Goal: Transaction & Acquisition: Purchase product/service

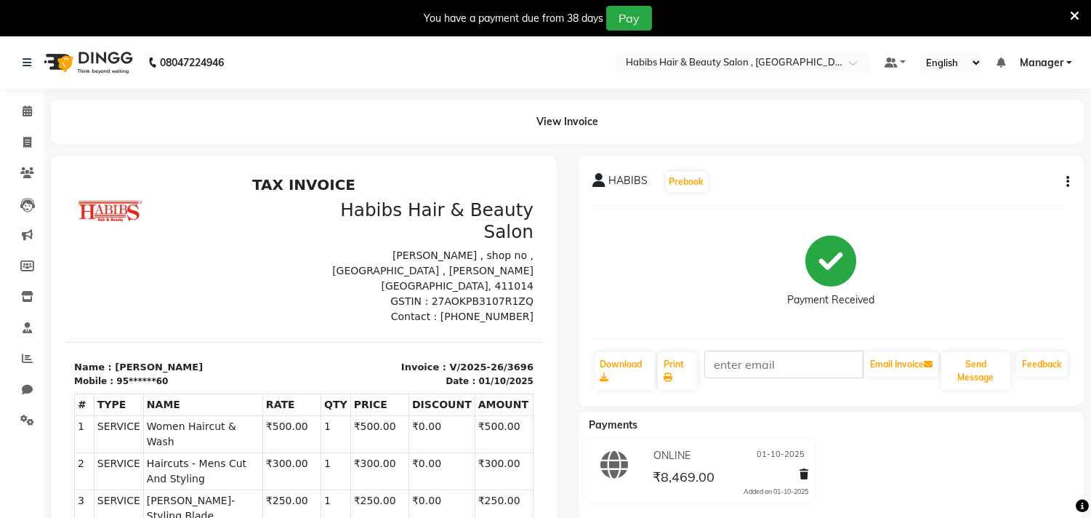
click at [1079, 16] on icon at bounding box center [1074, 15] width 9 height 13
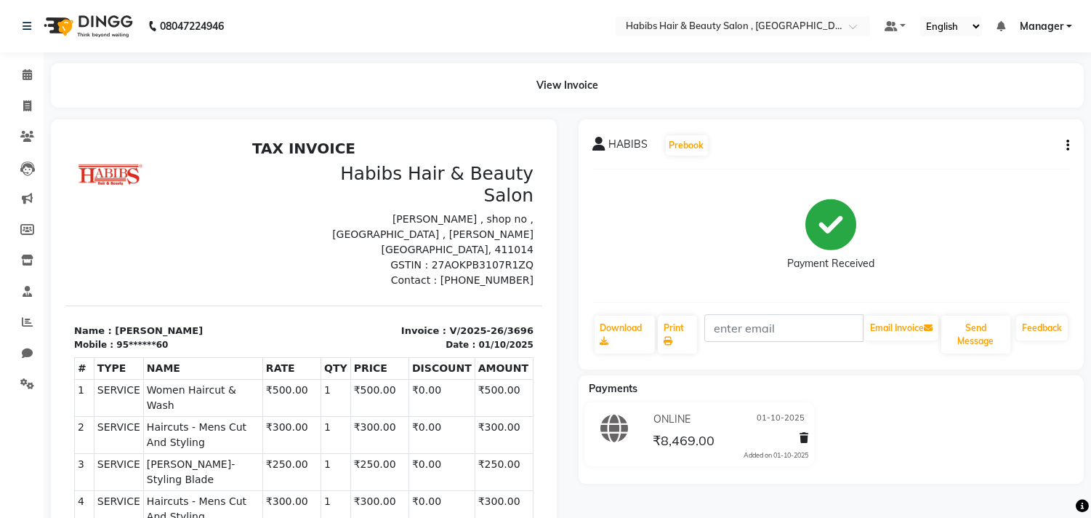
click at [1069, 145] on icon "button" at bounding box center [1068, 145] width 3 height 1
click at [1027, 164] on div "Edit Invoice" at bounding box center [996, 164] width 100 height 18
select select "service"
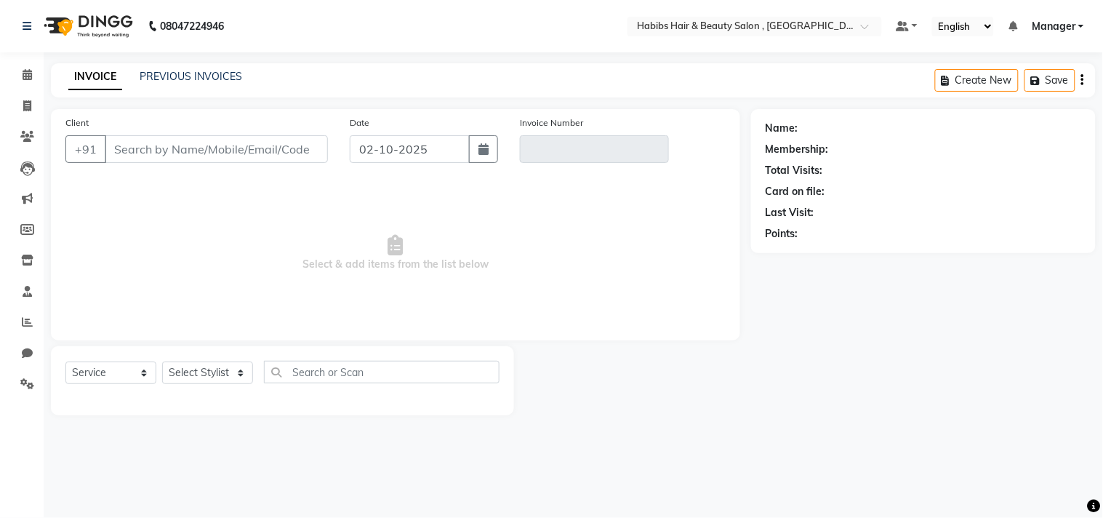
click at [516, 107] on main "INVOICE PREVIOUS INVOICES Create New Save Client +91 Date 02-10-2025 Invoice Nu…" at bounding box center [573, 250] width 1059 height 374
type input "95******60"
type input "V/2025-26/3696"
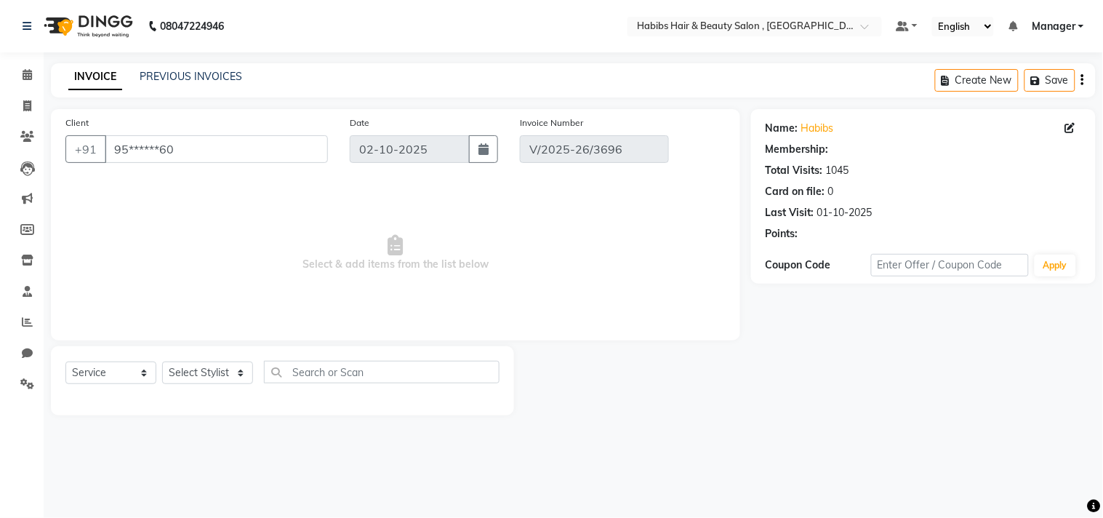
select select "1: Object"
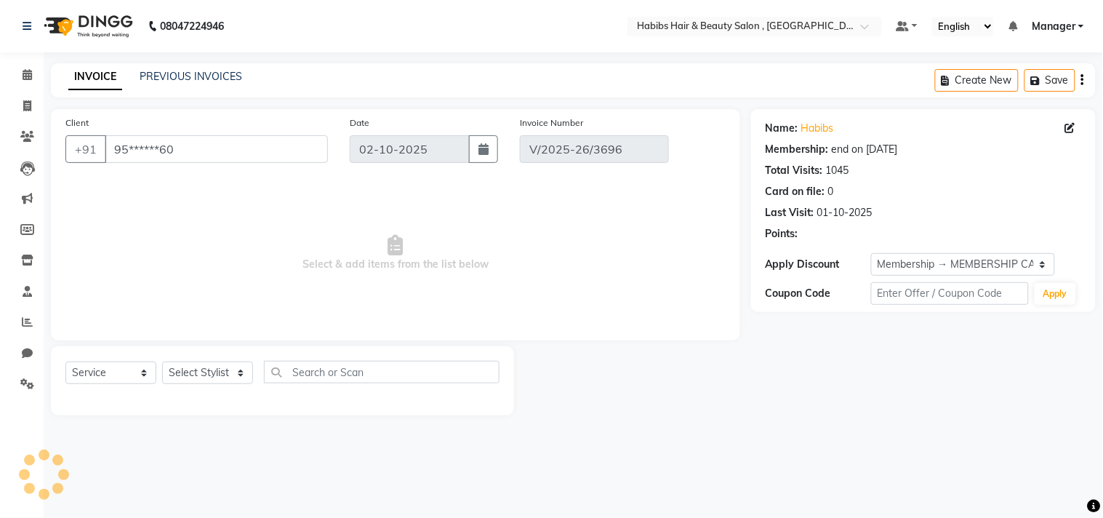
type input "01-10-2025"
select select "select"
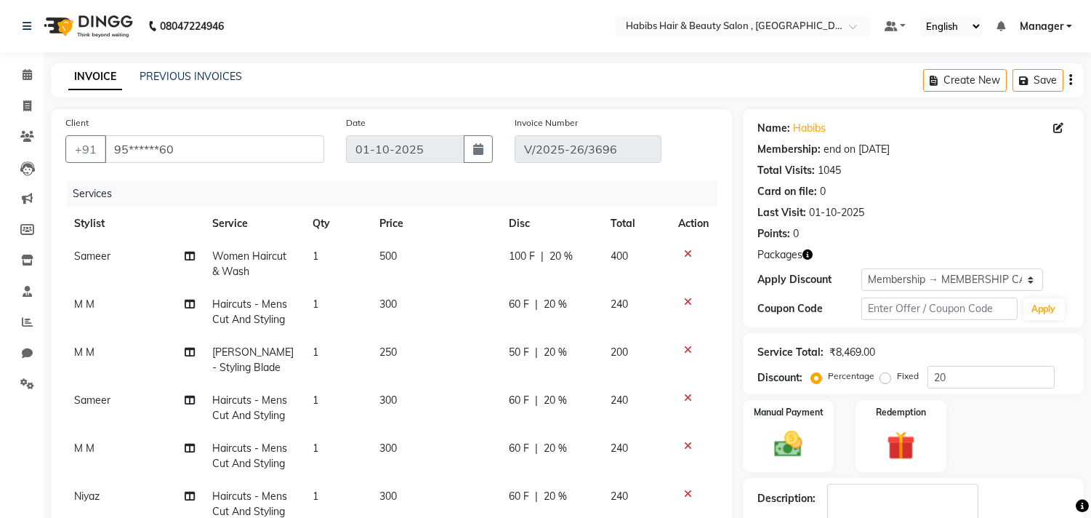
click at [516, 107] on main "INVOICE PREVIOUS INVOICES Create New Save Client +91 95******60 Date 01-10-2025…" at bounding box center [568, 453] width 1048 height 780
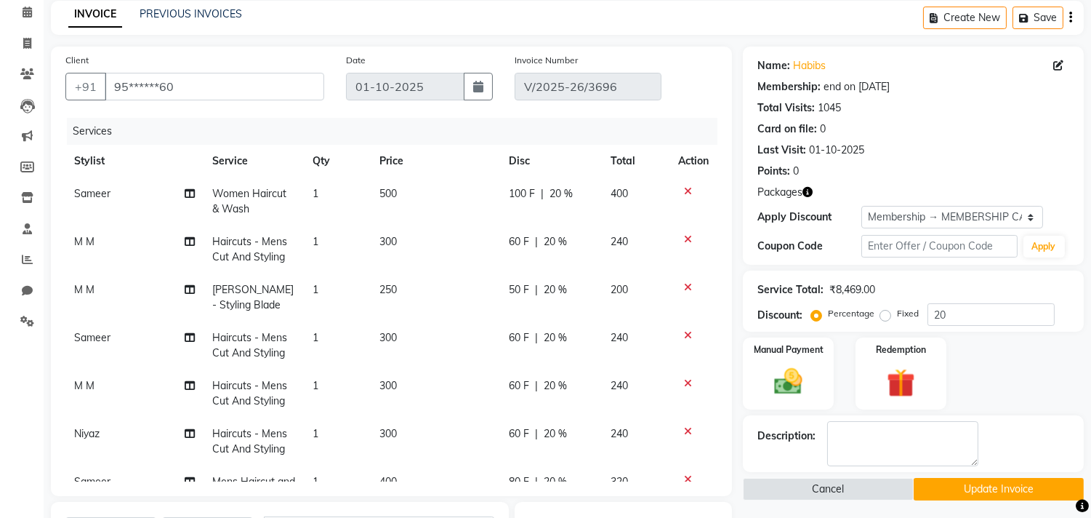
scroll to position [64, 0]
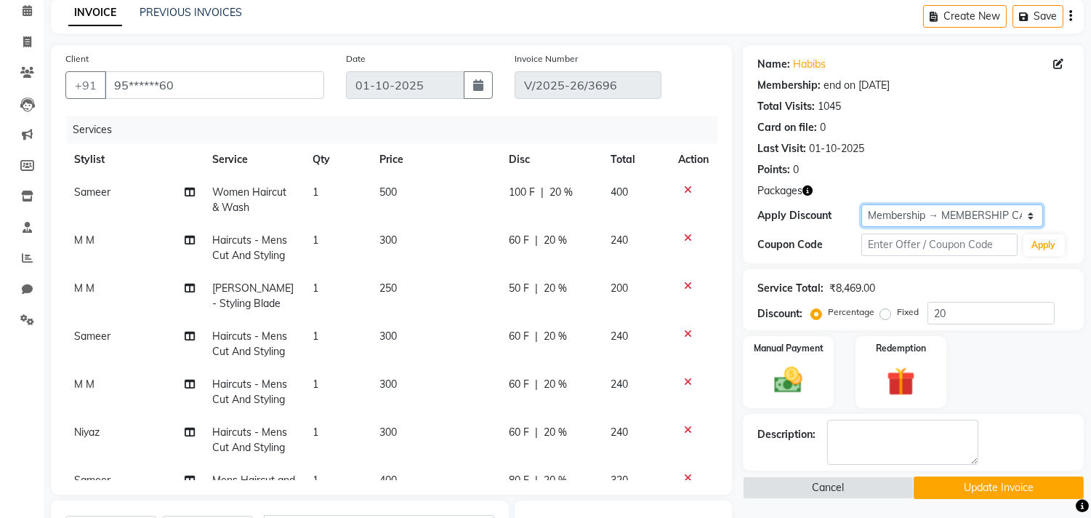
click at [921, 215] on select "Select Membership → MEMBERSHIP CARD" at bounding box center [953, 215] width 182 height 23
select select "0:"
click at [862, 204] on select "Select Membership → MEMBERSHIP CARD" at bounding box center [953, 215] width 182 height 23
type input "0"
click at [946, 105] on div "Total Visits: 1045" at bounding box center [914, 106] width 312 height 15
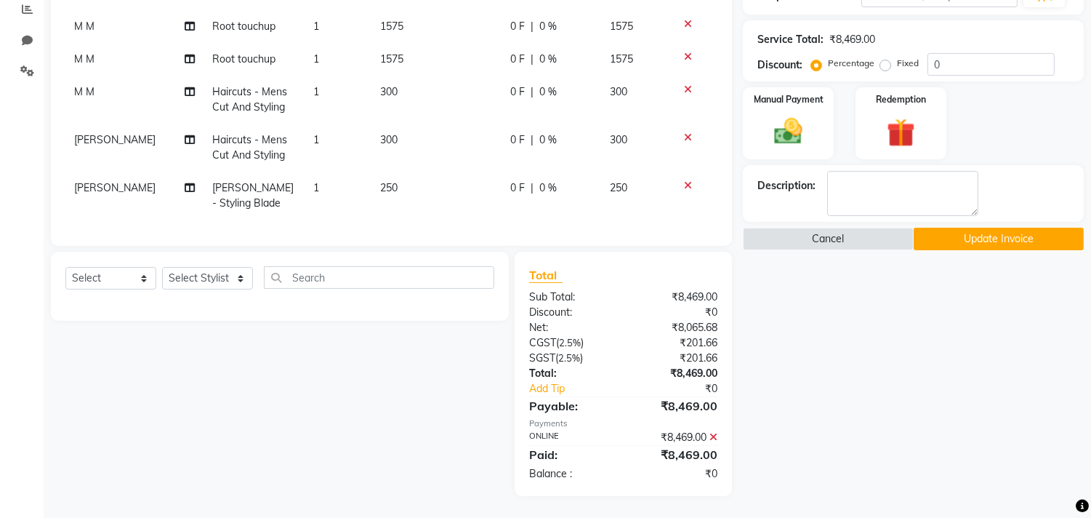
scroll to position [631, 0]
click at [126, 280] on select "Select Service Product Membership Package Voucher Prepaid Gift Card" at bounding box center [110, 278] width 91 height 23
select select "service"
click at [65, 268] on select "Select Service Product Membership Package Voucher Prepaid Gift Card" at bounding box center [110, 278] width 91 height 23
click at [211, 284] on select "Select Stylist Arif Dilnawaz Manager M M Neelam Niyaz Reshma Riyaz Salman Samee…" at bounding box center [207, 278] width 91 height 23
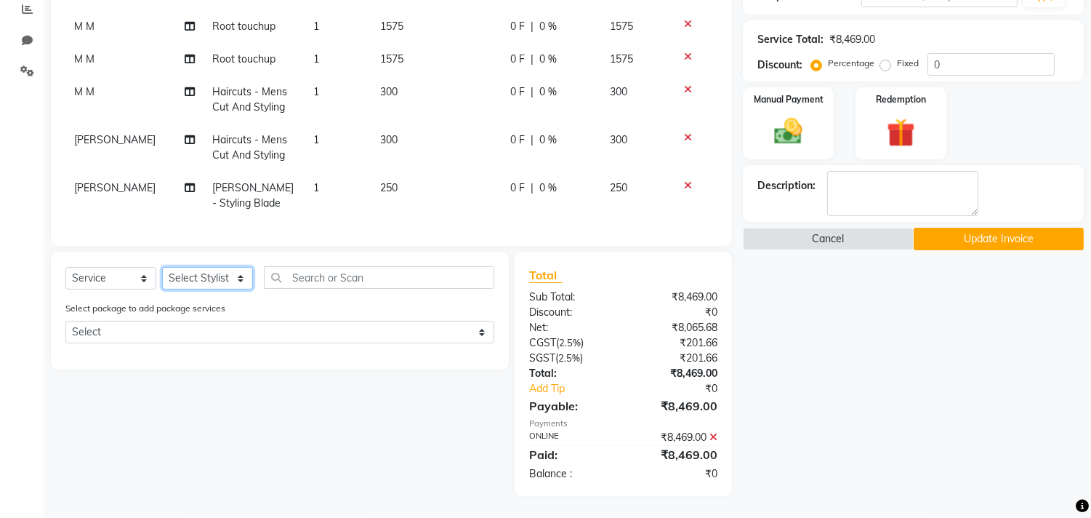
select select "29955"
click at [162, 268] on select "Select Stylist Arif Dilnawaz Manager M M Neelam Niyaz Reshma Riyaz Salman Samee…" at bounding box center [207, 278] width 91 height 23
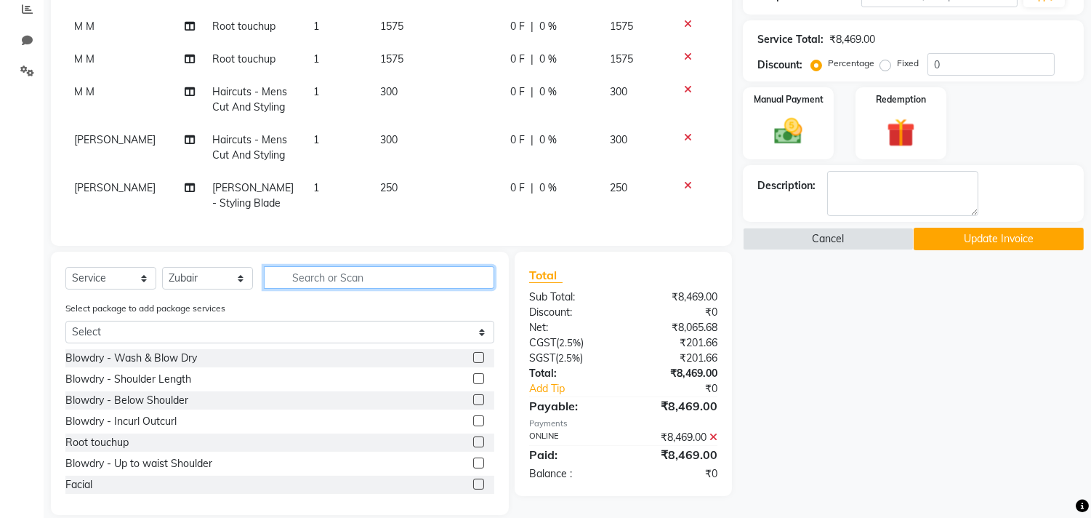
click at [302, 272] on input "text" at bounding box center [379, 277] width 231 height 23
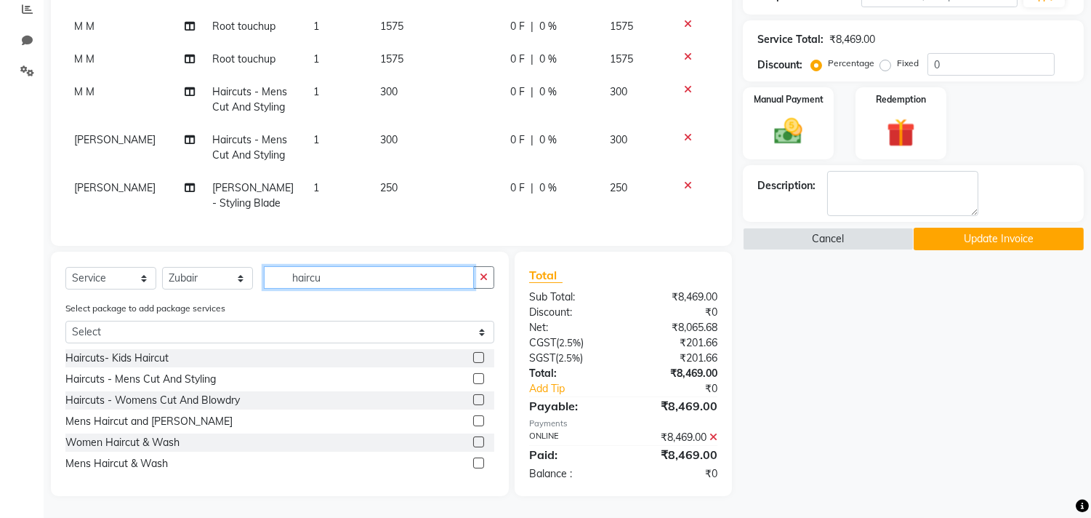
type input "haircu"
click at [478, 378] on label at bounding box center [478, 378] width 11 height 11
click at [478, 378] on input "checkbox" at bounding box center [477, 378] width 9 height 9
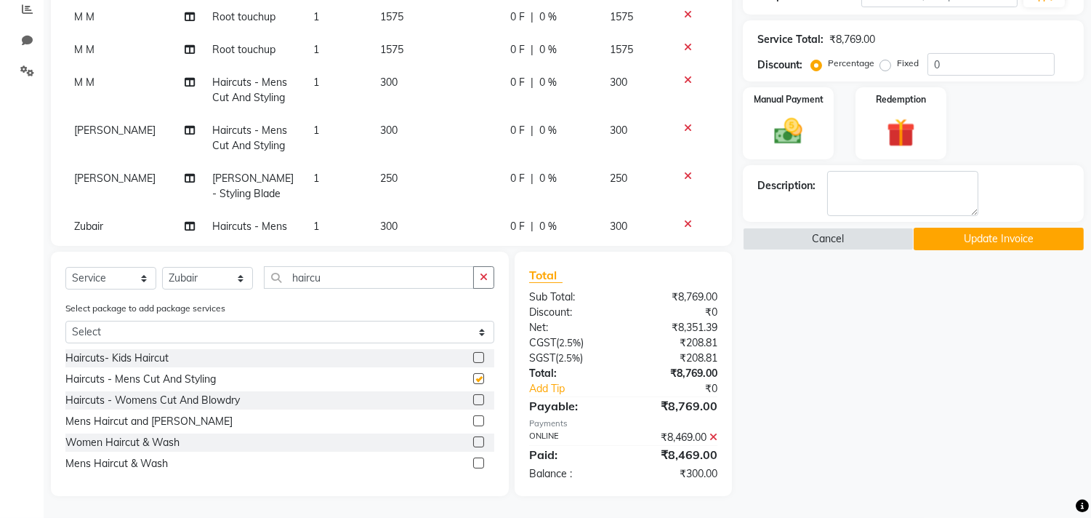
checkbox input "false"
click at [196, 280] on select "Select Stylist Arif Dilnawaz Manager M M Neelam Niyaz Reshma Riyaz Salman Samee…" at bounding box center [207, 278] width 91 height 23
click at [478, 278] on button "button" at bounding box center [483, 277] width 21 height 23
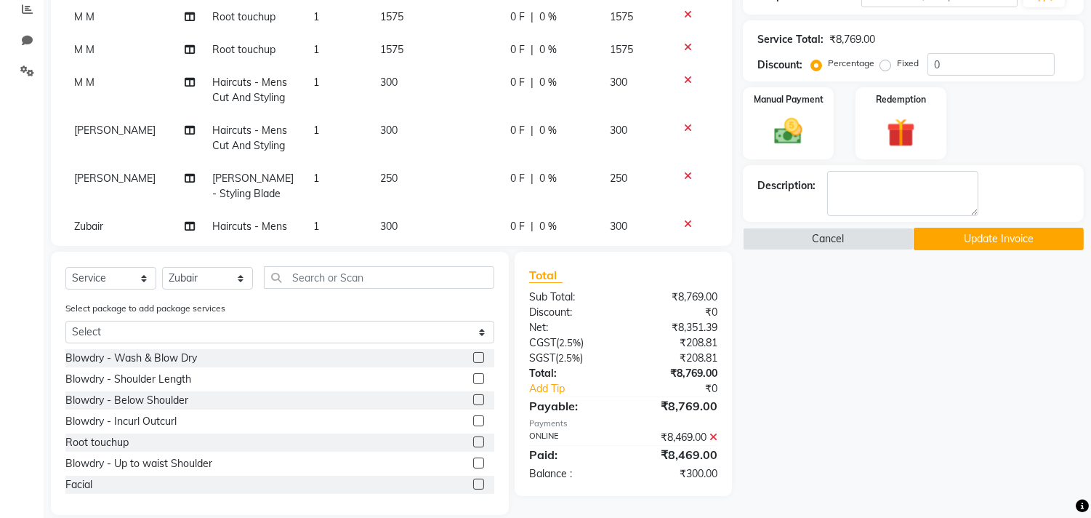
click at [473, 359] on label at bounding box center [478, 357] width 11 height 11
click at [473, 359] on input "checkbox" at bounding box center [477, 357] width 9 height 9
checkbox input "false"
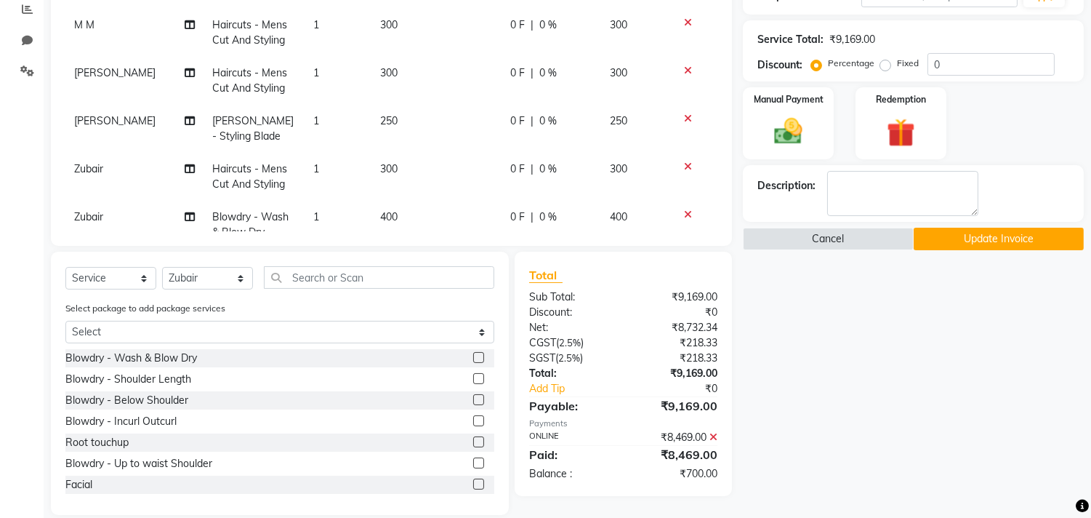
scroll to position [729, 0]
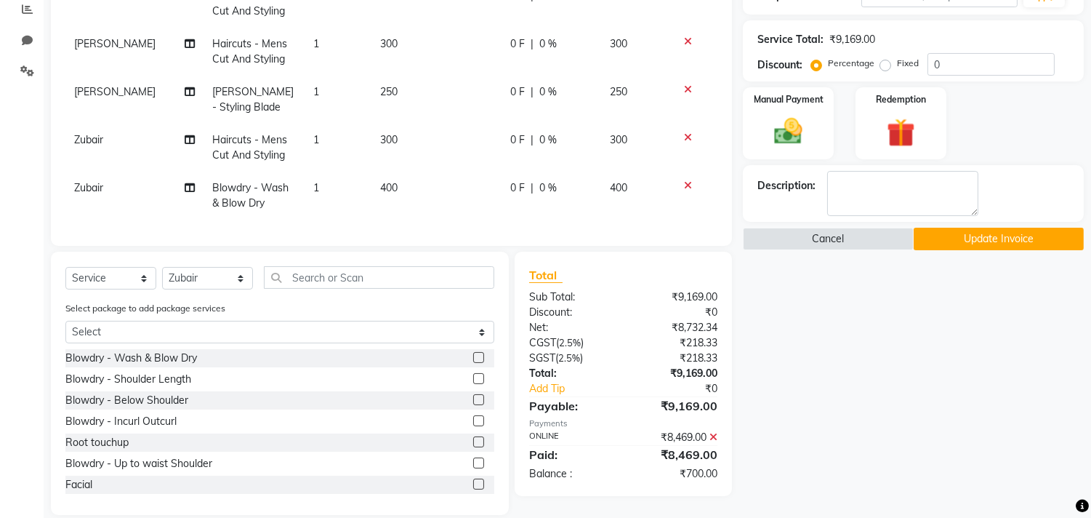
click at [782, 162] on div "Name: Habibs Membership: end on 02-10-2025 Total Visits: 1045 Card on file: 0 L…" at bounding box center [919, 155] width 352 height 718
click at [791, 143] on img at bounding box center [789, 132] width 48 height 34
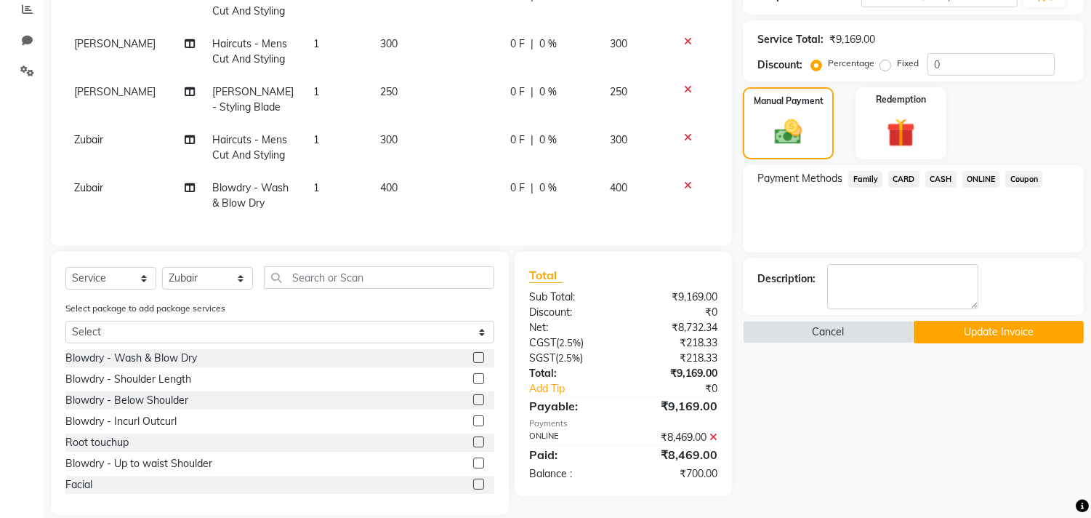
click at [710, 435] on icon at bounding box center [714, 437] width 8 height 10
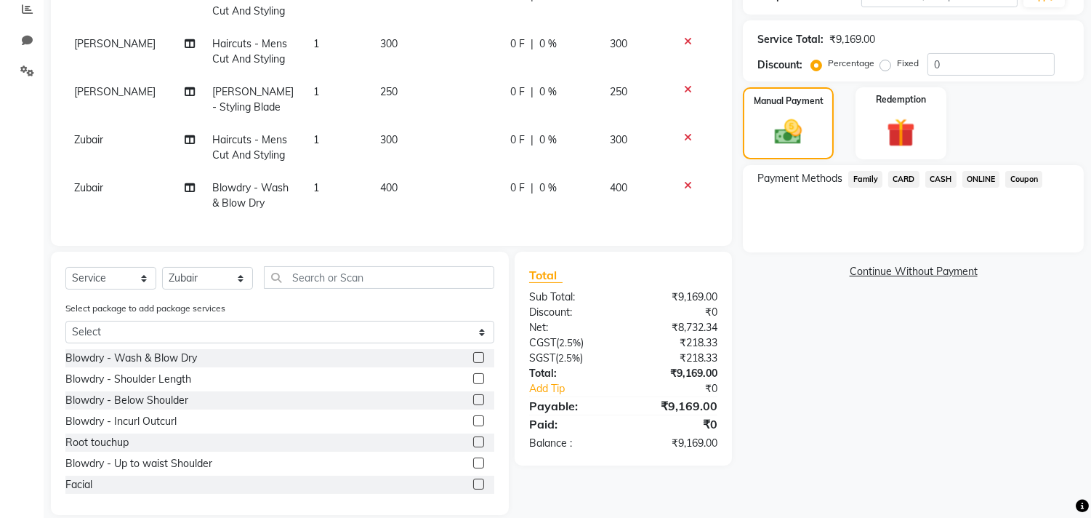
click at [985, 178] on span "ONLINE" at bounding box center [982, 179] width 38 height 17
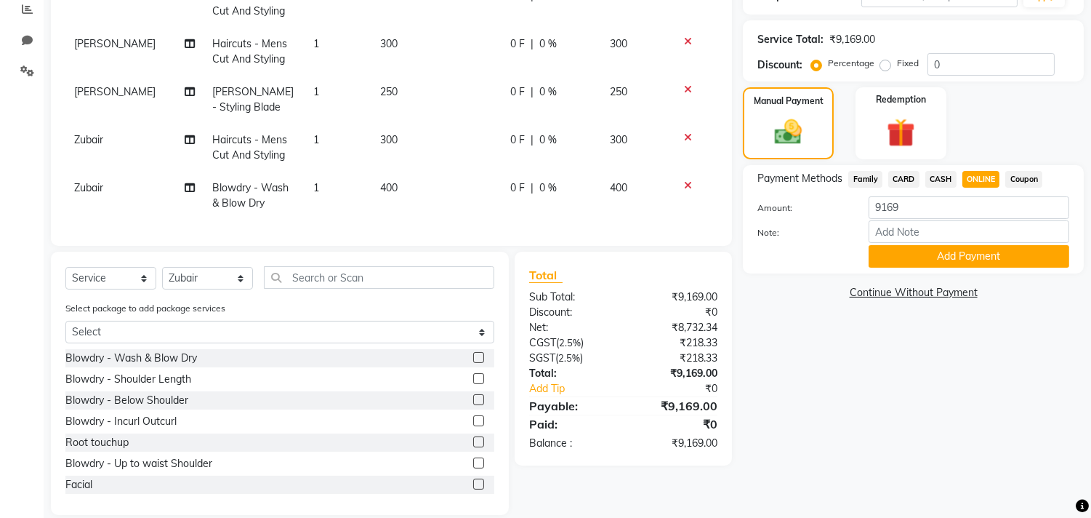
drag, startPoint x: 967, startPoint y: 260, endPoint x: 954, endPoint y: 369, distance: 110.6
click at [954, 369] on div "Name: Habibs Membership: end on 02-10-2025 Total Visits: 1045 Card on file: 0 L…" at bounding box center [919, 155] width 352 height 718
click at [1006, 249] on button "Add Payment" at bounding box center [969, 256] width 201 height 23
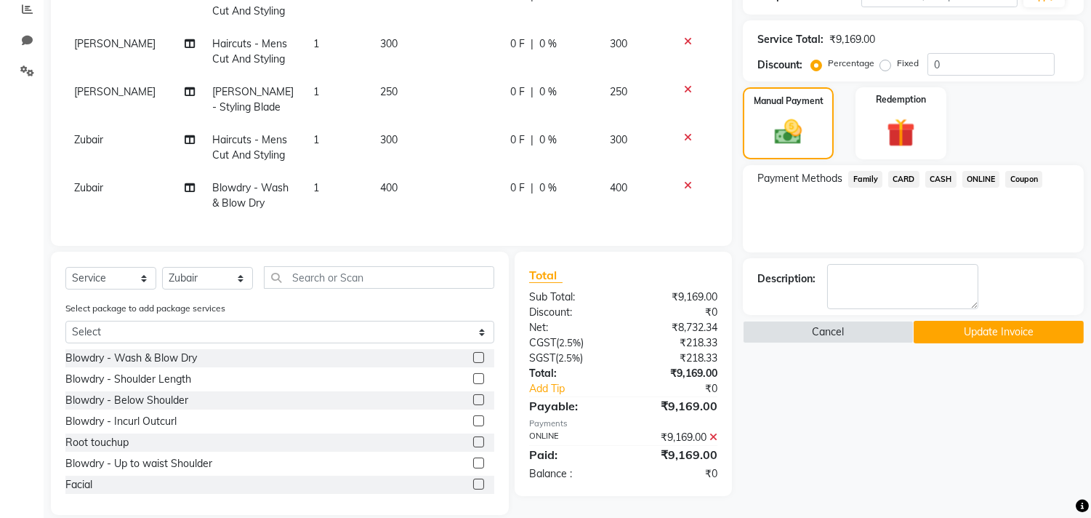
click at [980, 335] on button "Update Invoice" at bounding box center [999, 332] width 170 height 23
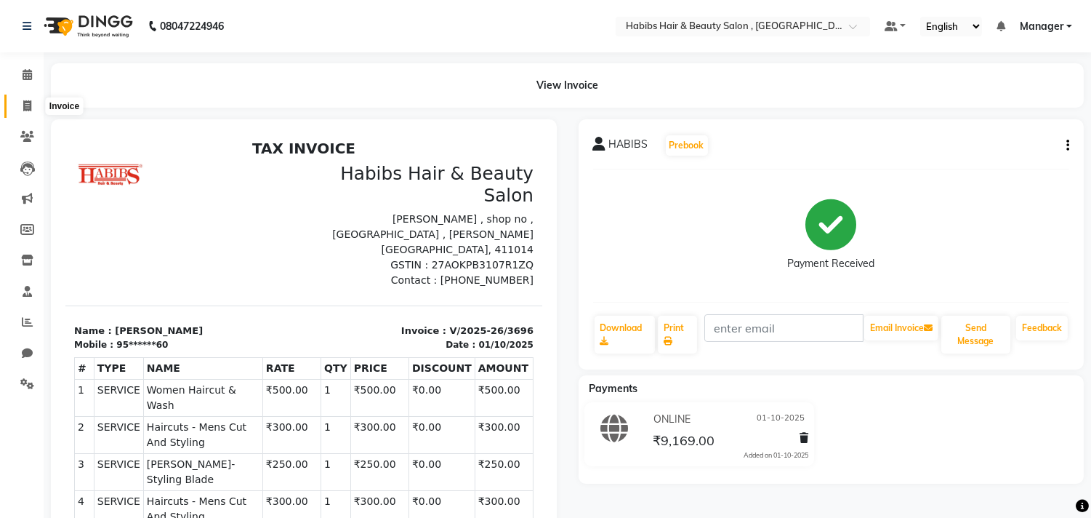
click at [20, 104] on span at bounding box center [27, 106] width 25 height 17
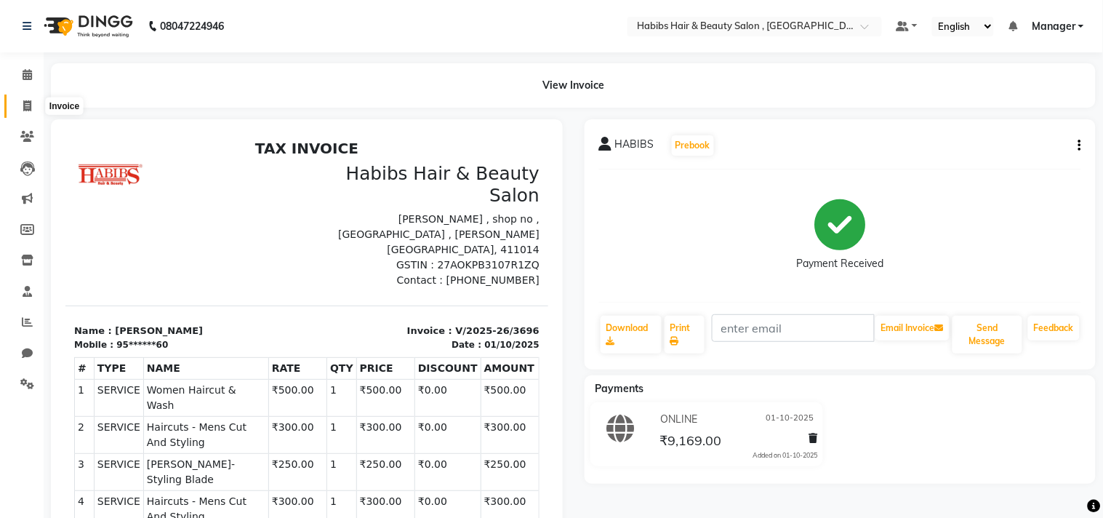
select select "service"
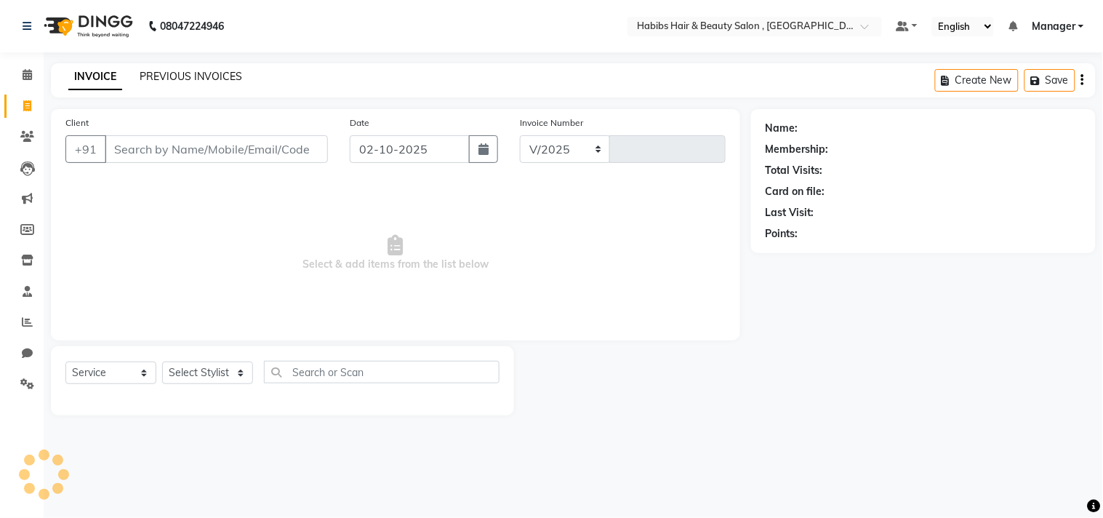
select select "4838"
type input "3709"
click at [205, 76] on link "PREVIOUS INVOICES" at bounding box center [191, 76] width 103 height 13
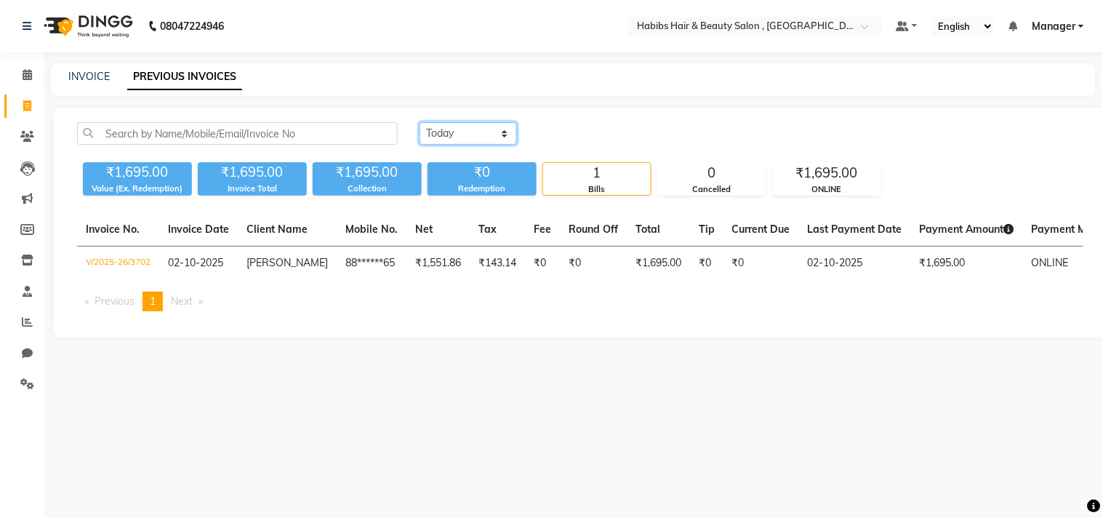
click at [453, 127] on select "Today Yesterday Custom Range" at bounding box center [468, 133] width 97 height 23
select select "yesterday"
click at [420, 122] on select "Today Yesterday Custom Range" at bounding box center [468, 133] width 97 height 23
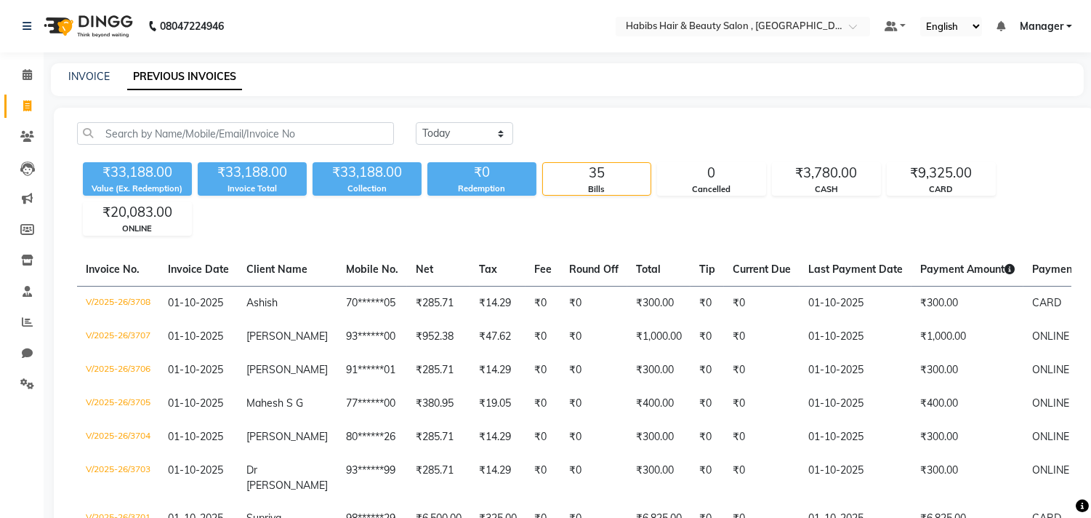
click at [95, 76] on link "INVOICE" at bounding box center [88, 76] width 41 height 13
select select "4838"
select select "service"
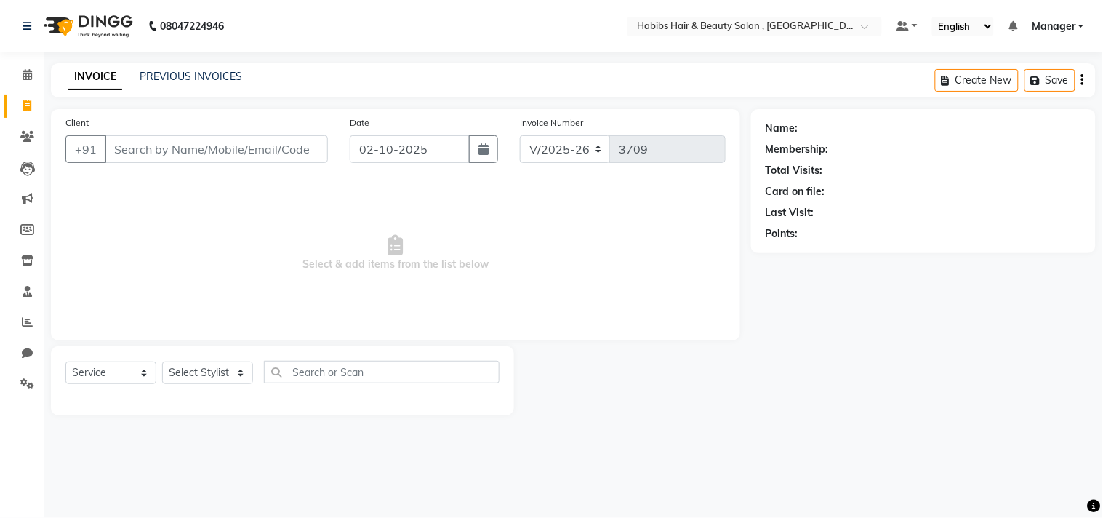
click at [156, 95] on div "INVOICE PREVIOUS INVOICES Create New Save" at bounding box center [573, 80] width 1045 height 34
click at [209, 76] on link "PREVIOUS INVOICES" at bounding box center [191, 76] width 103 height 13
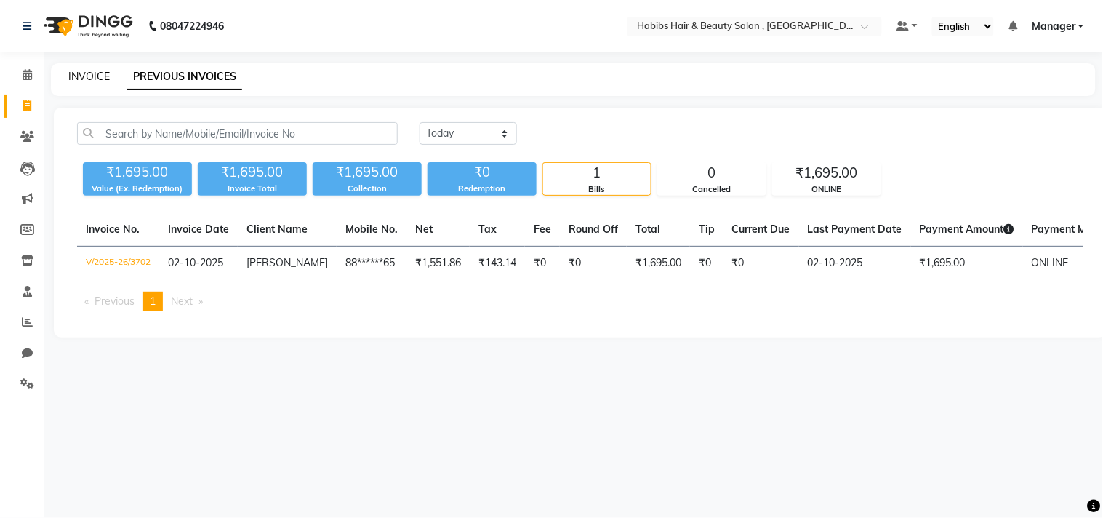
click at [87, 74] on link "INVOICE" at bounding box center [88, 76] width 41 height 13
select select "4838"
select select "service"
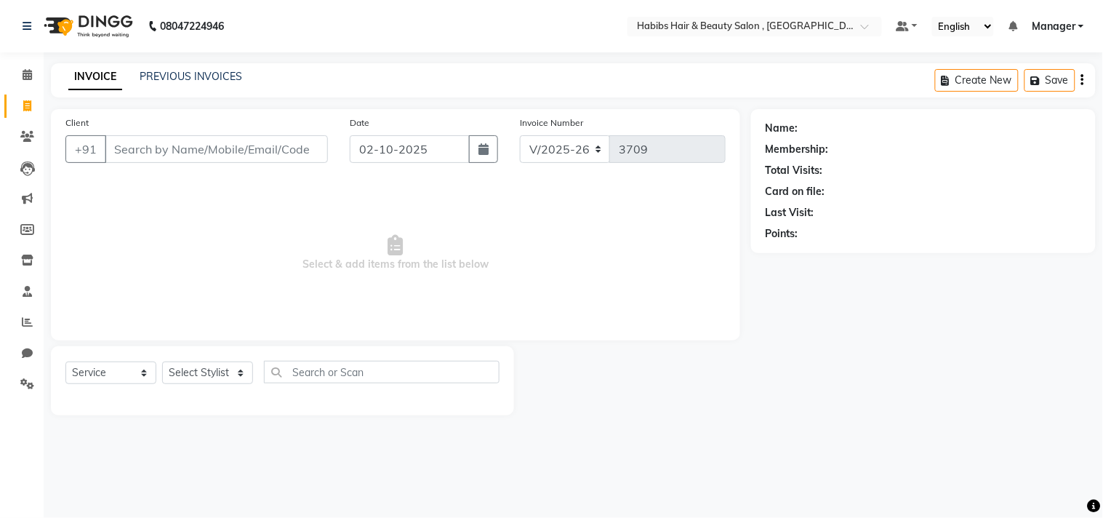
click at [132, 84] on div "INVOICE PREVIOUS INVOICES" at bounding box center [155, 77] width 209 height 17
click at [128, 98] on main "INVOICE PREVIOUS INVOICES Create New Save Client +91 Date 02-10-2025 Invoice Nu…" at bounding box center [573, 250] width 1059 height 374
click at [134, 89] on div "INVOICE PREVIOUS INVOICES Create New Save" at bounding box center [573, 80] width 1045 height 34
click at [187, 137] on input "Client" at bounding box center [216, 149] width 223 height 28
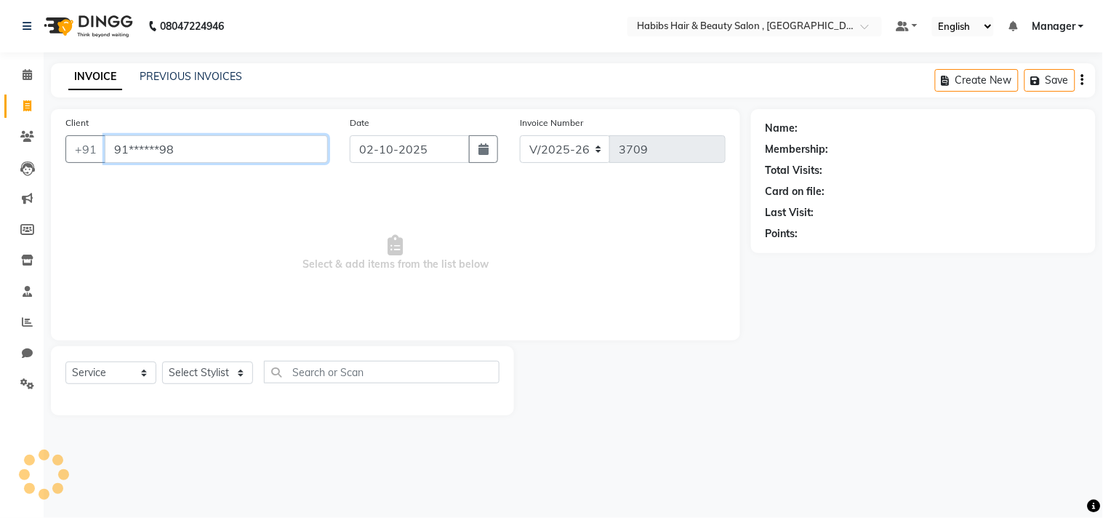
type input "91******98"
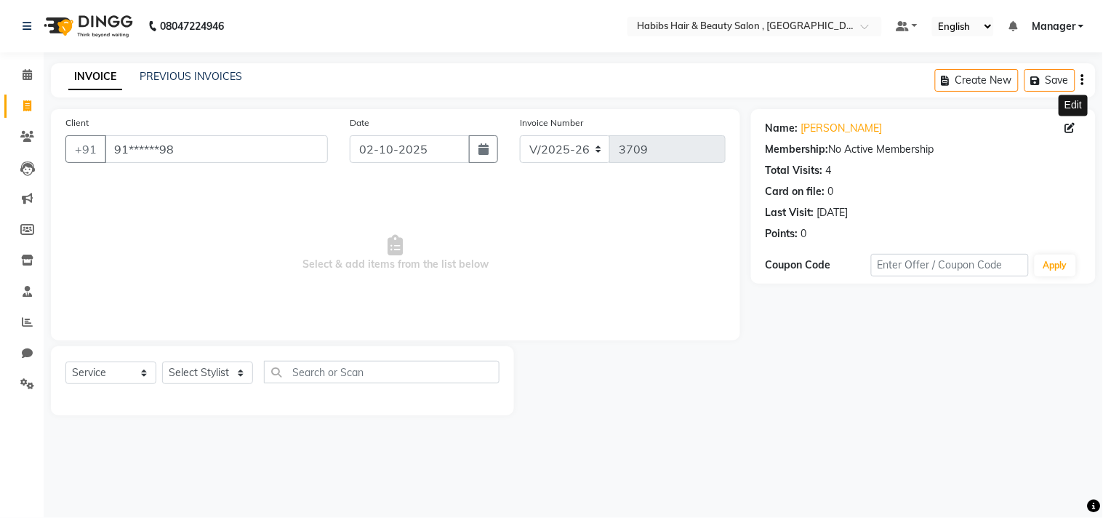
click at [1070, 127] on icon at bounding box center [1070, 128] width 10 height 10
select select "22"
select select "male"
select select
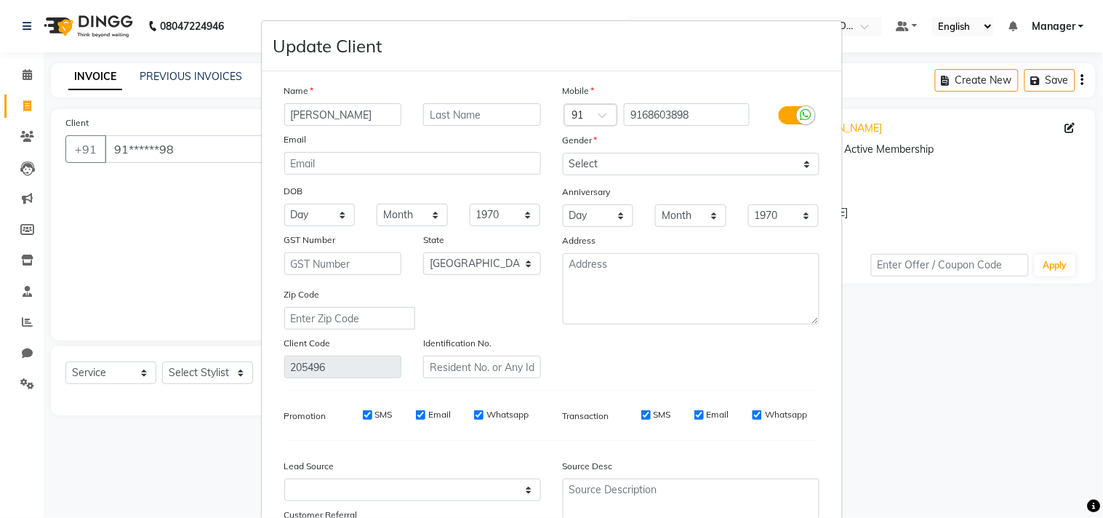
click at [713, 388] on div "Name Shouvik Email DOB Day 01 02 03 04 05 06 07 08 09 10 11 12 13 14 15 16 17 1…" at bounding box center [551, 319] width 557 height 472
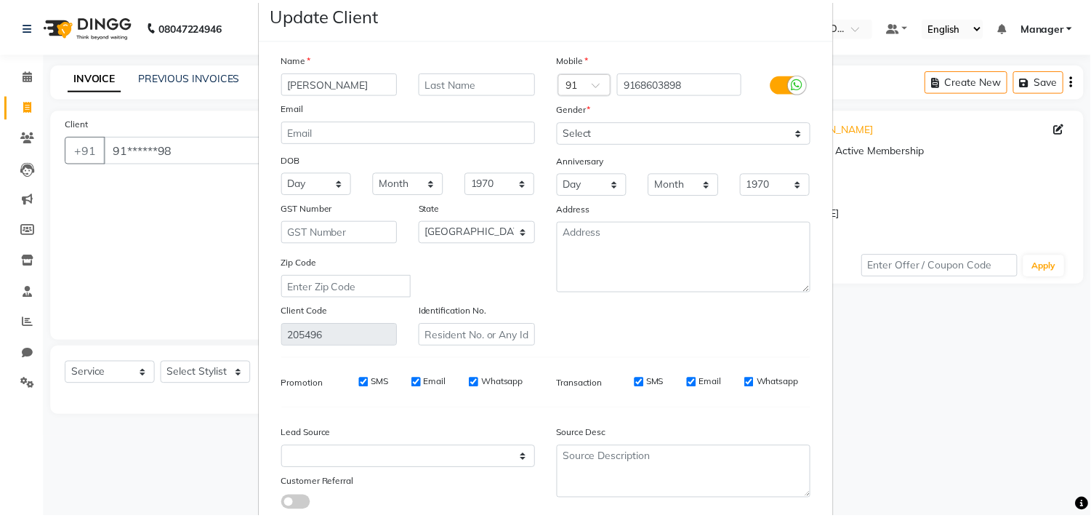
scroll to position [129, 0]
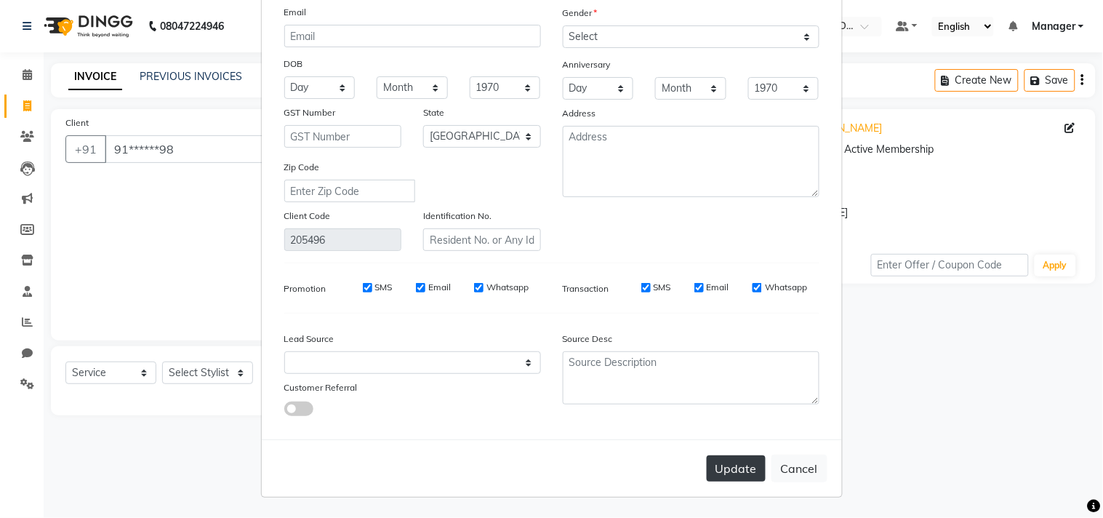
click at [731, 460] on button "Update" at bounding box center [736, 468] width 59 height 26
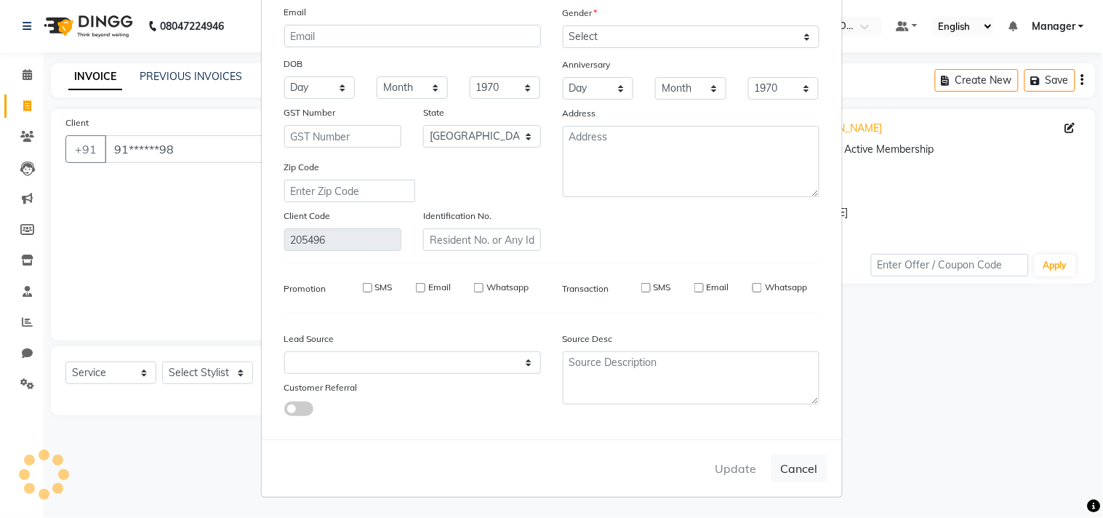
select select
select select "null"
select select
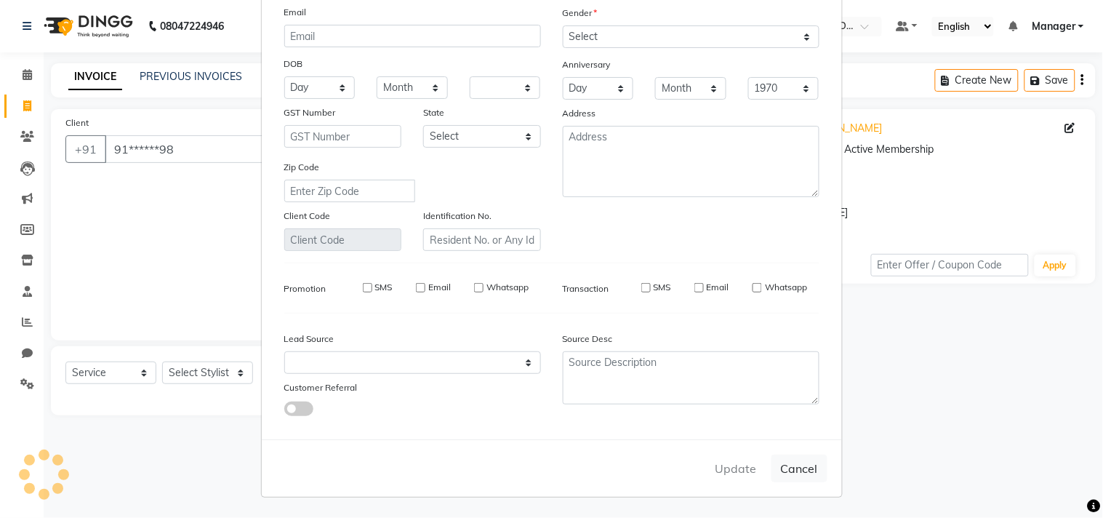
select select
checkbox input "false"
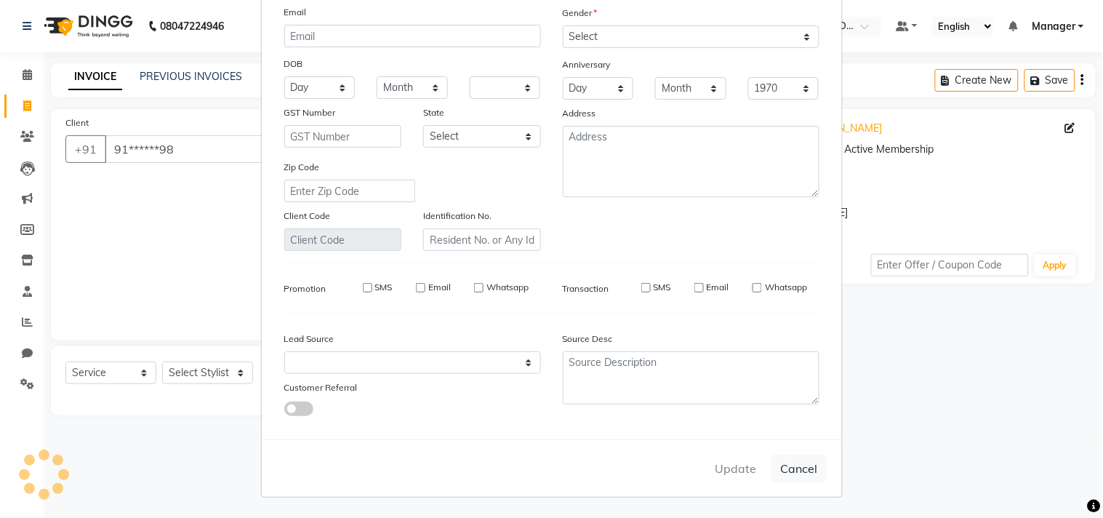
checkbox input "false"
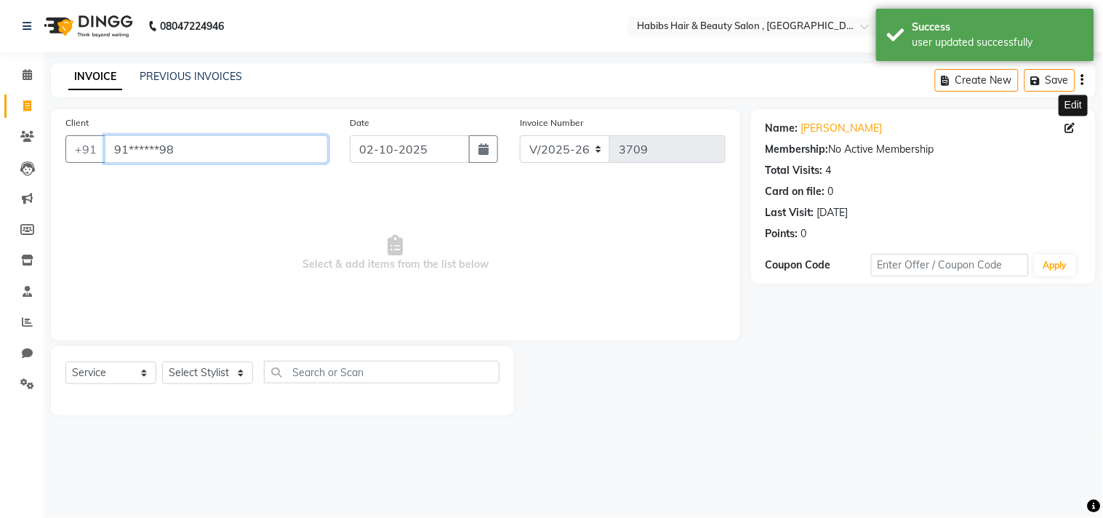
click at [194, 161] on input "91******98" at bounding box center [216, 149] width 223 height 28
click at [194, 161] on input "a" at bounding box center [216, 149] width 223 height 28
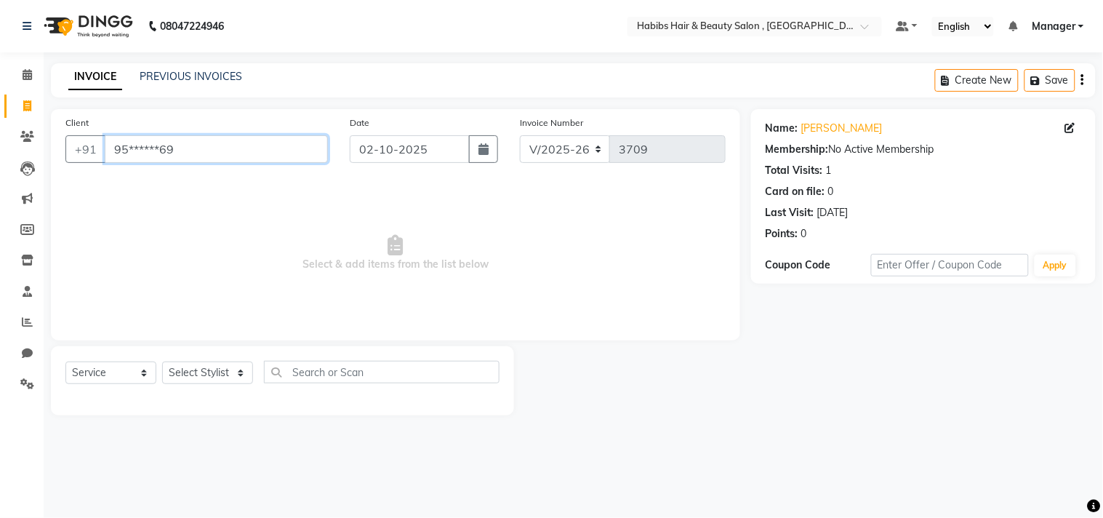
click at [194, 161] on input "95******69" at bounding box center [216, 149] width 223 height 28
click at [194, 161] on input "a" at bounding box center [216, 149] width 223 height 28
click at [194, 161] on input "86******21" at bounding box center [216, 149] width 223 height 28
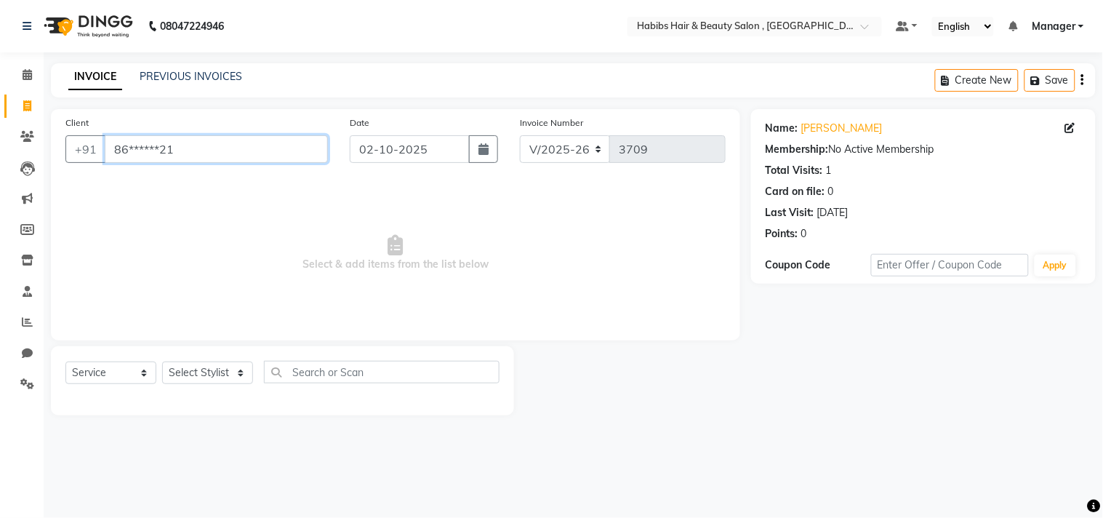
click at [194, 161] on input "86******21" at bounding box center [216, 149] width 223 height 28
click at [223, 201] on span "Select & add items from the list below" at bounding box center [395, 252] width 660 height 145
click at [285, 171] on div "Client +91 86******21" at bounding box center [197, 145] width 284 height 60
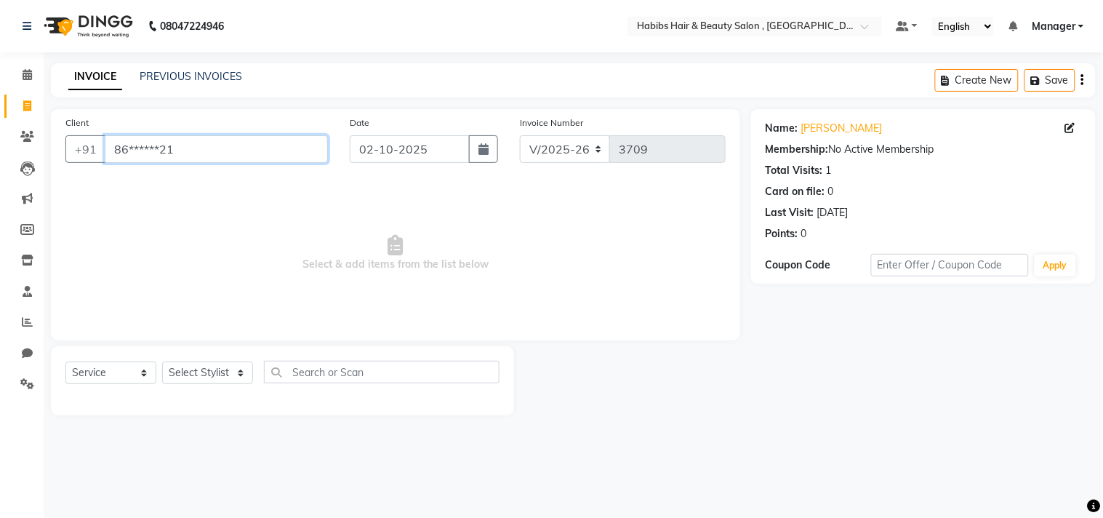
click at [294, 156] on input "86******21" at bounding box center [216, 149] width 223 height 28
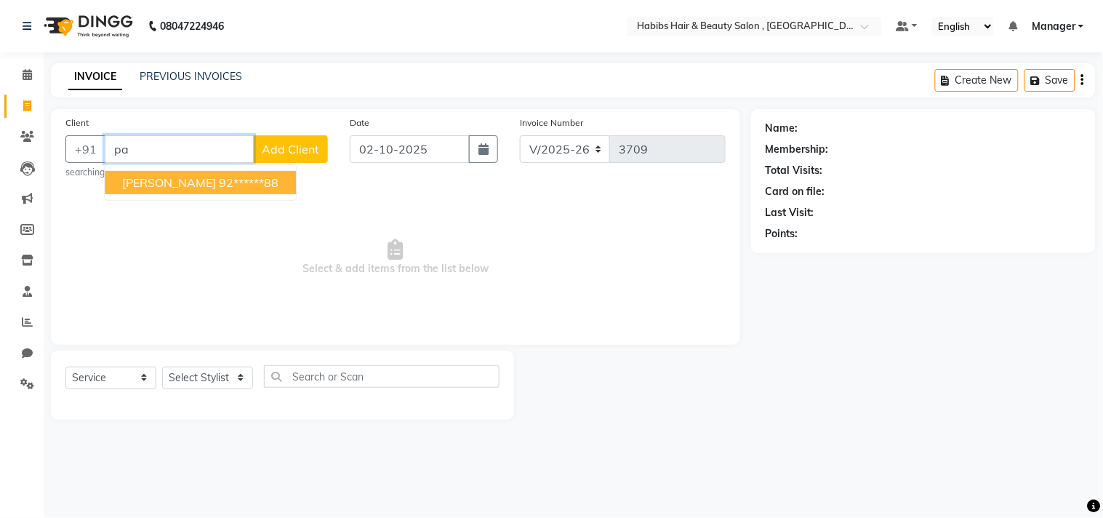
type input "p"
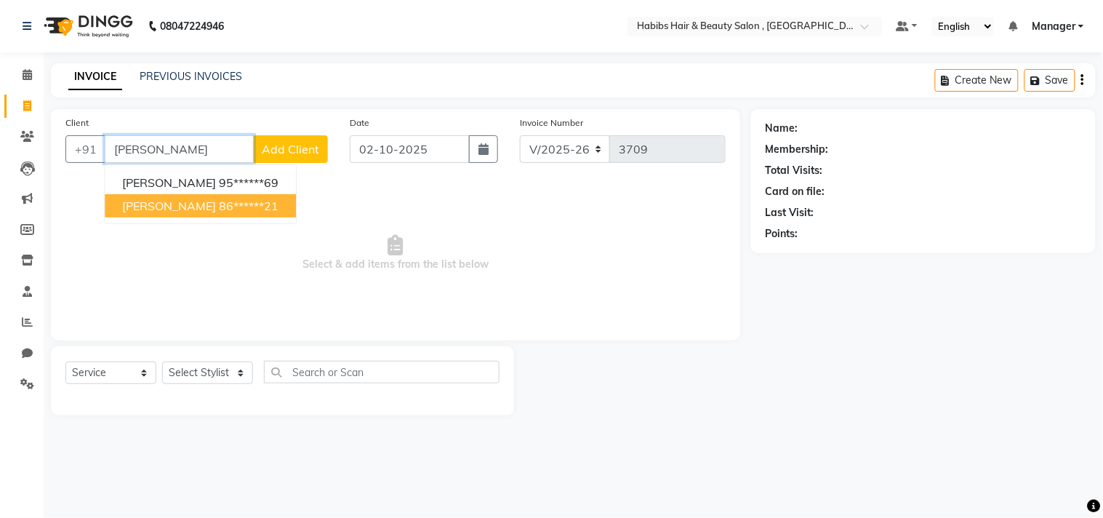
click at [219, 206] on ngb-highlight "86******21" at bounding box center [249, 206] width 60 height 15
type input "86******21"
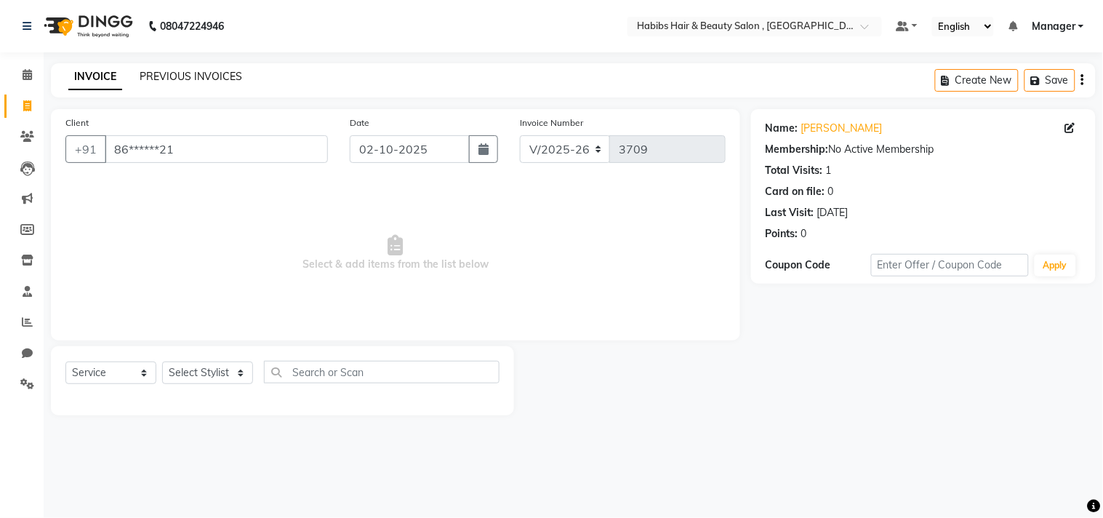
click at [215, 75] on link "PREVIOUS INVOICES" at bounding box center [191, 76] width 103 height 13
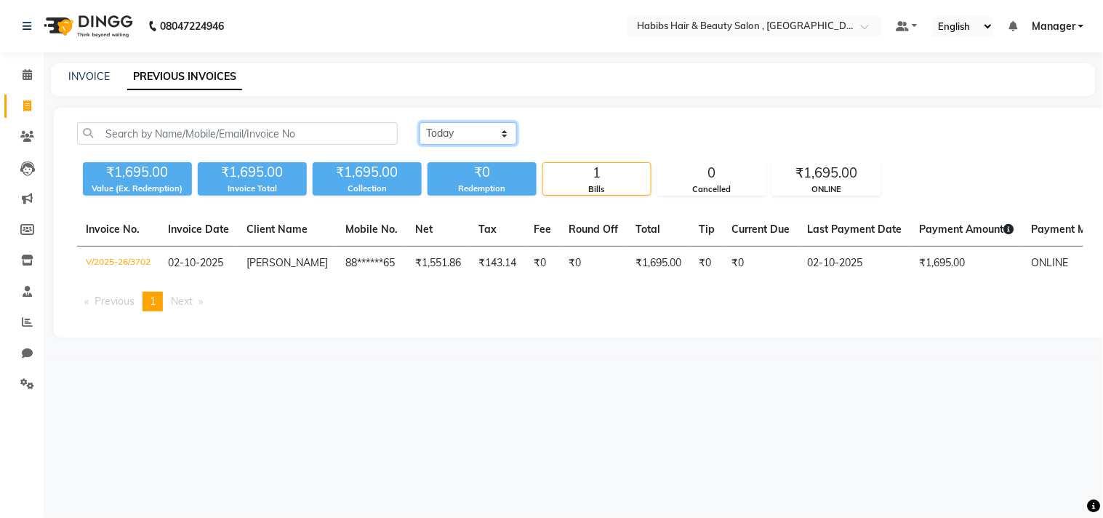
click at [483, 137] on select "Today Yesterday Custom Range" at bounding box center [468, 133] width 97 height 23
click at [484, 206] on div "Today Yesterday Custom Range ₹1,695.00 Value (Ex. Redemption) ₹1,695.00 Invoice…" at bounding box center [580, 223] width 1053 height 230
drag, startPoint x: 484, startPoint y: 131, endPoint x: 478, endPoint y: 188, distance: 56.9
click at [478, 188] on div "Today Yesterday Custom Range ₹1,695.00 Value (Ex. Redemption) ₹1,695.00 Invoice…" at bounding box center [580, 158] width 1024 height 73
select select "range"
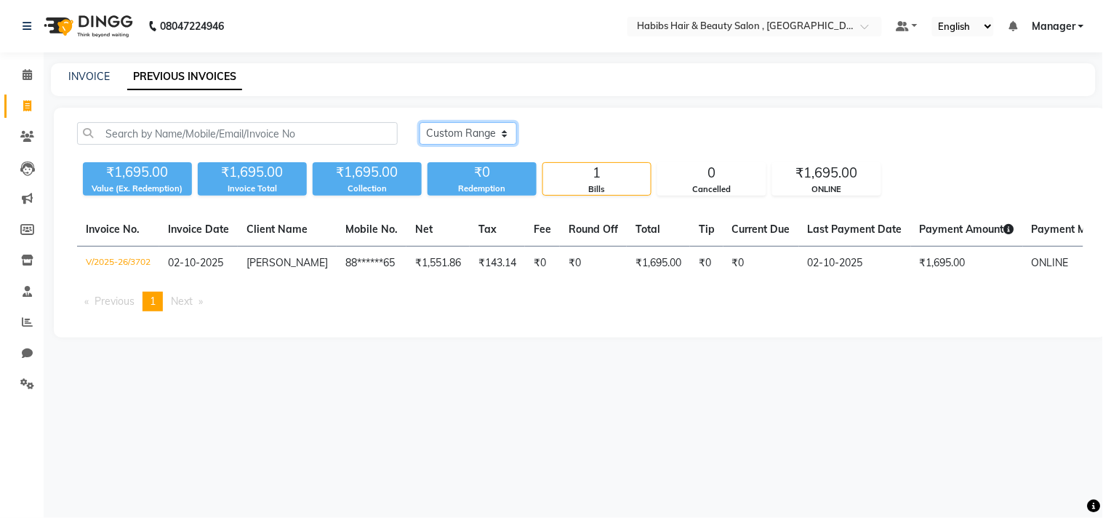
click at [420, 122] on select "Today Yesterday Custom Range" at bounding box center [468, 133] width 97 height 23
click at [564, 133] on input "02-10-2025" at bounding box center [587, 134] width 102 height 20
select select "10"
select select "2025"
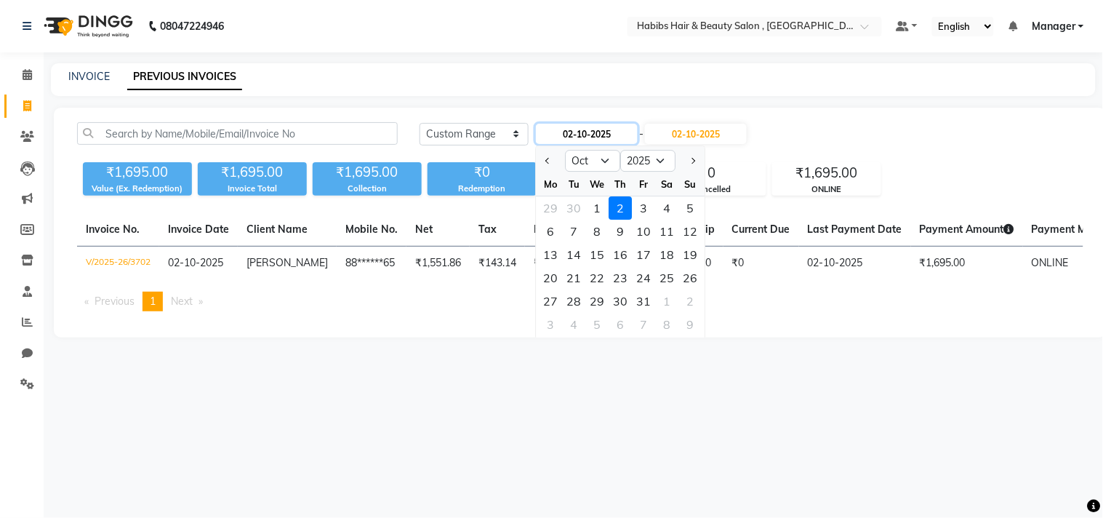
click at [593, 129] on input "02-10-2025" at bounding box center [587, 134] width 102 height 20
click at [596, 166] on select "Jan Feb Mar Apr May Jun Jul Aug Sep Oct Nov Dec" at bounding box center [593, 161] width 55 height 22
select select "3"
click at [566, 150] on select "Jan Feb Mar Apr May Jun Jul Aug Sep Oct Nov Dec" at bounding box center [593, 161] width 55 height 22
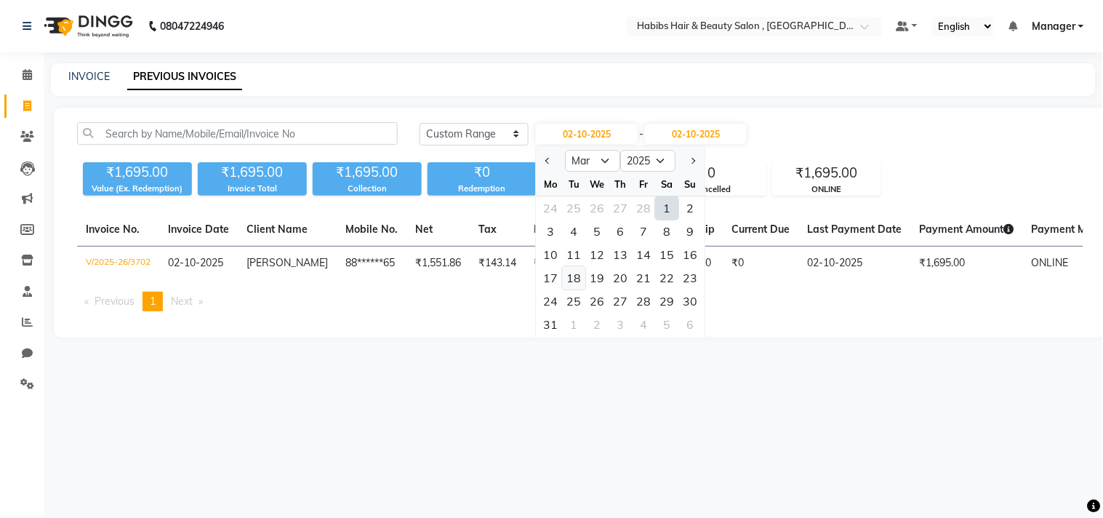
click at [575, 276] on div "18" at bounding box center [574, 277] width 23 height 23
type input "[DATE]"
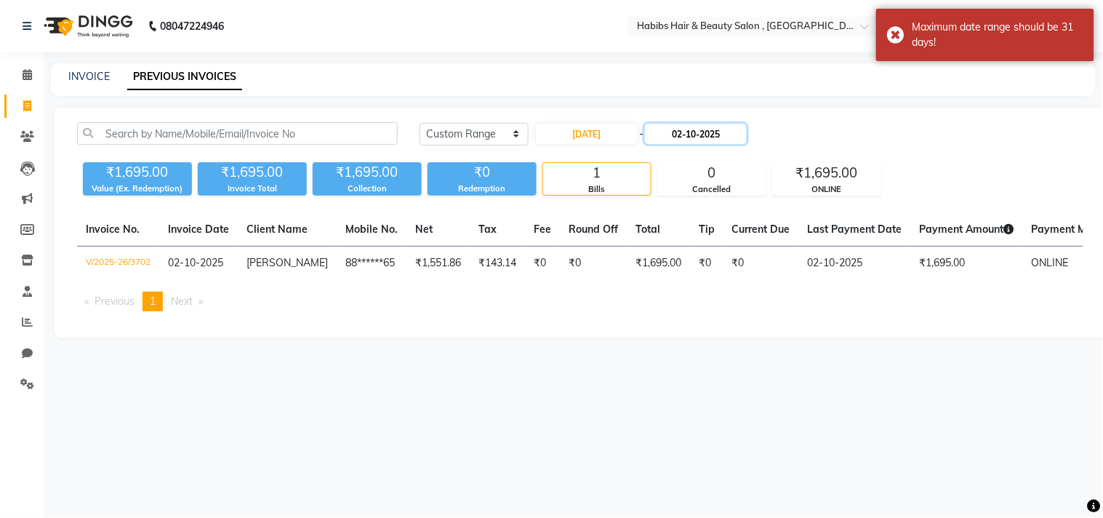
click at [715, 136] on input "02-10-2025" at bounding box center [696, 134] width 102 height 20
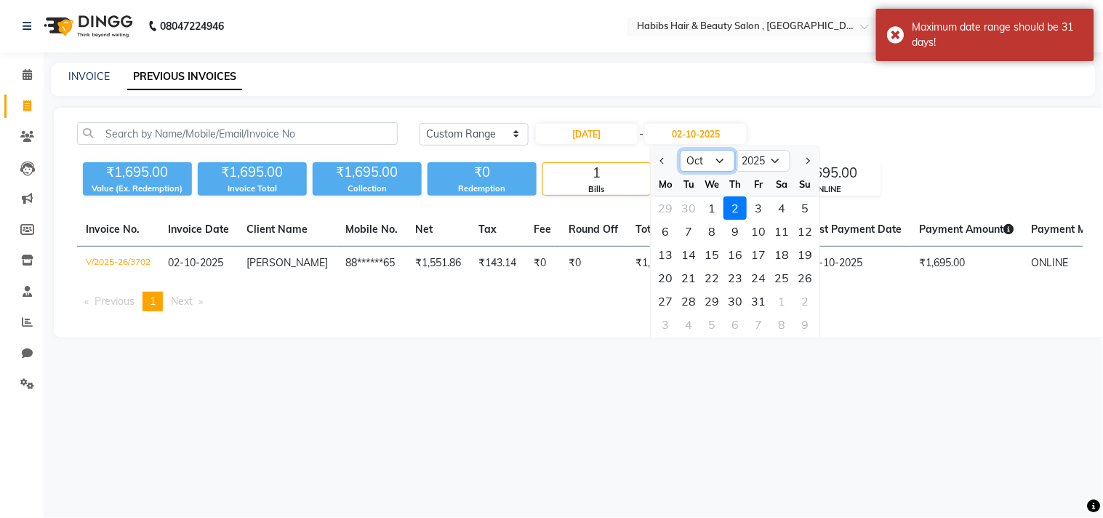
click at [707, 166] on select "Mar Apr May Jun Jul Aug Sep Oct Nov Dec" at bounding box center [708, 161] width 55 height 22
select select "3"
click at [681, 150] on select "Mar Apr May Jun Jul Aug Sep Oct Nov Dec" at bounding box center [708, 161] width 55 height 22
click at [692, 284] on div "18" at bounding box center [689, 277] width 23 height 23
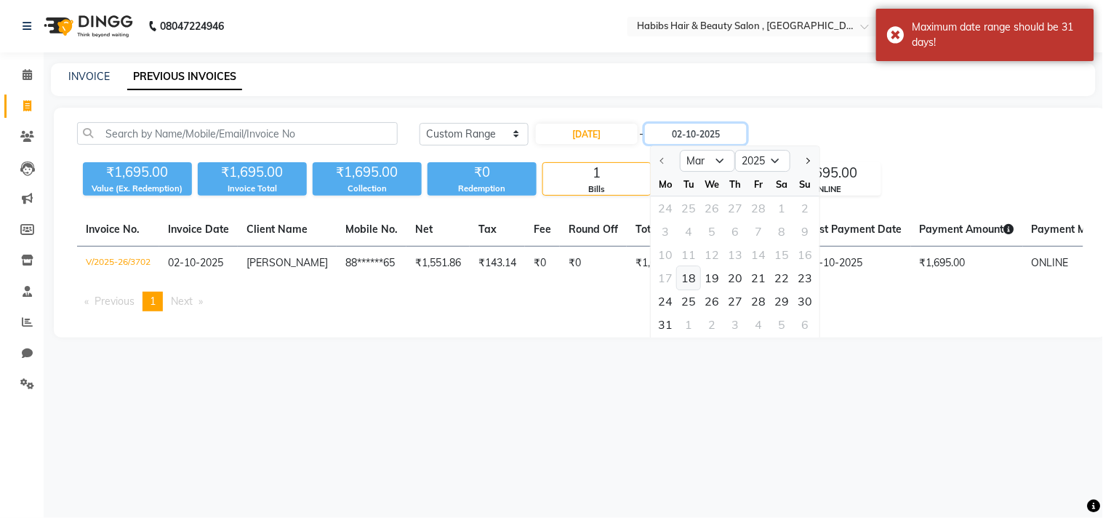
type input "[DATE]"
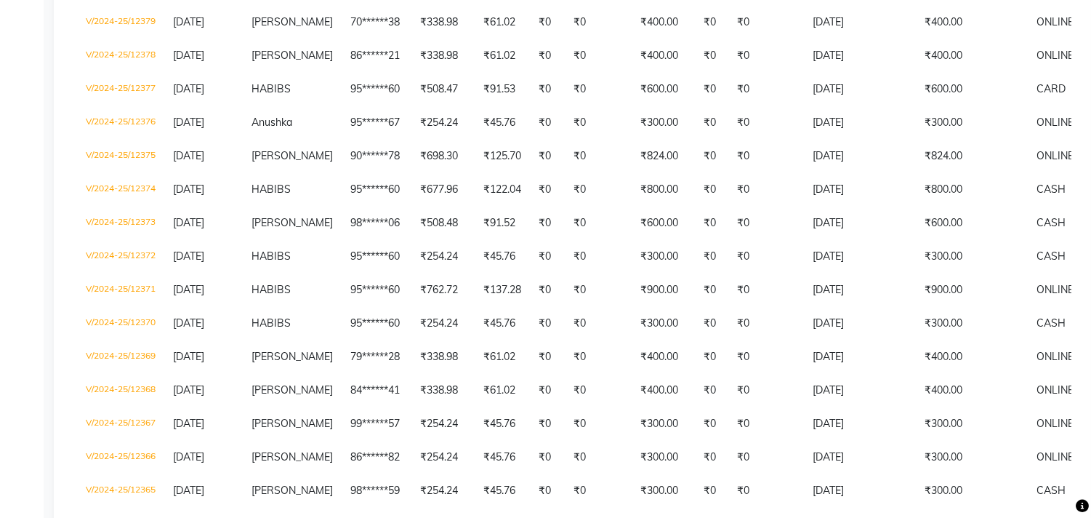
scroll to position [616, 0]
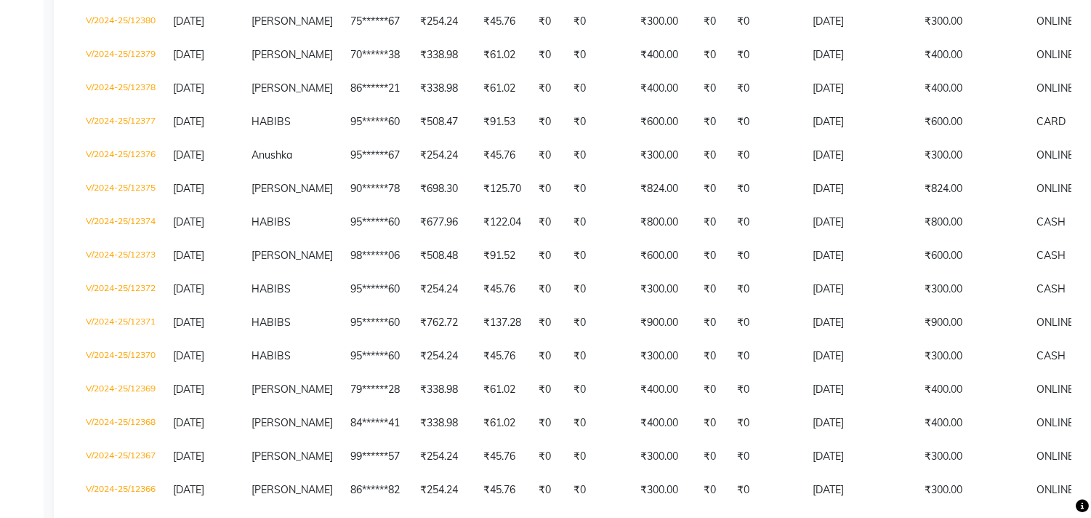
click at [567, 99] on td "₹0" at bounding box center [598, 88] width 67 height 33
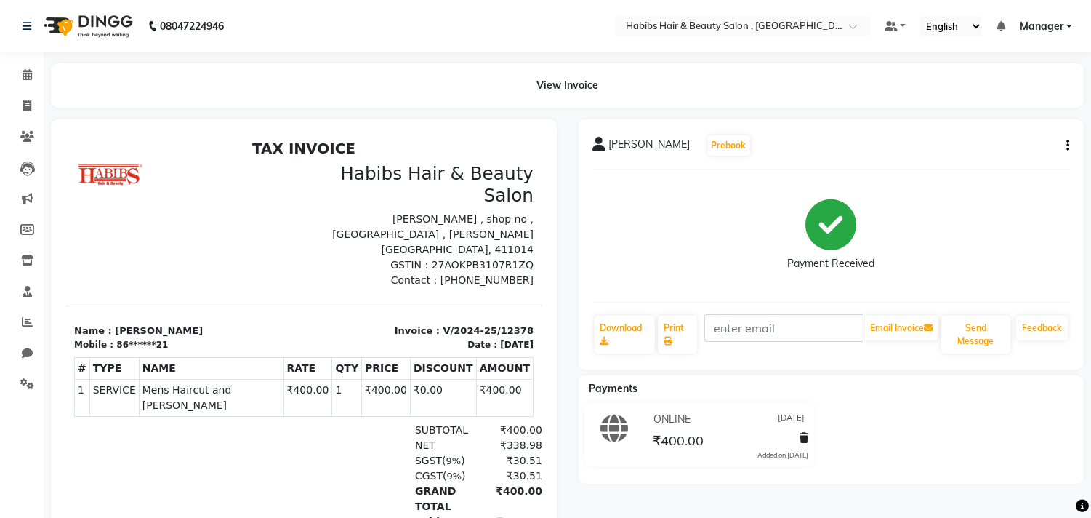
click at [660, 251] on div "Payment Received" at bounding box center [831, 235] width 477 height 109
click at [36, 104] on span at bounding box center [27, 106] width 25 height 17
select select "service"
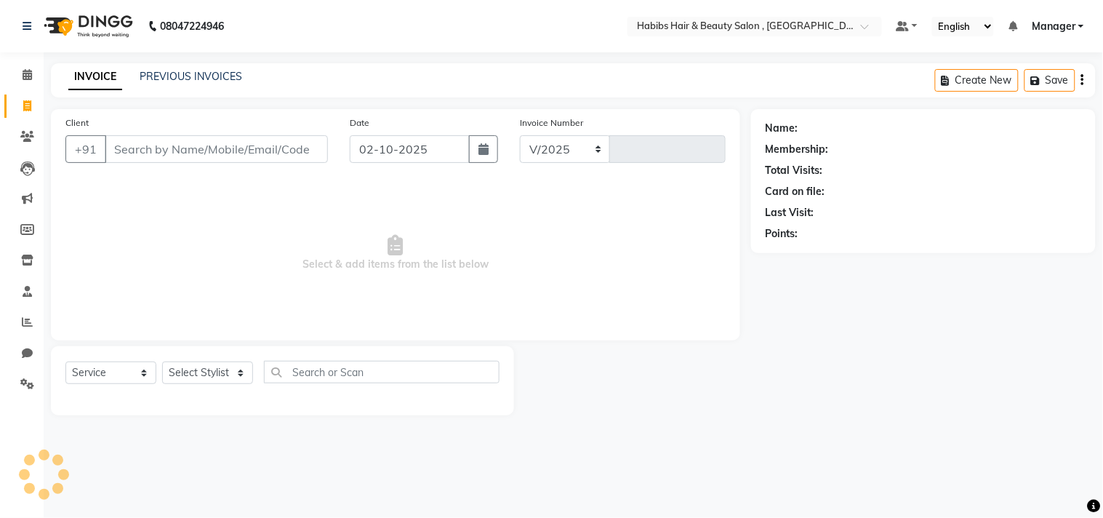
select select "4838"
type input "3709"
click at [216, 81] on link "PREVIOUS INVOICES" at bounding box center [191, 76] width 103 height 13
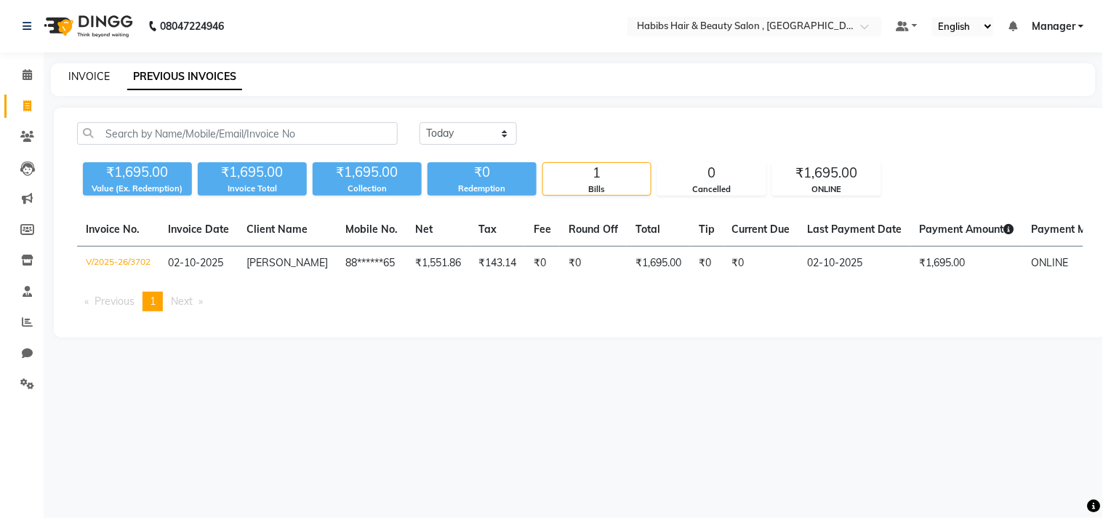
click at [102, 77] on link "INVOICE" at bounding box center [88, 76] width 41 height 13
select select "4838"
select select "service"
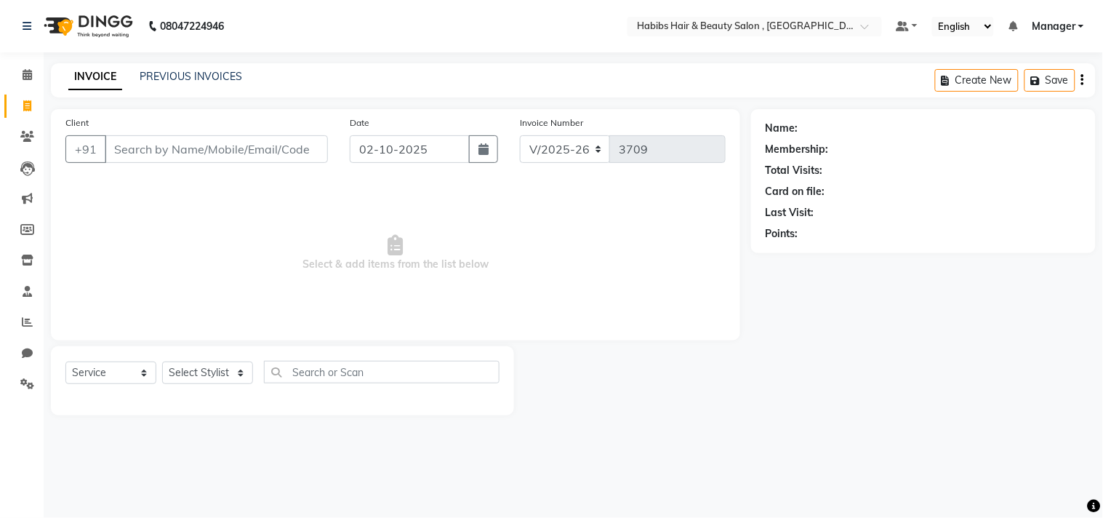
click at [122, 89] on div "INVOICE PREVIOUS INVOICES Create New Save" at bounding box center [573, 80] width 1045 height 34
click at [121, 89] on div "INVOICE PREVIOUS INVOICES Create New Save" at bounding box center [573, 80] width 1045 height 34
click at [217, 71] on link "PREVIOUS INVOICES" at bounding box center [191, 76] width 103 height 13
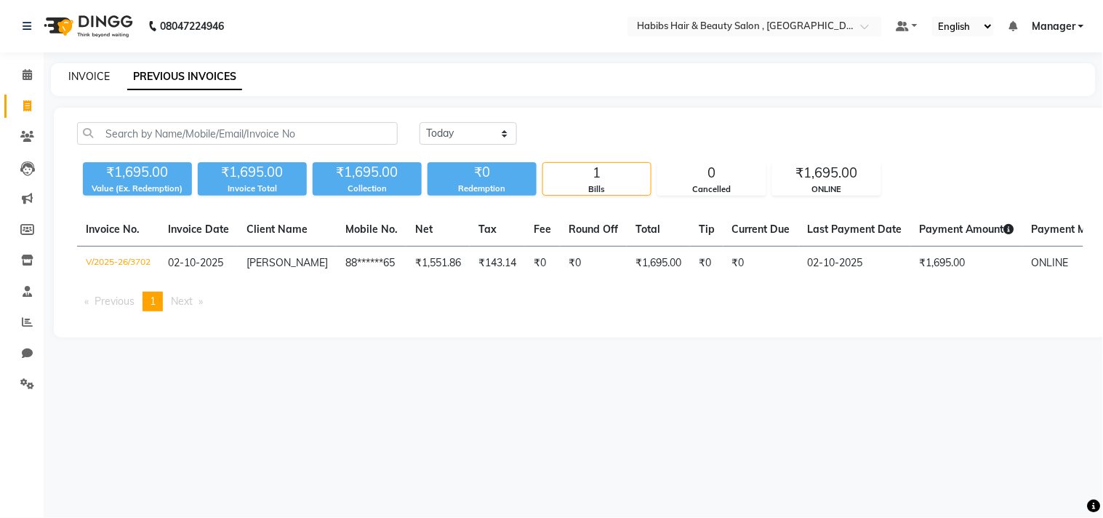
click at [106, 73] on link "INVOICE" at bounding box center [88, 76] width 41 height 13
select select "4838"
select select "service"
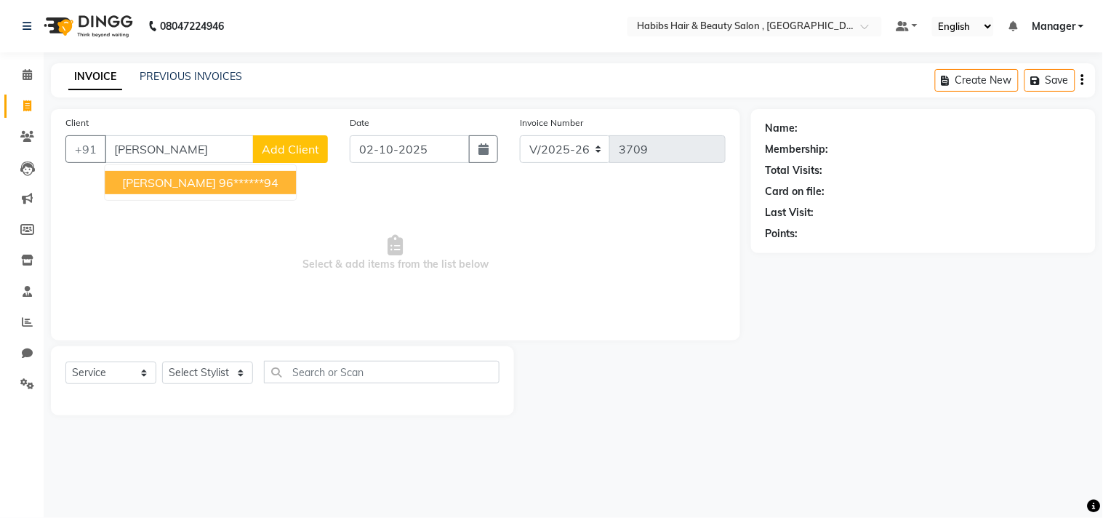
click at [171, 185] on span "Seema Ohol" at bounding box center [169, 182] width 94 height 15
type input "96******94"
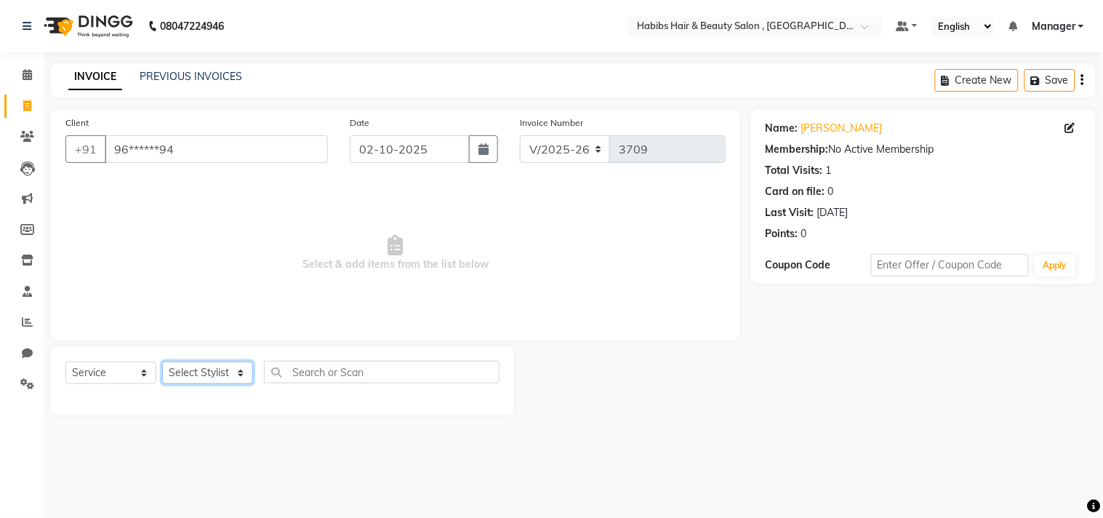
click at [204, 374] on select "Select Stylist Arif Dilnawaz Manager M M Neelam Niyaz Reshma Riyaz Salman Samee…" at bounding box center [207, 372] width 91 height 23
select select "29954"
click at [162, 362] on select "Select Stylist Arif Dilnawaz Manager M M Neelam Niyaz Reshma Riyaz Salman Samee…" at bounding box center [207, 372] width 91 height 23
click at [235, 170] on div "Client +91 96******94" at bounding box center [197, 145] width 284 height 60
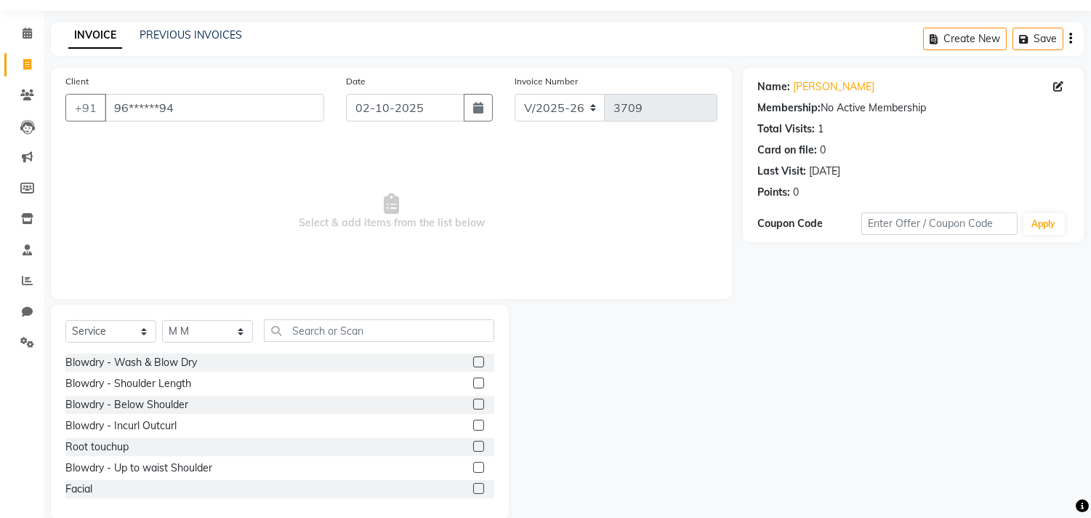
scroll to position [64, 0]
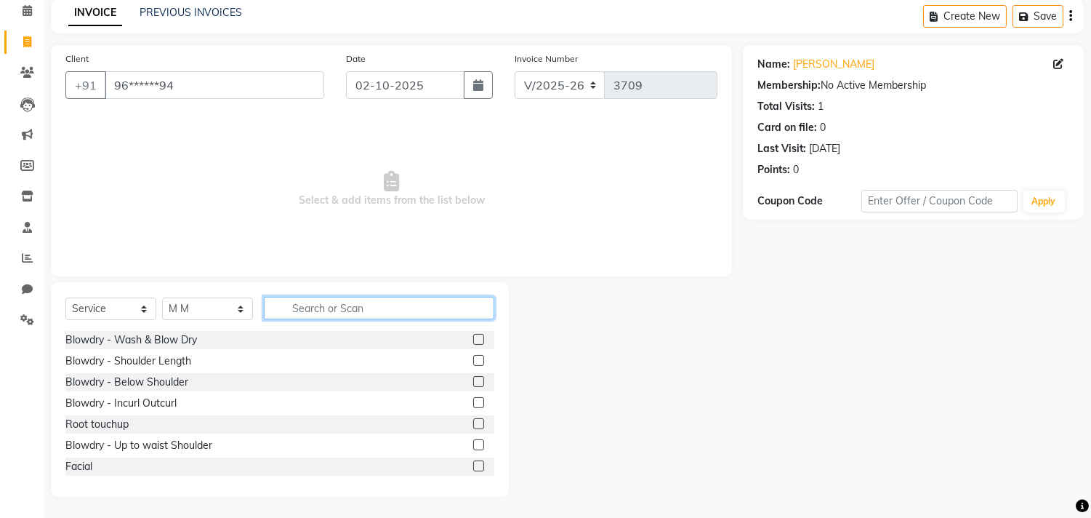
click at [401, 297] on input "text" at bounding box center [379, 308] width 231 height 23
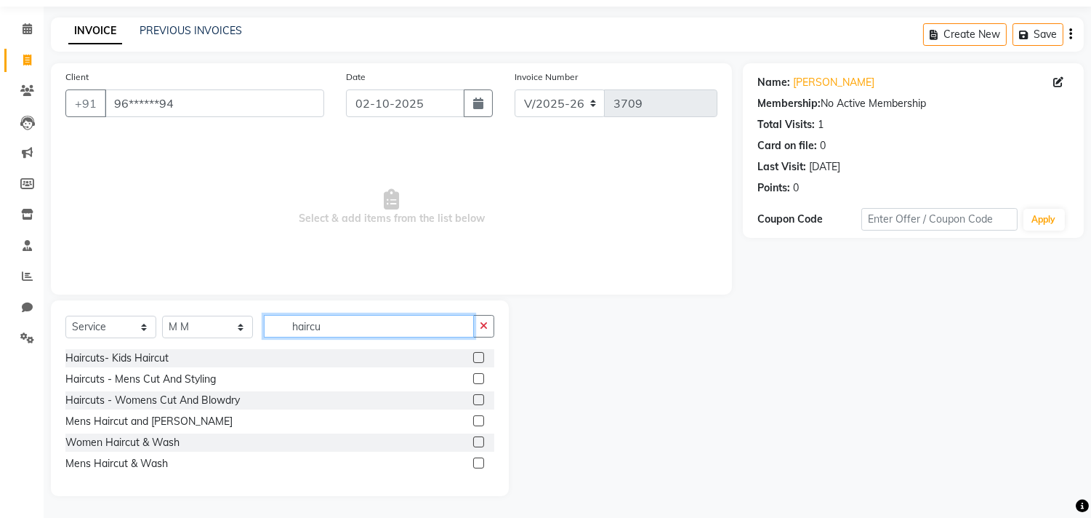
scroll to position [46, 0]
type input "haircu"
click at [478, 402] on label at bounding box center [478, 399] width 11 height 11
click at [478, 402] on input "checkbox" at bounding box center [477, 400] width 9 height 9
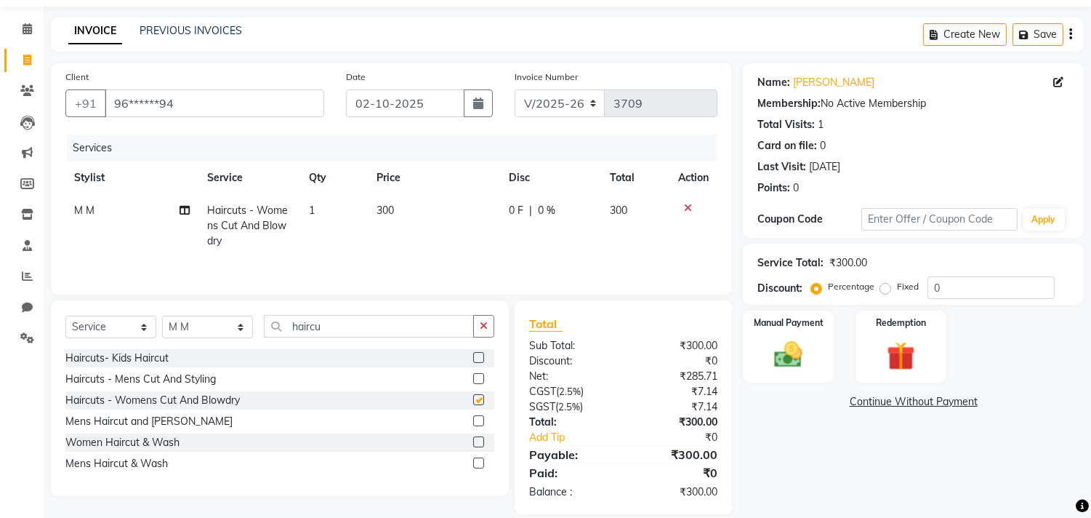
checkbox input "false"
click at [787, 348] on img at bounding box center [789, 355] width 48 height 34
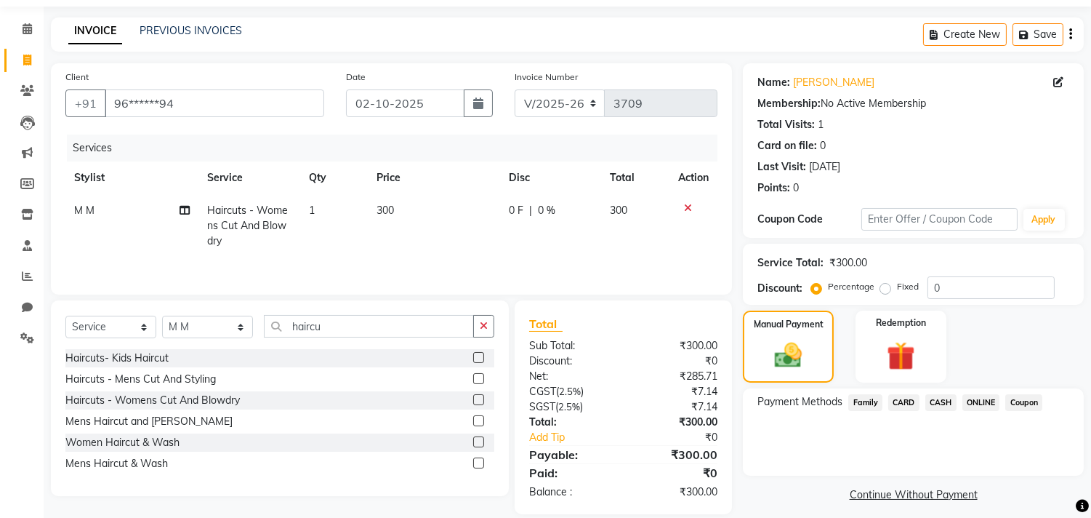
click at [986, 396] on span "ONLINE" at bounding box center [982, 402] width 38 height 17
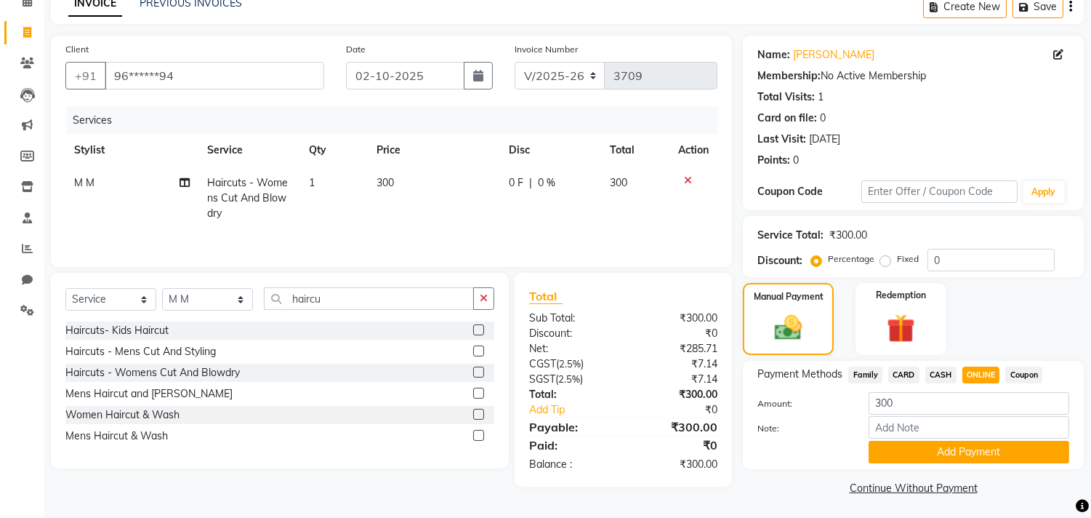
scroll to position [76, 0]
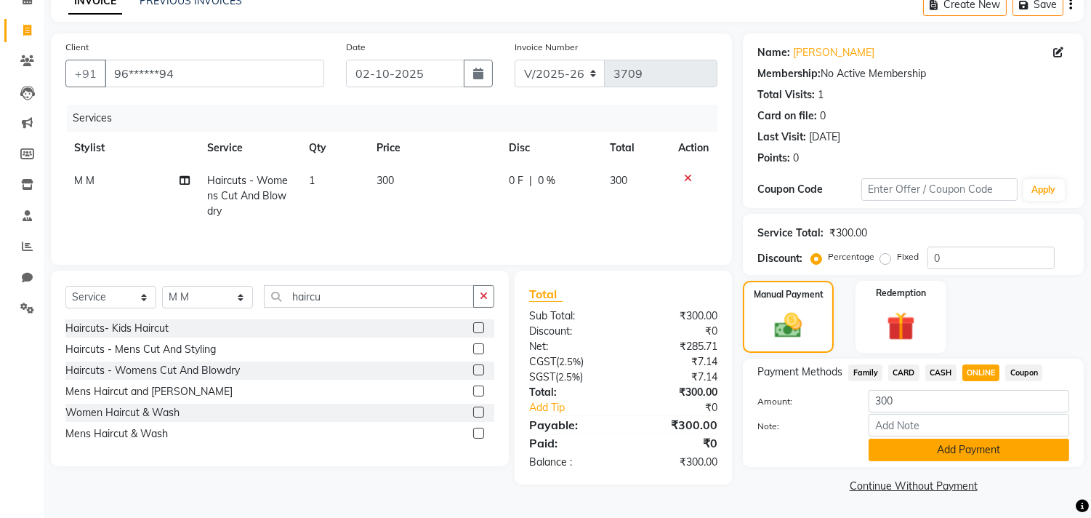
click at [966, 445] on button "Add Payment" at bounding box center [969, 449] width 201 height 23
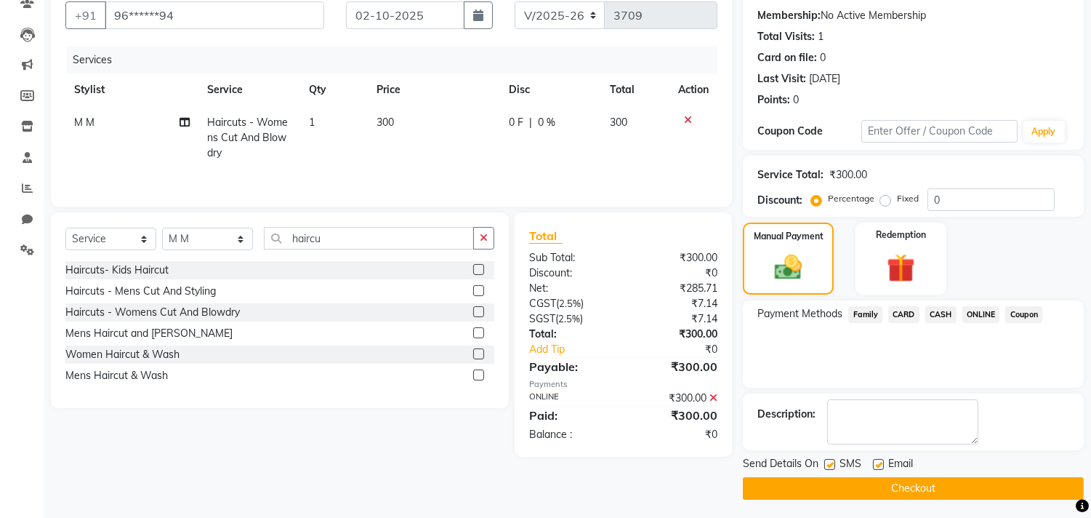
scroll to position [136, 0]
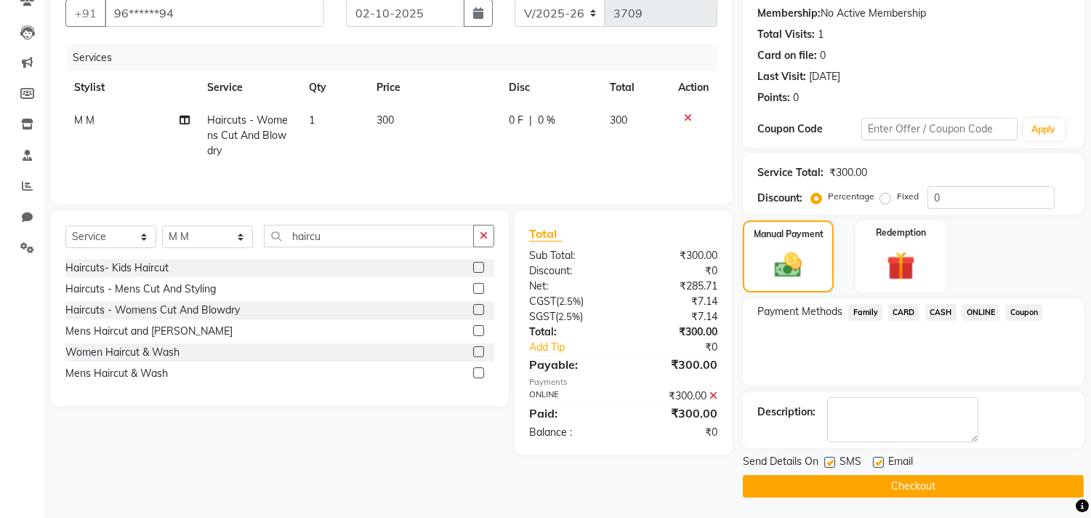
click at [950, 484] on button "Checkout" at bounding box center [913, 486] width 341 height 23
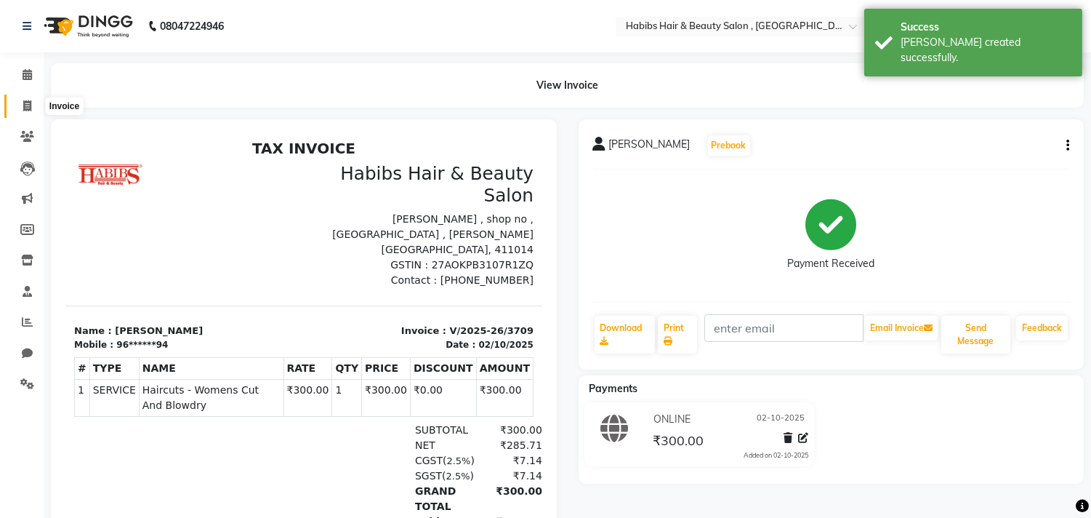
click at [25, 109] on icon at bounding box center [27, 105] width 8 height 11
select select "service"
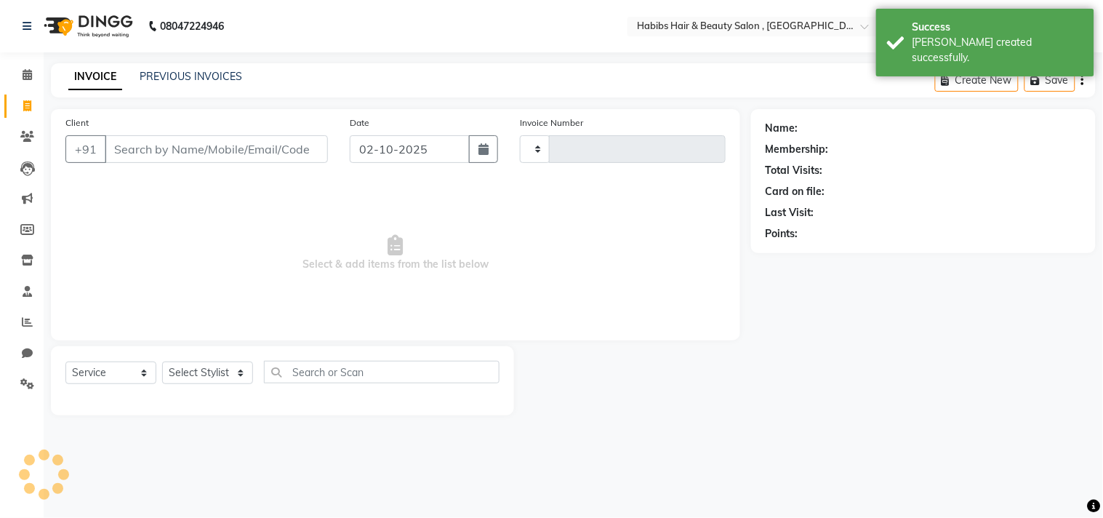
type input "3710"
select select "4838"
type input "8605912759"
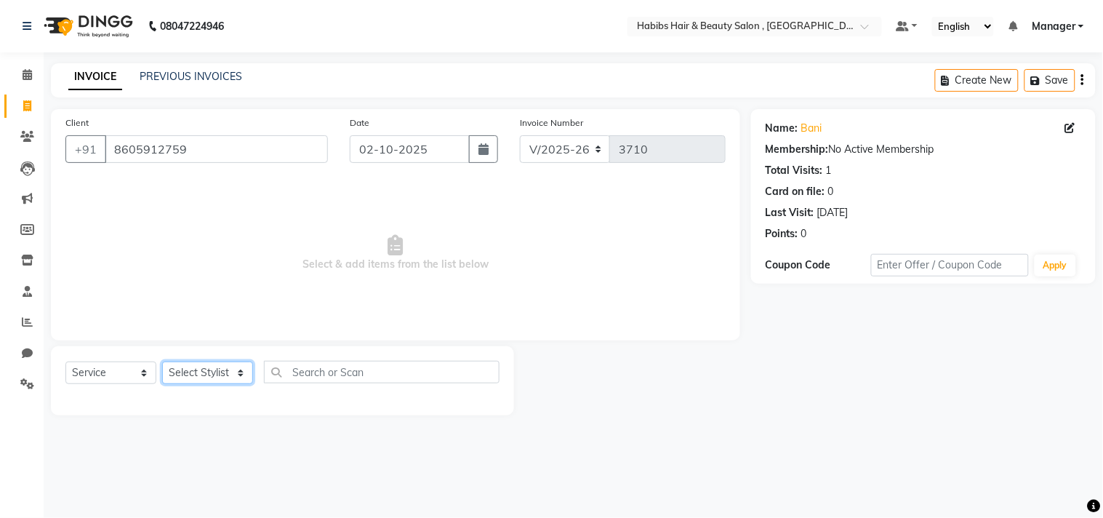
click at [222, 375] on select "Select Stylist Arif Dilnawaz Manager M M Neelam Niyaz Reshma Riyaz Salman Samee…" at bounding box center [207, 372] width 91 height 23
select select "29957"
click at [162, 362] on select "Select Stylist Arif Dilnawaz Manager M M Neelam Niyaz Reshma Riyaz Salman Samee…" at bounding box center [207, 372] width 91 height 23
click at [220, 299] on span "Select & add items from the list below" at bounding box center [395, 252] width 660 height 145
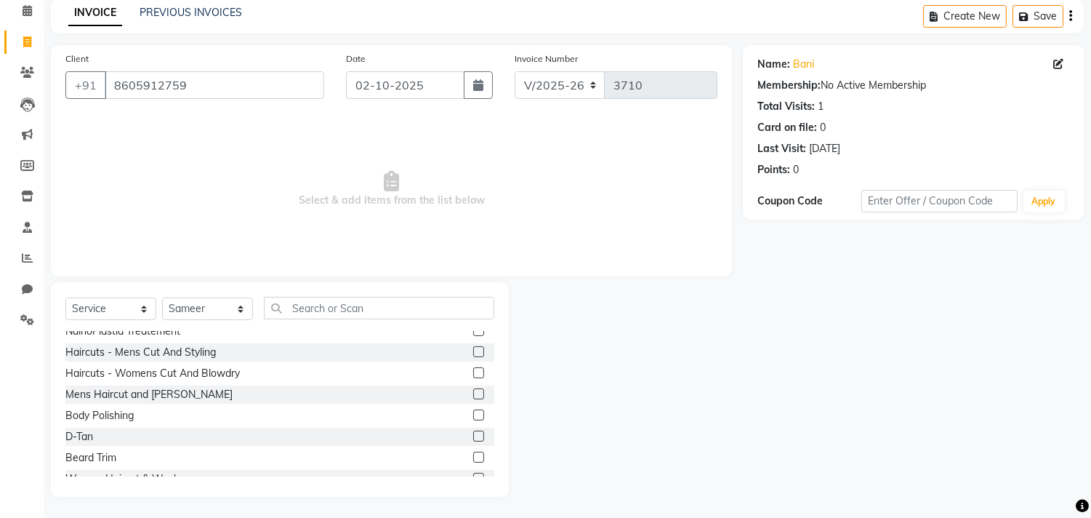
scroll to position [890, 0]
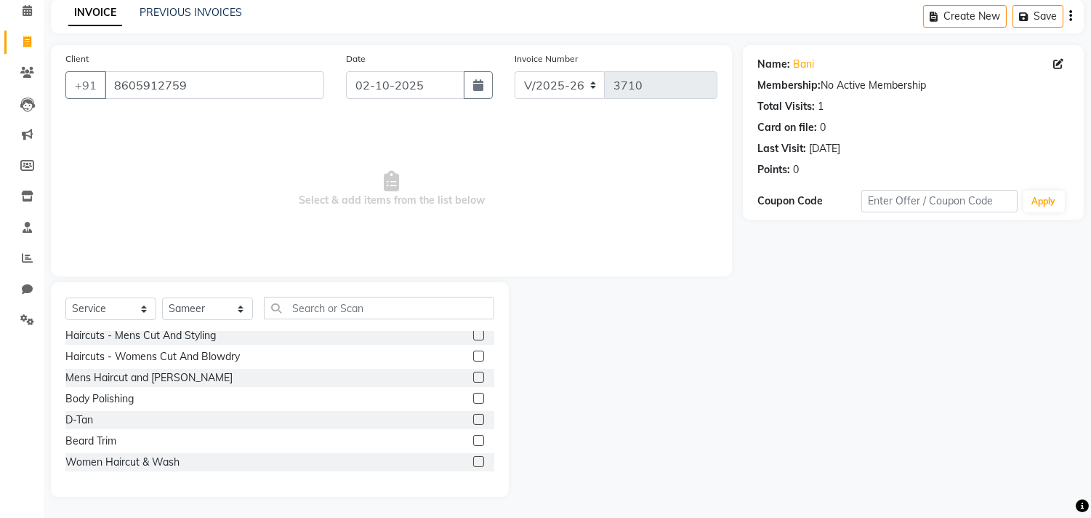
click at [473, 331] on label at bounding box center [478, 334] width 11 height 11
click at [473, 331] on input "checkbox" at bounding box center [477, 335] width 9 height 9
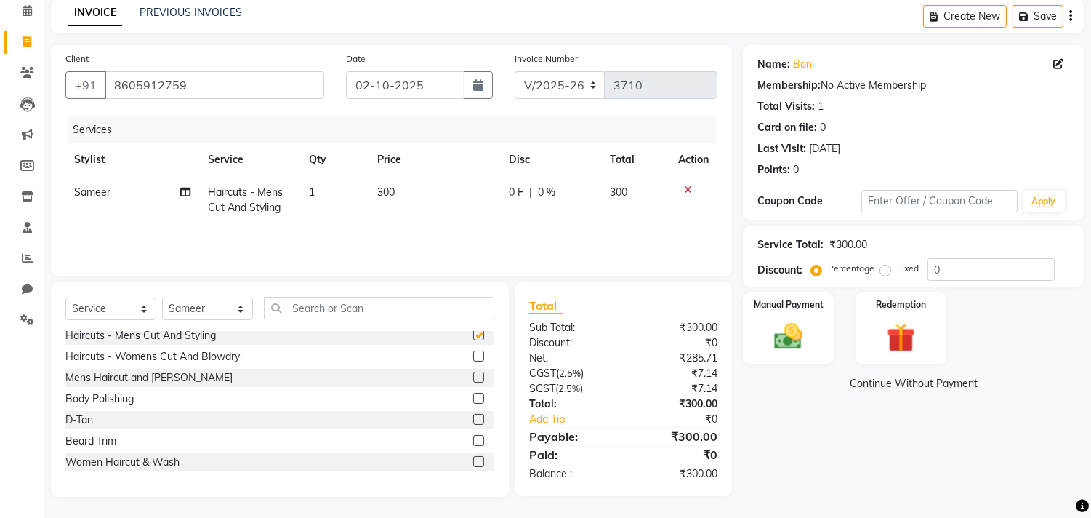
checkbox input "false"
click at [223, 313] on select "Select Stylist Arif Dilnawaz Manager M M Neelam Niyaz Reshma Riyaz Salman Samee…" at bounding box center [207, 308] width 91 height 23
select select "29955"
click at [162, 297] on select "Select Stylist Arif Dilnawaz Manager M M Neelam Niyaz Reshma Riyaz Salman Samee…" at bounding box center [207, 308] width 91 height 23
click at [473, 353] on label at bounding box center [478, 355] width 11 height 11
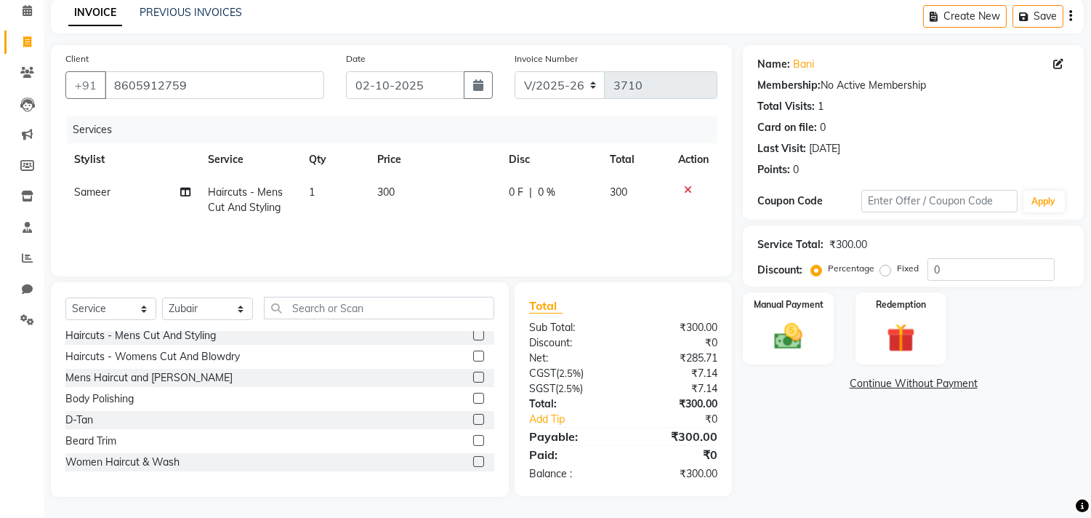
click at [473, 353] on input "checkbox" at bounding box center [477, 356] width 9 height 9
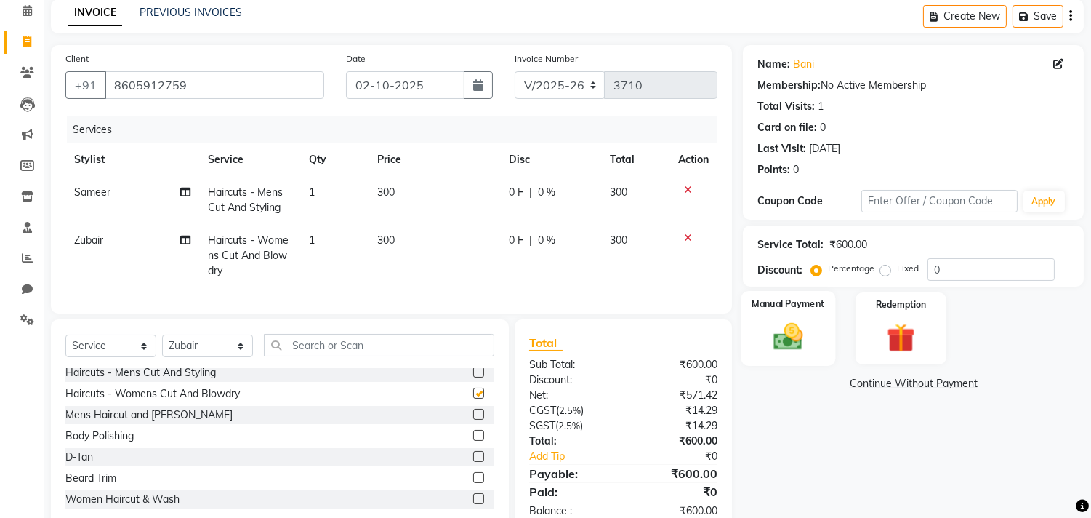
checkbox input "false"
click at [761, 326] on div "Manual Payment" at bounding box center [789, 328] width 95 height 74
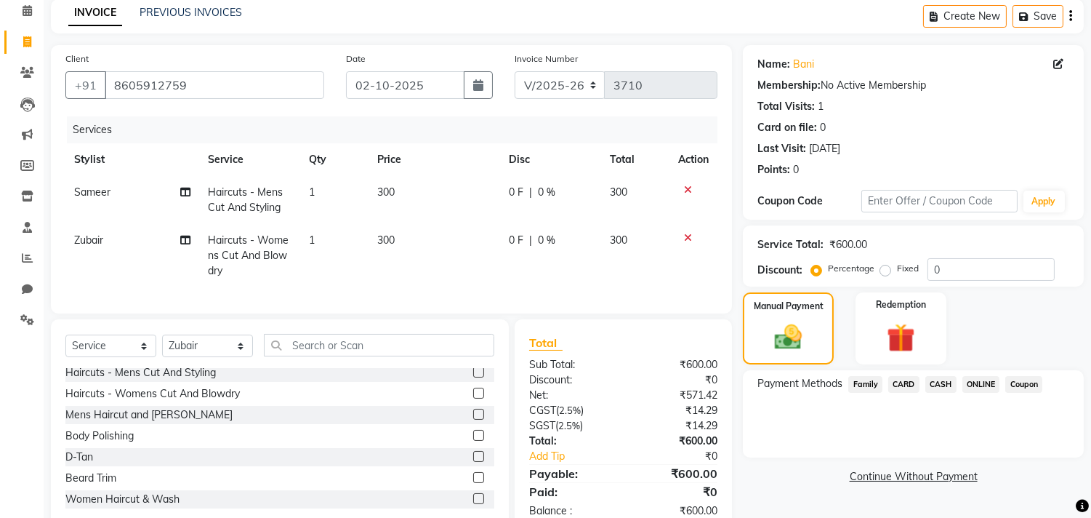
click at [972, 379] on span "ONLINE" at bounding box center [982, 384] width 38 height 17
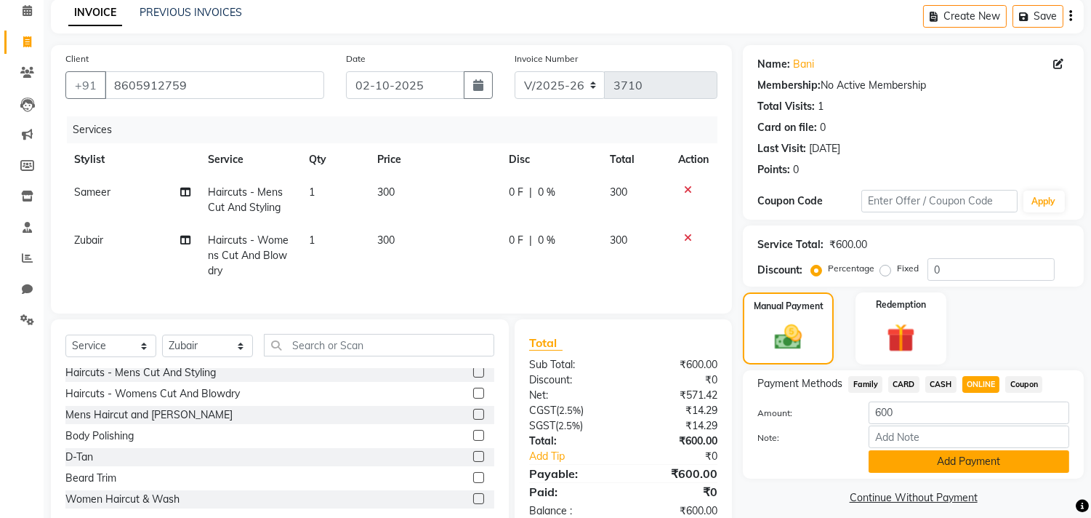
click at [941, 462] on button "Add Payment" at bounding box center [969, 461] width 201 height 23
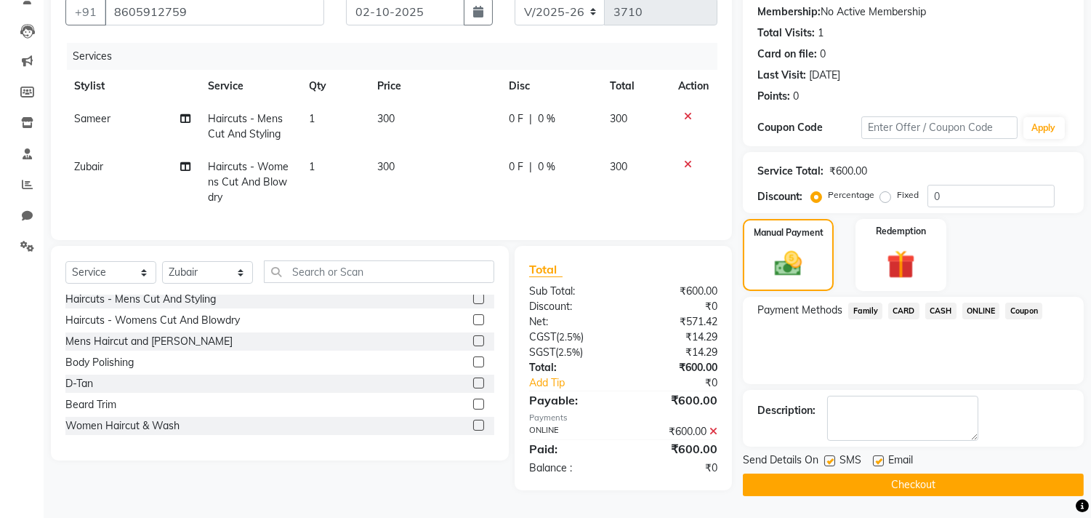
scroll to position [143, 0]
click at [941, 476] on button "Checkout" at bounding box center [913, 484] width 341 height 23
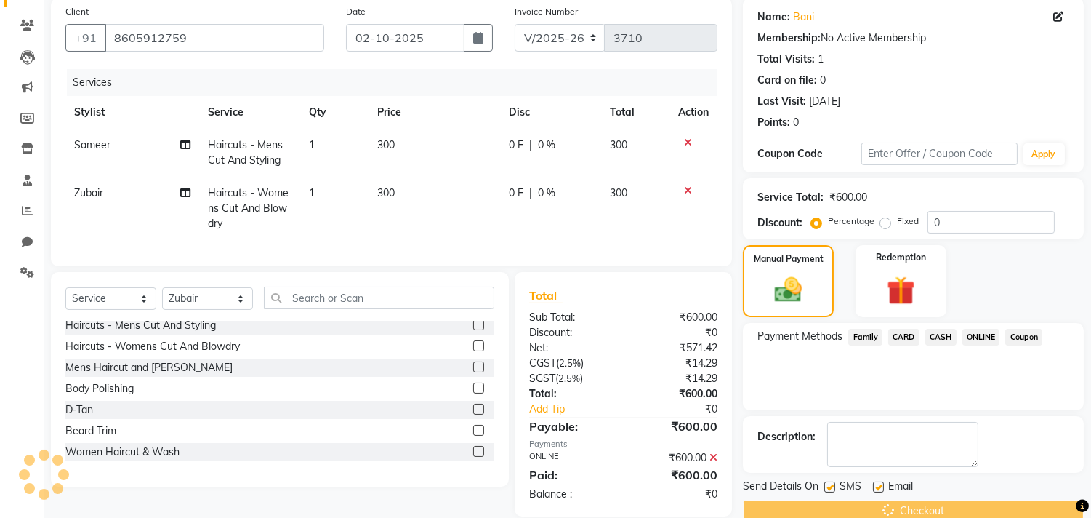
scroll to position [0, 0]
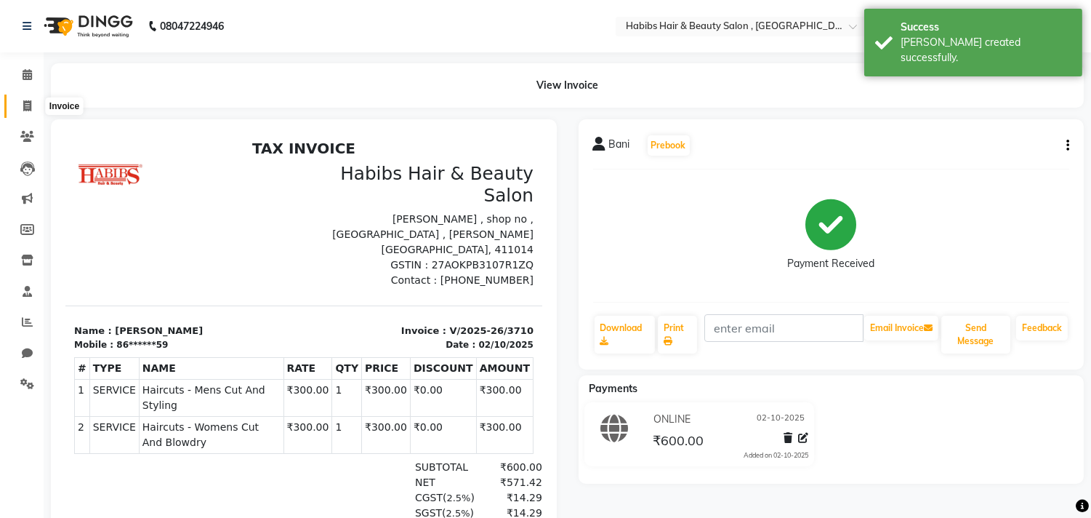
click at [37, 112] on span at bounding box center [27, 106] width 25 height 17
select select "service"
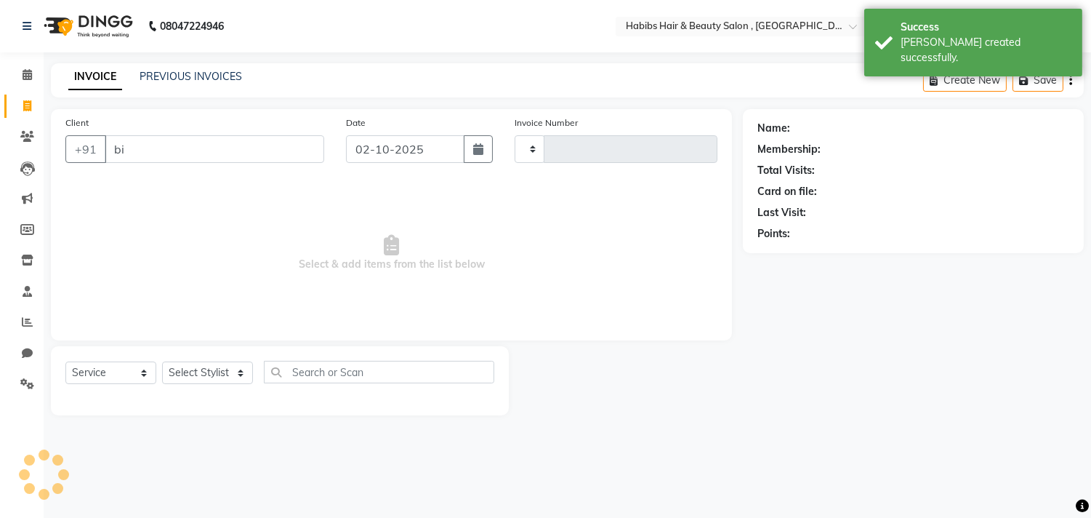
type input "bin"
type input "3711"
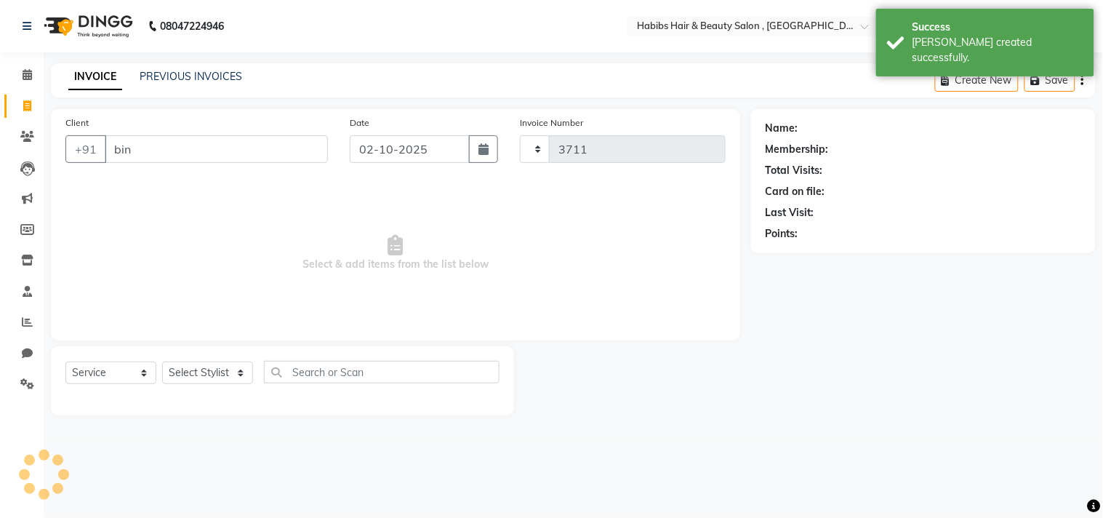
select select "4838"
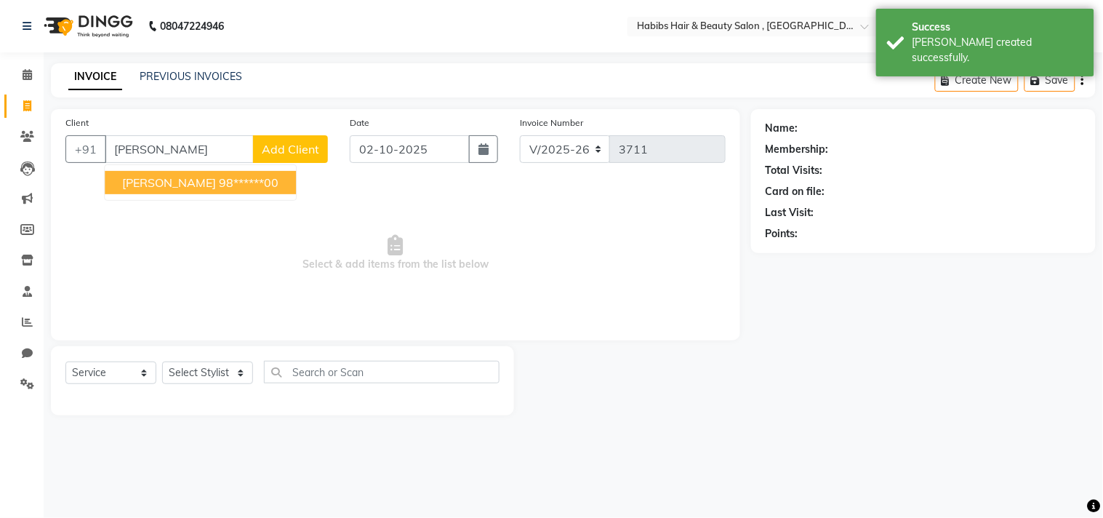
click at [175, 183] on span "Bindiya Naik" at bounding box center [169, 182] width 94 height 15
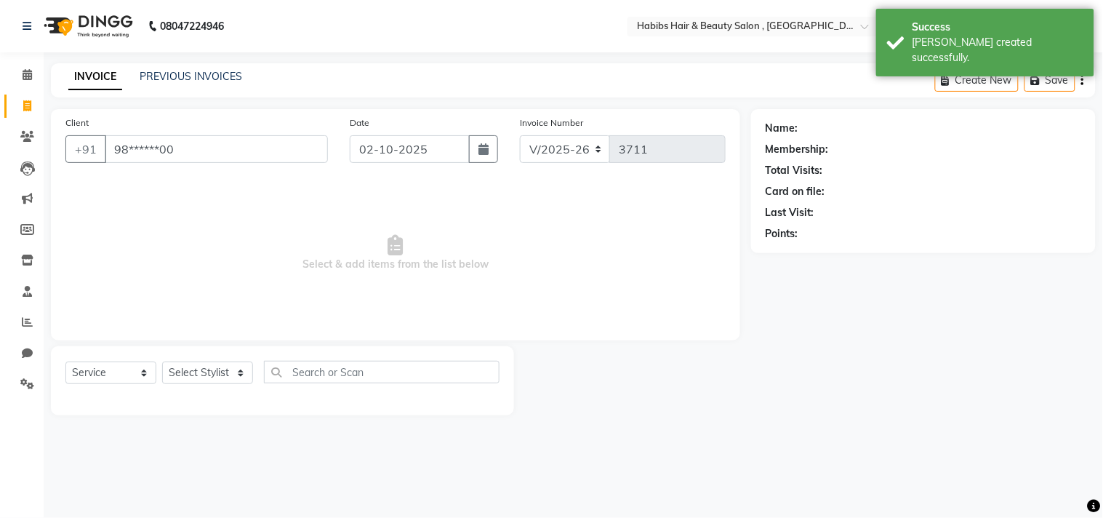
type input "98******00"
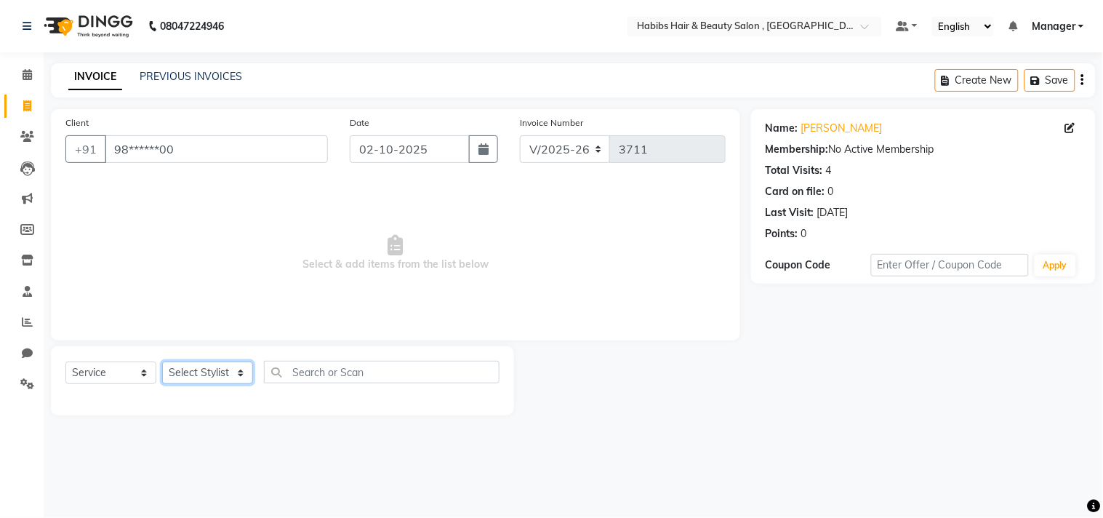
click at [202, 366] on select "Select Stylist Arif Dilnawaz Manager M M Neelam Niyaz Reshma Riyaz Salman Samee…" at bounding box center [207, 372] width 91 height 23
select select "75550"
click at [162, 362] on select "Select Stylist Arif Dilnawaz Manager M M Neelam Niyaz Reshma Riyaz Salman Samee…" at bounding box center [207, 372] width 91 height 23
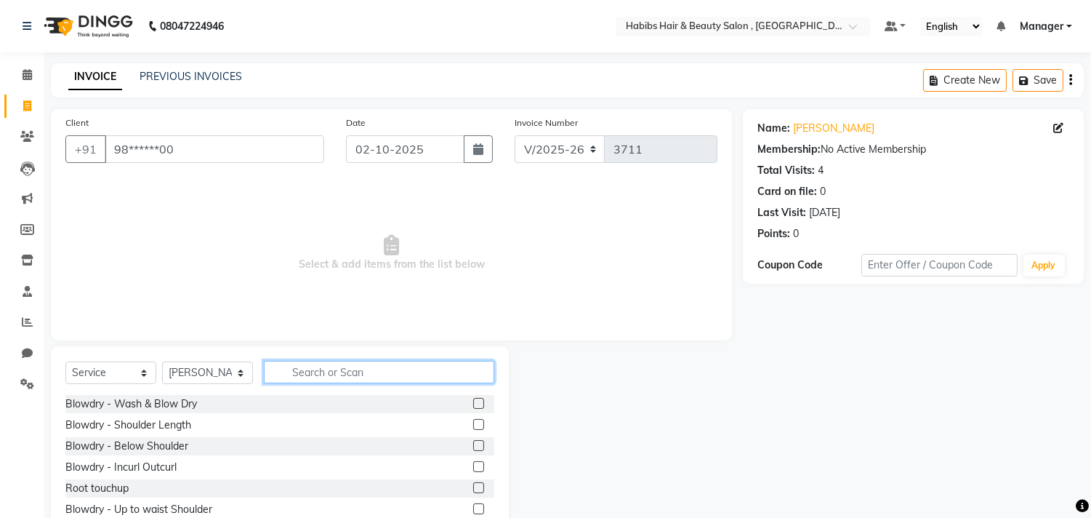
click at [350, 374] on input "text" at bounding box center [379, 372] width 231 height 23
type input "wash"
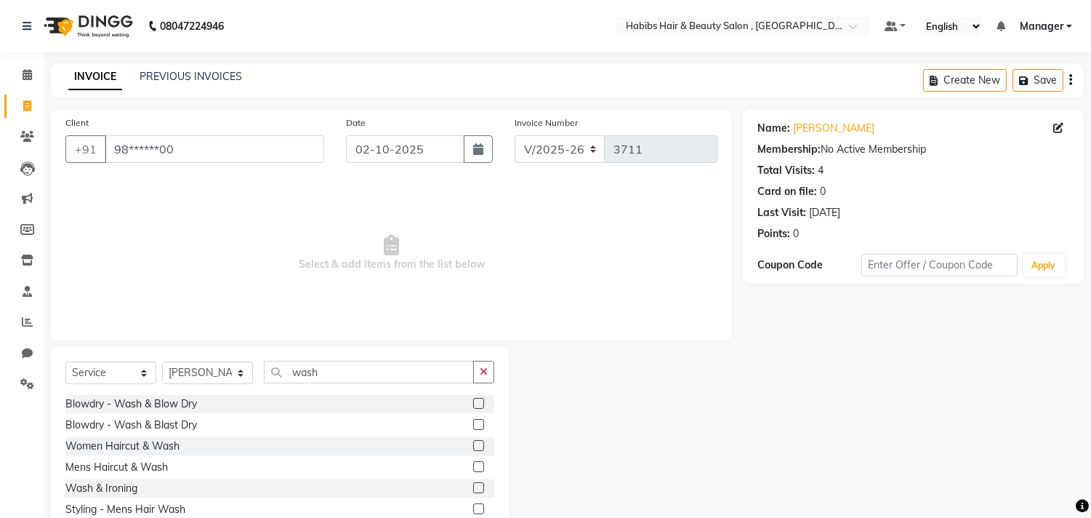
click at [476, 441] on label at bounding box center [478, 445] width 11 height 11
click at [476, 441] on input "checkbox" at bounding box center [477, 445] width 9 height 9
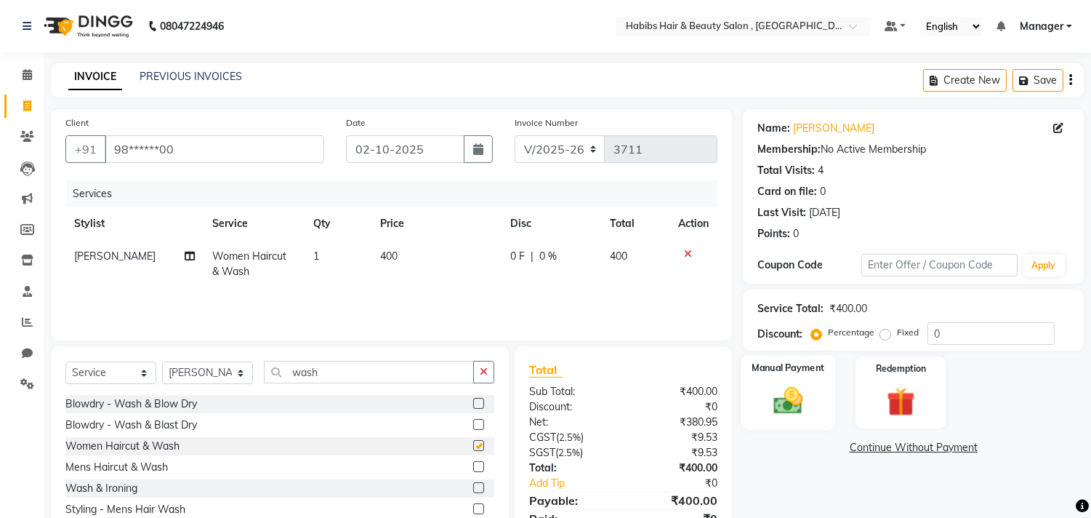
checkbox input "false"
click at [790, 414] on img at bounding box center [789, 401] width 48 height 34
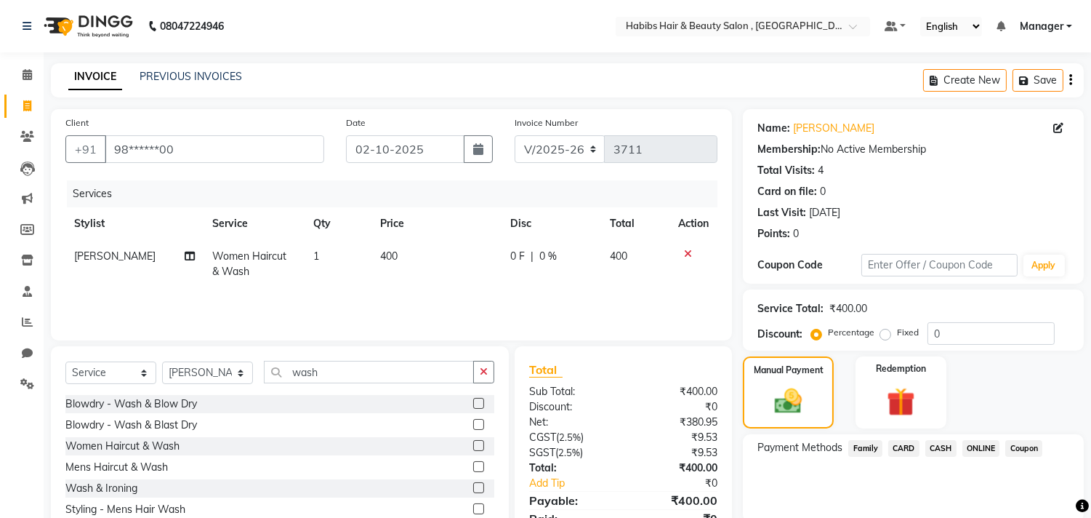
click at [975, 444] on span "ONLINE" at bounding box center [982, 448] width 38 height 17
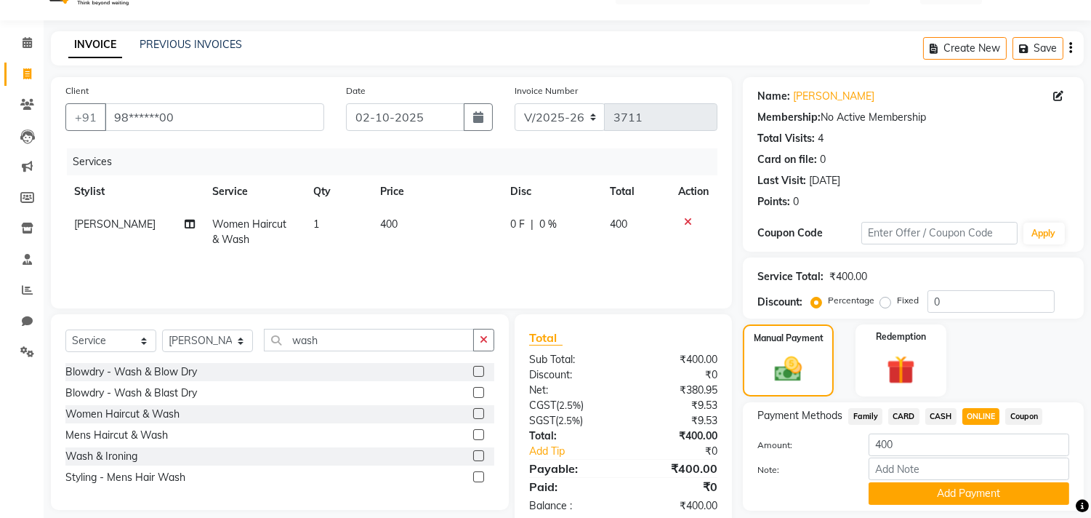
scroll to position [76, 0]
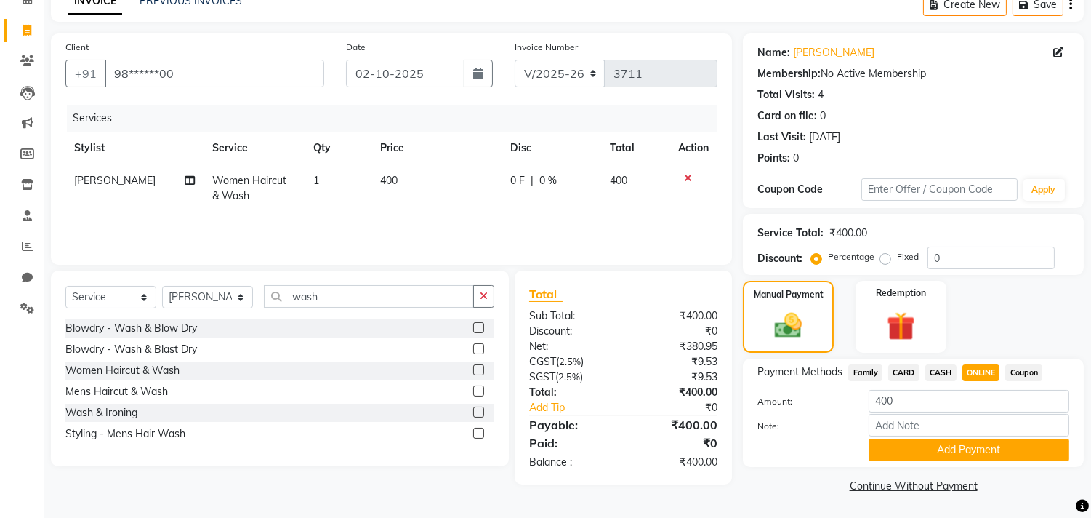
click at [975, 444] on button "Add Payment" at bounding box center [969, 449] width 201 height 23
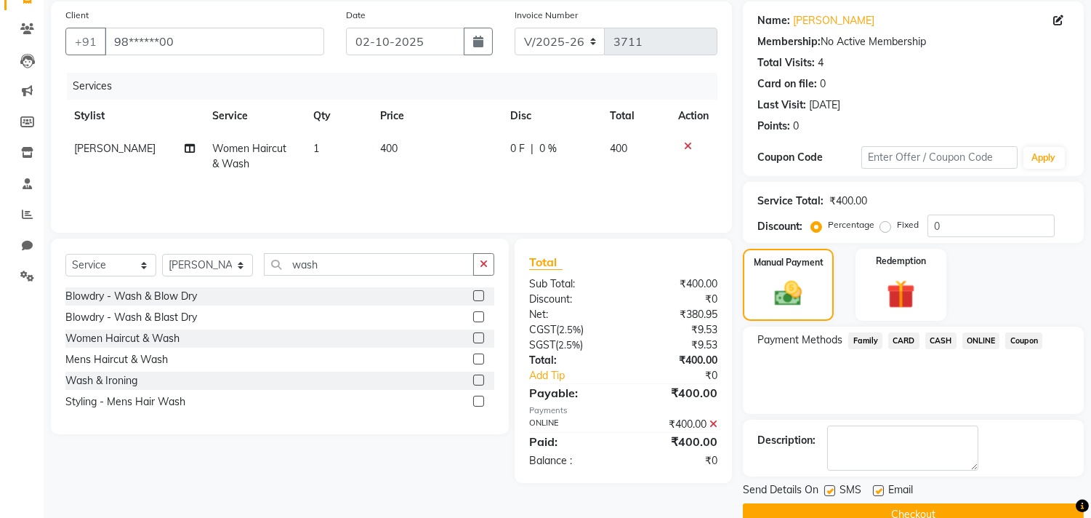
scroll to position [136, 0]
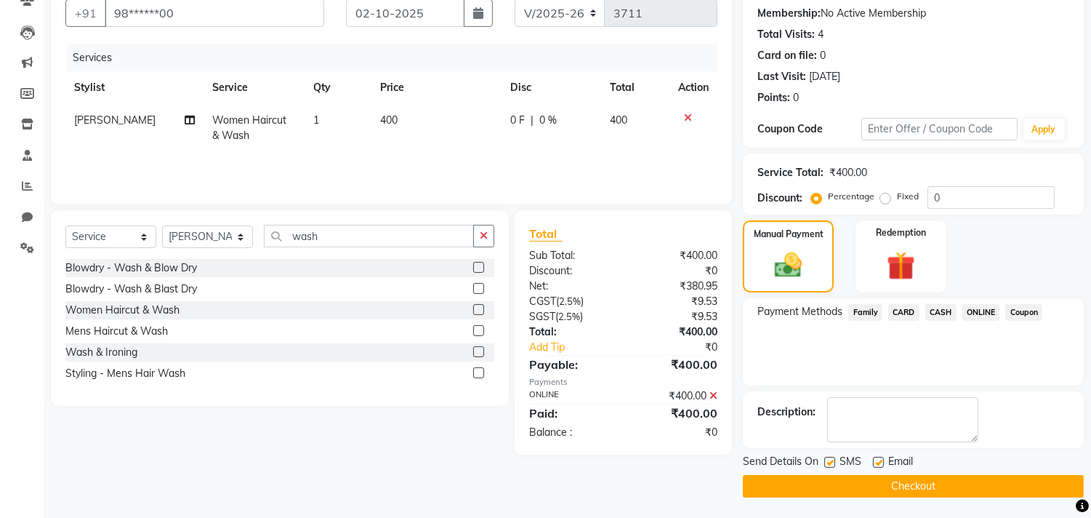
click at [949, 484] on button "Checkout" at bounding box center [913, 486] width 341 height 23
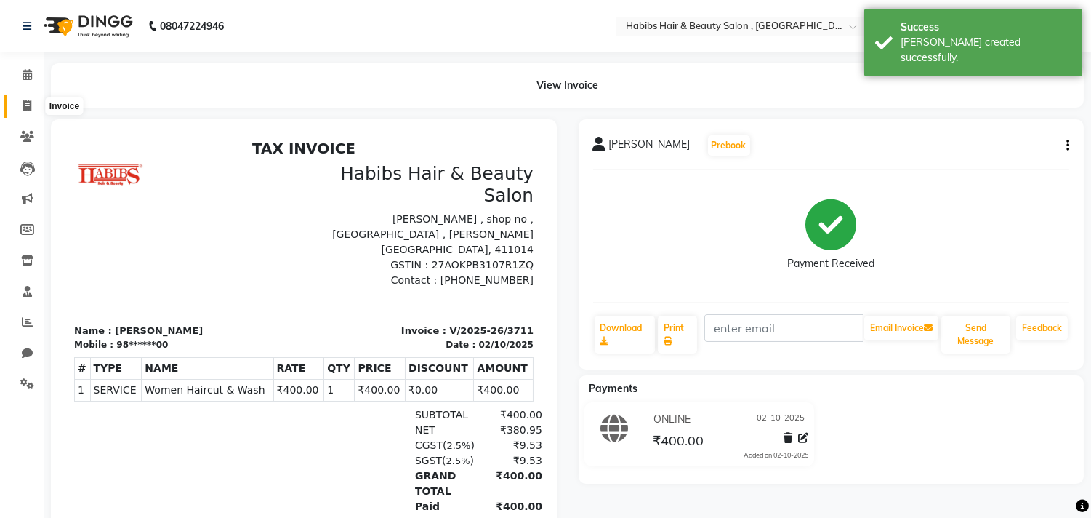
click at [25, 104] on icon at bounding box center [27, 105] width 8 height 11
select select "service"
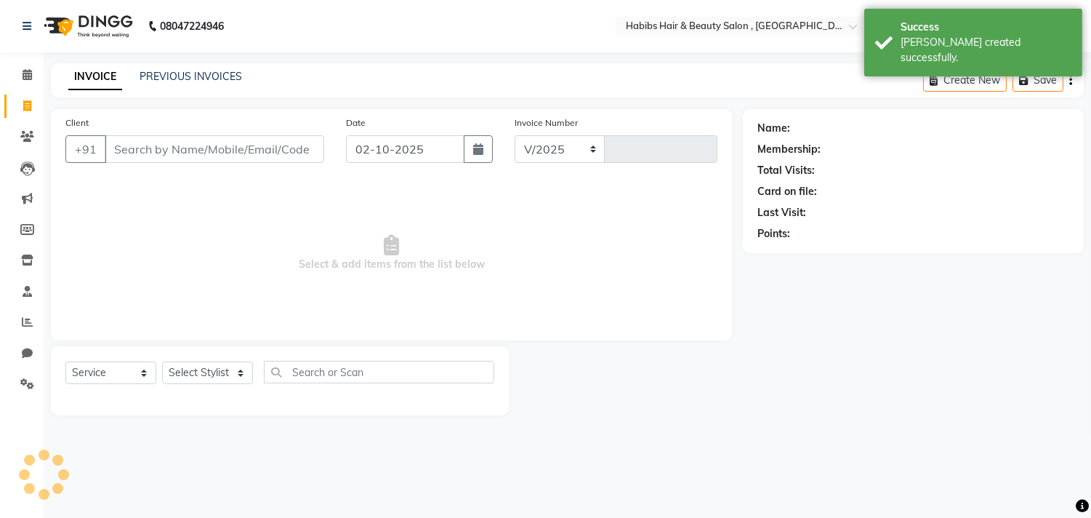
select select "4838"
type input "3712"
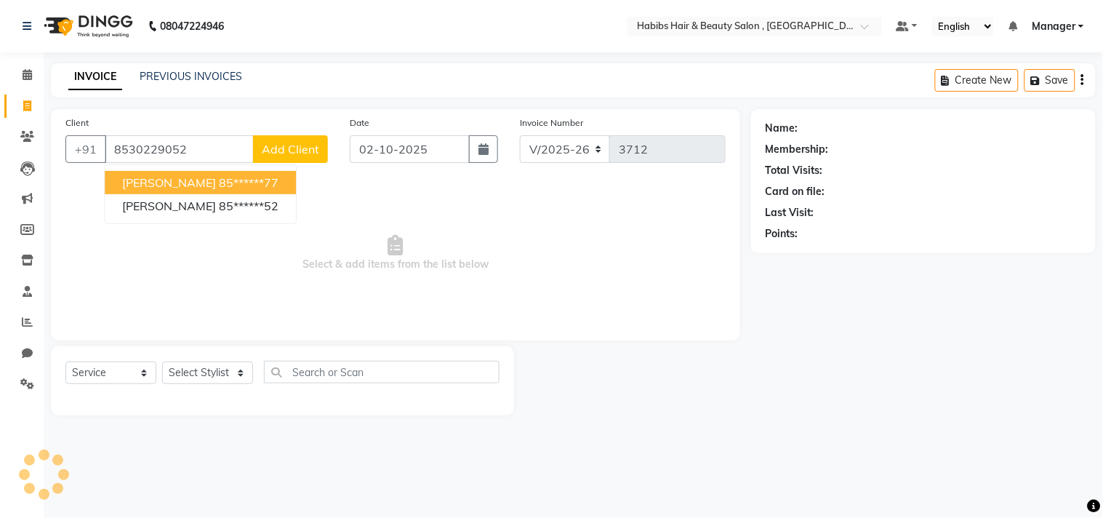
type input "8530229052"
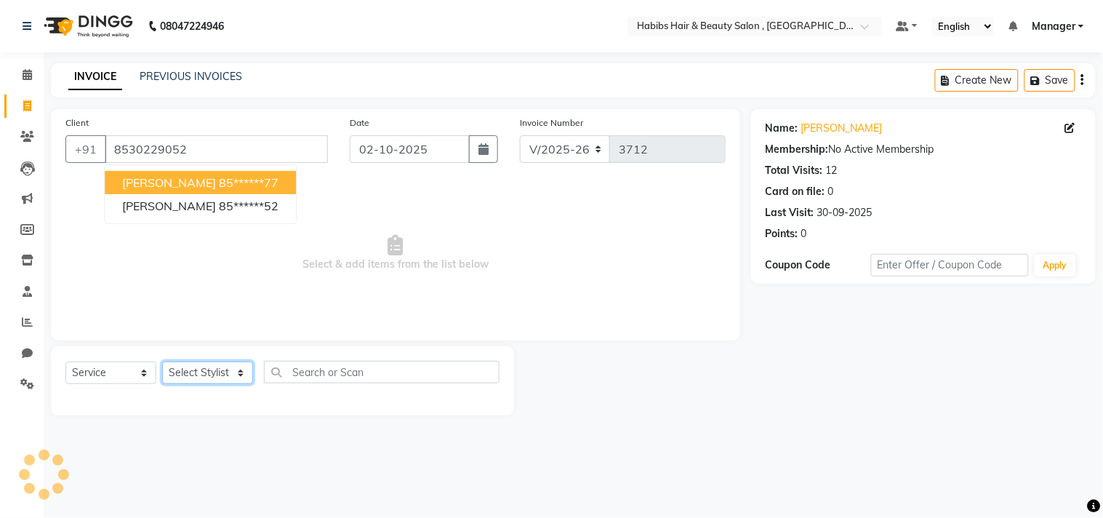
click at [228, 368] on select "Select Stylist Arif Dilnawaz Manager M M Neelam Niyaz Reshma Riyaz Salman Samee…" at bounding box center [207, 372] width 91 height 23
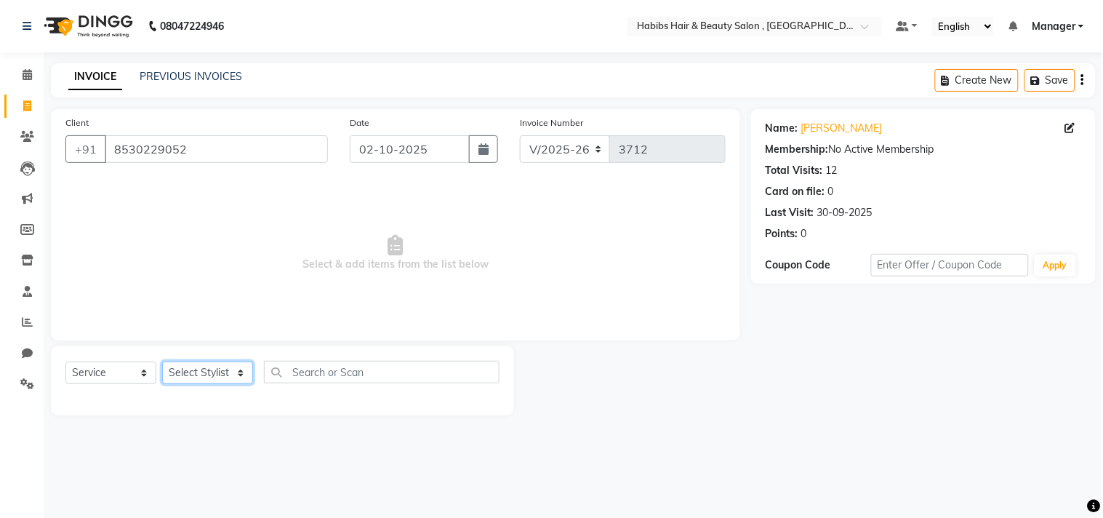
select select "36968"
click at [162, 362] on select "Select Stylist Arif Dilnawaz Manager M M Neelam Niyaz Reshma Riyaz Salman Samee…" at bounding box center [207, 372] width 91 height 23
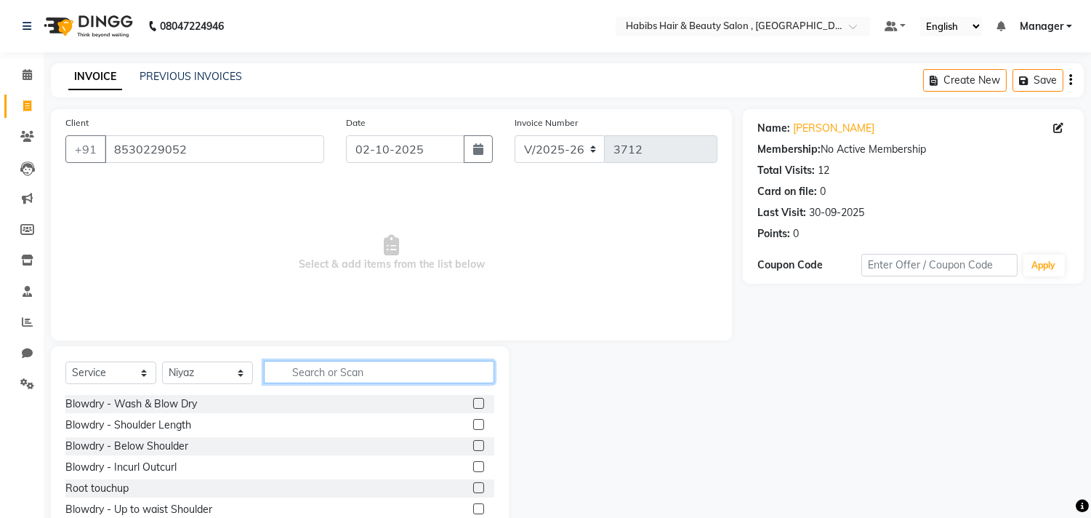
click at [331, 374] on input "text" at bounding box center [379, 372] width 231 height 23
type input "b"
type input "styl"
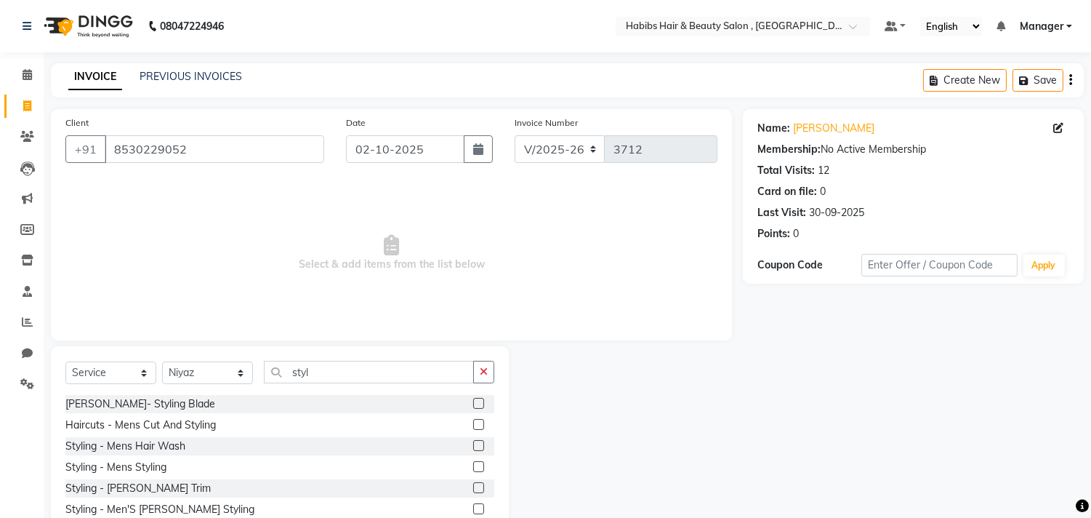
click at [481, 467] on label at bounding box center [478, 466] width 11 height 11
click at [481, 467] on input "checkbox" at bounding box center [477, 466] width 9 height 9
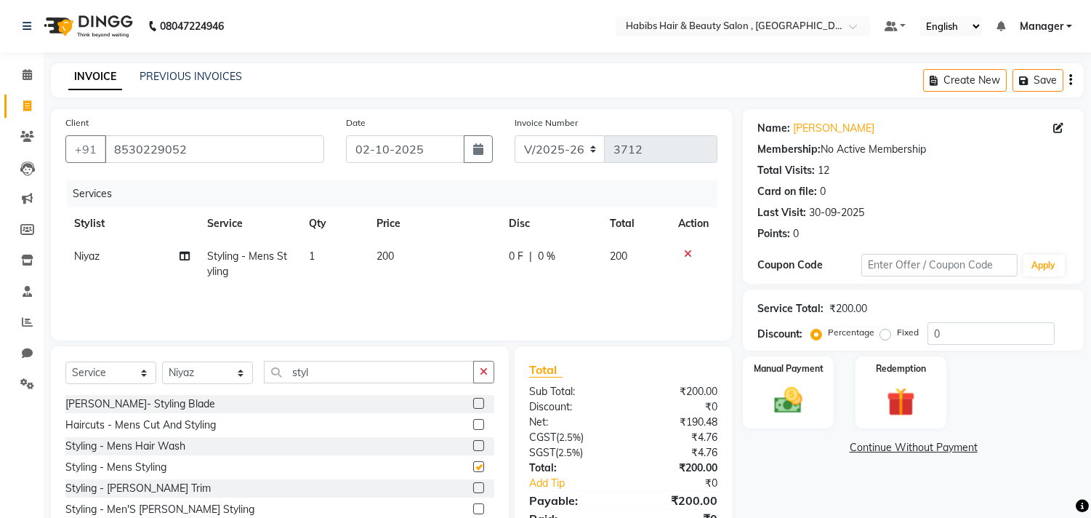
checkbox input "false"
click at [790, 384] on img at bounding box center [789, 401] width 48 height 34
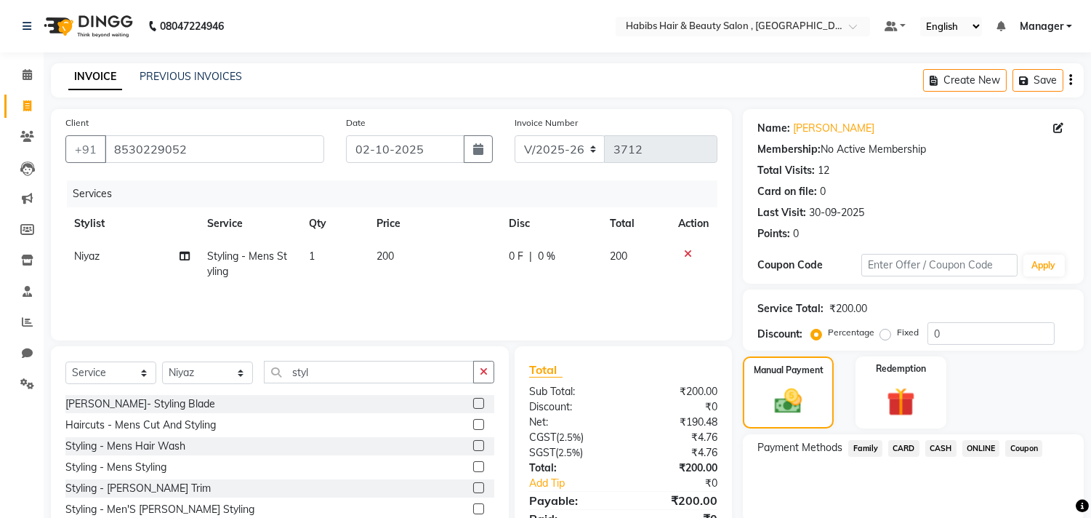
click at [974, 440] on span "ONLINE" at bounding box center [982, 448] width 38 height 17
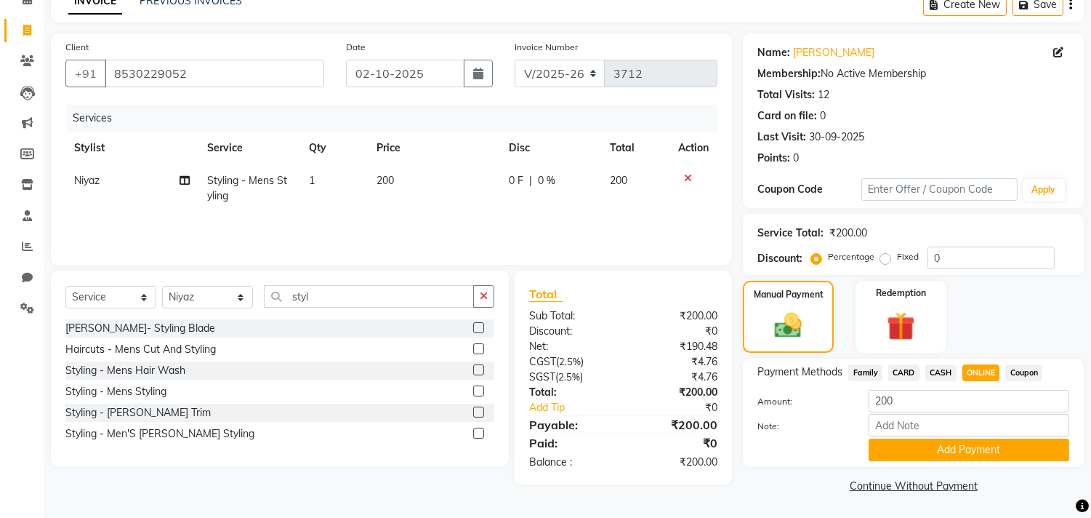
click at [974, 440] on button "Add Payment" at bounding box center [969, 449] width 201 height 23
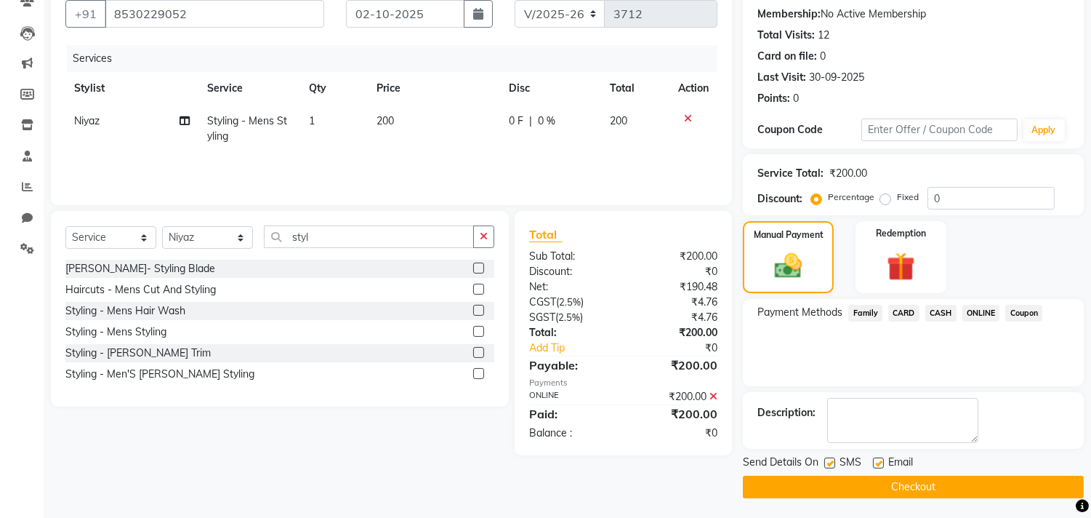
scroll to position [136, 0]
click at [965, 482] on button "Checkout" at bounding box center [913, 486] width 341 height 23
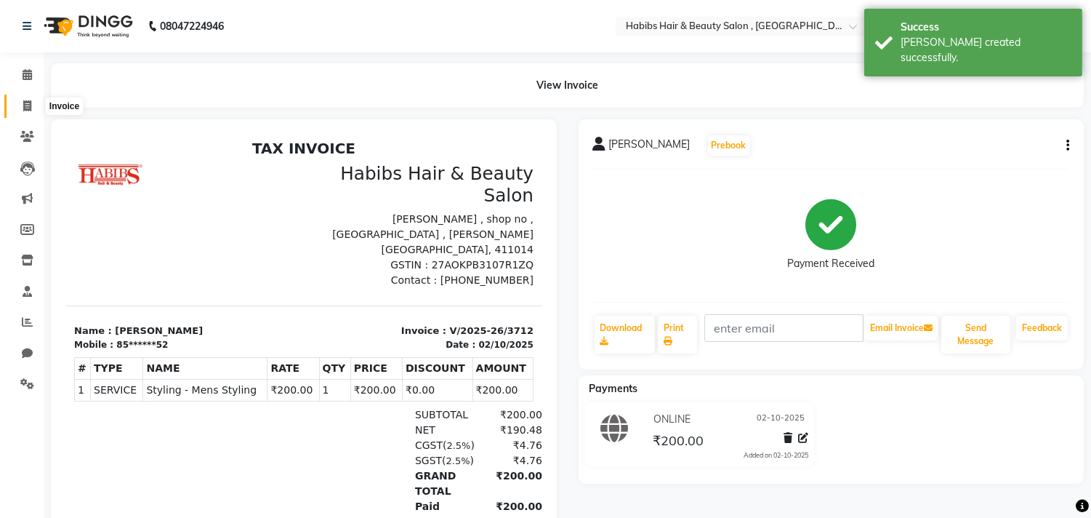
click at [23, 104] on icon at bounding box center [27, 105] width 8 height 11
select select "service"
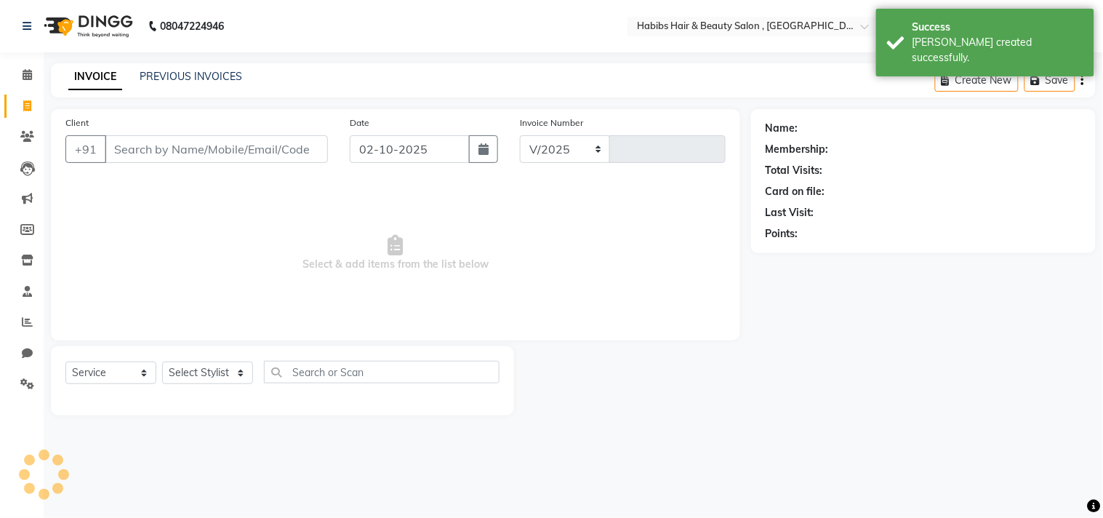
type input "9"
select select "4838"
type input "3713"
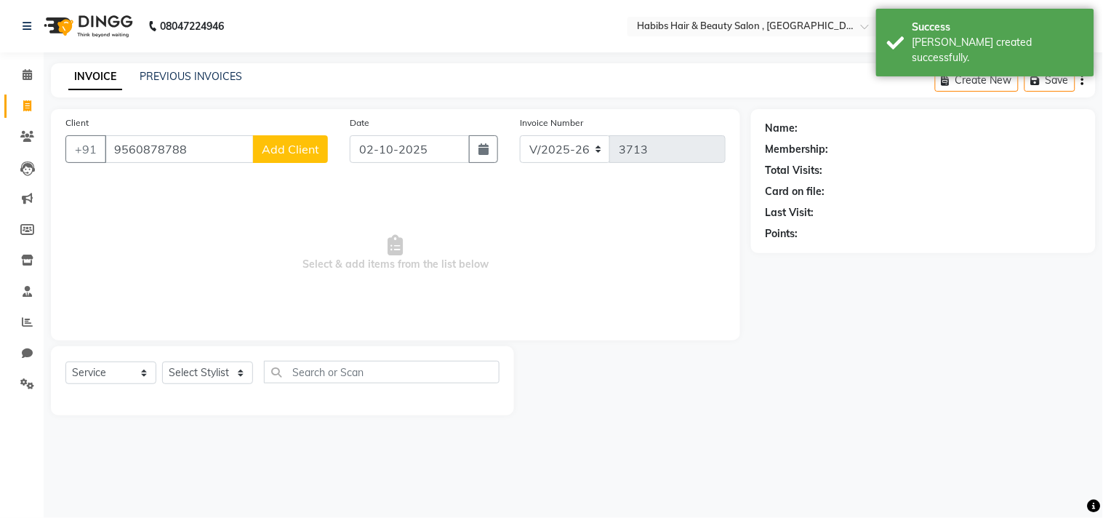
type input "9560878788"
click at [299, 148] on span "Add Client" at bounding box center [290, 149] width 57 height 15
select select "22"
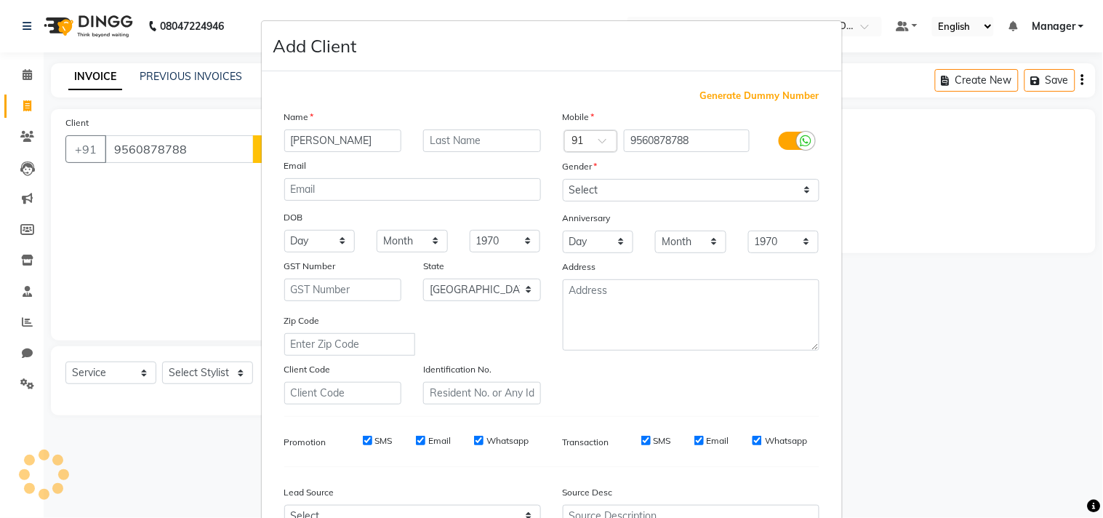
type input "Sourabh"
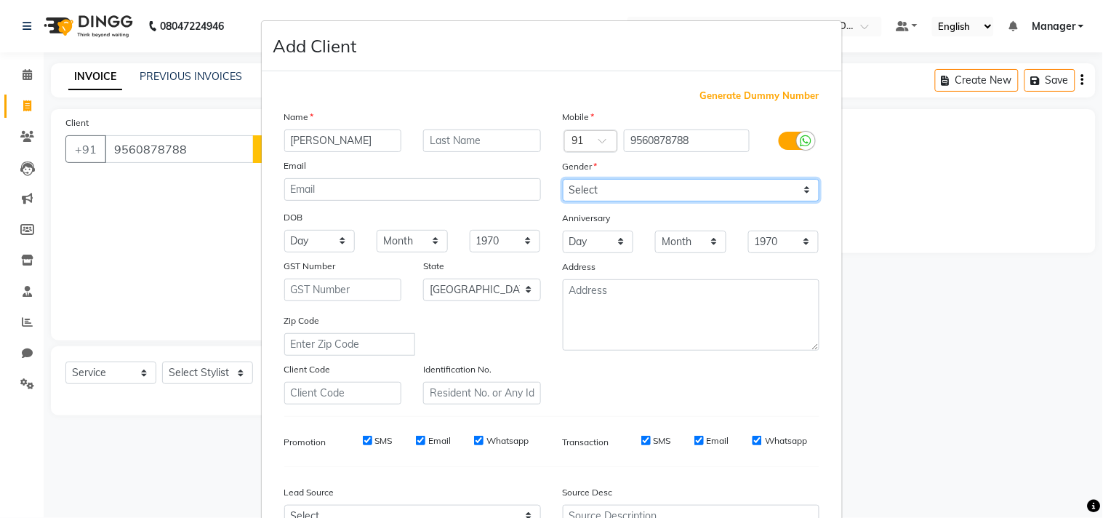
drag, startPoint x: 622, startPoint y: 187, endPoint x: 622, endPoint y: 199, distance: 11.6
click at [622, 187] on select "Select Male Female Other Prefer Not To Say" at bounding box center [691, 190] width 257 height 23
select select "male"
click at [563, 179] on select "Select Male Female Other Prefer Not To Say" at bounding box center [691, 190] width 257 height 23
click at [726, 375] on div "Mobile Country Code × 91 9560878788 Gender Select Male Female Other Prefer Not …" at bounding box center [691, 256] width 279 height 295
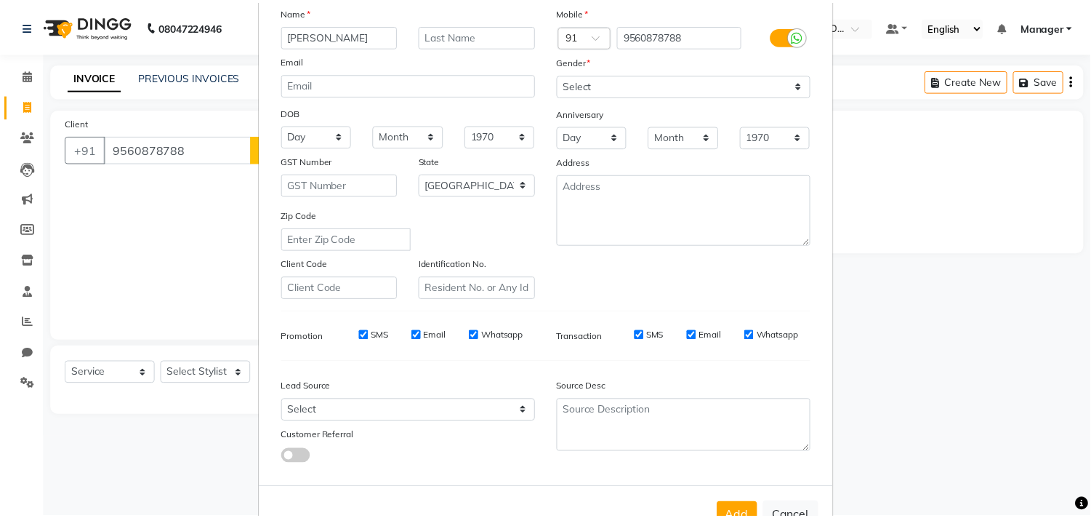
scroll to position [154, 0]
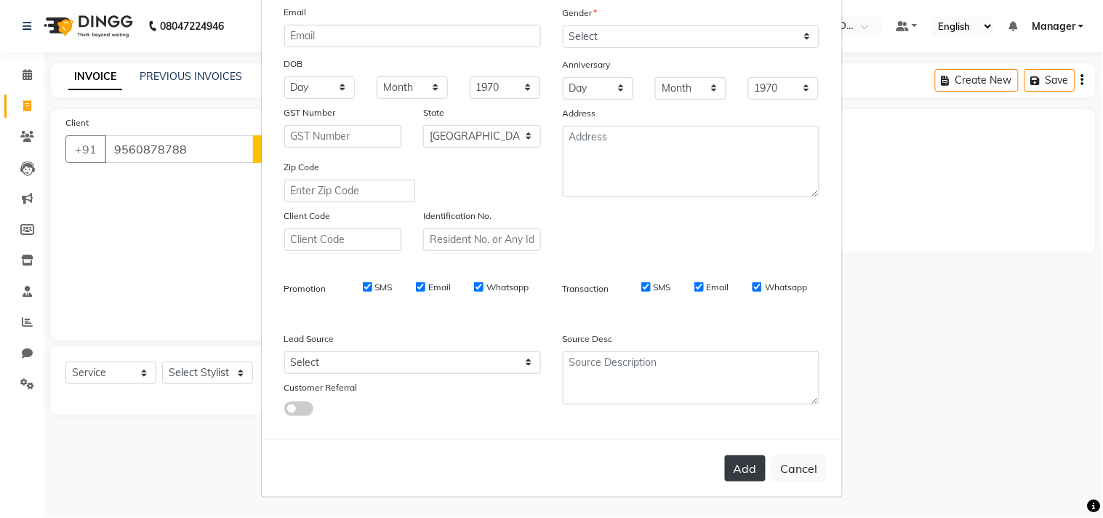
click at [731, 463] on button "Add" at bounding box center [745, 468] width 41 height 26
type input "95******88"
select select
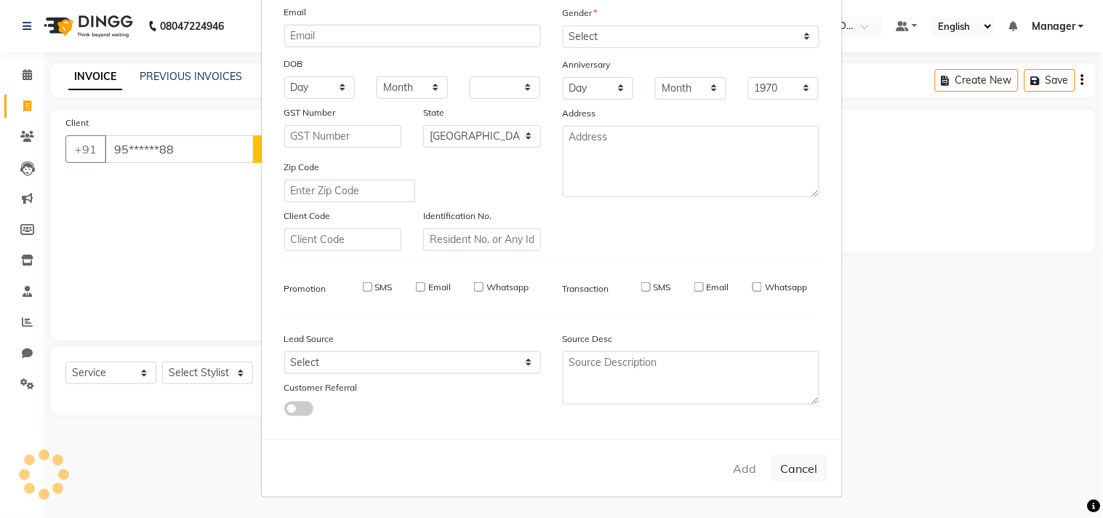
select select "null"
select select
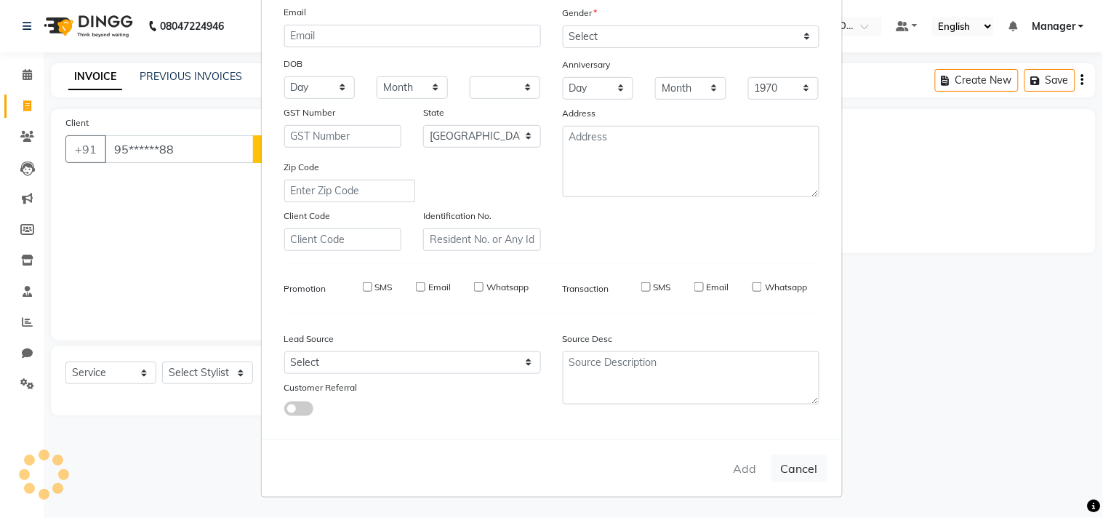
checkbox input "false"
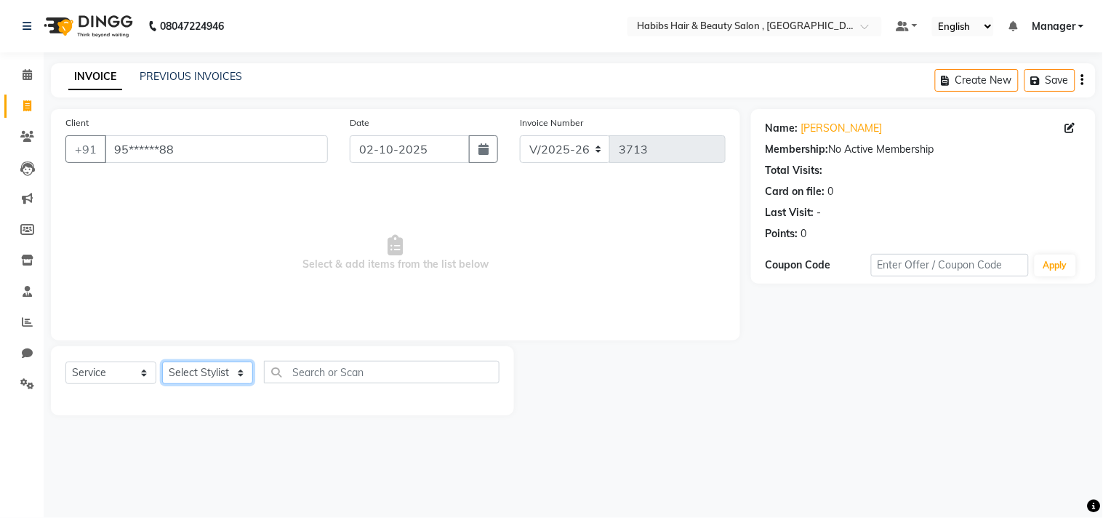
click at [215, 371] on select "Select Stylist Arif Dilnawaz Manager M M Neelam Niyaz Reshma Riyaz Salman Samee…" at bounding box center [207, 372] width 91 height 23
select select "68759"
click at [162, 362] on select "Select Stylist Arif Dilnawaz Manager M M Neelam Niyaz Reshma Riyaz Salman Samee…" at bounding box center [207, 372] width 91 height 23
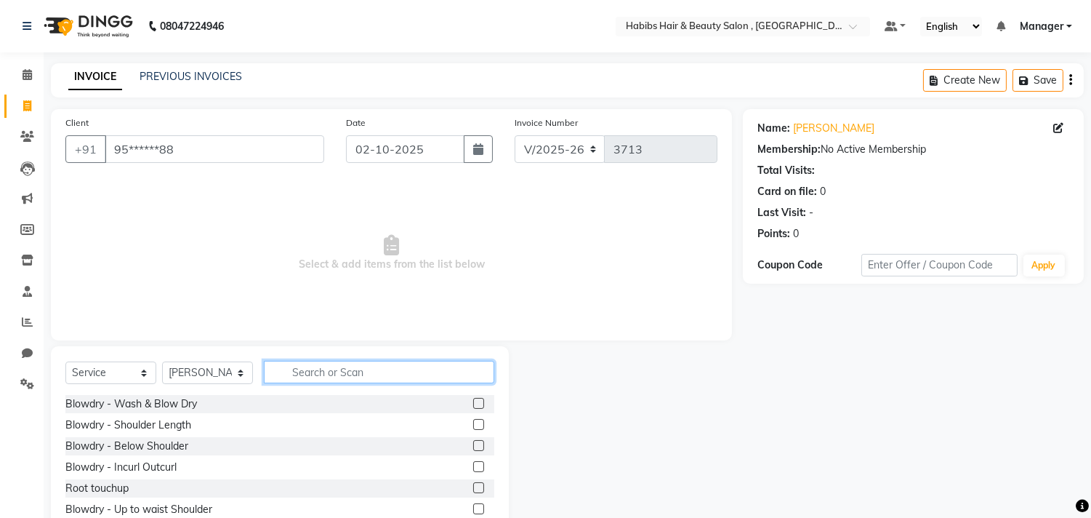
click at [359, 367] on input "text" at bounding box center [379, 372] width 231 height 23
type input "beard"
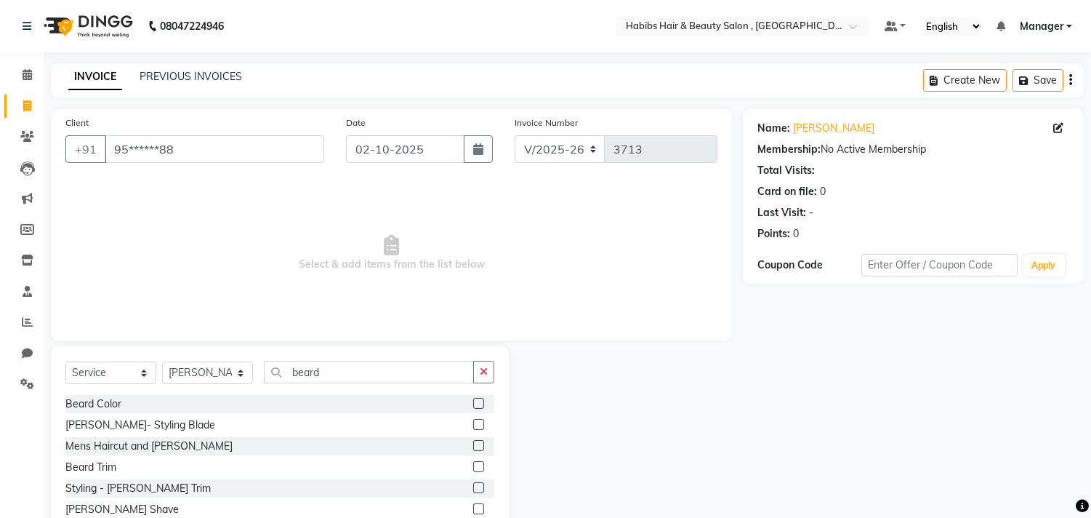
click at [473, 464] on label at bounding box center [478, 466] width 11 height 11
click at [473, 464] on input "checkbox" at bounding box center [477, 466] width 9 height 9
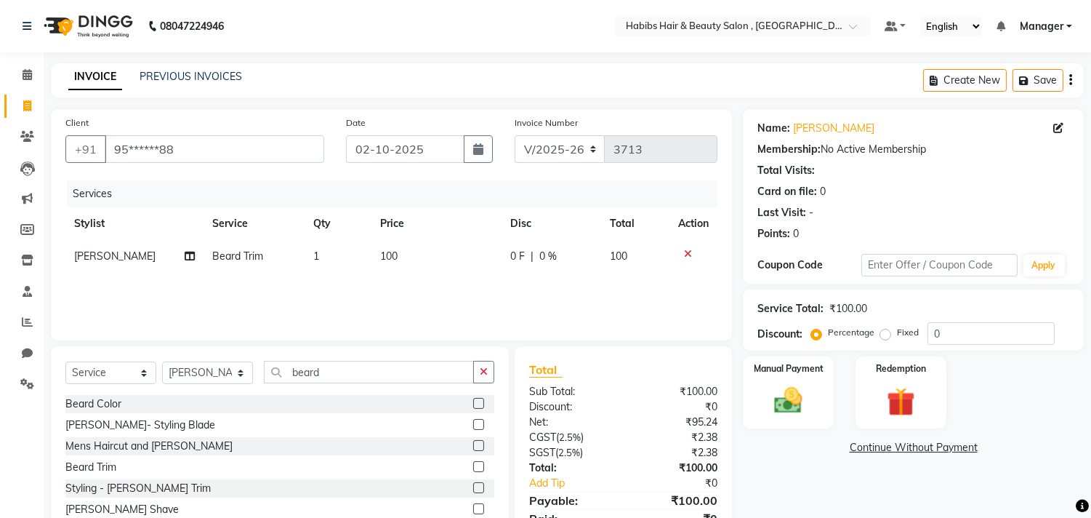
checkbox input "false"
click at [837, 404] on div "Manual Payment Redemption" at bounding box center [913, 392] width 363 height 72
click at [793, 402] on img at bounding box center [789, 401] width 48 height 34
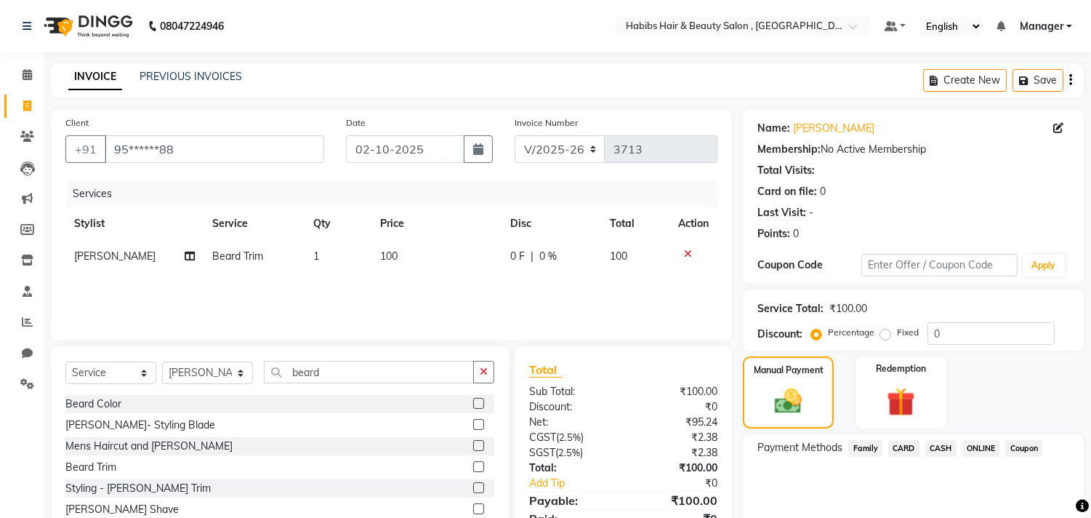
click at [988, 449] on span "ONLINE" at bounding box center [982, 448] width 38 height 17
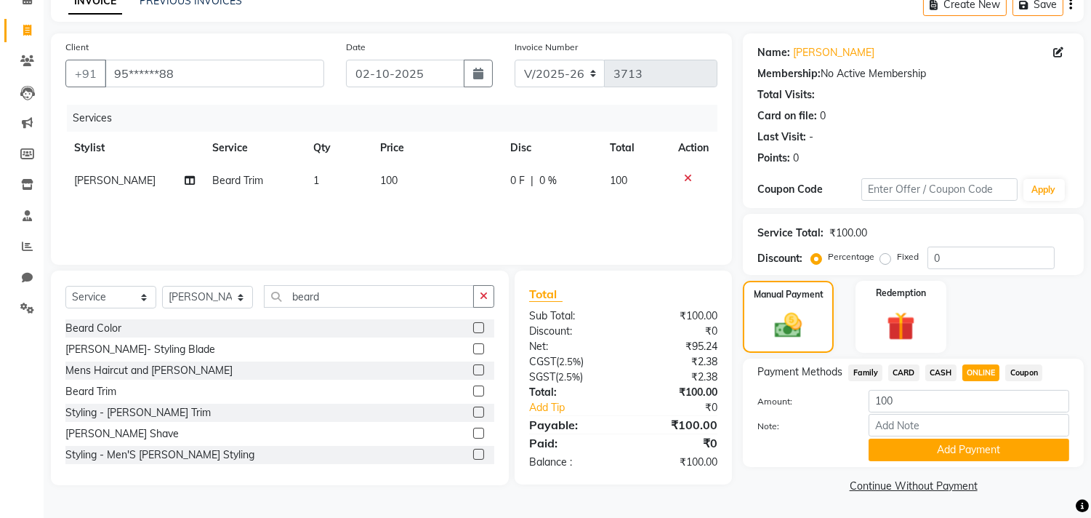
click at [988, 449] on button "Add Payment" at bounding box center [969, 449] width 201 height 23
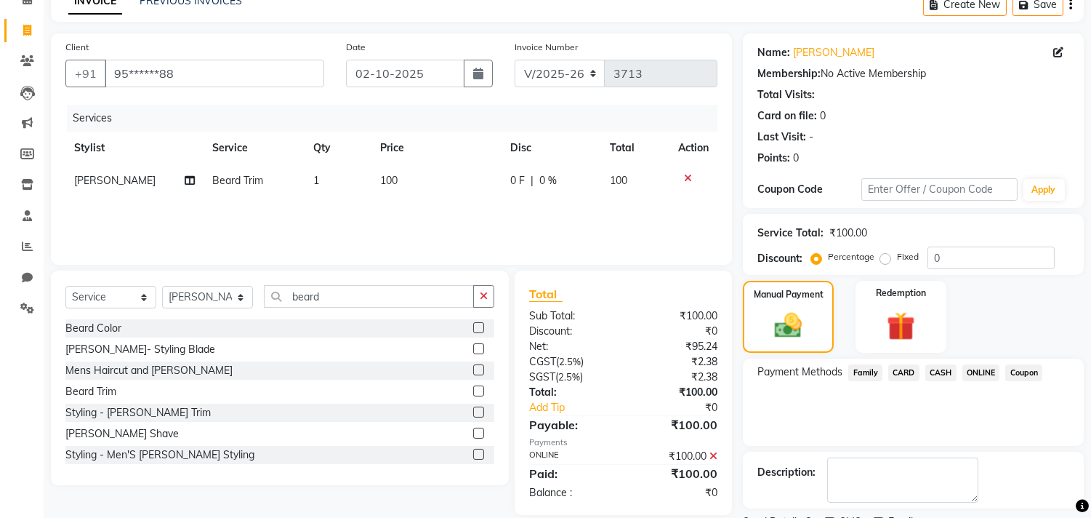
scroll to position [136, 0]
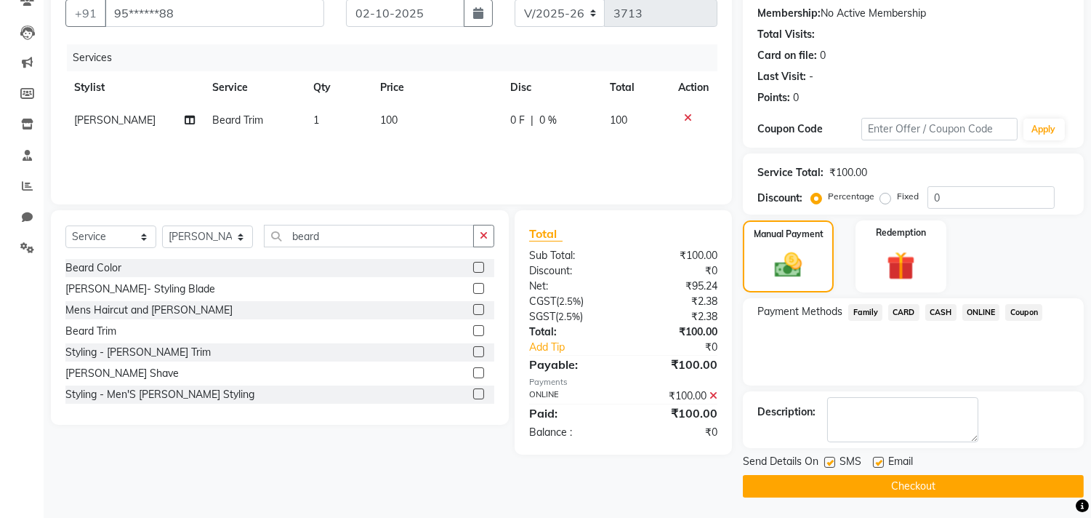
click at [974, 475] on button "Checkout" at bounding box center [913, 486] width 341 height 23
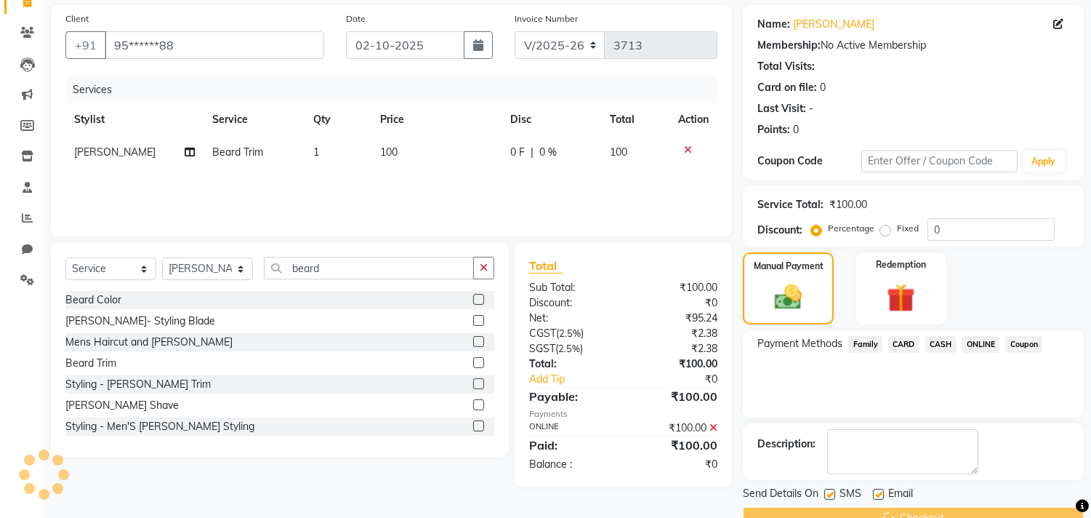
scroll to position [0, 0]
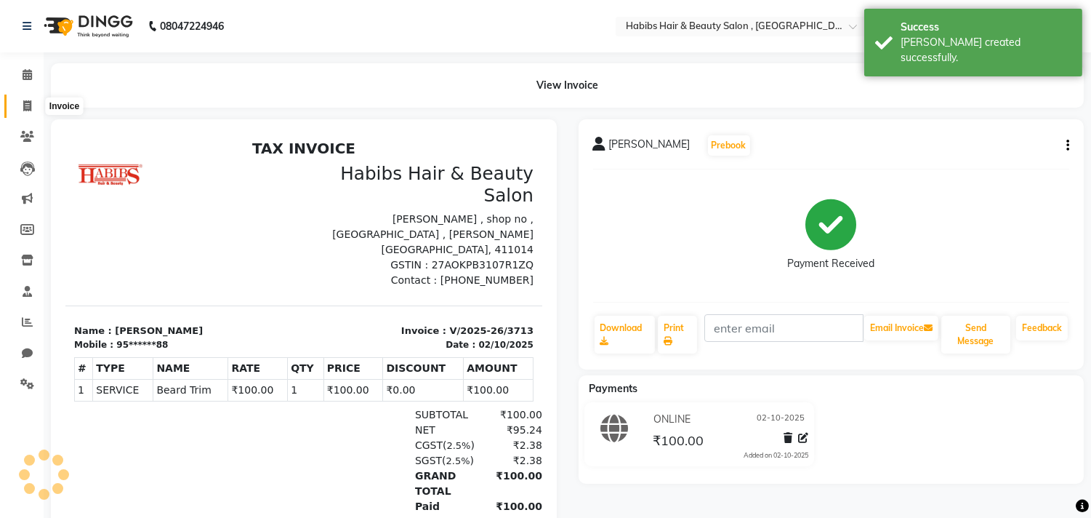
click at [20, 100] on span at bounding box center [27, 106] width 25 height 17
select select "4838"
select select "service"
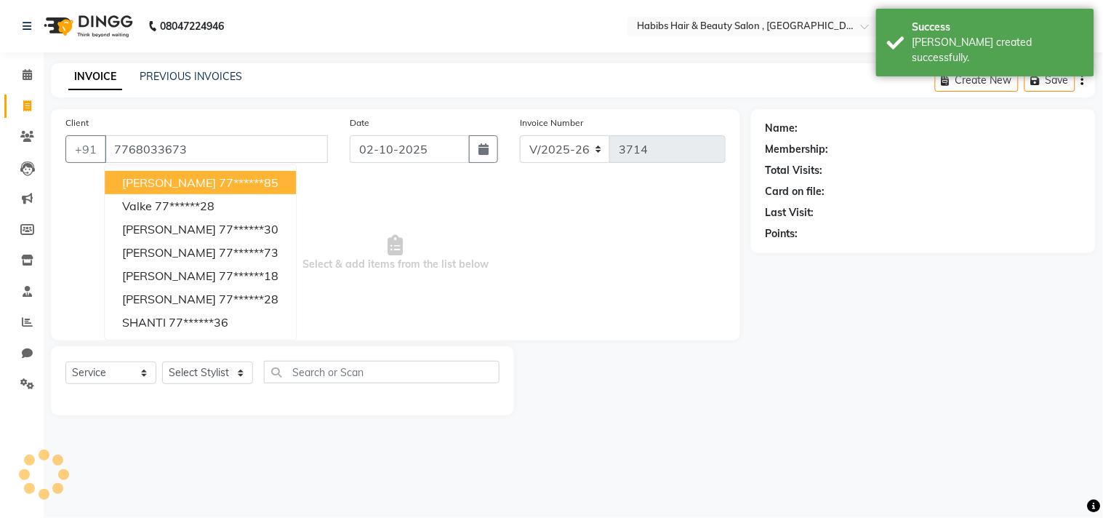
type input "7768033673"
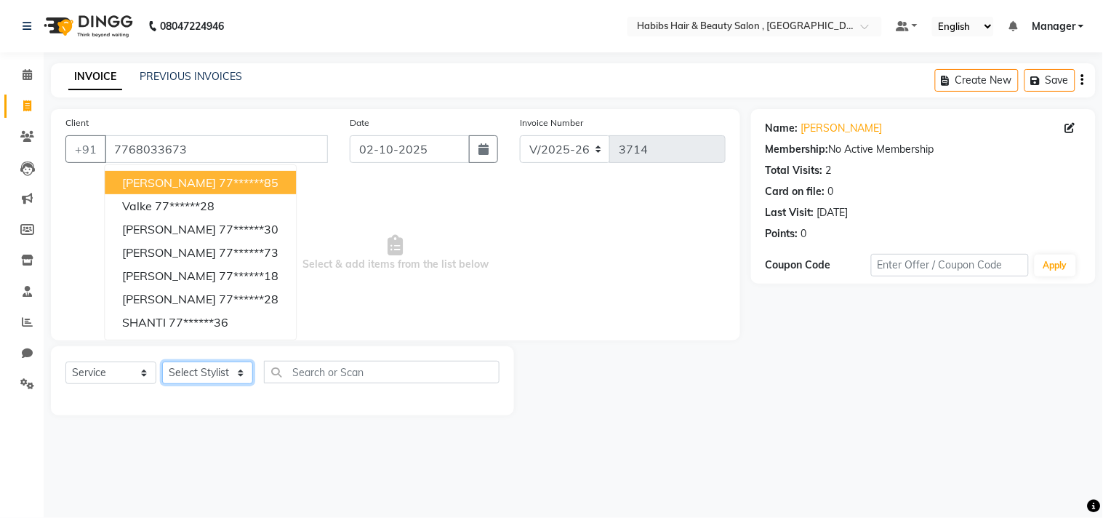
click at [231, 379] on select "Select Stylist Arif Dilnawaz Manager M M Neelam Niyaz Reshma Riyaz Salman Samee…" at bounding box center [207, 372] width 91 height 23
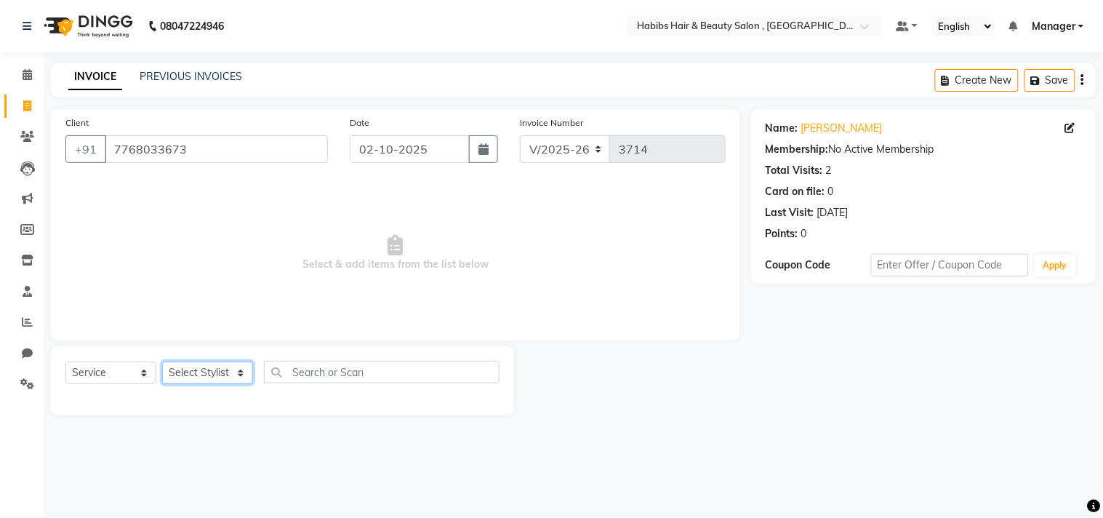
select select "29954"
click at [162, 362] on select "Select Stylist Arif Dilnawaz Manager M M Neelam Niyaz Reshma Riyaz Salman Samee…" at bounding box center [207, 372] width 91 height 23
click at [233, 172] on div "Client +91 7768033673" at bounding box center [197, 145] width 284 height 60
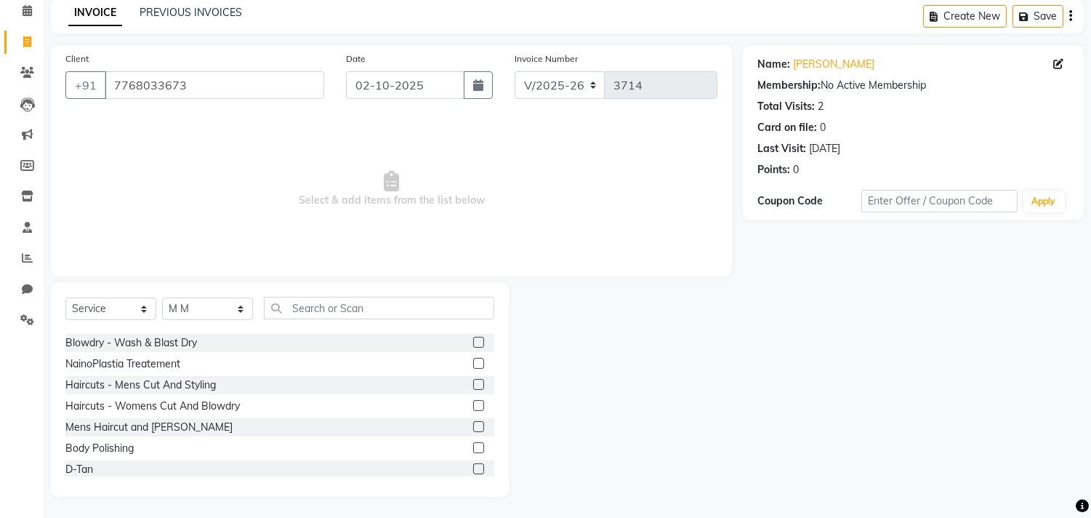
scroll to position [888, 0]
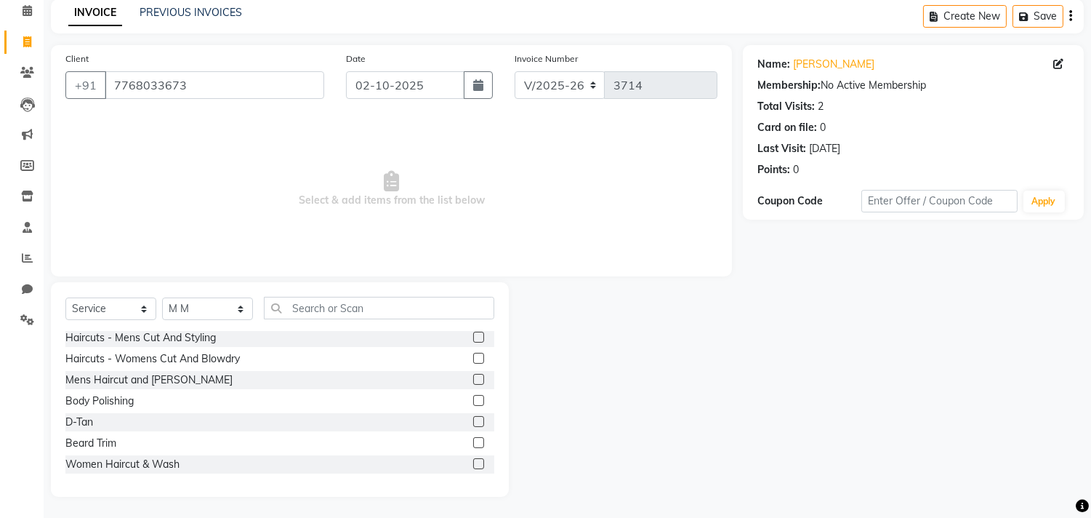
click at [473, 359] on label at bounding box center [478, 358] width 11 height 11
click at [473, 359] on input "checkbox" at bounding box center [477, 358] width 9 height 9
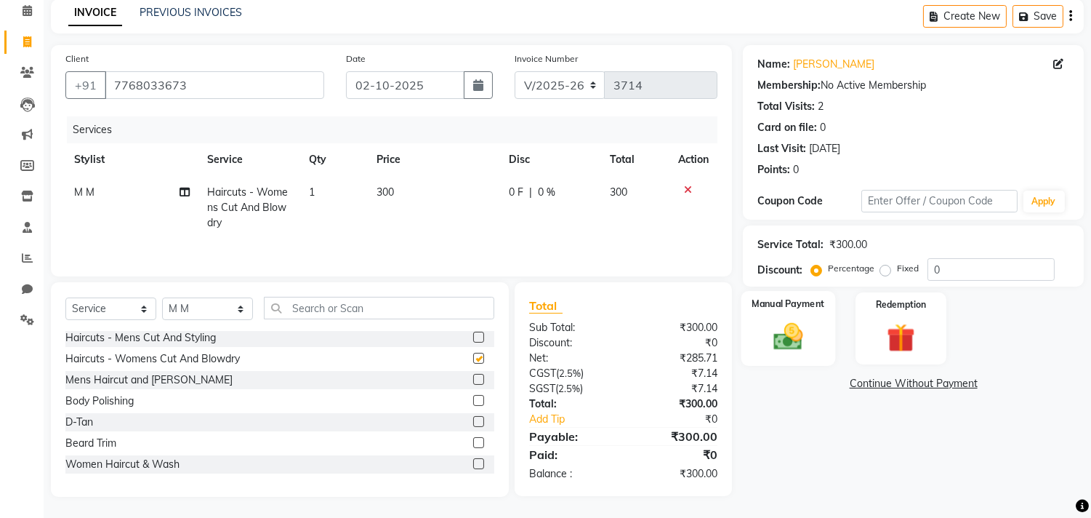
checkbox input "false"
click at [820, 318] on div "Manual Payment" at bounding box center [789, 328] width 95 height 74
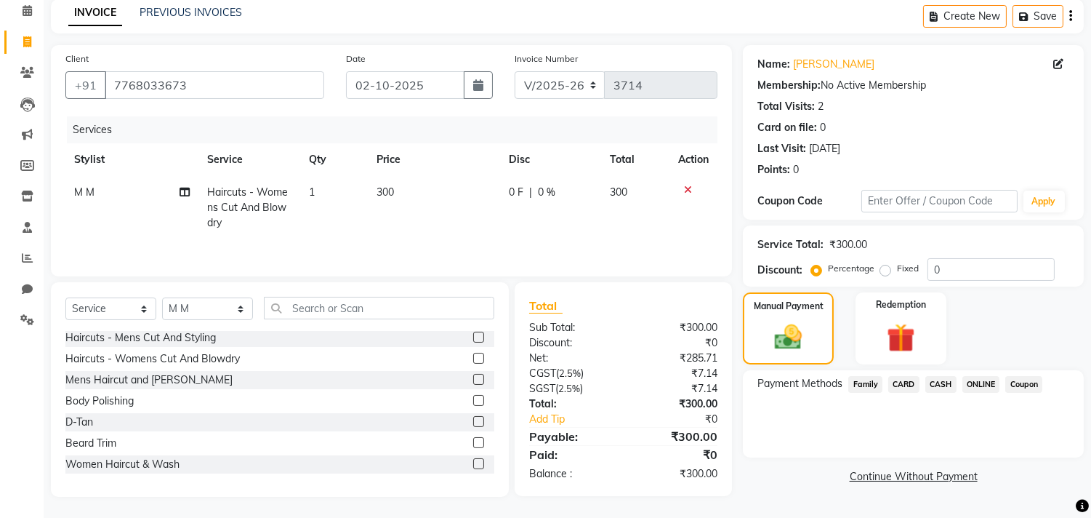
click at [985, 387] on span "ONLINE" at bounding box center [982, 384] width 38 height 17
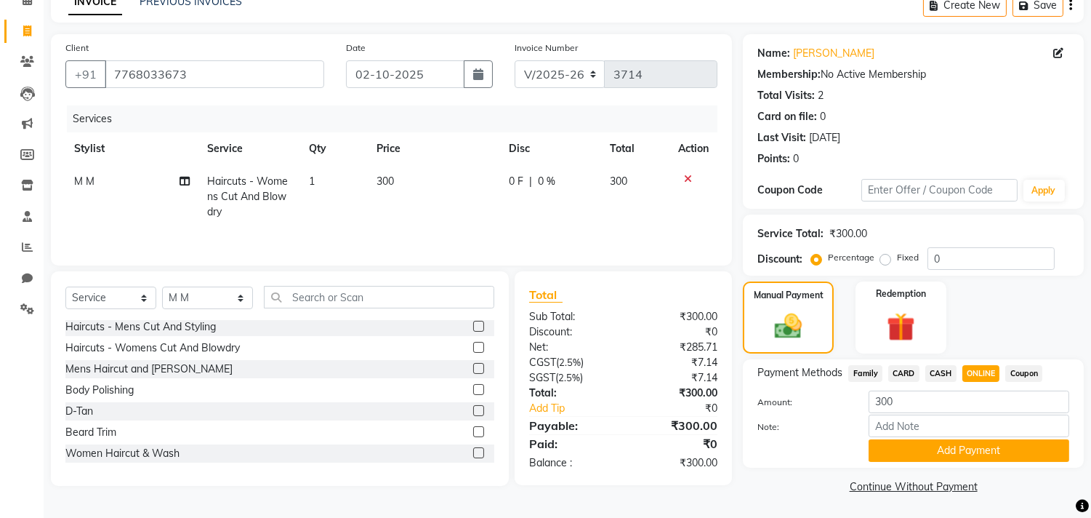
scroll to position [76, 0]
click at [972, 442] on button "Add Payment" at bounding box center [969, 449] width 201 height 23
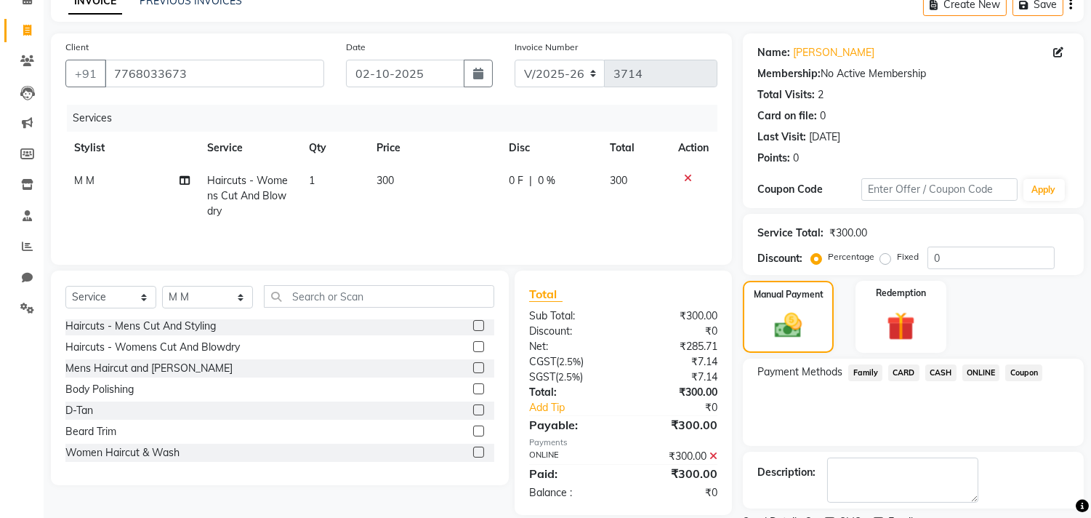
scroll to position [136, 0]
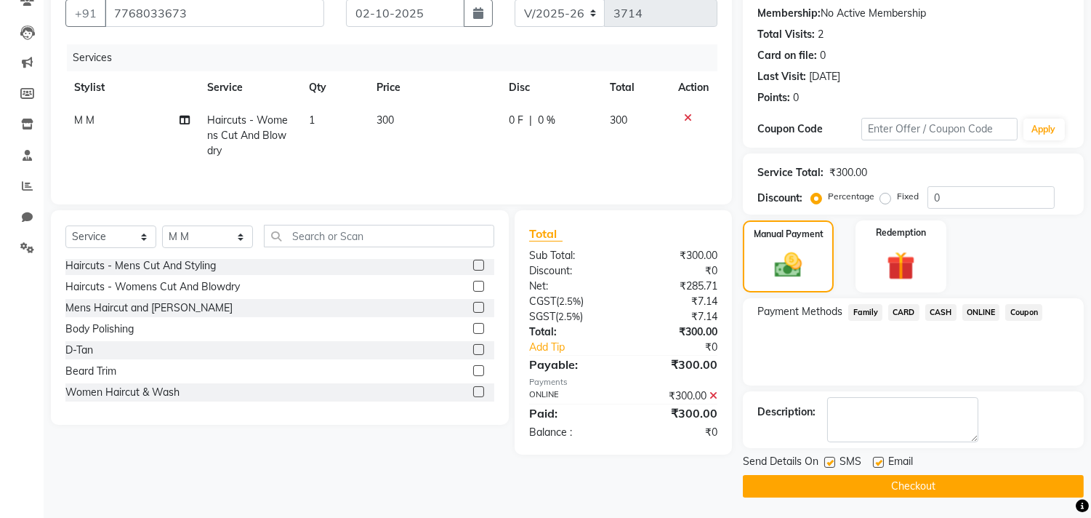
click at [954, 480] on button "Checkout" at bounding box center [913, 486] width 341 height 23
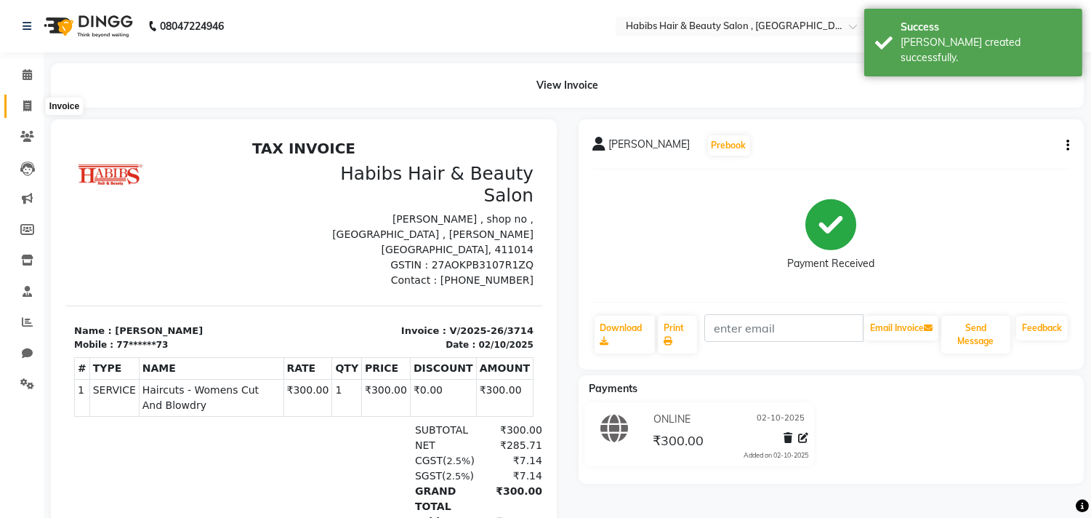
click at [31, 106] on icon at bounding box center [27, 105] width 8 height 11
select select "service"
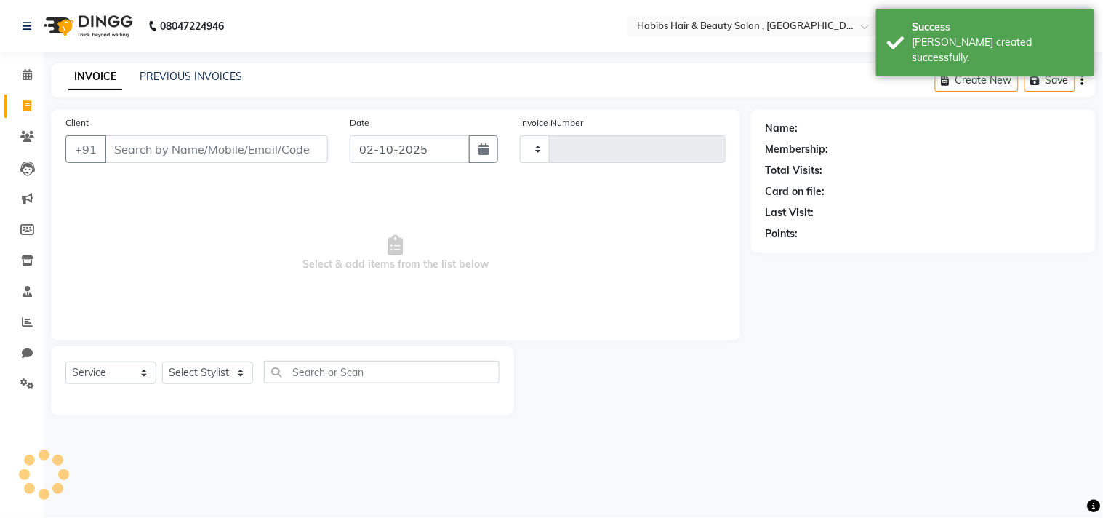
type input "3715"
select select "4838"
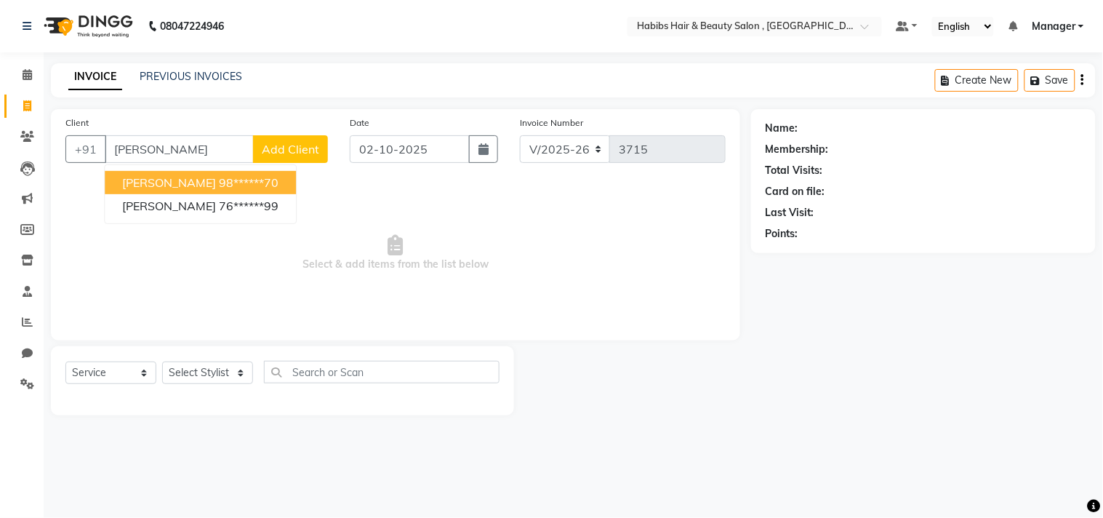
click at [193, 185] on span "Shagufta Nathani" at bounding box center [169, 182] width 94 height 15
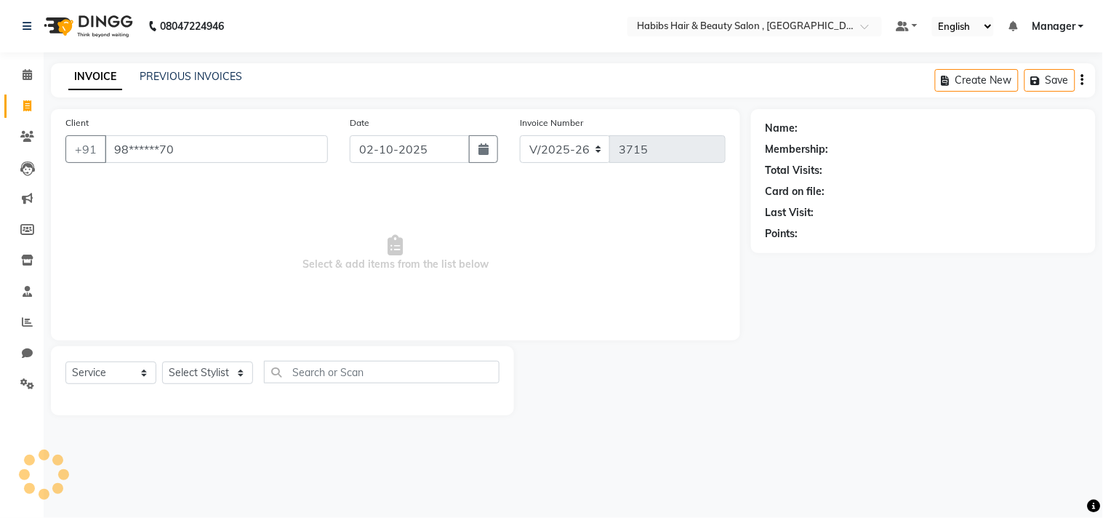
type input "98******70"
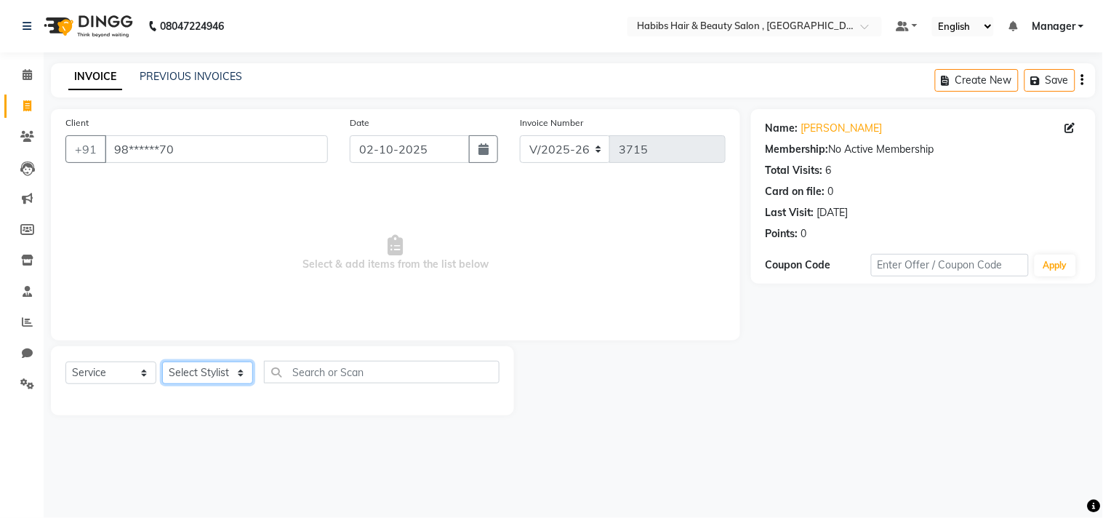
click at [209, 369] on select "Select Stylist Arif Dilnawaz Manager M M Neelam Niyaz Reshma Riyaz Salman Samee…" at bounding box center [207, 372] width 91 height 23
select select "90920"
click at [162, 362] on select "Select Stylist Arif Dilnawaz Manager M M Neelam Niyaz Reshma Riyaz Salman Samee…" at bounding box center [207, 372] width 91 height 23
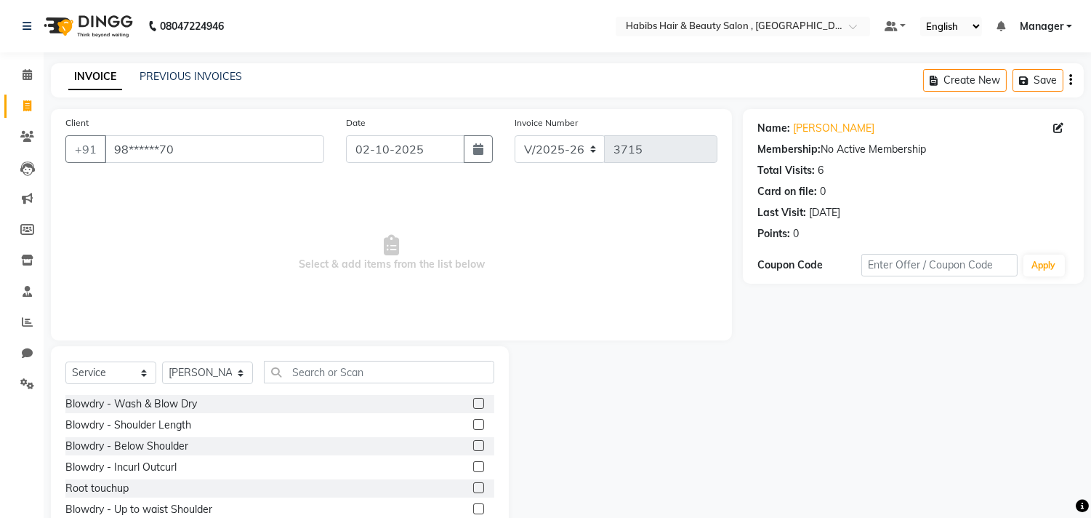
click at [473, 422] on label at bounding box center [478, 424] width 11 height 11
click at [473, 422] on input "checkbox" at bounding box center [477, 424] width 9 height 9
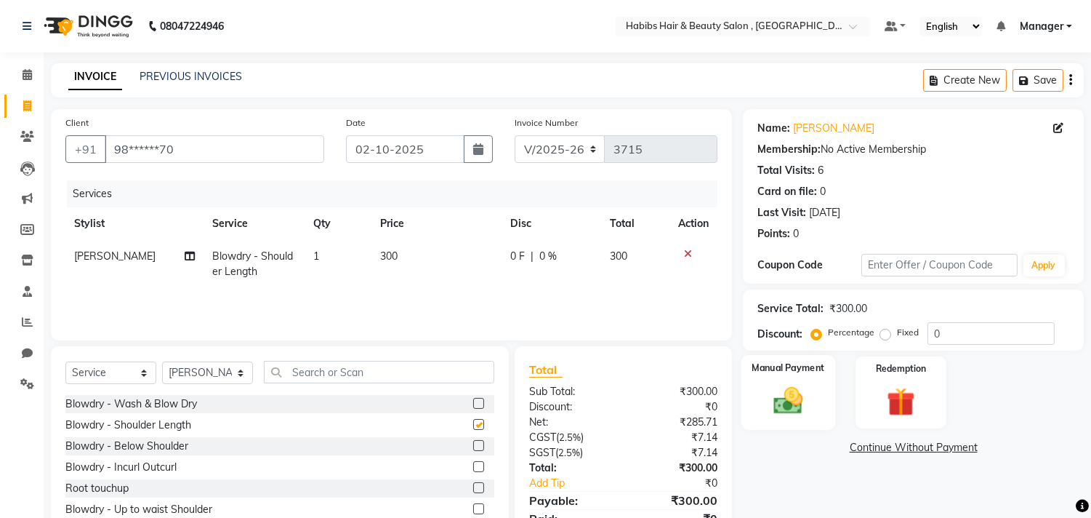
checkbox input "false"
click at [757, 384] on div "Manual Payment" at bounding box center [789, 392] width 95 height 74
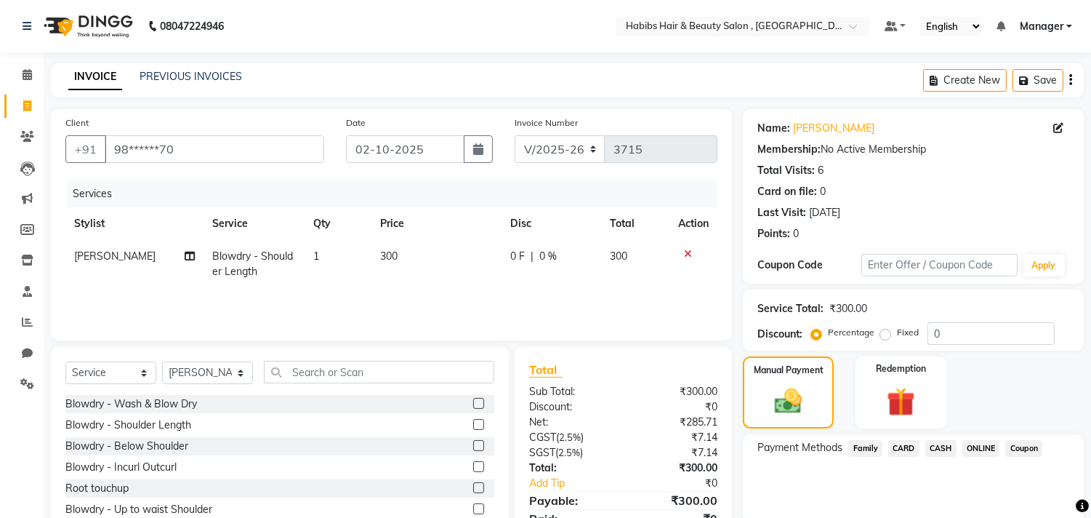
click at [978, 444] on span "ONLINE" at bounding box center [982, 448] width 38 height 17
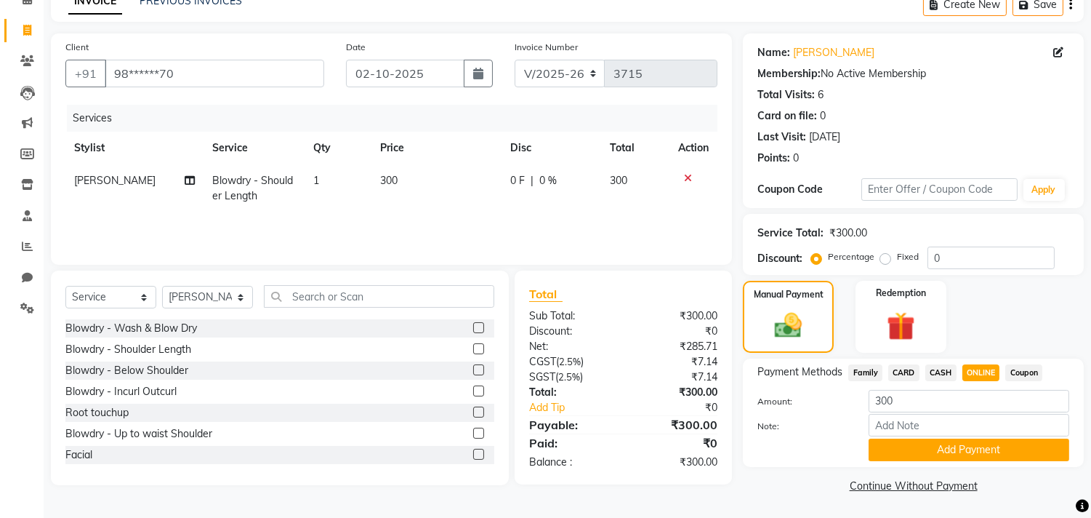
click at [978, 444] on button "Add Payment" at bounding box center [969, 449] width 201 height 23
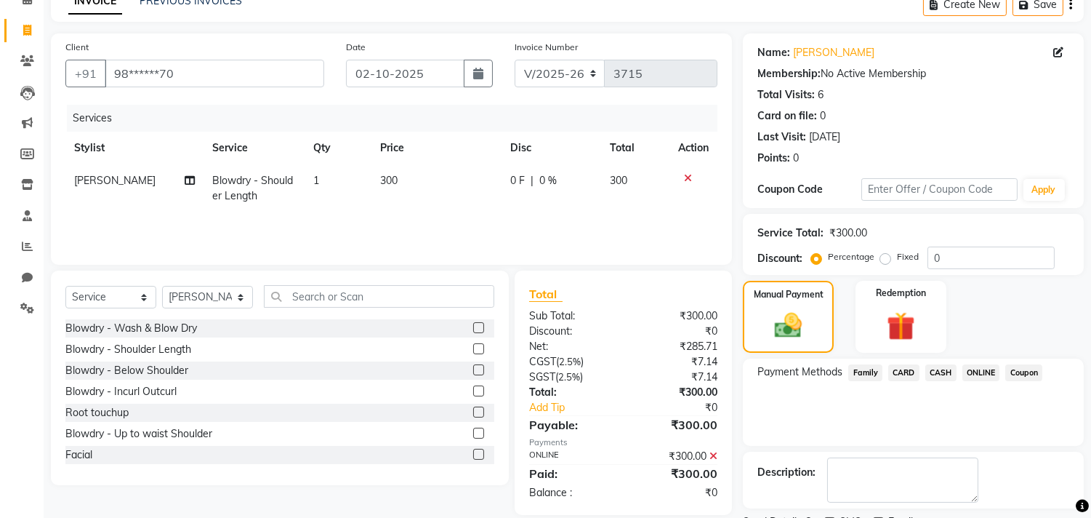
scroll to position [136, 0]
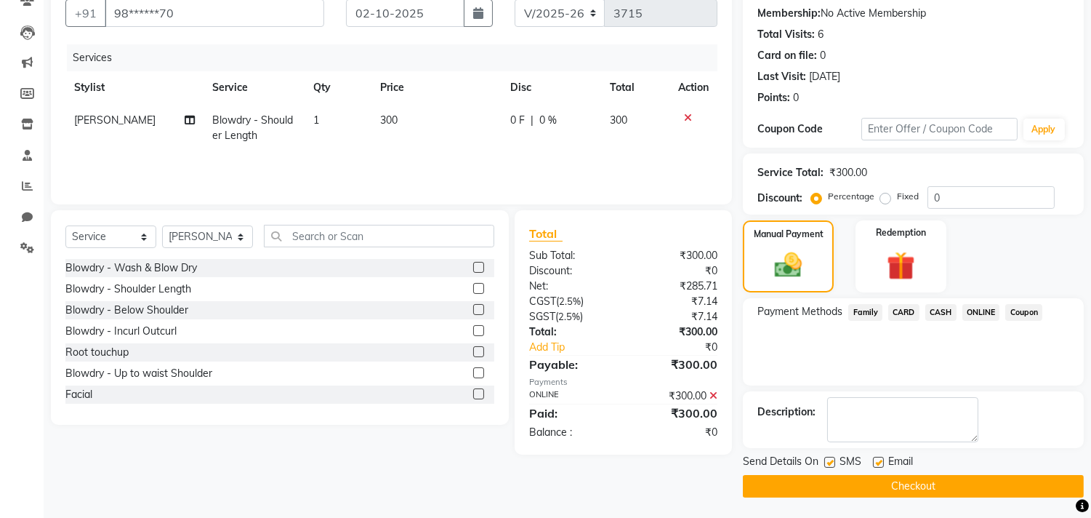
click at [963, 492] on button "Checkout" at bounding box center [913, 486] width 341 height 23
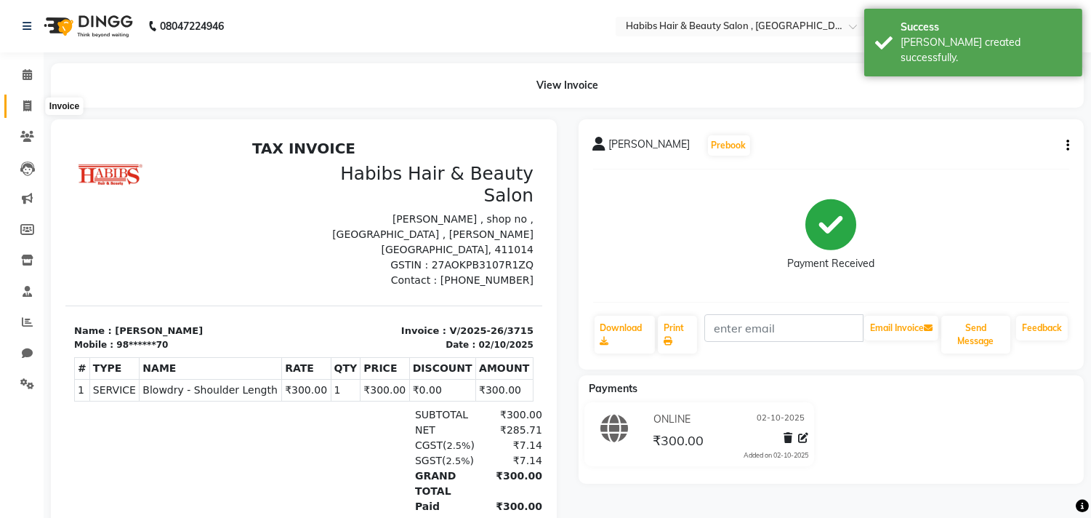
click at [39, 107] on span at bounding box center [27, 106] width 25 height 17
select select "service"
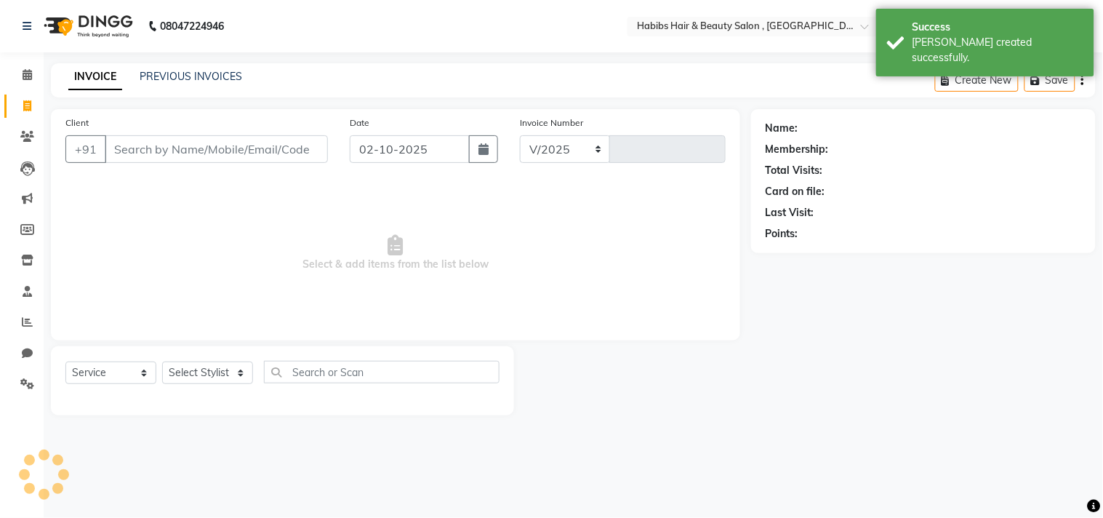
select select "4838"
type input "3716"
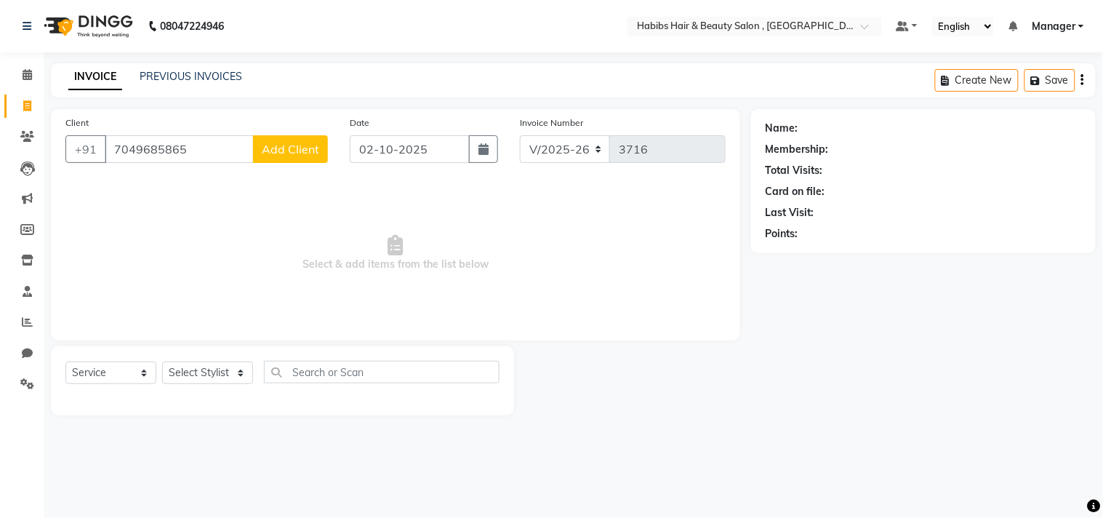
type input "7049685865"
click at [284, 155] on span "Add Client" at bounding box center [290, 149] width 57 height 15
select select
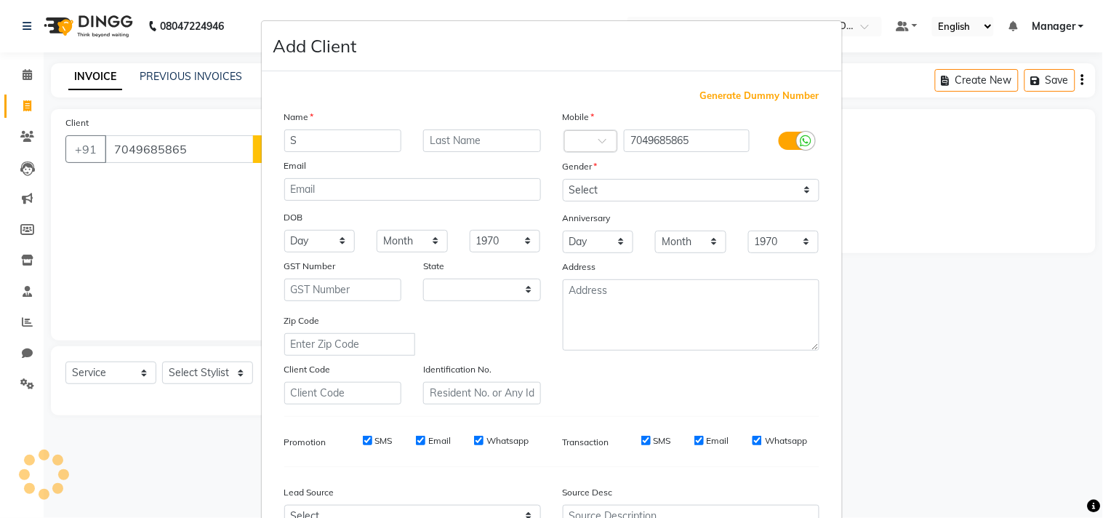
type input "Sa"
select select "22"
type input "Saloni"
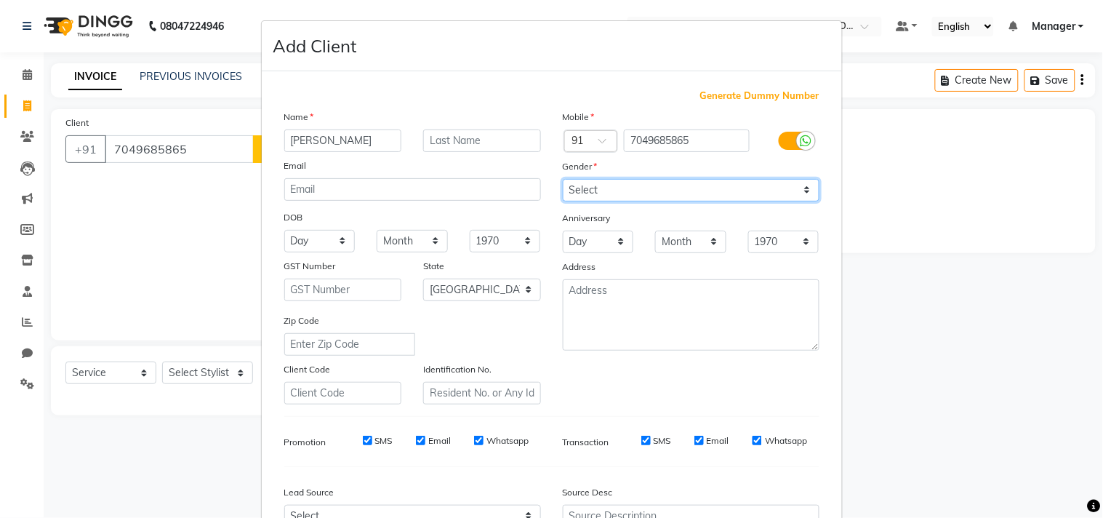
click at [621, 179] on select "Select Male Female Other Prefer Not To Say" at bounding box center [691, 190] width 257 height 23
select select "female"
click at [563, 179] on select "Select Male Female Other Prefer Not To Say" at bounding box center [691, 190] width 257 height 23
click at [735, 398] on div "Mobile Country Code × 91 7049685865 Gender Select Male Female Other Prefer Not …" at bounding box center [691, 256] width 279 height 295
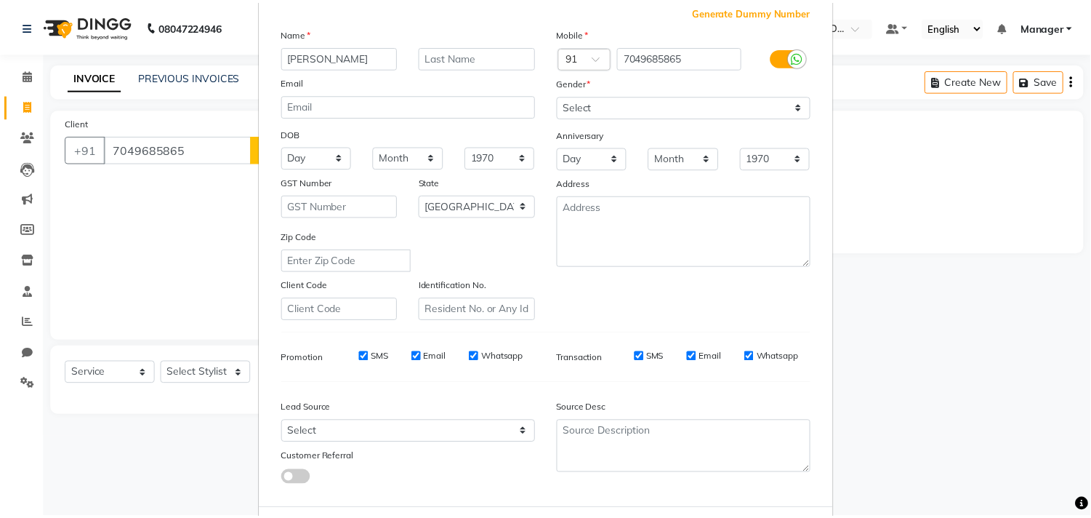
scroll to position [154, 0]
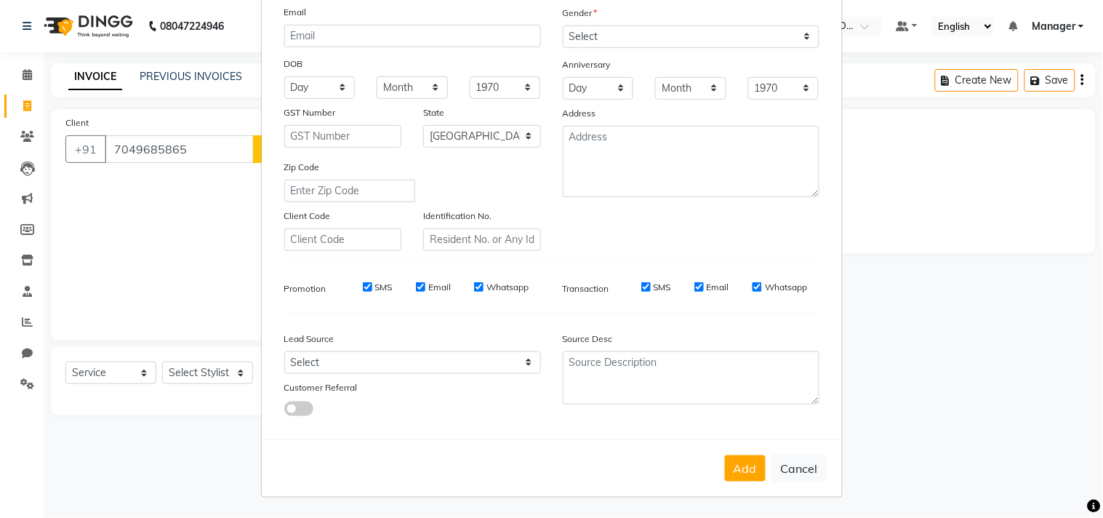
click at [729, 464] on button "Add" at bounding box center [745, 468] width 41 height 26
type input "70******65"
select select
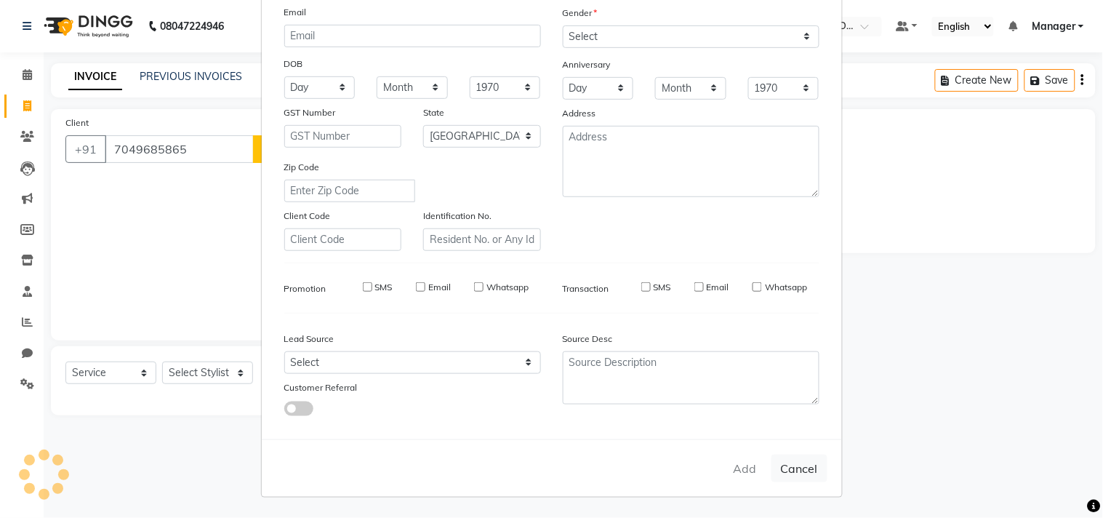
select select "null"
select select
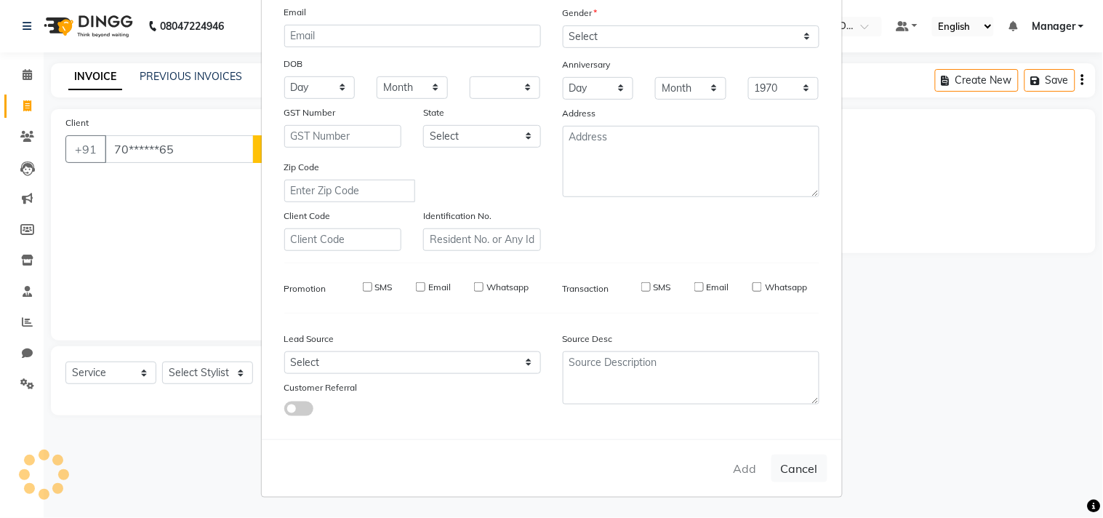
checkbox input "false"
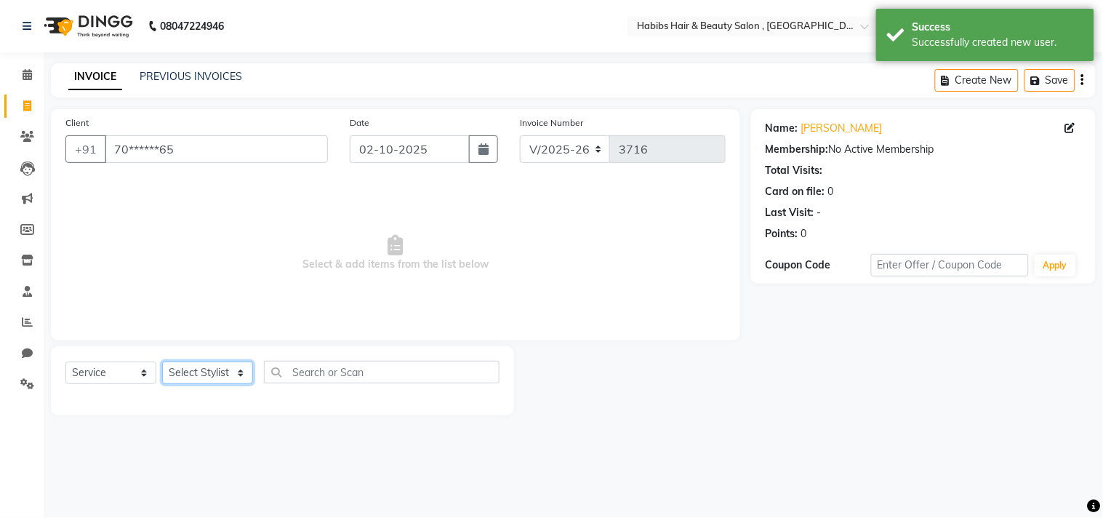
click at [209, 381] on select "Select Stylist Arif Dilnawaz Manager M M Neelam Niyaz Reshma Riyaz Salman Samee…" at bounding box center [207, 372] width 91 height 23
select select "68759"
click at [162, 362] on select "Select Stylist Arif Dilnawaz Manager M M Neelam Niyaz Reshma Riyaz Salman Samee…" at bounding box center [207, 372] width 91 height 23
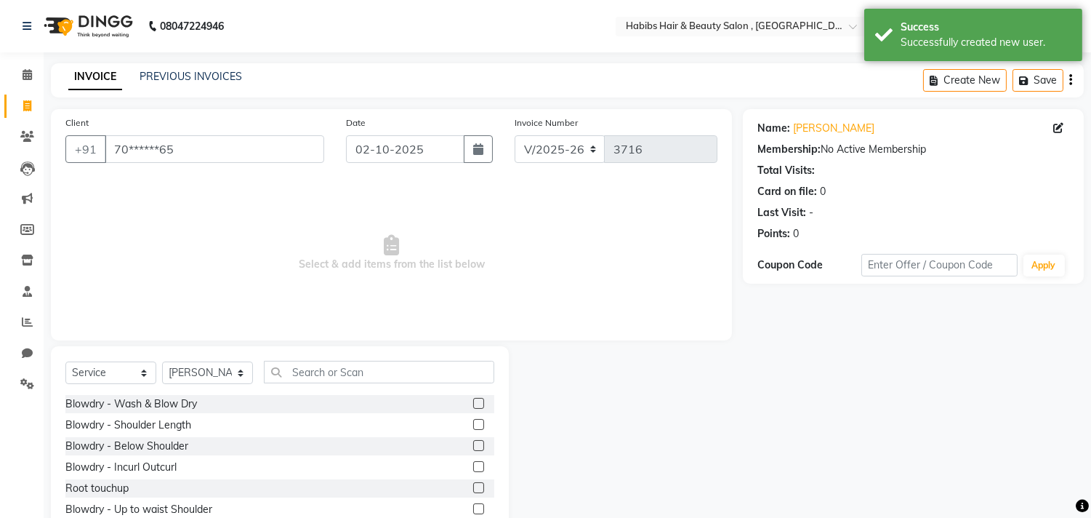
click at [473, 398] on label at bounding box center [478, 403] width 11 height 11
click at [473, 399] on input "checkbox" at bounding box center [477, 403] width 9 height 9
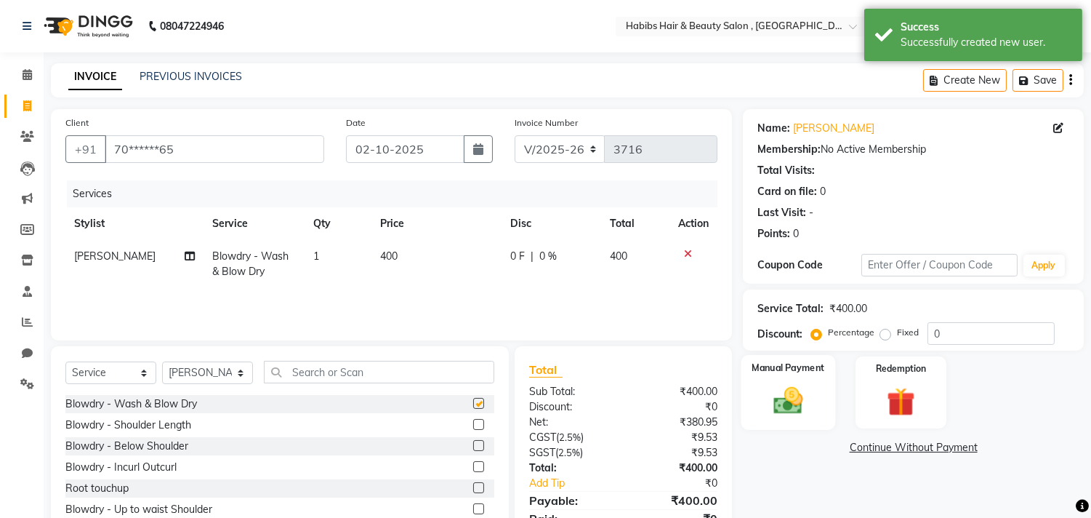
checkbox input "false"
click at [755, 408] on div "Manual Payment" at bounding box center [789, 392] width 95 height 74
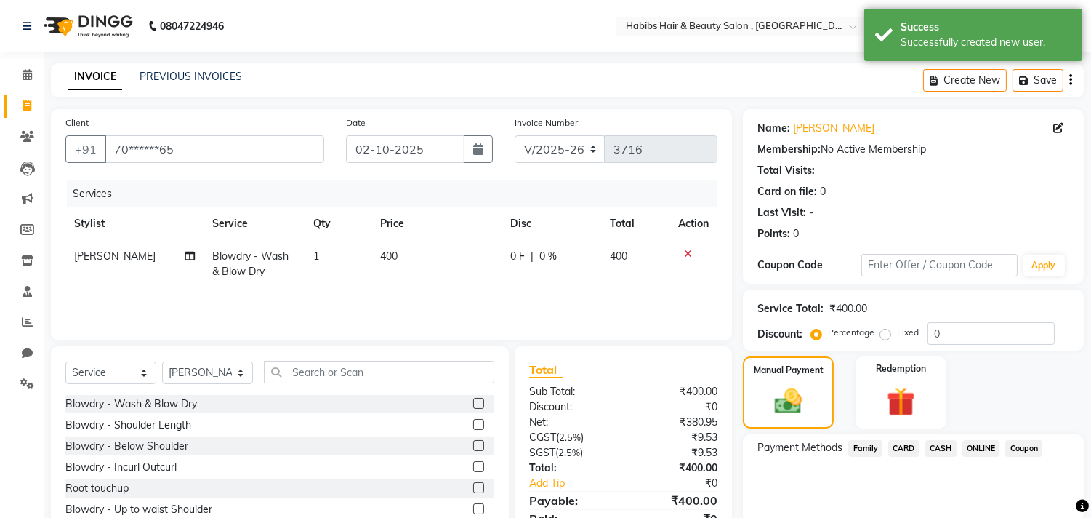
click at [985, 440] on span "ONLINE" at bounding box center [982, 448] width 38 height 17
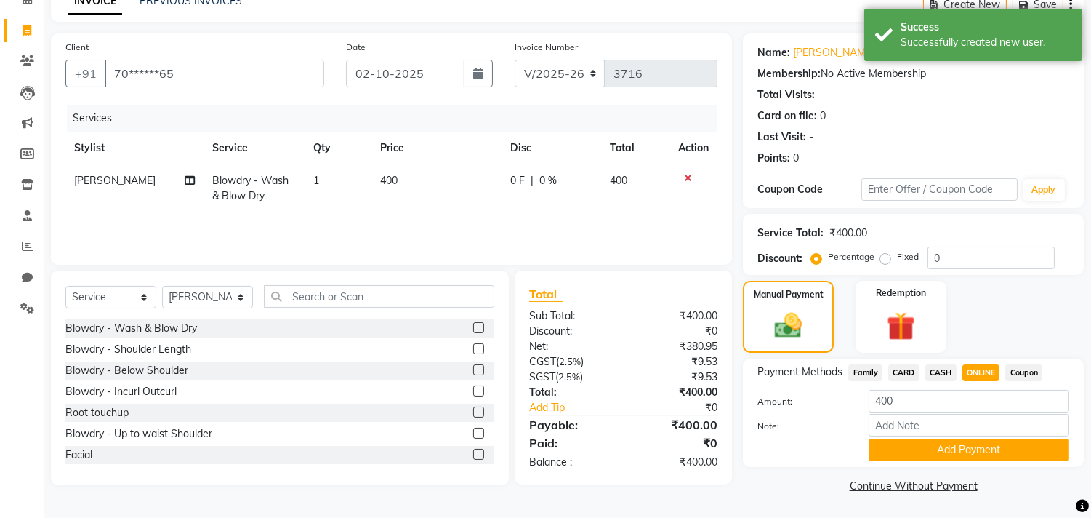
click at [985, 439] on button "Add Payment" at bounding box center [969, 449] width 201 height 23
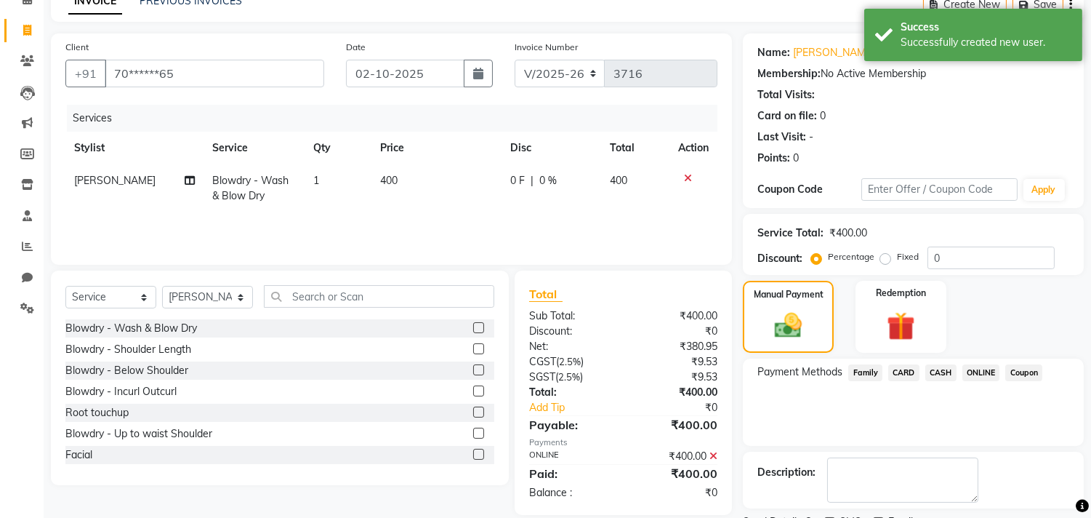
scroll to position [136, 0]
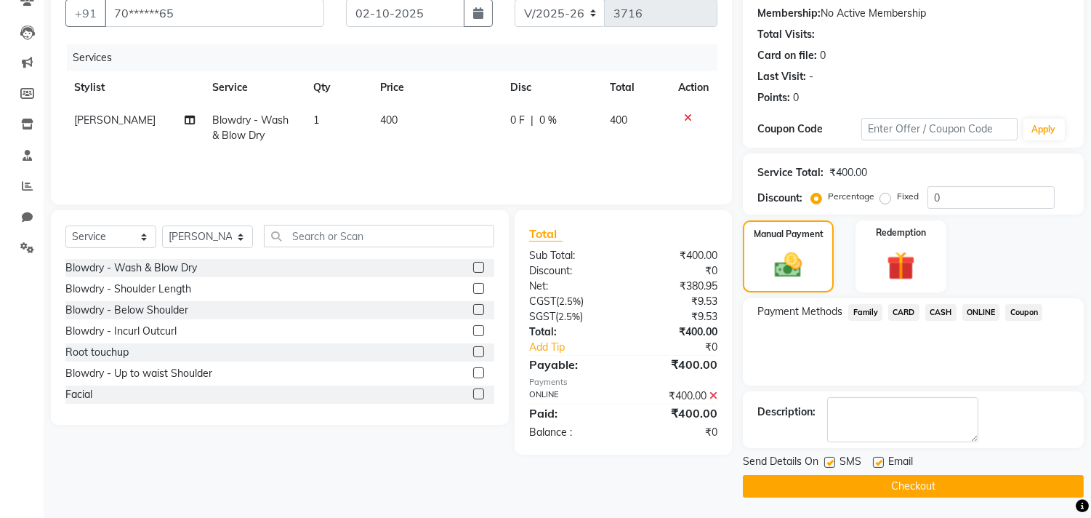
click at [971, 476] on button "Checkout" at bounding box center [913, 486] width 341 height 23
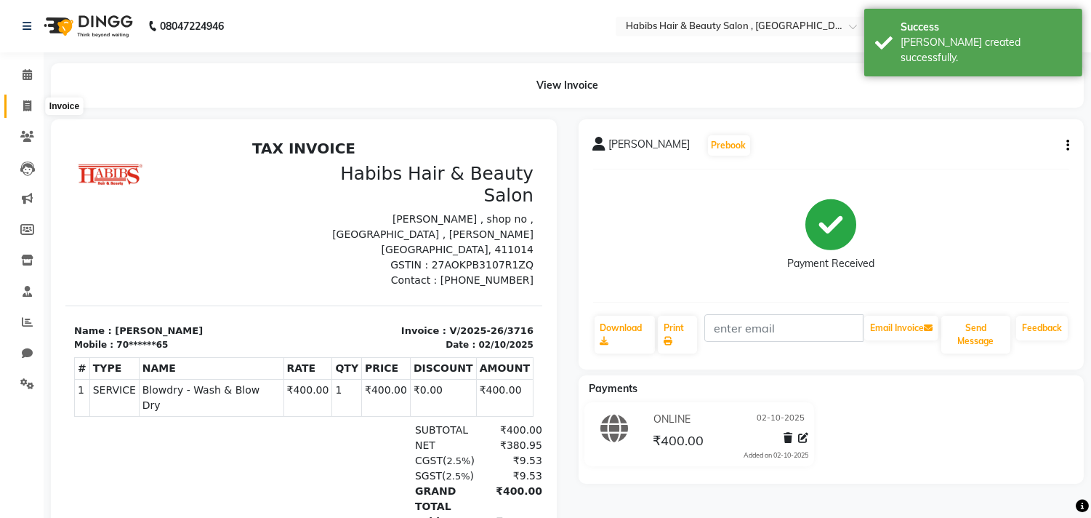
click at [25, 113] on span at bounding box center [27, 106] width 25 height 17
select select "4838"
select select "service"
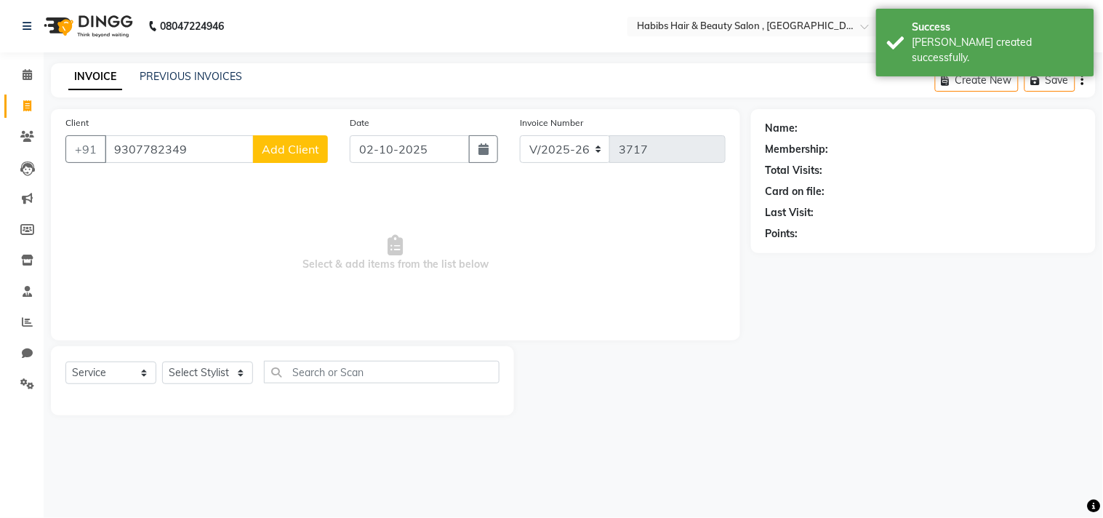
type input "9307782349"
click at [282, 143] on span "Add Client" at bounding box center [290, 149] width 57 height 15
select select "22"
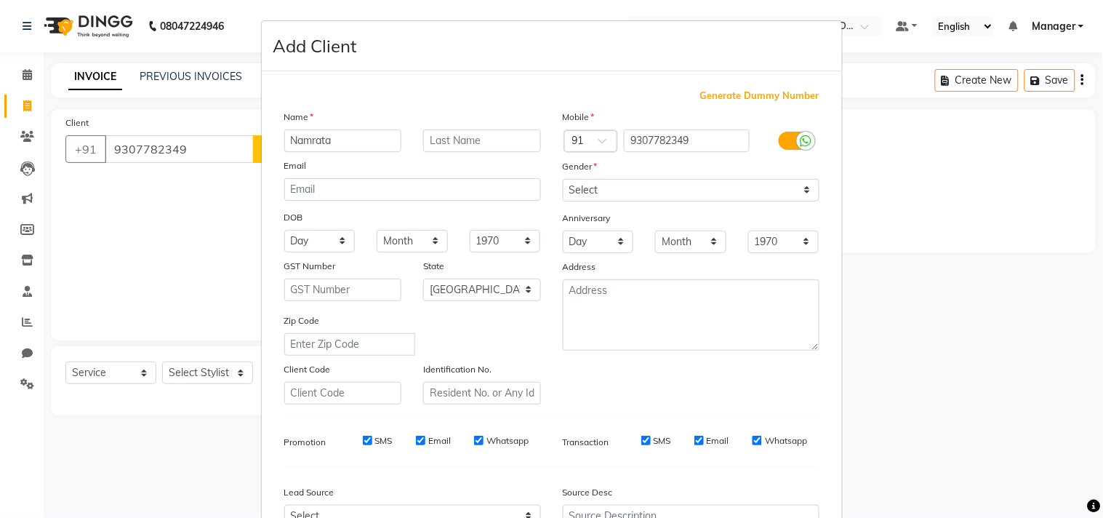
type input "Namrata"
click at [675, 350] on textarea at bounding box center [691, 314] width 257 height 71
click at [692, 396] on div "Mobile Country Code × 91 9307782349 Gender Select Male Female Other Prefer Not …" at bounding box center [691, 256] width 279 height 295
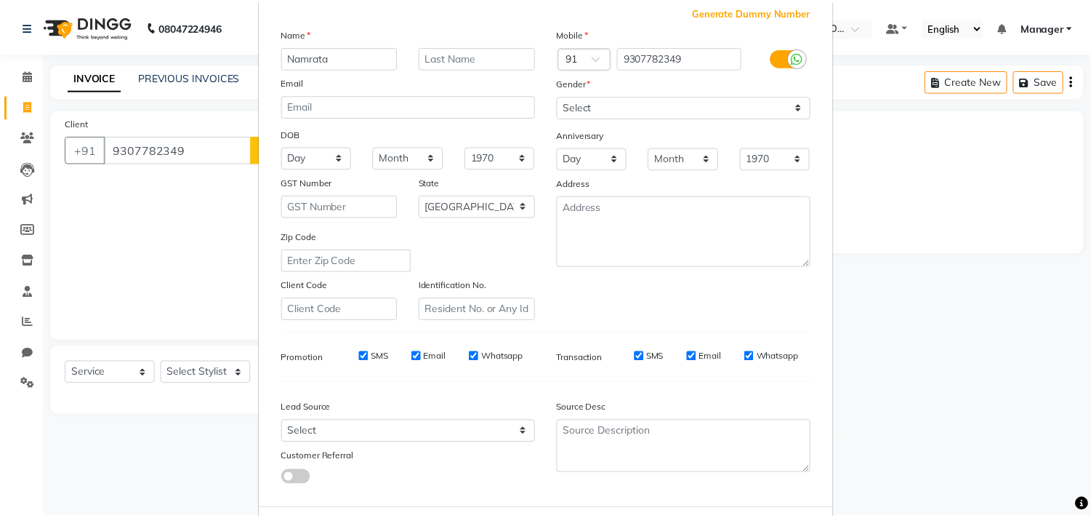
scroll to position [154, 0]
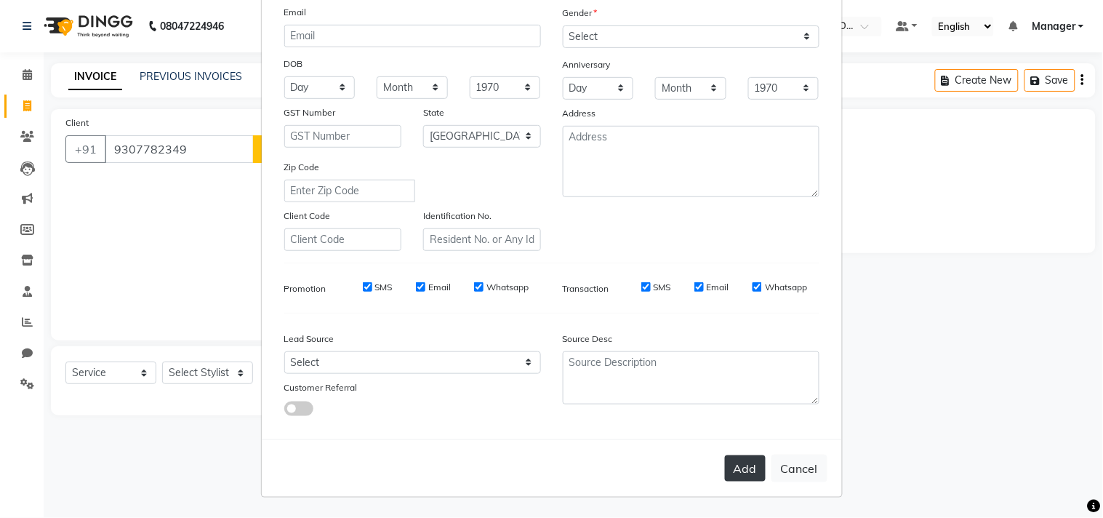
click at [730, 481] on button "Add" at bounding box center [745, 468] width 41 height 26
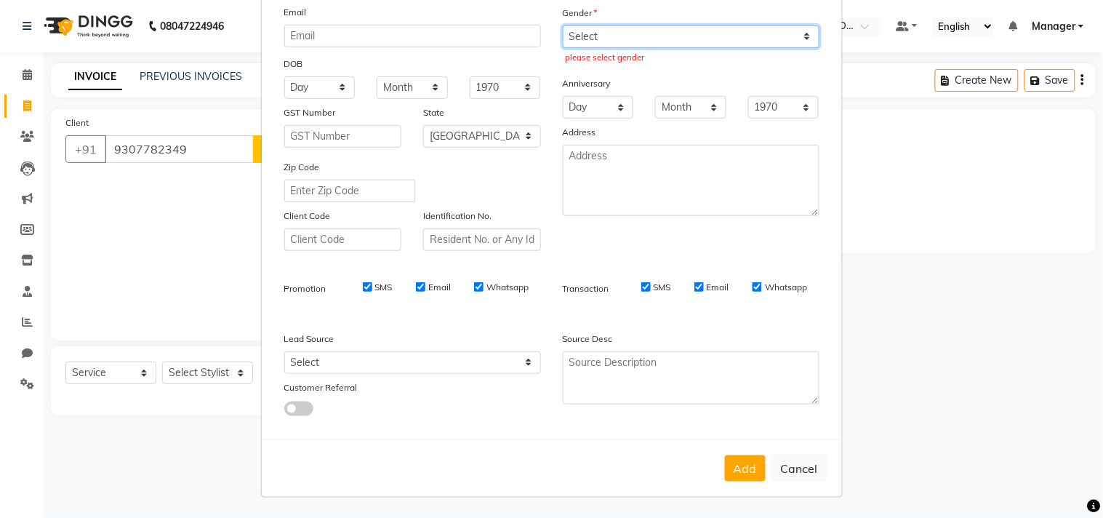
drag, startPoint x: 693, startPoint y: 31, endPoint x: 670, endPoint y: 89, distance: 63.3
click at [670, 89] on div "Mobile Country Code × 91 9307782349 Gender Select Male Female Other Prefer Not …" at bounding box center [691, 103] width 279 height 295
select select "female"
click at [563, 25] on select "Select Male Female Other Prefer Not To Say" at bounding box center [691, 36] width 257 height 23
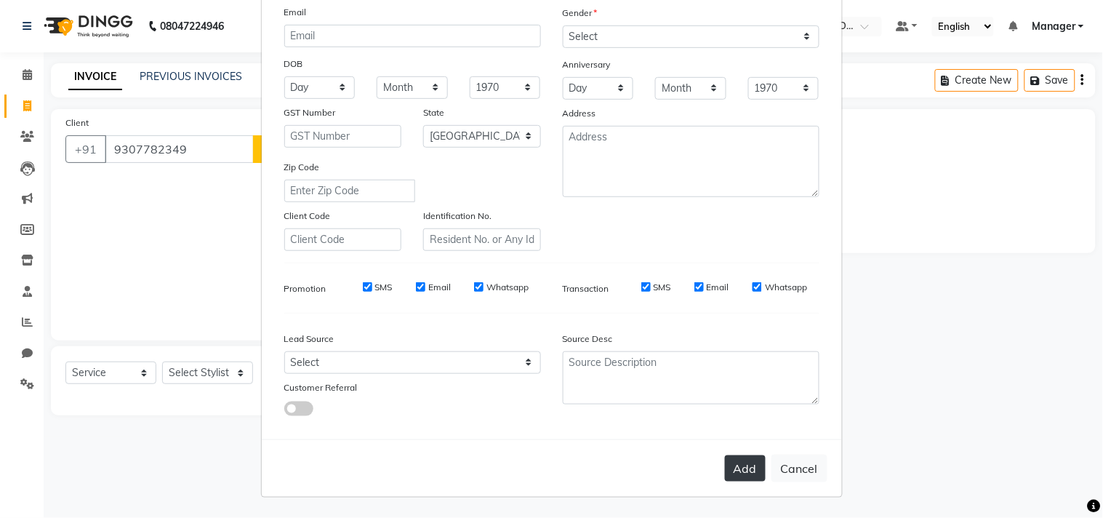
click at [729, 458] on button "Add" at bounding box center [745, 468] width 41 height 26
click at [205, 365] on ngb-modal-window "Add Client Generate Dummy Number Name Namrata Email DOB Day 01 02 03 04 05 06 0…" at bounding box center [551, 259] width 1103 height 518
type input "93******49"
select select
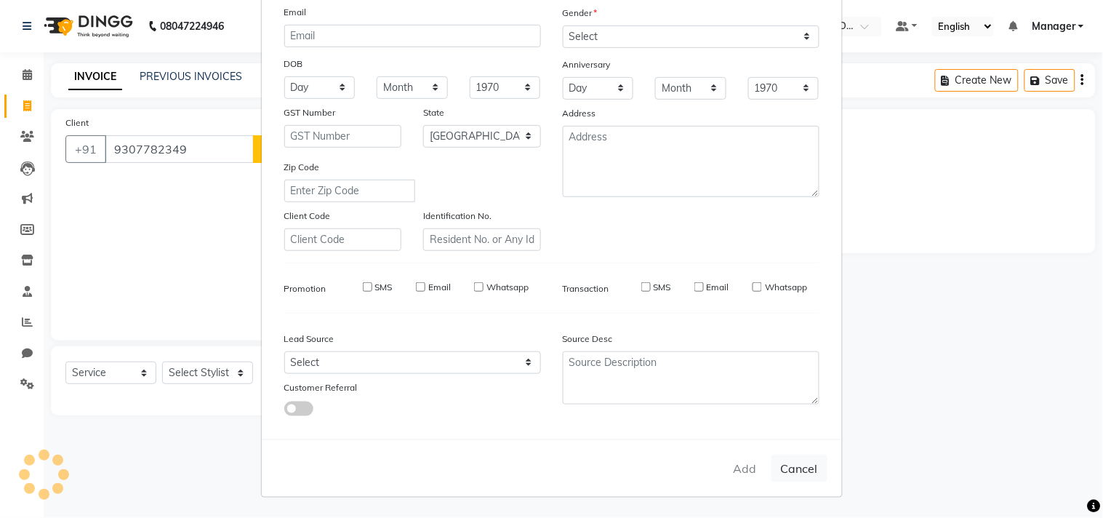
select select
select select "null"
select select
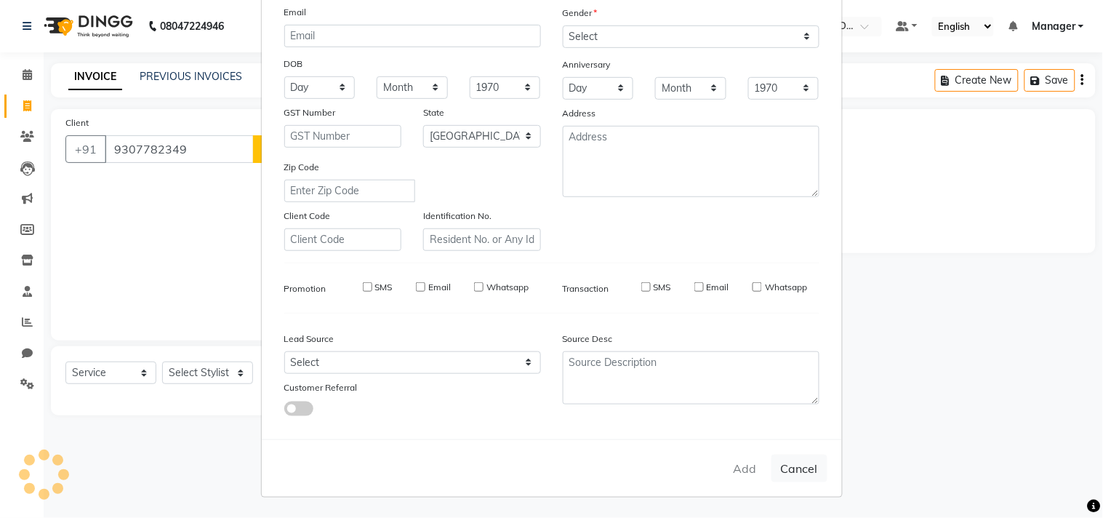
select select
checkbox input "false"
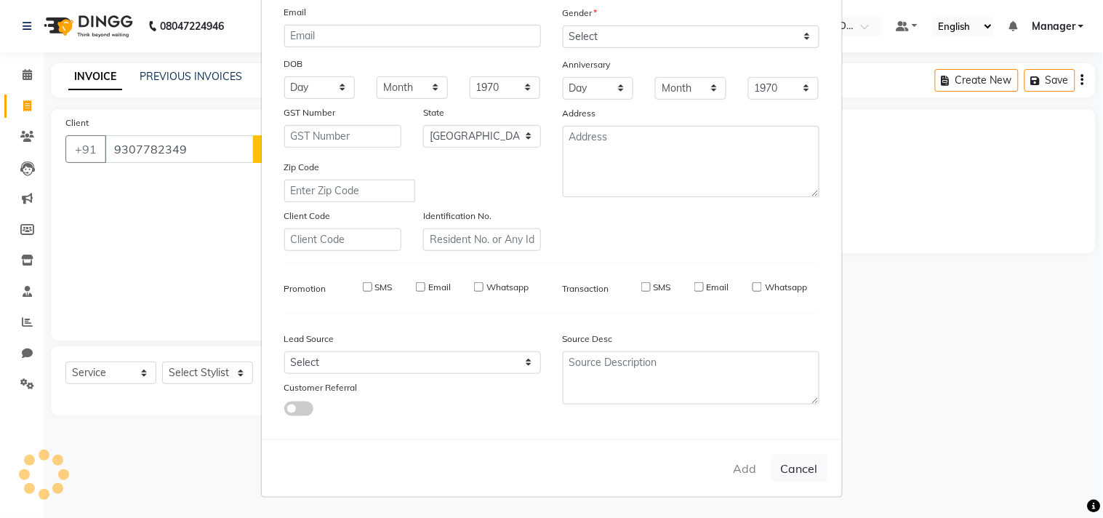
checkbox input "false"
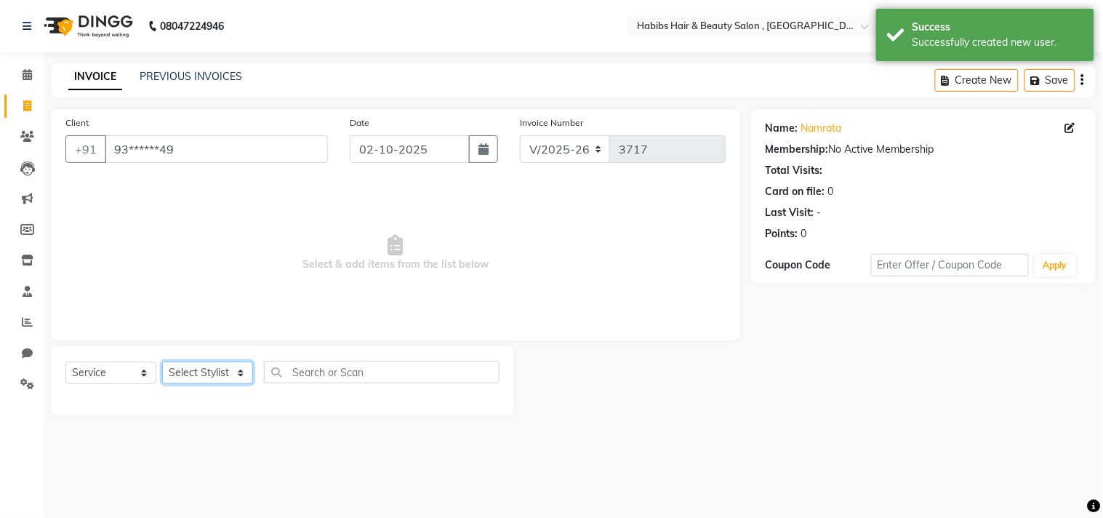
click at [219, 382] on select "Select Stylist Arif Dilnawaz Manager M M Neelam Niyaz Reshma Riyaz Salman Samee…" at bounding box center [207, 372] width 91 height 23
select select "75550"
click at [162, 362] on select "Select Stylist Arif Dilnawaz Manager M M Neelam Niyaz Reshma Riyaz Salman Samee…" at bounding box center [207, 372] width 91 height 23
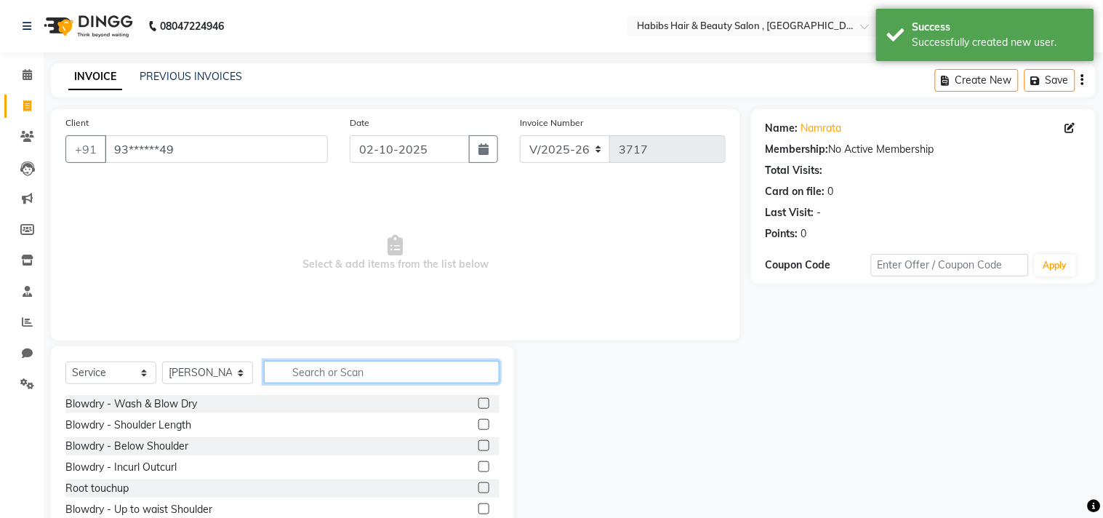
click at [340, 374] on input "text" at bounding box center [382, 372] width 236 height 23
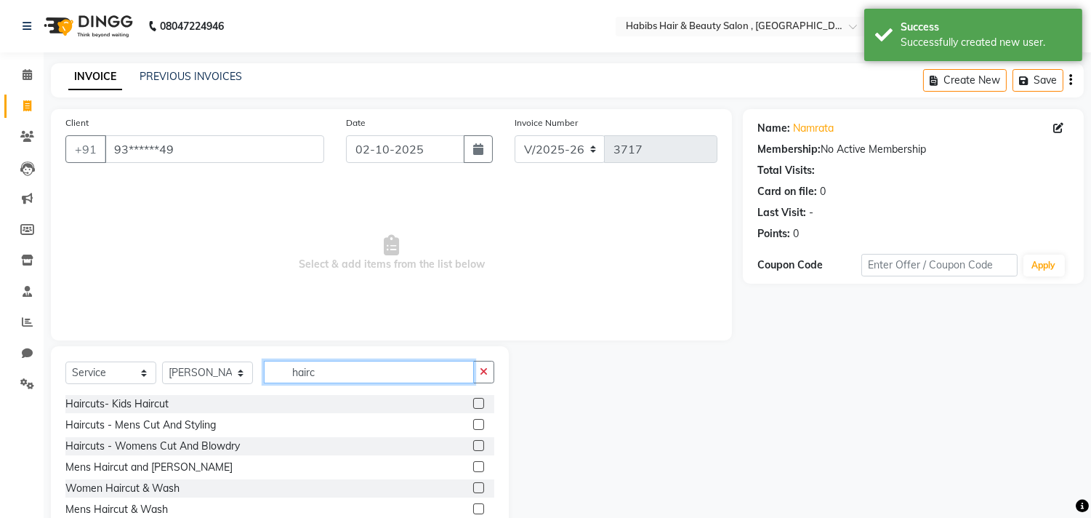
type input "hairc"
click at [478, 445] on label at bounding box center [478, 445] width 11 height 11
click at [478, 445] on input "checkbox" at bounding box center [477, 445] width 9 height 9
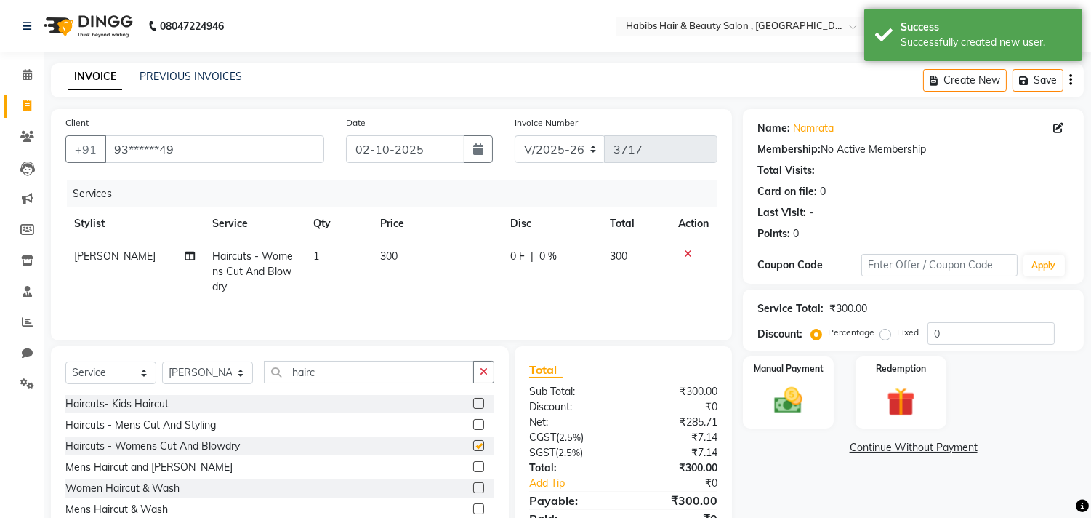
checkbox input "false"
click at [199, 376] on select "Select Stylist Arif Dilnawaz Manager M M Neelam Niyaz Reshma Riyaz Salman Samee…" at bounding box center [207, 372] width 91 height 23
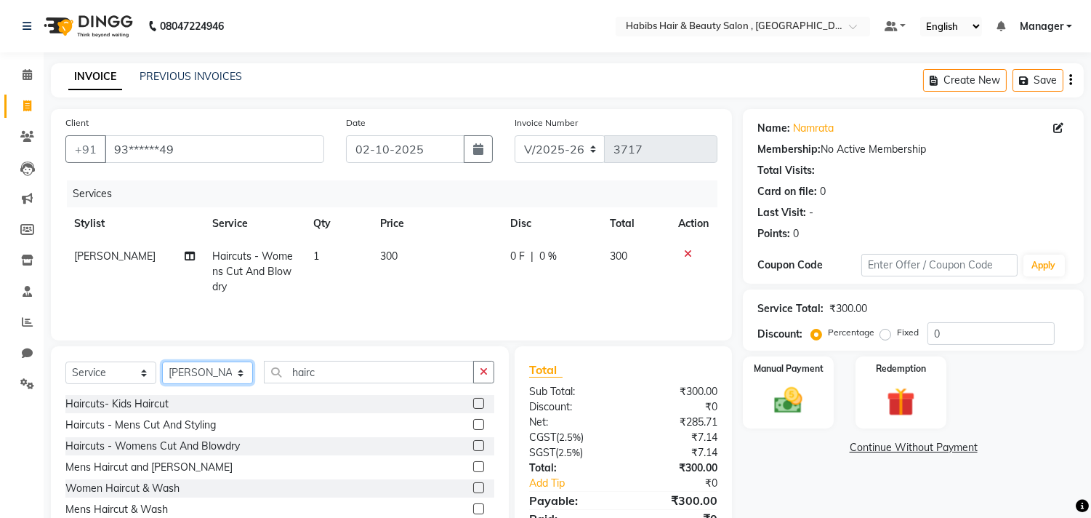
select select "29957"
click at [162, 363] on select "Select Stylist Arif Dilnawaz Manager M M Neelam Niyaz Reshma Riyaz Salman Samee…" at bounding box center [207, 372] width 91 height 23
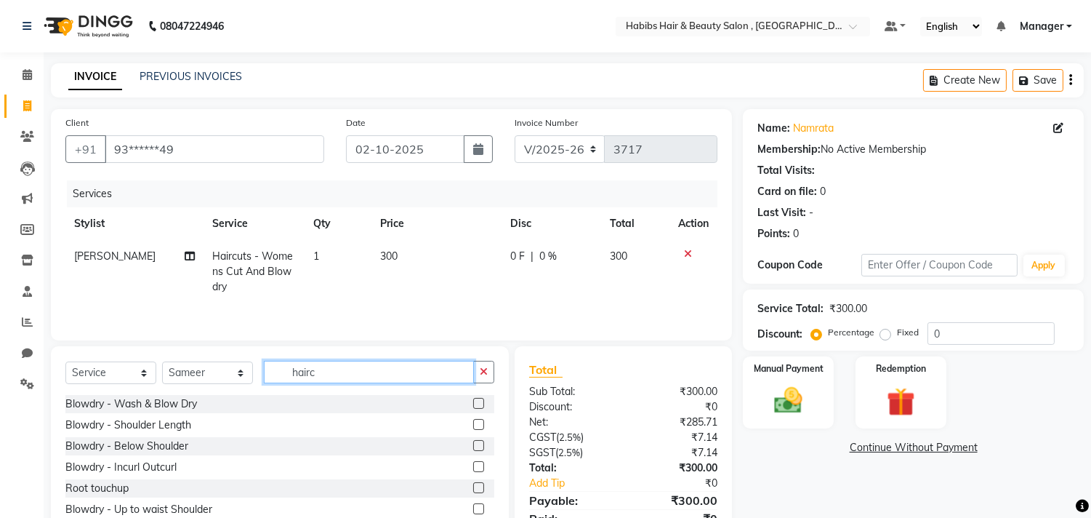
click at [453, 373] on input "hairc" at bounding box center [369, 372] width 210 height 23
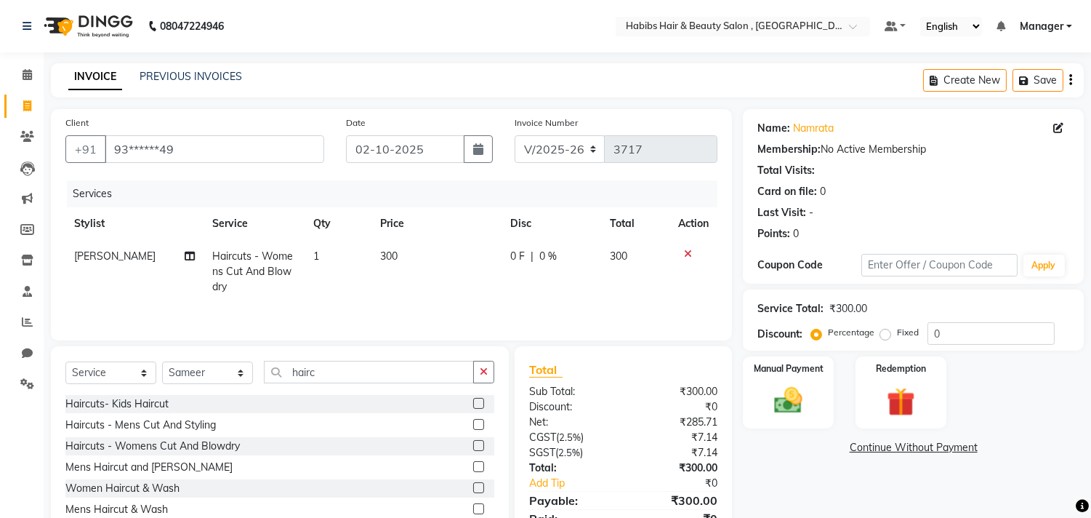
click at [519, 394] on div "Sub Total:" at bounding box center [570, 391] width 105 height 15
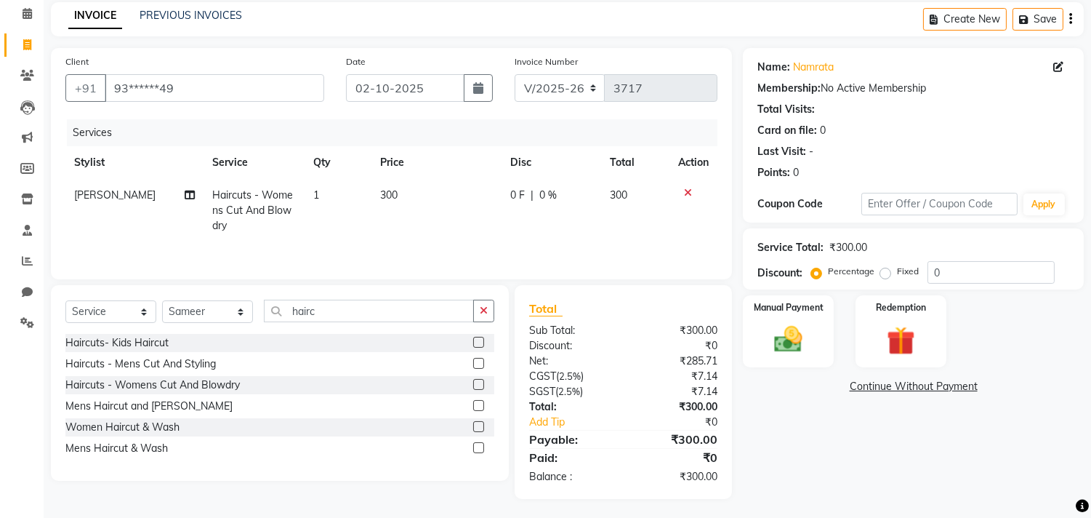
scroll to position [64, 0]
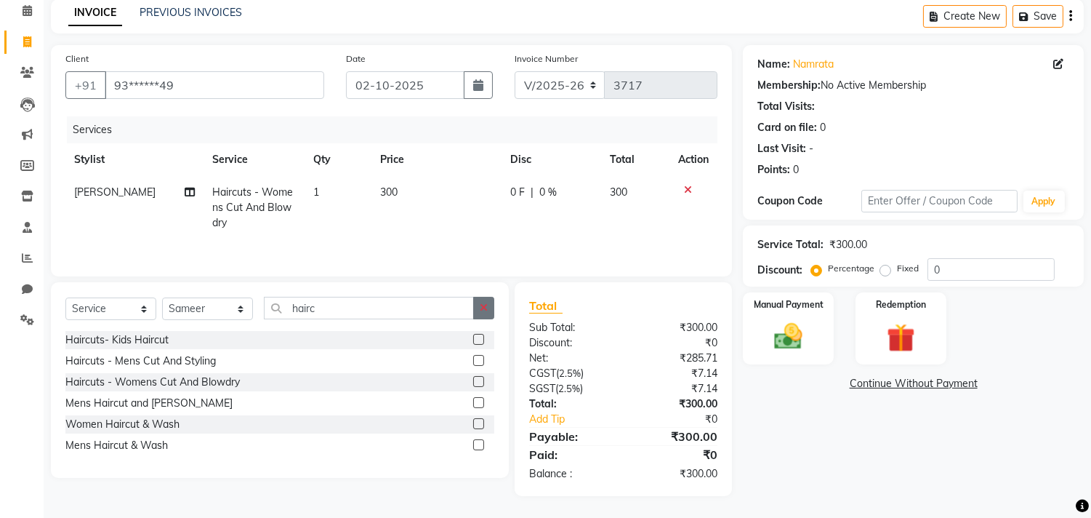
click at [484, 313] on icon "button" at bounding box center [484, 308] width 8 height 10
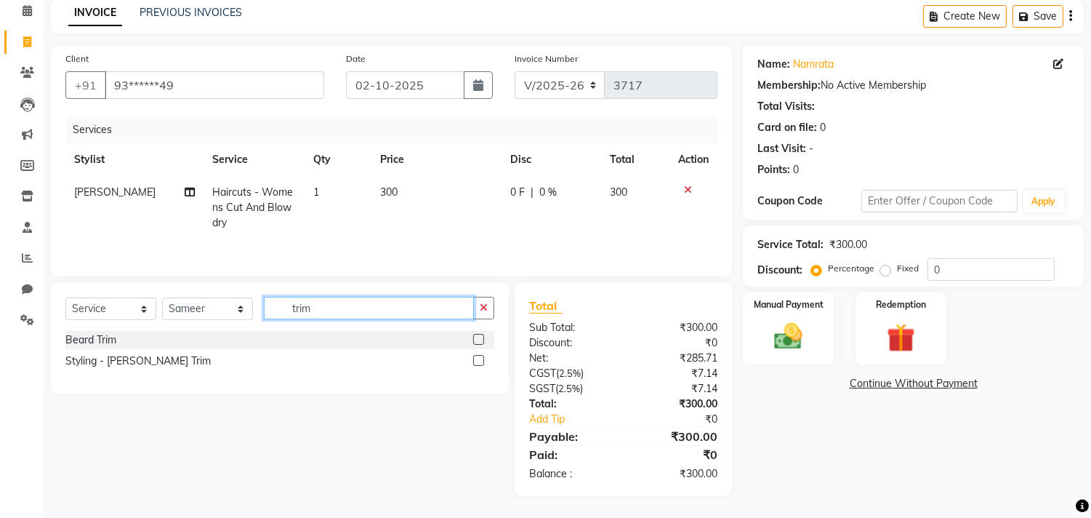
type input "trim"
click at [475, 338] on label at bounding box center [478, 339] width 11 height 11
click at [475, 338] on input "checkbox" at bounding box center [477, 339] width 9 height 9
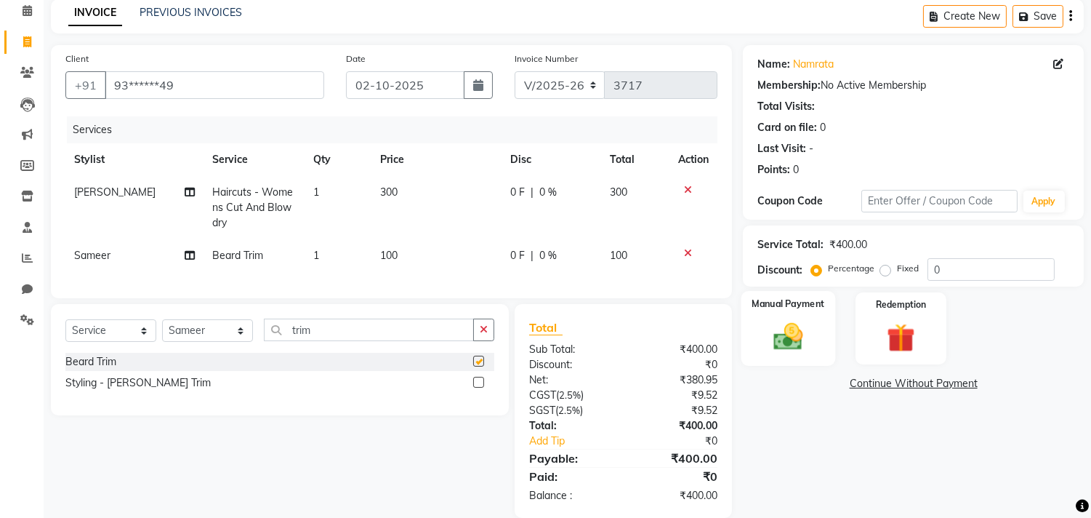
checkbox input "false"
click at [766, 324] on img at bounding box center [789, 337] width 48 height 34
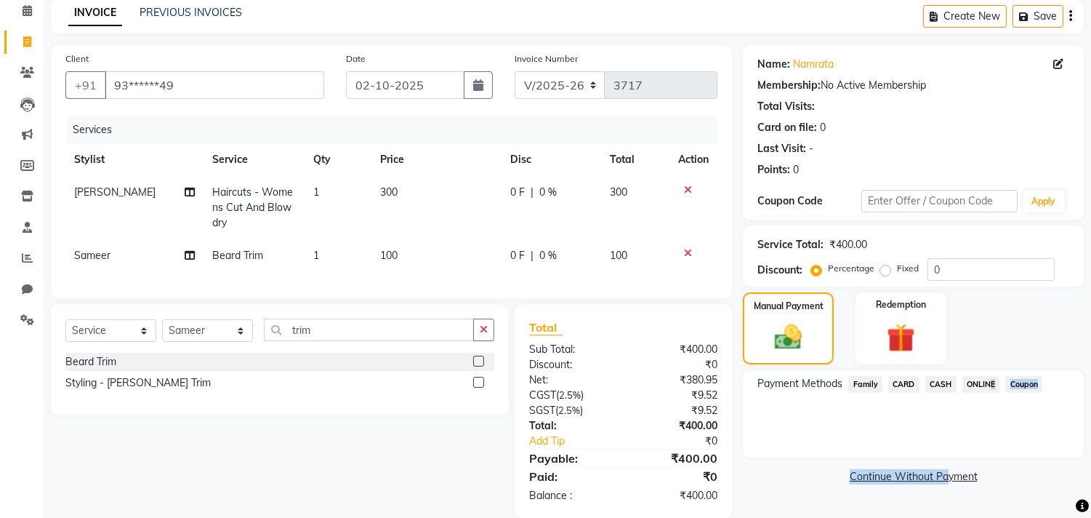
drag, startPoint x: 985, startPoint y: 381, endPoint x: 942, endPoint y: 471, distance: 99.9
click at [942, 471] on div "Name: Namrata Membership: No Active Membership Total Visits: Card on file: 0 La…" at bounding box center [919, 281] width 352 height 473
click at [993, 379] on span "ONLINE" at bounding box center [982, 384] width 38 height 17
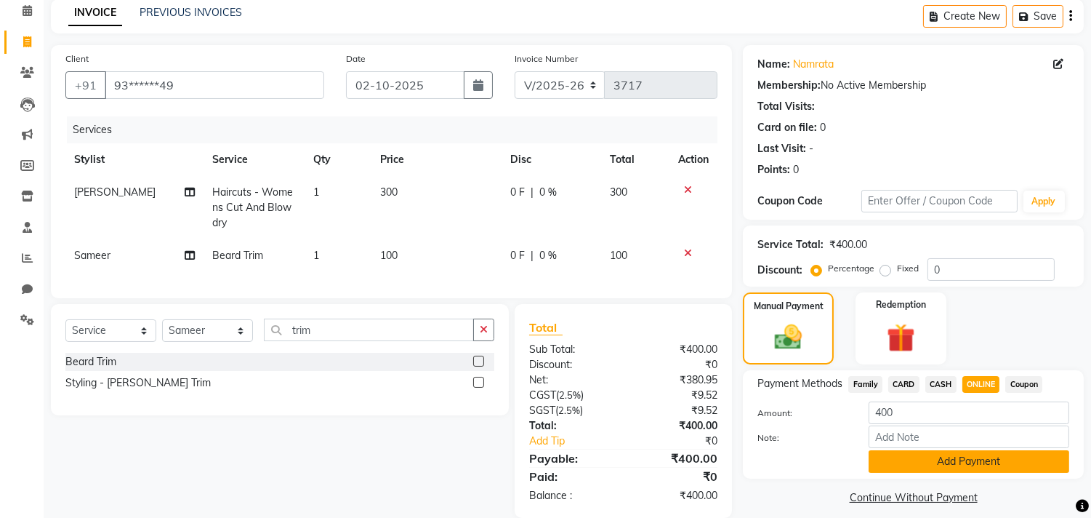
click at [961, 471] on button "Add Payment" at bounding box center [969, 461] width 201 height 23
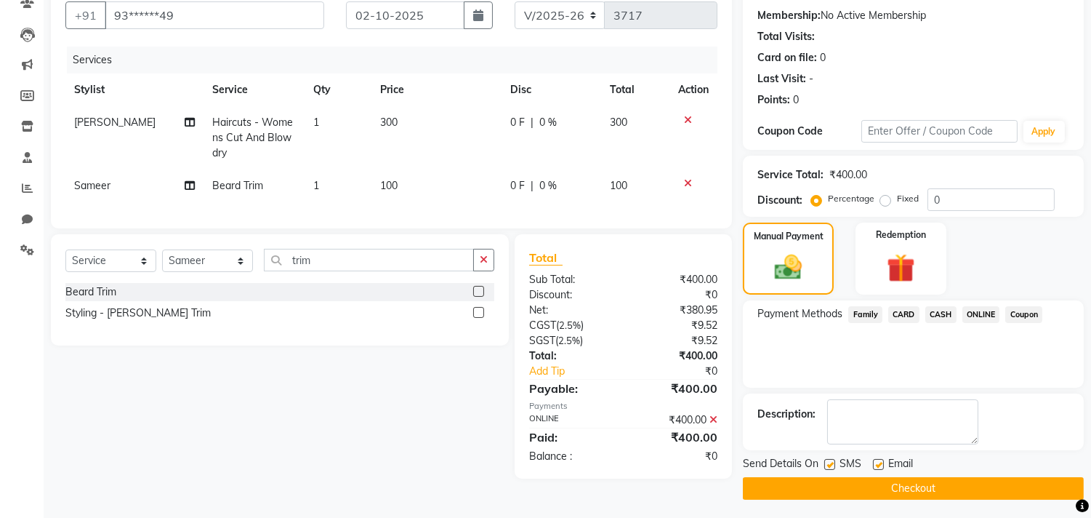
scroll to position [136, 0]
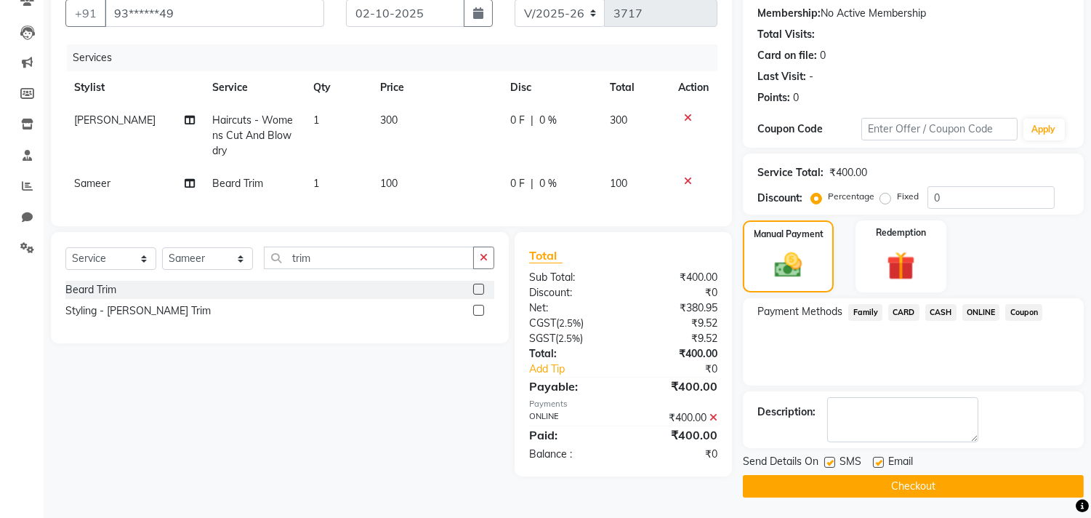
click at [961, 484] on button "Checkout" at bounding box center [913, 486] width 341 height 23
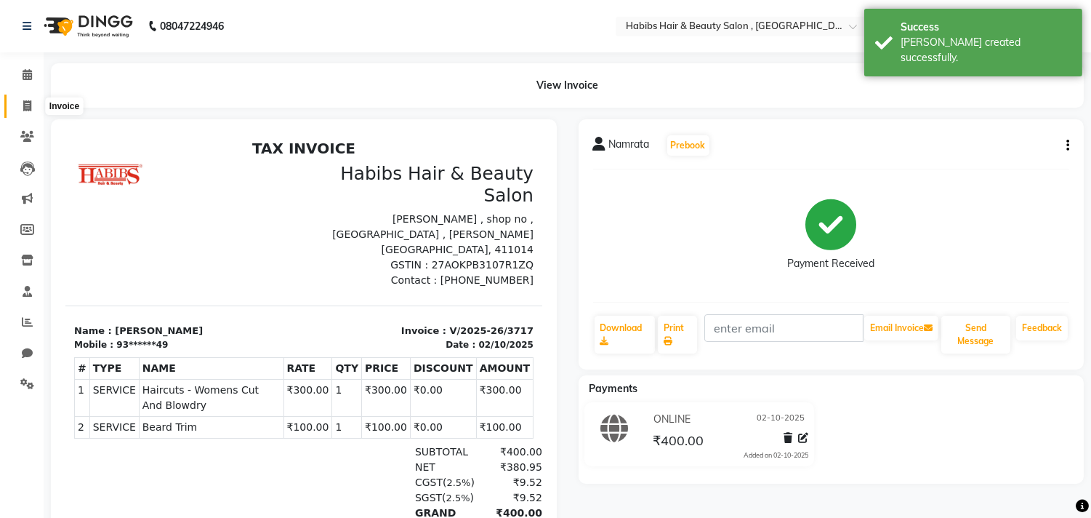
click at [23, 106] on icon at bounding box center [27, 105] width 8 height 11
select select "4838"
select select "service"
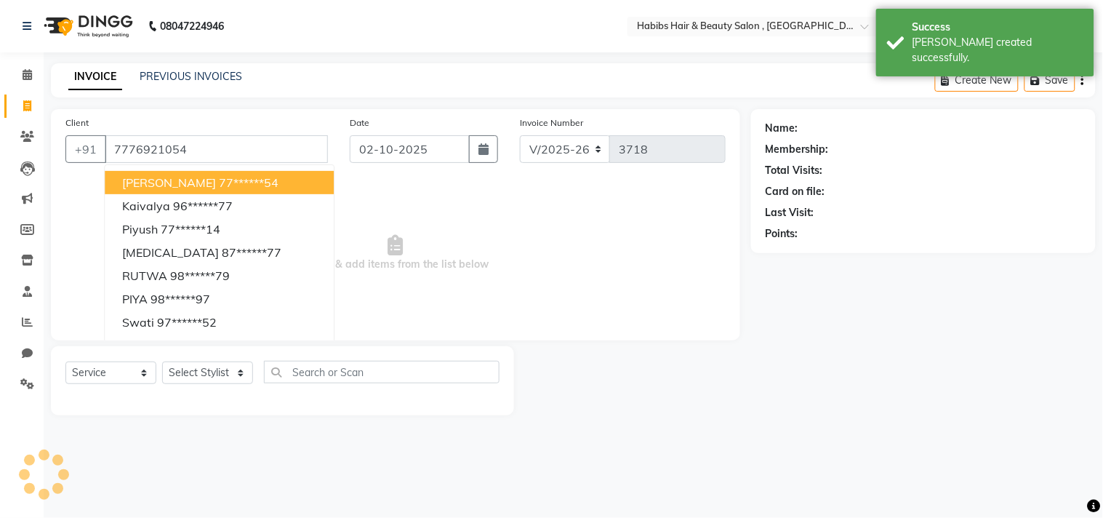
type input "7776921054"
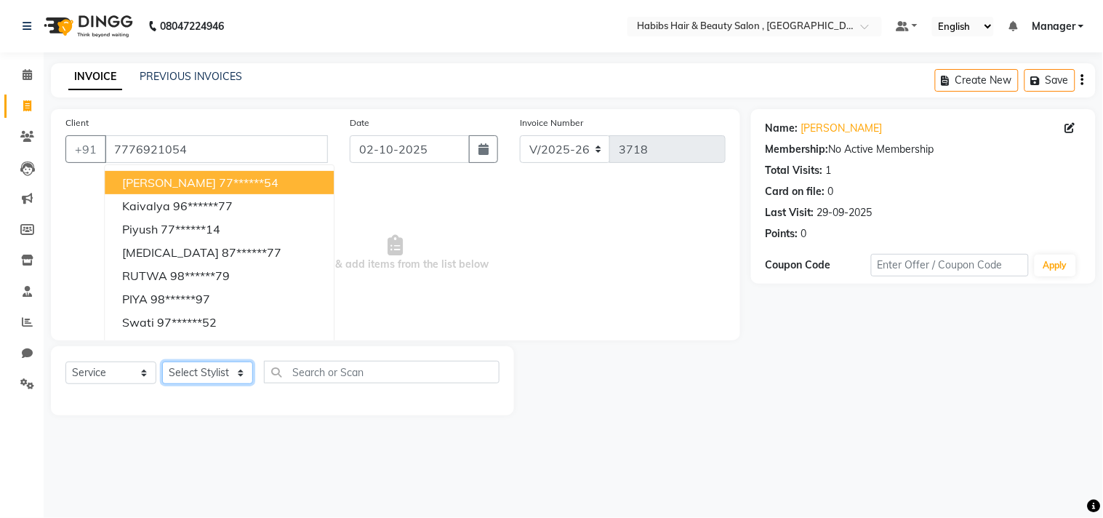
click at [212, 369] on select "Select Stylist Arif Dilnawaz Manager M M Neelam Niyaz Reshma Riyaz Salman Samee…" at bounding box center [207, 372] width 91 height 23
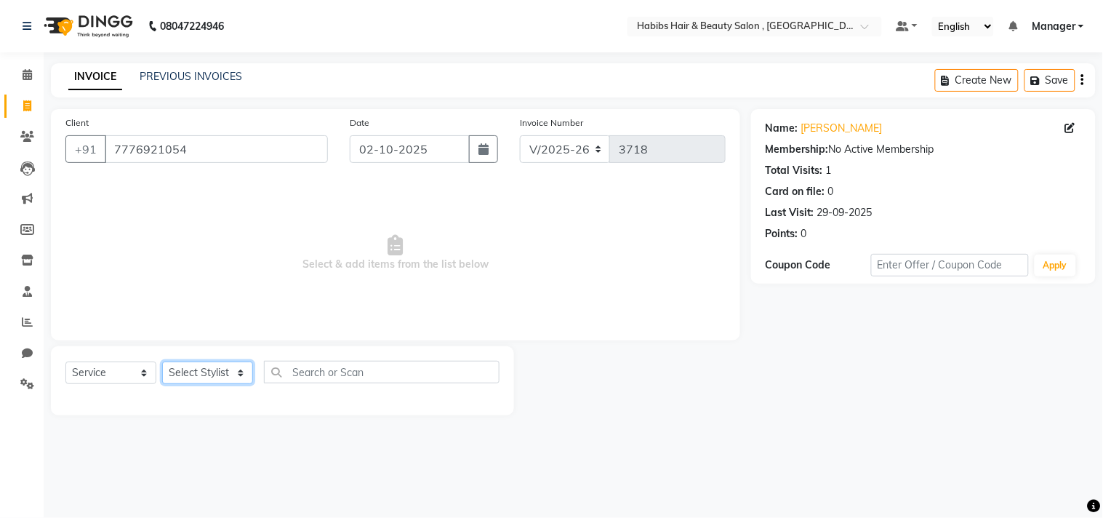
select select "29957"
click at [162, 362] on select "Select Stylist Arif Dilnawaz Manager M M Neelam Niyaz Reshma Riyaz Salman Samee…" at bounding box center [207, 372] width 91 height 23
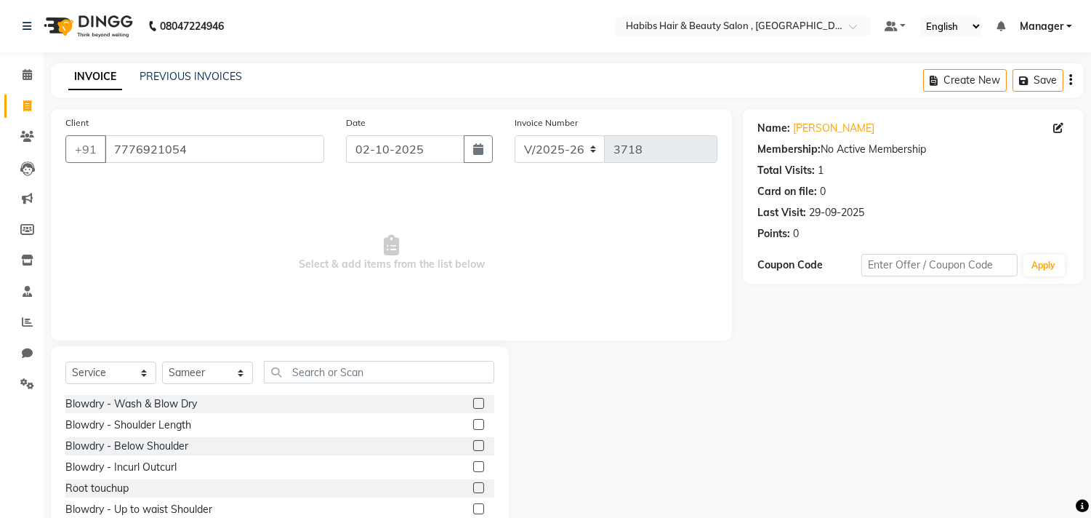
click at [473, 419] on label at bounding box center [478, 424] width 11 height 11
click at [473, 420] on input "checkbox" at bounding box center [477, 424] width 9 height 9
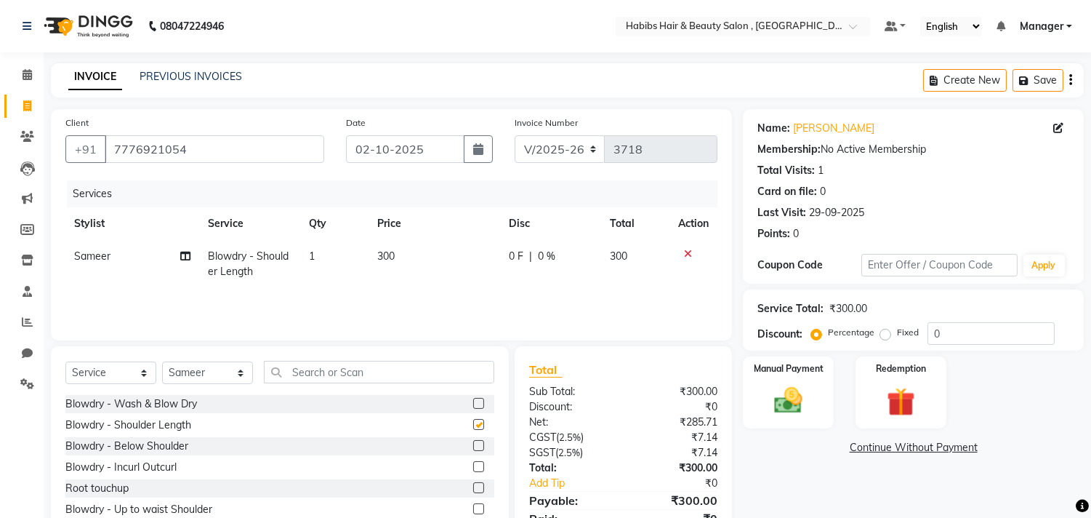
checkbox input "false"
click at [701, 401] on div "₹0" at bounding box center [676, 406] width 105 height 15
click at [818, 391] on div "Manual Payment" at bounding box center [789, 392] width 95 height 74
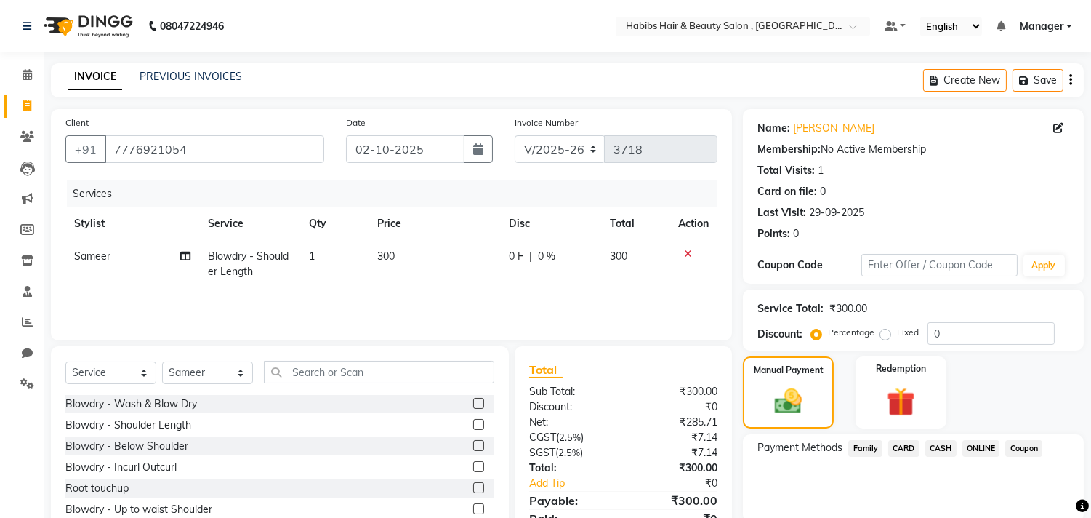
click at [942, 448] on span "CASH" at bounding box center [941, 448] width 31 height 17
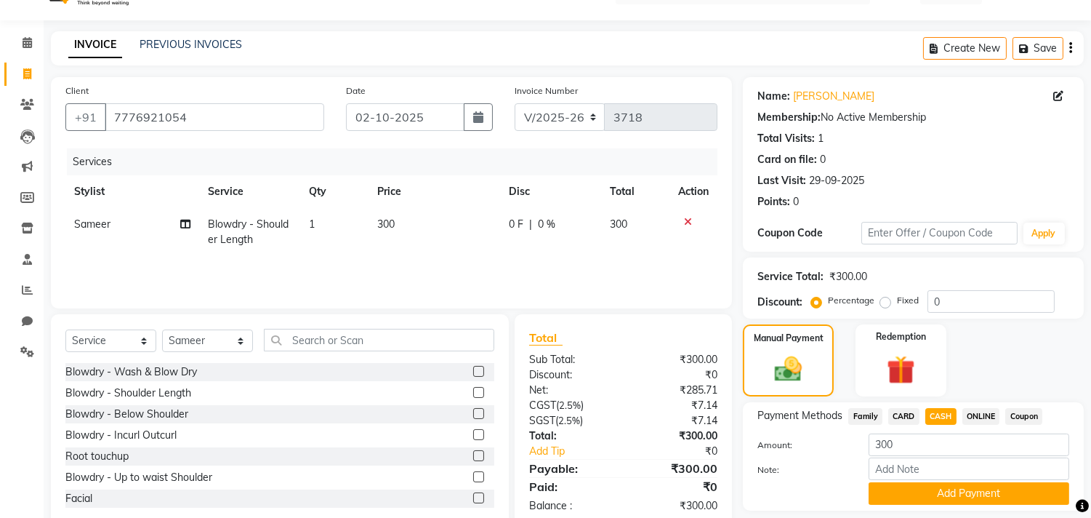
scroll to position [76, 0]
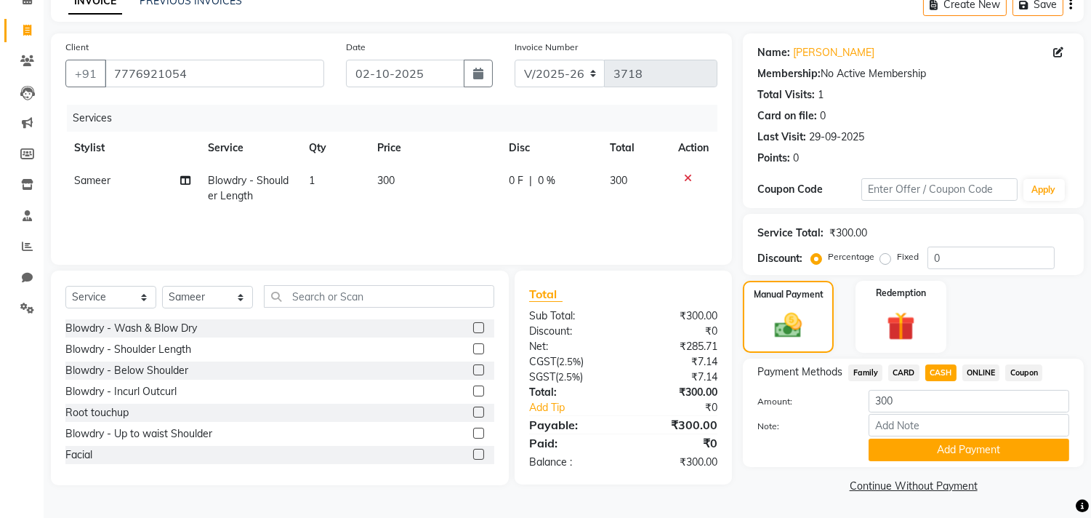
click at [971, 366] on span "ONLINE" at bounding box center [982, 372] width 38 height 17
click at [969, 438] on button "Add Payment" at bounding box center [969, 449] width 201 height 23
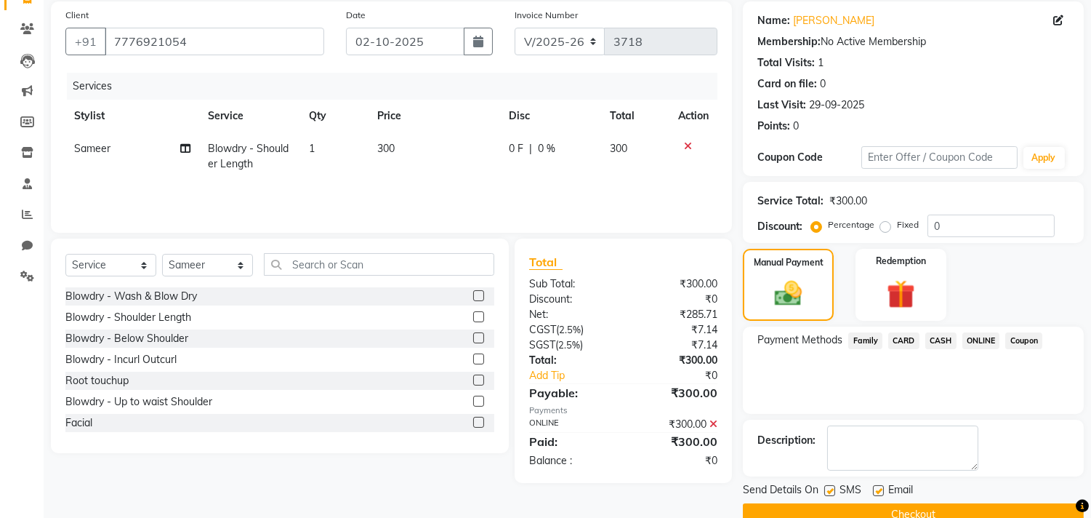
scroll to position [136, 0]
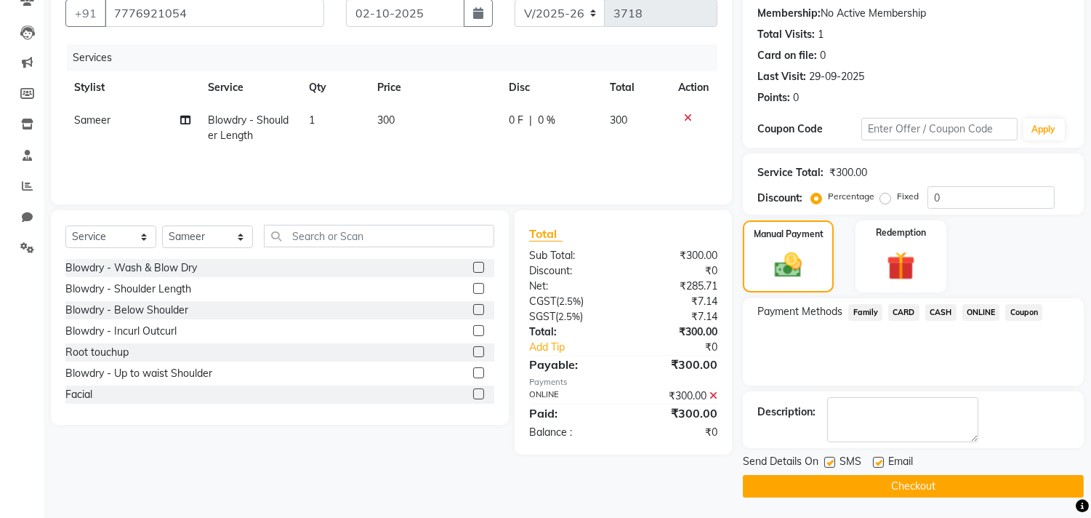
click at [970, 478] on button "Checkout" at bounding box center [913, 486] width 341 height 23
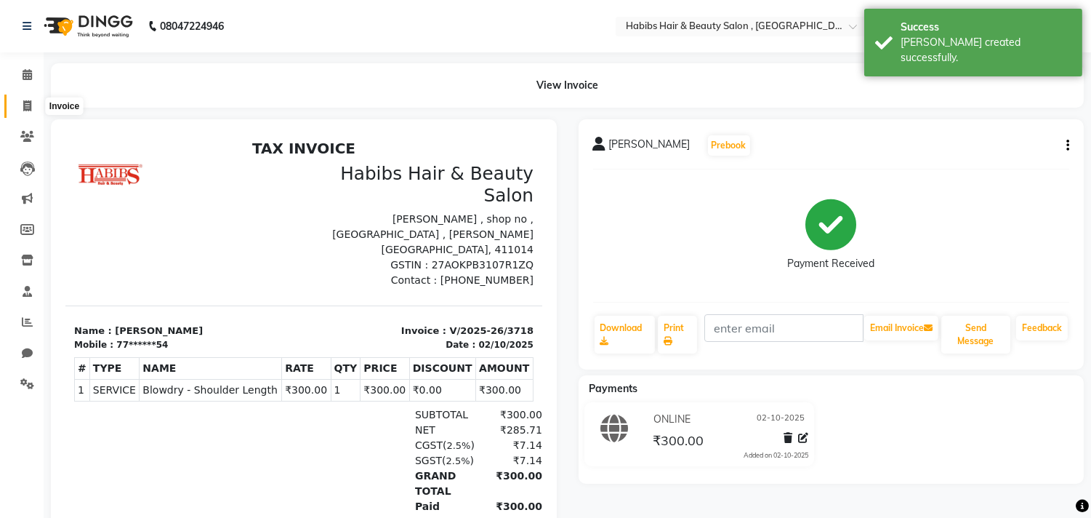
click at [29, 103] on icon at bounding box center [27, 105] width 8 height 11
select select "service"
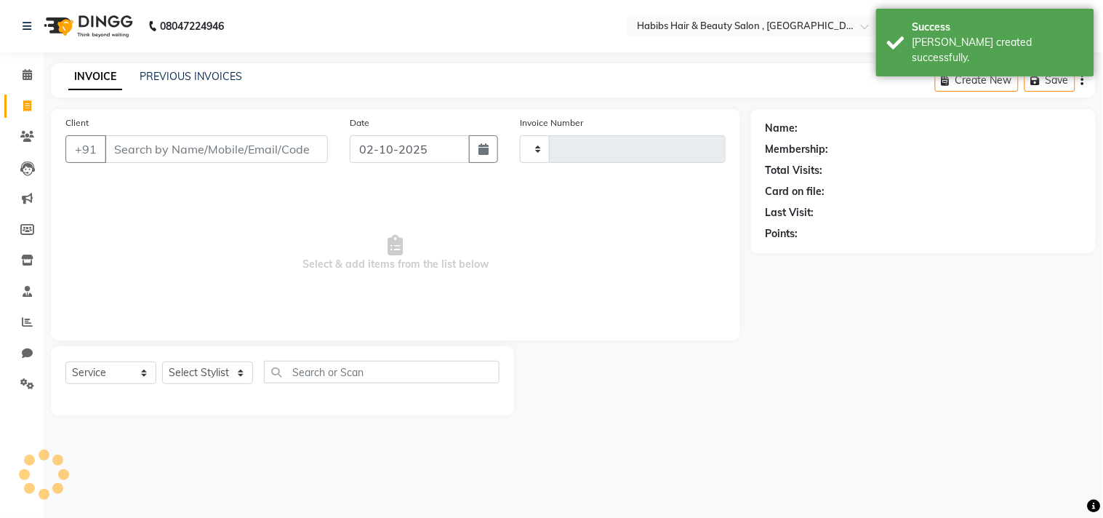
type input "3719"
select select "4838"
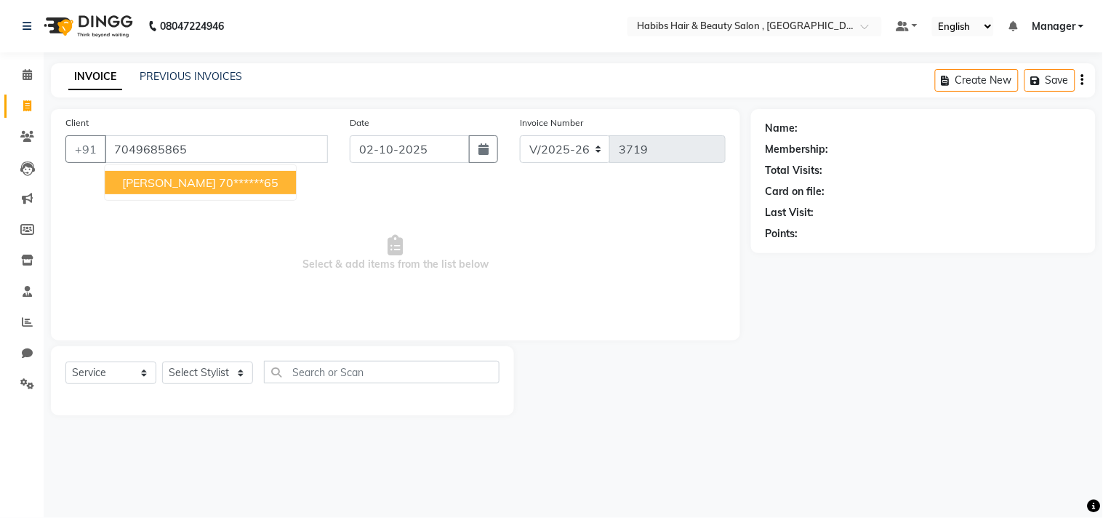
type input "7049685865"
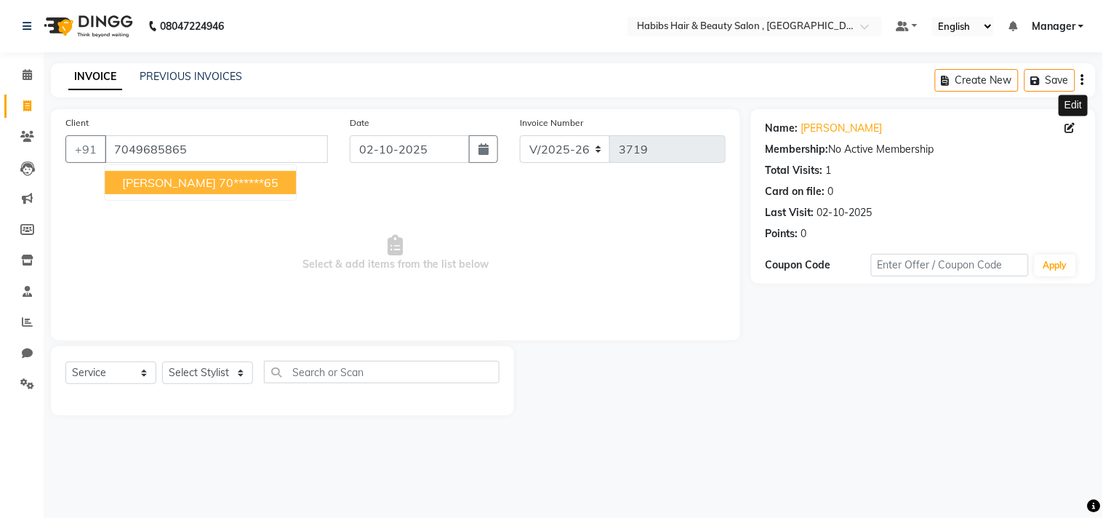
click at [1071, 124] on icon at bounding box center [1070, 128] width 10 height 10
select select "22"
select select "female"
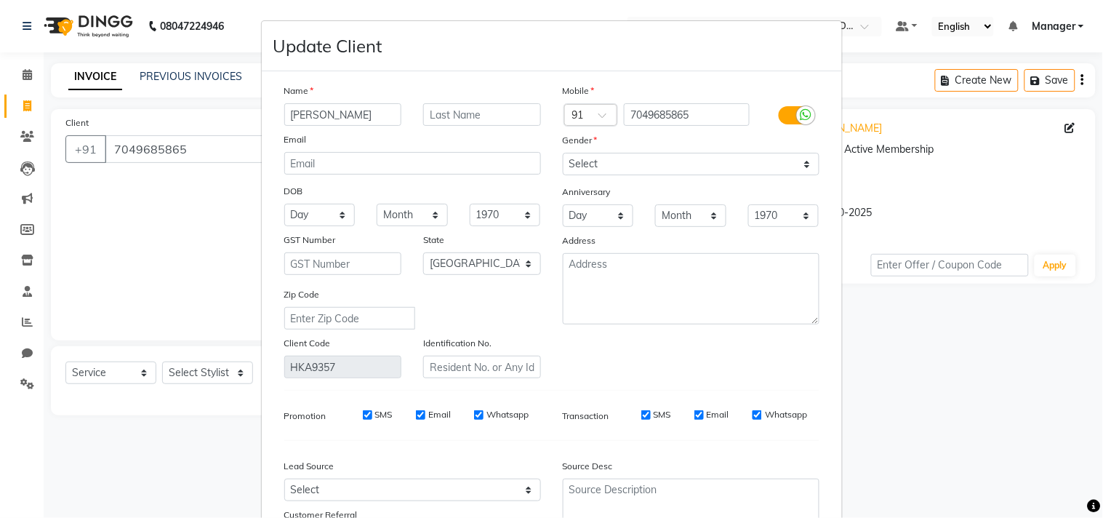
type input "Saloni Porwal"
click at [750, 359] on div "Mobile Country Code × 91 7049685865 Gender Select Male Female Other Prefer Not …" at bounding box center [691, 230] width 279 height 295
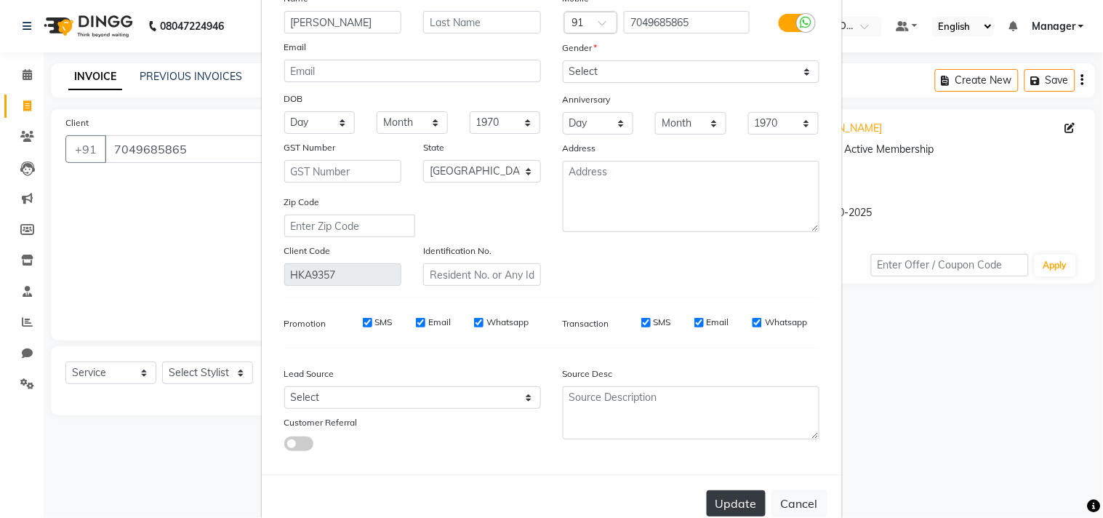
scroll to position [129, 0]
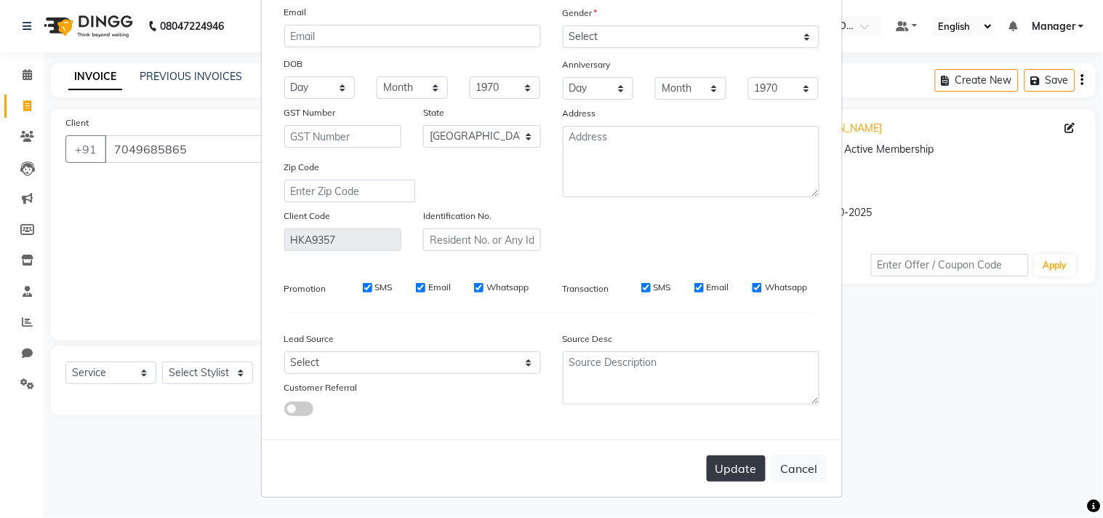
click at [722, 458] on button "Update" at bounding box center [736, 468] width 59 height 26
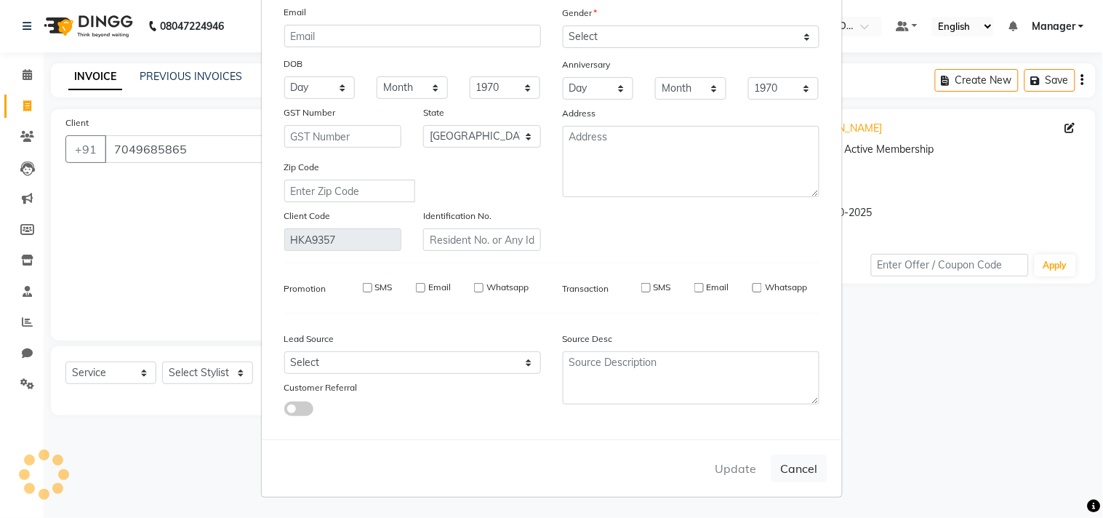
type input "70******65"
select select
select select "null"
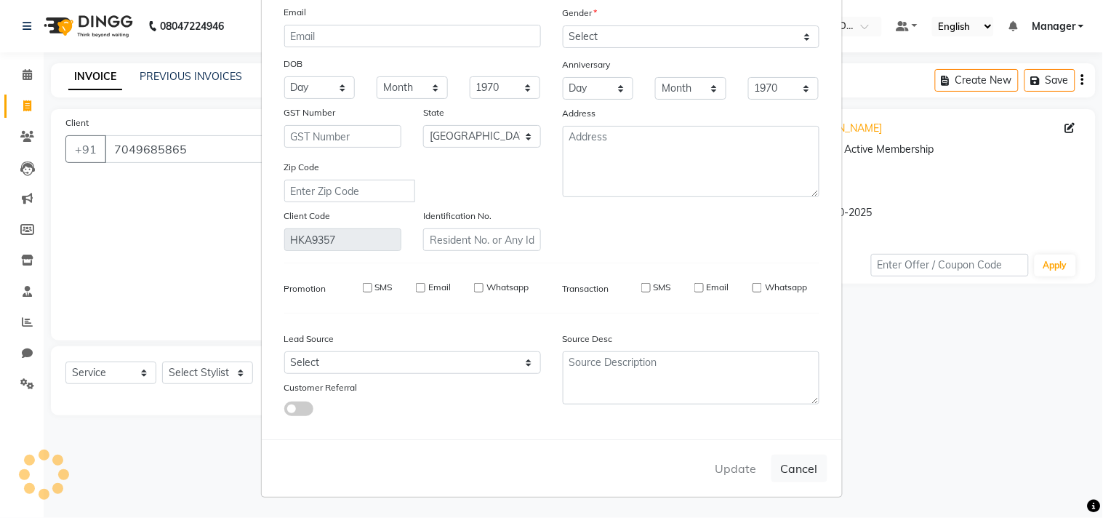
select select
checkbox input "false"
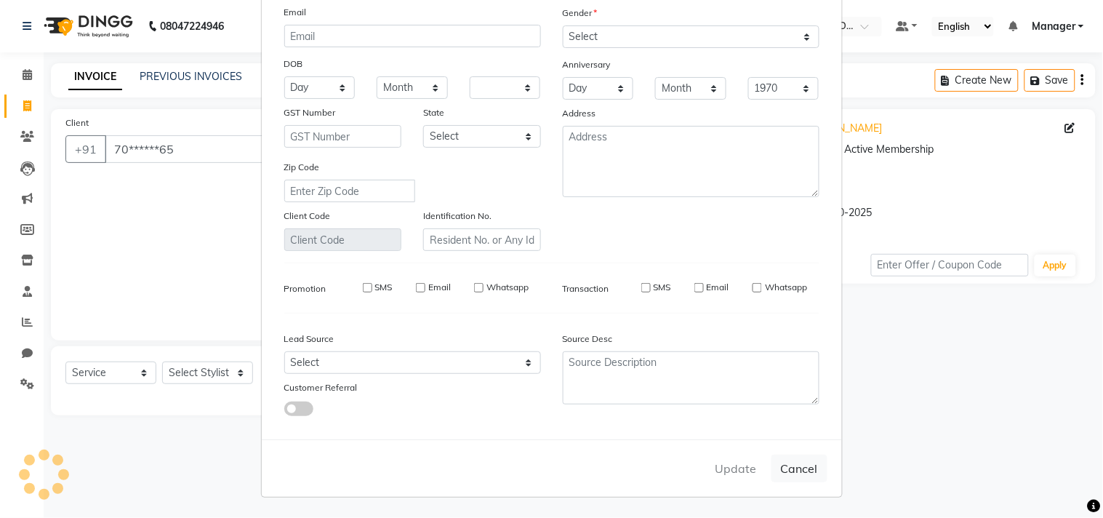
checkbox input "false"
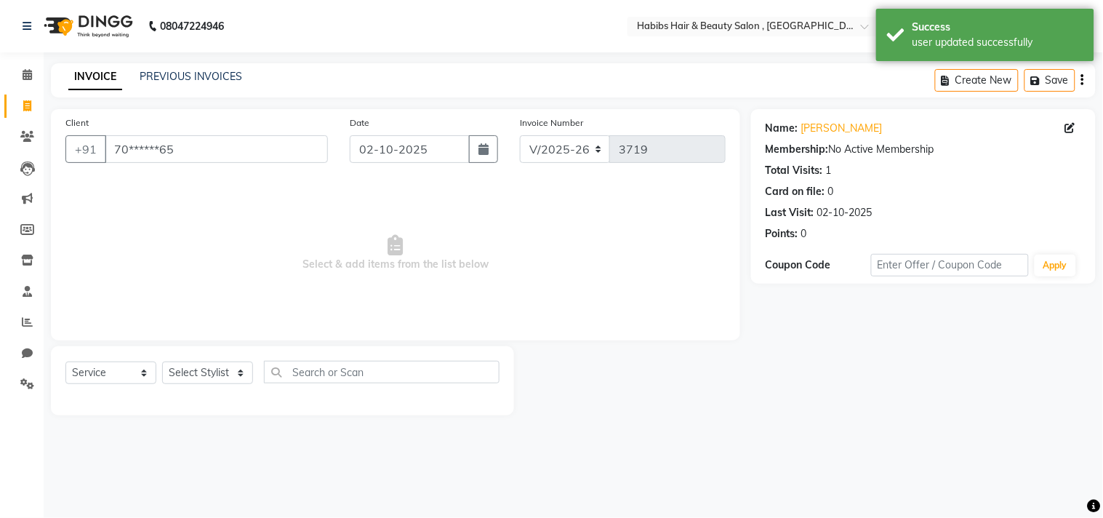
click at [187, 129] on div "Client +91 70******65" at bounding box center [197, 145] width 284 height 60
click at [193, 149] on input "70******65" at bounding box center [216, 149] width 223 height 28
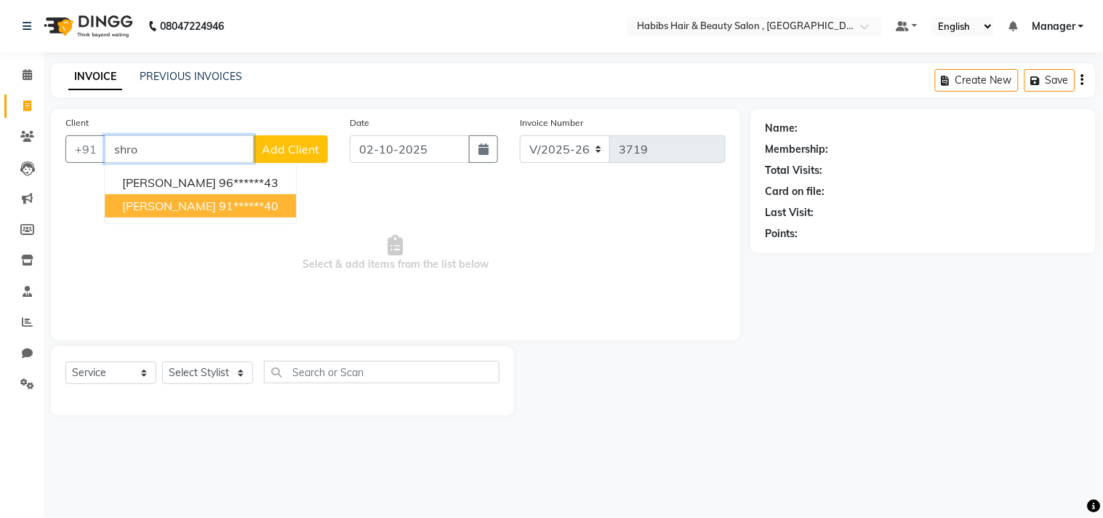
click at [219, 204] on ngb-highlight "91******40" at bounding box center [249, 206] width 60 height 15
type input "91******40"
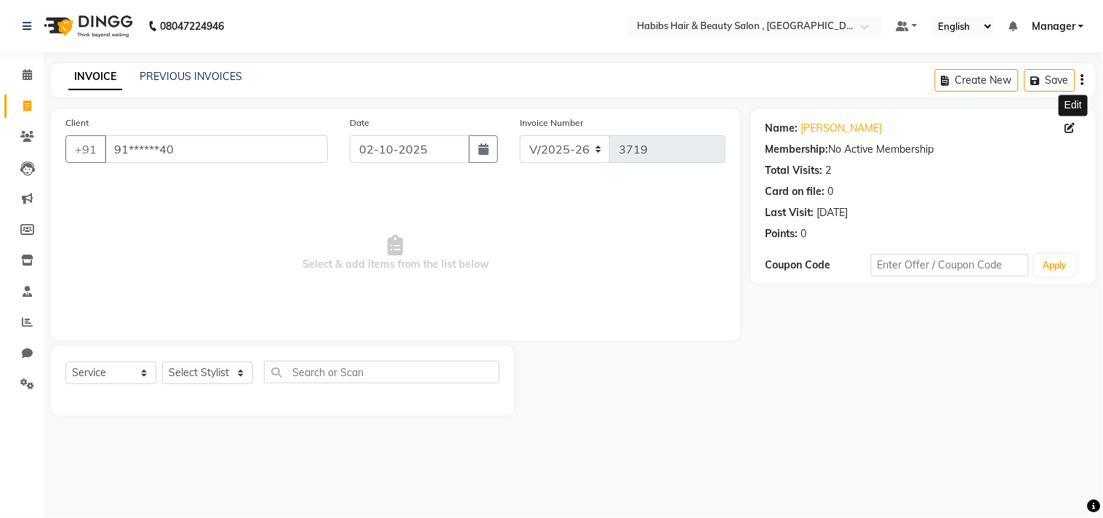
click at [1067, 128] on icon at bounding box center [1070, 128] width 10 height 10
select select "22"
select select "female"
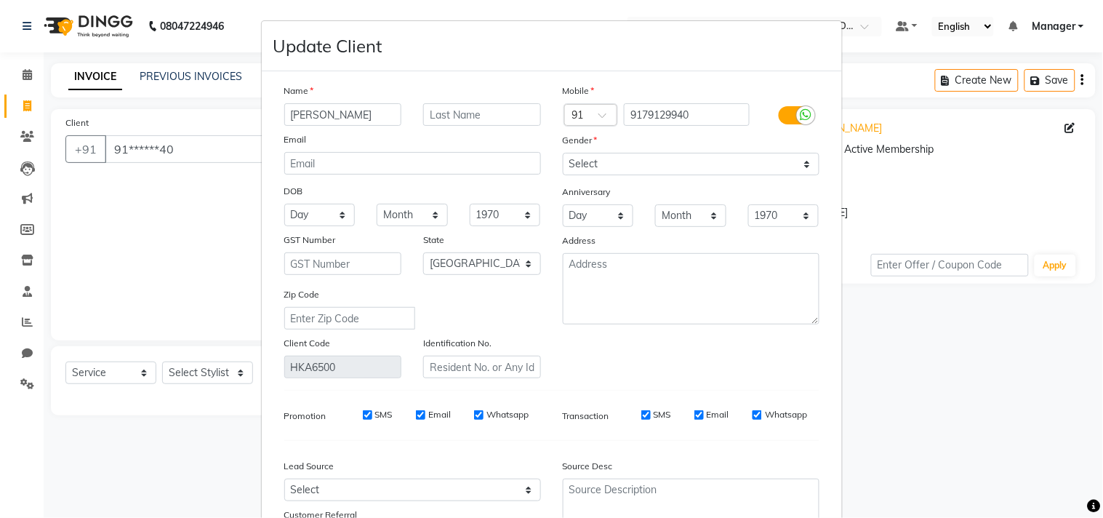
click at [794, 333] on div "Mobile Country Code × 91 9179129940 Gender Select Male Female Other Prefer Not …" at bounding box center [691, 230] width 279 height 295
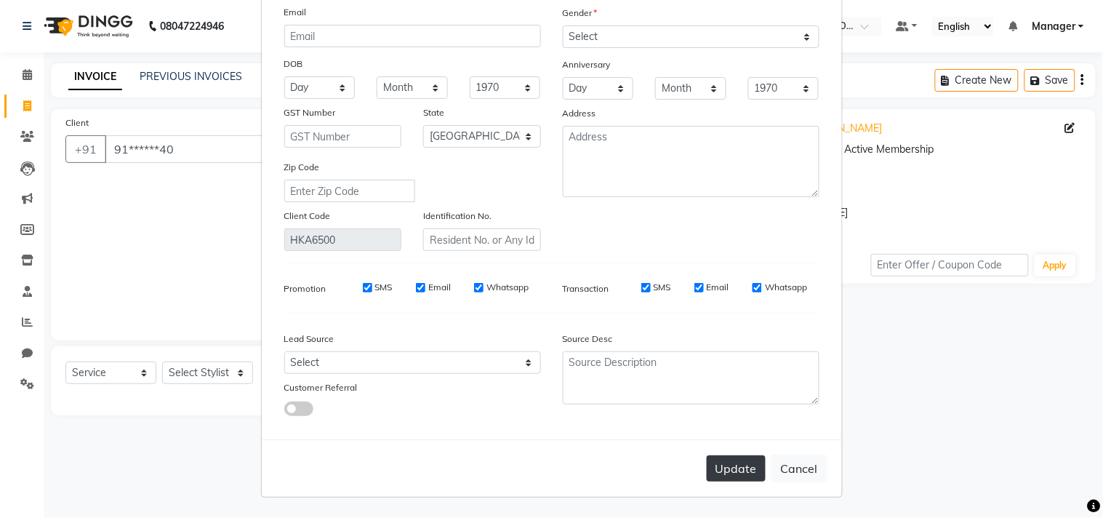
click at [729, 469] on button "Update" at bounding box center [736, 468] width 59 height 26
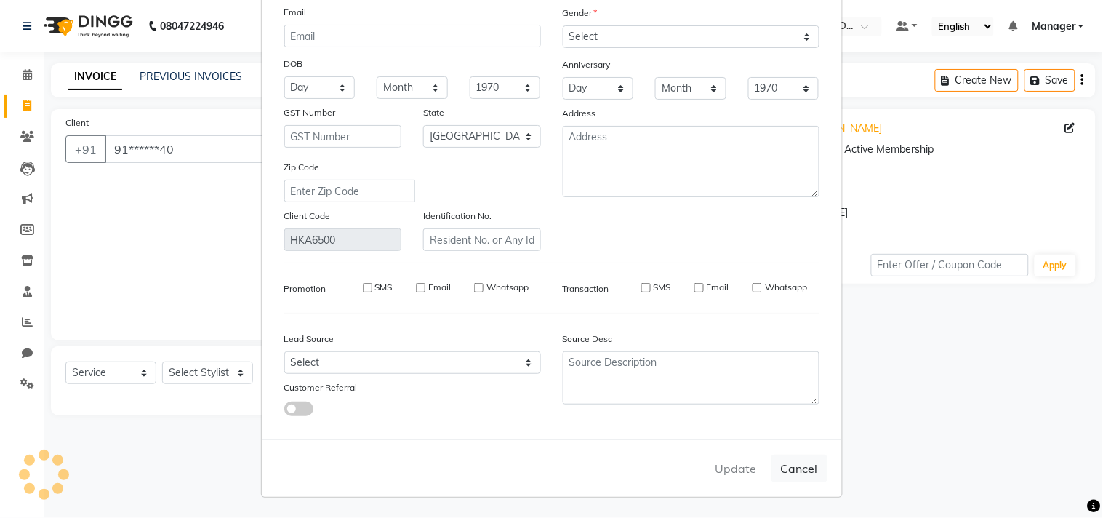
select select
select select "null"
select select
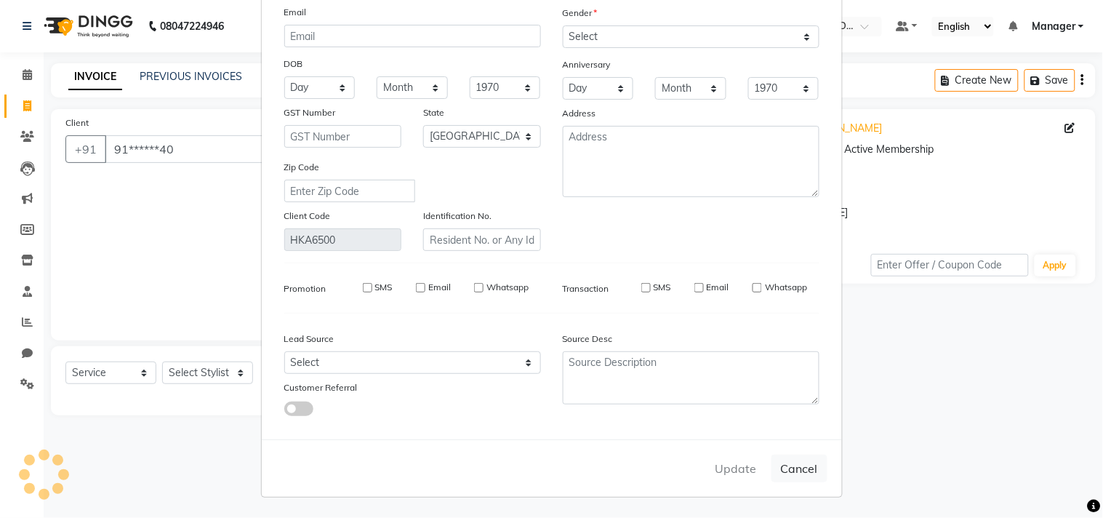
select select
checkbox input "false"
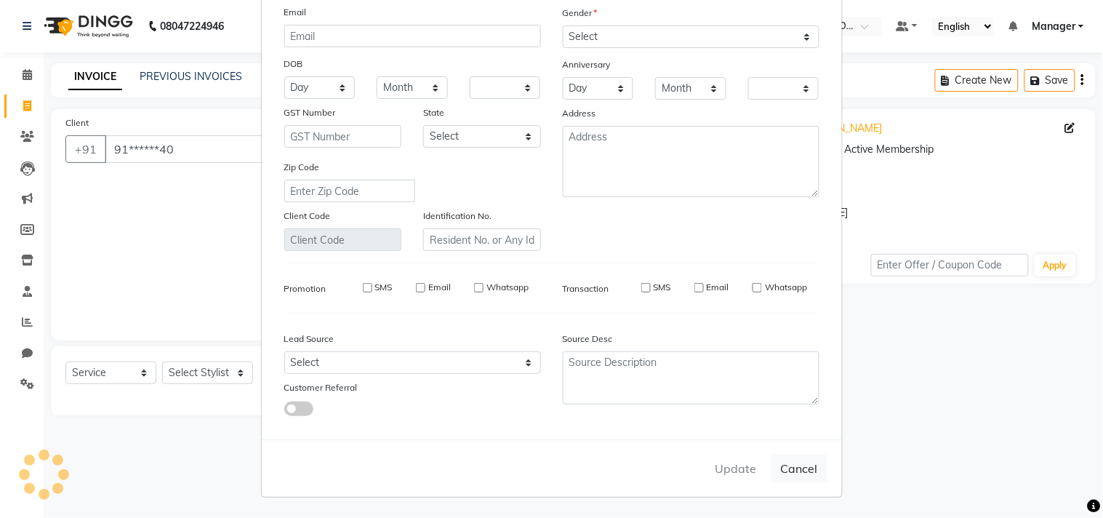
checkbox input "false"
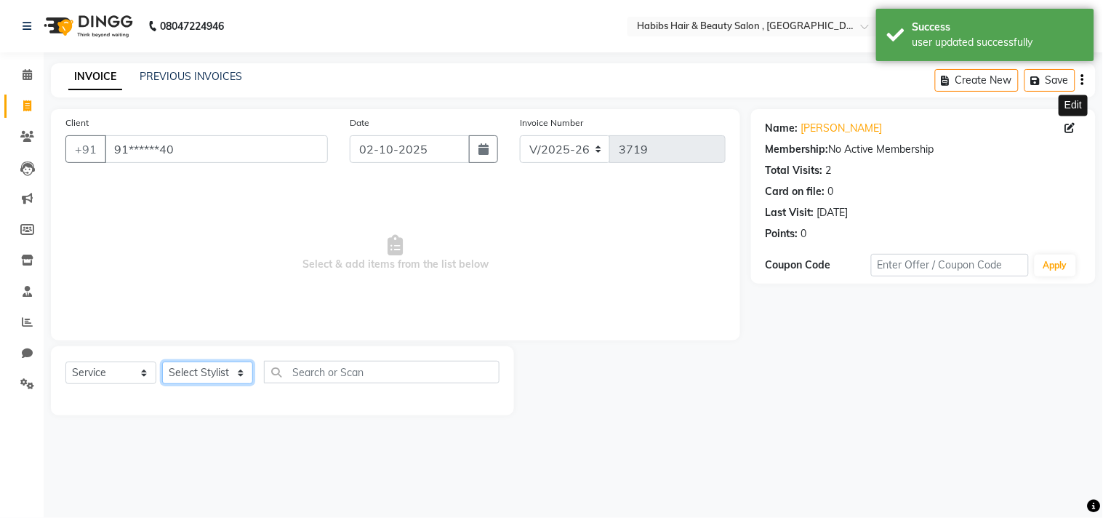
click at [218, 374] on select "Select Stylist Arif Dilnawaz Manager M M Neelam Niyaz Reshma Riyaz Salman Samee…" at bounding box center [207, 372] width 91 height 23
click at [162, 362] on select "Select Stylist Arif Dilnawaz Manager M M Neelam Niyaz Reshma Riyaz Salman Samee…" at bounding box center [207, 372] width 91 height 23
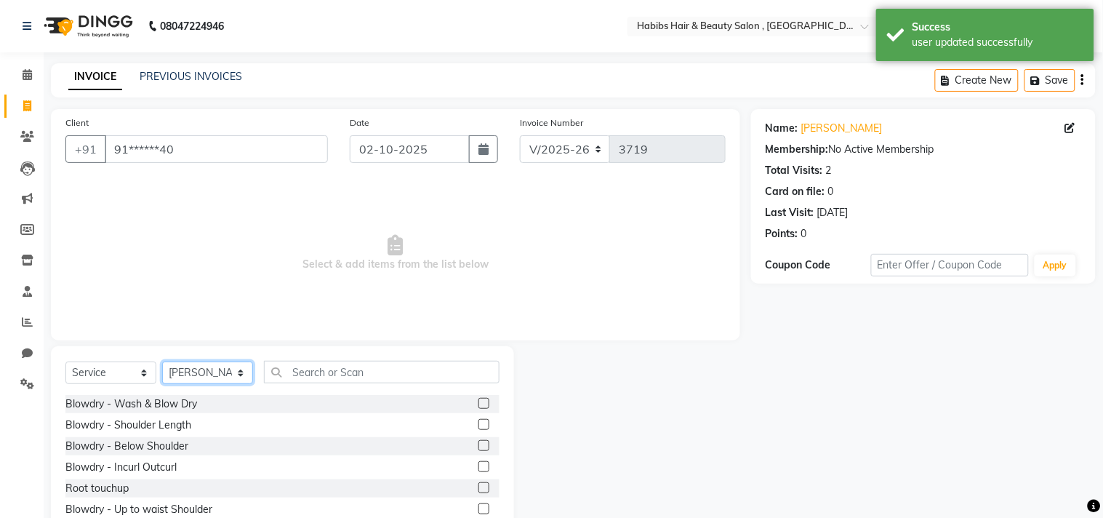
select select "29954"
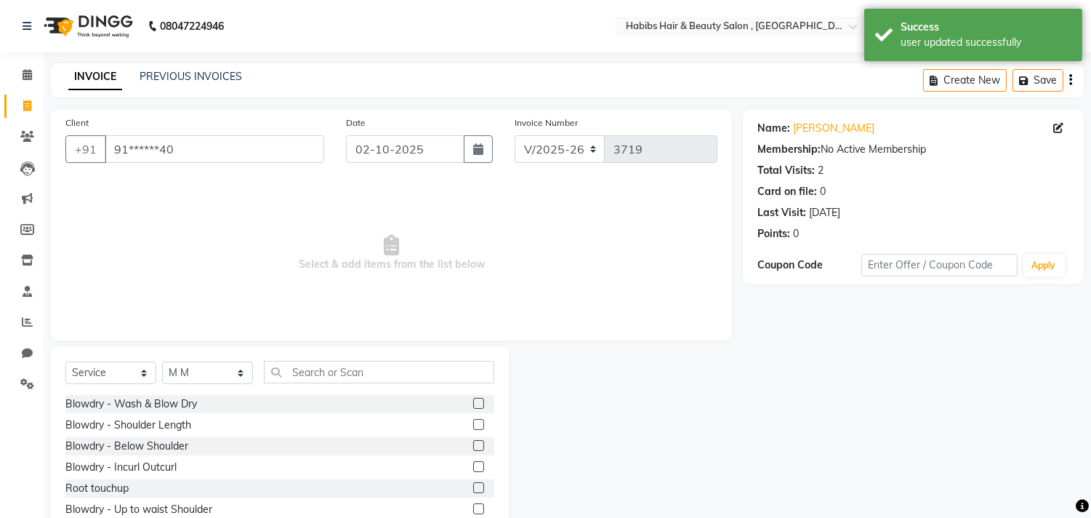
click at [473, 406] on label at bounding box center [478, 403] width 11 height 11
click at [473, 406] on input "checkbox" at bounding box center [477, 403] width 9 height 9
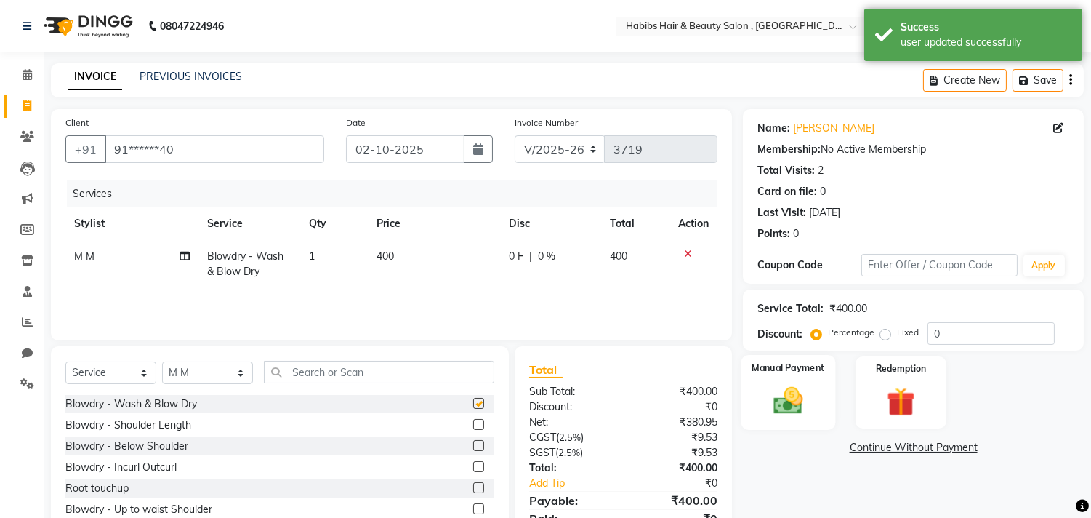
checkbox input "false"
click at [814, 417] on div "Manual Payment" at bounding box center [789, 392] width 95 height 74
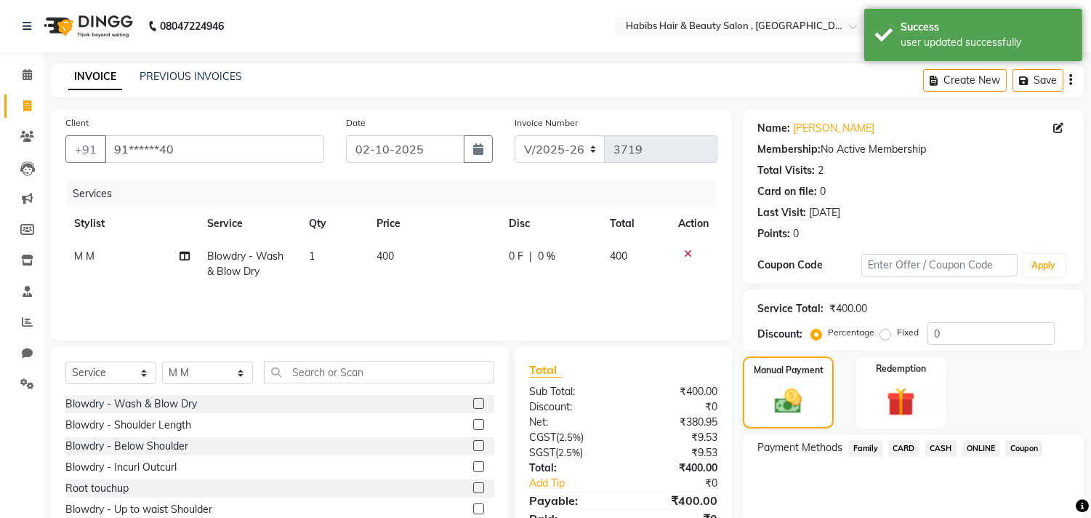
click at [977, 448] on span "ONLINE" at bounding box center [982, 448] width 38 height 17
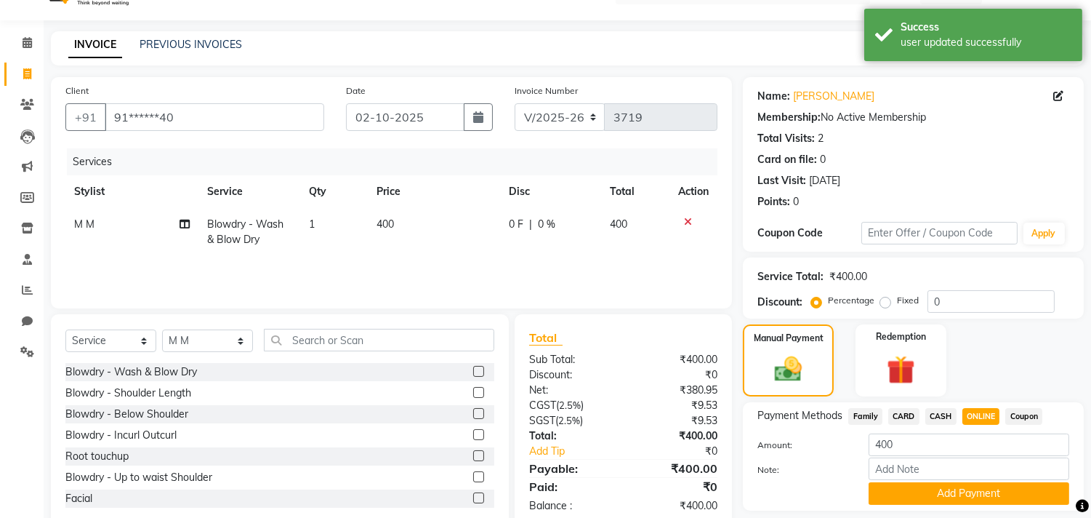
scroll to position [76, 0]
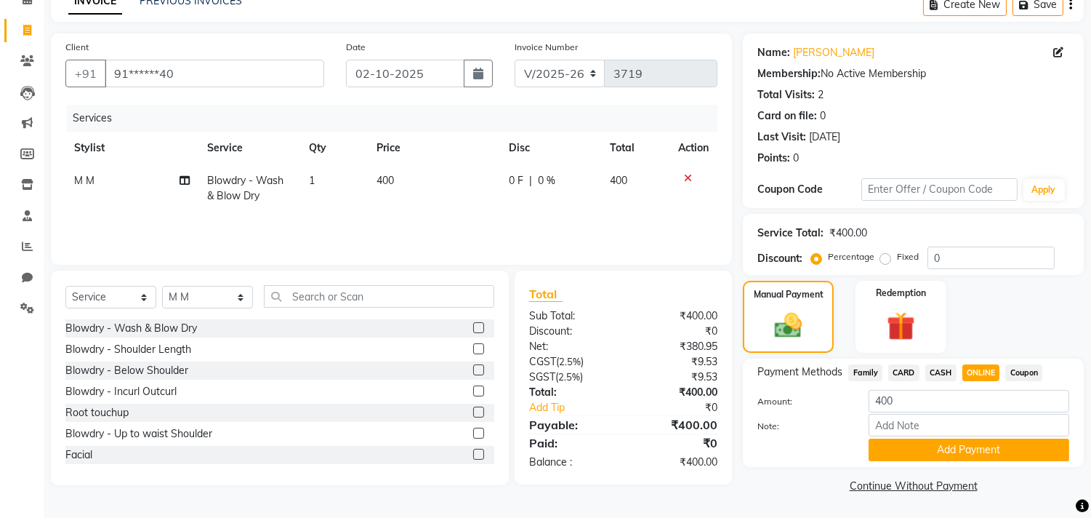
click at [977, 448] on button "Add Payment" at bounding box center [969, 449] width 201 height 23
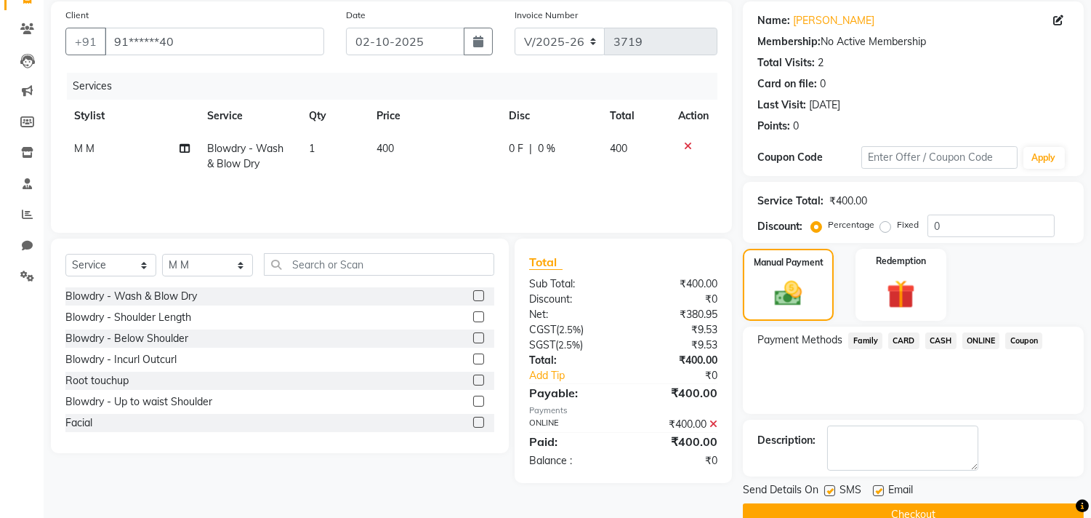
scroll to position [136, 0]
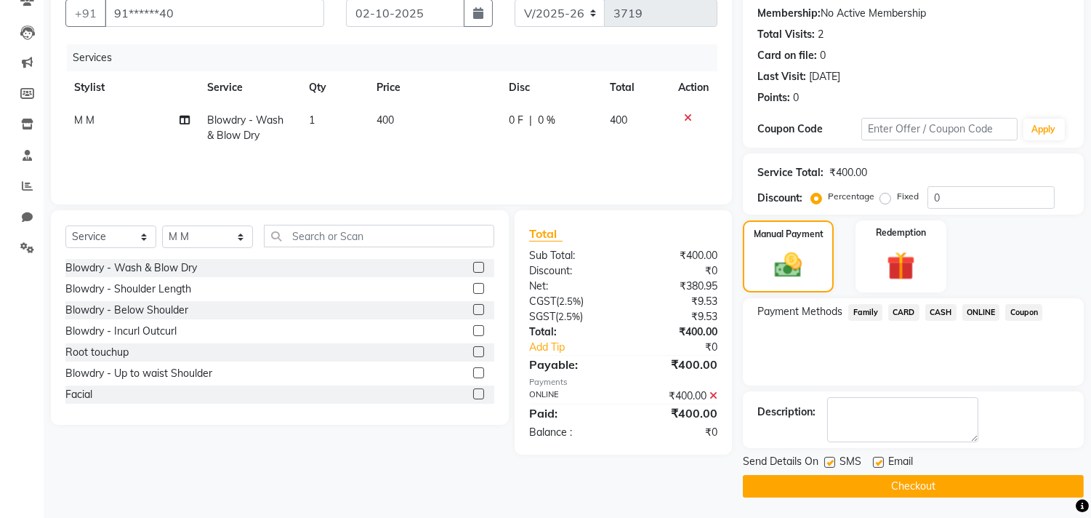
click at [960, 495] on button "Checkout" at bounding box center [913, 486] width 341 height 23
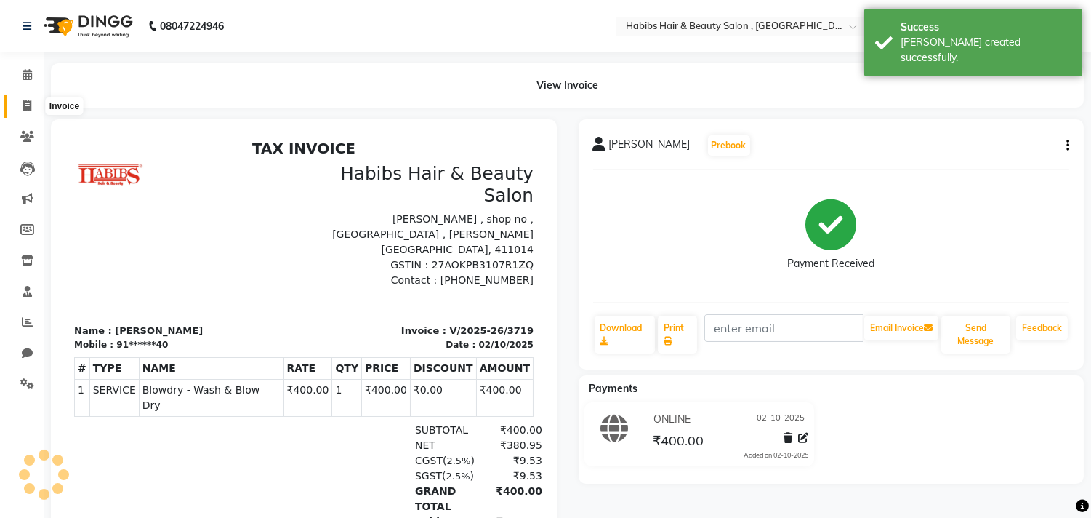
click at [29, 107] on icon at bounding box center [27, 105] width 8 height 11
select select "service"
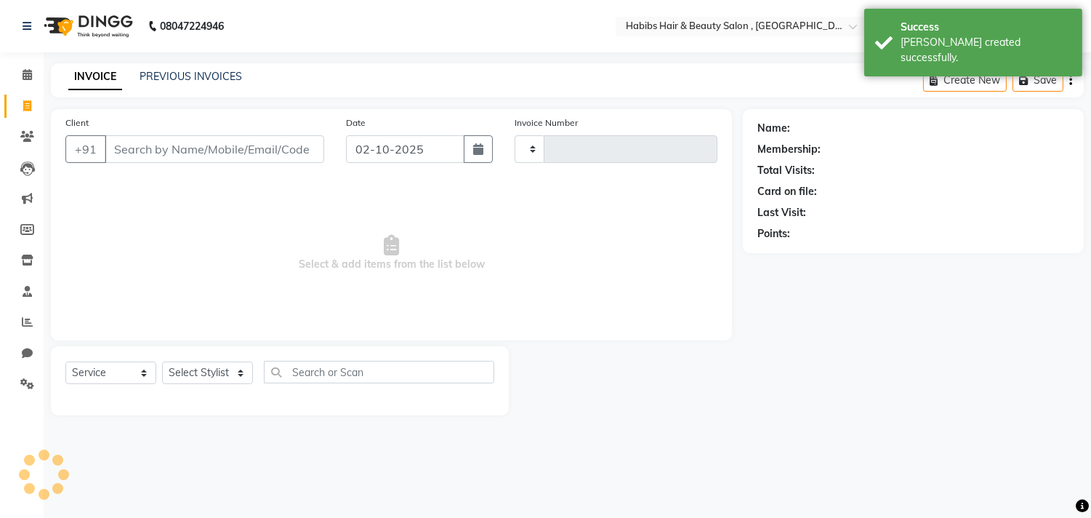
type input "3720"
select select "4838"
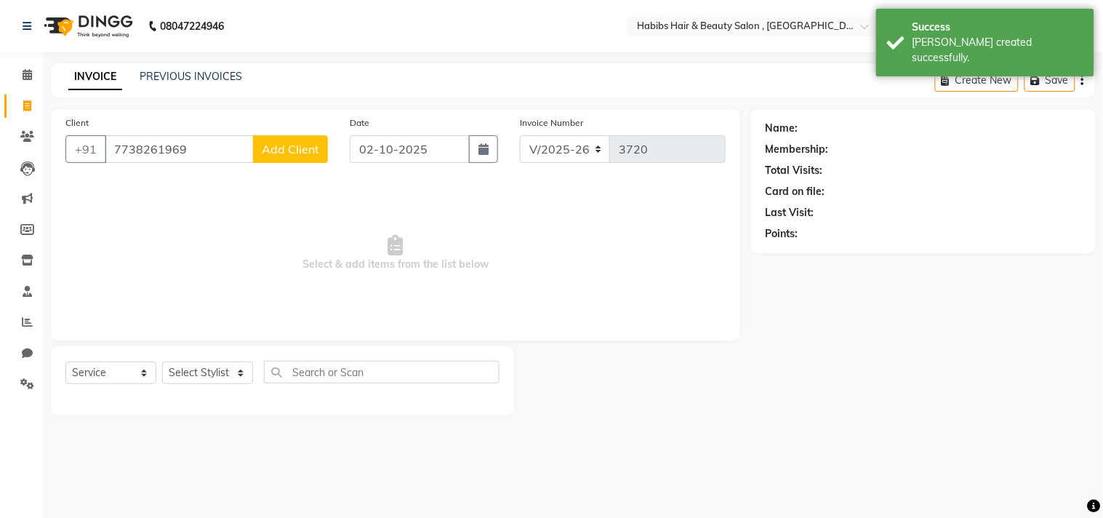
type input "7738261969"
click at [284, 140] on button "Add Client" at bounding box center [290, 149] width 75 height 28
select select "22"
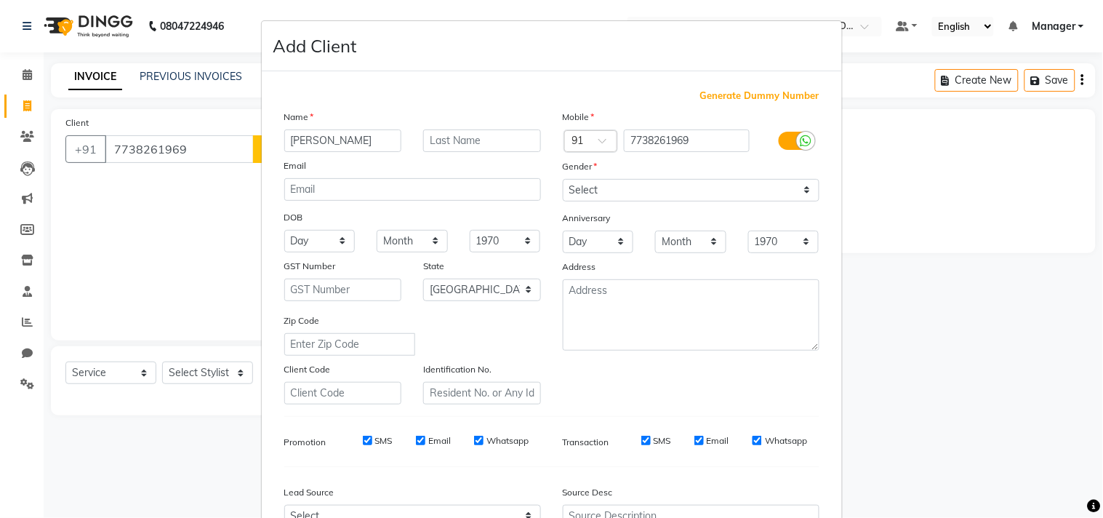
type input "Harshwardhan"
click at [628, 180] on select "Select Male Female Other Prefer Not To Say" at bounding box center [691, 190] width 257 height 23
click at [563, 179] on select "Select Male Female Other Prefer Not To Say" at bounding box center [691, 190] width 257 height 23
select select "male"
click at [749, 398] on div "Mobile Country Code × 91 7738261969 Gender Select Male Female Other Prefer Not …" at bounding box center [691, 256] width 279 height 295
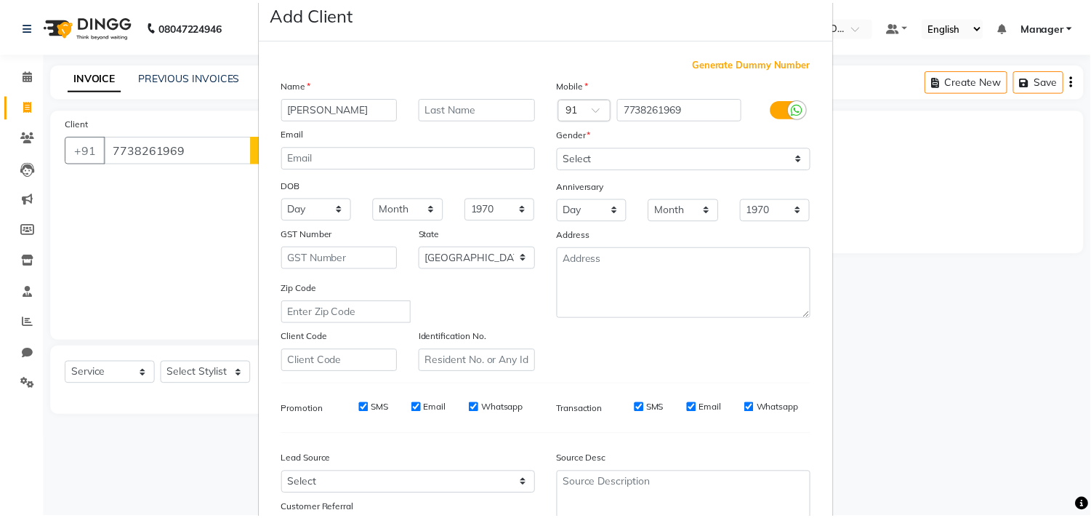
scroll to position [154, 0]
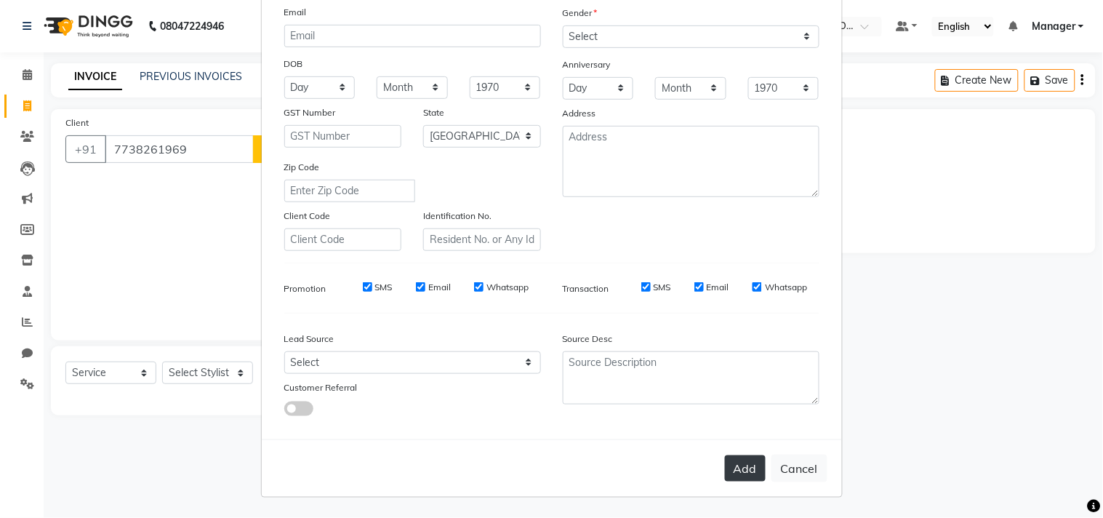
click at [740, 460] on button "Add" at bounding box center [745, 468] width 41 height 26
type input "77******69"
select select
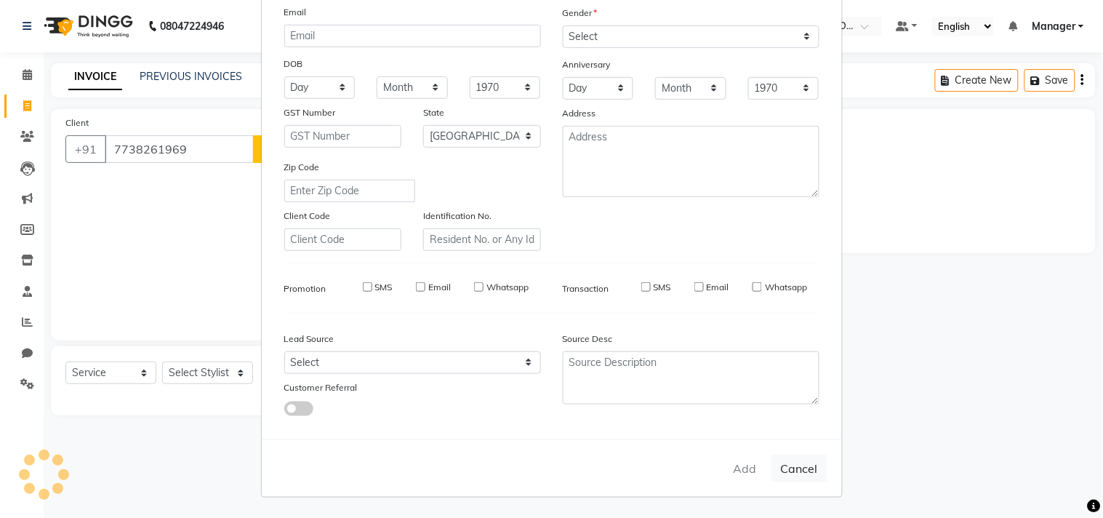
select select "null"
select select
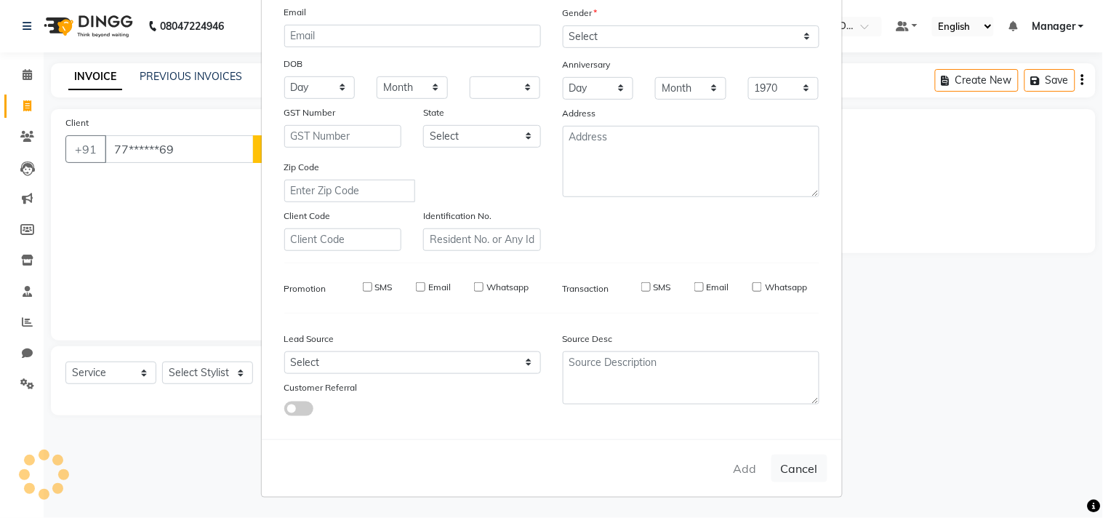
checkbox input "false"
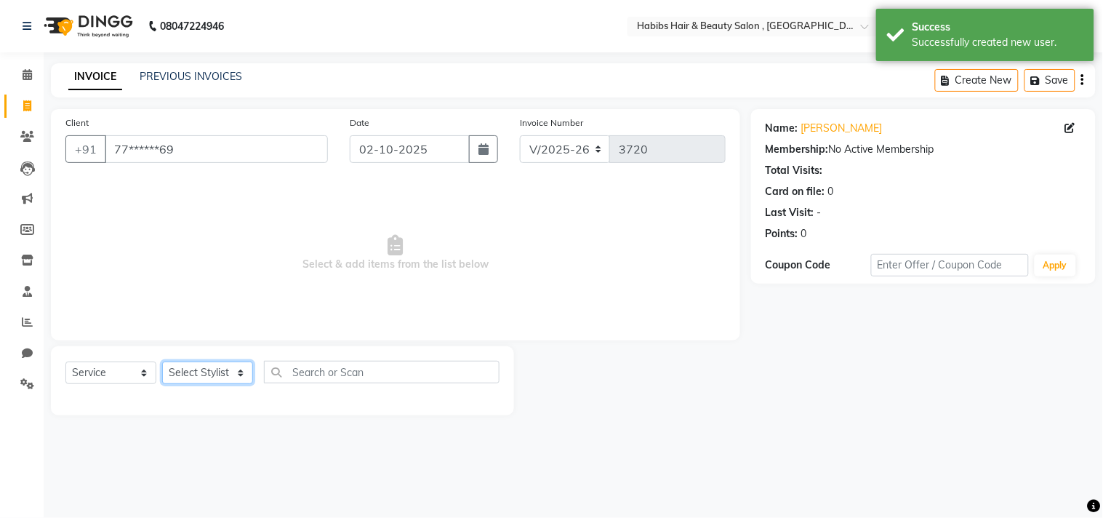
click at [217, 373] on select "Select Stylist Arif Dilnawaz Manager M M Neelam Niyaz Reshma Riyaz Salman Samee…" at bounding box center [207, 372] width 91 height 23
select select "29957"
click at [162, 362] on select "Select Stylist Arif Dilnawaz Manager M M Neelam Niyaz Reshma Riyaz Salman Samee…" at bounding box center [207, 372] width 91 height 23
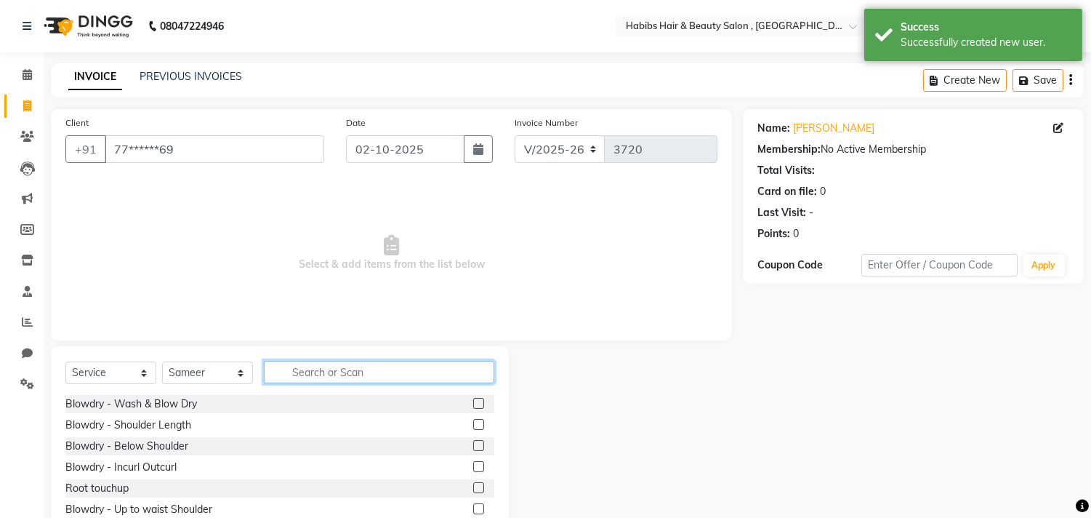
click at [361, 381] on input "text" at bounding box center [379, 372] width 231 height 23
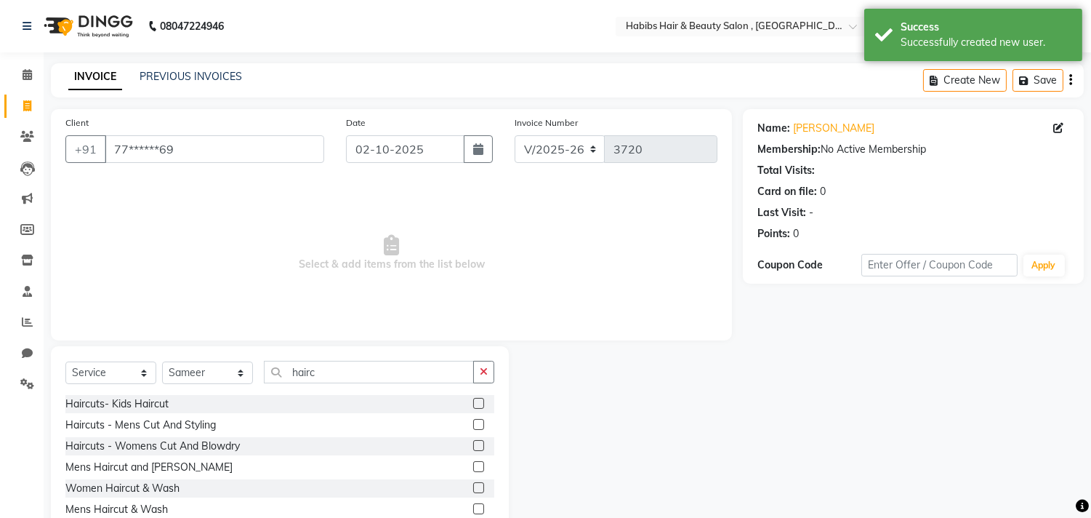
click at [478, 465] on label at bounding box center [478, 466] width 11 height 11
click at [478, 465] on input "checkbox" at bounding box center [477, 466] width 9 height 9
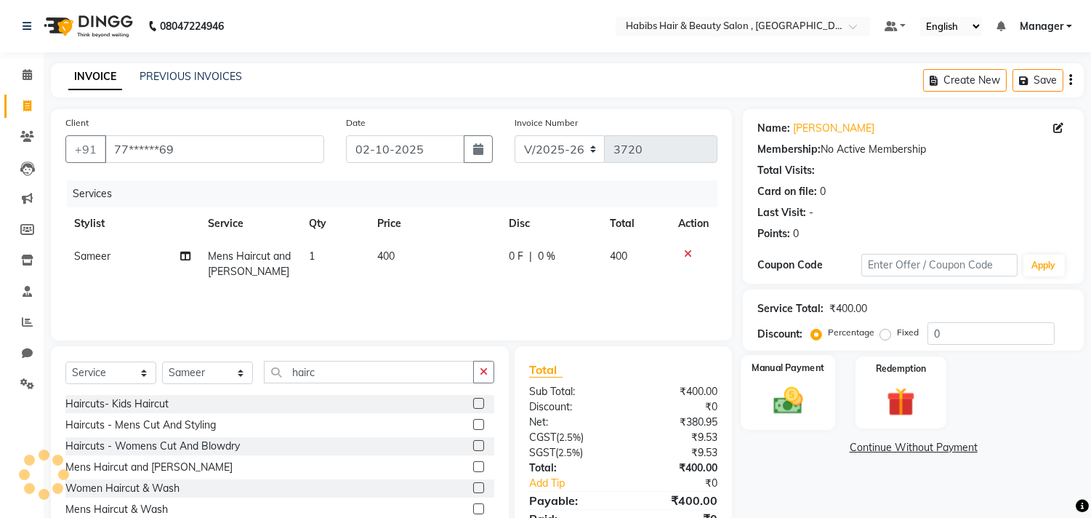
click at [764, 404] on div "Manual Payment" at bounding box center [789, 392] width 95 height 74
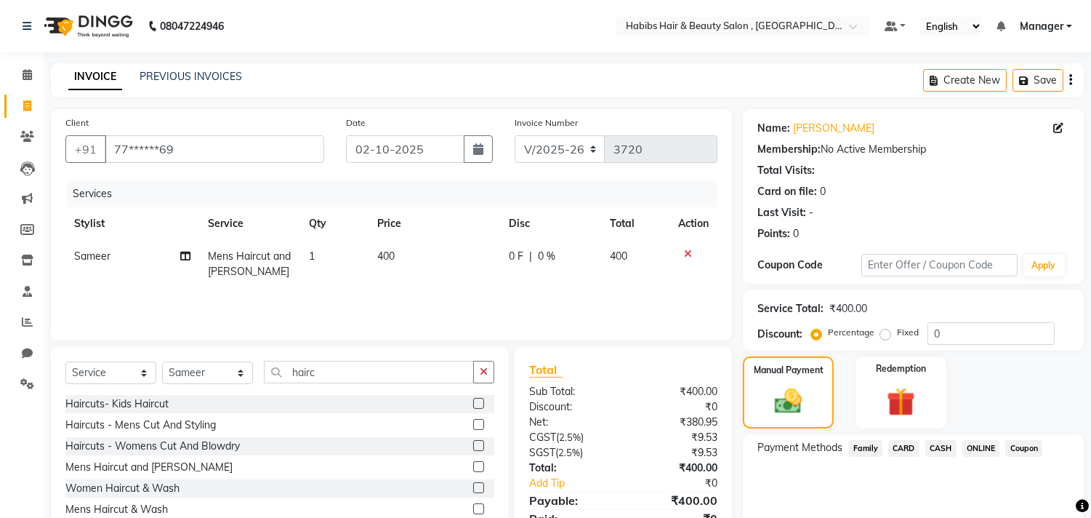
click at [973, 441] on span "ONLINE" at bounding box center [982, 448] width 38 height 17
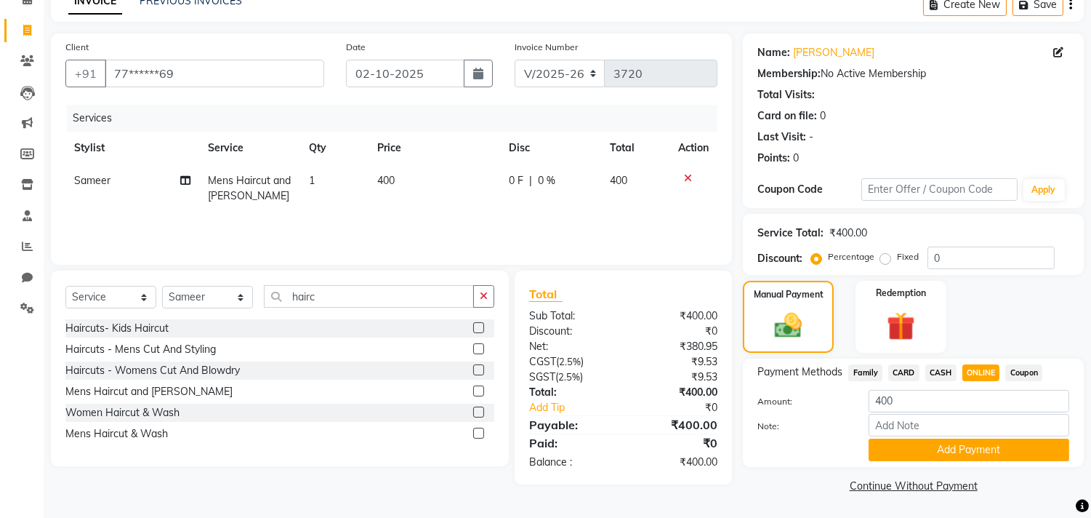
click at [973, 441] on button "Add Payment" at bounding box center [969, 449] width 201 height 23
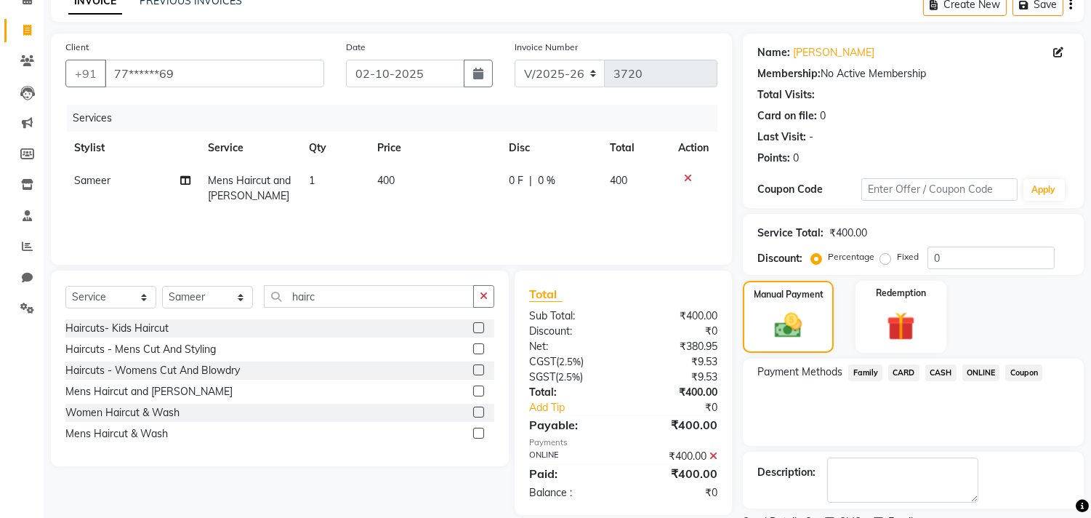
scroll to position [136, 0]
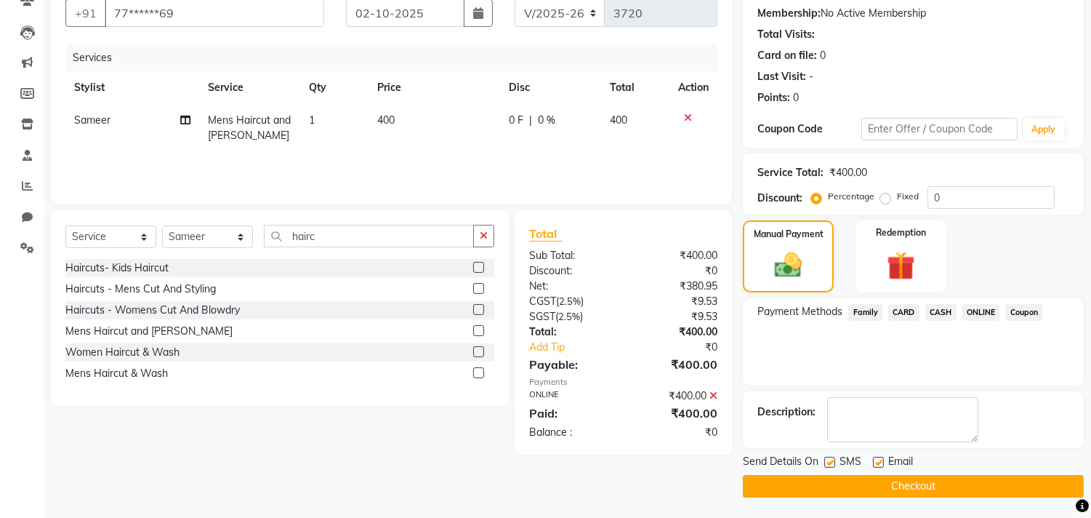
click at [964, 484] on button "Checkout" at bounding box center [913, 486] width 341 height 23
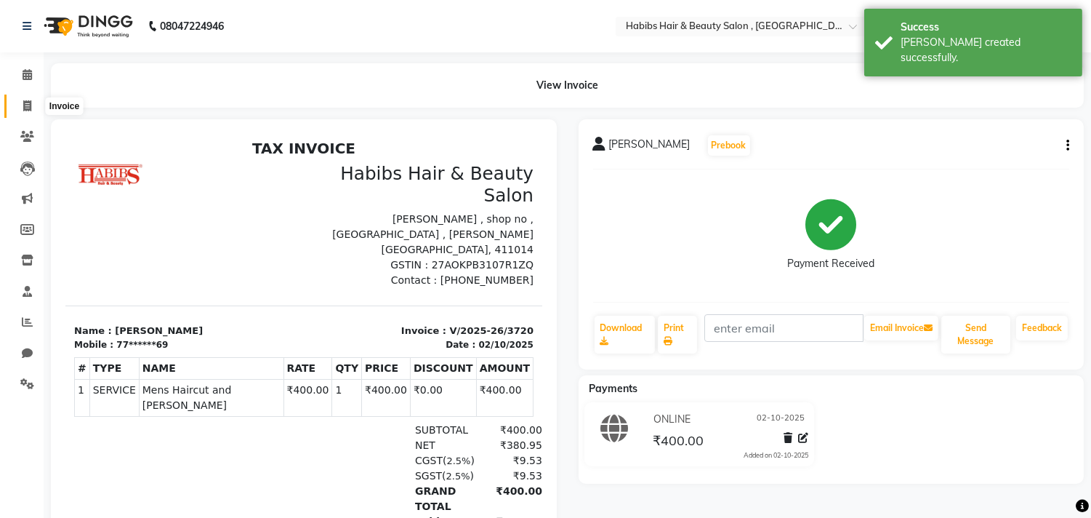
click at [20, 103] on span at bounding box center [27, 106] width 25 height 17
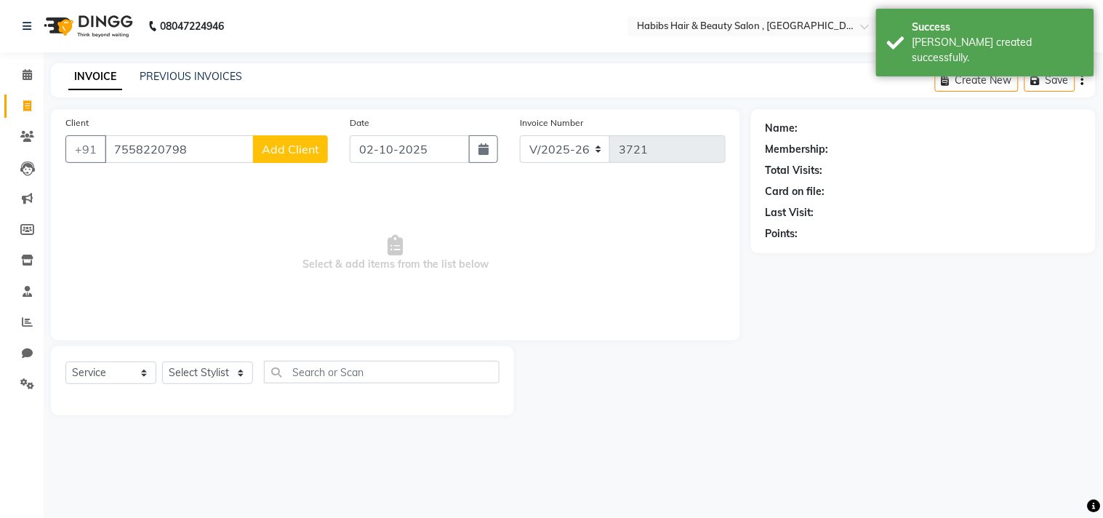
click at [288, 151] on span "Add Client" at bounding box center [290, 149] width 57 height 15
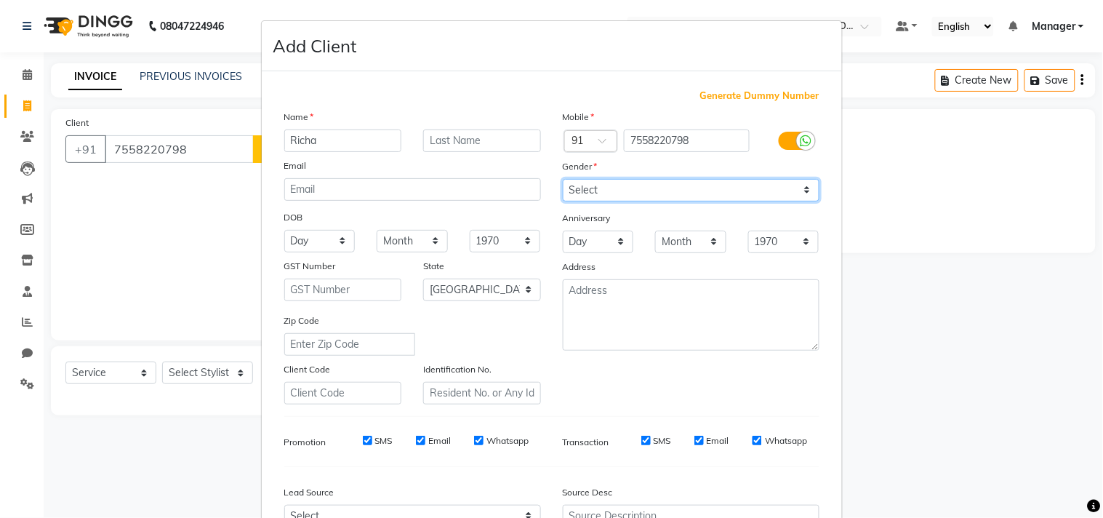
click at [681, 182] on select "Select Male Female Other Prefer Not To Say" at bounding box center [691, 190] width 257 height 23
click at [563, 179] on select "Select Male Female Other Prefer Not To Say" at bounding box center [691, 190] width 257 height 23
click at [745, 390] on div "Mobile Country Code × 91 7558220798 Gender Select Male Female Other Prefer Not …" at bounding box center [691, 256] width 279 height 295
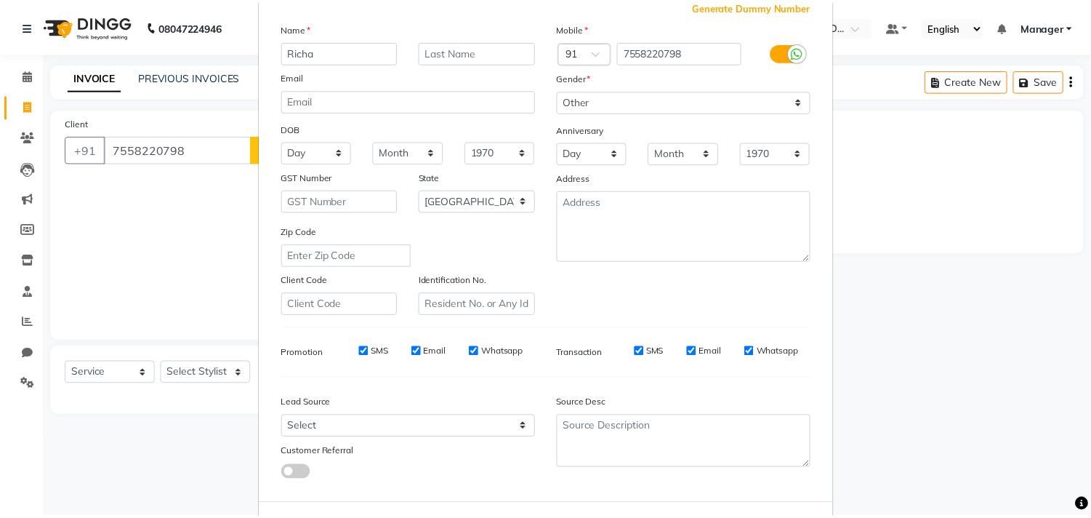
scroll to position [154, 0]
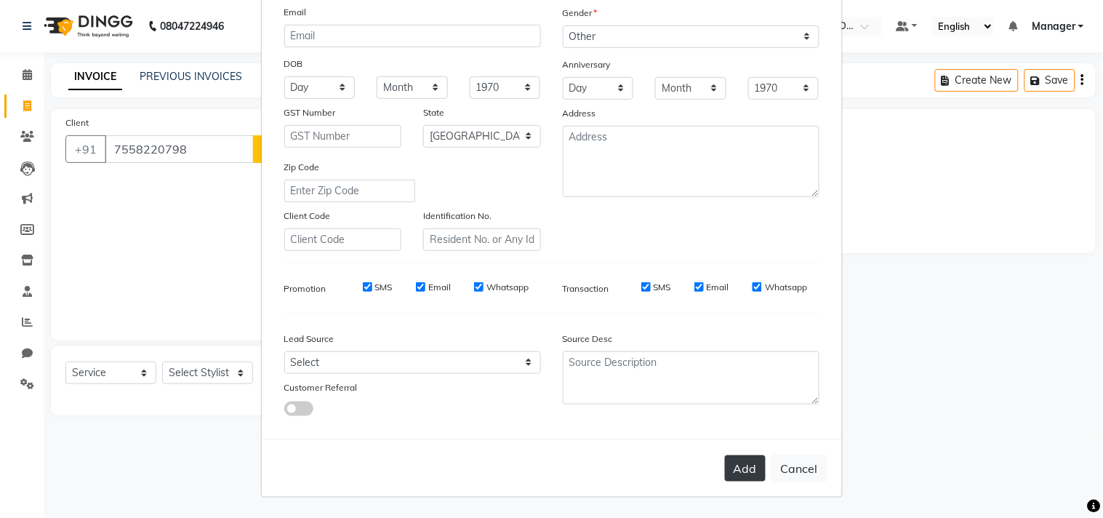
click at [737, 466] on button "Add" at bounding box center [745, 468] width 41 height 26
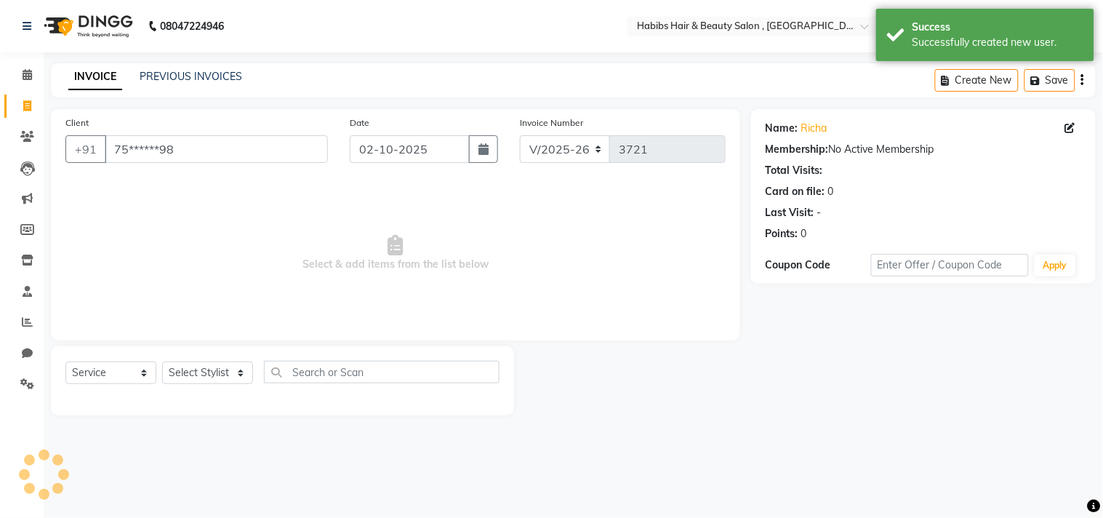
click at [624, 494] on div "08047224946 Select Location × Habibs Hair & Beauty Salon , Khalsa Default Panel…" at bounding box center [551, 259] width 1103 height 518
click at [213, 374] on select "Select Stylist Arif Dilnawaz Manager M M Neelam Niyaz Reshma Riyaz Salman Samee…" at bounding box center [207, 372] width 91 height 23
click at [162, 362] on select "Select Stylist Arif Dilnawaz Manager M M Neelam Niyaz Reshma Riyaz Salman Samee…" at bounding box center [207, 372] width 91 height 23
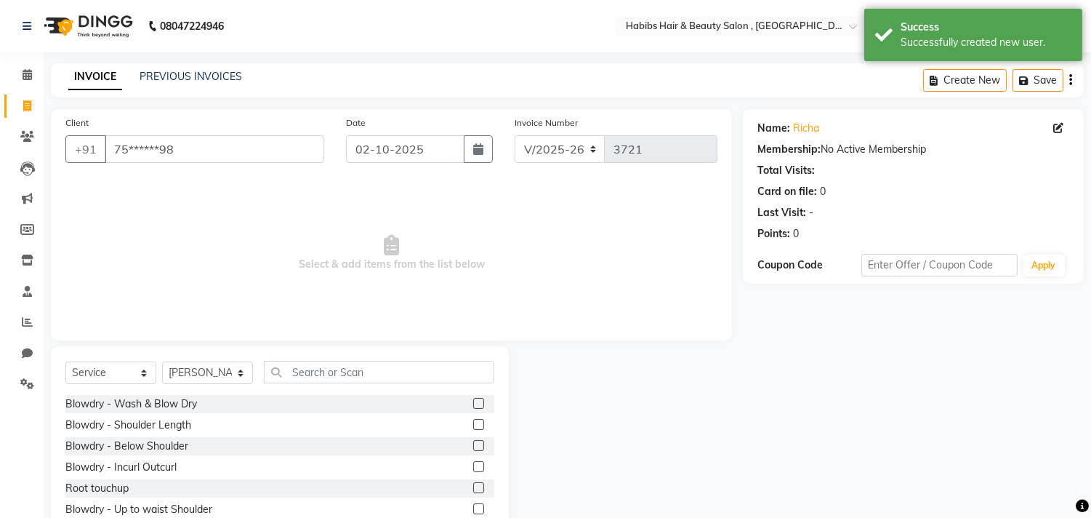
click at [473, 401] on label at bounding box center [478, 403] width 11 height 11
click at [473, 401] on input "checkbox" at bounding box center [477, 403] width 9 height 9
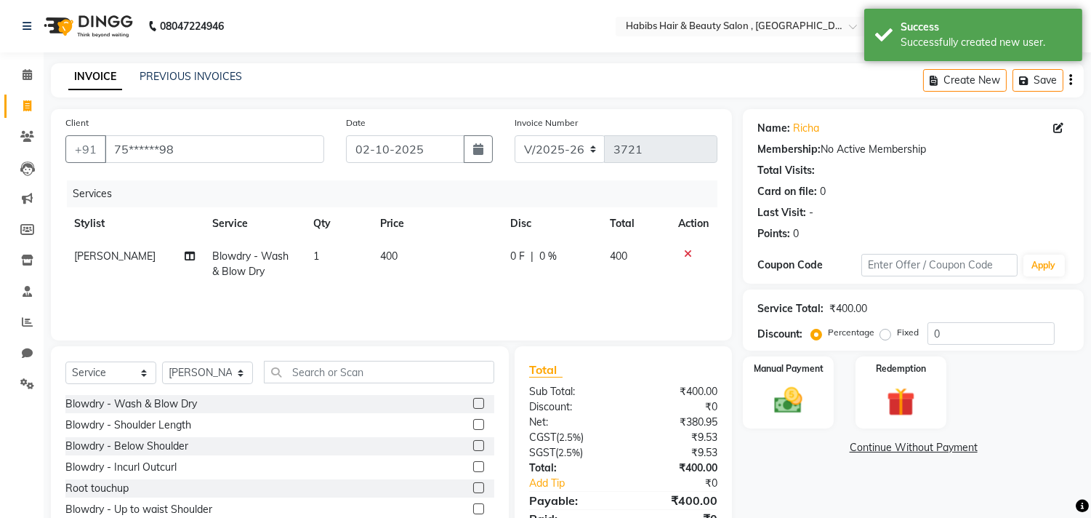
click at [418, 250] on td "400" at bounding box center [437, 264] width 130 height 48
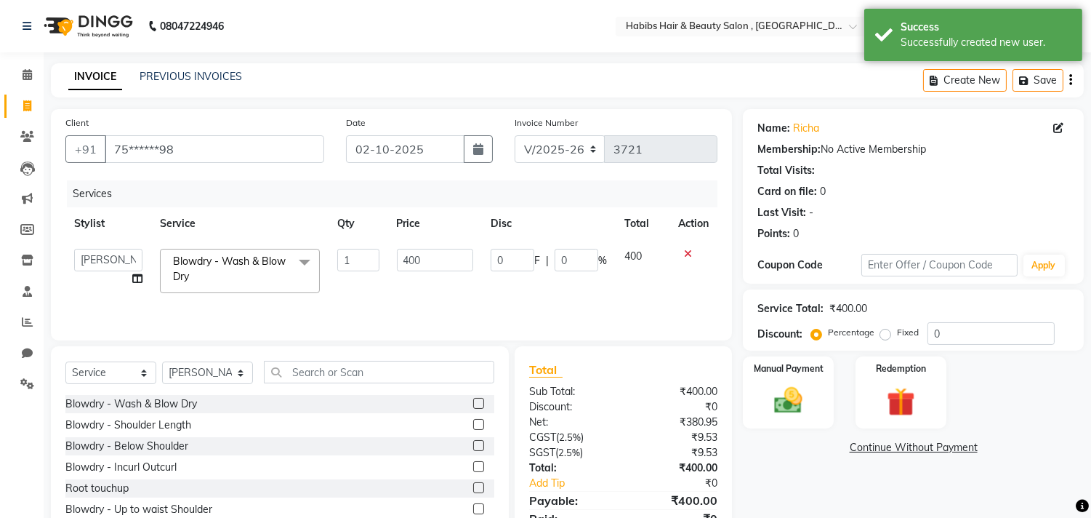
click at [418, 250] on input "400" at bounding box center [435, 260] width 76 height 23
click at [769, 394] on img at bounding box center [789, 401] width 48 height 34
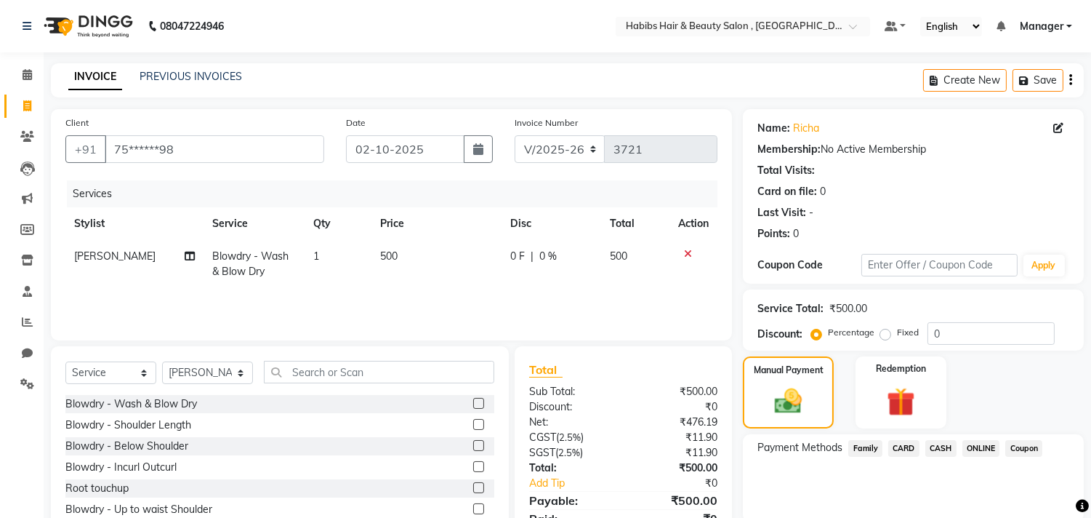
click at [982, 445] on span "ONLINE" at bounding box center [982, 448] width 38 height 17
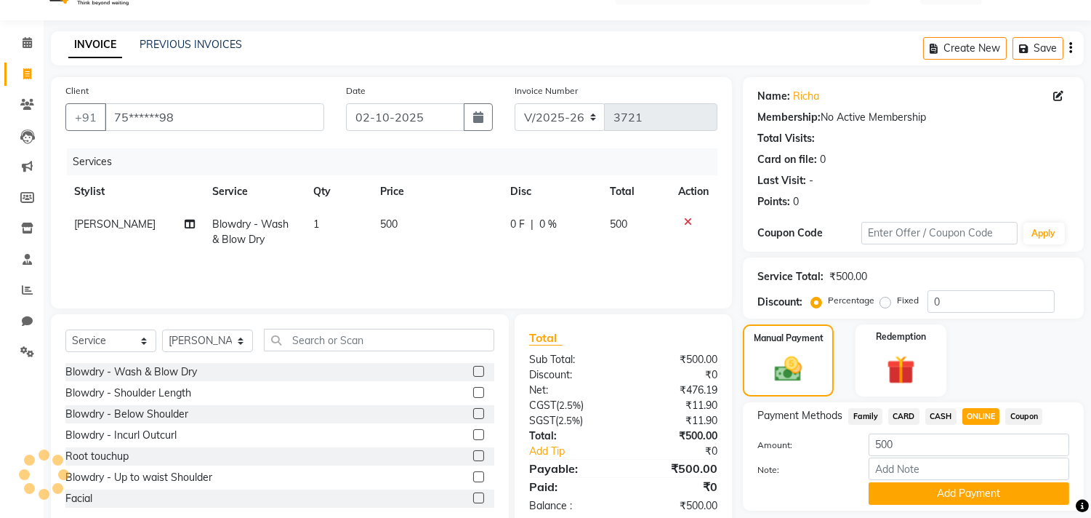
scroll to position [76, 0]
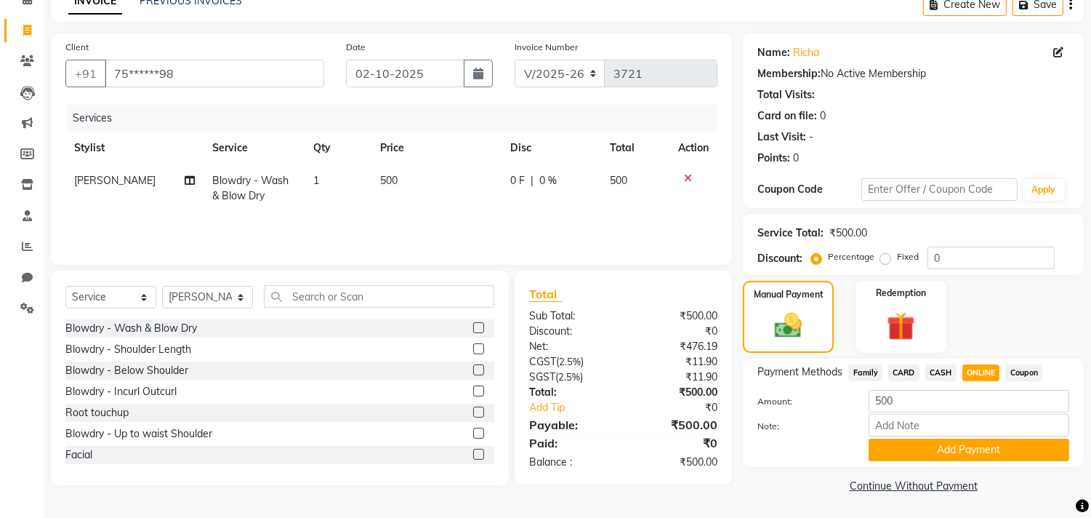
click at [982, 445] on button "Add Payment" at bounding box center [969, 449] width 201 height 23
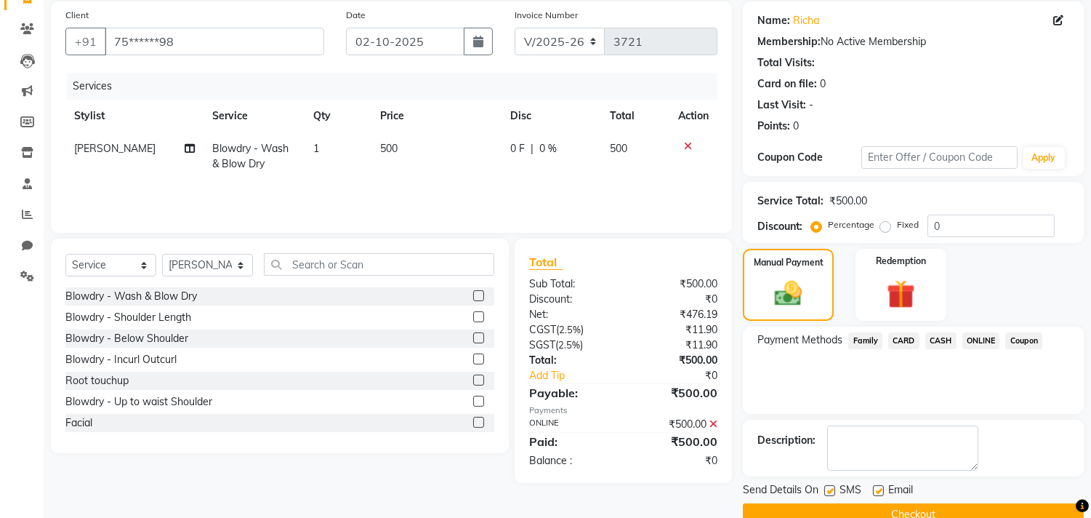
scroll to position [136, 0]
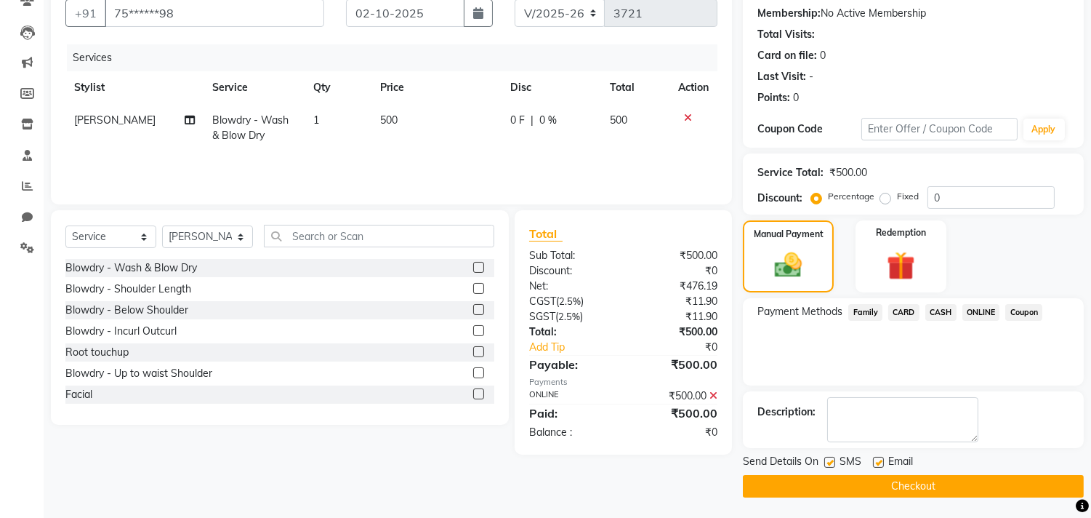
click at [958, 483] on button "Checkout" at bounding box center [913, 486] width 341 height 23
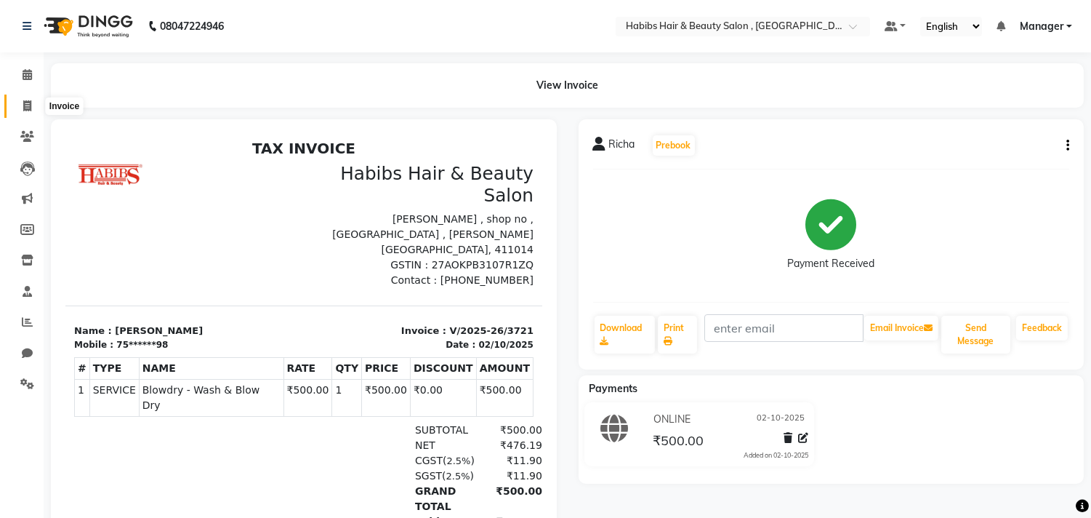
click at [33, 109] on span at bounding box center [27, 106] width 25 height 17
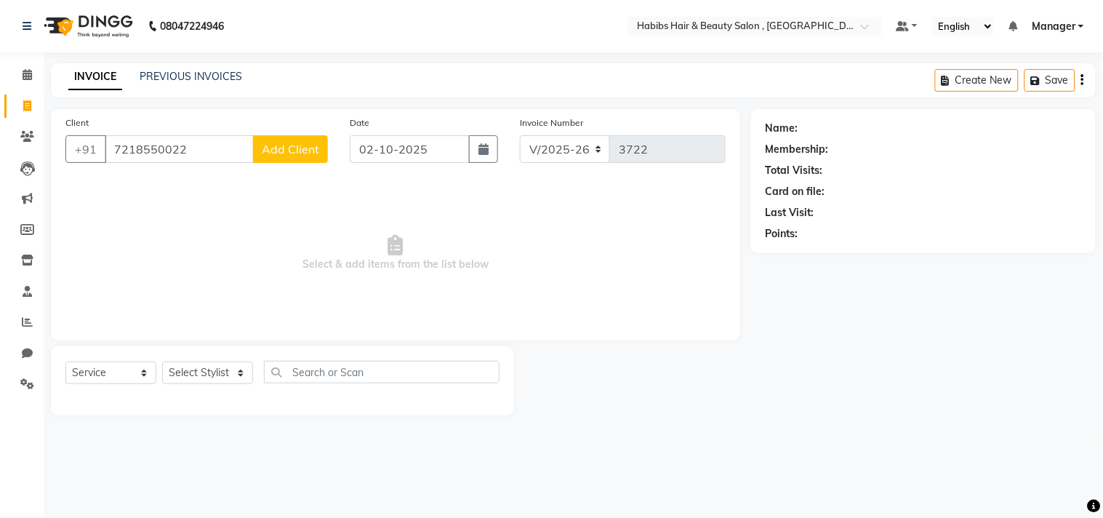
click at [270, 156] on button "Add Client" at bounding box center [290, 149] width 75 height 28
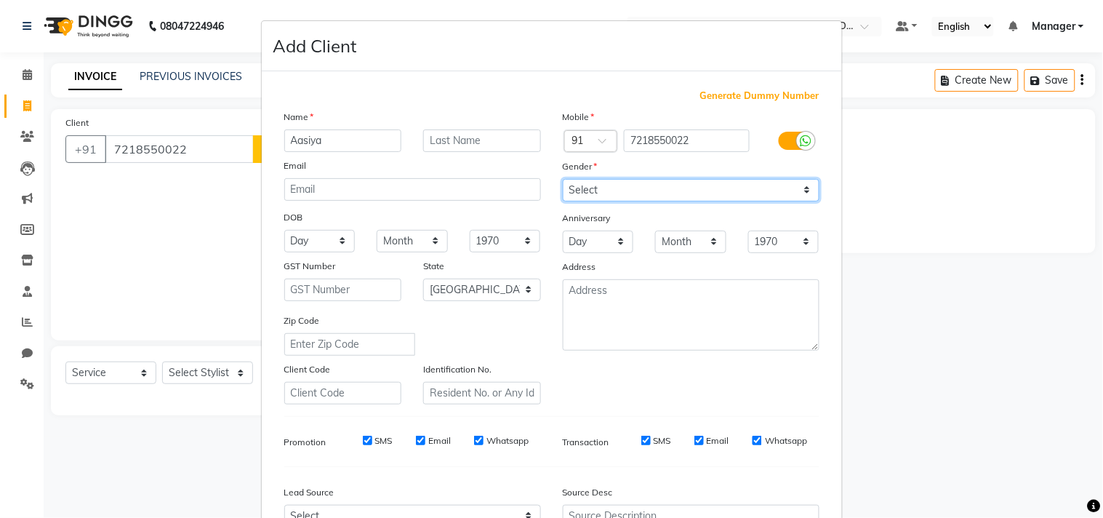
click at [628, 192] on select "Select Male Female Other Prefer Not To Say" at bounding box center [691, 190] width 257 height 23
click at [563, 179] on select "Select Male Female Other Prefer Not To Say" at bounding box center [691, 190] width 257 height 23
click at [725, 364] on div "Mobile Country Code × 91 7218550022 Gender Select Male Female Other Prefer Not …" at bounding box center [691, 256] width 279 height 295
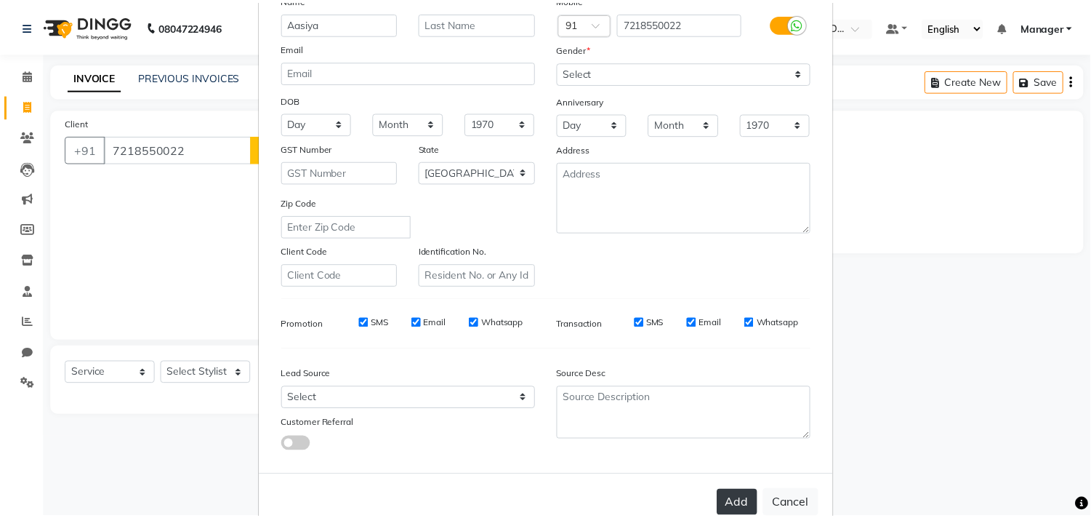
scroll to position [154, 0]
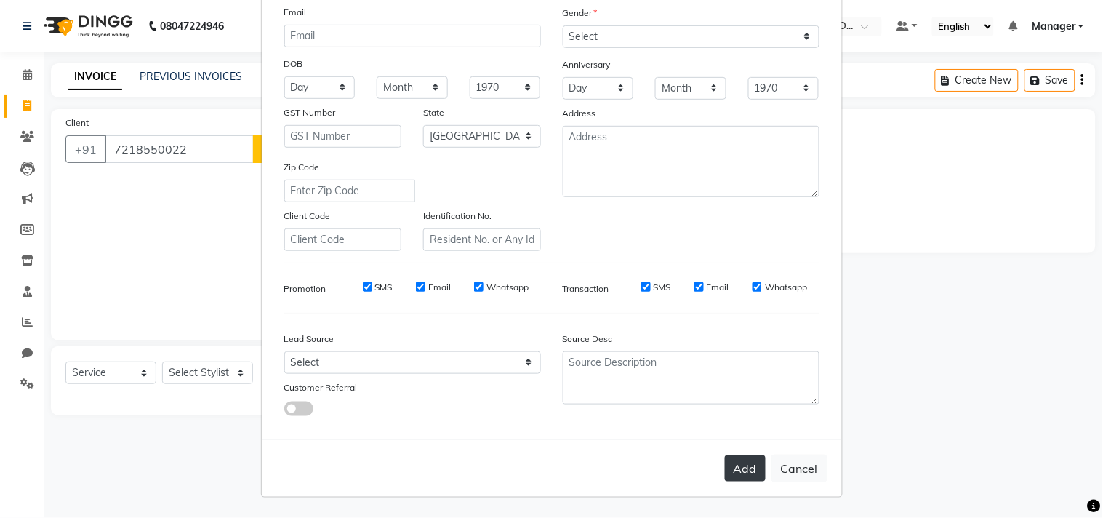
click at [735, 481] on button "Add" at bounding box center [745, 468] width 41 height 26
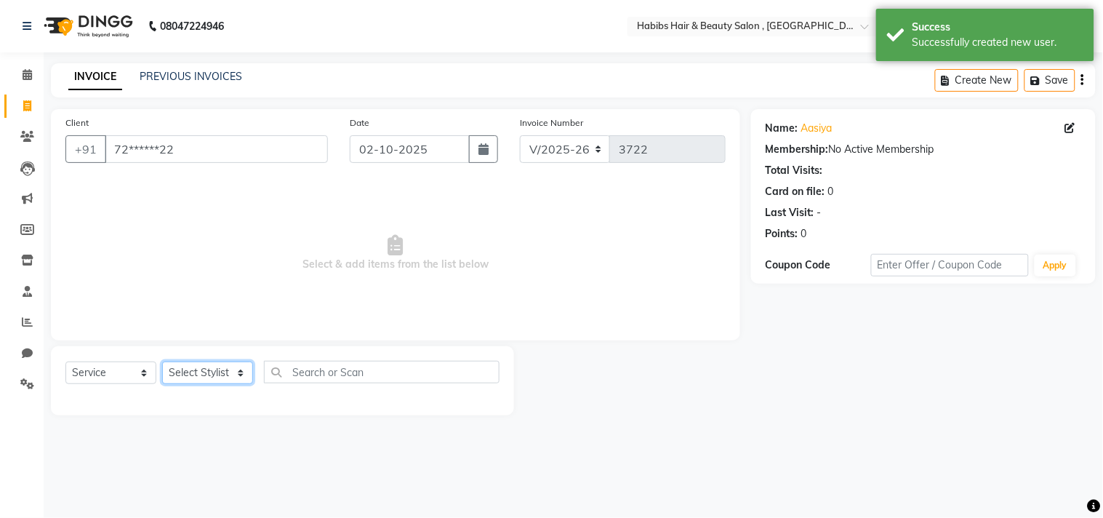
click at [234, 369] on select "Select Stylist Arif Dilnawaz Manager M M Neelam Niyaz Reshma Riyaz Salman Samee…" at bounding box center [207, 372] width 91 height 23
click at [162, 362] on select "Select Stylist Arif Dilnawaz Manager M M Neelam Niyaz Reshma Riyaz Salman Samee…" at bounding box center [207, 372] width 91 height 23
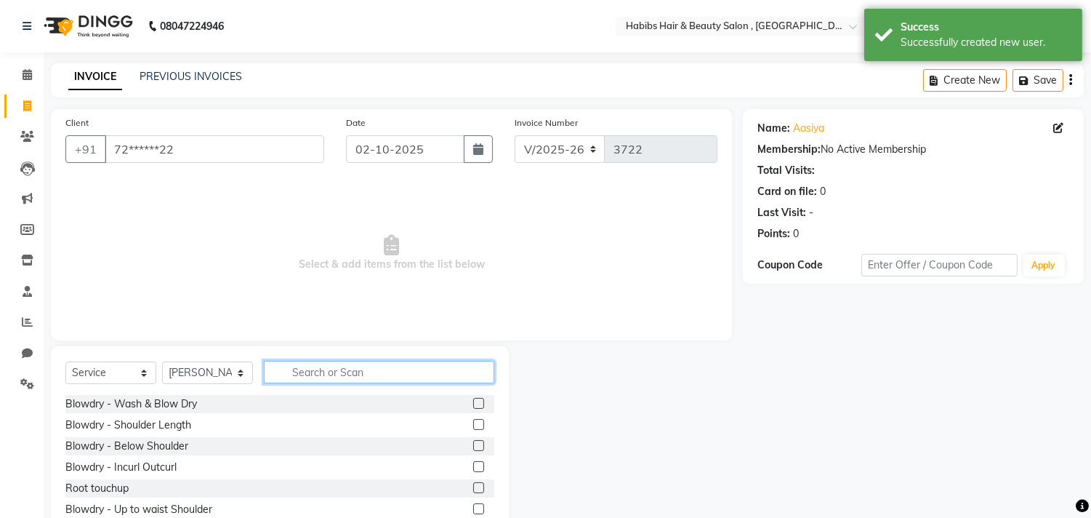
click at [356, 374] on input "text" at bounding box center [379, 372] width 231 height 23
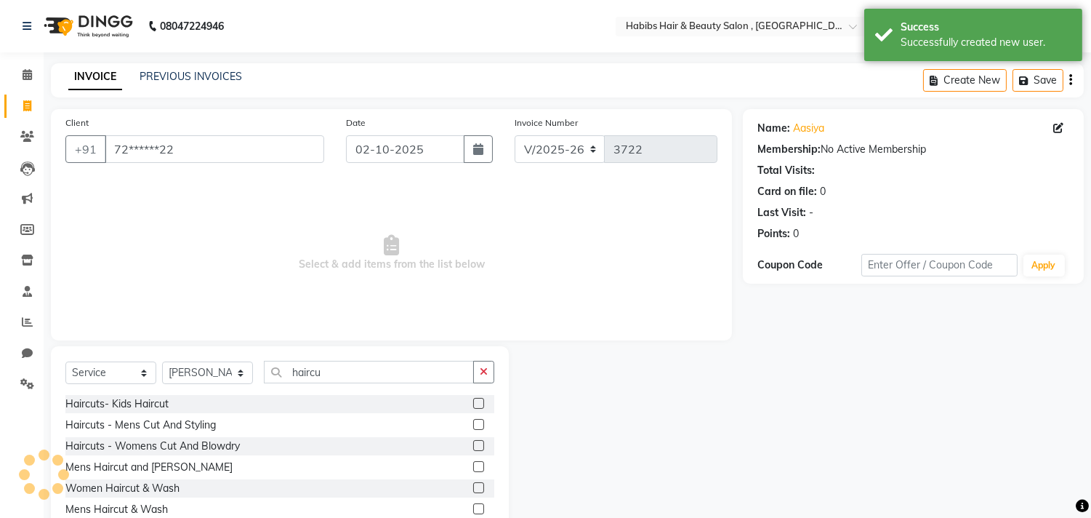
click at [477, 445] on label at bounding box center [478, 445] width 11 height 11
click at [477, 445] on input "checkbox" at bounding box center [477, 445] width 9 height 9
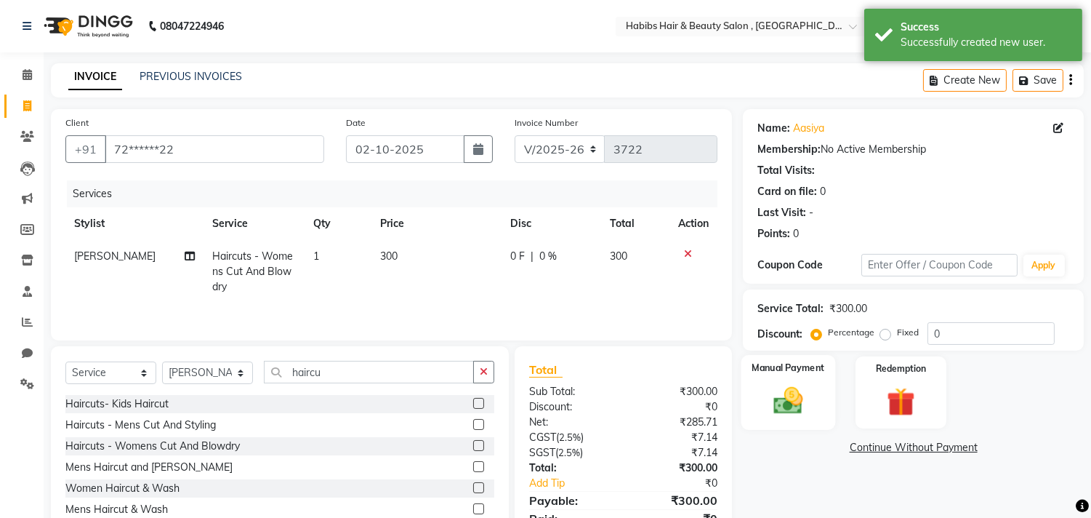
click at [767, 393] on img at bounding box center [789, 401] width 48 height 34
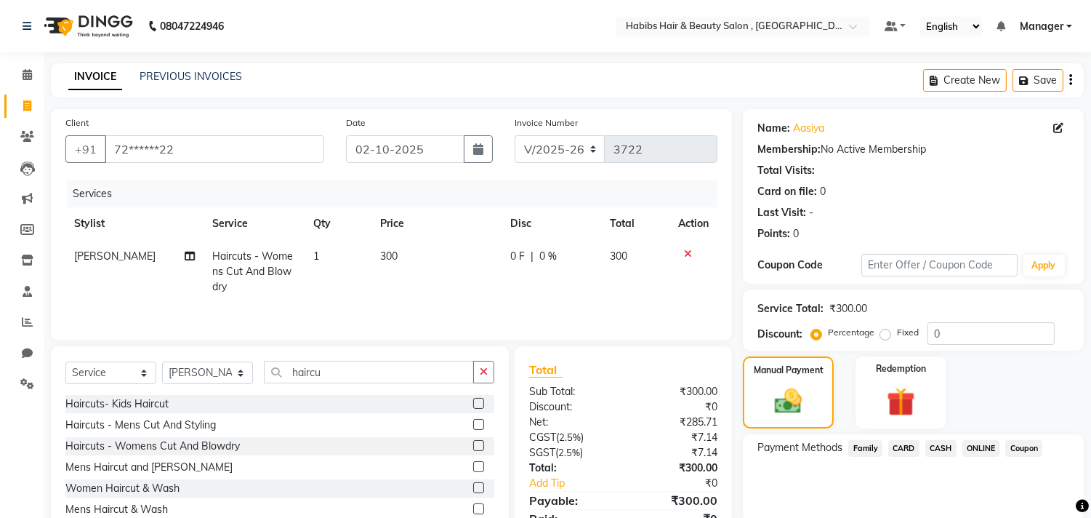
click at [978, 446] on span "ONLINE" at bounding box center [982, 448] width 38 height 17
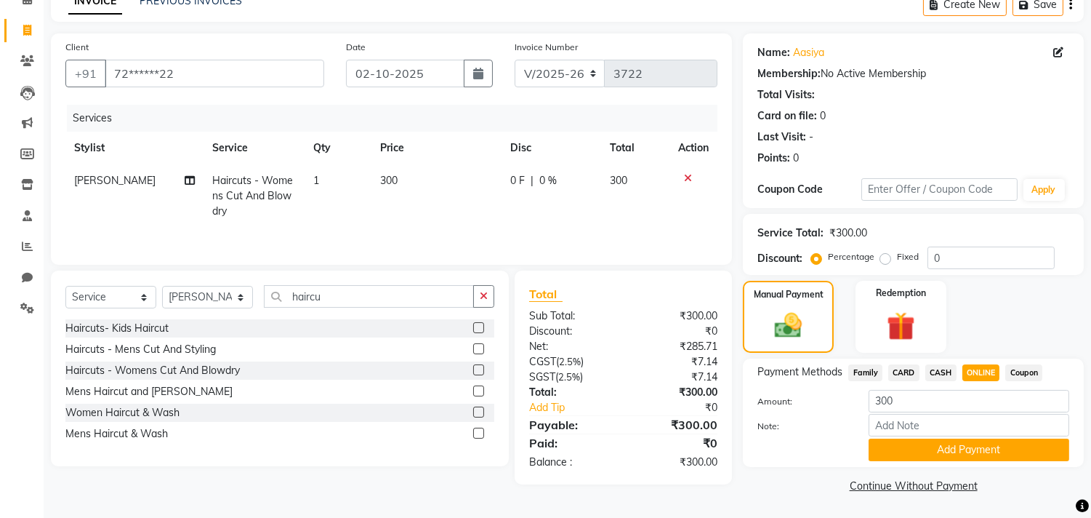
click at [978, 446] on button "Add Payment" at bounding box center [969, 449] width 201 height 23
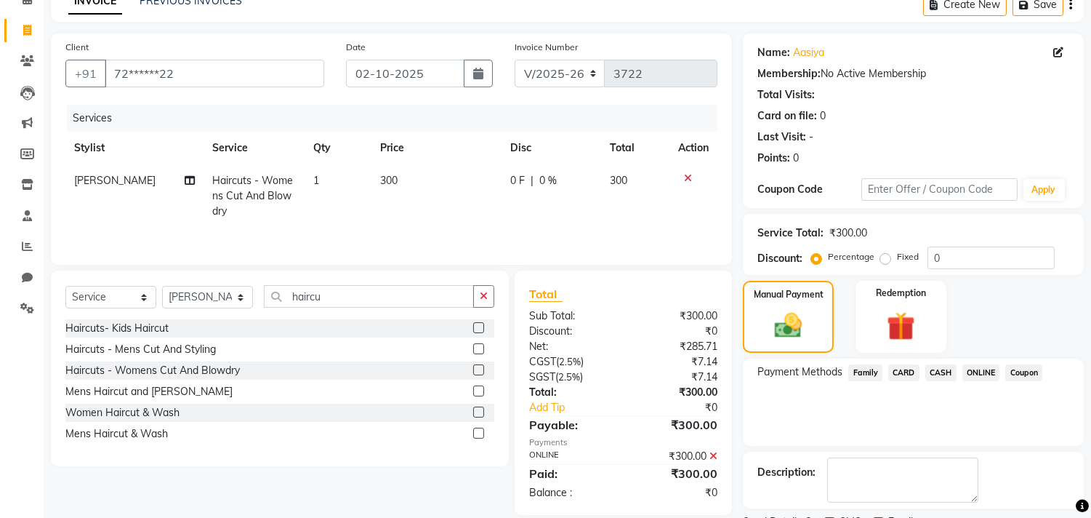
scroll to position [136, 0]
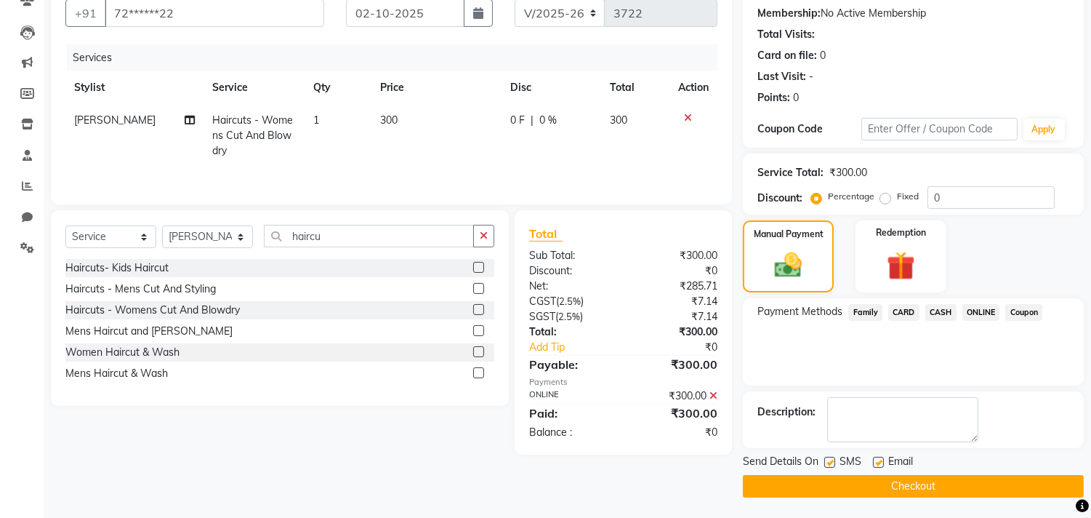
click at [958, 492] on button "Checkout" at bounding box center [913, 486] width 341 height 23
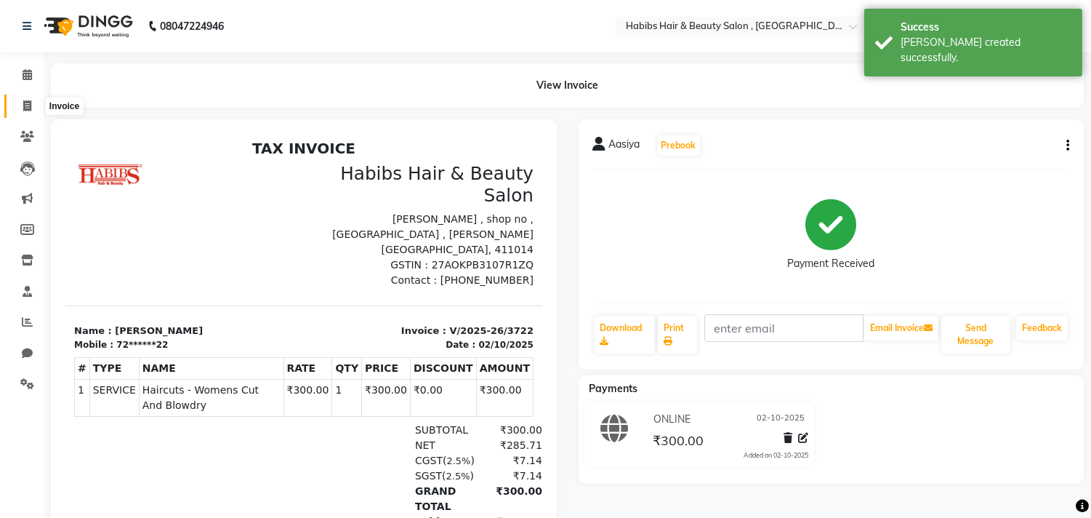
click at [28, 105] on icon at bounding box center [27, 105] width 8 height 11
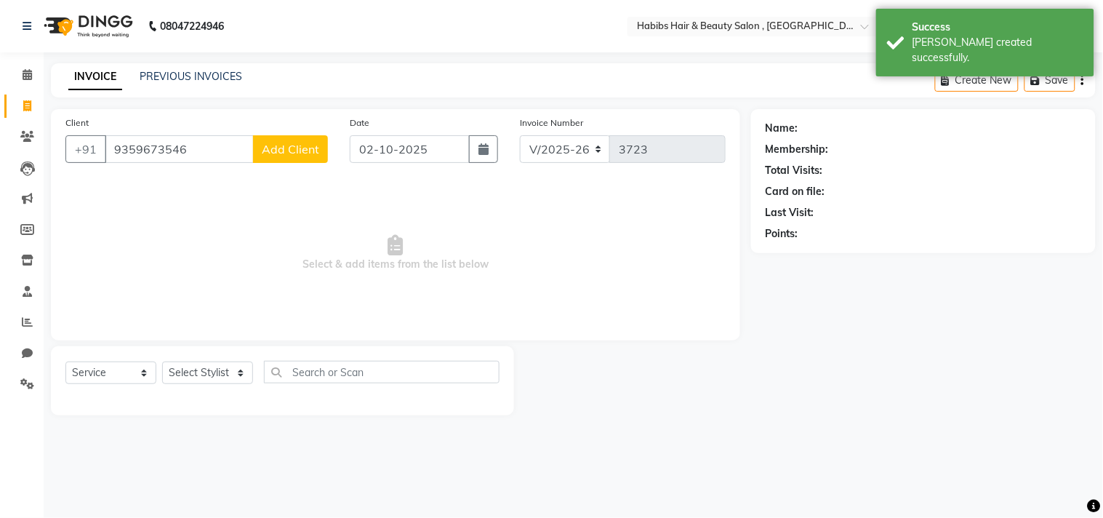
click at [288, 148] on span "Add Client" at bounding box center [290, 149] width 57 height 15
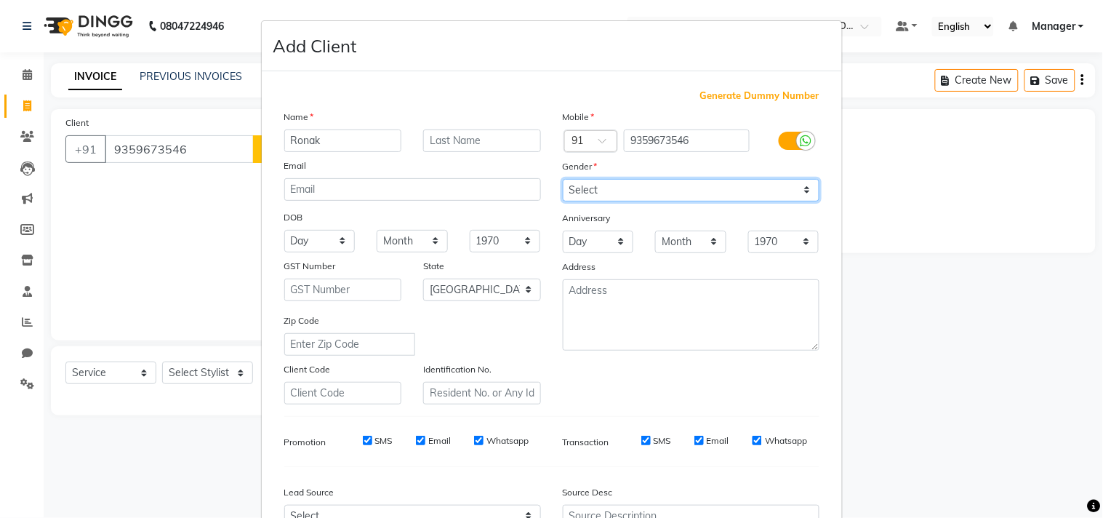
click at [637, 192] on select "Select Male Female Other Prefer Not To Say" at bounding box center [691, 190] width 257 height 23
click at [563, 179] on select "Select Male Female Other Prefer Not To Say" at bounding box center [691, 190] width 257 height 23
click at [717, 374] on div "Mobile Country Code × 91 9359673546 Gender Select Male Female Other Prefer Not …" at bounding box center [691, 256] width 279 height 295
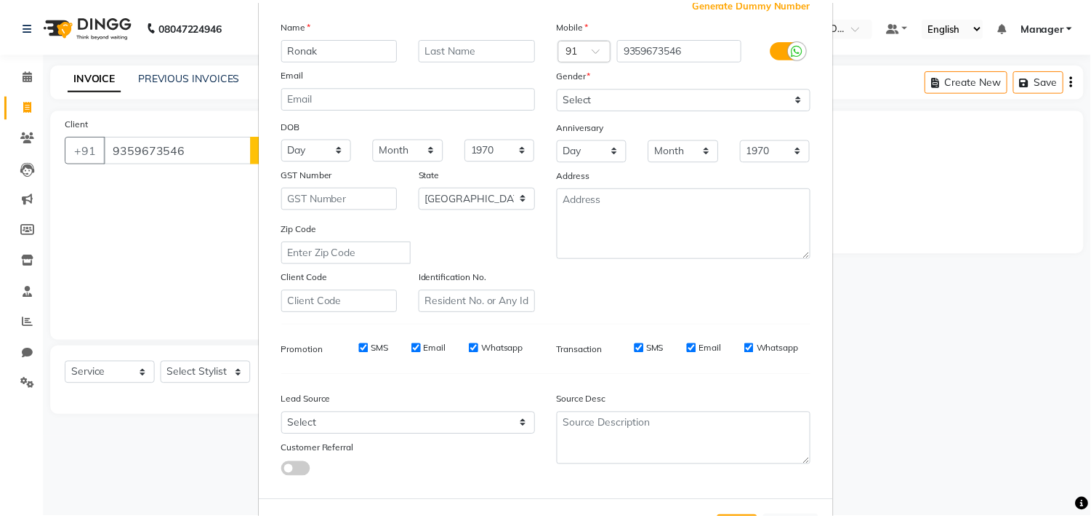
scroll to position [154, 0]
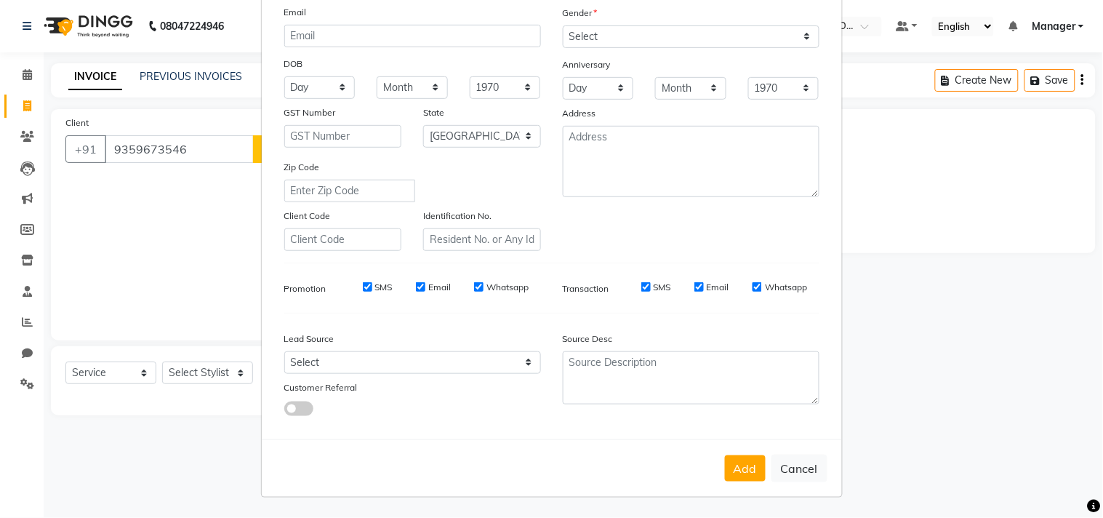
click at [743, 470] on button "Add" at bounding box center [745, 468] width 41 height 26
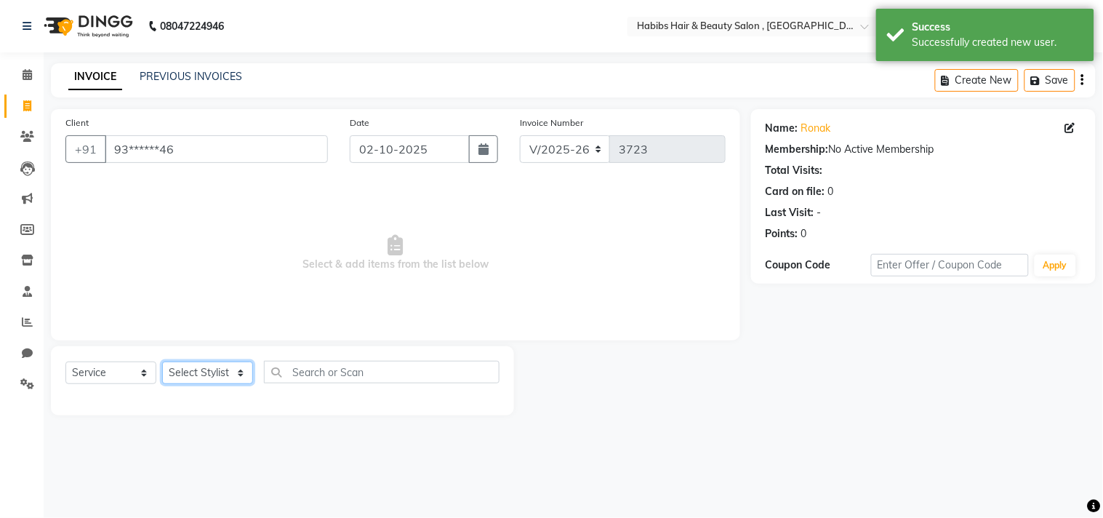
click at [194, 373] on select "Select Stylist Arif Dilnawaz Manager M M Neelam Niyaz Reshma Riyaz Salman Samee…" at bounding box center [207, 372] width 91 height 23
click at [162, 362] on select "Select Stylist Arif Dilnawaz Manager M M Neelam Niyaz Reshma Riyaz Salman Samee…" at bounding box center [207, 372] width 91 height 23
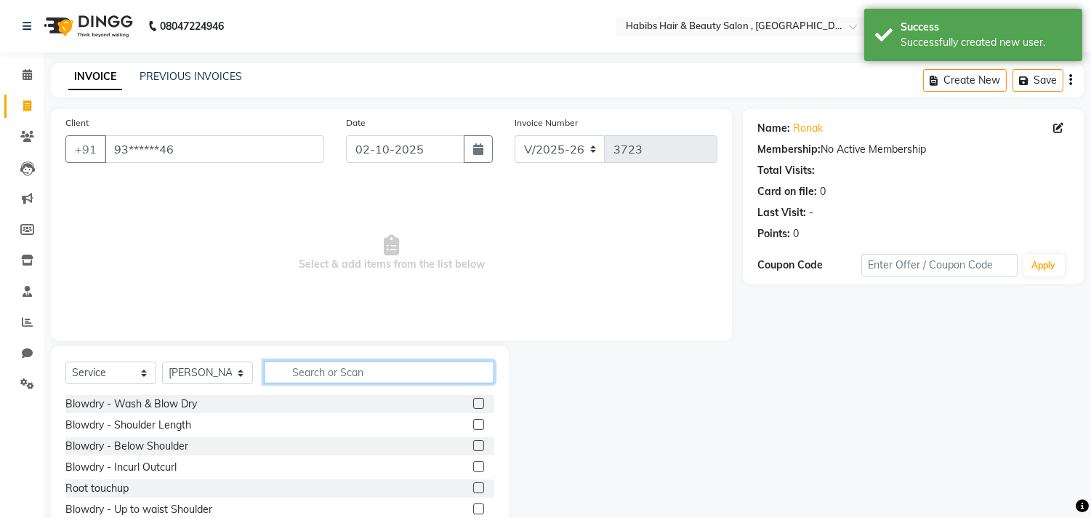
click at [322, 372] on input "text" at bounding box center [379, 372] width 231 height 23
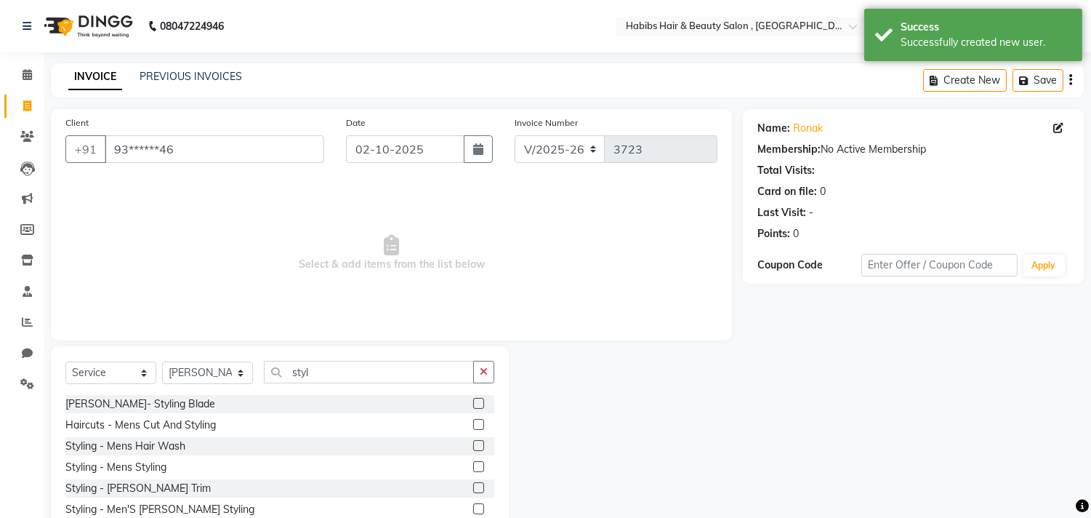
click at [475, 405] on label at bounding box center [478, 403] width 11 height 11
click at [475, 405] on input "checkbox" at bounding box center [477, 403] width 9 height 9
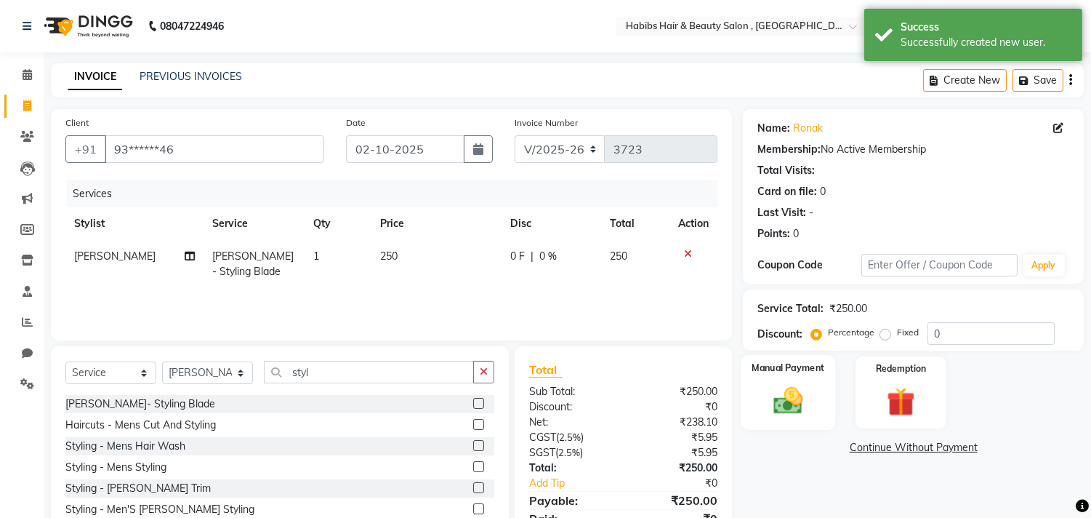
click at [800, 388] on img at bounding box center [789, 401] width 48 height 34
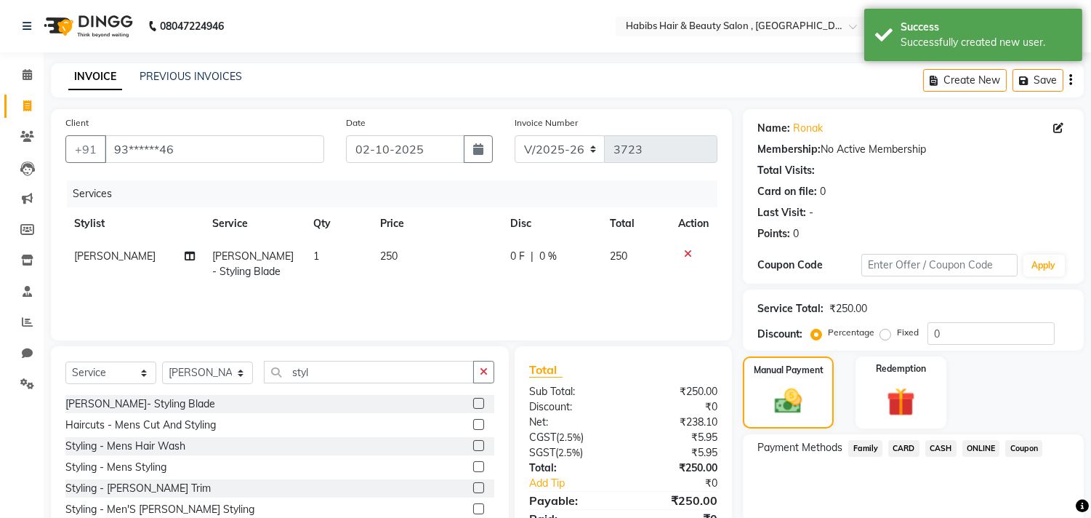
click at [969, 442] on span "ONLINE" at bounding box center [982, 448] width 38 height 17
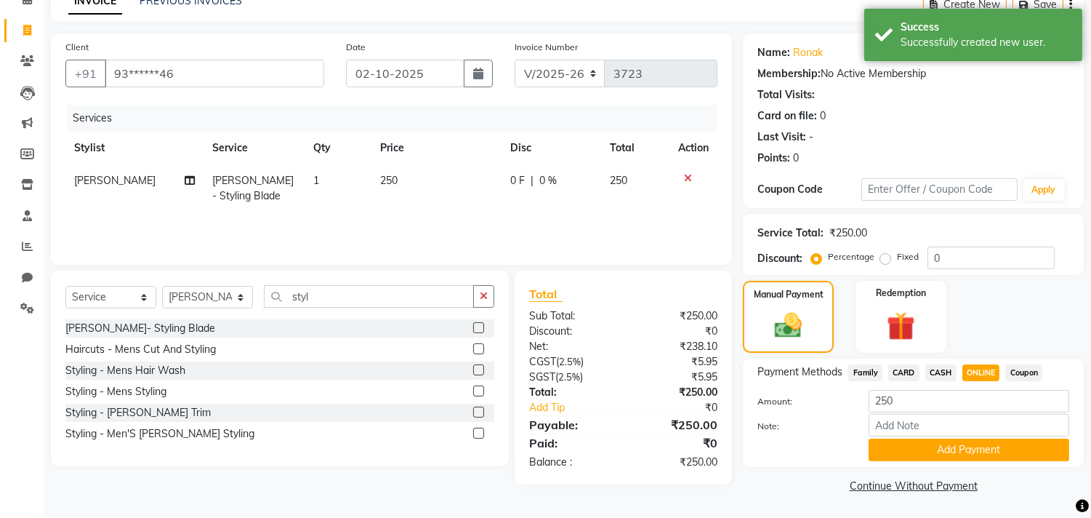
click at [969, 442] on button "Add Payment" at bounding box center [969, 449] width 201 height 23
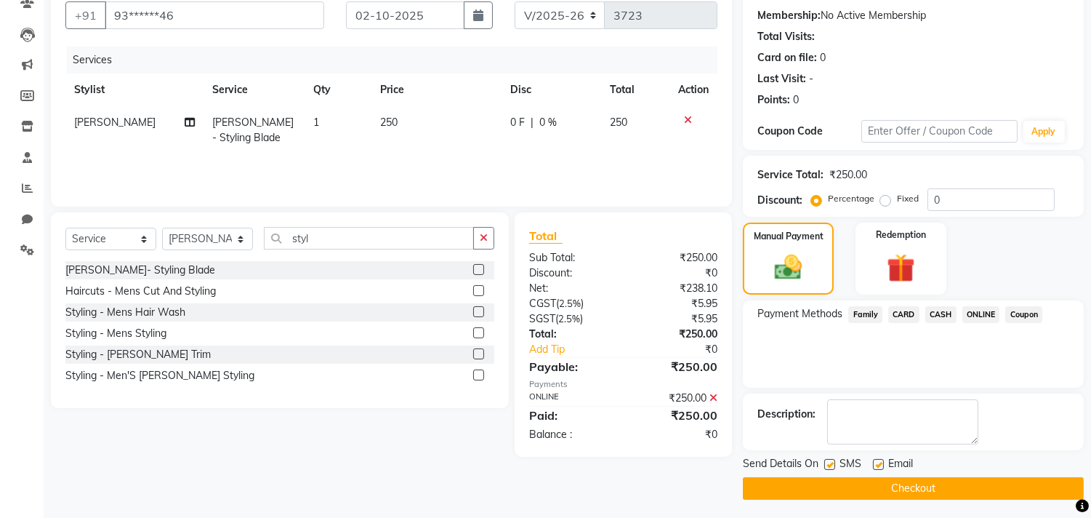
scroll to position [136, 0]
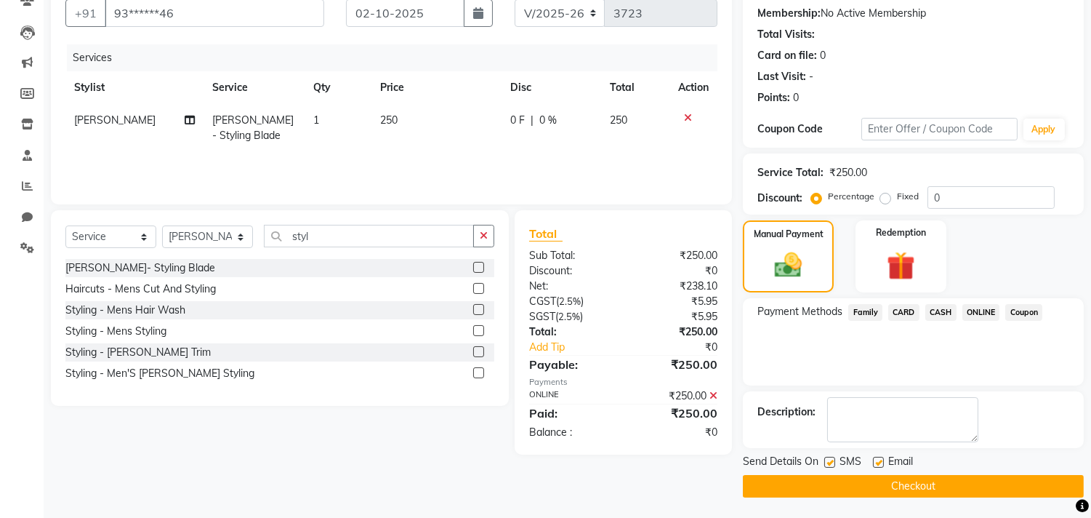
click at [961, 473] on div "Send Details On SMS Email Checkout" at bounding box center [913, 476] width 341 height 44
click at [964, 496] on button "Checkout" at bounding box center [913, 486] width 341 height 23
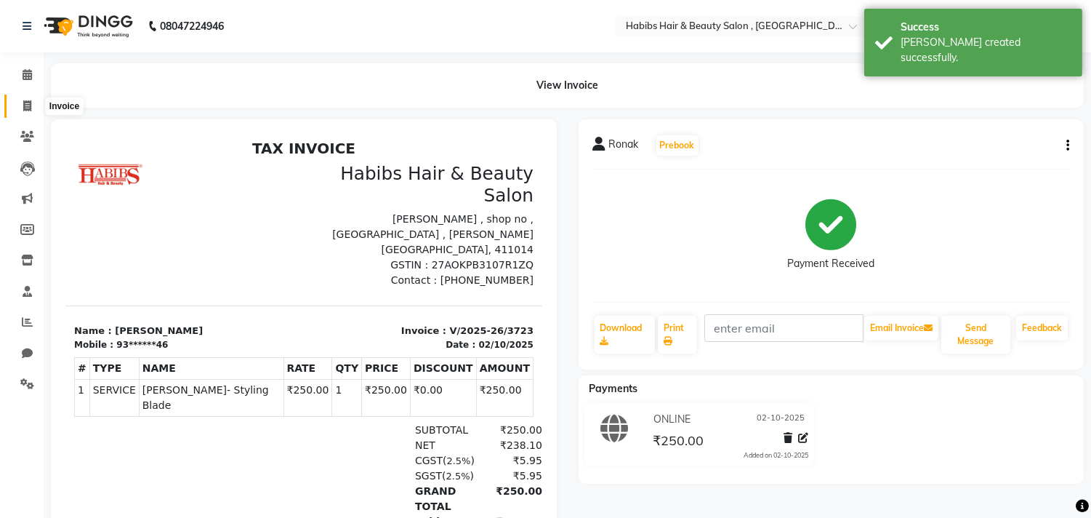
click at [32, 103] on span at bounding box center [27, 106] width 25 height 17
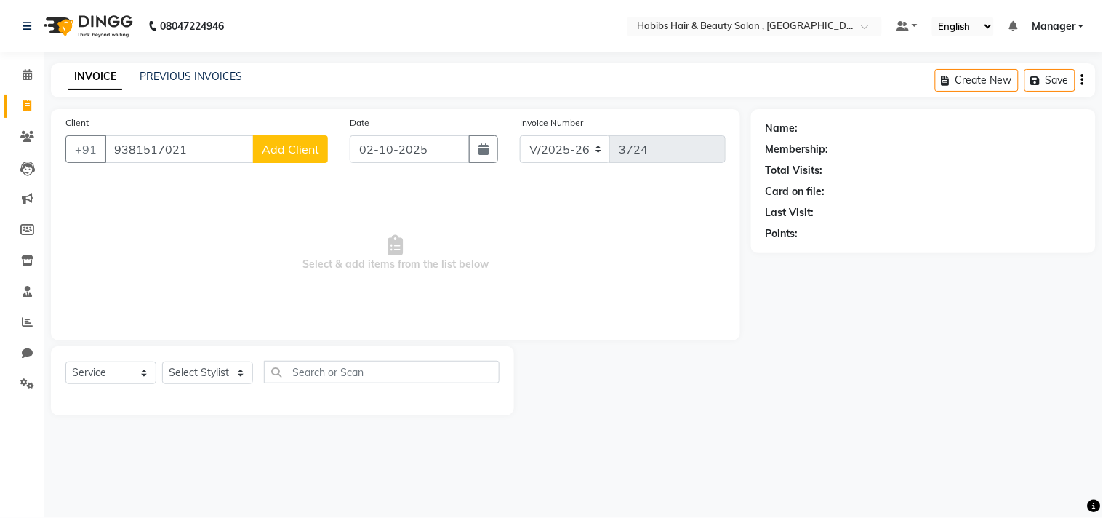
click at [287, 153] on span "Add Client" at bounding box center [290, 149] width 57 height 15
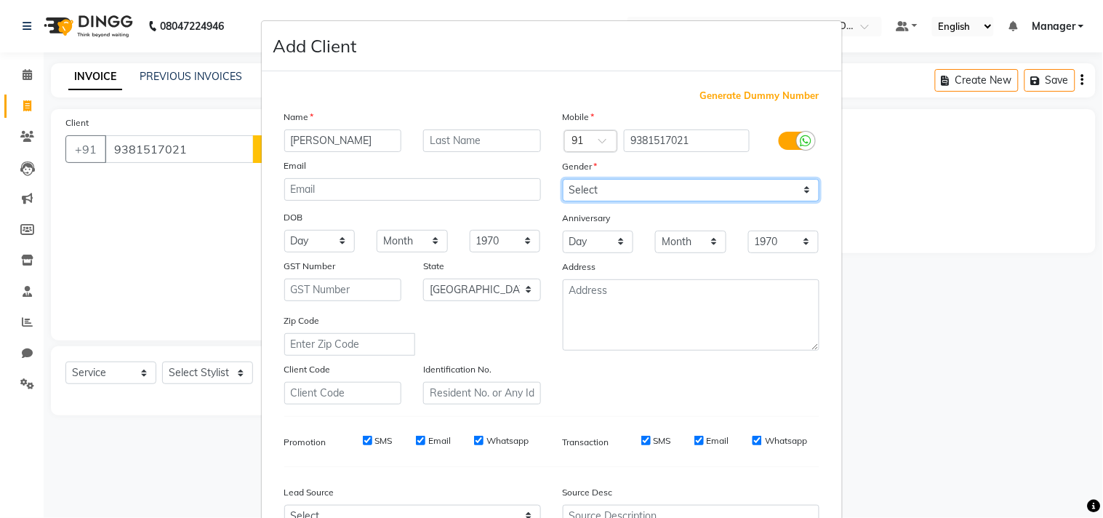
click at [701, 183] on select "Select Male Female Other Prefer Not To Say" at bounding box center [691, 190] width 257 height 23
click at [563, 179] on select "Select Male Female Other Prefer Not To Say" at bounding box center [691, 190] width 257 height 23
click at [740, 398] on div "Mobile Country Code × 91 9381517021 Gender Select Male Female Other Prefer Not …" at bounding box center [691, 256] width 279 height 295
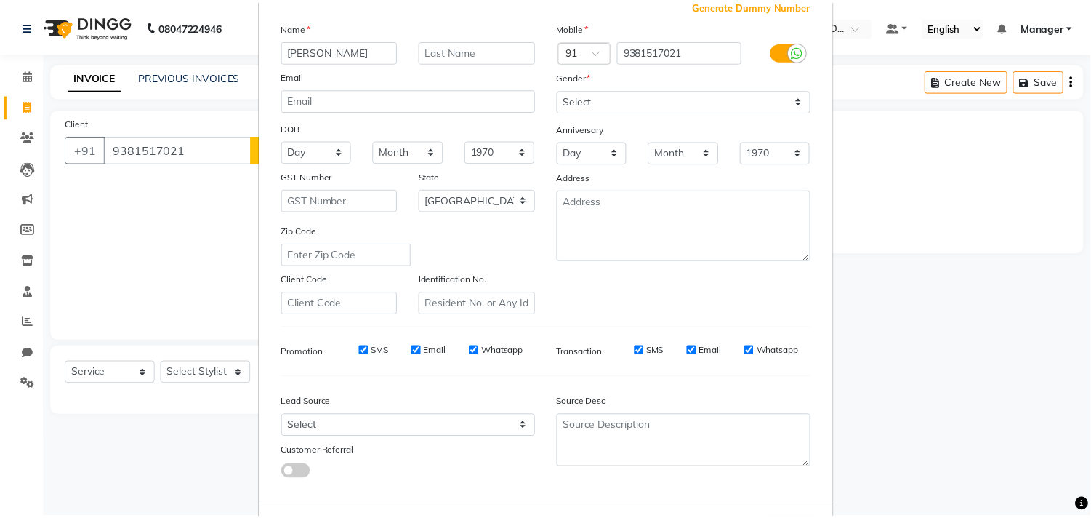
scroll to position [154, 0]
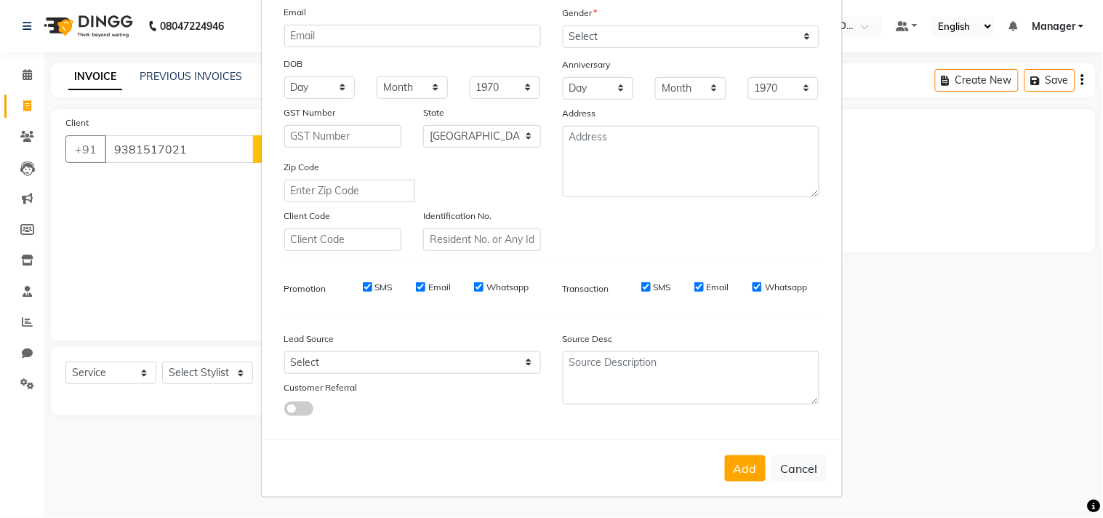
click at [730, 466] on button "Add" at bounding box center [745, 468] width 41 height 26
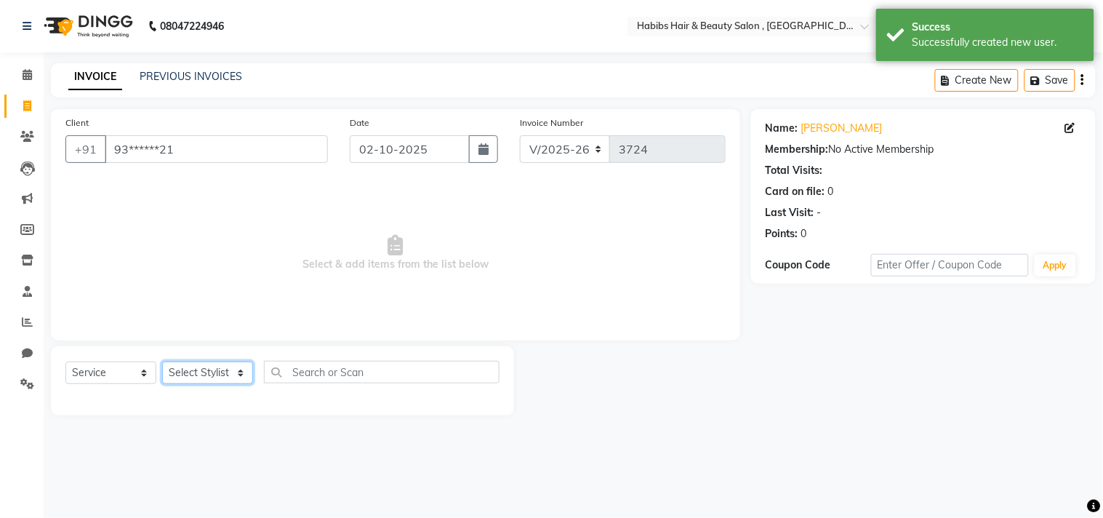
click at [195, 373] on select "Select Stylist Arif Dilnawaz Manager M M Neelam Niyaz Reshma Riyaz Salman Samee…" at bounding box center [207, 372] width 91 height 23
click at [162, 362] on select "Select Stylist Arif Dilnawaz Manager M M Neelam Niyaz Reshma Riyaz Salman Samee…" at bounding box center [207, 372] width 91 height 23
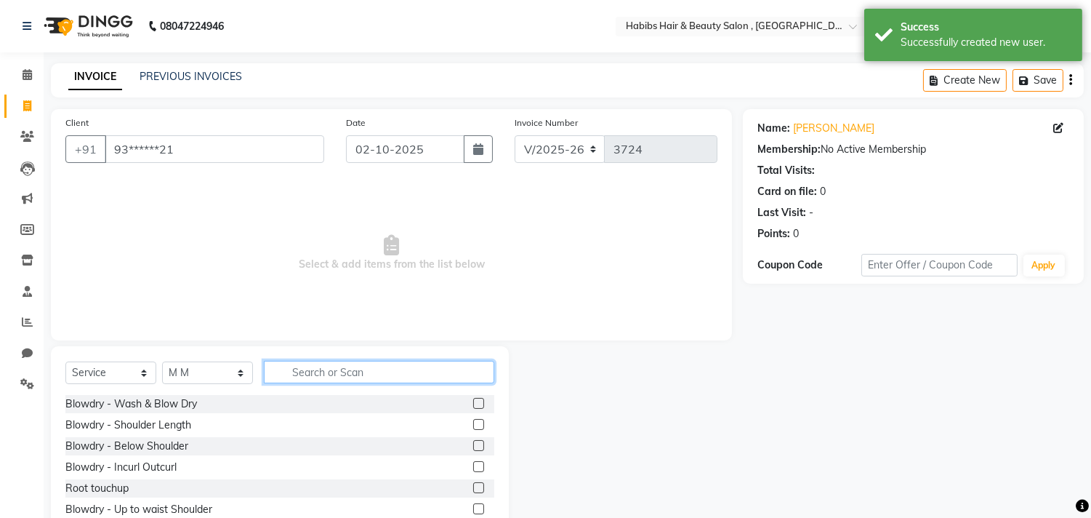
click at [468, 374] on input "text" at bounding box center [379, 372] width 231 height 23
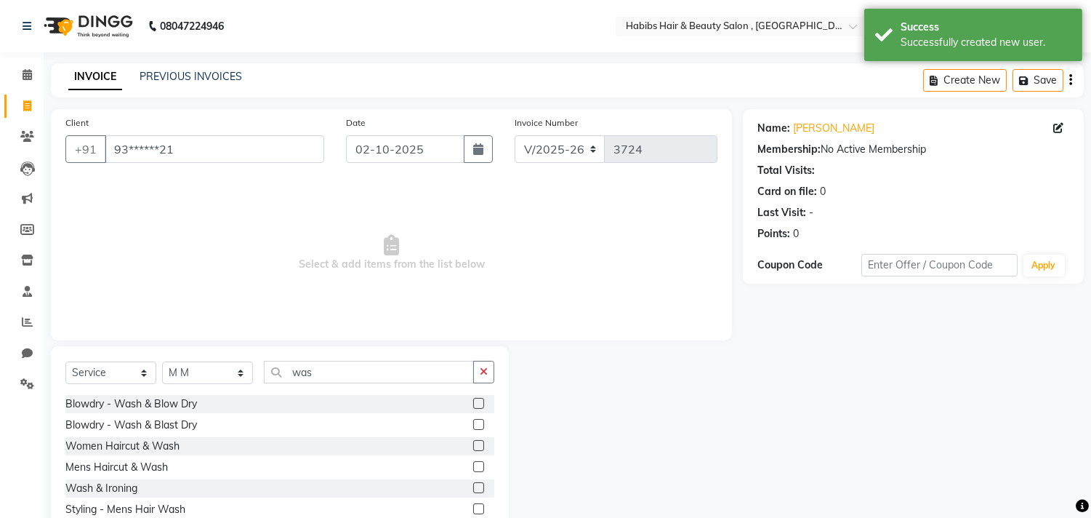
click at [480, 447] on label at bounding box center [478, 445] width 11 height 11
click at [480, 447] on input "checkbox" at bounding box center [477, 445] width 9 height 9
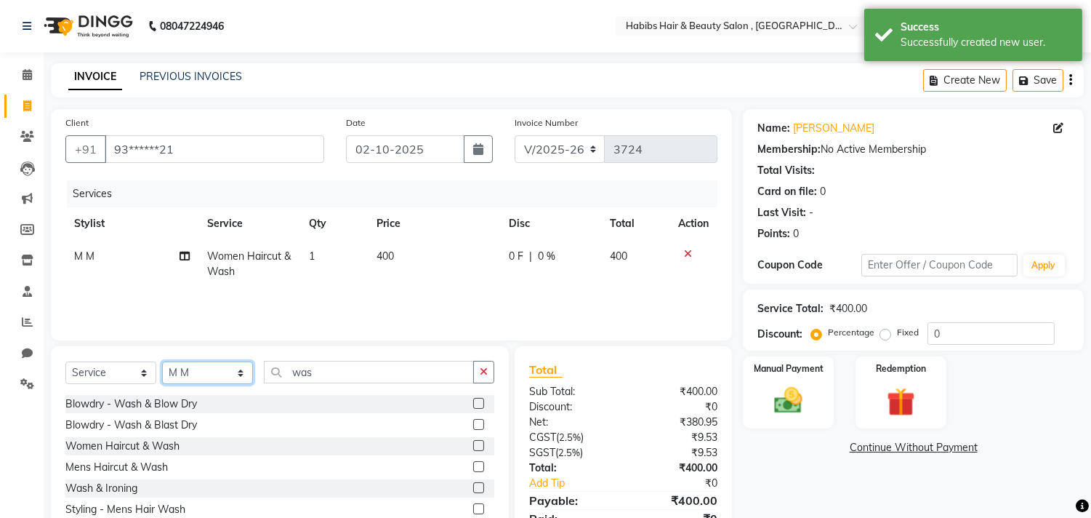
click at [221, 369] on select "Select Stylist Arif Dilnawaz Manager M M Neelam Niyaz Reshma Riyaz Salman Samee…" at bounding box center [207, 372] width 91 height 23
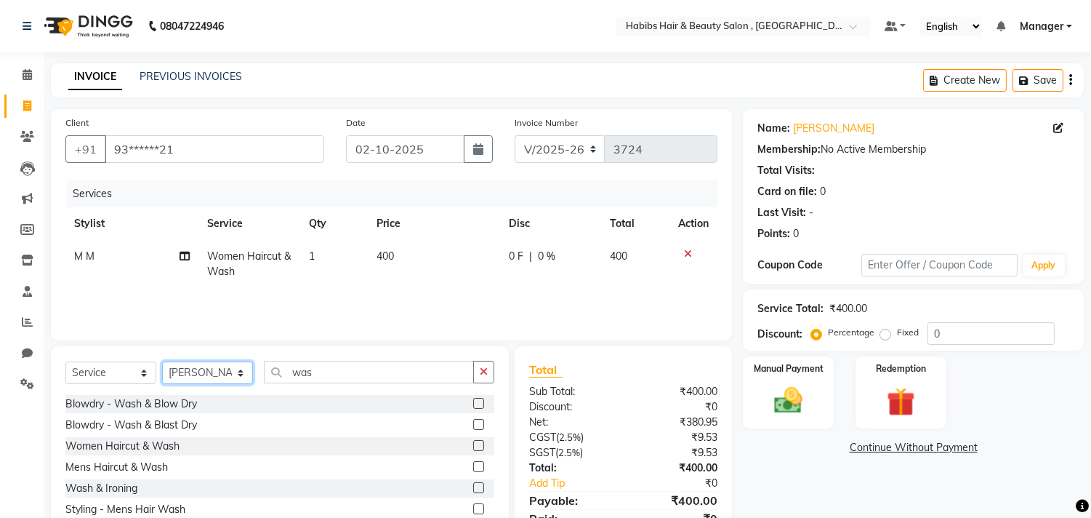
click at [162, 362] on select "Select Stylist Arif Dilnawaz Manager M M Neelam Niyaz Reshma Riyaz Salman Samee…" at bounding box center [207, 372] width 91 height 23
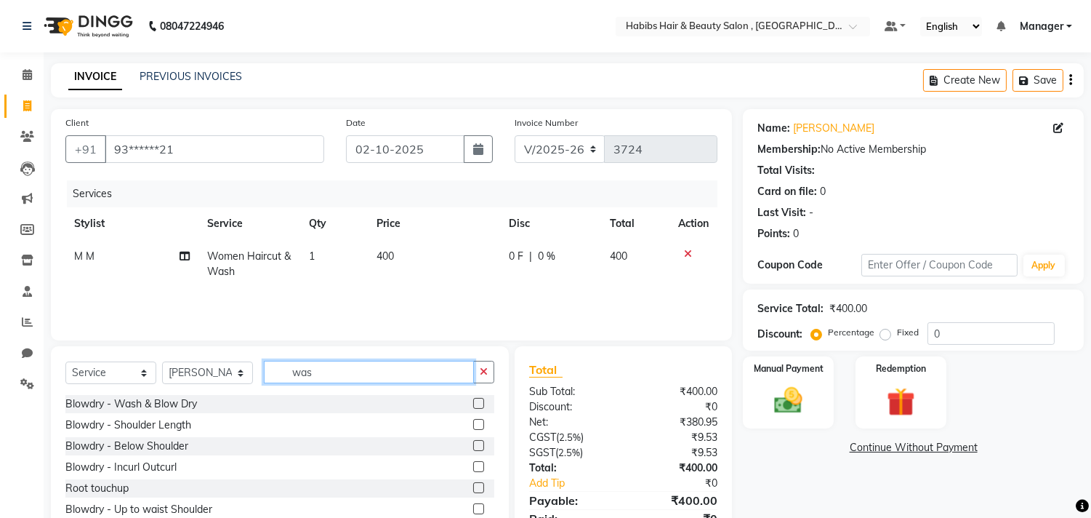
click at [345, 369] on input "was" at bounding box center [369, 372] width 210 height 23
click at [476, 444] on label at bounding box center [478, 445] width 11 height 11
click at [476, 444] on input "checkbox" at bounding box center [477, 445] width 9 height 9
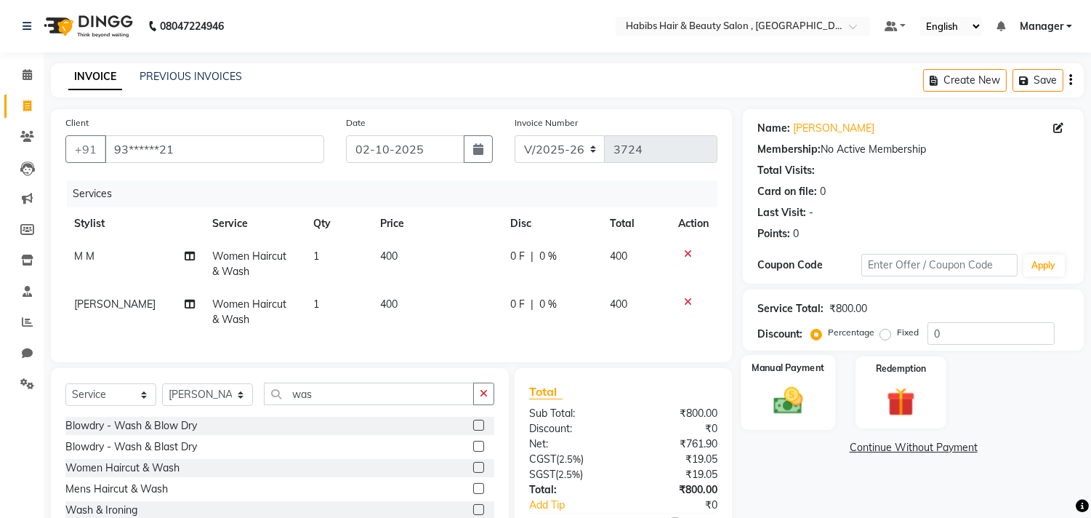
click at [796, 384] on img at bounding box center [789, 401] width 48 height 34
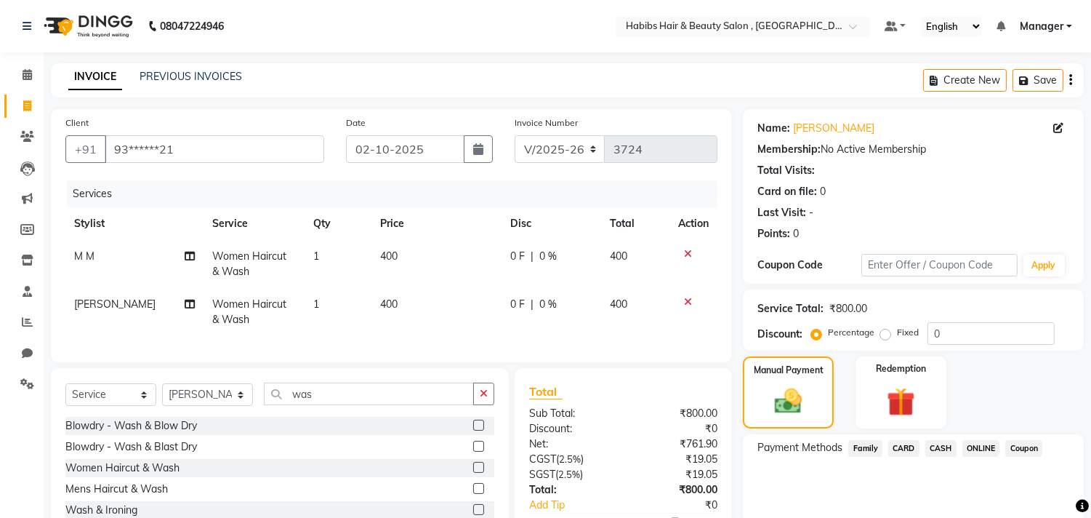
click at [972, 445] on span "ONLINE" at bounding box center [982, 448] width 38 height 17
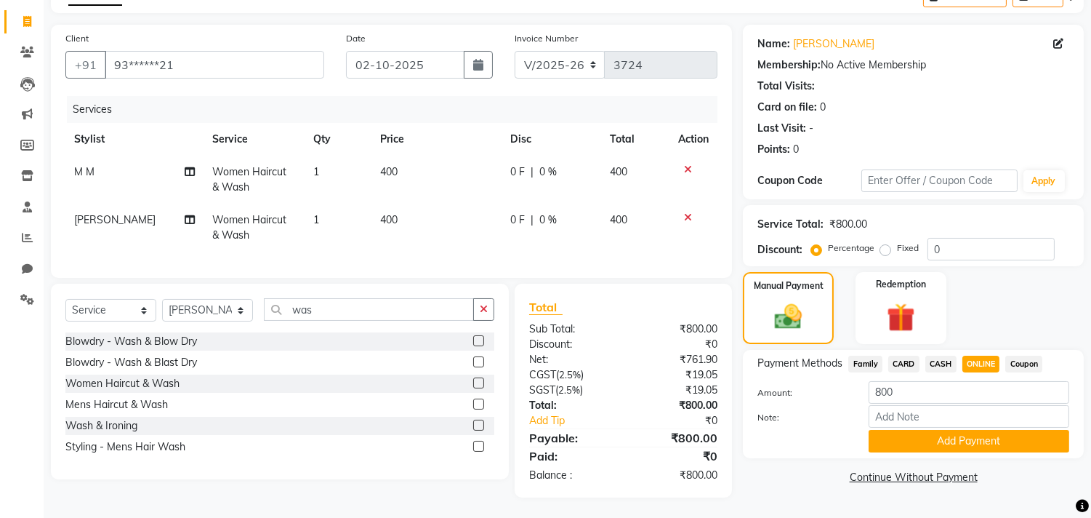
scroll to position [97, 0]
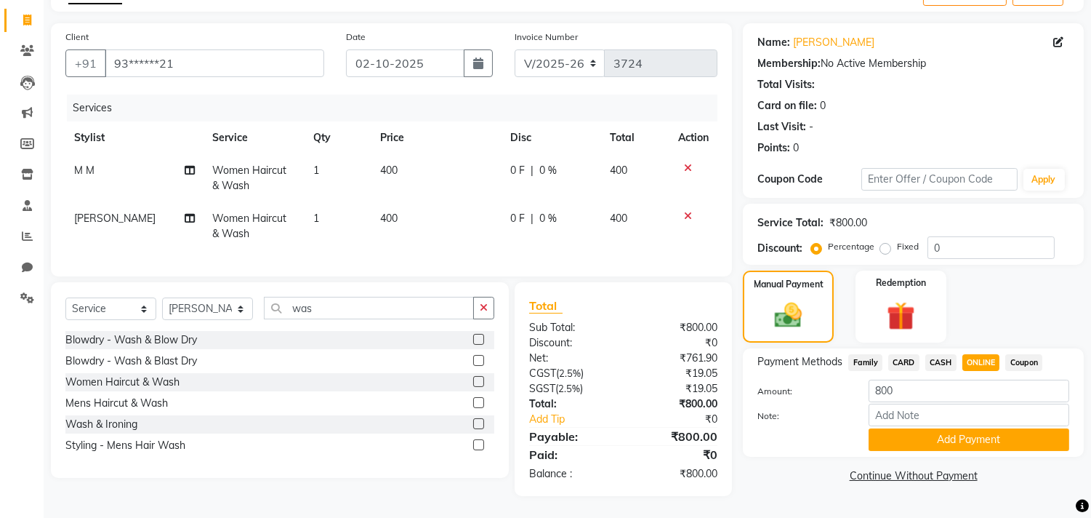
click at [972, 445] on div "Name: Deepti Kumari Membership: No Active Membership Total Visits: Card on file…" at bounding box center [919, 259] width 352 height 473
click at [978, 428] on button "Add Payment" at bounding box center [969, 439] width 201 height 23
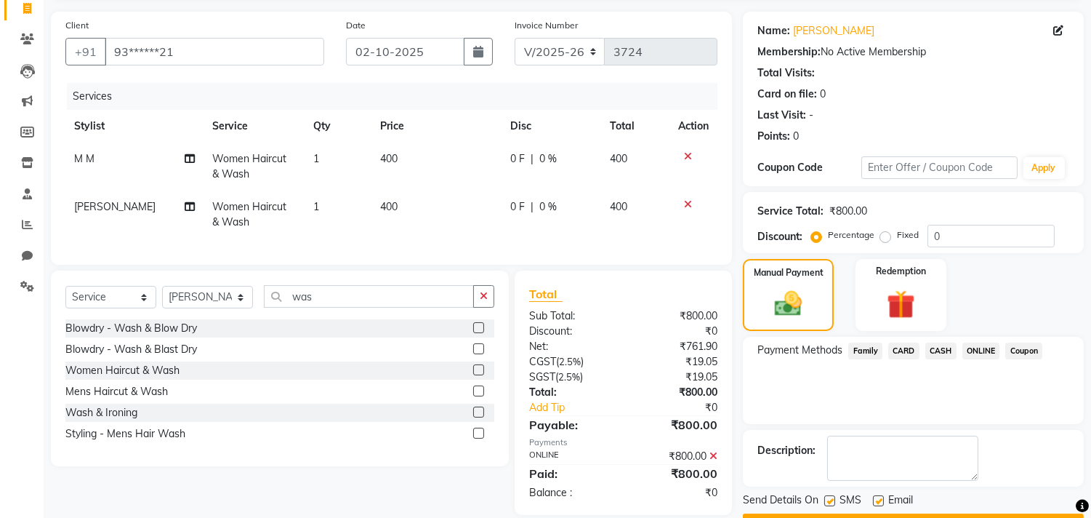
scroll to position [136, 0]
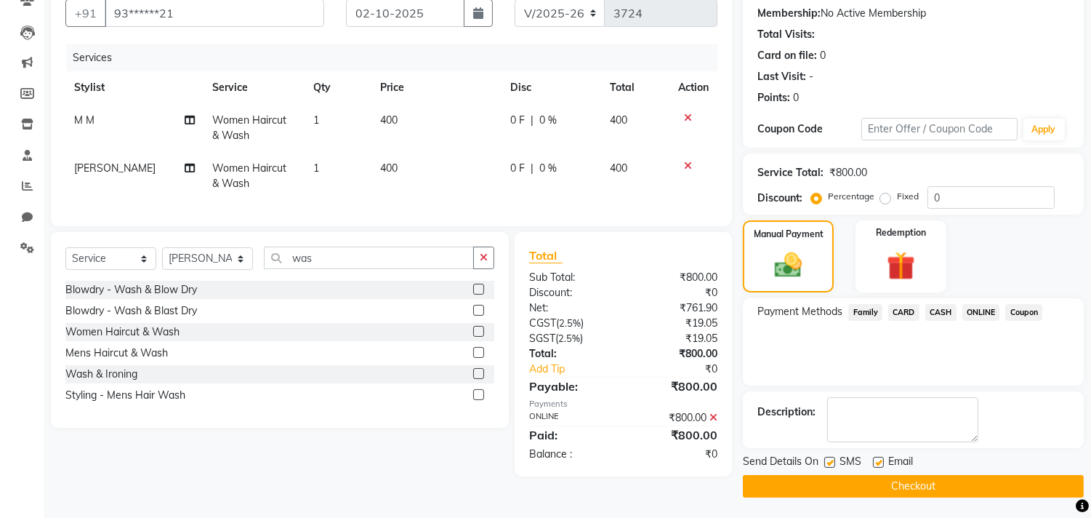
click at [956, 475] on button "Checkout" at bounding box center [913, 486] width 341 height 23
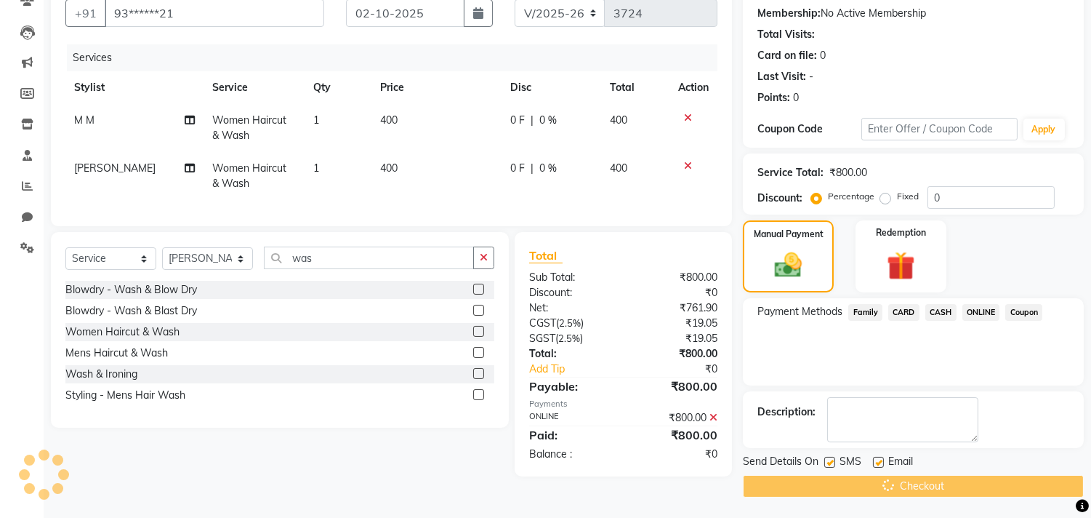
click at [956, 475] on div "Checkout" at bounding box center [913, 486] width 341 height 23
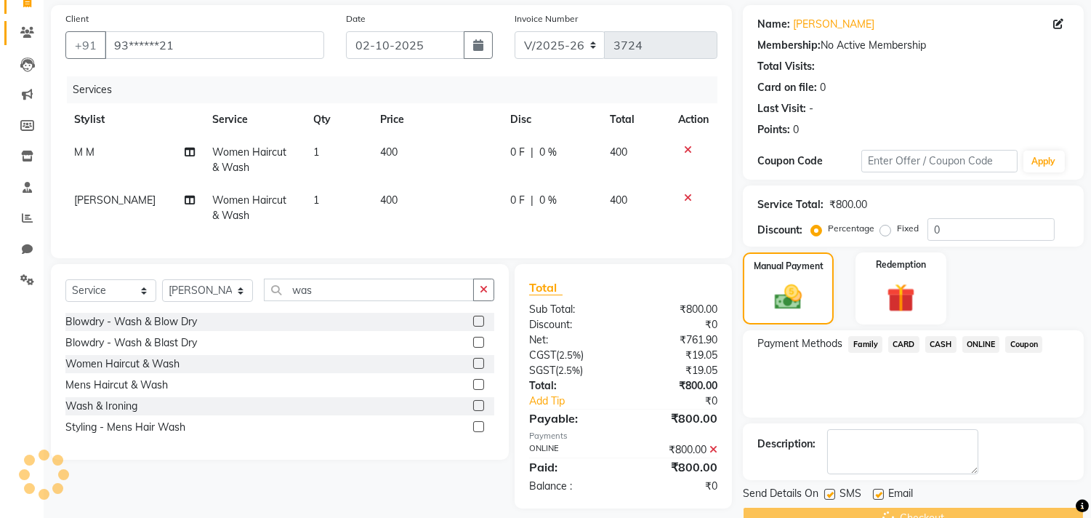
scroll to position [0, 0]
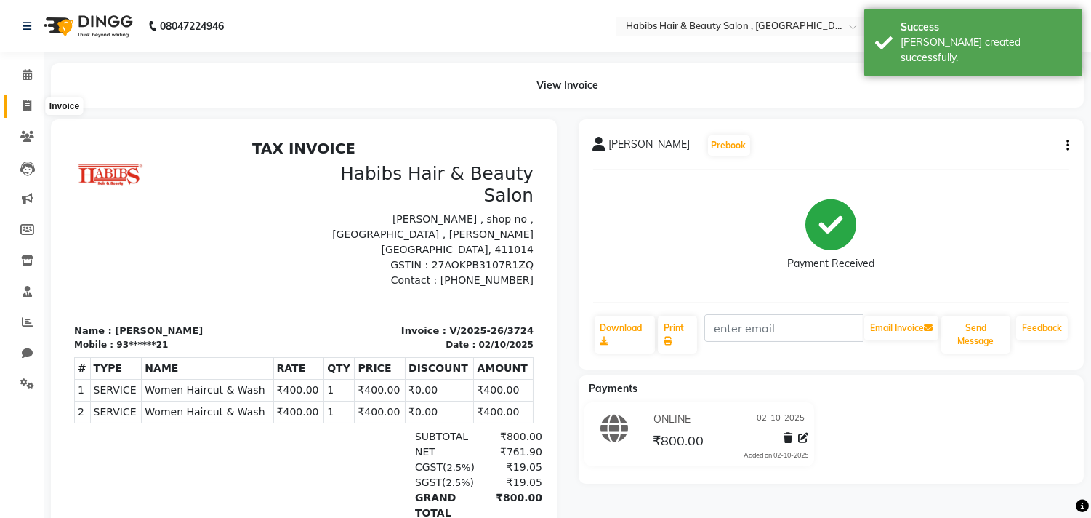
click at [28, 105] on icon at bounding box center [27, 105] width 8 height 11
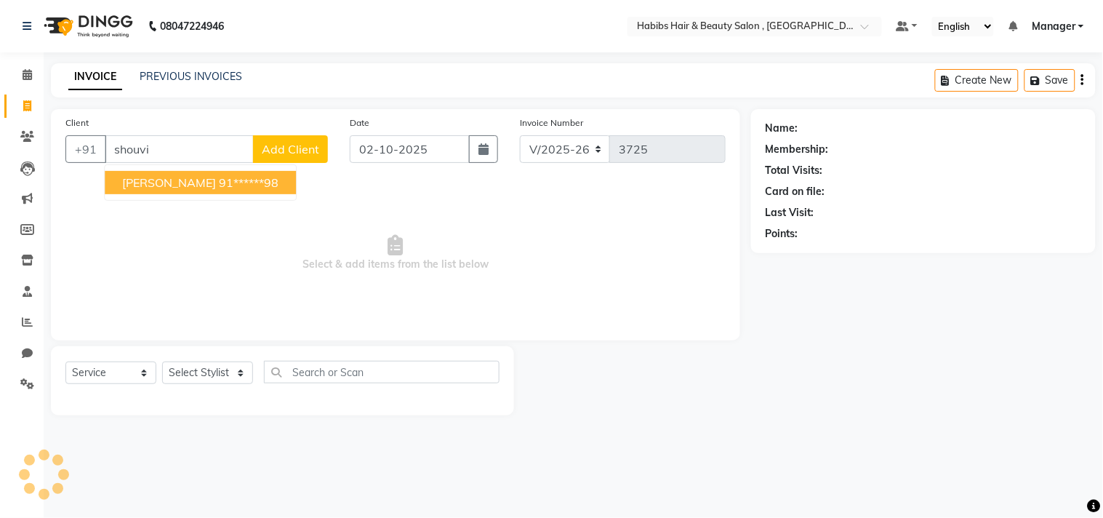
click at [219, 180] on ngb-highlight "91******98" at bounding box center [249, 182] width 60 height 15
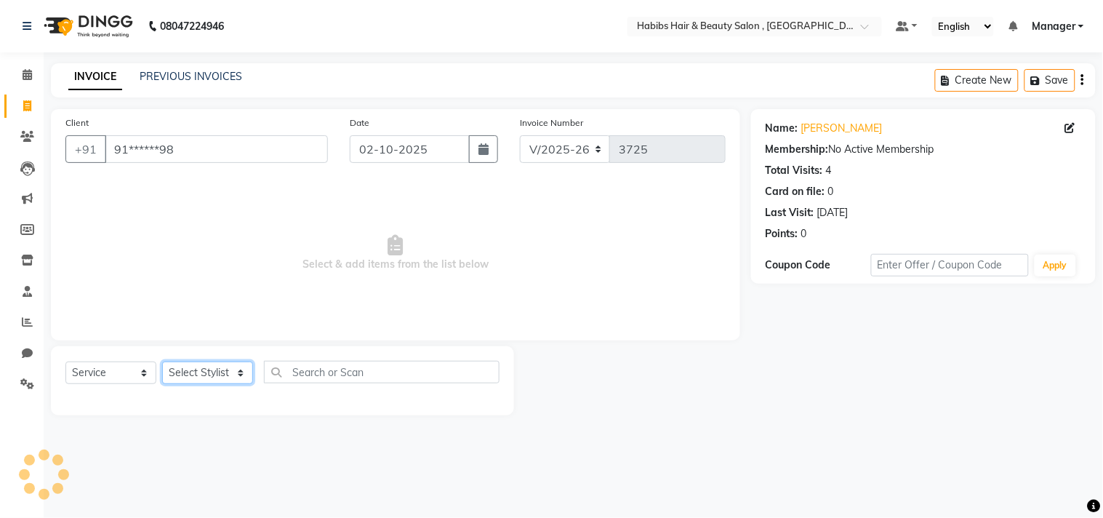
click at [217, 368] on select "Select Stylist Arif Dilnawaz Manager M M Neelam Niyaz Reshma Riyaz Salman Samee…" at bounding box center [207, 372] width 91 height 23
click at [162, 362] on select "Select Stylist Arif Dilnawaz Manager M M Neelam Niyaz Reshma Riyaz Salman Samee…" at bounding box center [207, 372] width 91 height 23
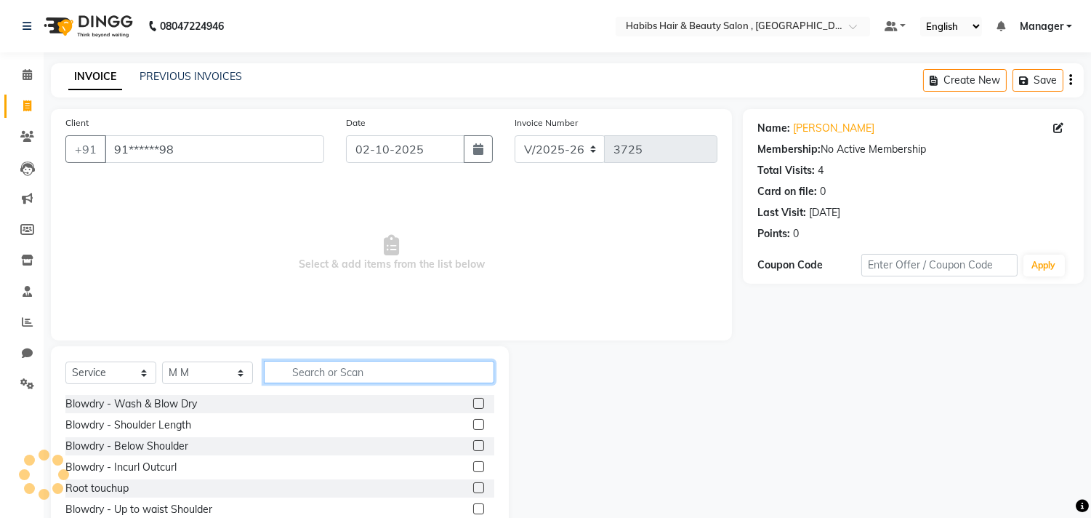
click at [355, 369] on input "text" at bounding box center [379, 372] width 231 height 23
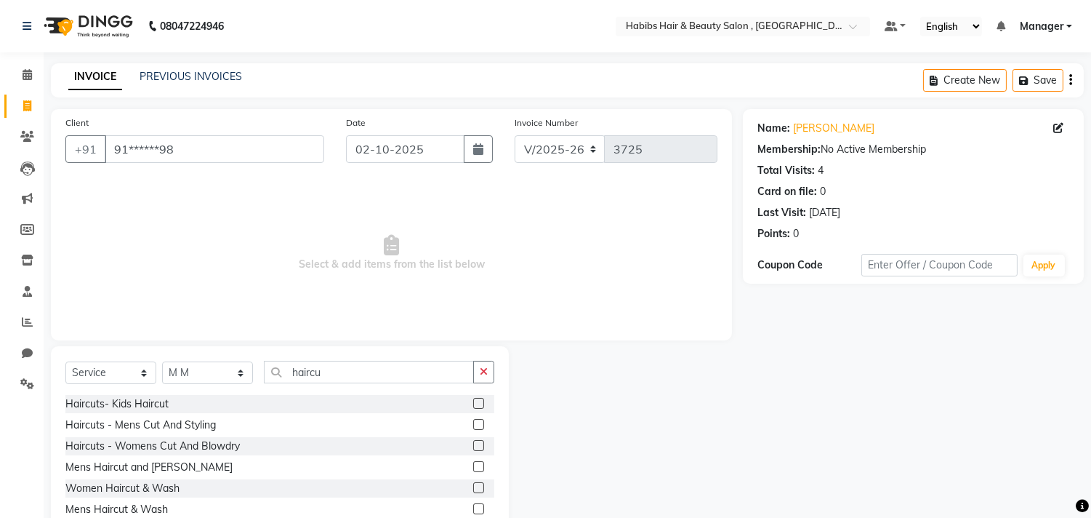
click at [476, 422] on label at bounding box center [478, 424] width 11 height 11
click at [476, 422] on input "checkbox" at bounding box center [477, 424] width 9 height 9
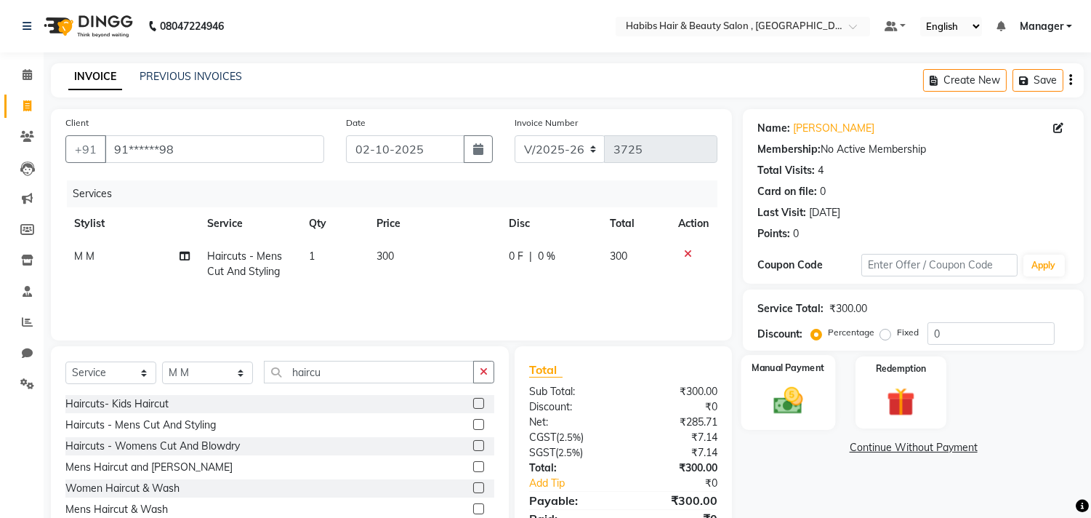
click at [776, 415] on img at bounding box center [789, 401] width 48 height 34
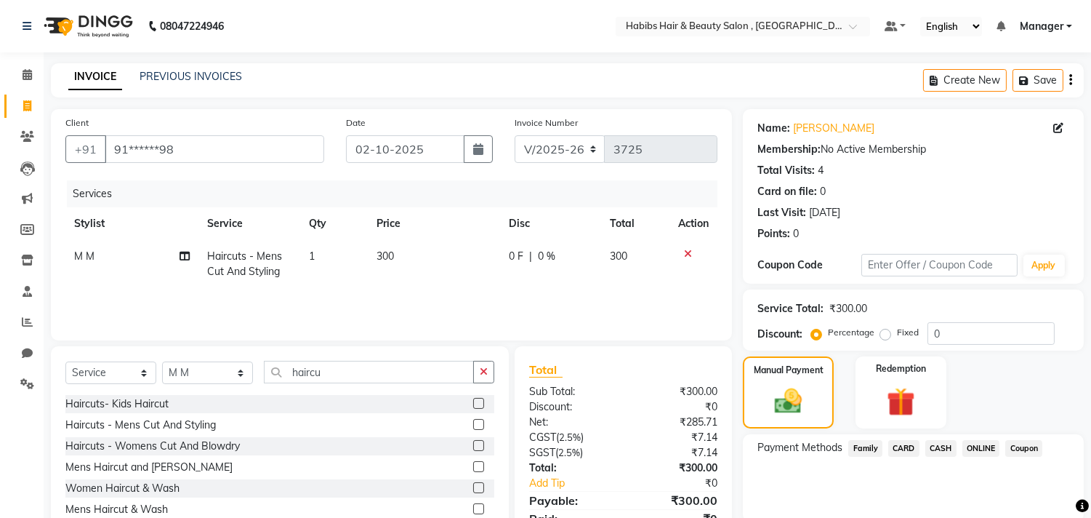
click at [976, 446] on span "ONLINE" at bounding box center [982, 448] width 38 height 17
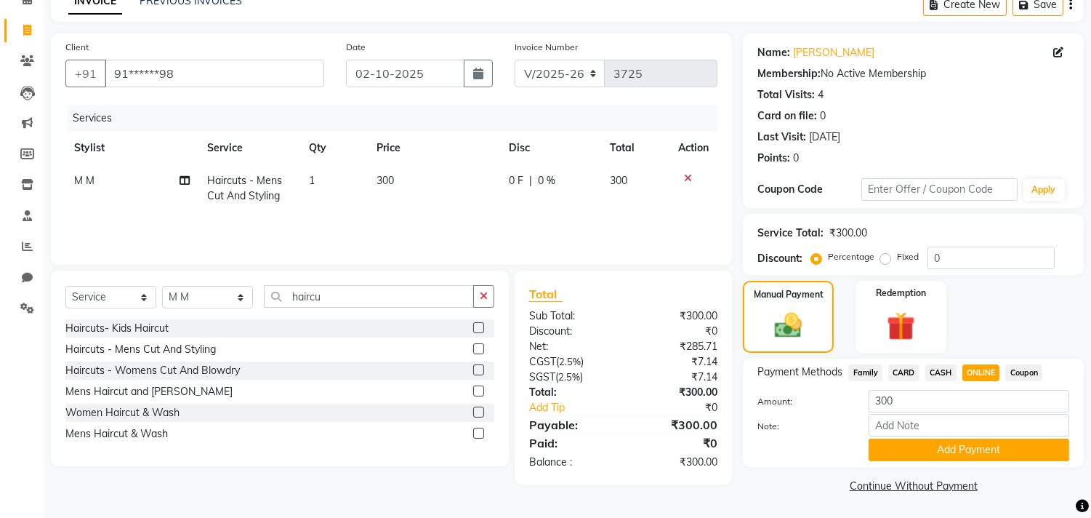
click at [976, 446] on button "Add Payment" at bounding box center [969, 449] width 201 height 23
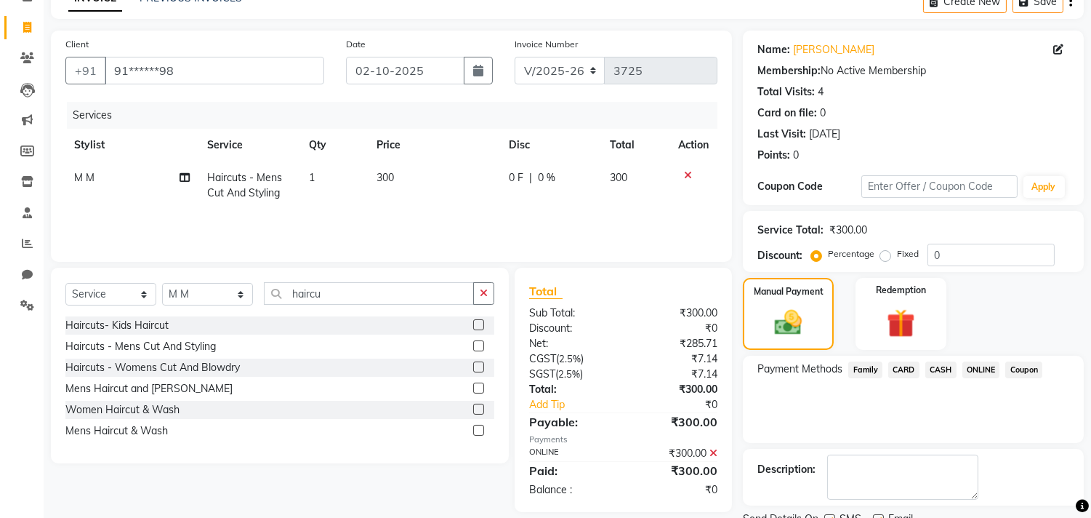
scroll to position [136, 0]
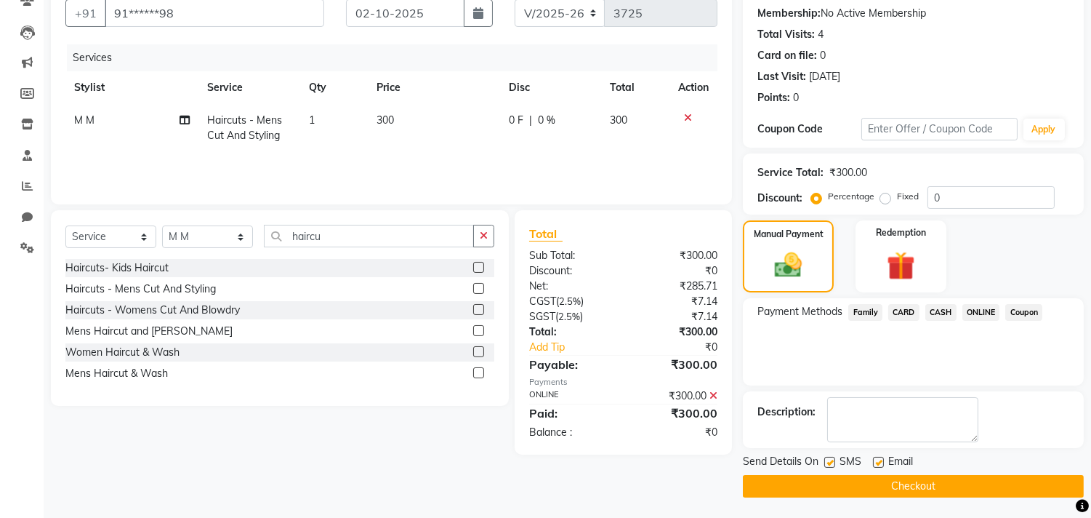
click at [958, 498] on main "INVOICE PREVIOUS INVOICES Create New Save Client +91 91******98 Date 02-10-2025…" at bounding box center [568, 223] width 1048 height 592
click at [960, 489] on button "Checkout" at bounding box center [913, 486] width 341 height 23
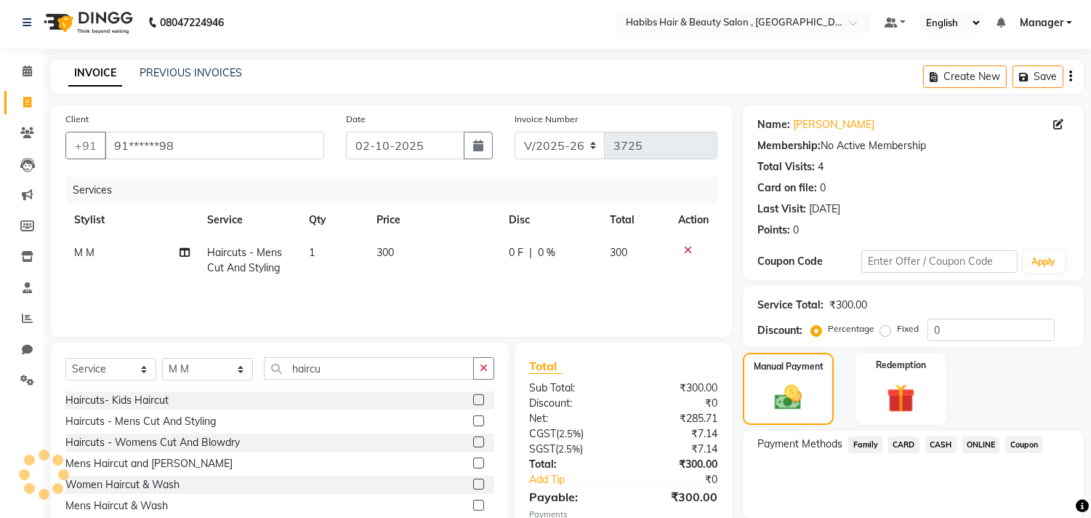
scroll to position [0, 0]
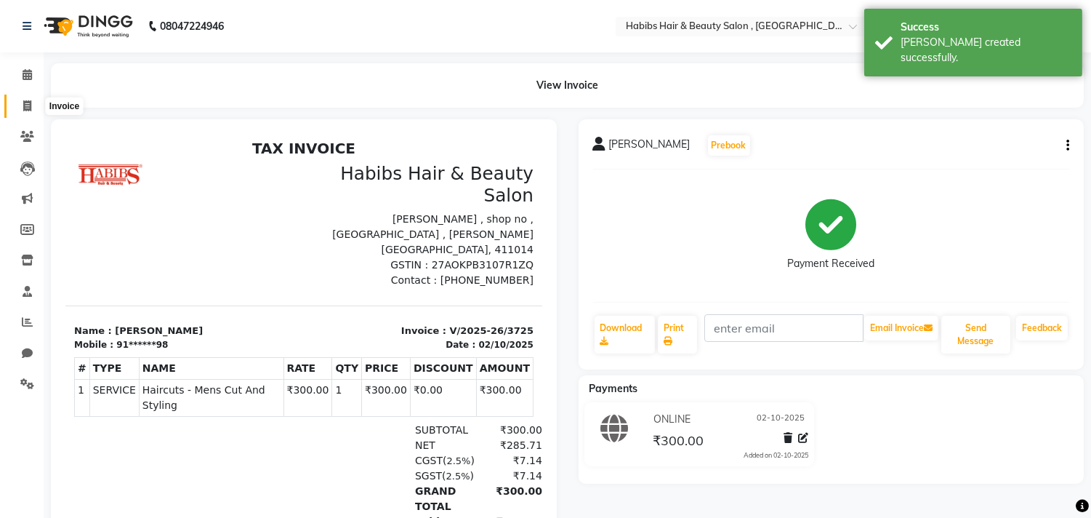
click at [30, 106] on icon at bounding box center [27, 105] width 8 height 11
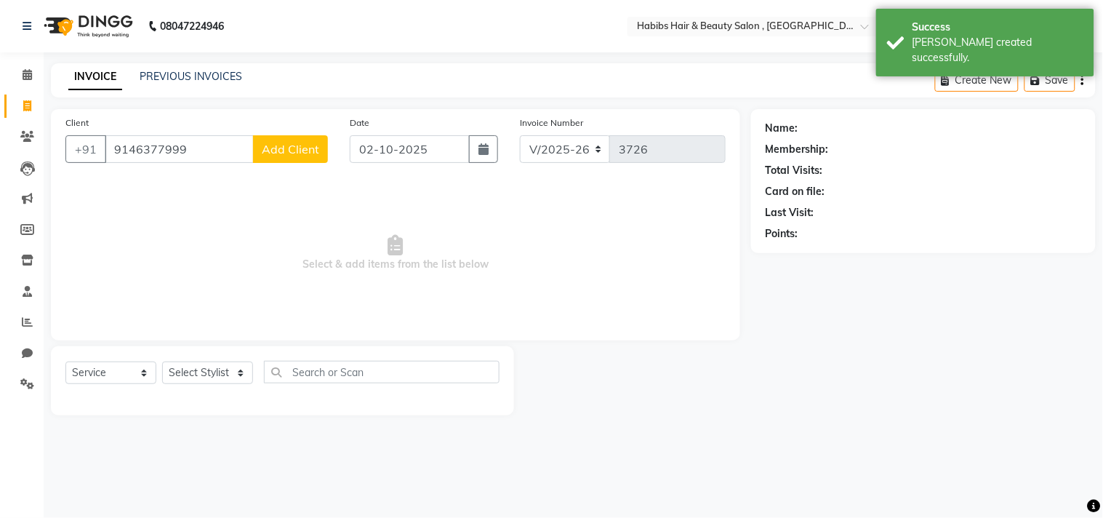
click at [273, 153] on span "Add Client" at bounding box center [290, 149] width 57 height 15
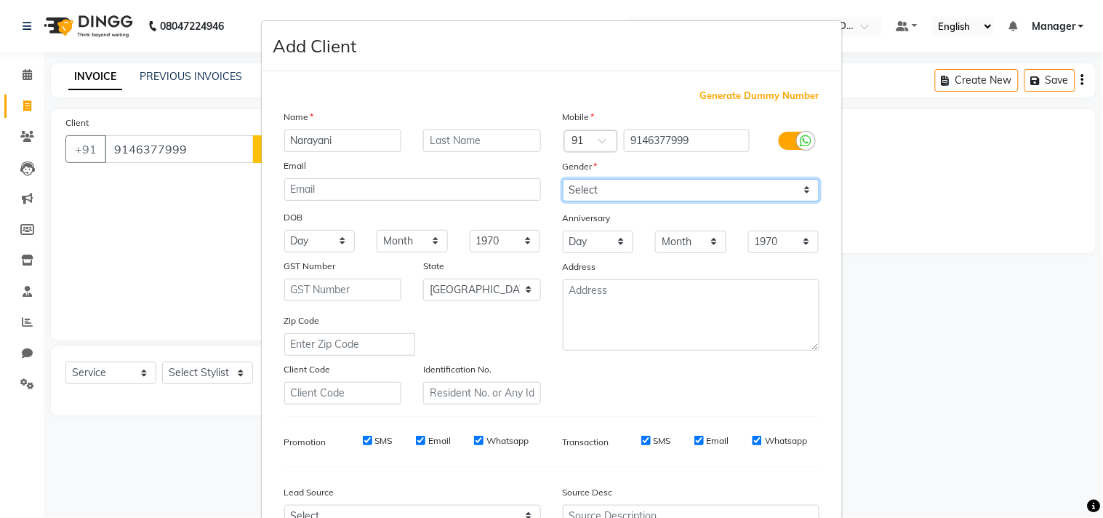
click at [613, 193] on select "Select Male Female Other Prefer Not To Say" at bounding box center [691, 190] width 257 height 23
click at [563, 179] on select "Select Male Female Other Prefer Not To Say" at bounding box center [691, 190] width 257 height 23
click at [727, 417] on div "Generate Dummy Number Name Narayani Email DOB Day 01 02 03 04 05 06 07 08 09 10…" at bounding box center [551, 335] width 557 height 492
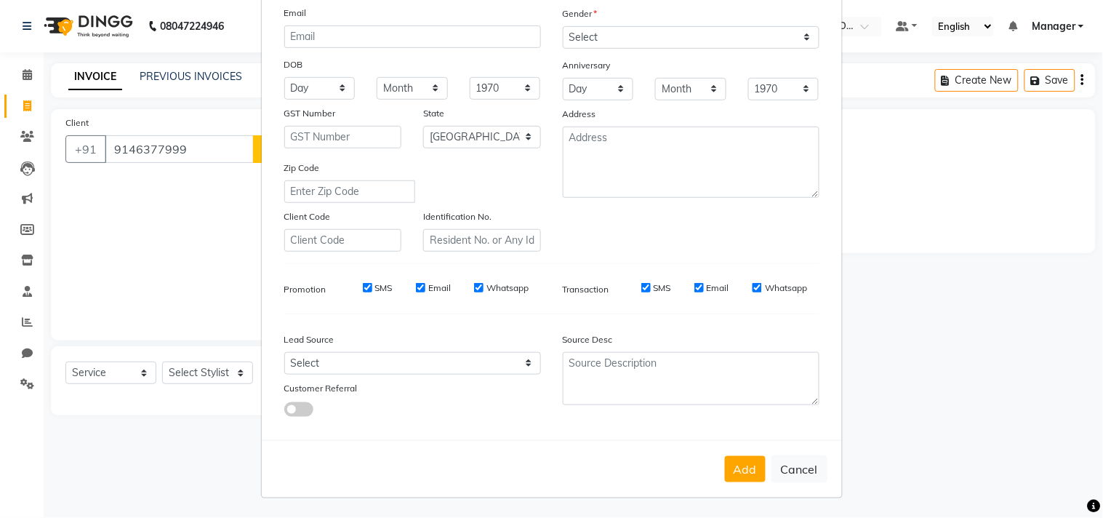
scroll to position [154, 0]
click at [748, 488] on div "Add Cancel" at bounding box center [552, 467] width 580 height 57
click at [748, 473] on button "Add" at bounding box center [745, 468] width 41 height 26
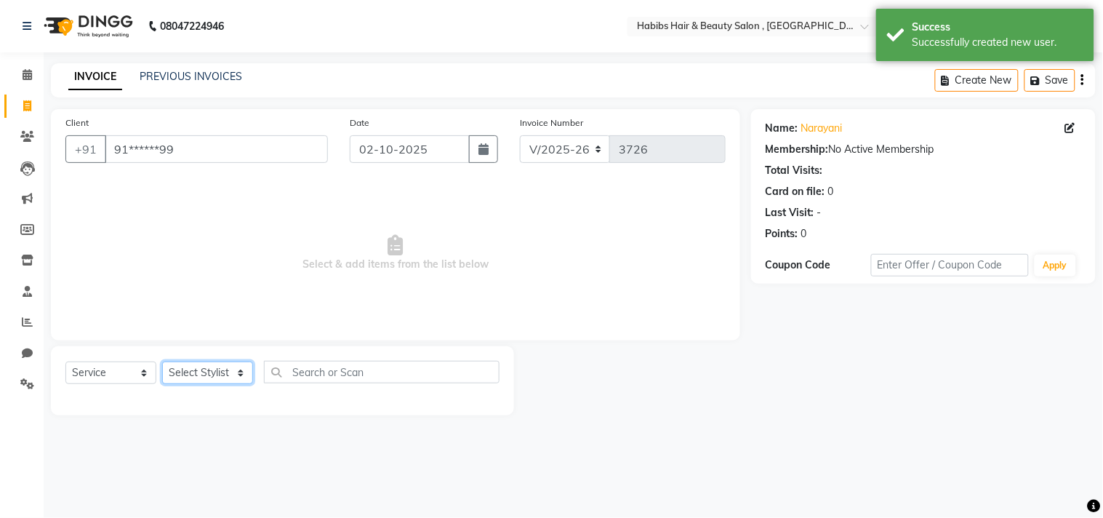
click at [214, 369] on select "Select Stylist Arif Dilnawaz Manager M M Neelam Niyaz Reshma Riyaz Salman Samee…" at bounding box center [207, 372] width 91 height 23
click at [162, 362] on select "Select Stylist Arif Dilnawaz Manager M M Neelam Niyaz Reshma Riyaz Salman Samee…" at bounding box center [207, 372] width 91 height 23
click at [227, 292] on span "Select & add items from the list below" at bounding box center [395, 252] width 660 height 145
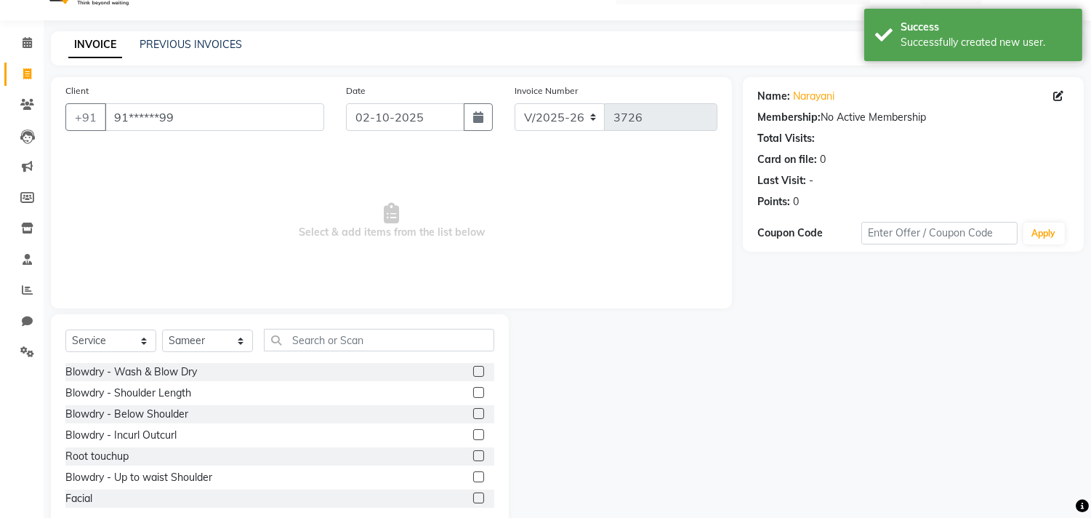
scroll to position [64, 0]
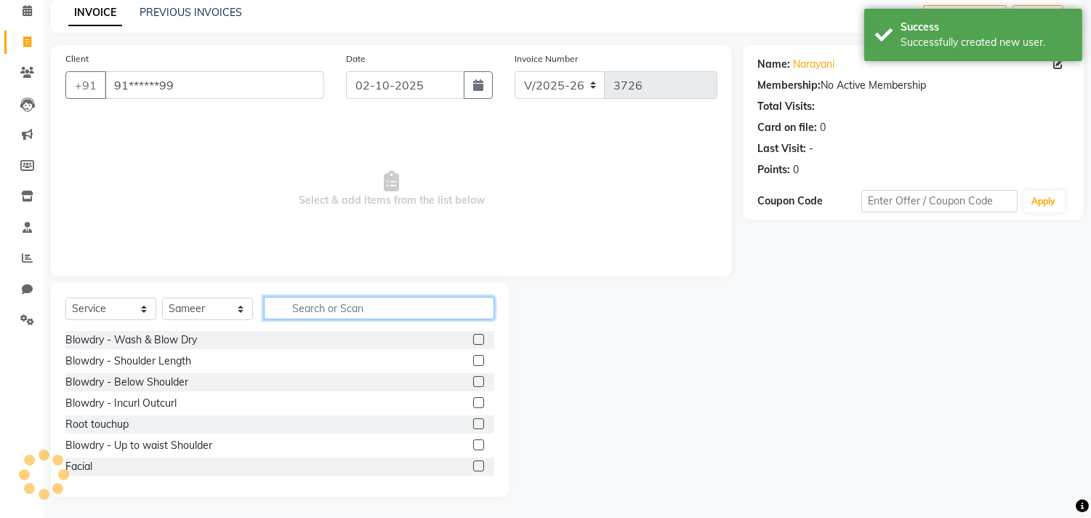
click at [338, 301] on input "text" at bounding box center [379, 308] width 231 height 23
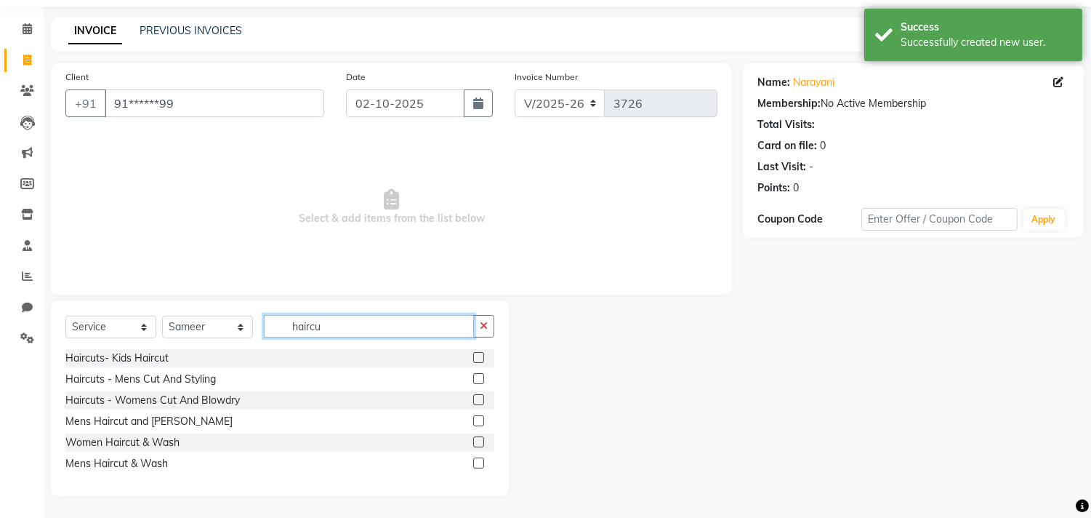
scroll to position [46, 0]
click at [480, 396] on label at bounding box center [478, 399] width 11 height 11
click at [480, 396] on input "checkbox" at bounding box center [477, 400] width 9 height 9
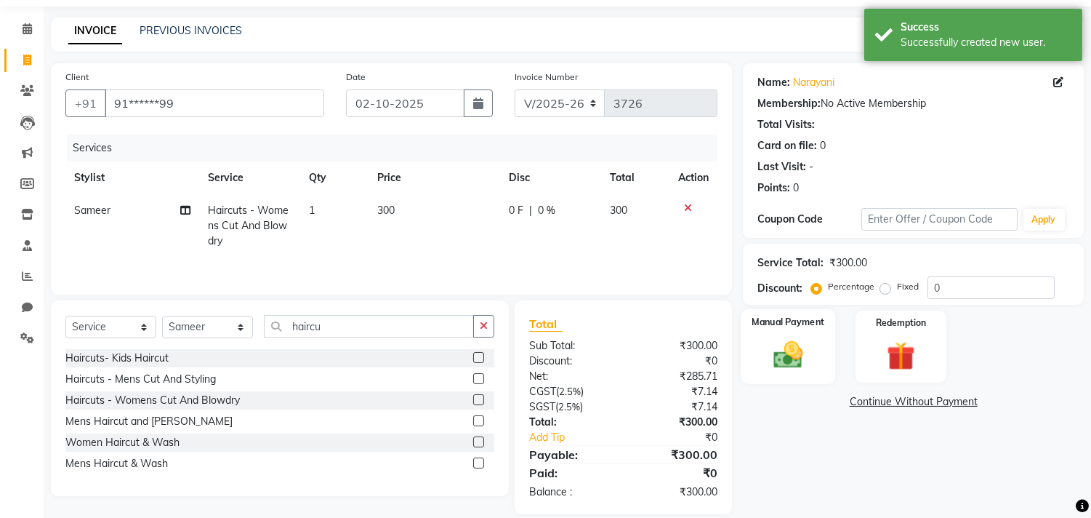
click at [772, 338] on img at bounding box center [789, 355] width 48 height 34
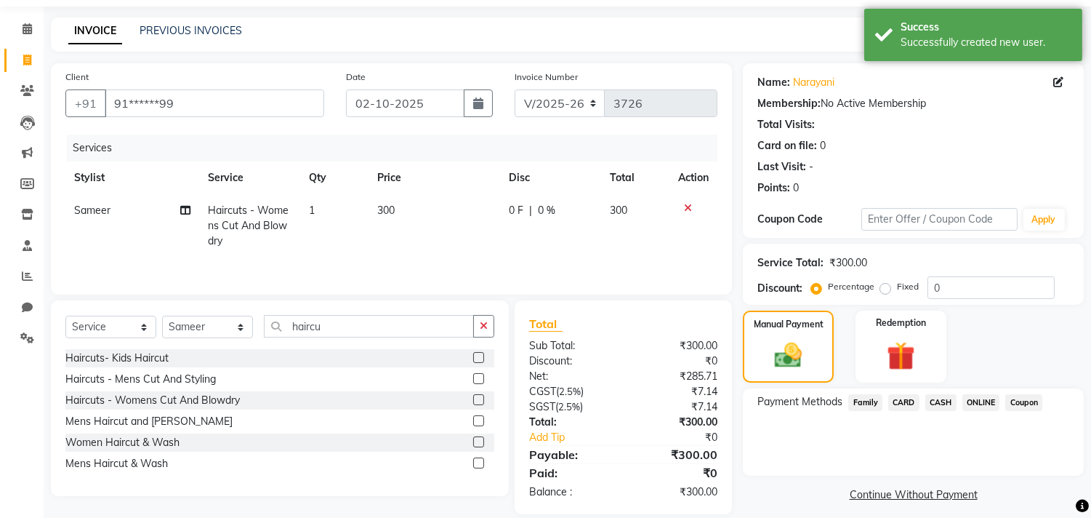
click at [972, 401] on span "ONLINE" at bounding box center [982, 402] width 38 height 17
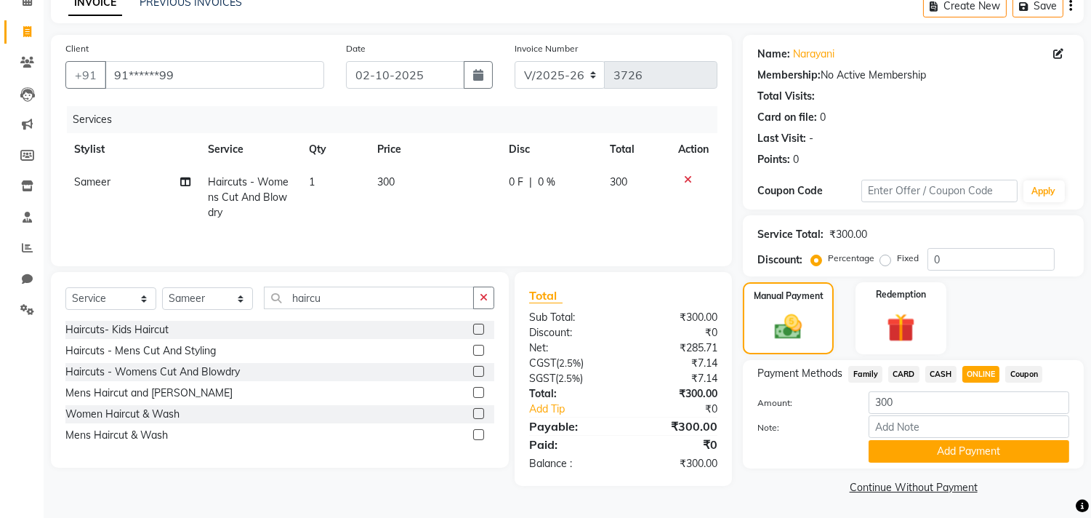
scroll to position [76, 0]
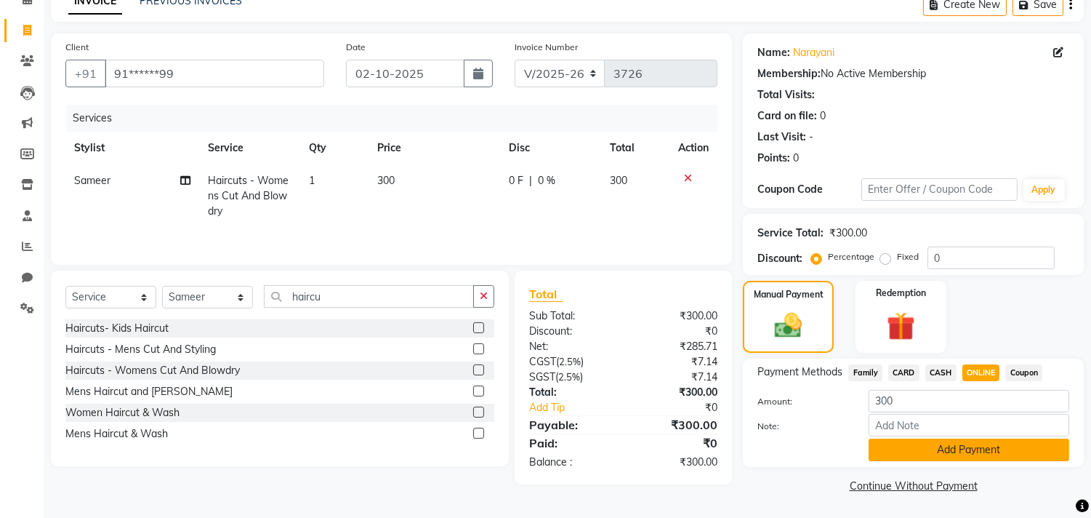
click at [968, 439] on button "Add Payment" at bounding box center [969, 449] width 201 height 23
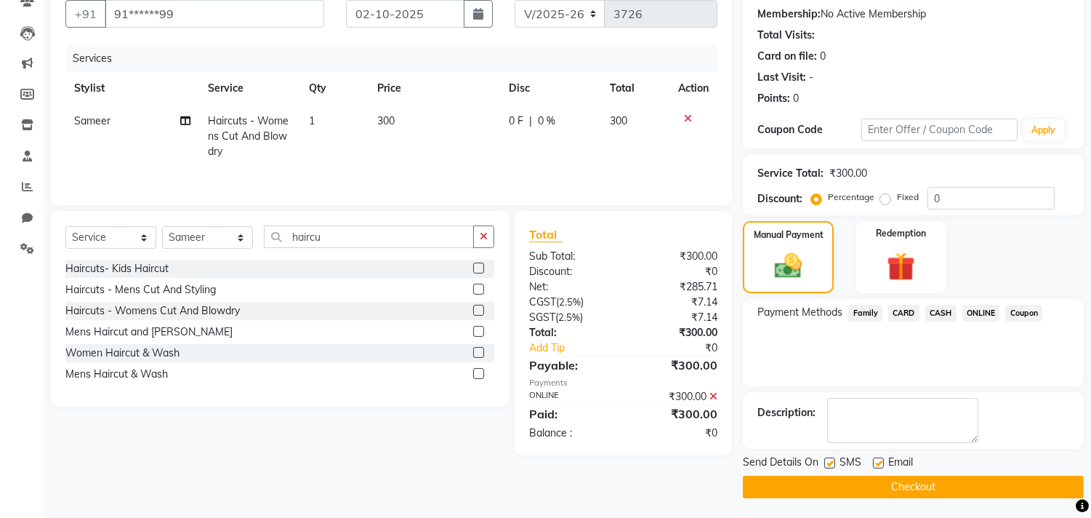
scroll to position [136, 0]
click at [946, 477] on button "Checkout" at bounding box center [913, 486] width 341 height 23
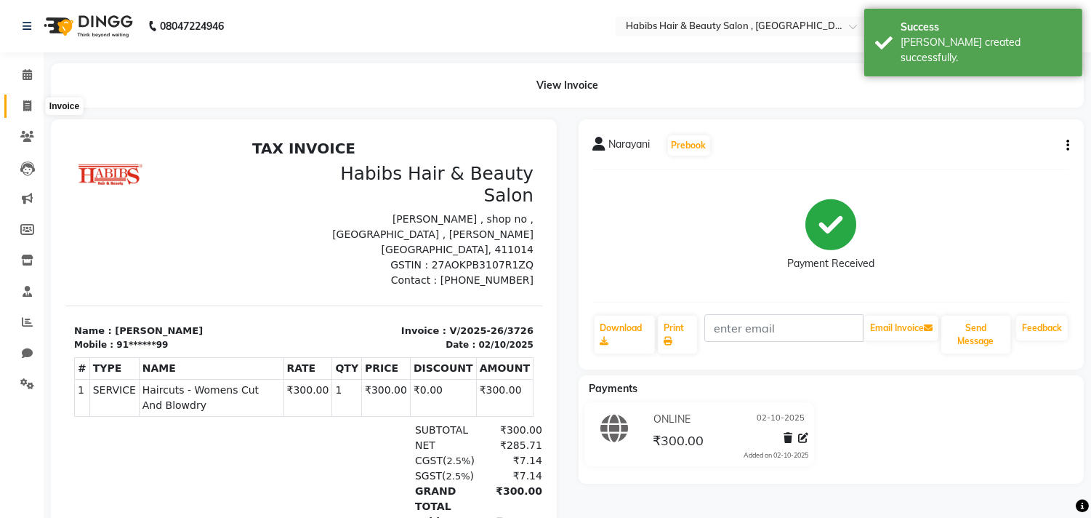
click at [31, 111] on span at bounding box center [27, 106] width 25 height 17
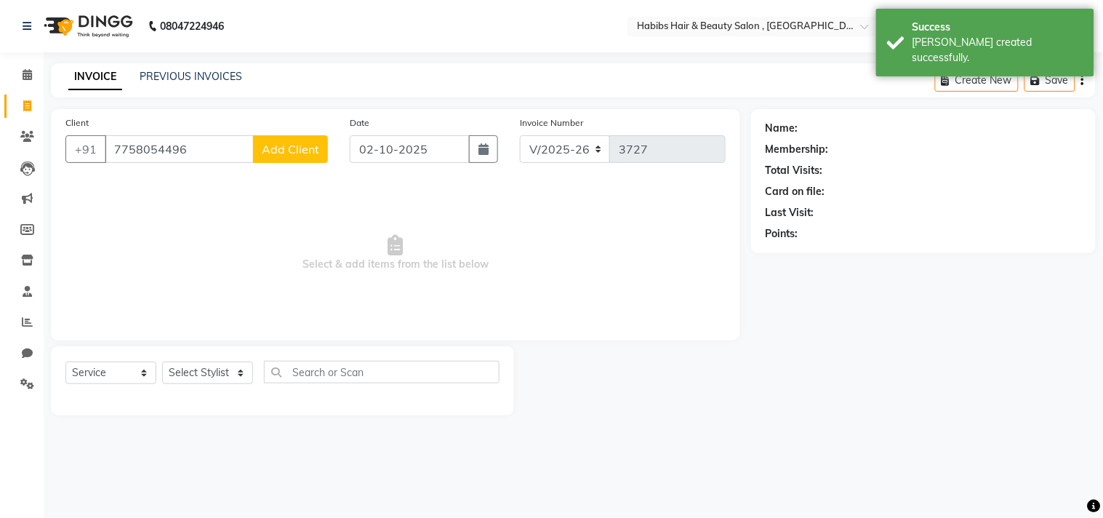
click at [298, 151] on span "Add Client" at bounding box center [290, 149] width 57 height 15
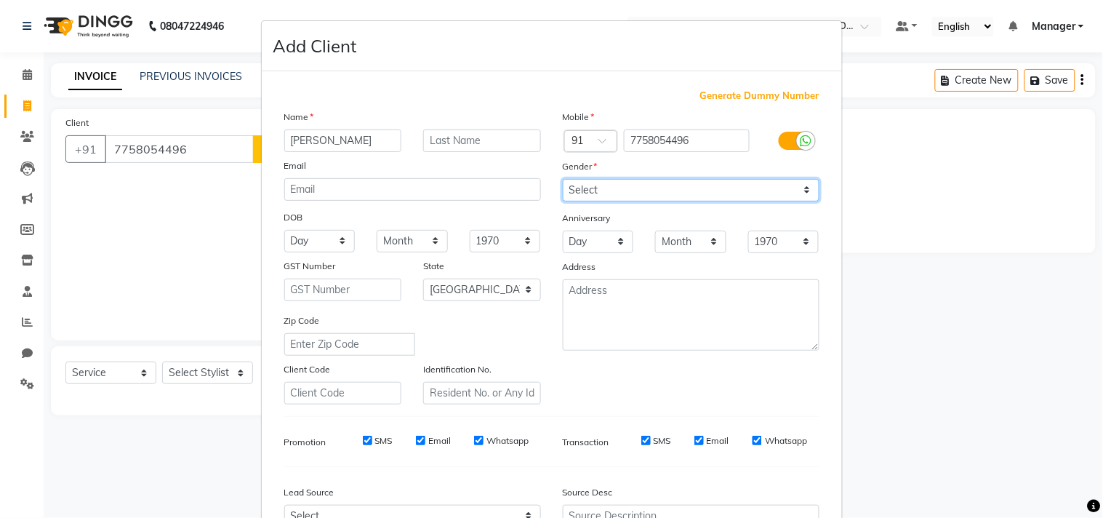
drag, startPoint x: 599, startPoint y: 179, endPoint x: 601, endPoint y: 191, distance: 11.8
click at [599, 179] on select "Select Male Female Other Prefer Not To Say" at bounding box center [691, 190] width 257 height 23
click at [563, 179] on select "Select Male Female Other Prefer Not To Say" at bounding box center [691, 190] width 257 height 23
click at [739, 420] on div "Generate Dummy Number Name Nehal Email DOB Day 01 02 03 04 05 06 07 08 09 10 11…" at bounding box center [551, 335] width 557 height 492
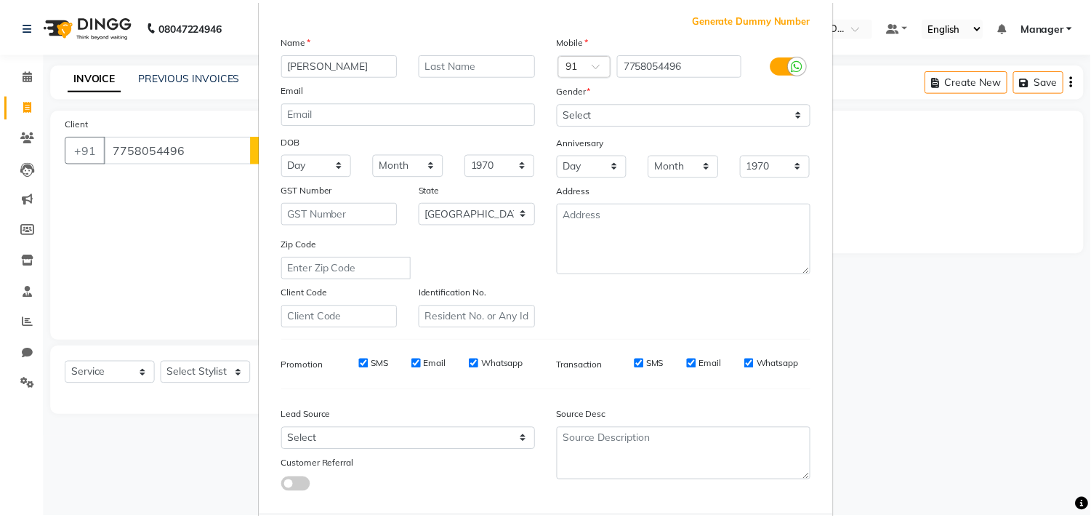
scroll to position [154, 0]
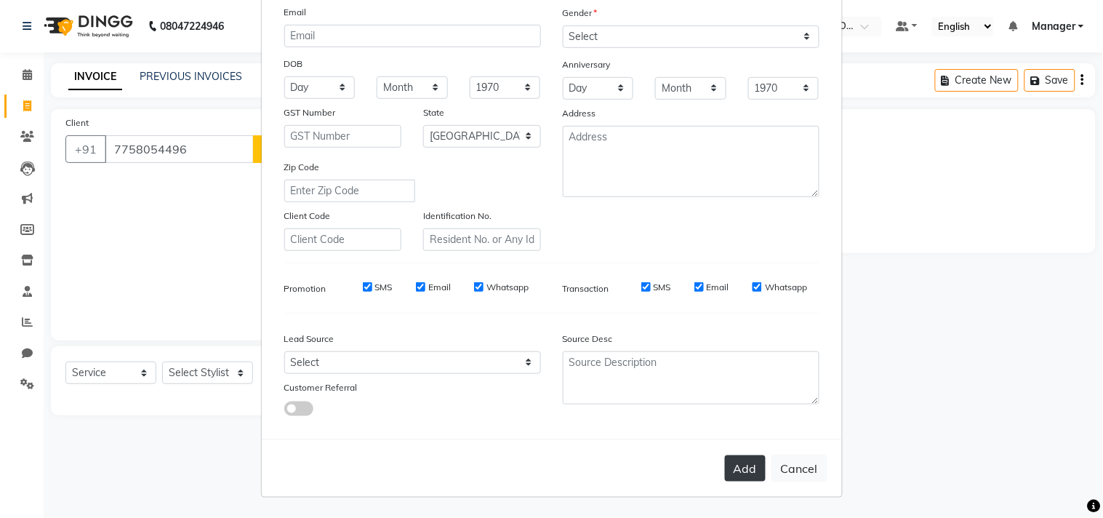
click at [739, 467] on button "Add" at bounding box center [745, 468] width 41 height 26
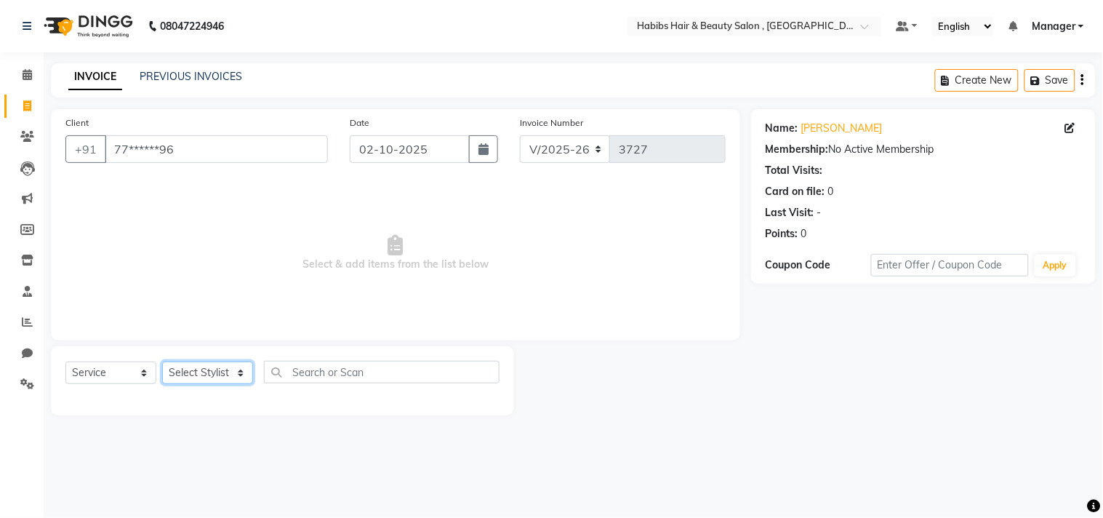
drag, startPoint x: 215, startPoint y: 382, endPoint x: 215, endPoint y: 364, distance: 17.5
click at [215, 382] on select "Select Stylist Arif Dilnawaz Manager M M Neelam Niyaz Reshma Riyaz Salman Samee…" at bounding box center [207, 372] width 91 height 23
click at [162, 362] on select "Select Stylist Arif Dilnawaz Manager M M Neelam Niyaz Reshma Riyaz Salman Samee…" at bounding box center [207, 372] width 91 height 23
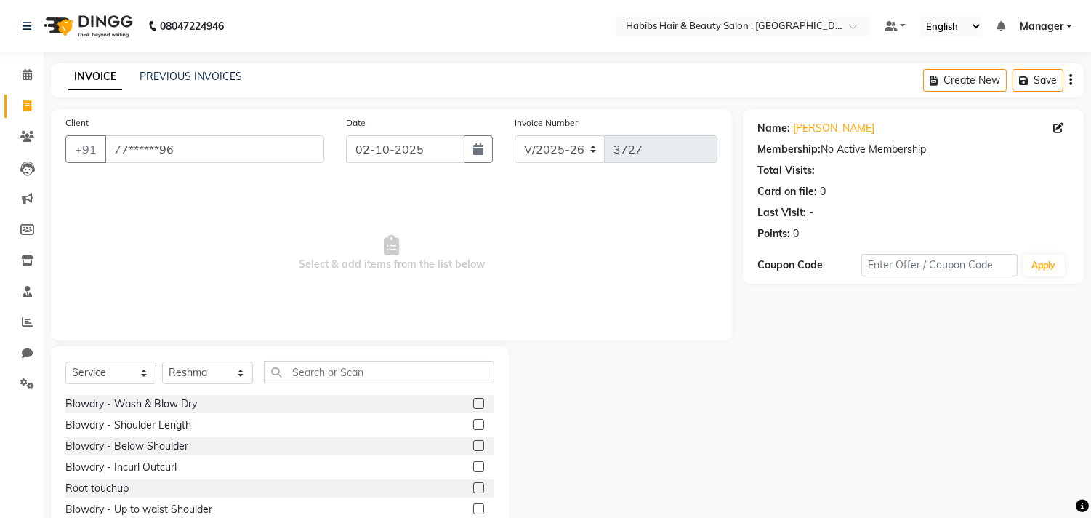
click at [354, 383] on div "Select Service Product Membership Package Voucher Prepaid Gift Card Select Styl…" at bounding box center [279, 378] width 429 height 34
click at [355, 380] on input "text" at bounding box center [379, 372] width 231 height 23
click at [473, 404] on label at bounding box center [478, 403] width 11 height 11
click at [473, 404] on input "checkbox" at bounding box center [477, 403] width 9 height 9
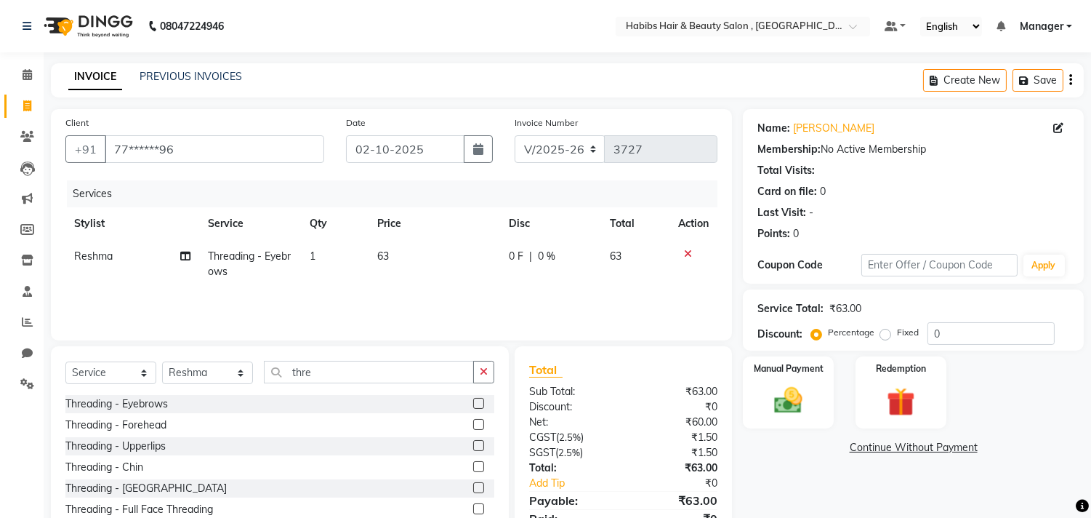
click at [473, 446] on label at bounding box center [478, 445] width 11 height 11
click at [473, 446] on input "checkbox" at bounding box center [477, 445] width 9 height 9
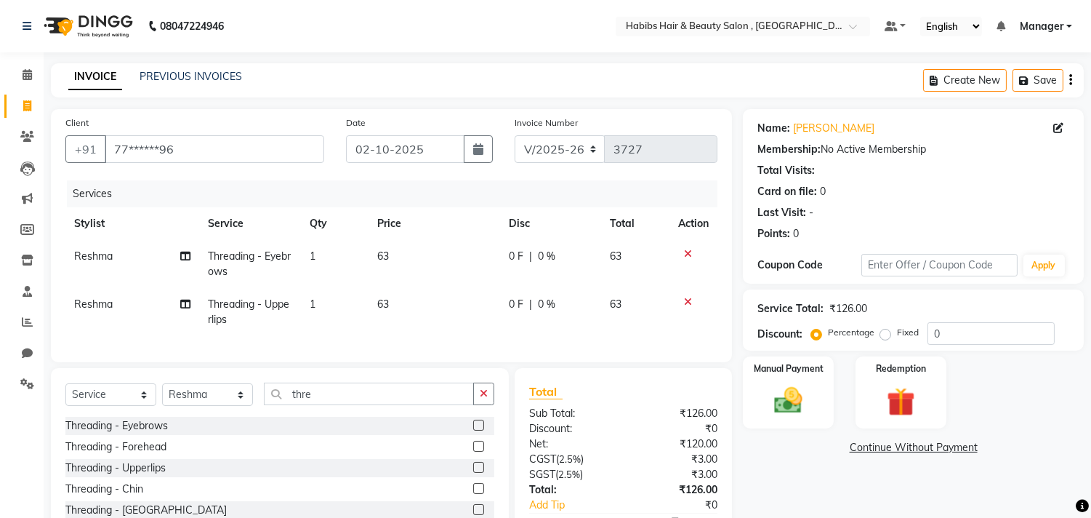
click at [730, 405] on div "Total Sub Total: ₹126.00 Discount: ₹0 Net: ₹120.00 CGST ( 2.5% ) ₹3.00 SGST ( 2…" at bounding box center [623, 475] width 217 height 214
click at [822, 397] on div "Manual Payment" at bounding box center [789, 392] width 95 height 74
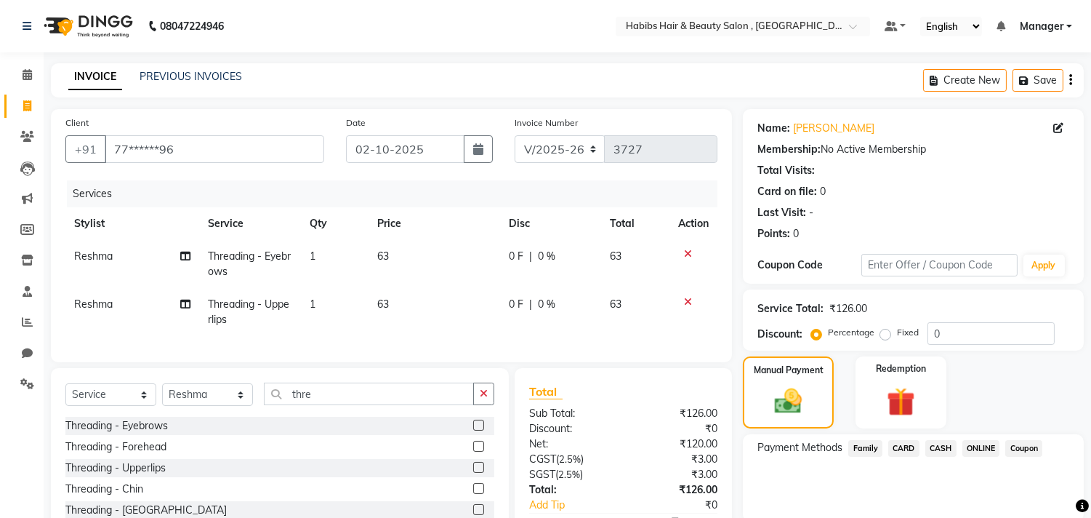
click at [974, 444] on span "ONLINE" at bounding box center [982, 448] width 38 height 17
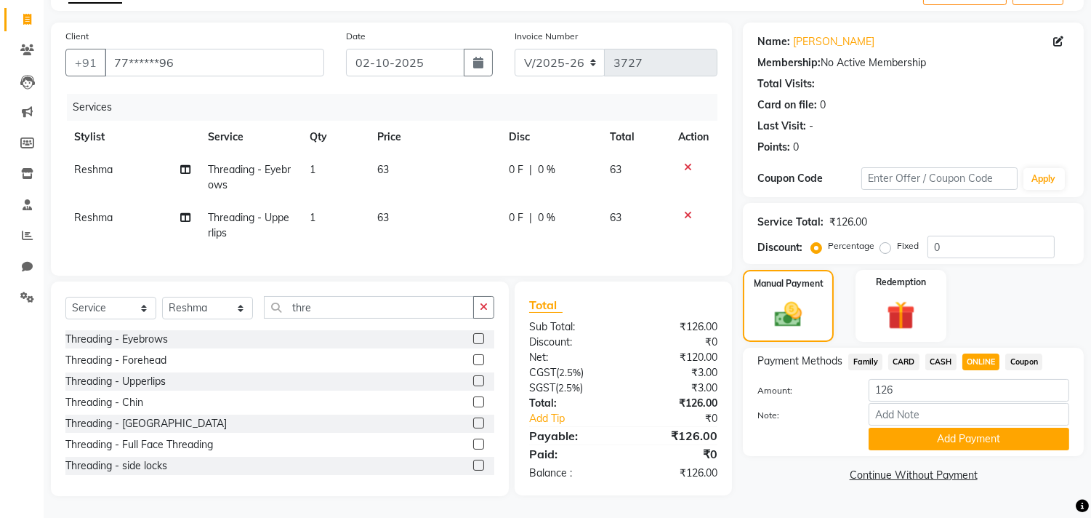
click at [974, 444] on div "Name: Nehal Membership: No Active Membership Total Visits: Card on file: 0 Last…" at bounding box center [919, 259] width 352 height 473
click at [977, 432] on button "Add Payment" at bounding box center [969, 439] width 201 height 23
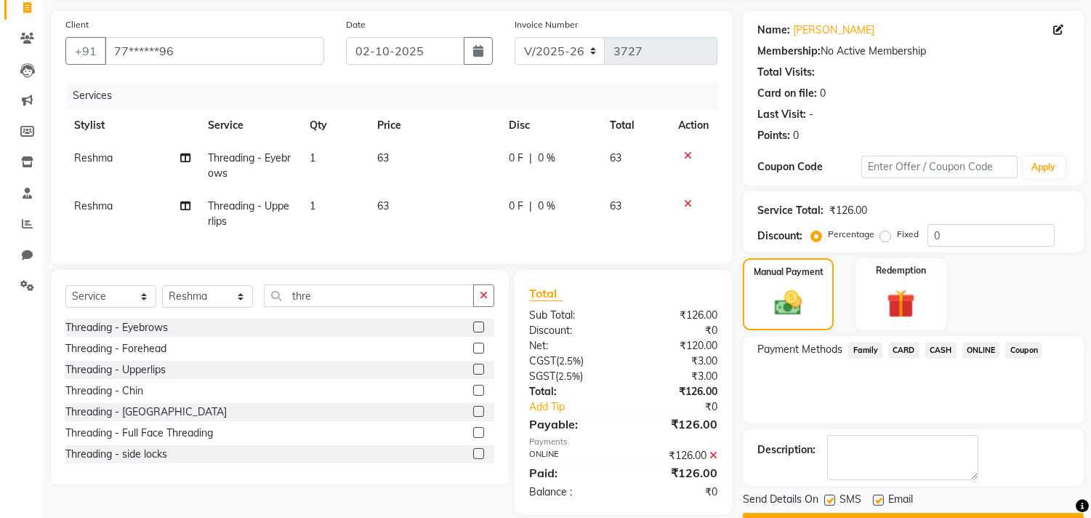
scroll to position [136, 0]
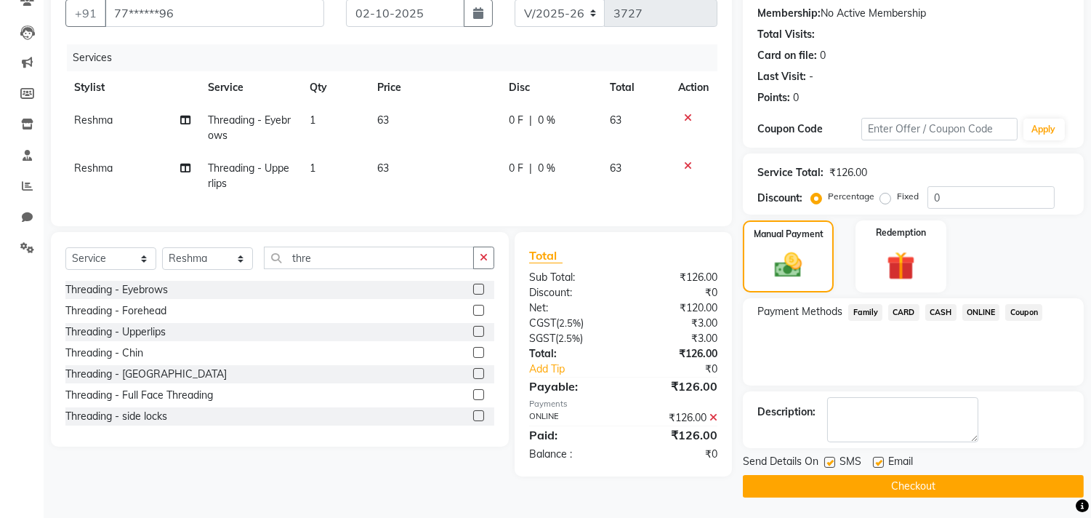
click at [960, 475] on button "Checkout" at bounding box center [913, 486] width 341 height 23
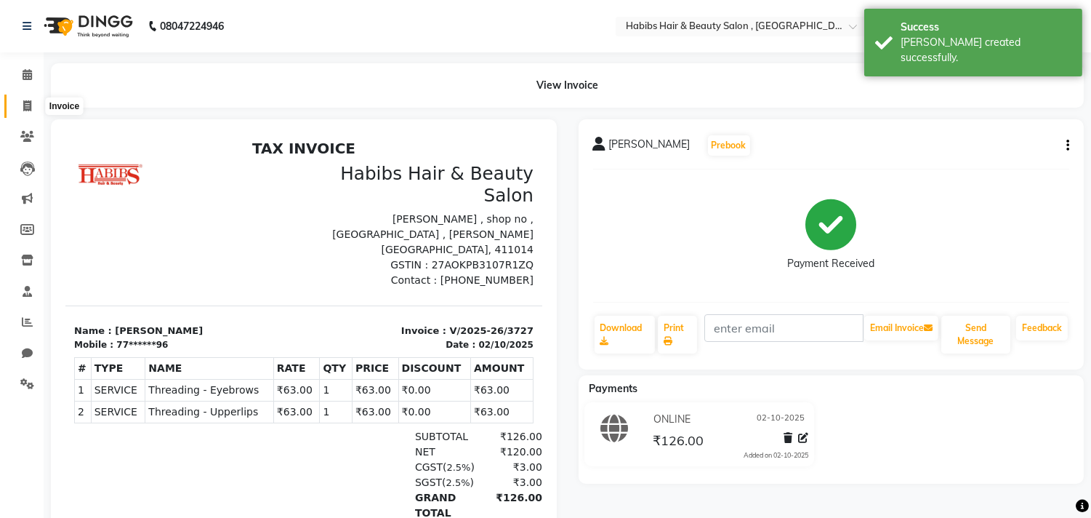
click at [32, 100] on span at bounding box center [27, 106] width 25 height 17
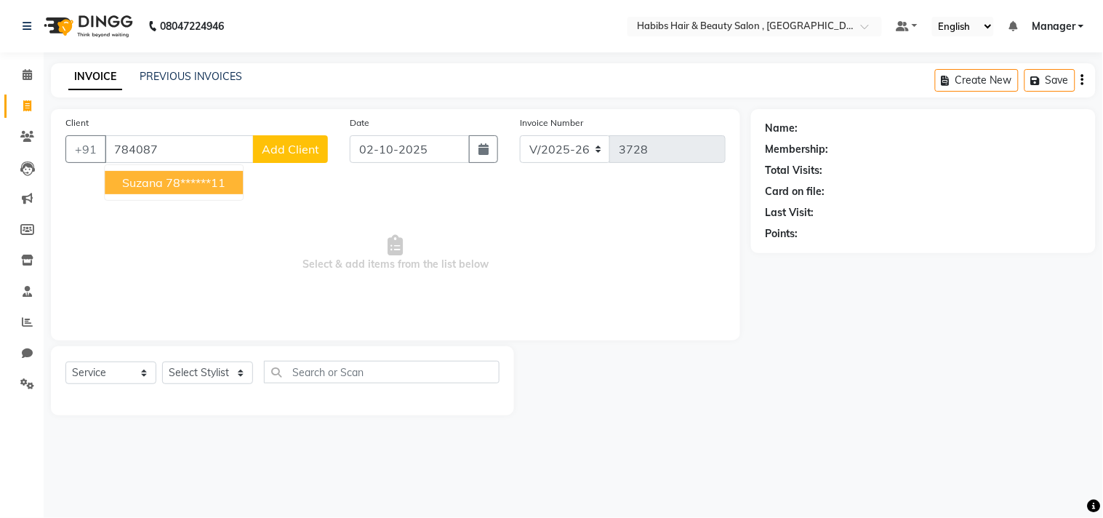
click at [224, 172] on button "Suzana 78******11" at bounding box center [174, 182] width 138 height 23
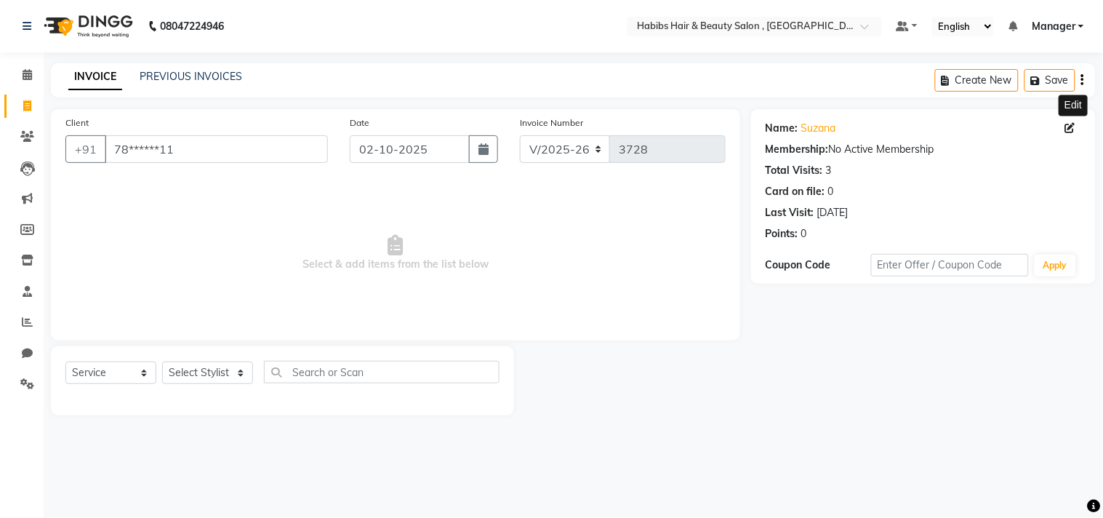
click at [1067, 132] on icon at bounding box center [1070, 128] width 10 height 10
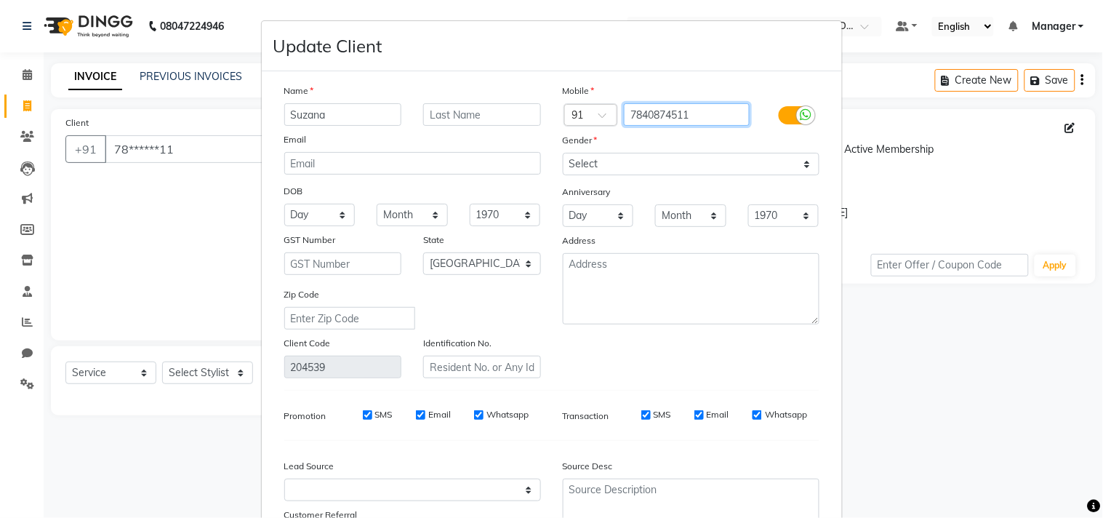
click at [666, 118] on input "7840874511" at bounding box center [687, 114] width 126 height 23
click at [660, 112] on input "784087511" at bounding box center [687, 114] width 126 height 23
click at [721, 337] on div "Mobile Country Code × 91 7840877511 Gender Select Male Female Other Prefer Not …" at bounding box center [691, 230] width 279 height 295
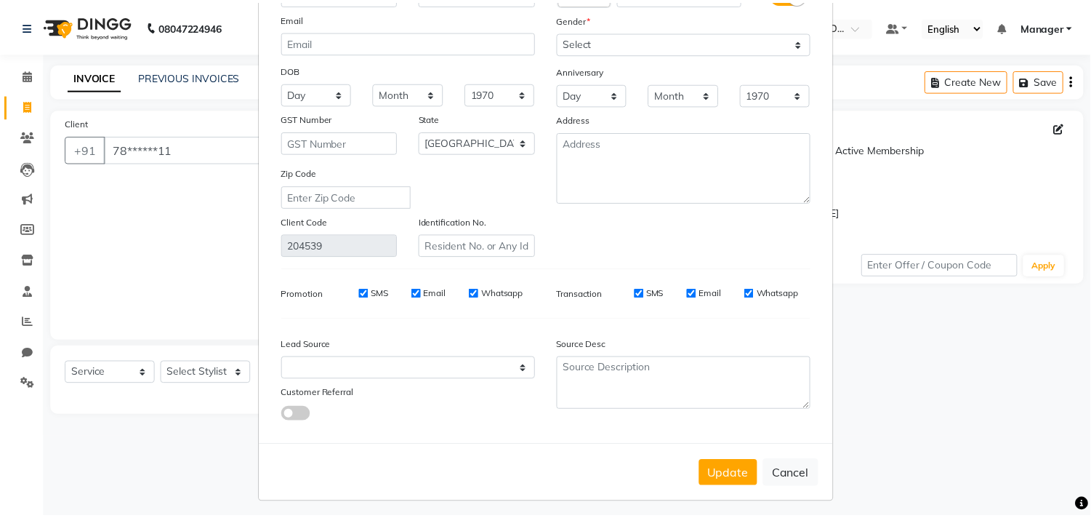
scroll to position [129, 0]
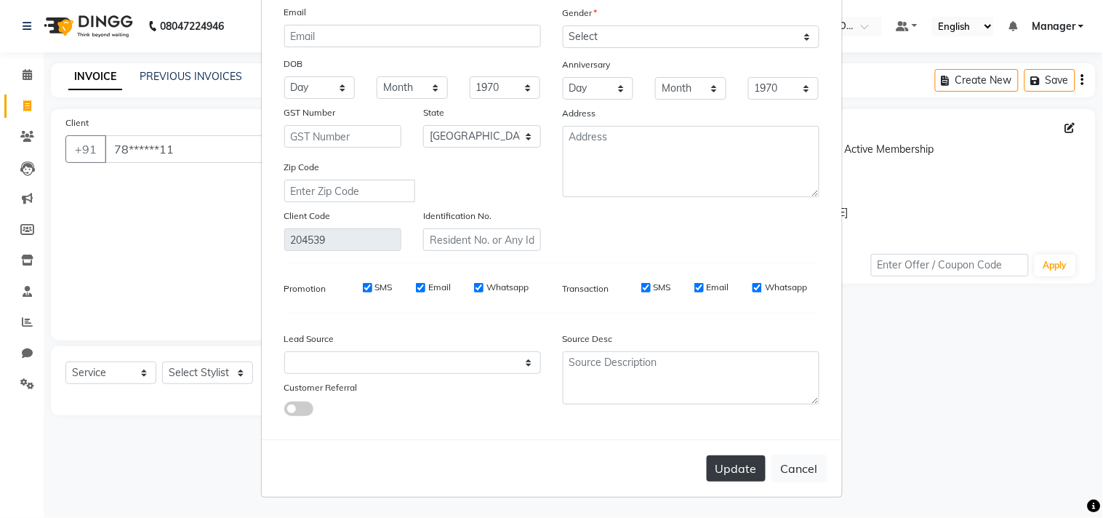
click at [745, 463] on button "Update" at bounding box center [736, 468] width 59 height 26
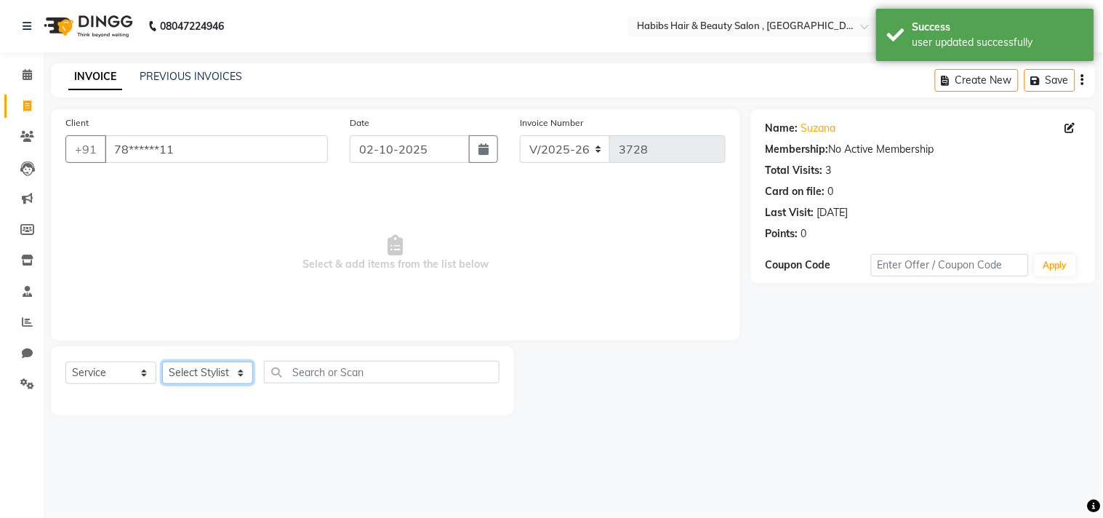
click at [209, 369] on select "Select Stylist Arif Dilnawaz Manager M M Neelam Niyaz Reshma Riyaz Salman Samee…" at bounding box center [207, 372] width 91 height 23
click at [162, 362] on select "Select Stylist Arif Dilnawaz Manager M M Neelam Niyaz Reshma Riyaz Salman Samee…" at bounding box center [207, 372] width 91 height 23
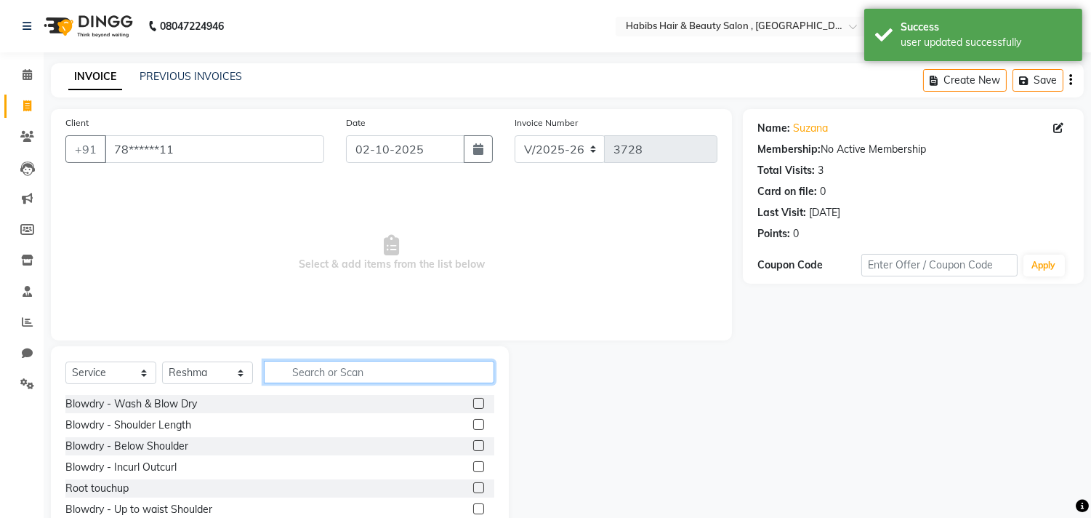
click at [350, 375] on input "text" at bounding box center [379, 372] width 231 height 23
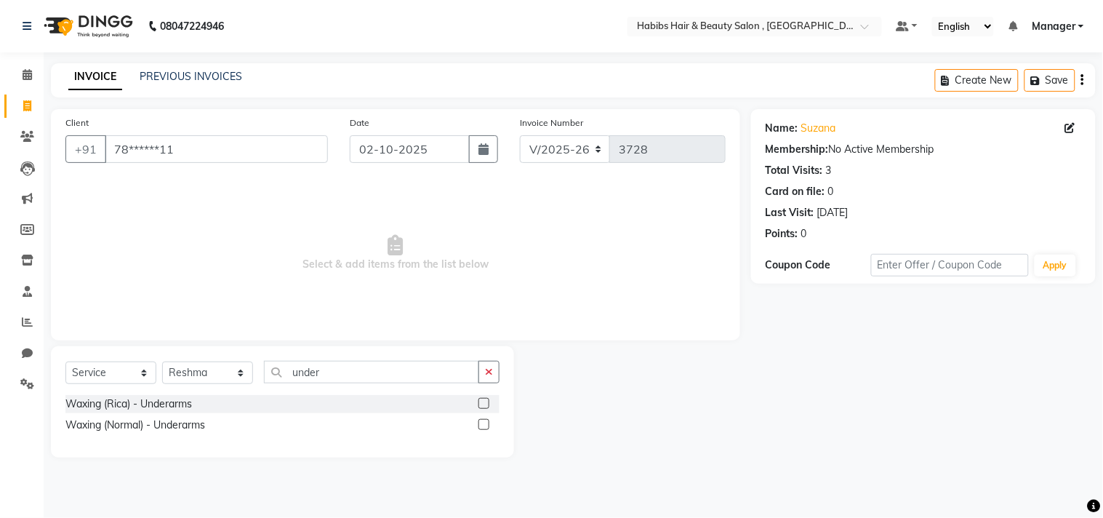
click at [487, 406] on label at bounding box center [483, 403] width 11 height 11
click at [487, 406] on input "checkbox" at bounding box center [482, 403] width 9 height 9
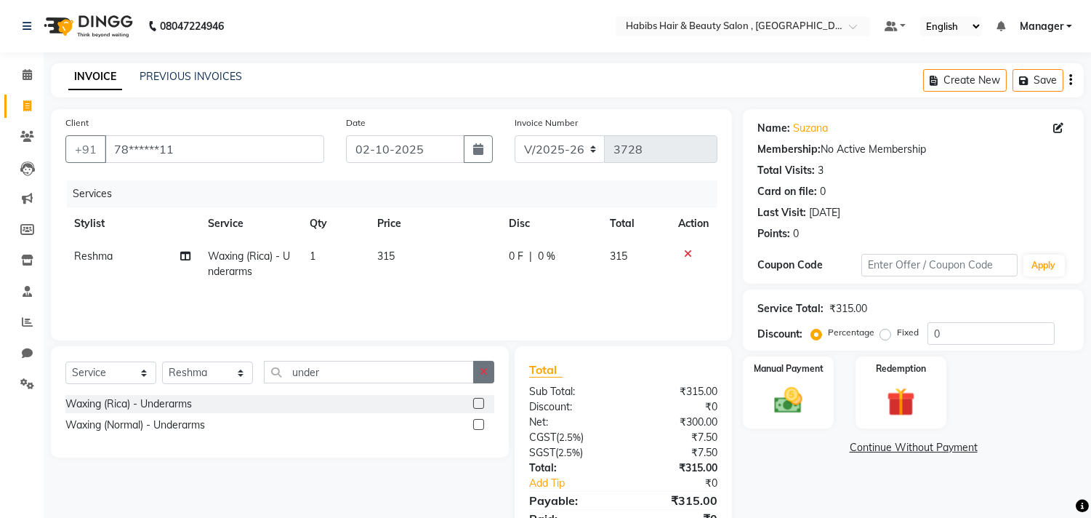
click at [487, 379] on button "button" at bounding box center [483, 372] width 21 height 23
click at [481, 401] on label at bounding box center [478, 403] width 11 height 11
click at [481, 401] on input "checkbox" at bounding box center [477, 403] width 9 height 9
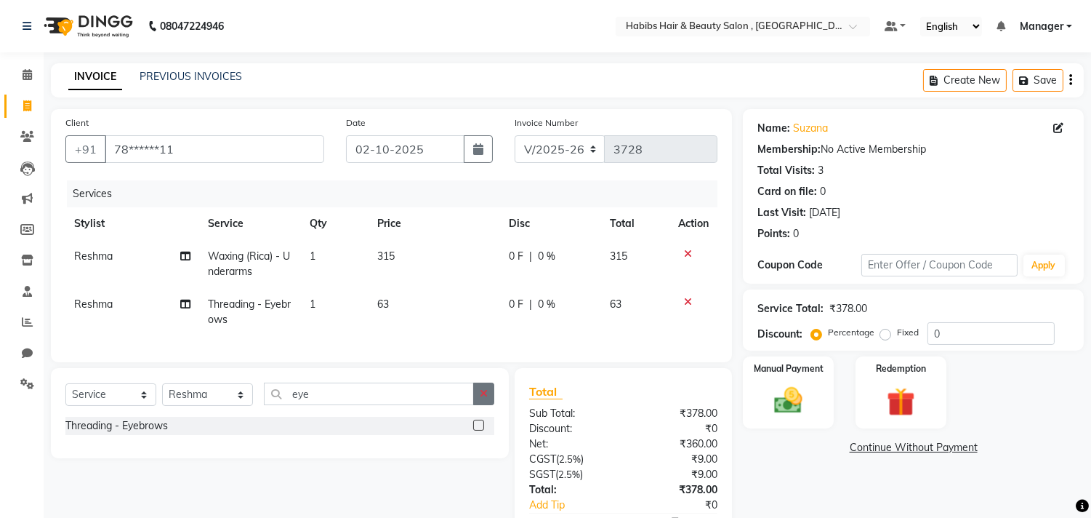
click at [484, 398] on icon "button" at bounding box center [484, 393] width 8 height 10
click at [475, 452] on label at bounding box center [478, 446] width 11 height 11
click at [475, 452] on input "checkbox" at bounding box center [477, 446] width 9 height 9
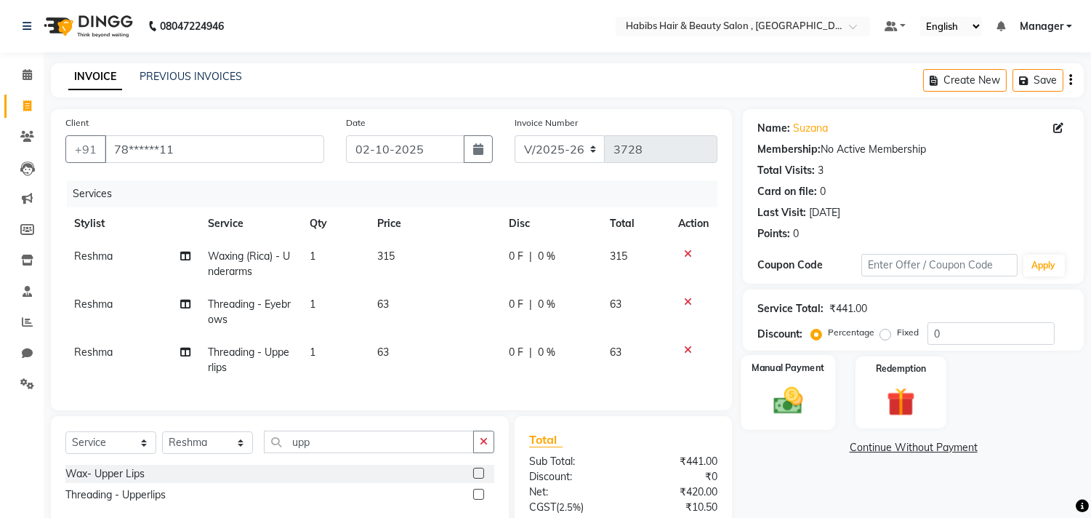
click at [798, 384] on img at bounding box center [789, 401] width 48 height 34
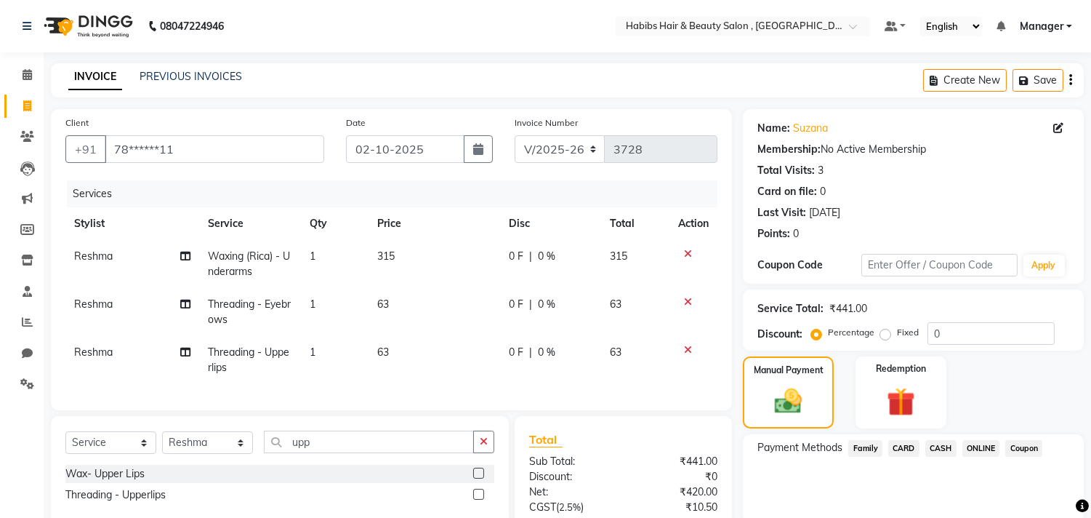
click at [972, 436] on div "Payment Methods Family CARD CASH ONLINE Coupon" at bounding box center [913, 477] width 341 height 87
click at [977, 441] on span "ONLINE" at bounding box center [982, 448] width 38 height 17
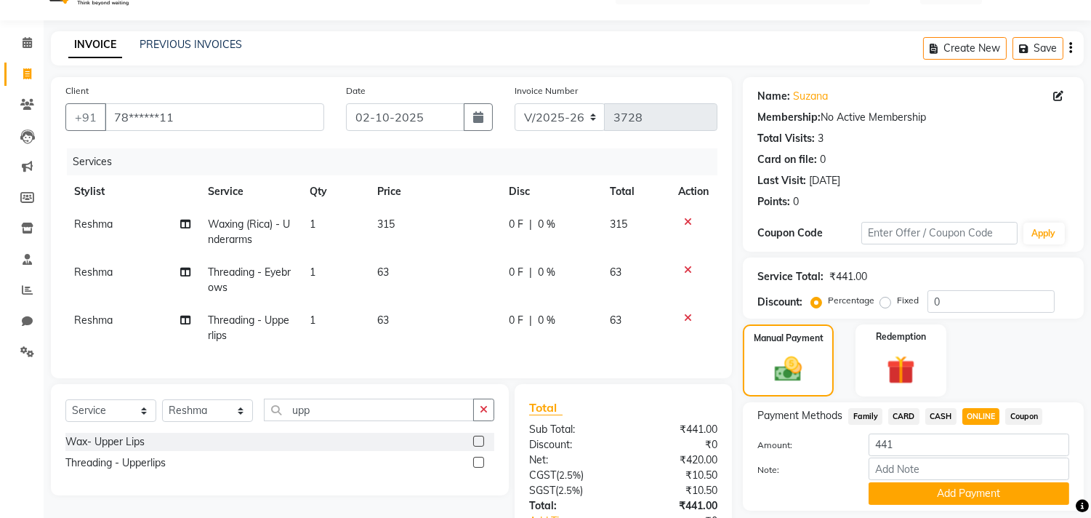
scroll to position [146, 0]
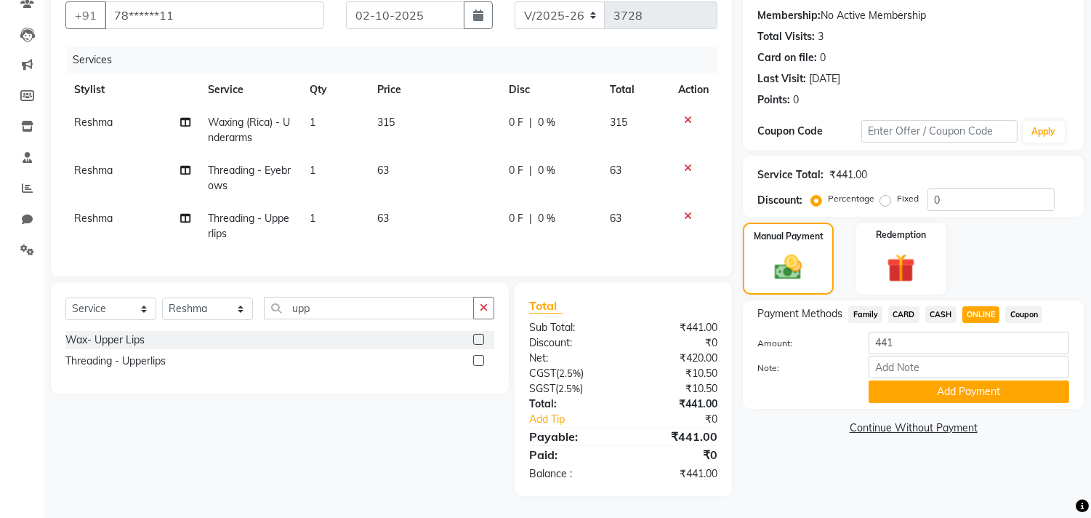
click at [977, 442] on div "Name: Suzana Membership: No Active Membership Total Visits: 3 Card on file: 0 L…" at bounding box center [919, 235] width 352 height 521
click at [992, 380] on button "Add Payment" at bounding box center [969, 391] width 201 height 23
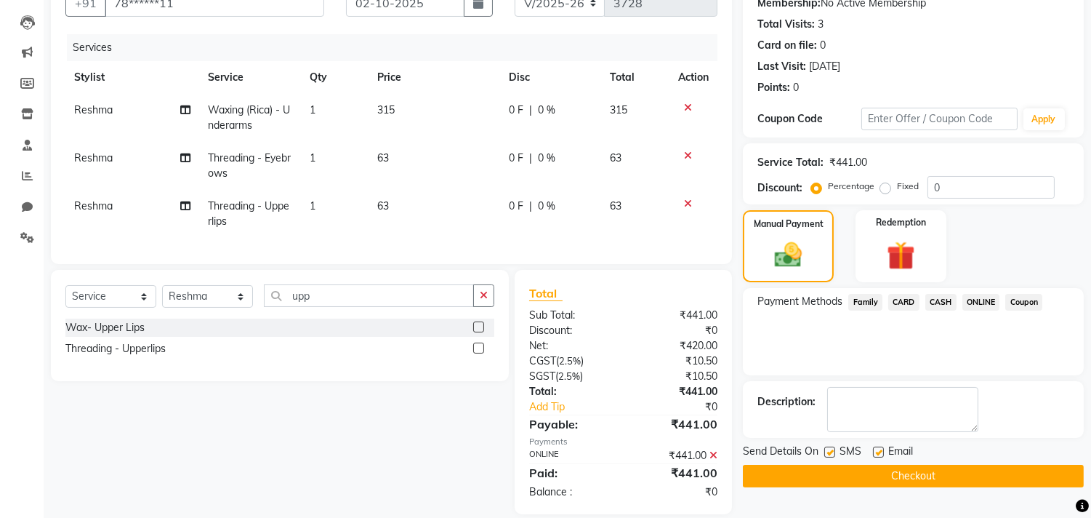
scroll to position [176, 0]
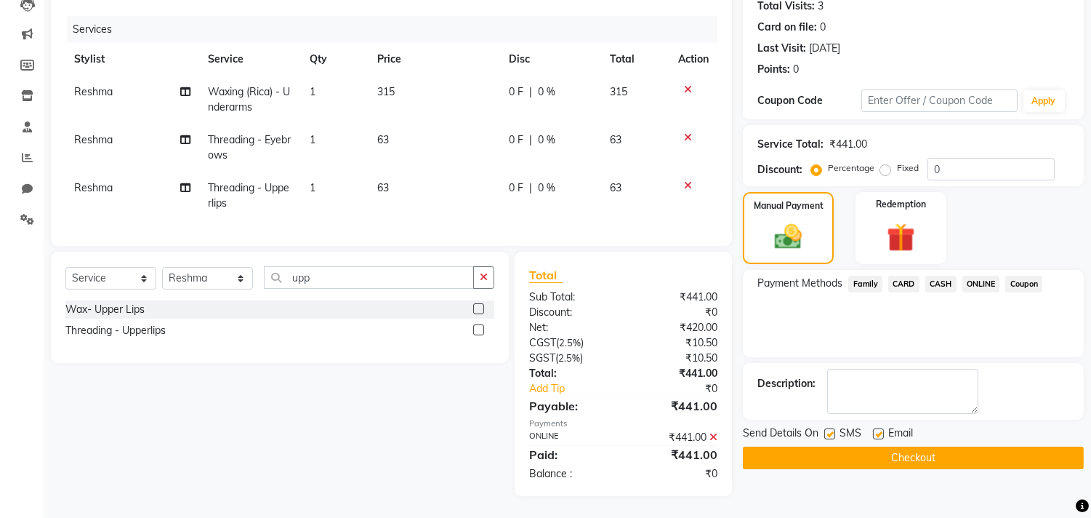
click at [980, 460] on div "Name: Suzana Membership: No Active Membership Total Visits: 3 Card on file: 0 L…" at bounding box center [919, 220] width 352 height 551
click at [986, 452] on button "Checkout" at bounding box center [913, 457] width 341 height 23
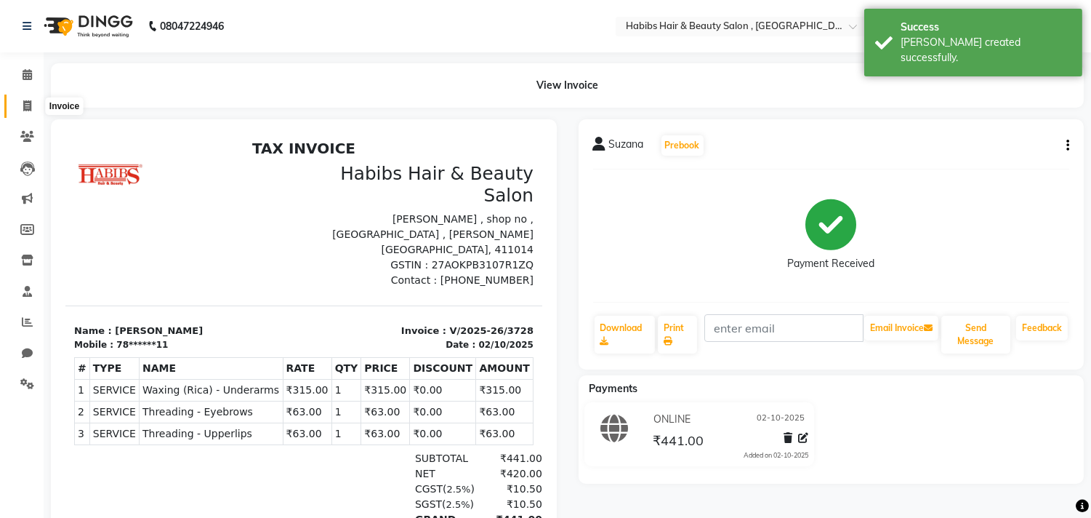
click at [25, 105] on icon at bounding box center [27, 105] width 8 height 11
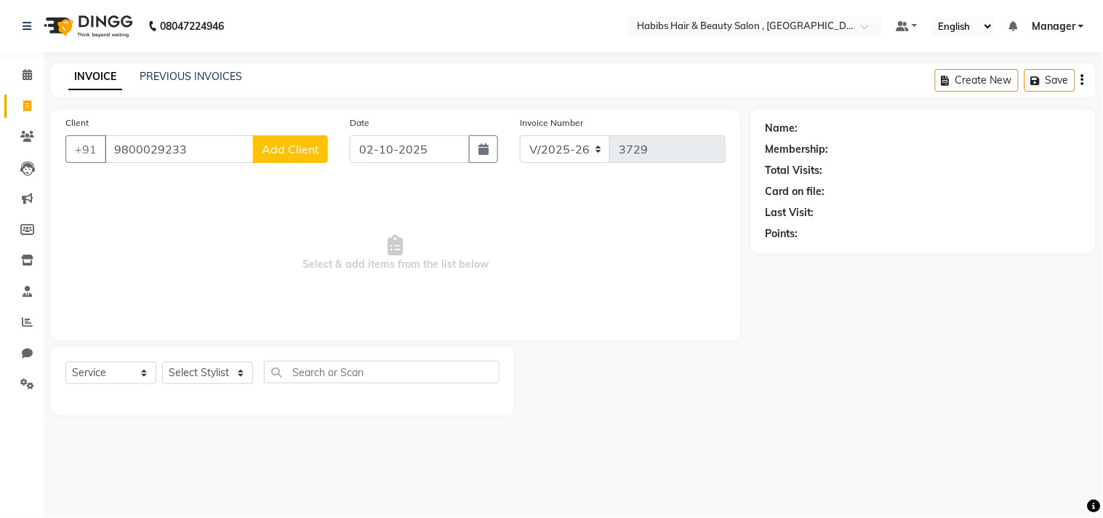
click at [287, 146] on span "Add Client" at bounding box center [290, 149] width 57 height 15
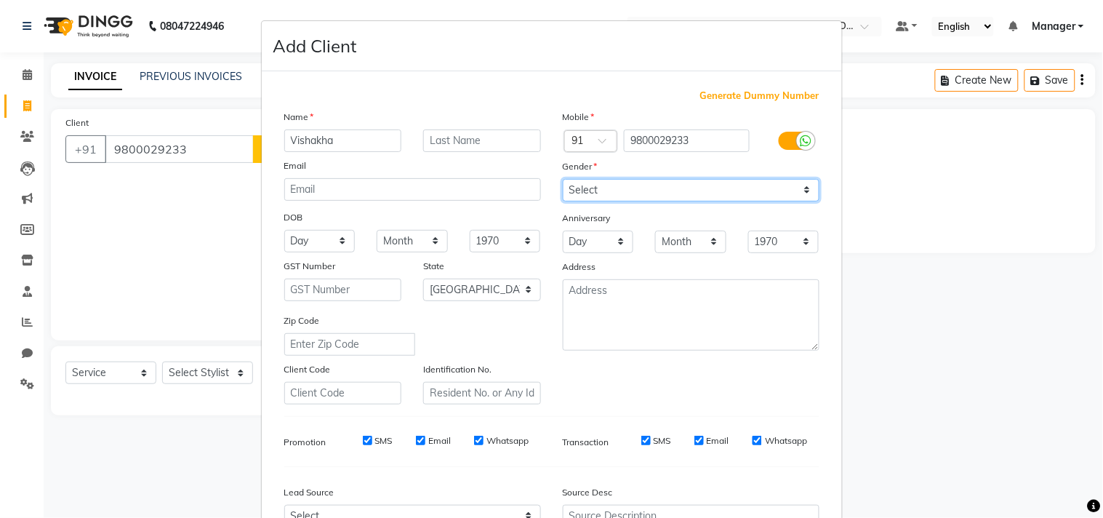
click at [592, 191] on select "Select Male Female Other Prefer Not To Say" at bounding box center [691, 190] width 257 height 23
click at [563, 179] on select "Select Male Female Other Prefer Not To Say" at bounding box center [691, 190] width 257 height 23
click at [736, 415] on div "Generate Dummy Number Name Vishakha Email DOB Day 01 02 03 04 05 06 07 08 09 10…" at bounding box center [551, 335] width 557 height 492
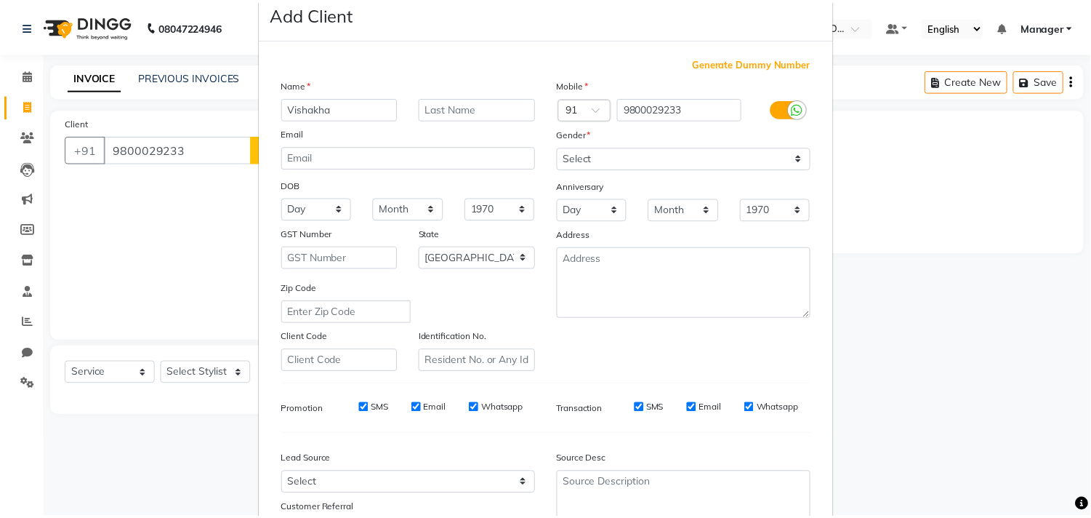
scroll to position [154, 0]
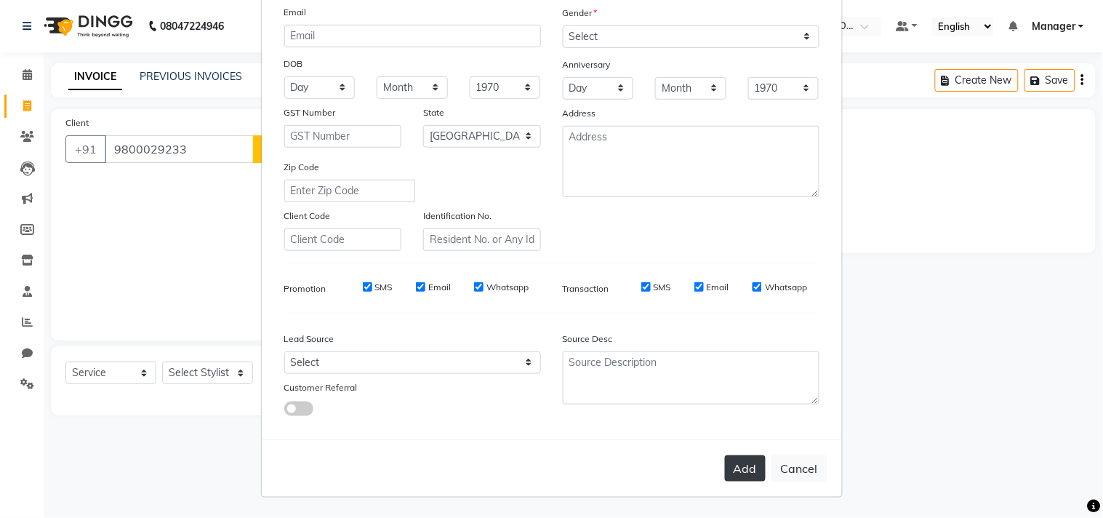
click at [740, 478] on button "Add" at bounding box center [745, 468] width 41 height 26
click at [740, 478] on div "Add Cancel" at bounding box center [552, 467] width 580 height 57
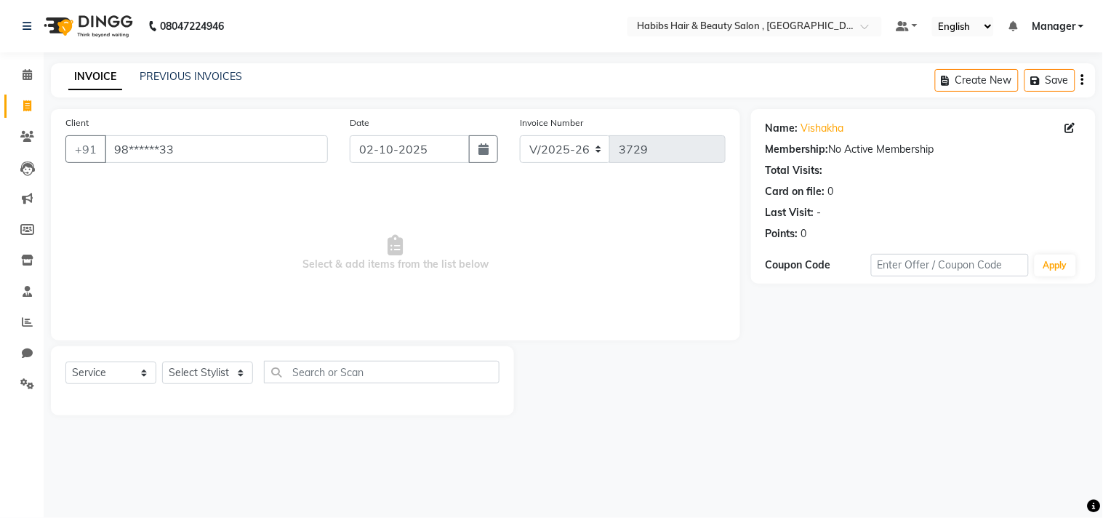
click at [886, 362] on div "Name: Vishakha Membership: No Active Membership Total Visits: Card on file: 0 L…" at bounding box center [929, 262] width 356 height 306
click at [215, 383] on select "Select Stylist Arif Dilnawaz Manager M M Neelam Niyaz Reshma Riyaz Salman Samee…" at bounding box center [207, 372] width 91 height 23
click at [162, 362] on select "Select Stylist Arif Dilnawaz Manager M M Neelam Niyaz Reshma Riyaz Salman Samee…" at bounding box center [207, 372] width 91 height 23
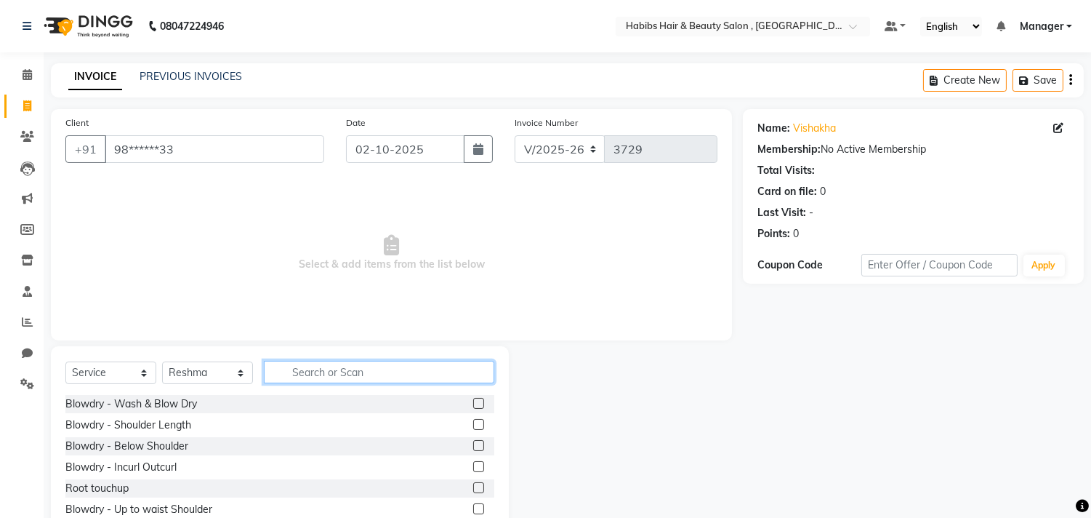
click at [351, 371] on input "text" at bounding box center [379, 372] width 231 height 23
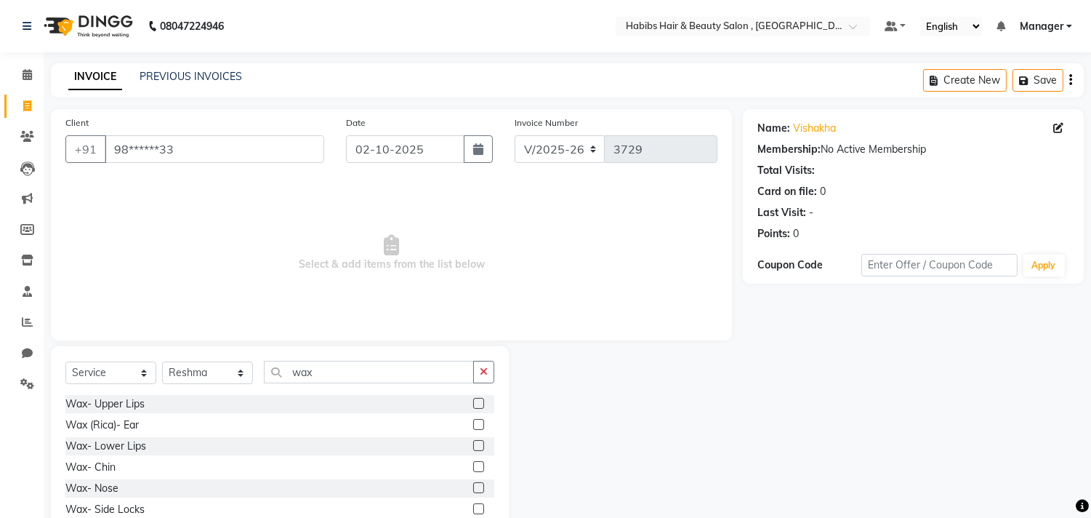
click at [414, 343] on div "Client +91 98******33 Date 02-10-2025 Invoice Number V/2025 V/2025-26 3729 Sele…" at bounding box center [391, 335] width 703 height 452
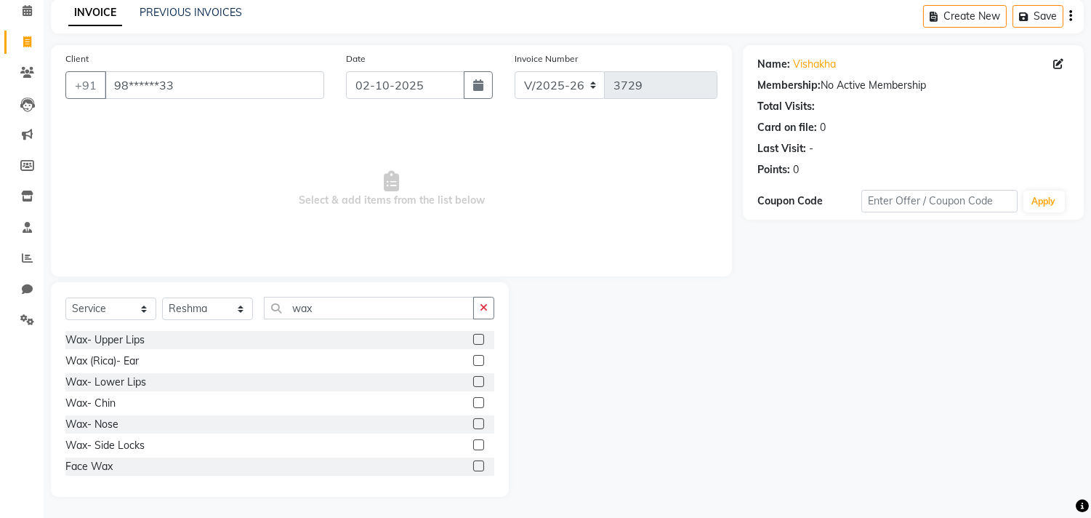
scroll to position [127, 0]
click at [473, 358] on label at bounding box center [478, 360] width 11 height 11
click at [473, 358] on input "checkbox" at bounding box center [477, 360] width 9 height 9
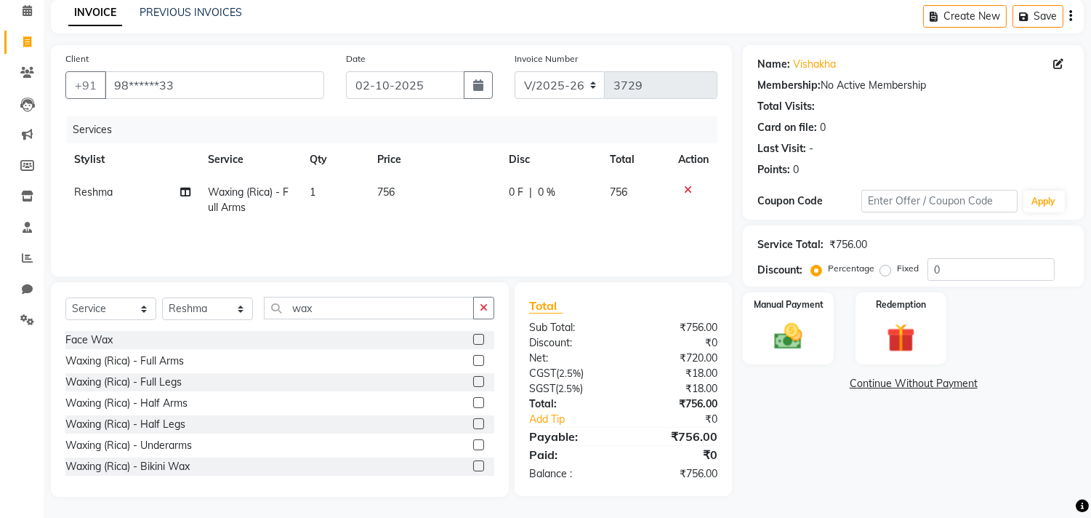
click at [473, 426] on label at bounding box center [478, 423] width 11 height 11
click at [473, 426] on input "checkbox" at bounding box center [477, 424] width 9 height 9
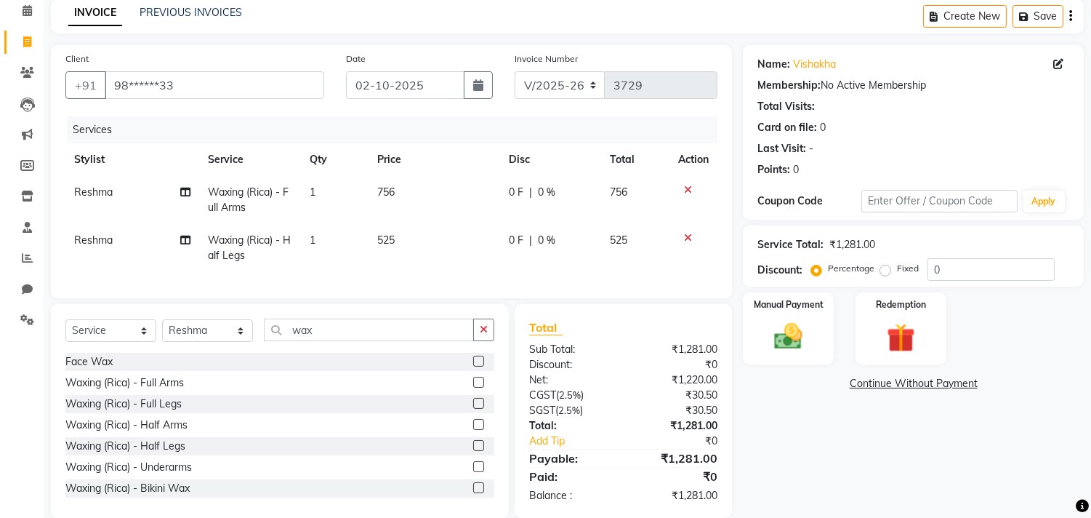
click at [473, 472] on label at bounding box center [478, 466] width 11 height 11
click at [473, 472] on input "checkbox" at bounding box center [477, 466] width 9 height 9
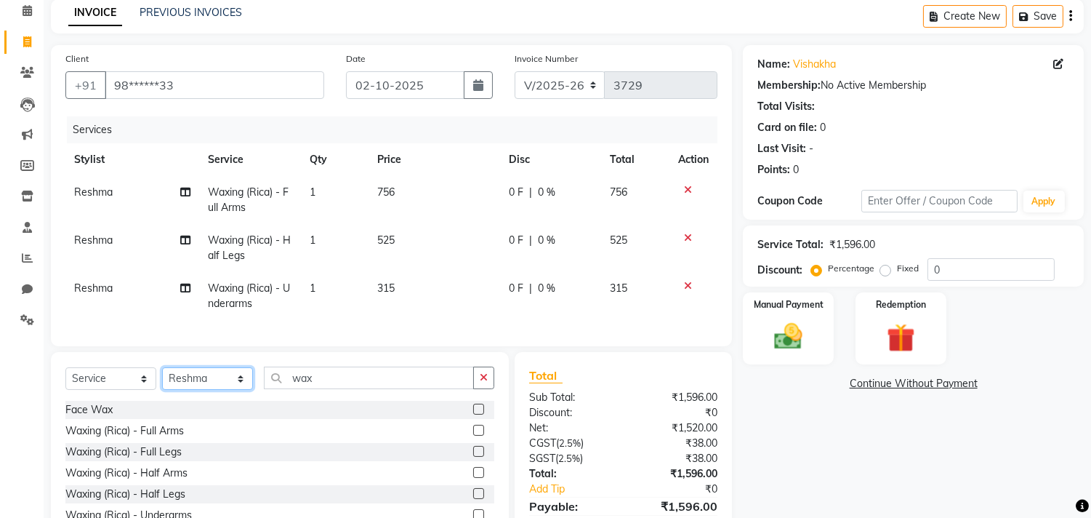
click at [211, 384] on select "Select Stylist Arif Dilnawaz Manager M M Neelam Niyaz Reshma Riyaz Salman Samee…" at bounding box center [207, 378] width 91 height 23
click at [162, 379] on select "Select Stylist Arif Dilnawaz Manager M M Neelam Niyaz Reshma Riyaz Salman Samee…" at bounding box center [207, 378] width 91 height 23
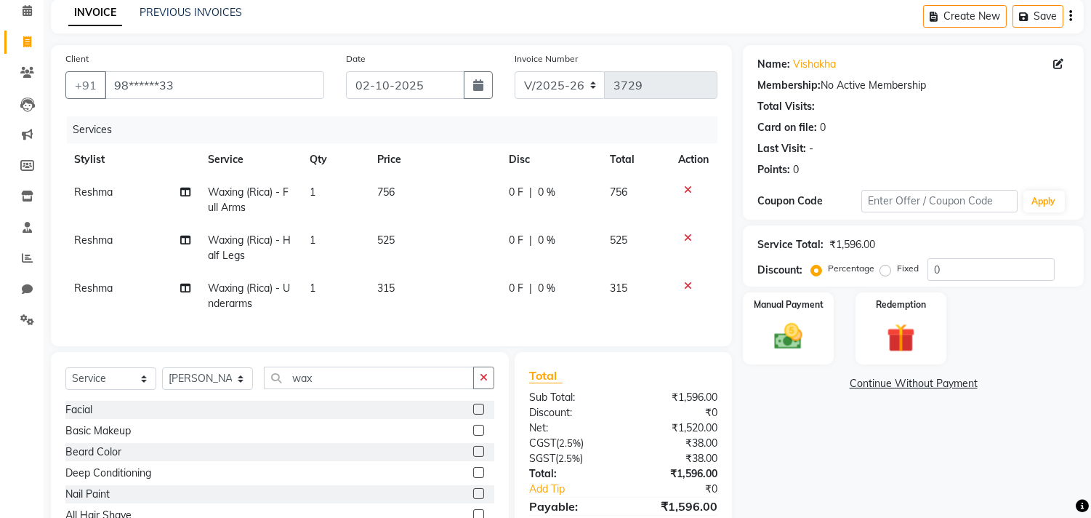
click at [230, 346] on div "Client +91 98******33 Date 02-10-2025 Invoice Number V/2025 V/2025-26 3729 Serv…" at bounding box center [391, 195] width 681 height 301
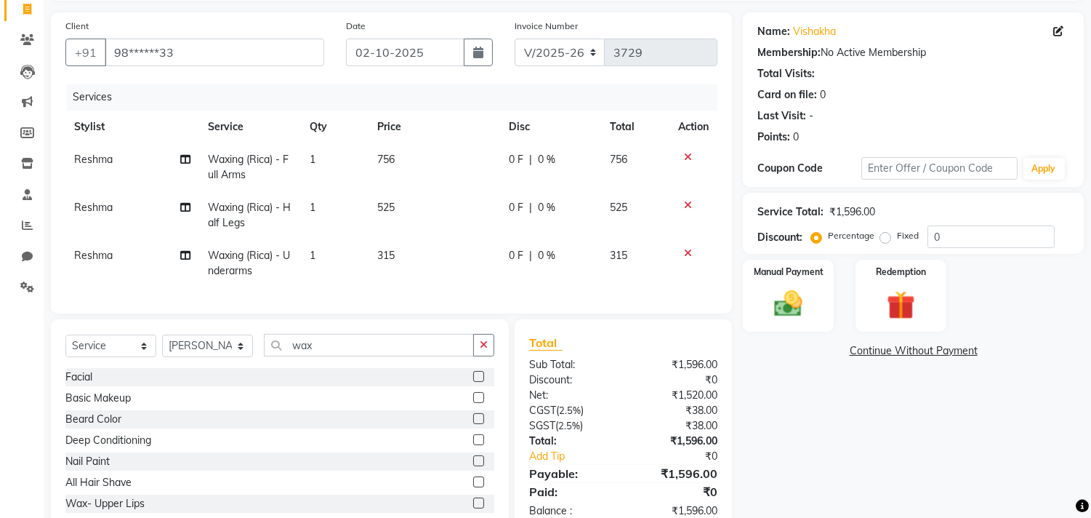
scroll to position [147, 0]
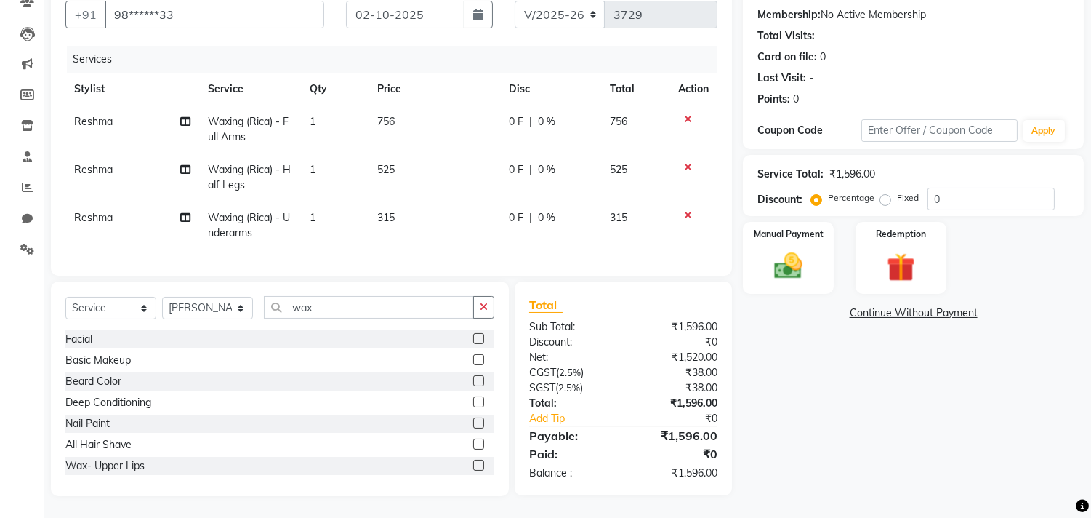
click at [412, 328] on div "Select Service Product Membership Package Voucher Prepaid Gift Card Select Styl…" at bounding box center [279, 313] width 429 height 34
click at [429, 313] on input "wax" at bounding box center [369, 307] width 210 height 23
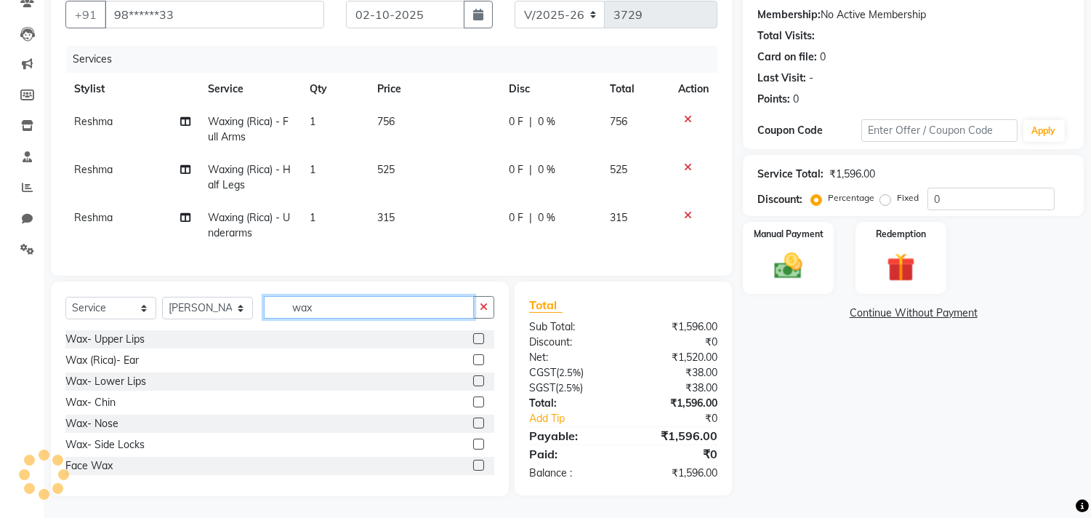
scroll to position [127, 0]
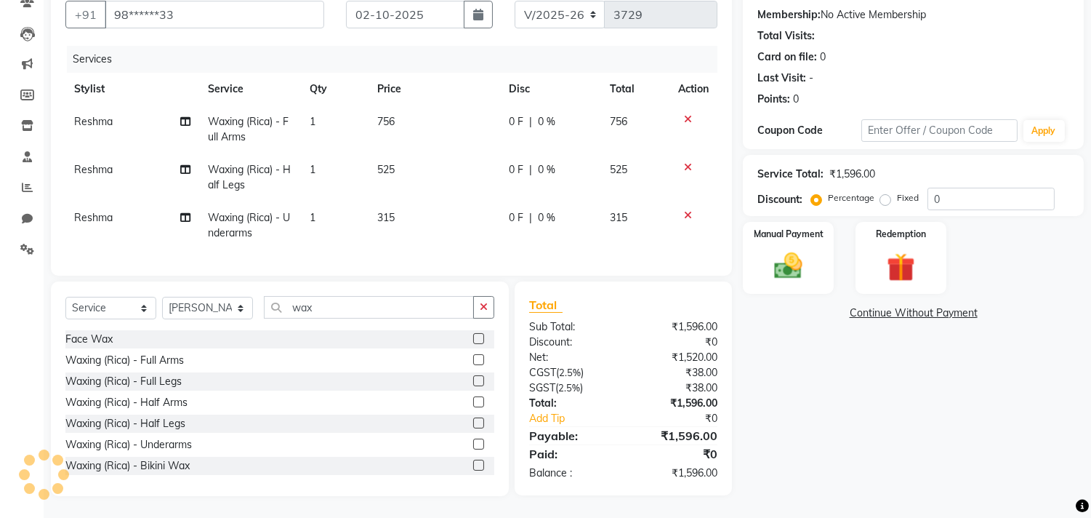
click at [473, 439] on label at bounding box center [478, 443] width 11 height 11
click at [473, 440] on input "checkbox" at bounding box center [477, 444] width 9 height 9
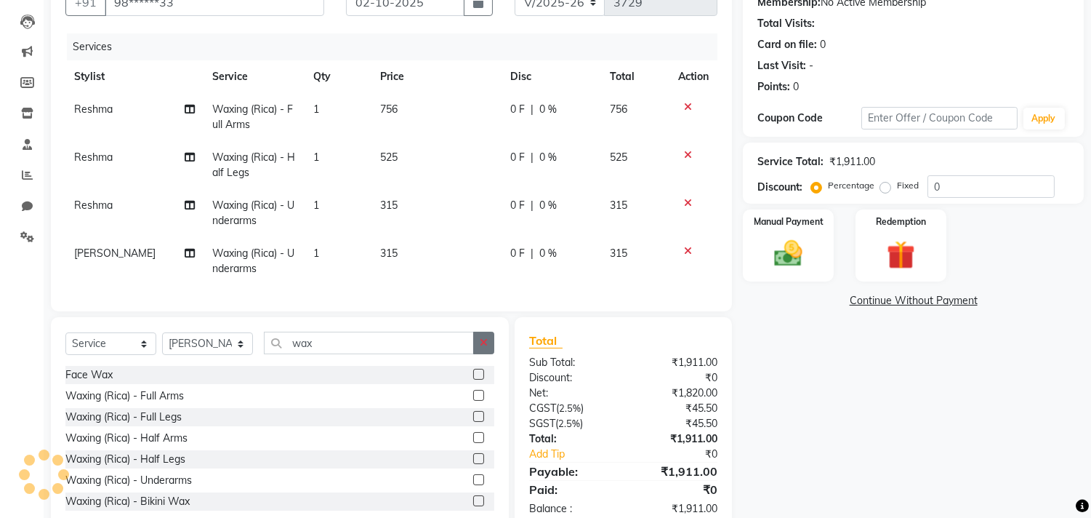
click at [481, 345] on button "button" at bounding box center [483, 343] width 21 height 23
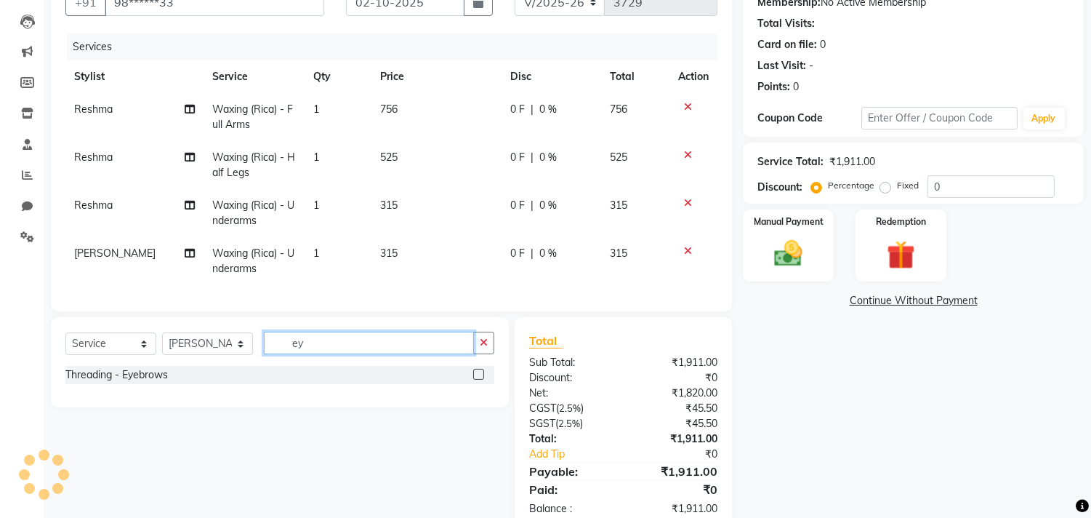
scroll to position [0, 0]
click at [481, 380] on label at bounding box center [478, 374] width 11 height 11
click at [481, 380] on input "checkbox" at bounding box center [477, 374] width 9 height 9
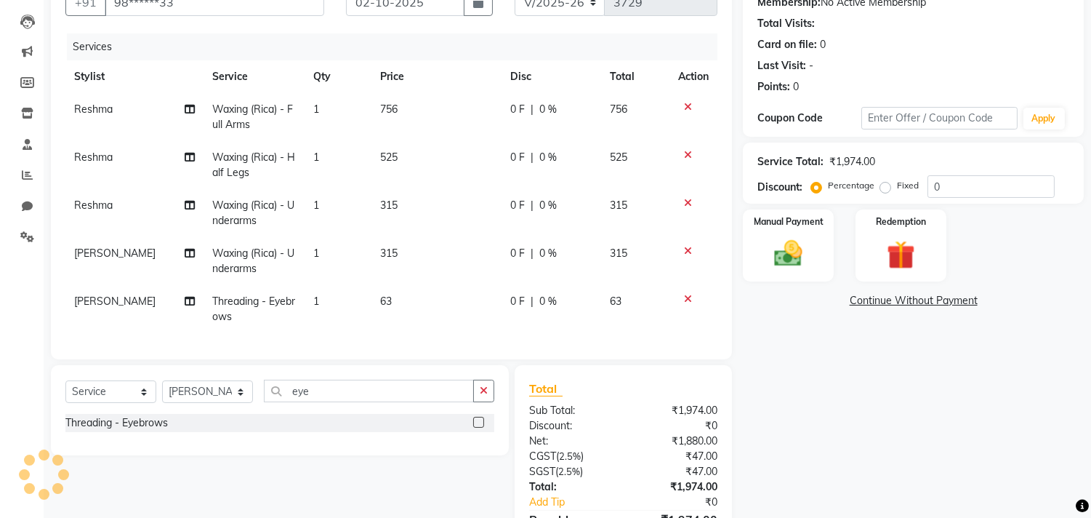
click at [477, 428] on label at bounding box center [478, 422] width 11 height 11
click at [477, 428] on input "checkbox" at bounding box center [477, 422] width 9 height 9
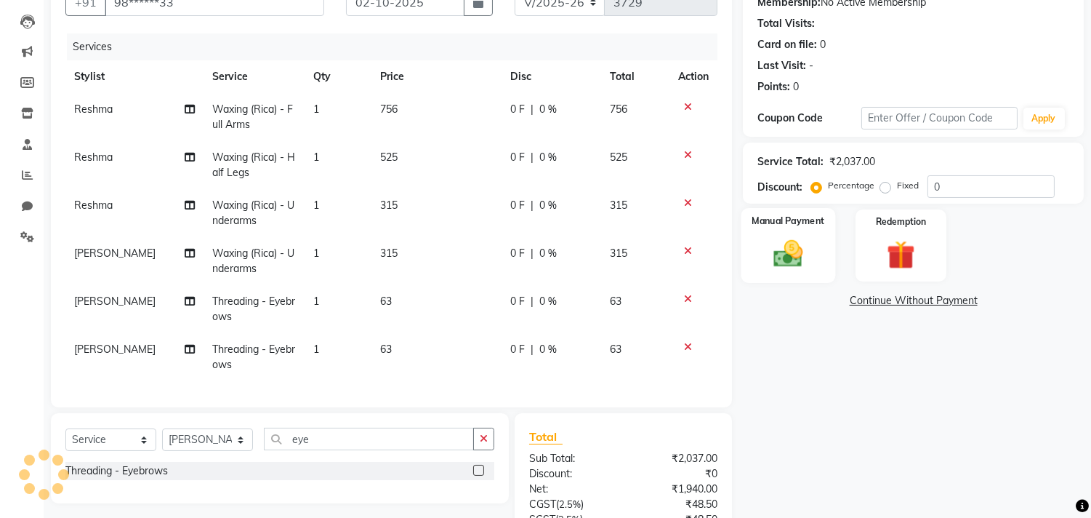
click at [796, 263] on img at bounding box center [789, 254] width 48 height 34
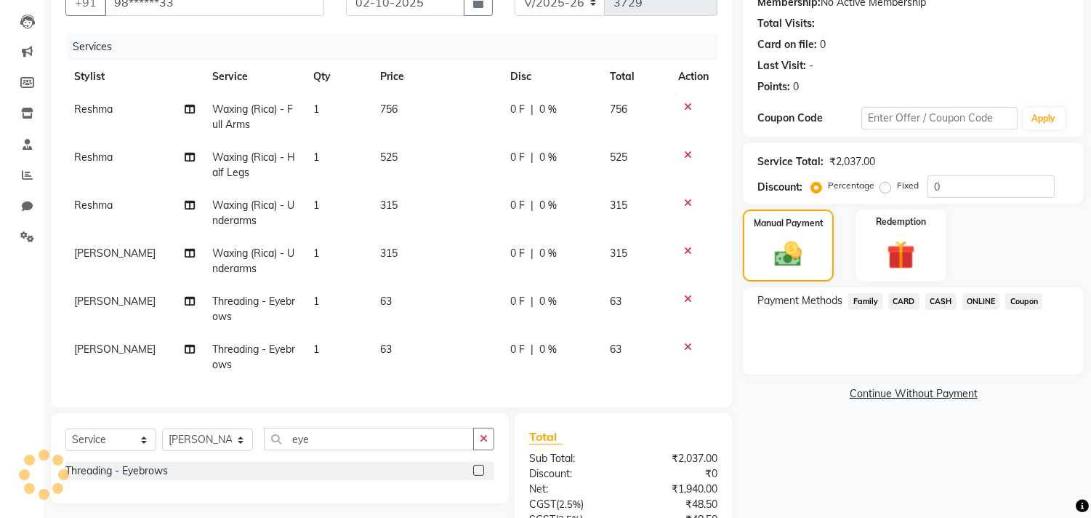
click at [394, 151] on td "525" at bounding box center [437, 165] width 130 height 48
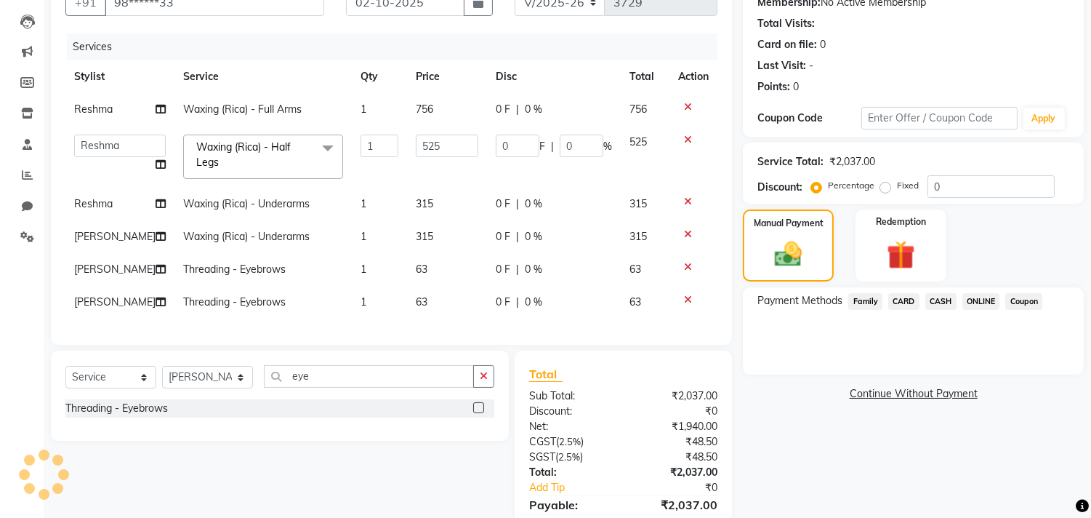
click at [407, 151] on td "525" at bounding box center [447, 157] width 80 height 62
click at [441, 142] on input "525" at bounding box center [447, 146] width 63 height 23
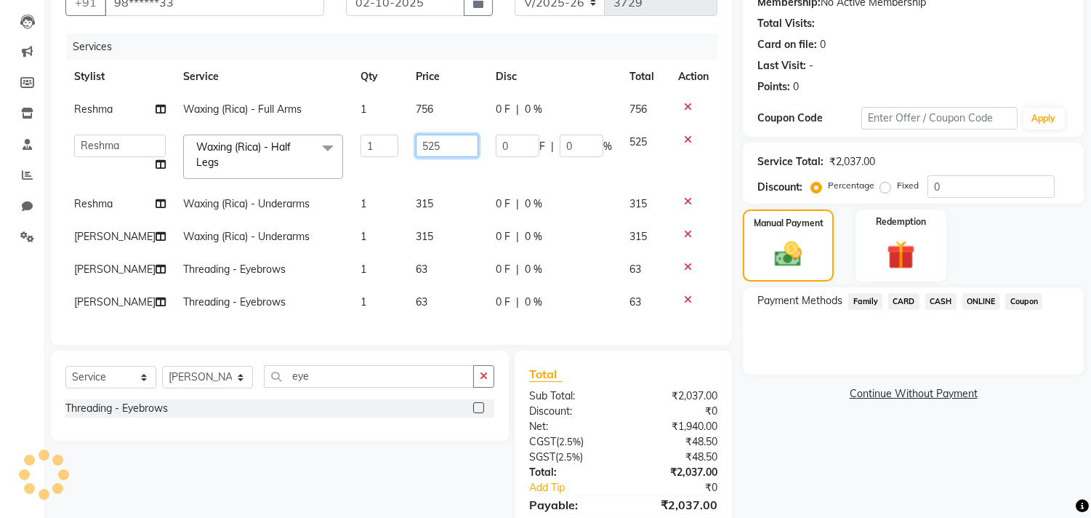
click at [441, 142] on input "525" at bounding box center [447, 146] width 63 height 23
click at [809, 265] on img at bounding box center [789, 255] width 46 height 33
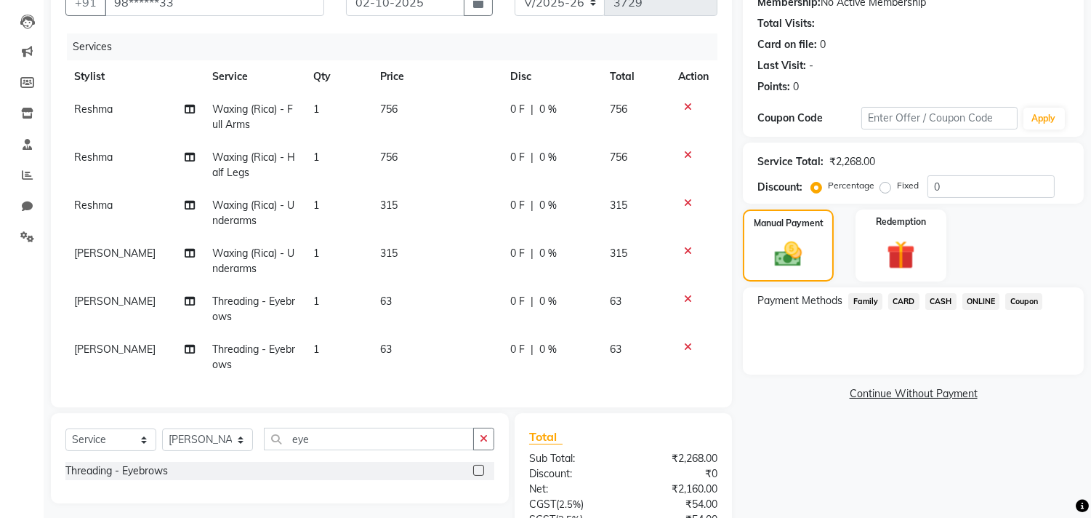
click at [943, 301] on span "CASH" at bounding box center [941, 301] width 31 height 17
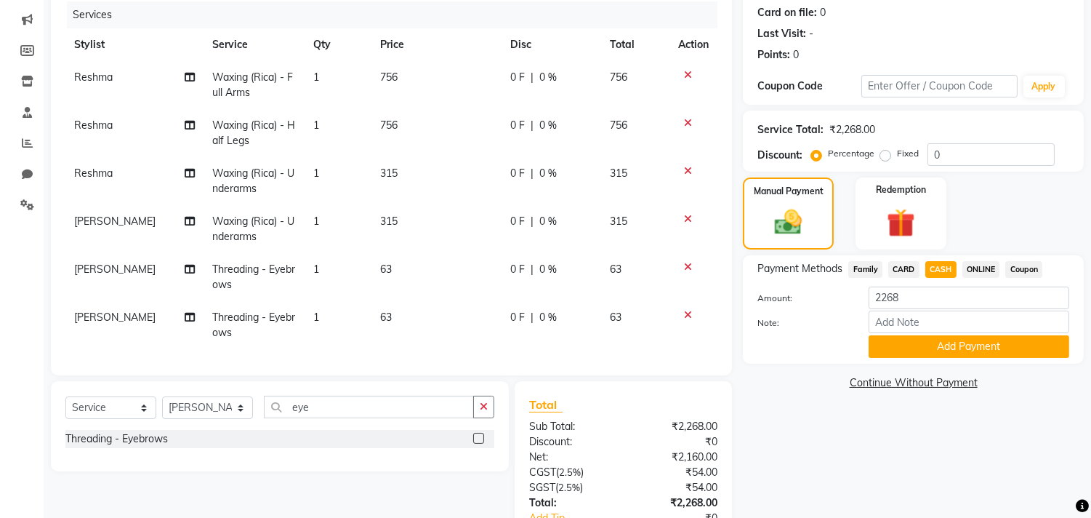
scroll to position [281, 0]
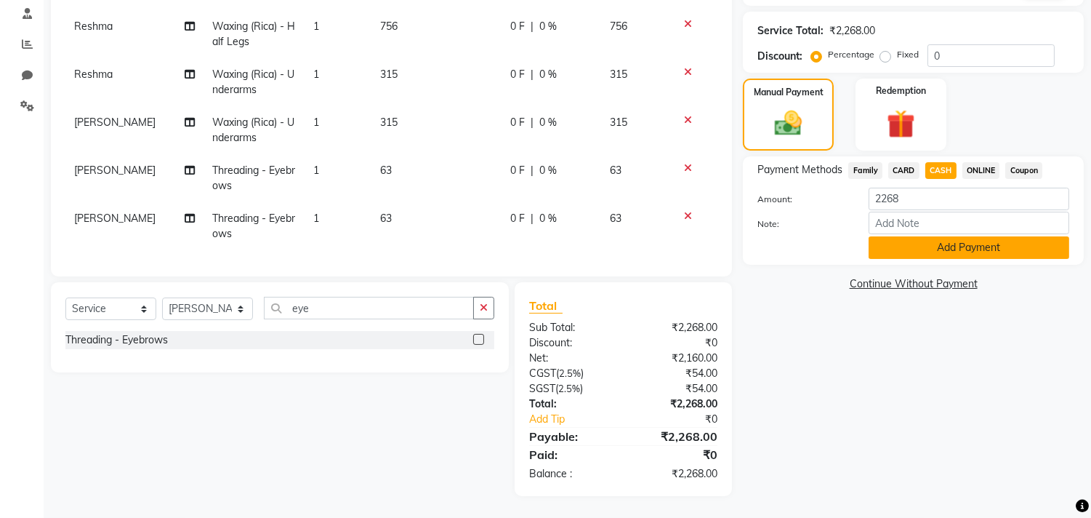
click at [958, 251] on button "Add Payment" at bounding box center [969, 247] width 201 height 23
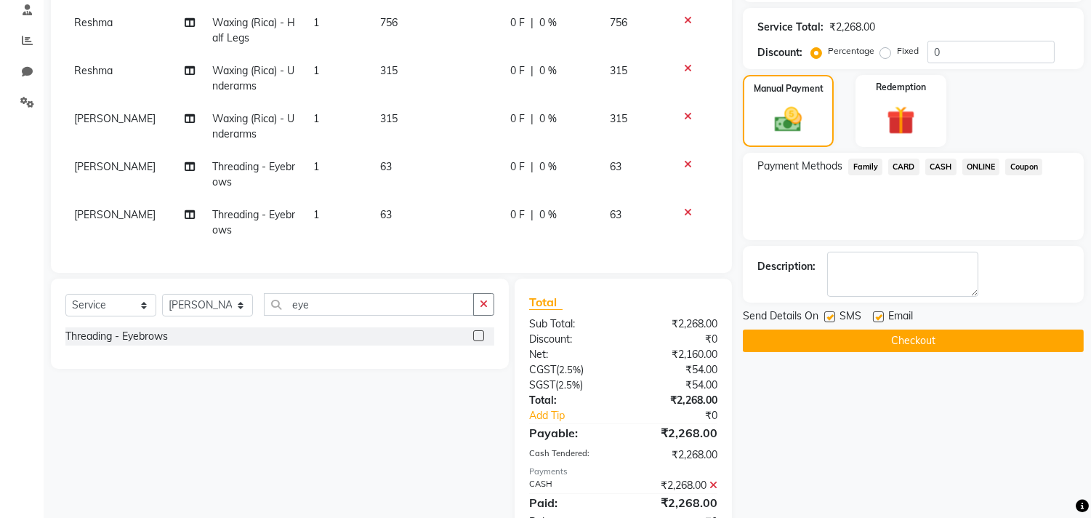
scroll to position [333, 0]
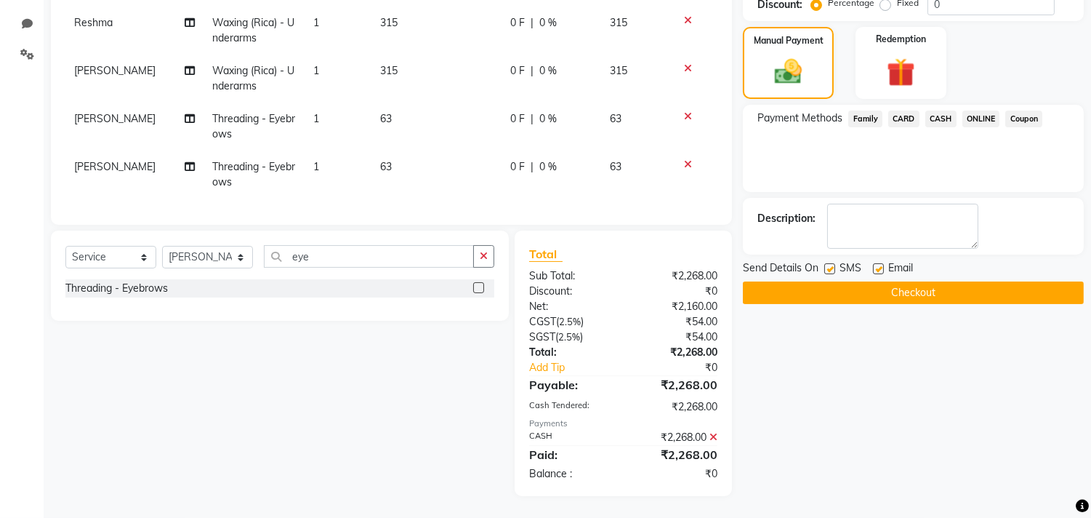
click at [953, 285] on button "Checkout" at bounding box center [913, 292] width 341 height 23
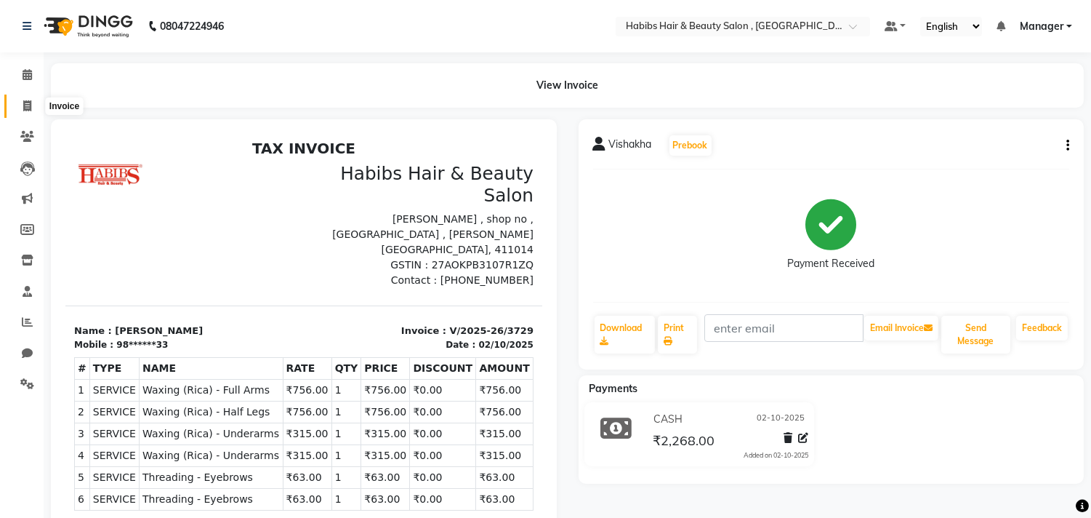
click at [32, 103] on span at bounding box center [27, 106] width 25 height 17
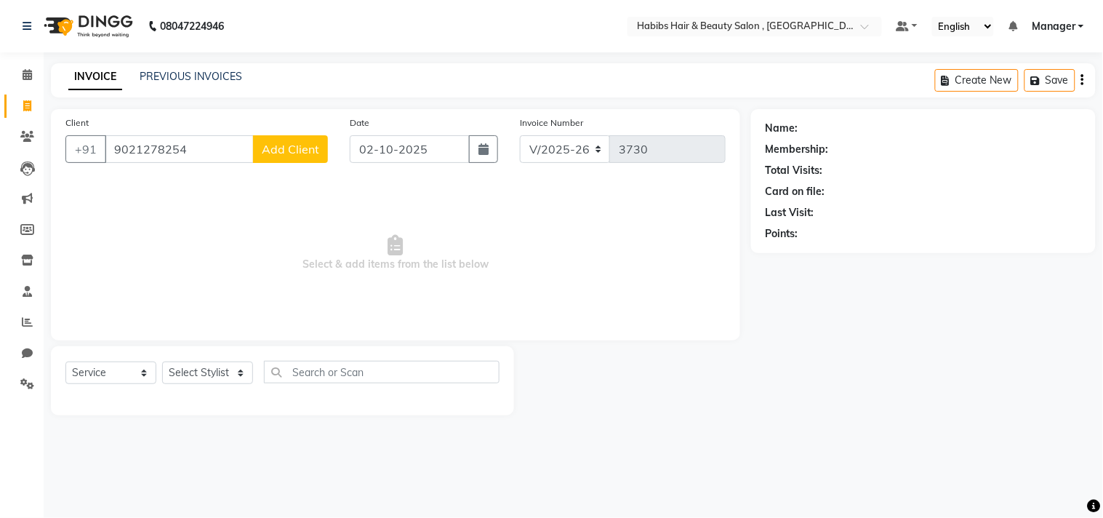
click at [281, 139] on button "Add Client" at bounding box center [290, 149] width 75 height 28
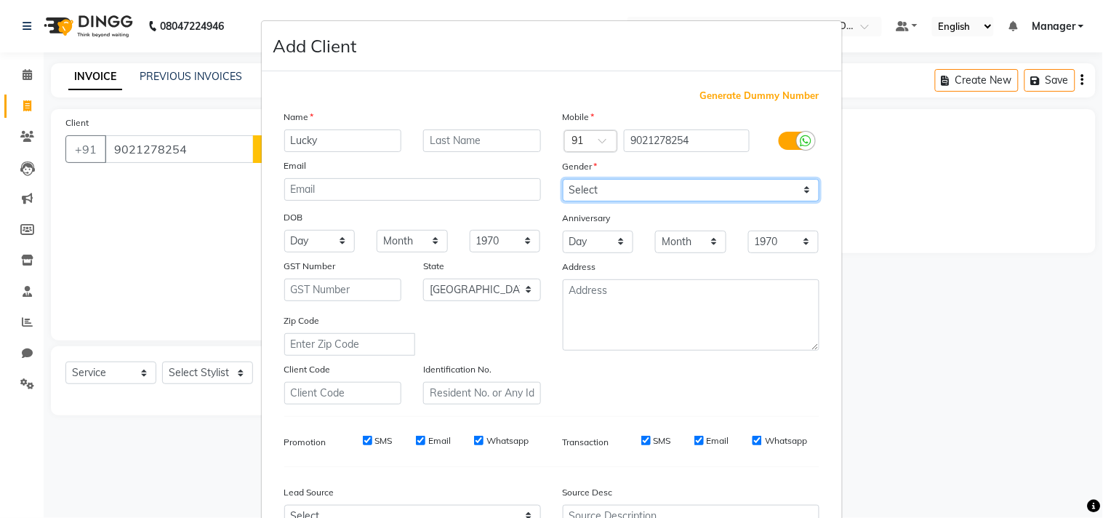
click at [666, 199] on select "Select Male Female Other Prefer Not To Say" at bounding box center [691, 190] width 257 height 23
click at [563, 179] on select "Select Male Female Other Prefer Not To Say" at bounding box center [691, 190] width 257 height 23
click at [738, 397] on div "Mobile Country Code × 91 9021278254 Gender Select Male Female Other Prefer Not …" at bounding box center [691, 256] width 279 height 295
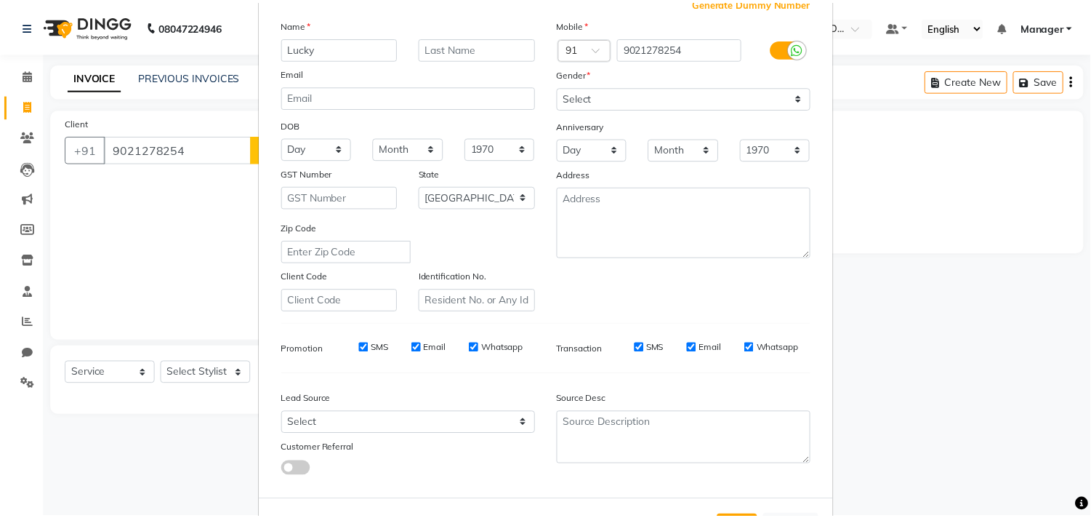
scroll to position [154, 0]
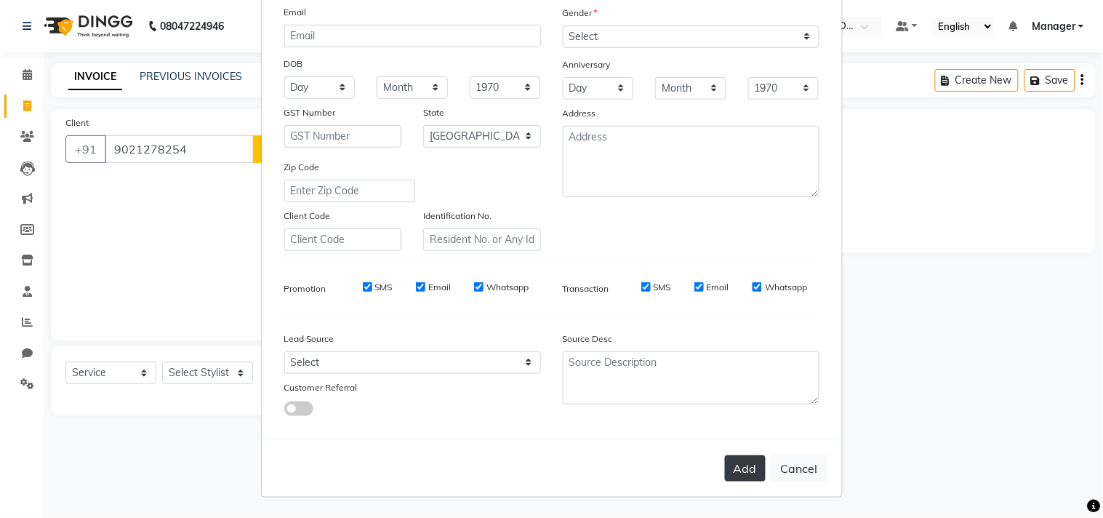
click at [731, 459] on button "Add" at bounding box center [745, 468] width 41 height 26
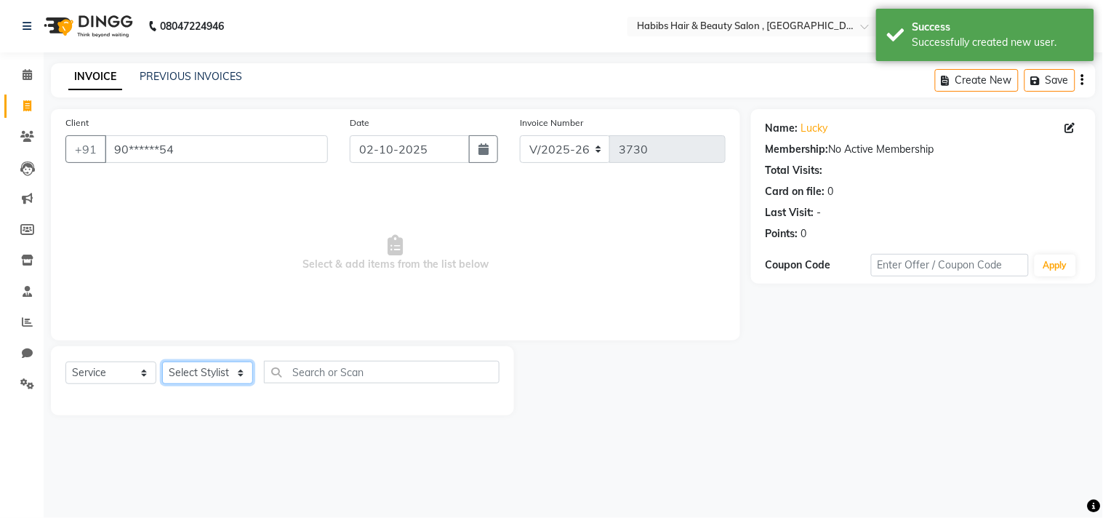
click at [190, 375] on select "Select Stylist Arif Dilnawaz Manager M M Neelam Niyaz Reshma Riyaz Salman Samee…" at bounding box center [207, 372] width 91 height 23
click at [162, 362] on select "Select Stylist Arif Dilnawaz Manager M M Neelam Niyaz Reshma Riyaz Salman Samee…" at bounding box center [207, 372] width 91 height 23
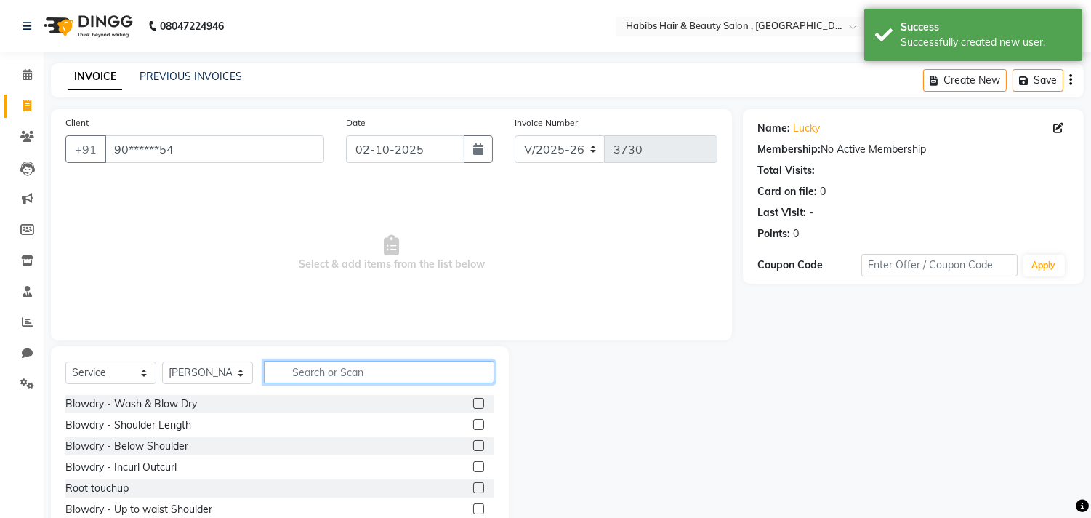
click at [345, 371] on input "text" at bounding box center [379, 372] width 231 height 23
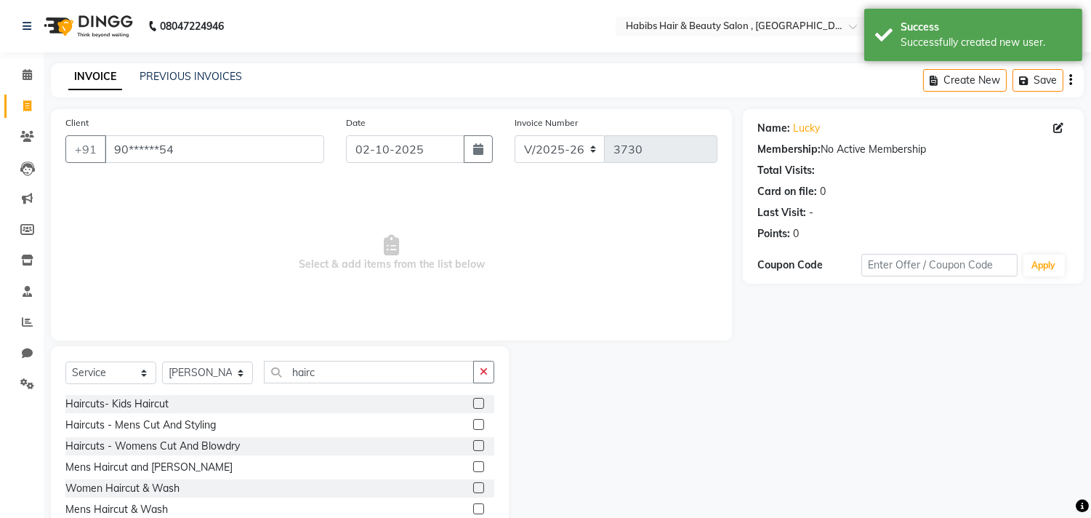
click at [478, 427] on label at bounding box center [478, 424] width 11 height 11
click at [478, 427] on input "checkbox" at bounding box center [477, 424] width 9 height 9
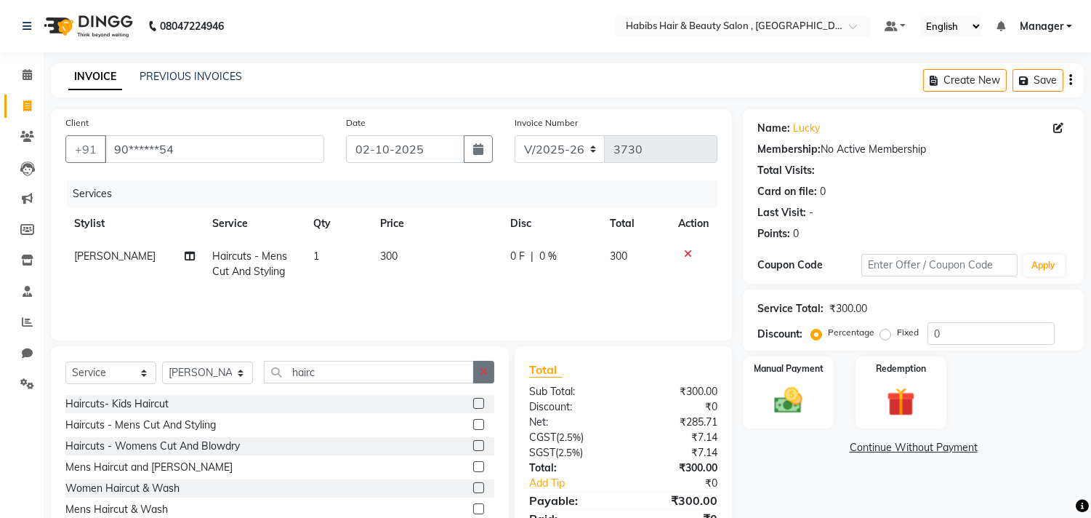
click at [485, 374] on icon "button" at bounding box center [484, 371] width 8 height 10
click at [473, 426] on label at bounding box center [478, 424] width 11 height 11
click at [473, 426] on input "checkbox" at bounding box center [477, 424] width 9 height 9
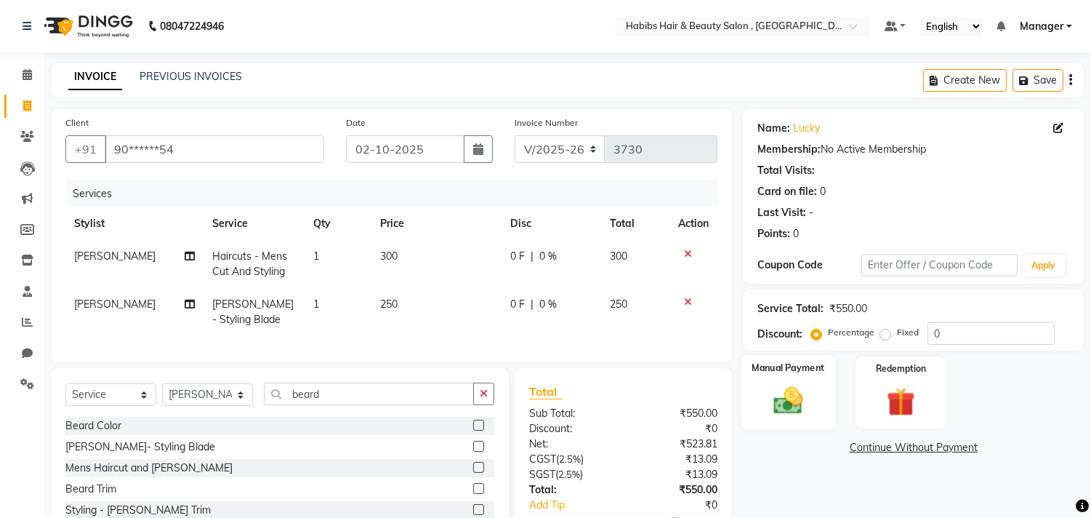
click at [798, 393] on img at bounding box center [789, 401] width 48 height 34
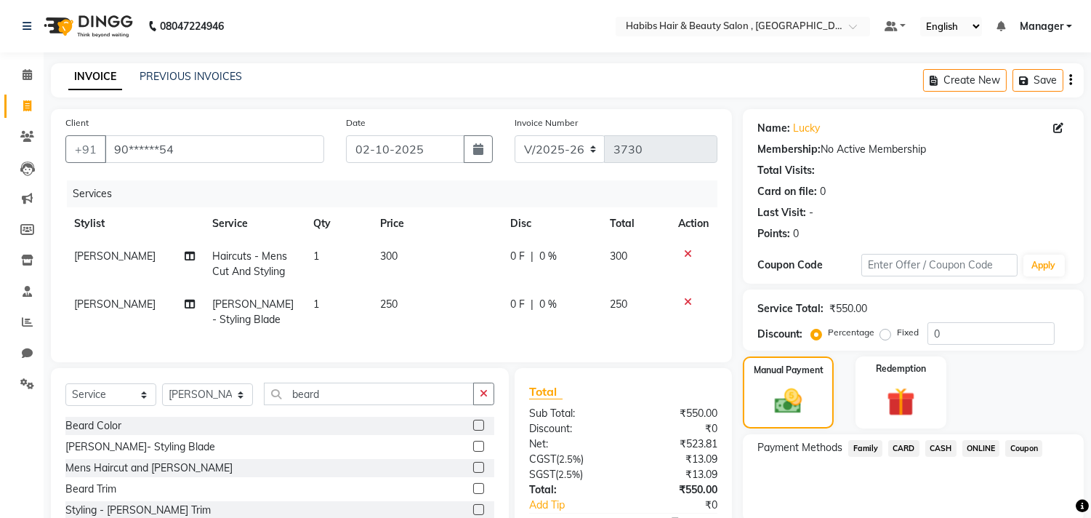
click at [983, 447] on span "ONLINE" at bounding box center [982, 448] width 38 height 17
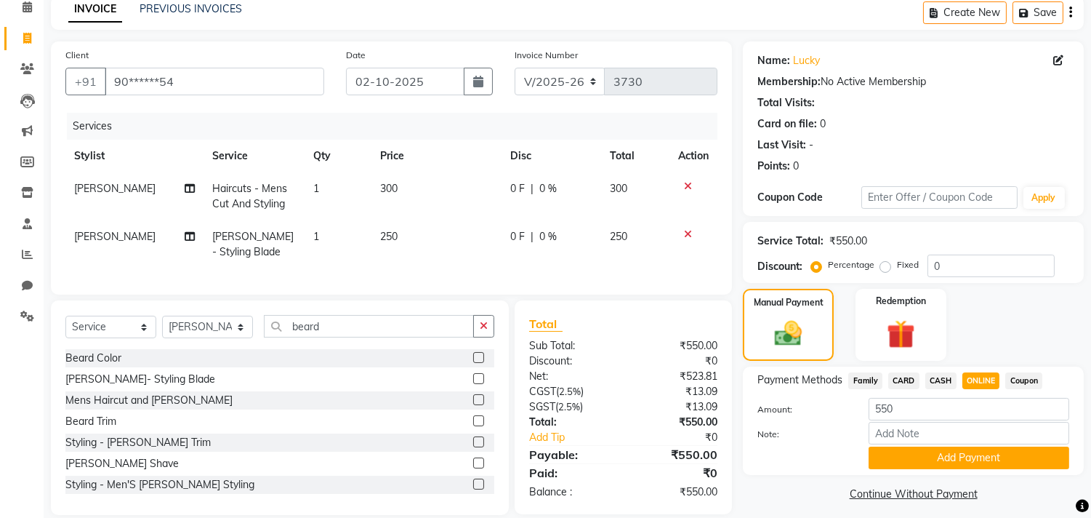
scroll to position [98, 0]
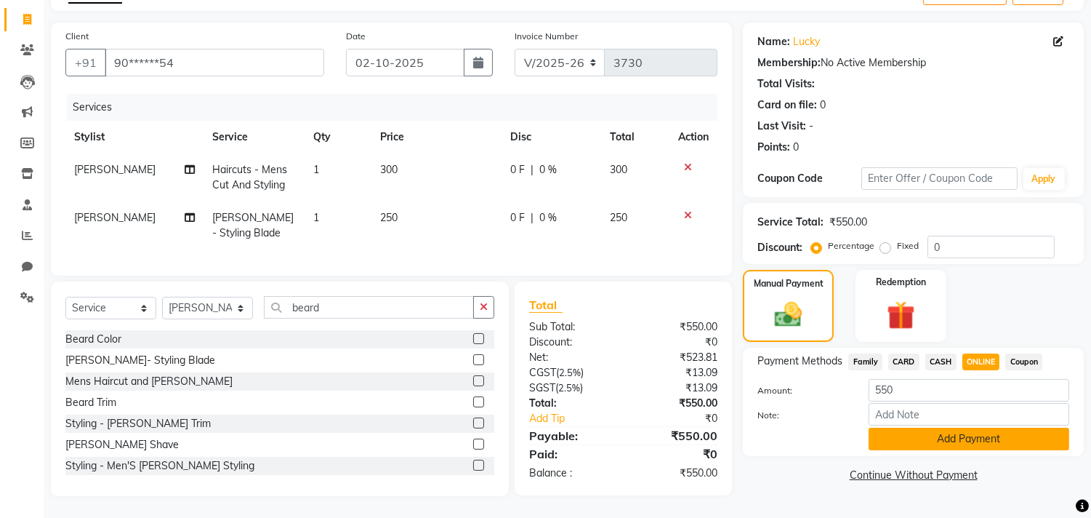
click at [985, 430] on button "Add Payment" at bounding box center [969, 439] width 201 height 23
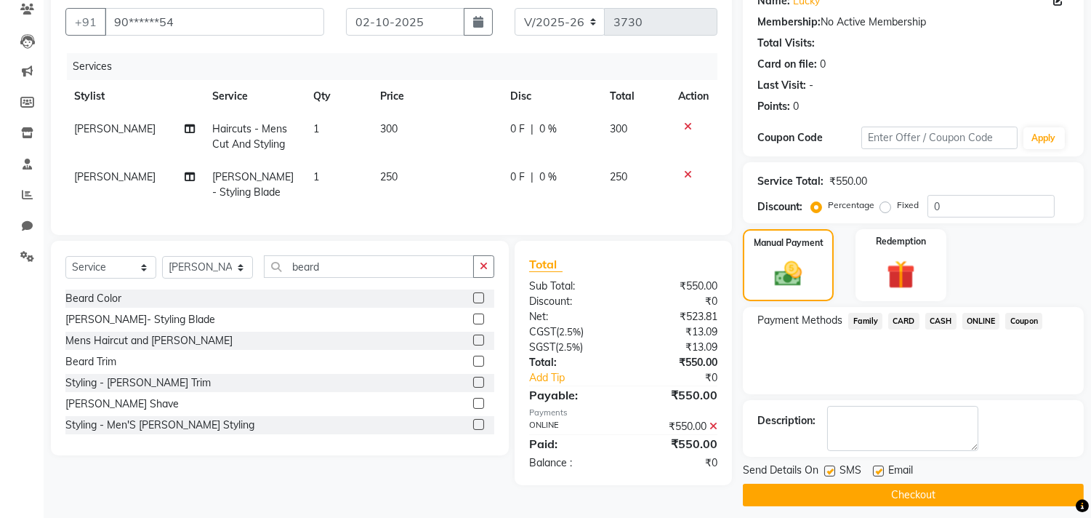
scroll to position [136, 0]
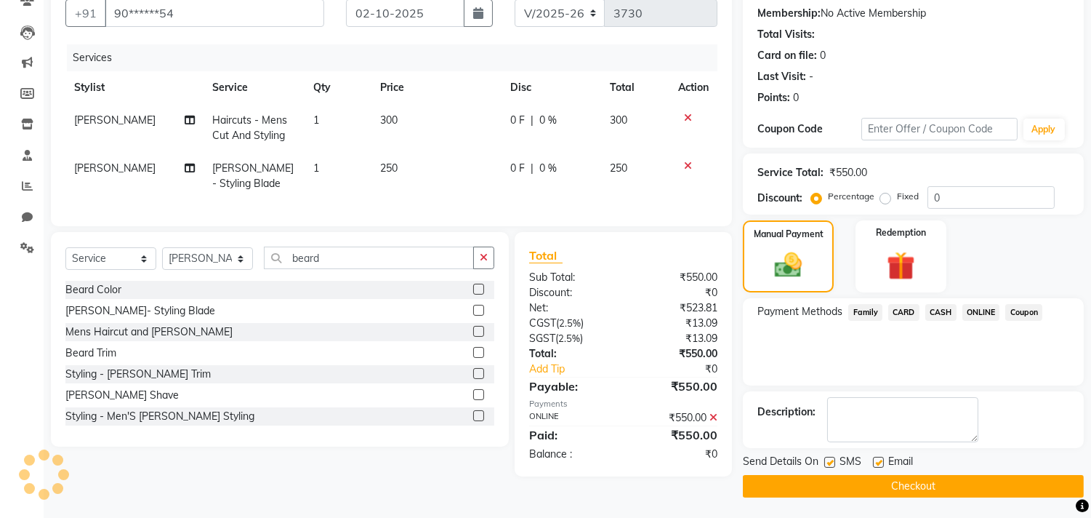
click at [956, 484] on button "Checkout" at bounding box center [913, 486] width 341 height 23
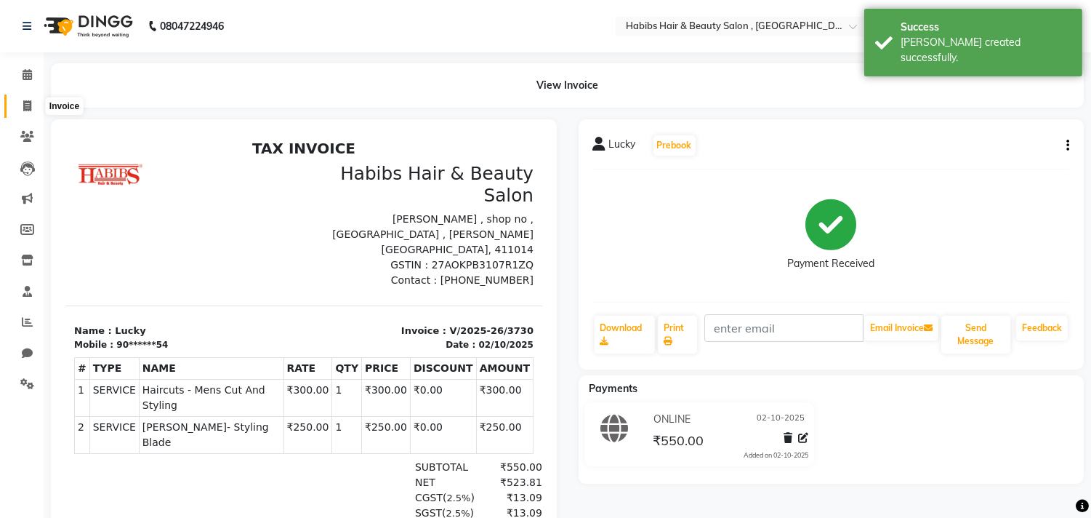
click at [30, 102] on icon at bounding box center [27, 105] width 8 height 11
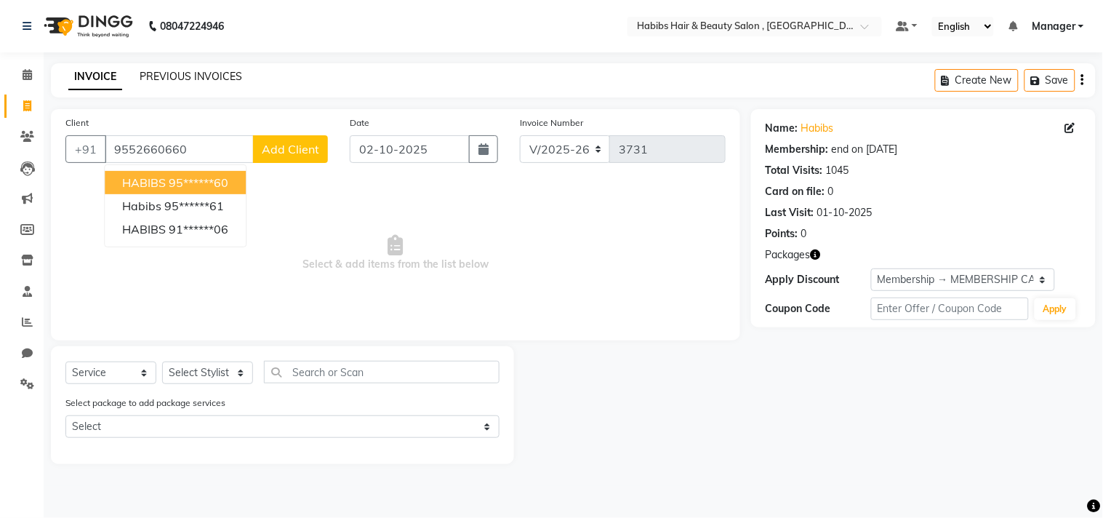
click at [201, 74] on link "PREVIOUS INVOICES" at bounding box center [191, 76] width 103 height 13
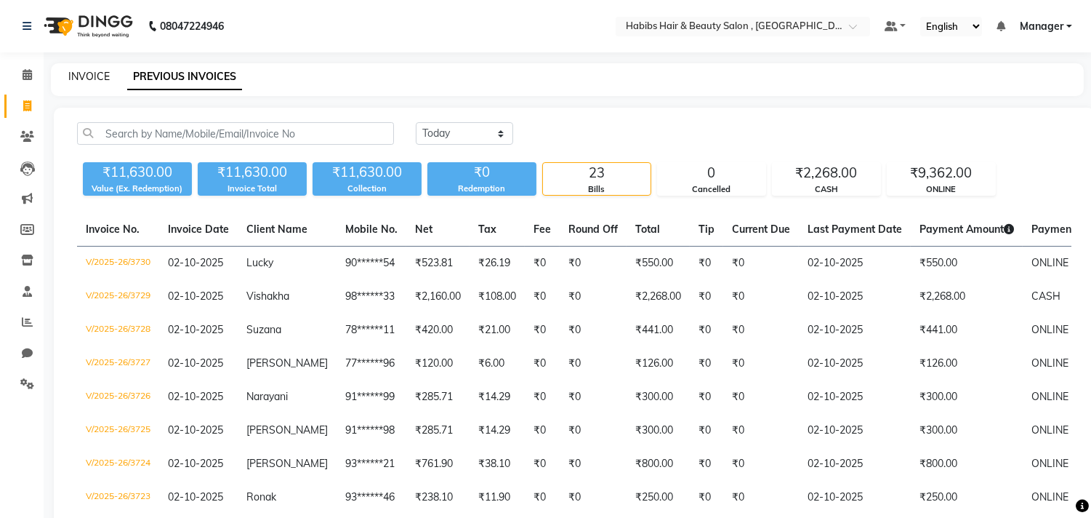
click at [95, 75] on link "INVOICE" at bounding box center [88, 76] width 41 height 13
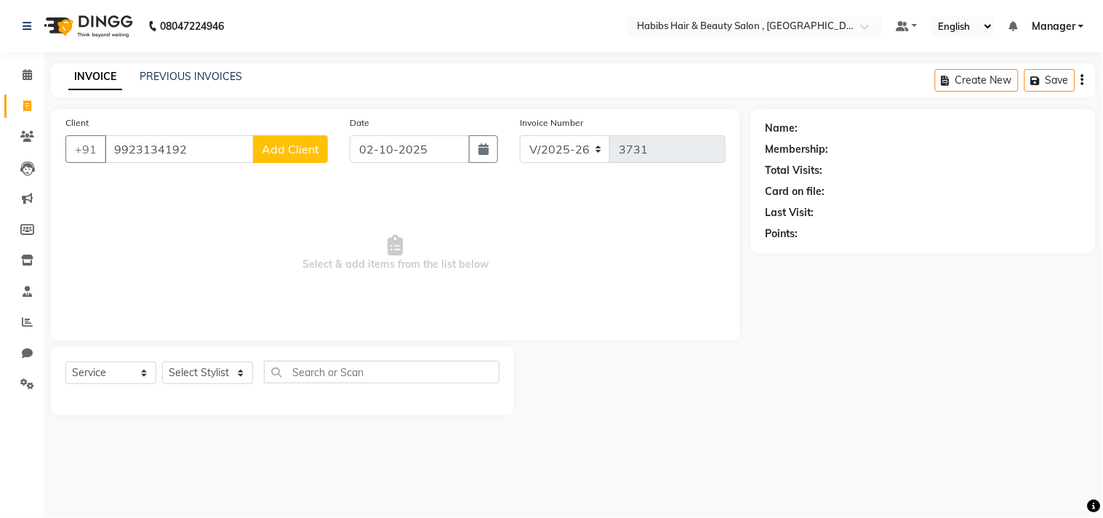
click at [311, 142] on span "Add Client" at bounding box center [290, 149] width 57 height 15
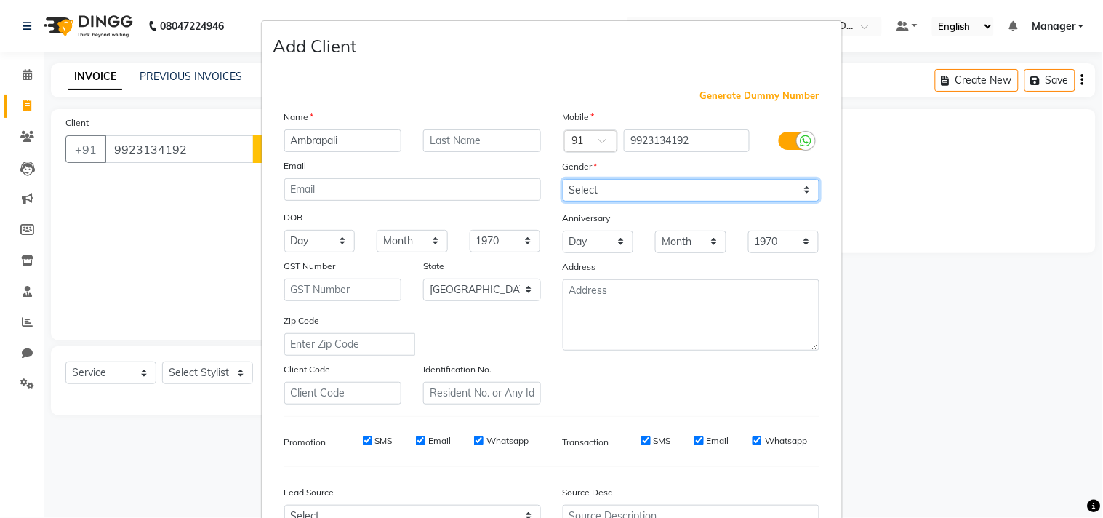
click at [601, 182] on select "Select Male Female Other Prefer Not To Say" at bounding box center [691, 190] width 257 height 23
click at [563, 179] on select "Select Male Female Other Prefer Not To Say" at bounding box center [691, 190] width 257 height 23
click at [718, 375] on div "Mobile Country Code × 91 9923134192 Gender Select Male Female Other Prefer Not …" at bounding box center [691, 256] width 279 height 295
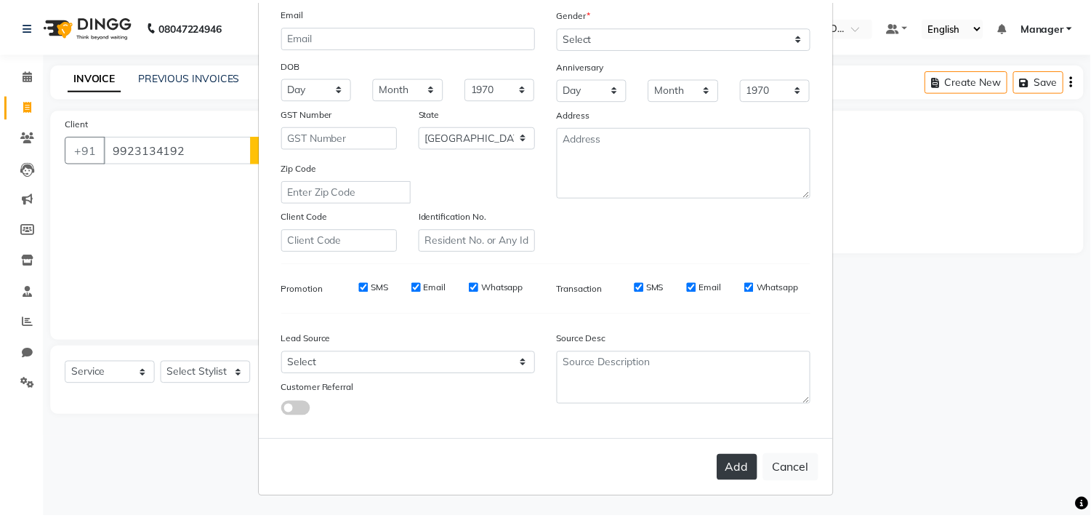
scroll to position [154, 0]
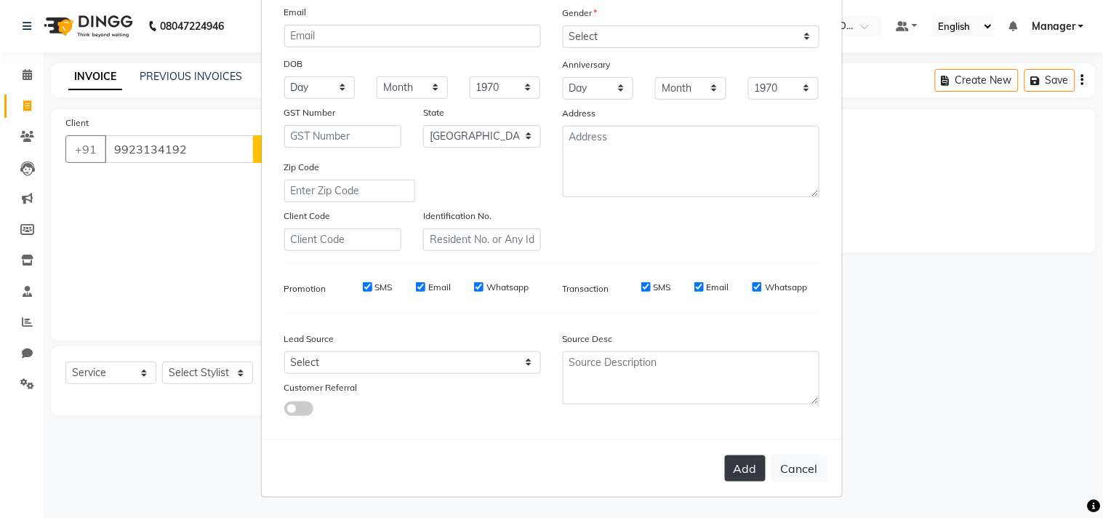
click at [727, 478] on button "Add" at bounding box center [745, 468] width 41 height 26
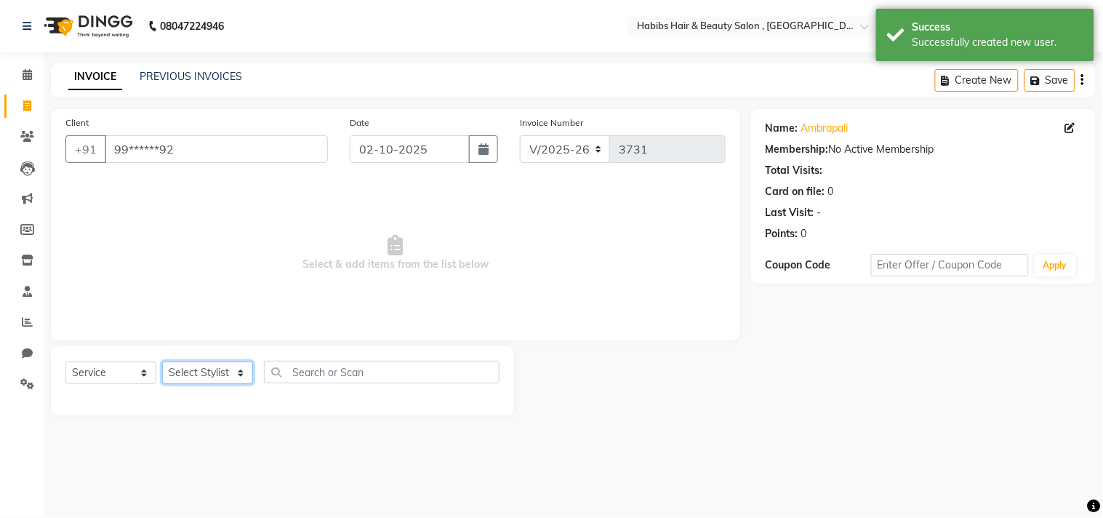
click at [219, 371] on select "Select Stylist Arif Dilnawaz Manager M M Neelam Niyaz Reshma Riyaz Salman Samee…" at bounding box center [207, 372] width 91 height 23
click at [162, 362] on select "Select Stylist Arif Dilnawaz Manager M M Neelam Niyaz Reshma Riyaz Salman Samee…" at bounding box center [207, 372] width 91 height 23
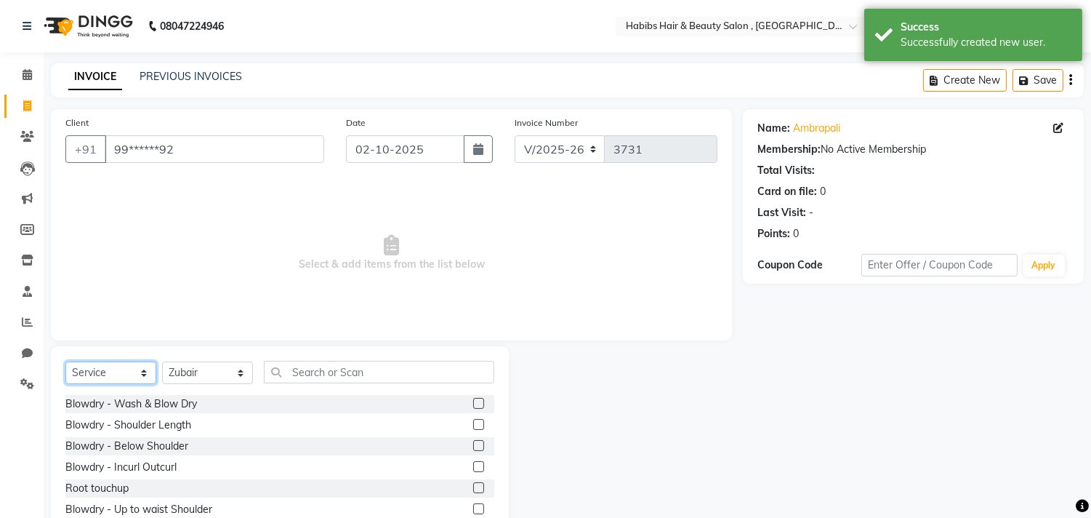
click at [122, 372] on select "Select Service Product Membership Package Voucher Prepaid Gift Card" at bounding box center [110, 372] width 91 height 23
click at [65, 362] on select "Select Service Product Membership Package Voucher Prepaid Gift Card" at bounding box center [110, 372] width 91 height 23
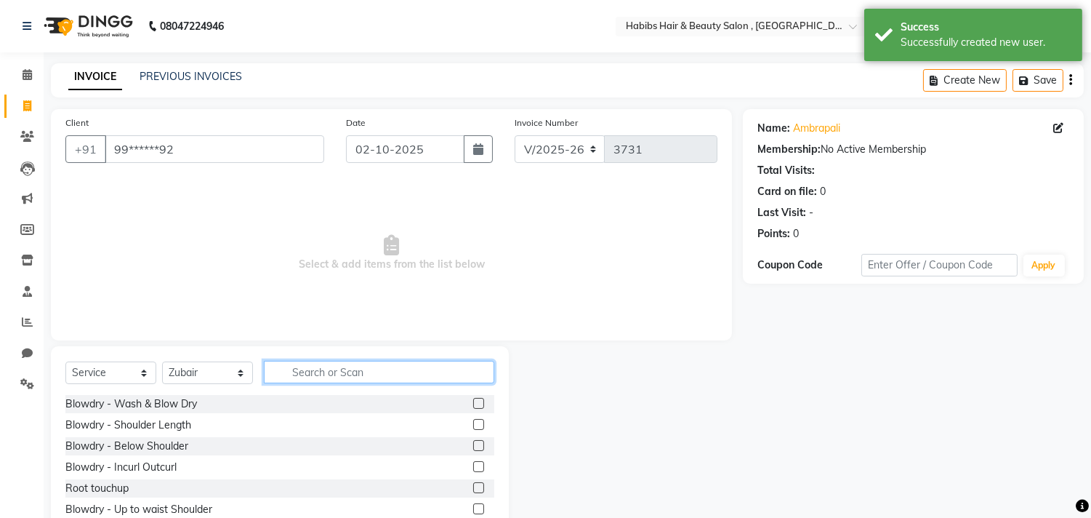
click at [318, 369] on input "text" at bounding box center [379, 372] width 231 height 23
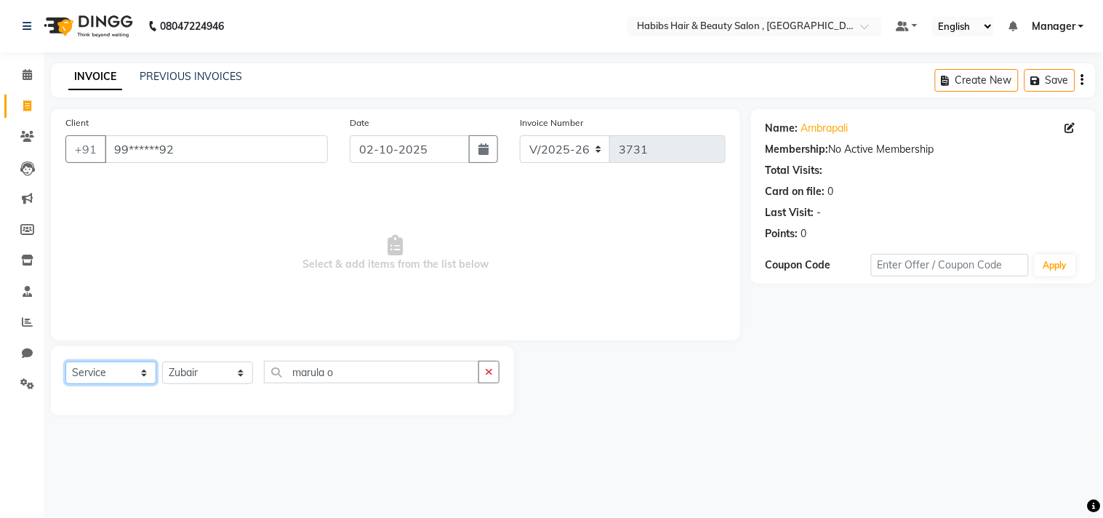
click at [133, 368] on select "Select Service Product Membership Package Voucher Prepaid Gift Card" at bounding box center [110, 372] width 91 height 23
click at [65, 362] on select "Select Service Product Membership Package Voucher Prepaid Gift Card" at bounding box center [110, 372] width 91 height 23
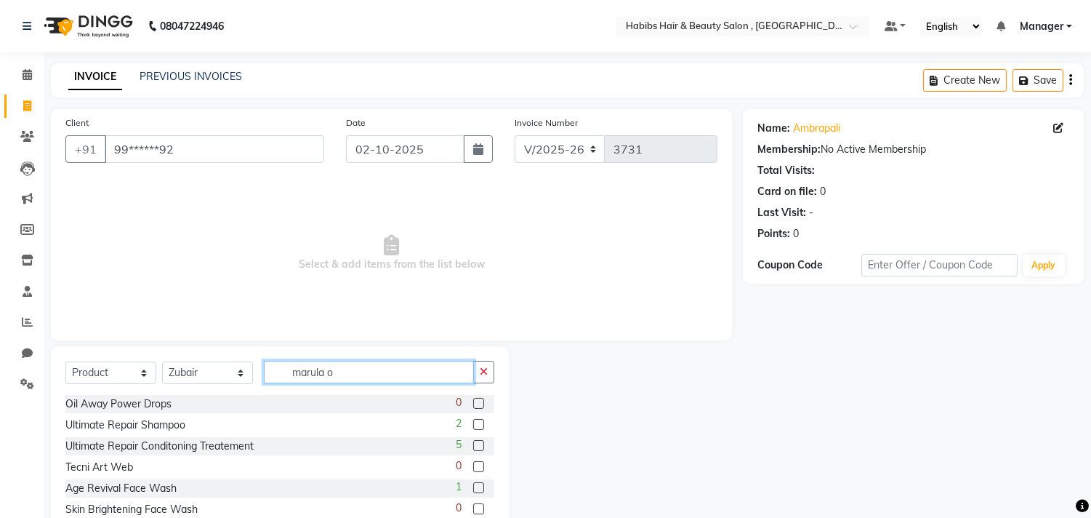
click at [375, 369] on input "marula o" at bounding box center [369, 372] width 210 height 23
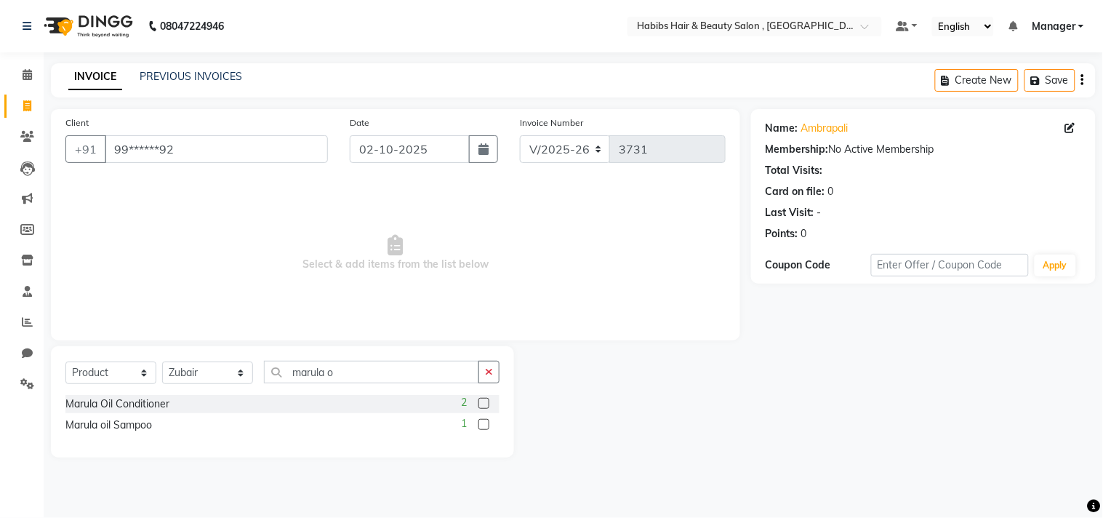
click at [484, 402] on label at bounding box center [483, 403] width 11 height 11
click at [484, 402] on input "checkbox" at bounding box center [482, 403] width 9 height 9
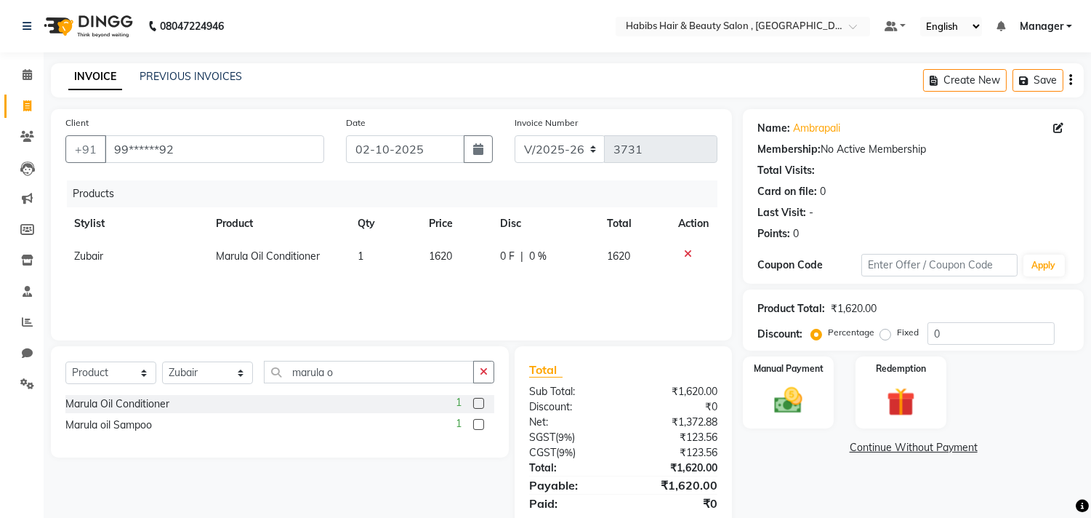
click at [477, 428] on label at bounding box center [478, 424] width 11 height 11
click at [477, 428] on input "checkbox" at bounding box center [477, 424] width 9 height 9
click at [800, 380] on div "Manual Payment" at bounding box center [789, 392] width 95 height 74
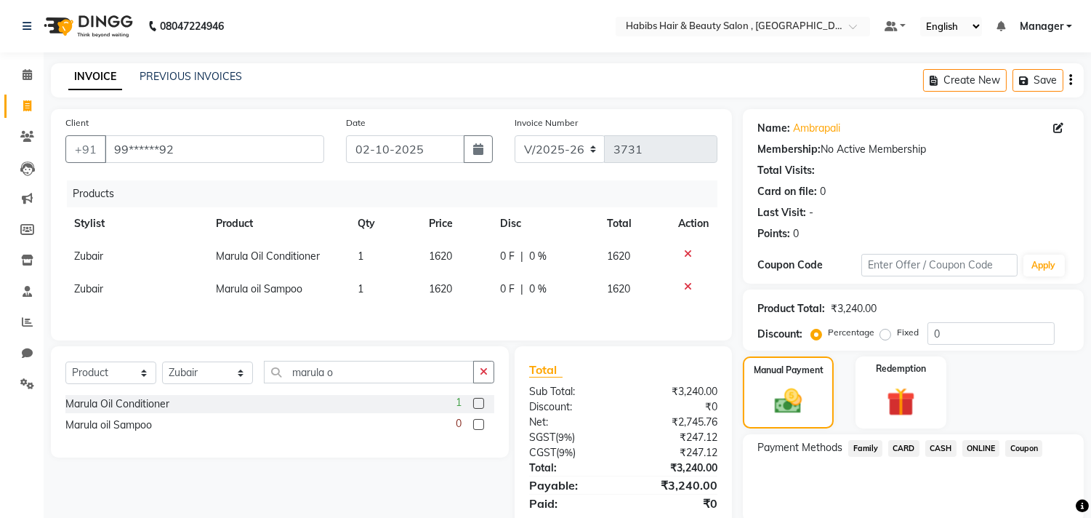
click at [449, 255] on span "1620" at bounding box center [440, 255] width 23 height 13
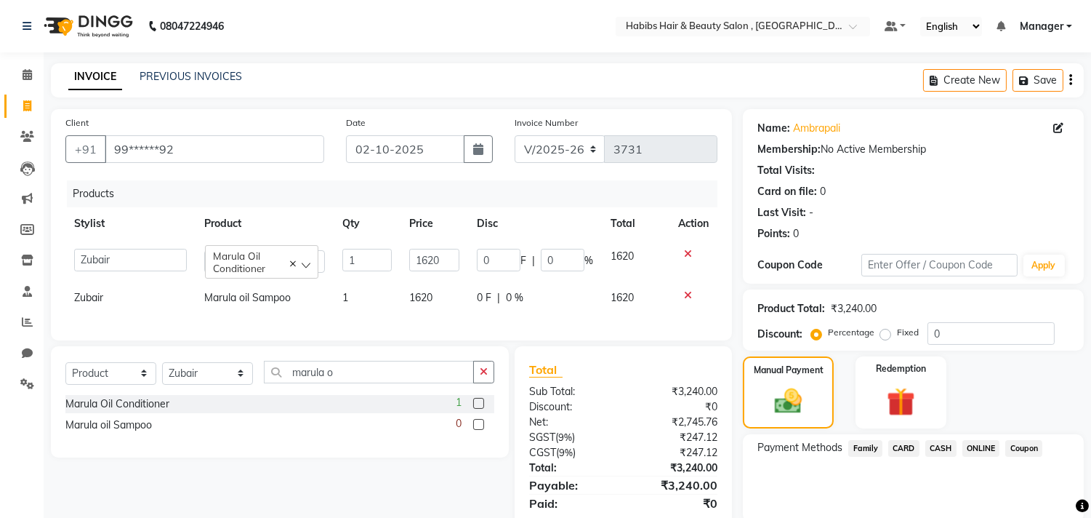
click at [449, 255] on input "1620" at bounding box center [434, 260] width 50 height 23
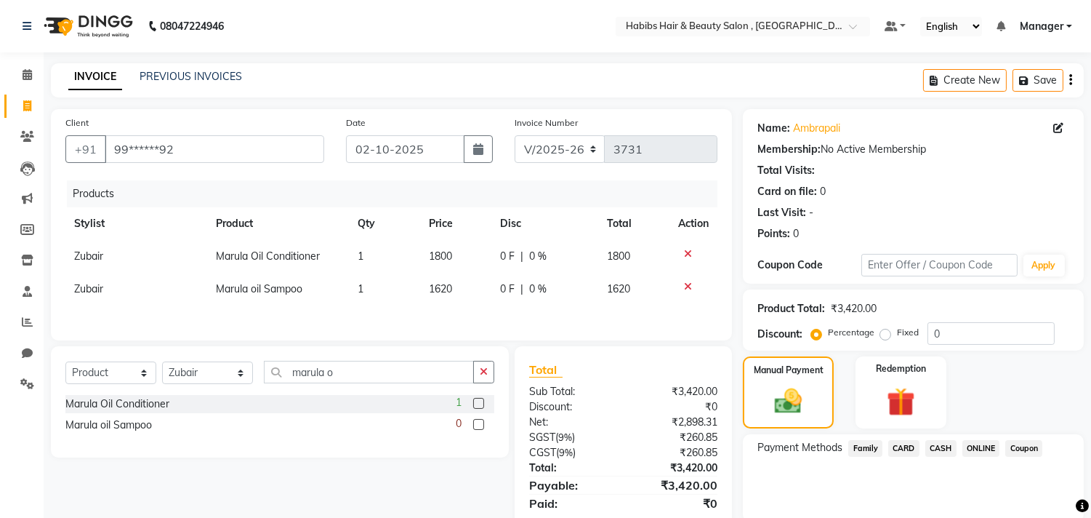
click at [447, 295] on td "1620" at bounding box center [455, 289] width 71 height 33
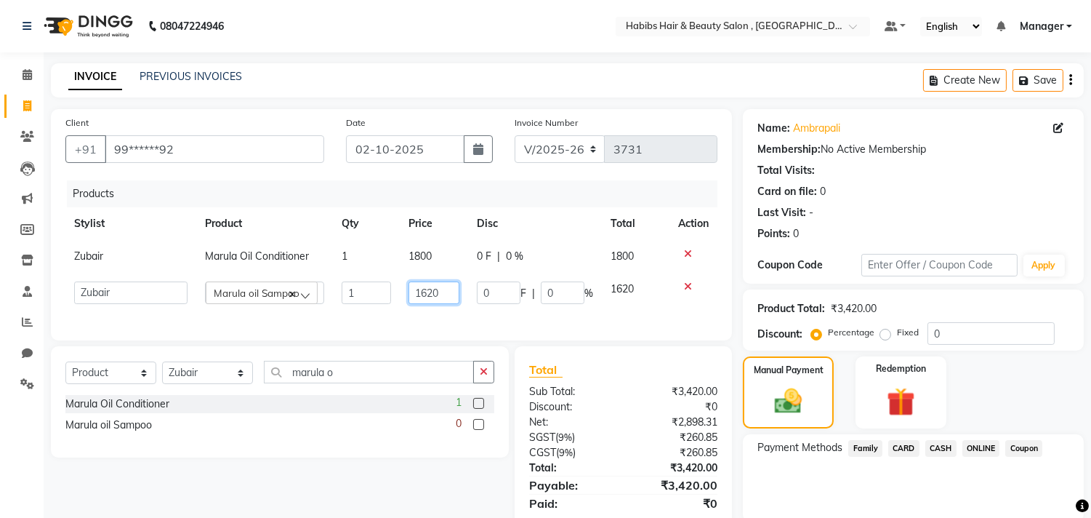
click at [447, 295] on input "1620" at bounding box center [434, 292] width 51 height 23
click at [972, 444] on span "ONLINE" at bounding box center [982, 448] width 38 height 17
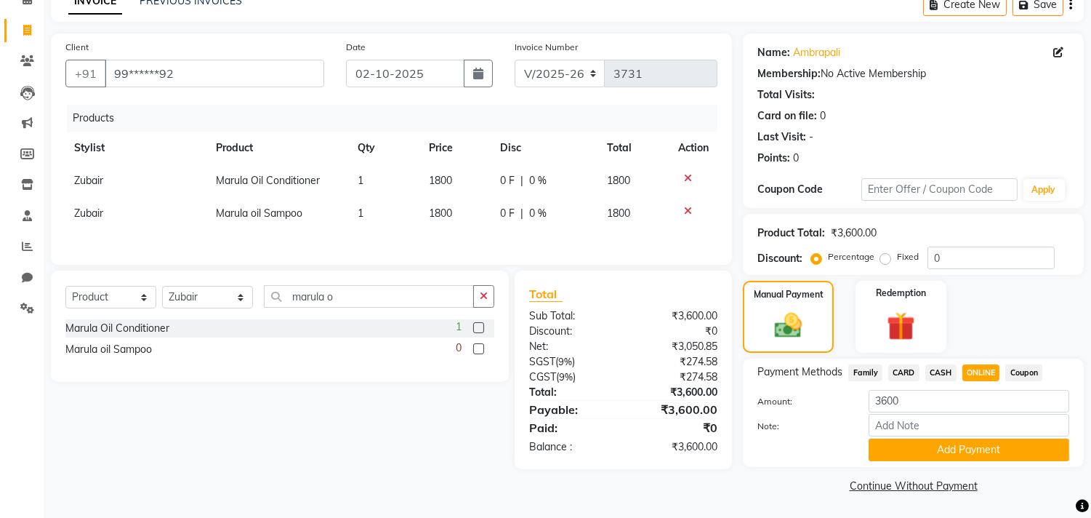
click at [972, 444] on button "Add Payment" at bounding box center [969, 449] width 201 height 23
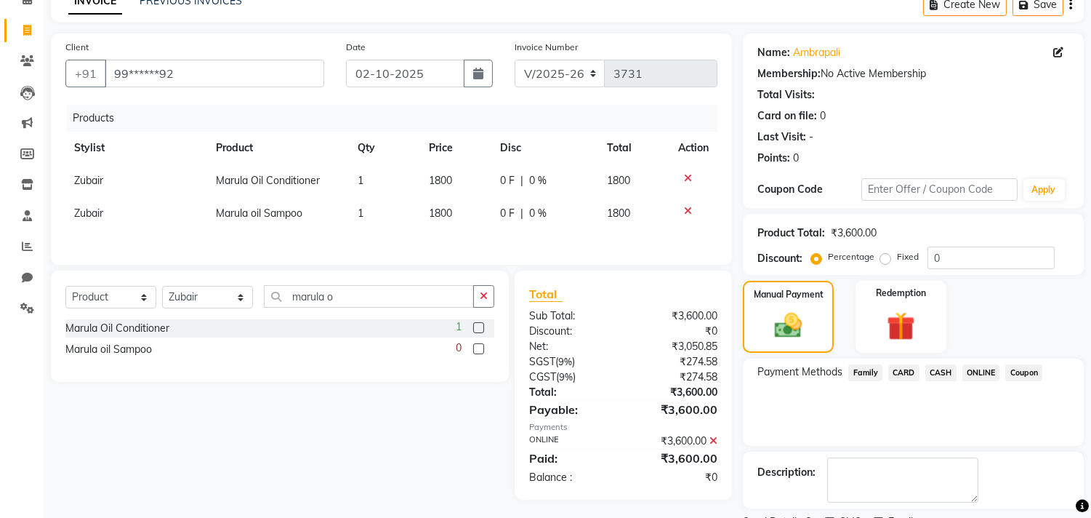
scroll to position [136, 0]
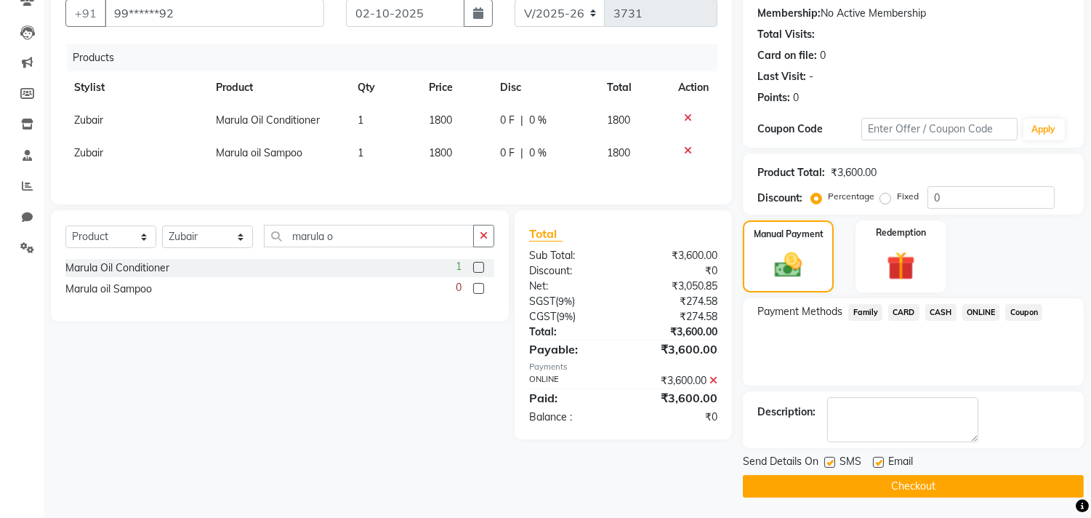
click at [958, 486] on button "Checkout" at bounding box center [913, 486] width 341 height 23
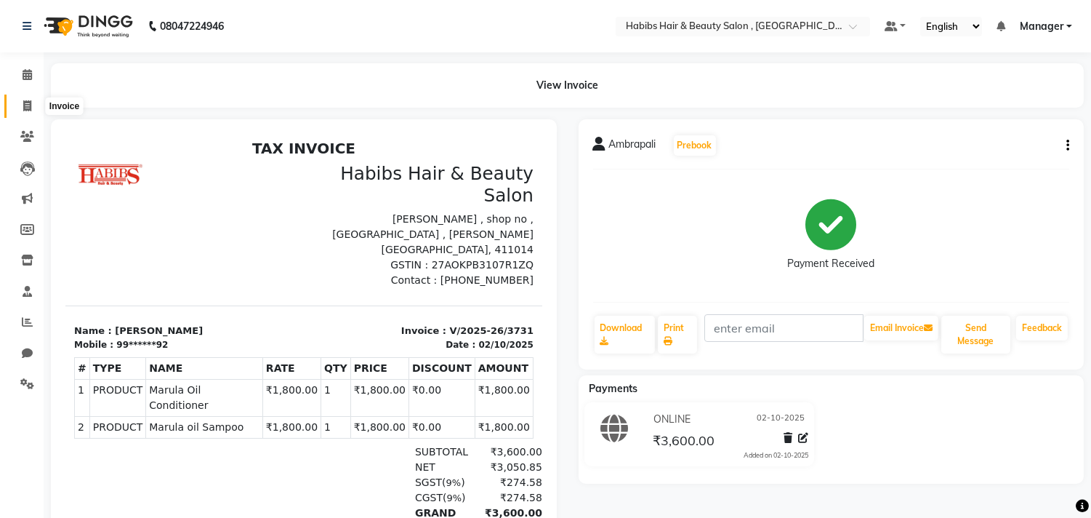
click at [25, 105] on icon at bounding box center [27, 105] width 8 height 11
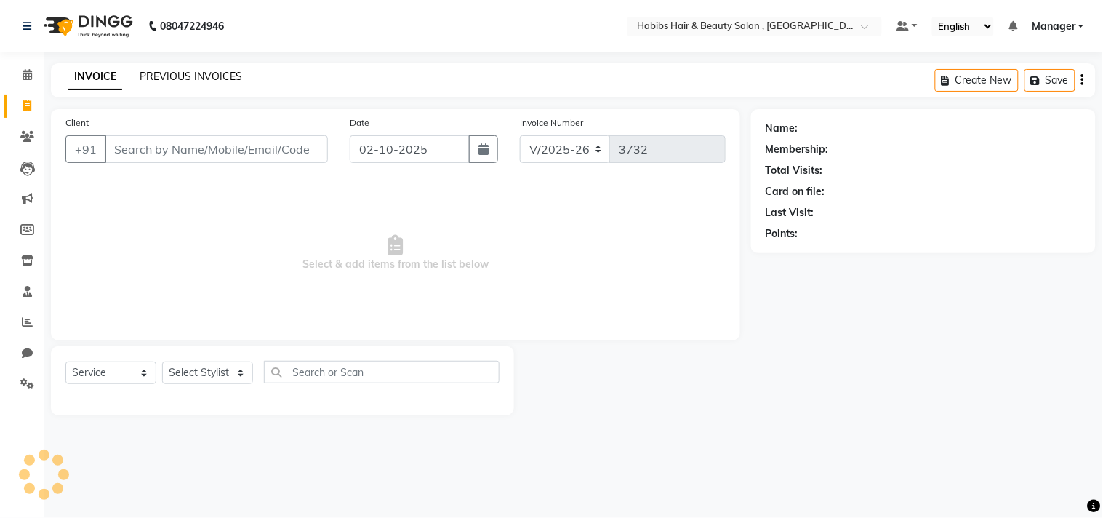
click at [209, 74] on link "PREVIOUS INVOICES" at bounding box center [191, 76] width 103 height 13
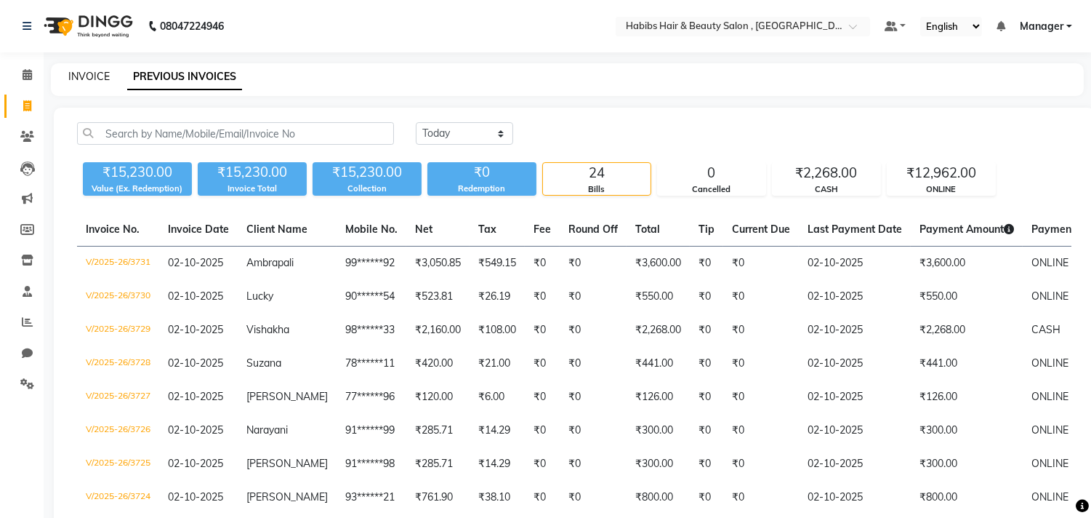
click at [105, 73] on link "INVOICE" at bounding box center [88, 76] width 41 height 13
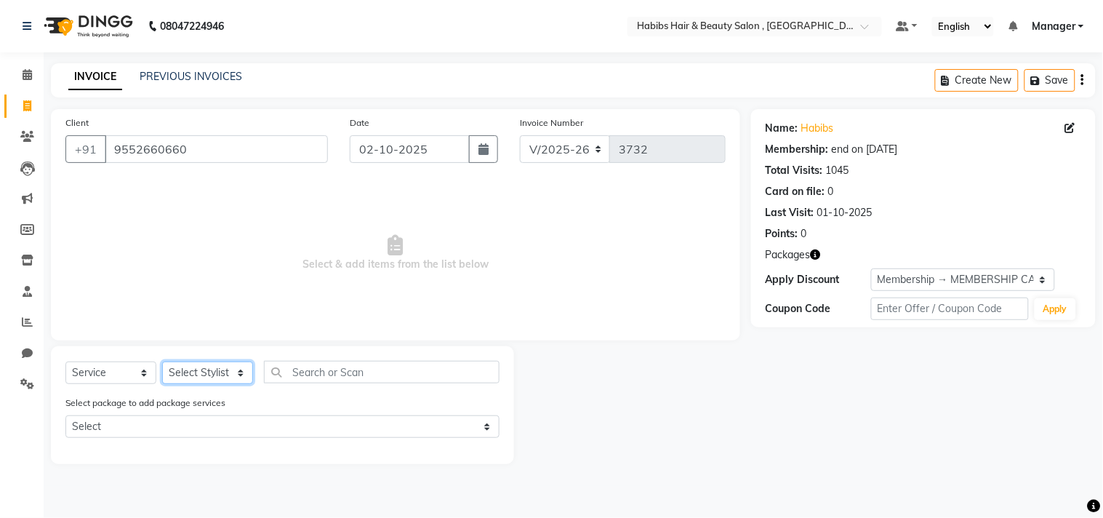
click at [223, 366] on select "Select Stylist Arif Dilnawaz Manager M M Neelam Niyaz Reshma Riyaz Salman Samee…" at bounding box center [207, 372] width 91 height 23
click at [162, 362] on select "Select Stylist Arif Dilnawaz Manager M M Neelam Niyaz Reshma Riyaz Salman Samee…" at bounding box center [207, 372] width 91 height 23
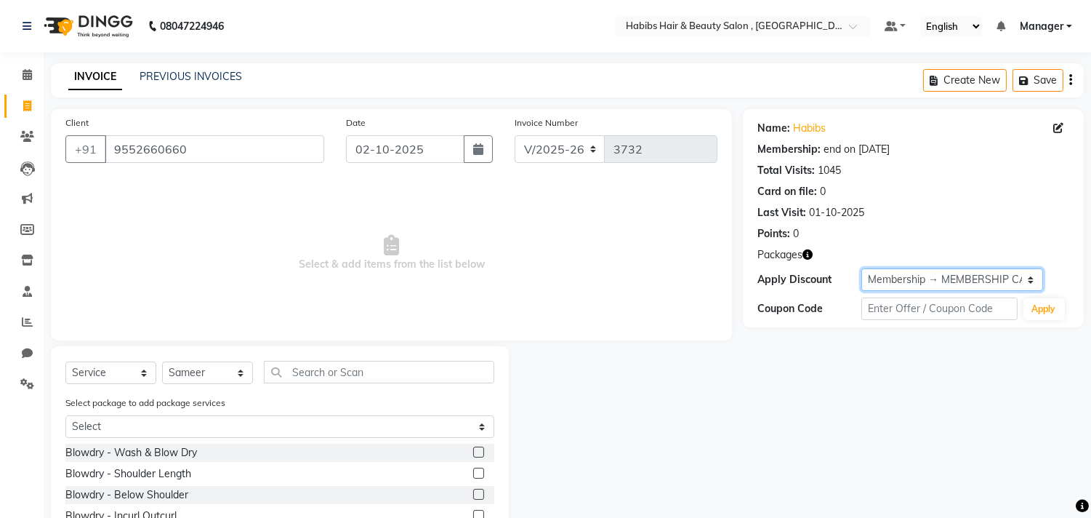
click at [935, 273] on select "Select Membership → MEMBERSHIP CARD" at bounding box center [953, 279] width 182 height 23
click at [862, 268] on select "Select Membership → MEMBERSHIP CARD" at bounding box center [953, 279] width 182 height 23
click at [430, 249] on span "Select & add items from the list below" at bounding box center [391, 252] width 652 height 145
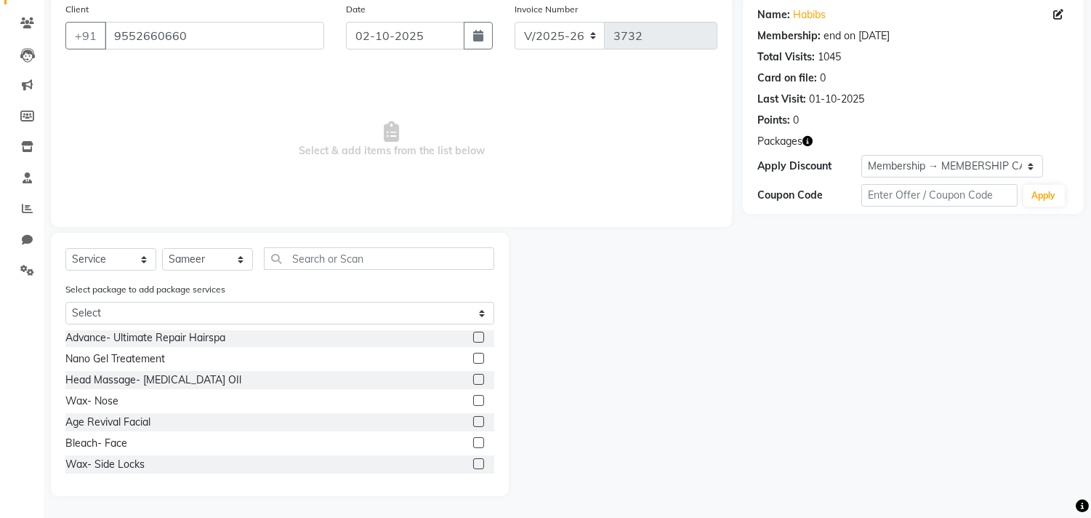
scroll to position [761, 0]
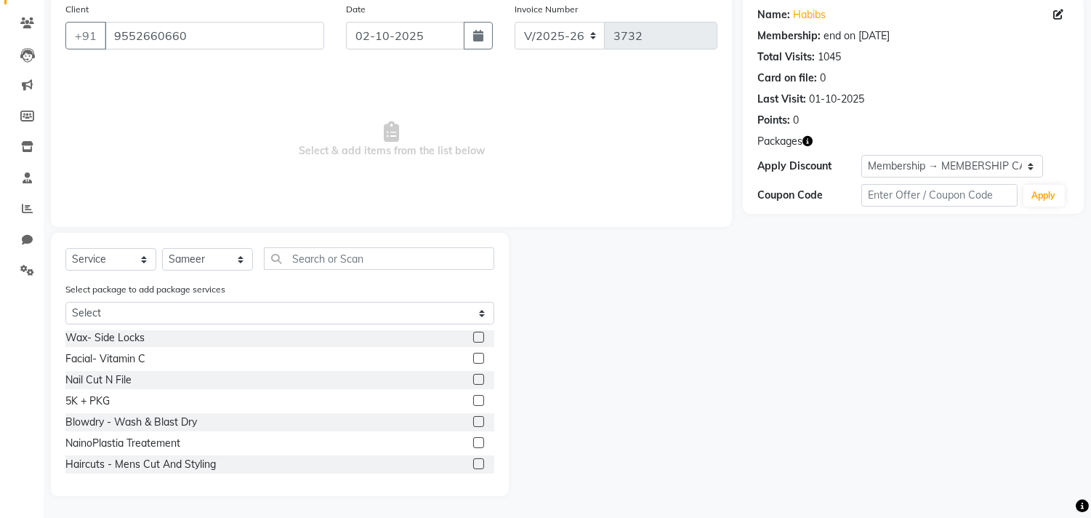
click at [473, 468] on div at bounding box center [477, 465] width 9 height 15
click at [473, 462] on label at bounding box center [478, 463] width 11 height 11
click at [473, 462] on input "checkbox" at bounding box center [477, 464] width 9 height 9
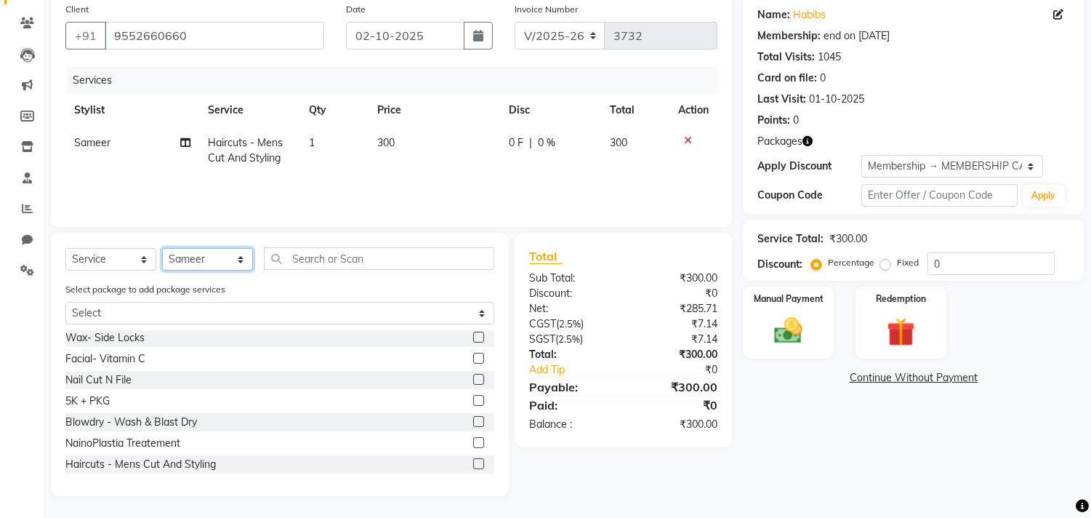
click at [208, 256] on select "Select Stylist Arif Dilnawaz Manager M M Neelam Niyaz Reshma Riyaz Salman Samee…" at bounding box center [207, 259] width 91 height 23
click at [162, 248] on select "Select Stylist Arif Dilnawaz Manager M M Neelam Niyaz Reshma Riyaz Salman Samee…" at bounding box center [207, 259] width 91 height 23
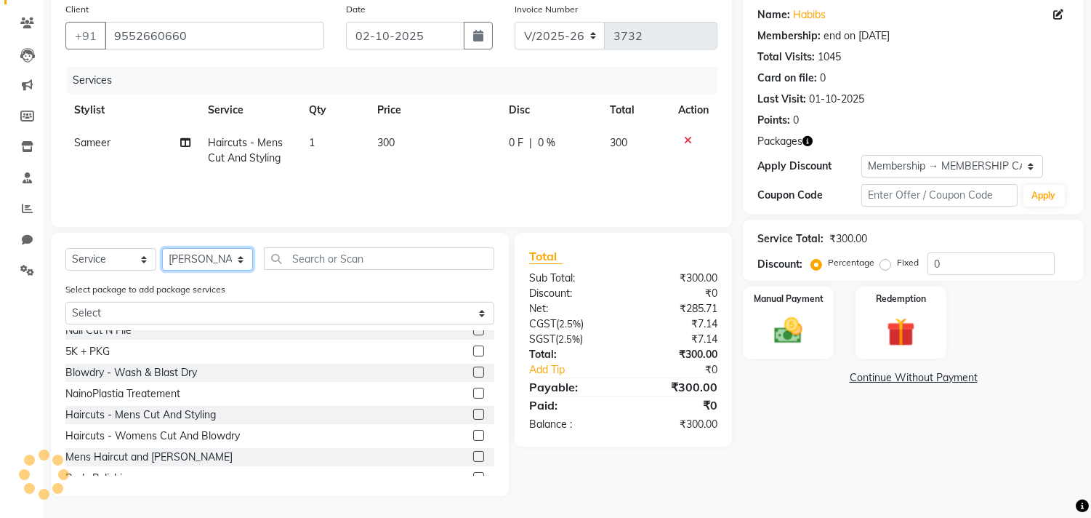
scroll to position [825, 0]
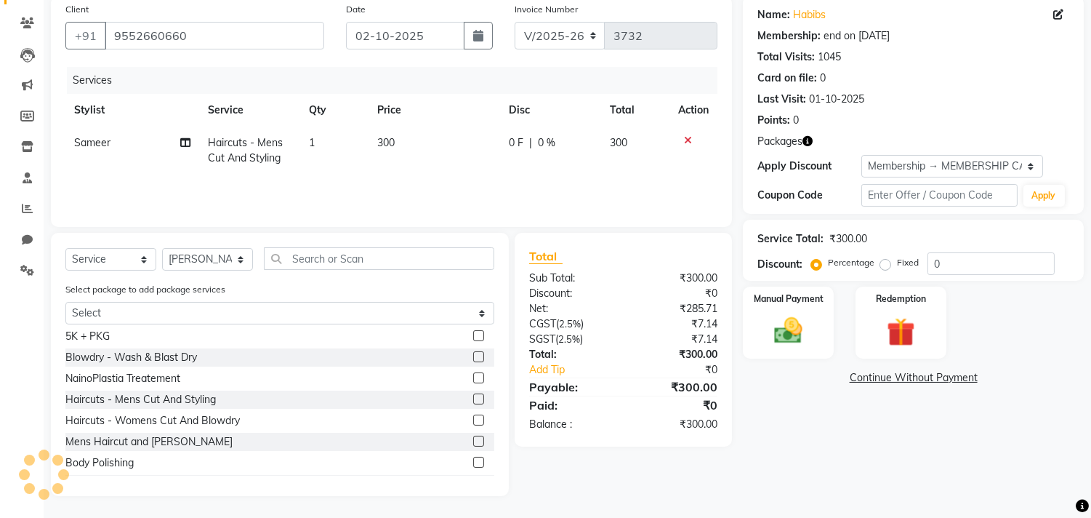
click at [473, 440] on label at bounding box center [478, 441] width 11 height 11
click at [473, 440] on input "checkbox" at bounding box center [477, 441] width 9 height 9
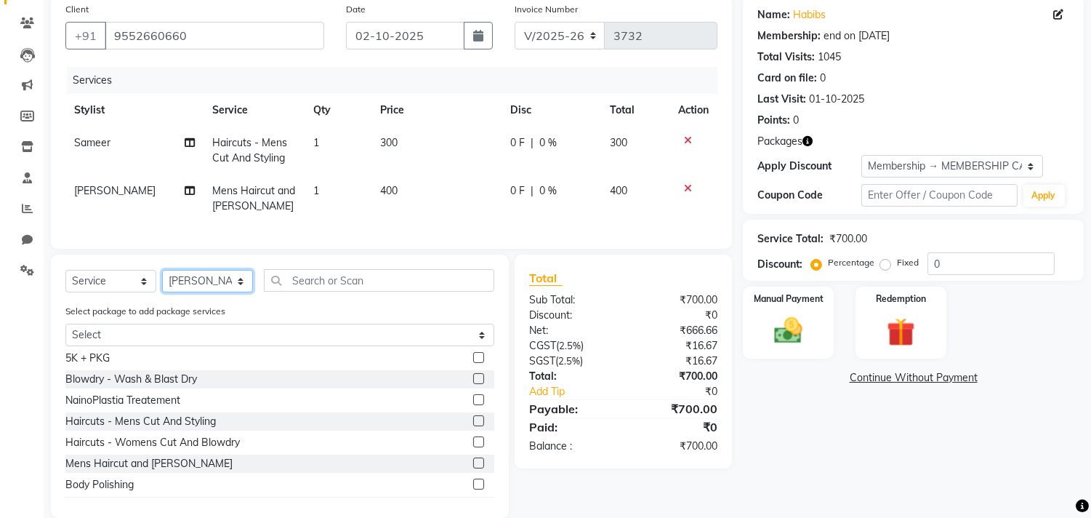
click at [208, 288] on select "Select Stylist Arif Dilnawaz Manager M M Neelam Niyaz Reshma Riyaz Salman Samee…" at bounding box center [207, 281] width 91 height 23
click at [162, 282] on select "Select Stylist Arif Dilnawaz Manager M M Neelam Niyaz Reshma Riyaz Salman Samee…" at bounding box center [207, 281] width 91 height 23
click at [473, 426] on label at bounding box center [478, 420] width 11 height 11
click at [473, 426] on input "checkbox" at bounding box center [477, 421] width 9 height 9
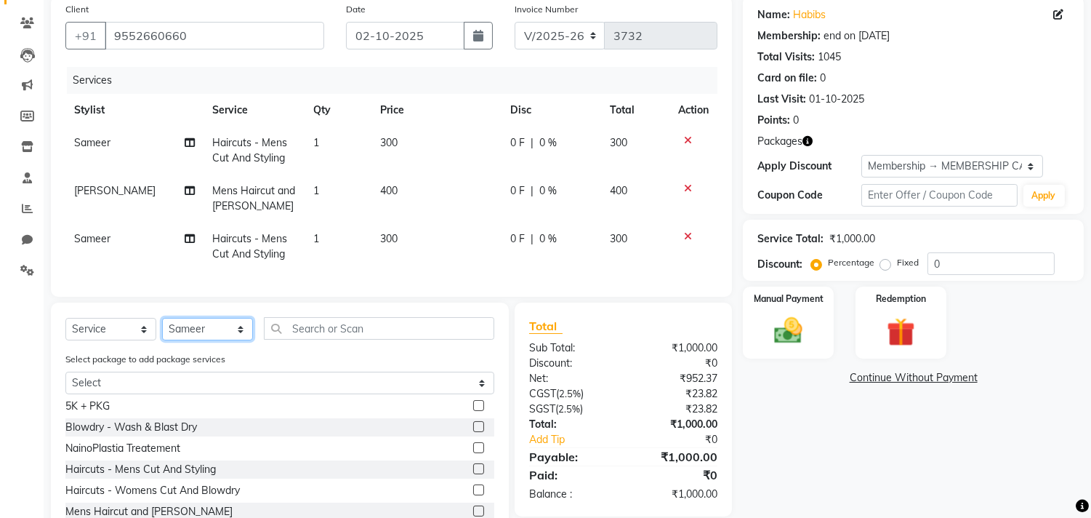
drag, startPoint x: 212, startPoint y: 345, endPoint x: 212, endPoint y: 332, distance: 12.4
click at [212, 340] on select "Select Stylist Arif Dilnawaz Manager M M Neelam Niyaz Reshma Riyaz Salman Samee…" at bounding box center [207, 329] width 91 height 23
click at [162, 330] on select "Select Stylist Arif Dilnawaz Manager M M Neelam Niyaz Reshma Riyaz Salman Samee…" at bounding box center [207, 329] width 91 height 23
click at [473, 474] on label at bounding box center [478, 468] width 11 height 11
click at [473, 474] on input "checkbox" at bounding box center [477, 469] width 9 height 9
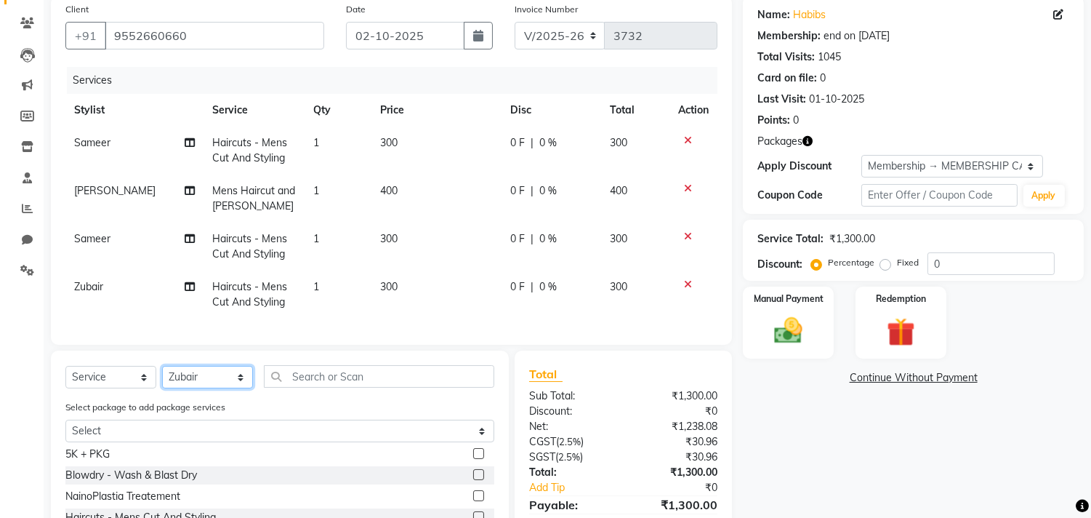
click at [208, 388] on select "Select Stylist Arif Dilnawaz Manager M M Neelam Niyaz Reshma Riyaz Salman Samee…" at bounding box center [207, 377] width 91 height 23
click at [162, 378] on select "Select Stylist Arif Dilnawaz Manager M M Neelam Niyaz Reshma Riyaz Salman Samee…" at bounding box center [207, 377] width 91 height 23
click at [343, 381] on input "text" at bounding box center [379, 376] width 231 height 23
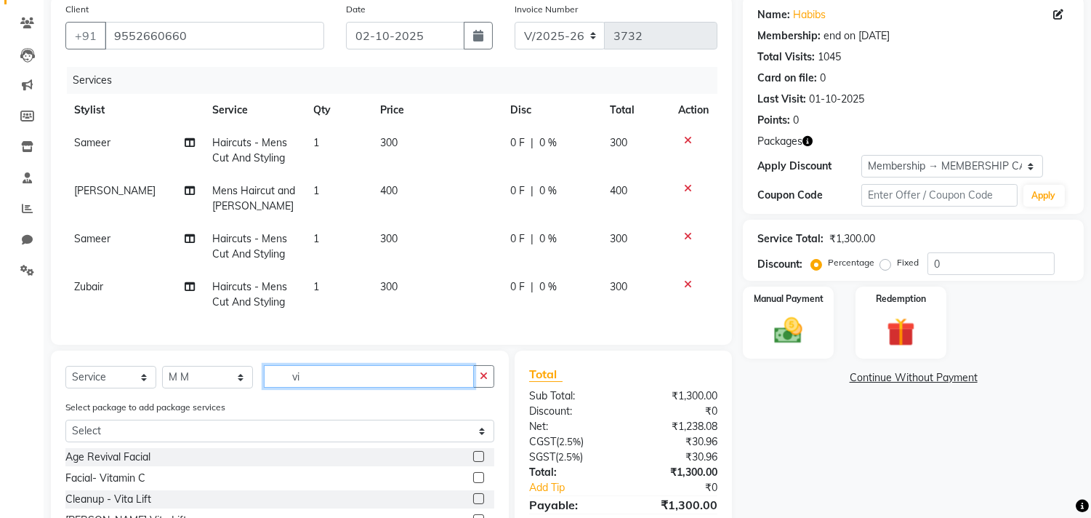
scroll to position [0, 0]
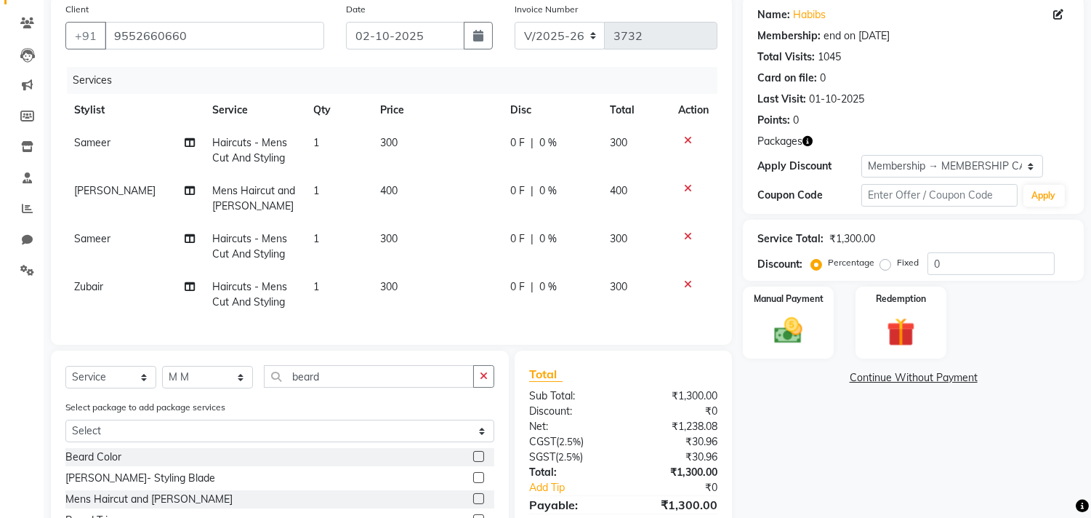
click at [500, 448] on div "Select package to add package services Select Ornab Mukhrjee" at bounding box center [280, 423] width 451 height 49
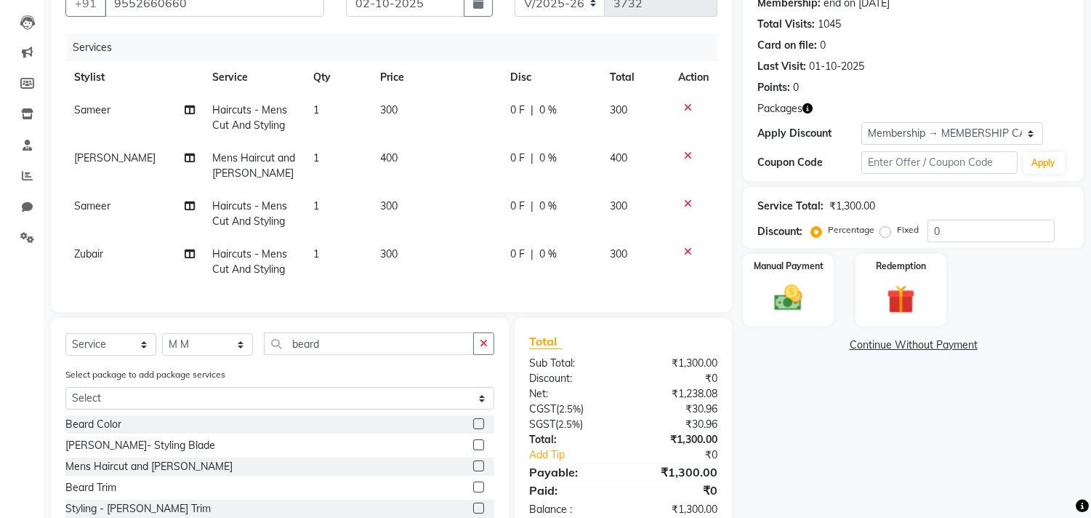
scroll to position [243, 0]
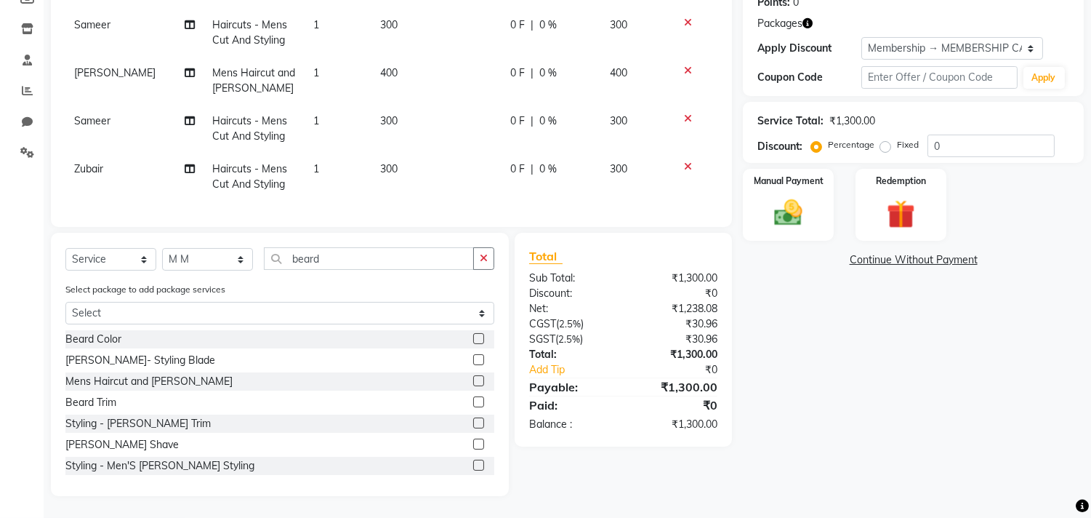
click at [473, 398] on label at bounding box center [478, 401] width 11 height 11
click at [473, 398] on input "checkbox" at bounding box center [477, 402] width 9 height 9
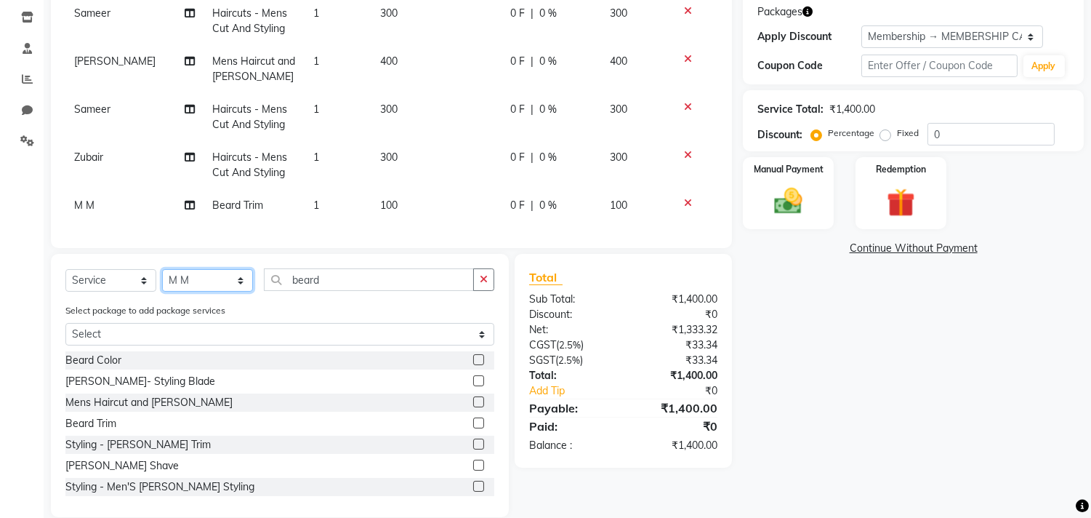
click at [185, 292] on select "Select Stylist Arif Dilnawaz Manager M M Neelam Niyaz Reshma Riyaz Salman Samee…" at bounding box center [207, 280] width 91 height 23
click at [162, 281] on select "Select Stylist Arif Dilnawaz Manager M M Neelam Niyaz Reshma Riyaz Salman Samee…" at bounding box center [207, 280] width 91 height 23
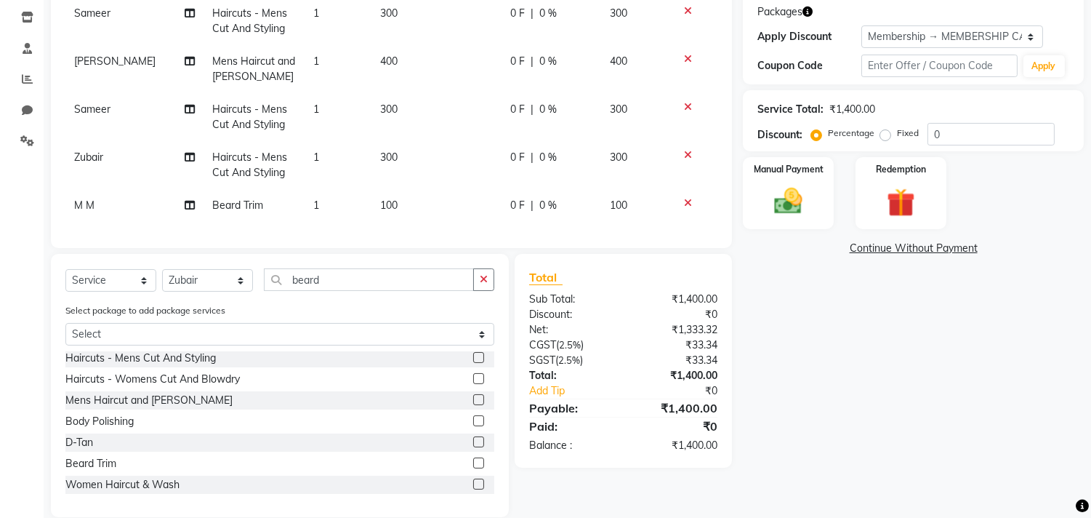
click at [473, 363] on label at bounding box center [478, 357] width 11 height 11
click at [473, 363] on input "checkbox" at bounding box center [477, 357] width 9 height 9
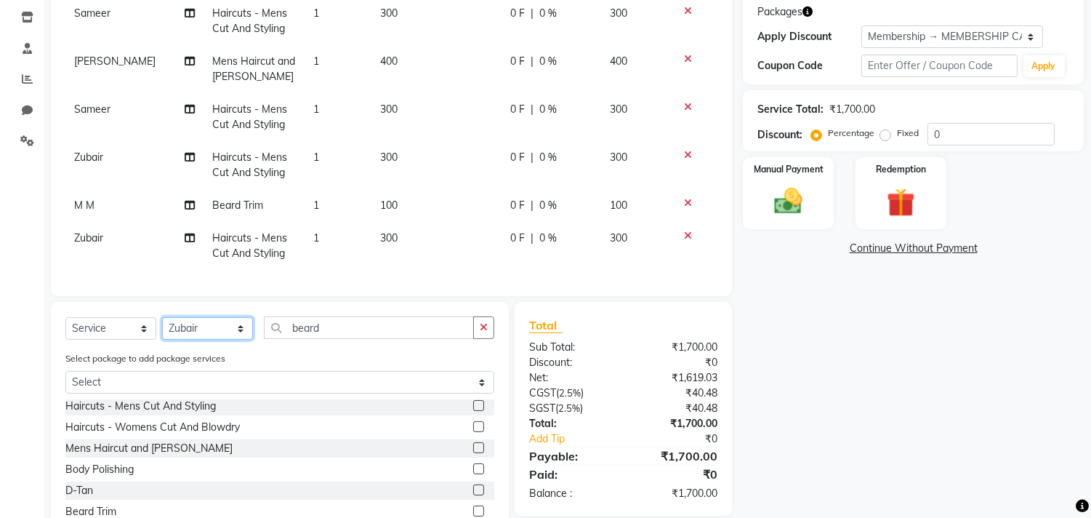
click at [214, 339] on select "Select Stylist Arif Dilnawaz Manager M M Neelam Niyaz Reshma Riyaz Salman Samee…" at bounding box center [207, 328] width 91 height 23
click at [162, 329] on select "Select Stylist Arif Dilnawaz Manager M M Neelam Niyaz Reshma Riyaz Salman Samee…" at bounding box center [207, 328] width 91 height 23
click at [478, 335] on button "button" at bounding box center [483, 327] width 21 height 23
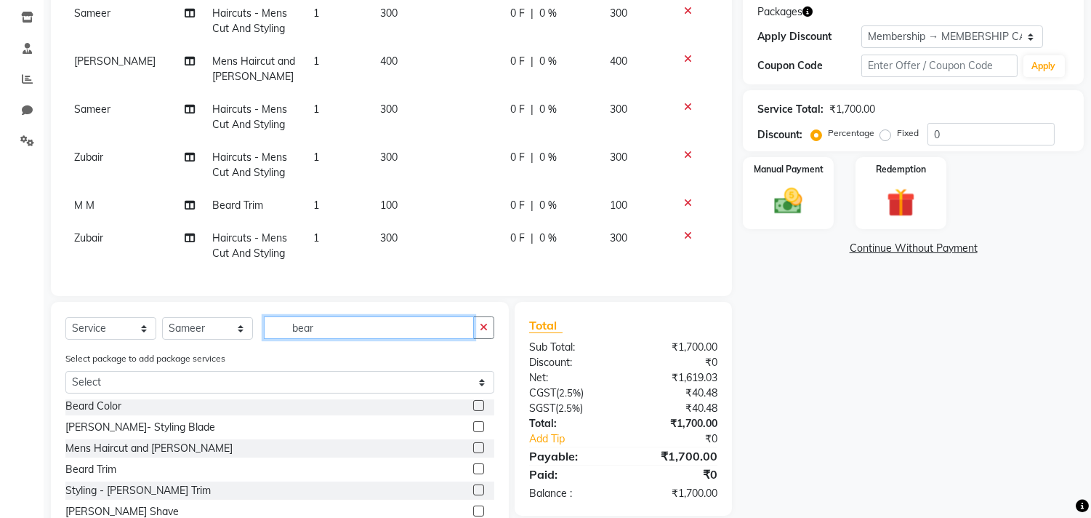
scroll to position [2, 0]
click at [473, 432] on label at bounding box center [478, 426] width 11 height 11
click at [473, 432] on input "checkbox" at bounding box center [477, 426] width 9 height 9
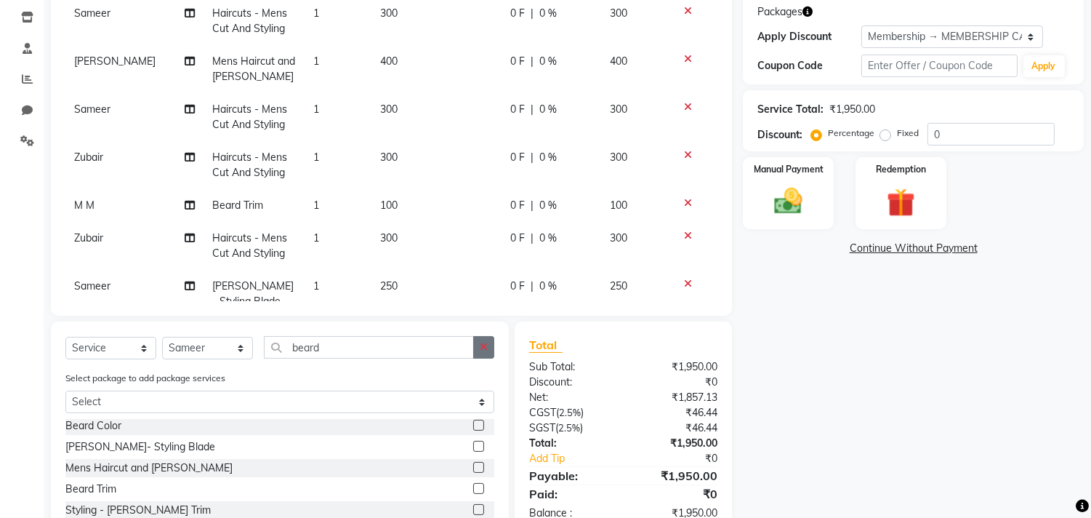
click at [485, 353] on button "button" at bounding box center [483, 347] width 21 height 23
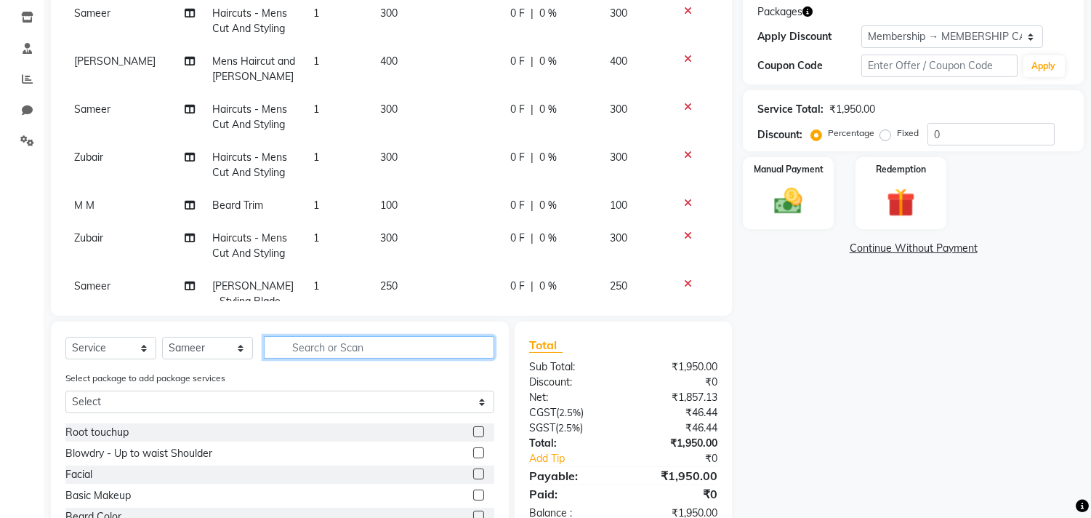
scroll to position [0, 0]
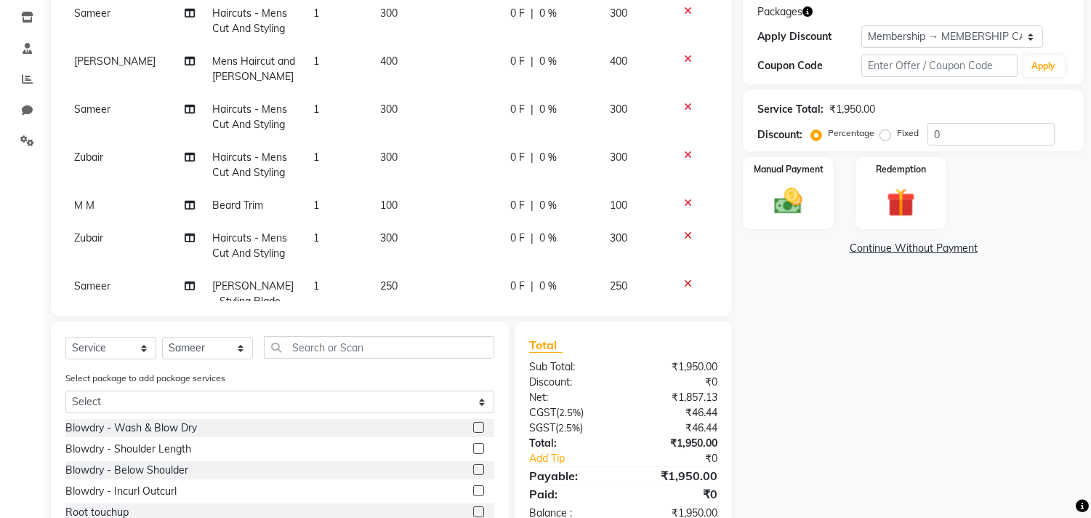
click at [473, 449] on label at bounding box center [478, 448] width 11 height 11
click at [473, 449] on input "checkbox" at bounding box center [477, 448] width 9 height 9
drag, startPoint x: 230, startPoint y: 349, endPoint x: 230, endPoint y: 337, distance: 11.6
click at [230, 349] on select "Select Stylist Arif Dilnawaz Manager M M Neelam Niyaz Reshma Riyaz Salman Samee…" at bounding box center [207, 348] width 91 height 23
click at [162, 337] on select "Select Stylist Arif Dilnawaz Manager M M Neelam Niyaz Reshma Riyaz Salman Samee…" at bounding box center [207, 348] width 91 height 23
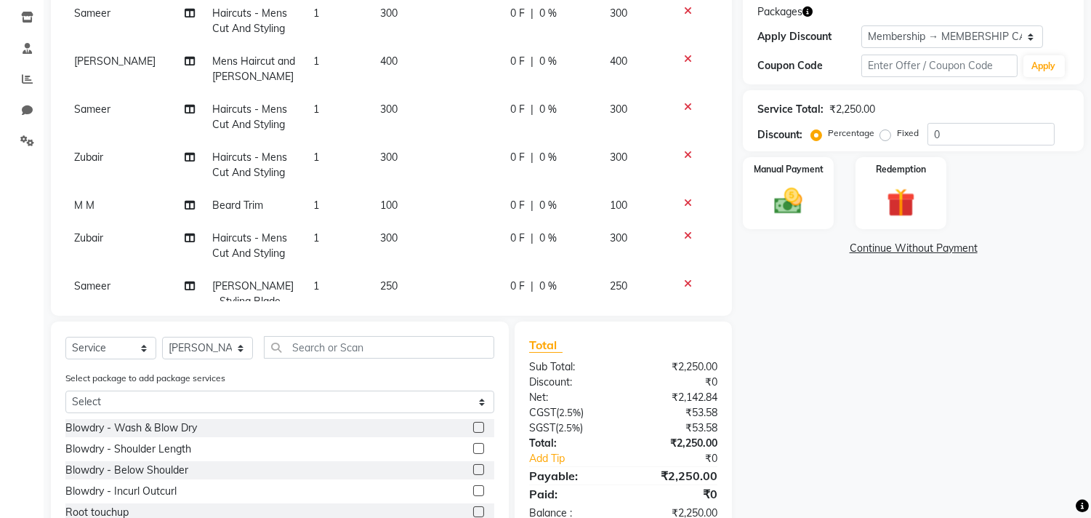
click at [355, 317] on div "Client +91 9552660660 Date 02-10-2025 Invoice Number V/2025 V/2025-26 3732 Serv…" at bounding box center [391, 225] width 703 height 718
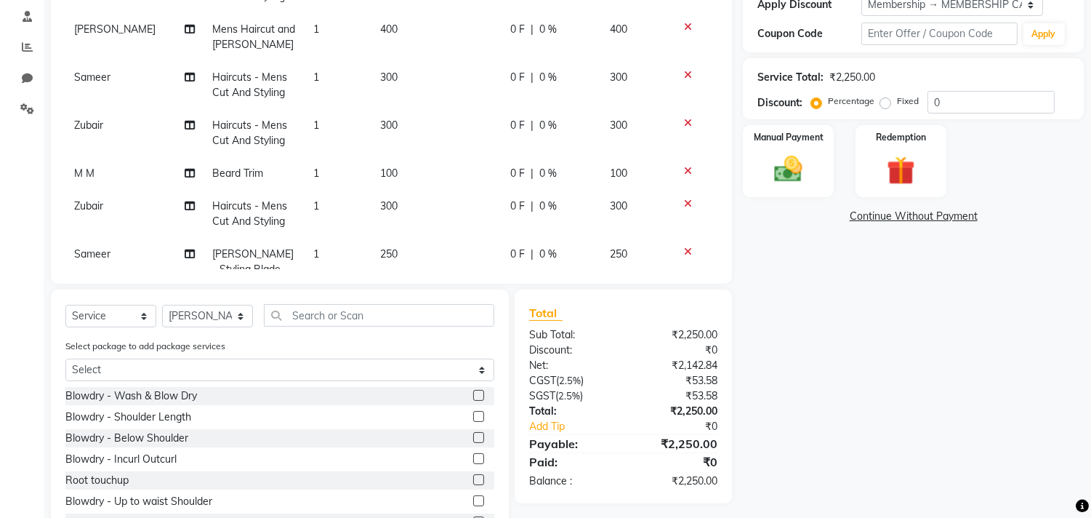
scroll to position [332, 0]
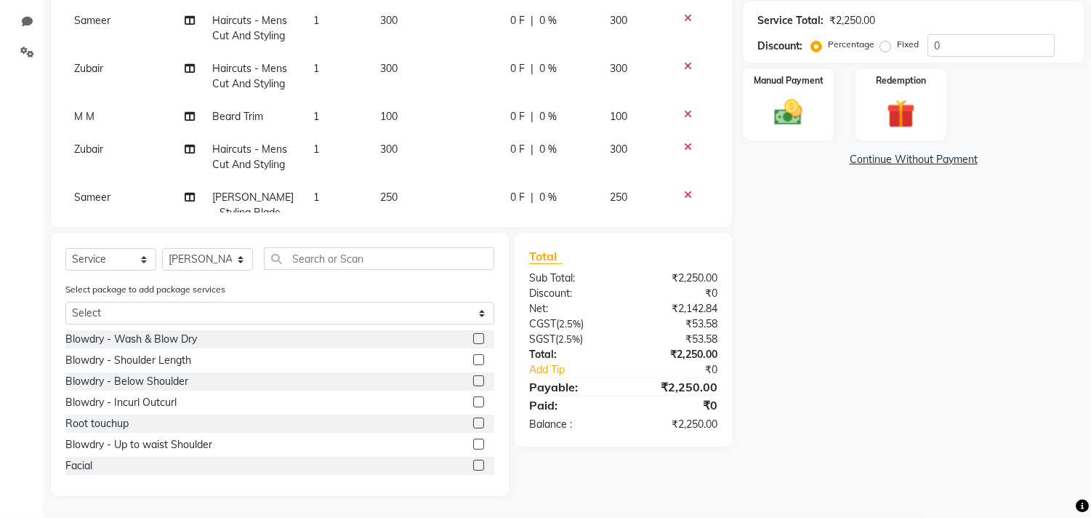
click at [473, 358] on label at bounding box center [478, 359] width 11 height 11
click at [473, 358] on input "checkbox" at bounding box center [477, 360] width 9 height 9
drag, startPoint x: 214, startPoint y: 266, endPoint x: 214, endPoint y: 258, distance: 8.0
click at [214, 266] on select "Select Stylist Arif Dilnawaz Manager M M Neelam Niyaz Reshma Riyaz Salman Samee…" at bounding box center [207, 259] width 91 height 23
click at [162, 248] on select "Select Stylist Arif Dilnawaz Manager M M Neelam Niyaz Reshma Riyaz Salman Samee…" at bounding box center [207, 259] width 91 height 23
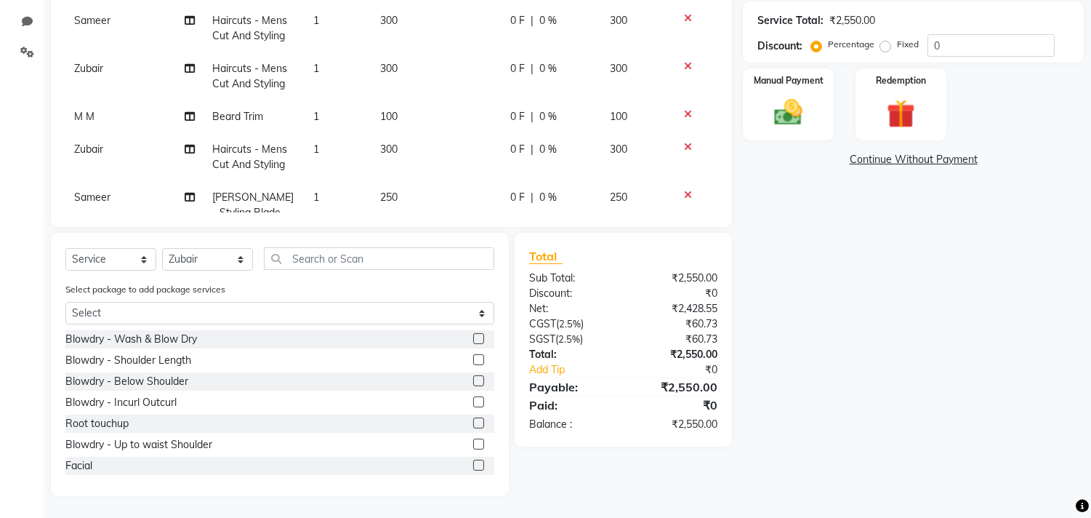
click at [473, 356] on label at bounding box center [478, 359] width 11 height 11
click at [473, 356] on input "checkbox" at bounding box center [477, 360] width 9 height 9
click at [196, 257] on select "Select Stylist Arif Dilnawaz Manager M M Neelam Niyaz Reshma Riyaz Salman Samee…" at bounding box center [207, 259] width 91 height 23
click at [162, 248] on select "Select Stylist Arif Dilnawaz Manager M M Neelam Niyaz Reshma Riyaz Salman Samee…" at bounding box center [207, 259] width 91 height 23
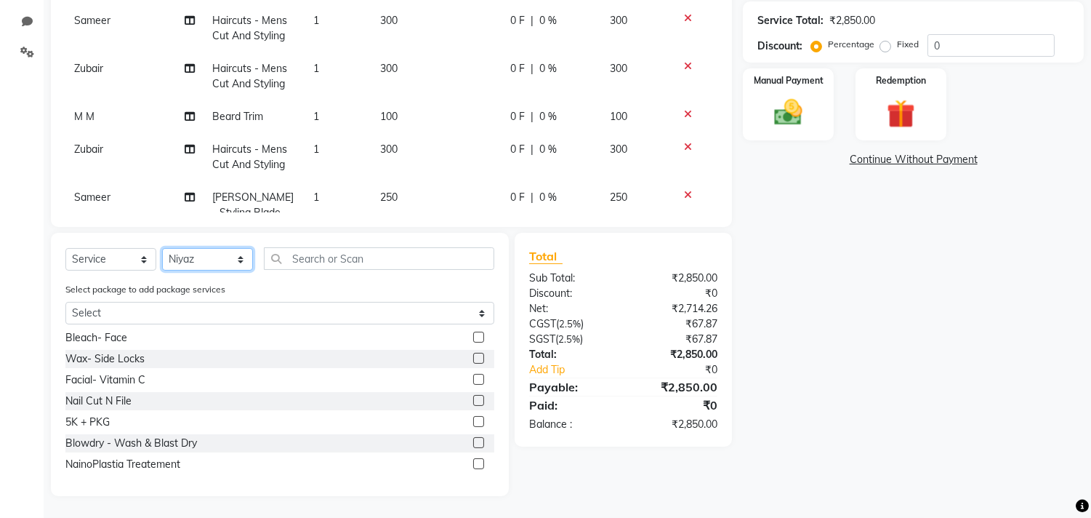
scroll to position [761, 0]
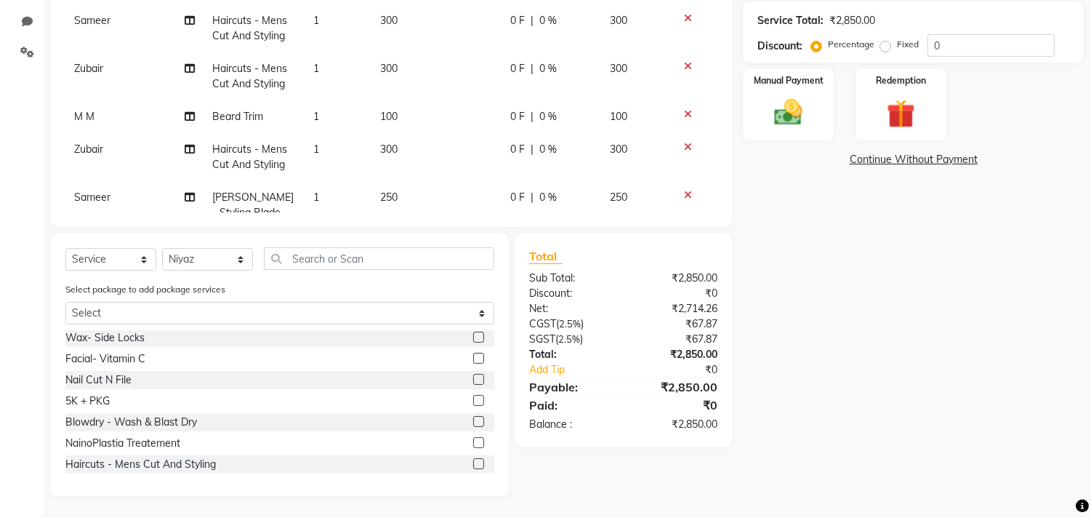
click at [473, 464] on label at bounding box center [478, 463] width 11 height 11
click at [473, 464] on input "checkbox" at bounding box center [477, 464] width 9 height 9
click at [230, 263] on select "Select Stylist Arif Dilnawaz Manager M M Neelam Niyaz Reshma Riyaz Salman Samee…" at bounding box center [207, 259] width 91 height 23
click at [162, 248] on select "Select Stylist Arif Dilnawaz Manager M M Neelam Niyaz Reshma Riyaz Salman Samee…" at bounding box center [207, 259] width 91 height 23
click at [473, 461] on label at bounding box center [478, 463] width 11 height 11
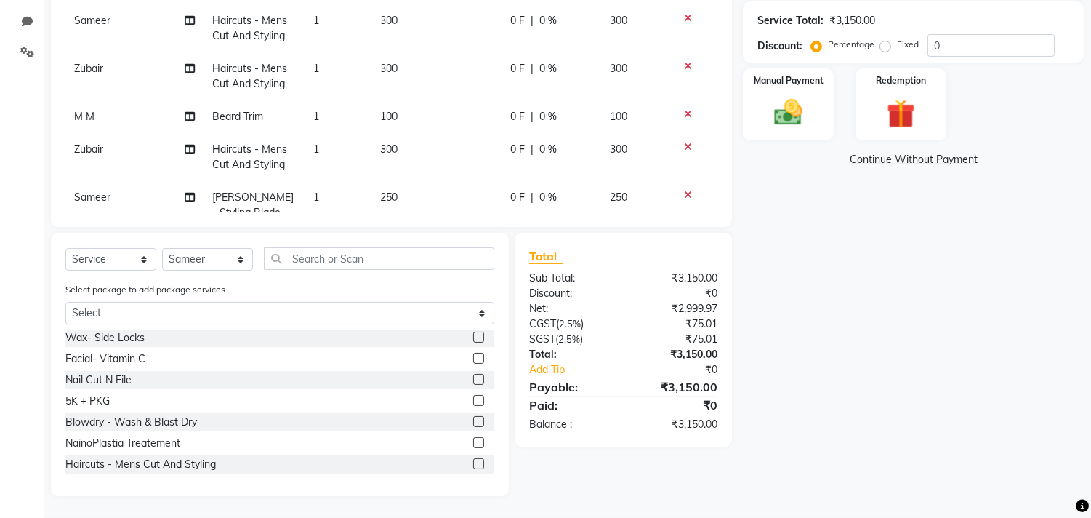
click at [473, 461] on input "checkbox" at bounding box center [477, 464] width 9 height 9
click at [215, 255] on select "Select Stylist Arif Dilnawaz Manager M M Neelam Niyaz Reshma Riyaz Salman Samee…" at bounding box center [207, 259] width 91 height 23
click at [162, 248] on select "Select Stylist Arif Dilnawaz Manager M M Neelam Niyaz Reshma Riyaz Salman Samee…" at bounding box center [207, 259] width 91 height 23
click at [473, 464] on label at bounding box center [478, 463] width 11 height 11
click at [473, 464] on input "checkbox" at bounding box center [477, 464] width 9 height 9
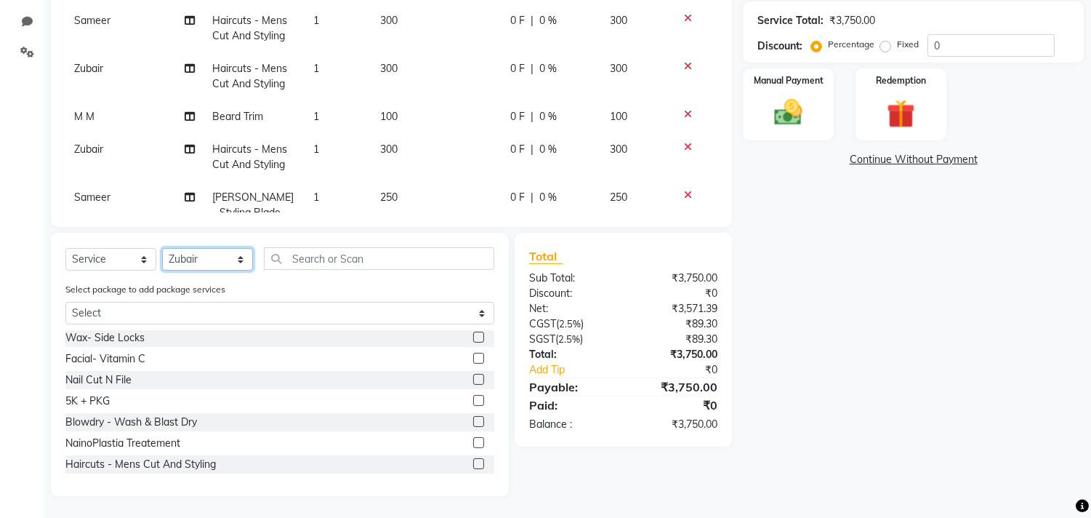
click at [215, 251] on select "Select Stylist Arif Dilnawaz Manager M M Neelam Niyaz Reshma Riyaz Salman Samee…" at bounding box center [207, 259] width 91 height 23
click at [162, 248] on select "Select Stylist Arif Dilnawaz Manager M M Neelam Niyaz Reshma Riyaz Salman Samee…" at bounding box center [207, 259] width 91 height 23
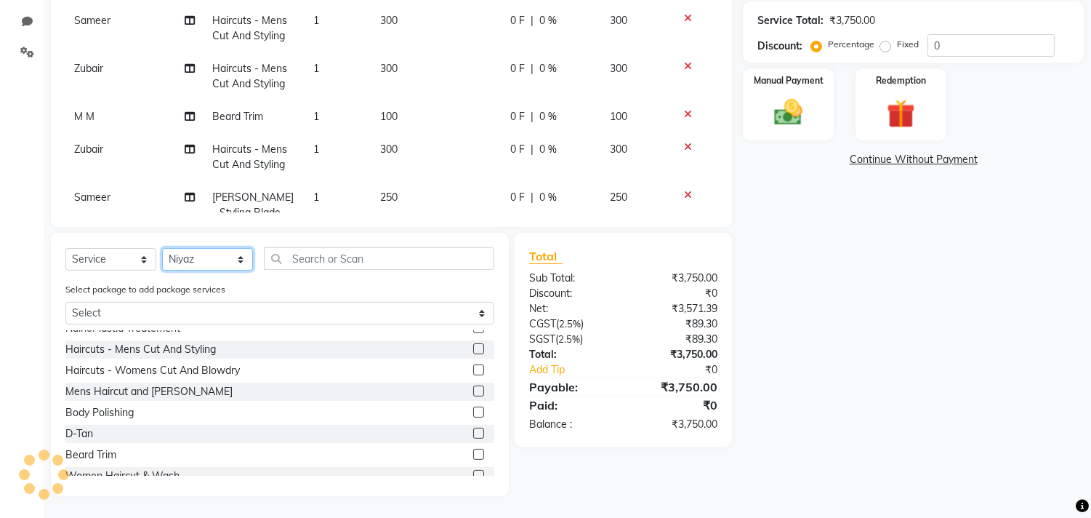
scroll to position [888, 0]
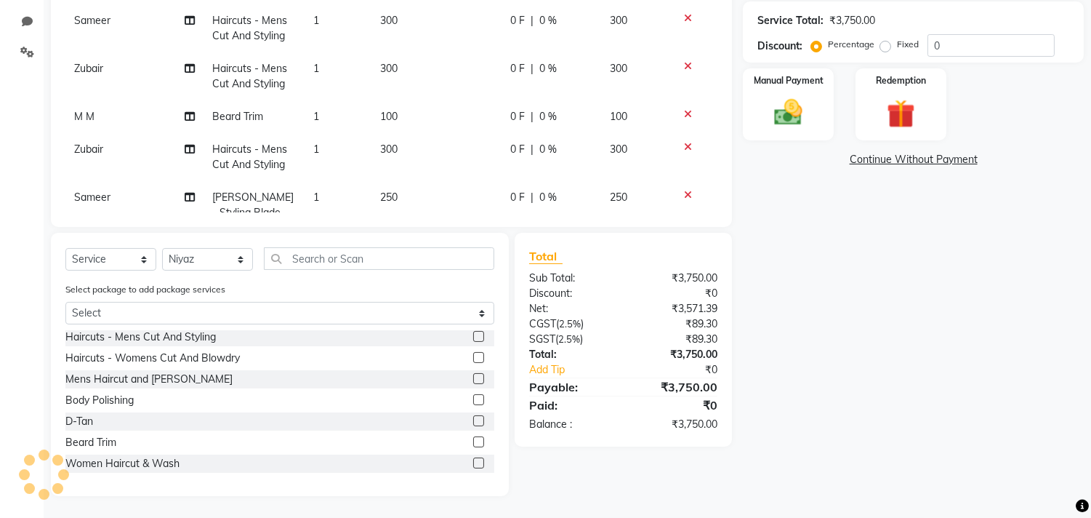
click at [473, 380] on label at bounding box center [478, 378] width 11 height 11
click at [473, 380] on input "checkbox" at bounding box center [477, 378] width 9 height 9
click at [226, 255] on select "Select Stylist Arif Dilnawaz Manager M M Neelam Niyaz Reshma Riyaz Salman Samee…" at bounding box center [207, 259] width 91 height 23
click at [162, 248] on select "Select Stylist Arif Dilnawaz Manager M M Neelam Niyaz Reshma Riyaz Salman Samee…" at bounding box center [207, 259] width 91 height 23
click at [473, 439] on label at bounding box center [478, 441] width 11 height 11
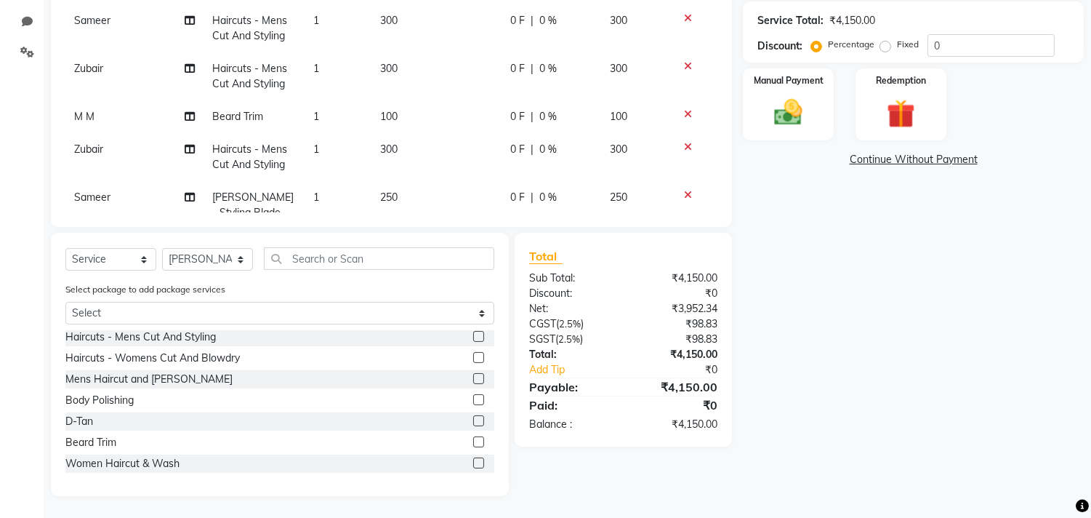
click at [473, 439] on input "checkbox" at bounding box center [477, 442] width 9 height 9
click at [226, 267] on select "Select Stylist Arif Dilnawaz Manager M M Neelam Niyaz Reshma Riyaz Salman Samee…" at bounding box center [207, 259] width 91 height 23
click at [162, 248] on select "Select Stylist Arif Dilnawaz Manager M M Neelam Niyaz Reshma Riyaz Salman Samee…" at bounding box center [207, 259] width 91 height 23
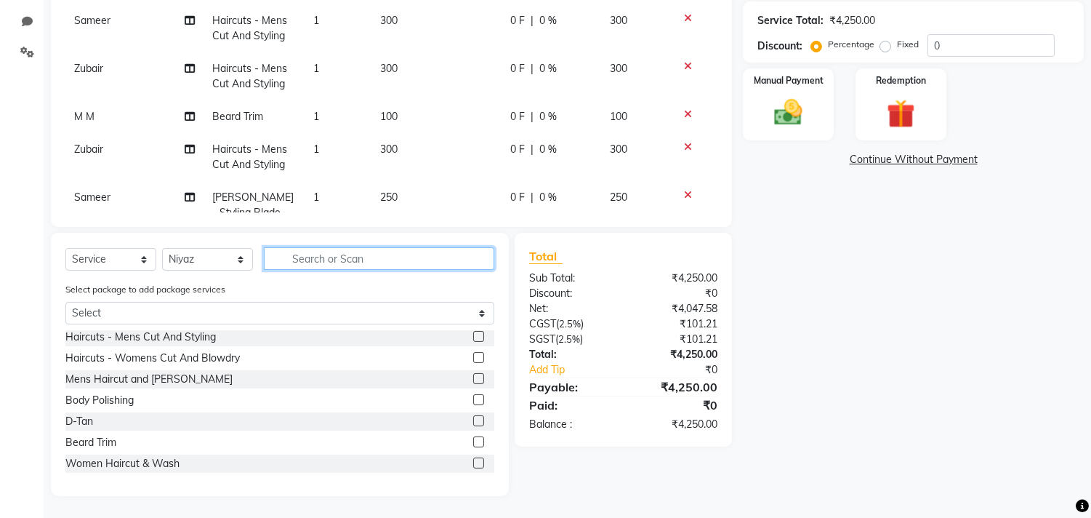
click at [344, 260] on input "text" at bounding box center [379, 258] width 231 height 23
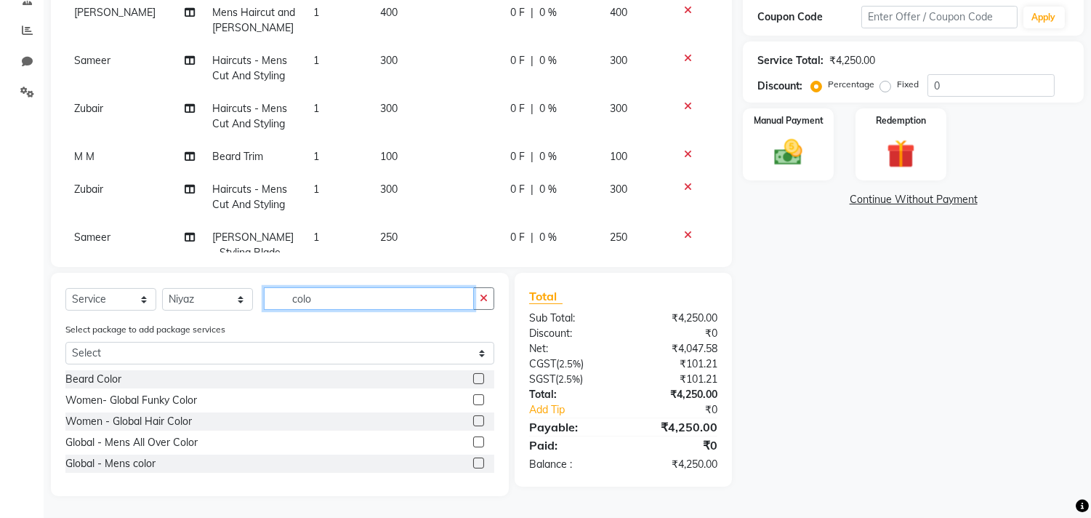
scroll to position [292, 0]
click at [474, 446] on label at bounding box center [478, 441] width 11 height 11
click at [474, 446] on input "checkbox" at bounding box center [477, 442] width 9 height 9
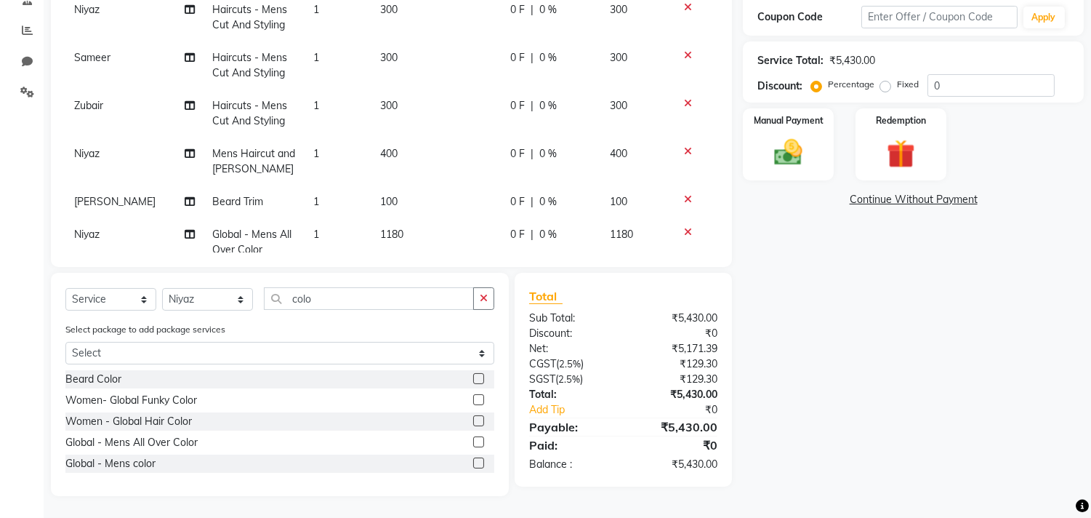
scroll to position [456, 0]
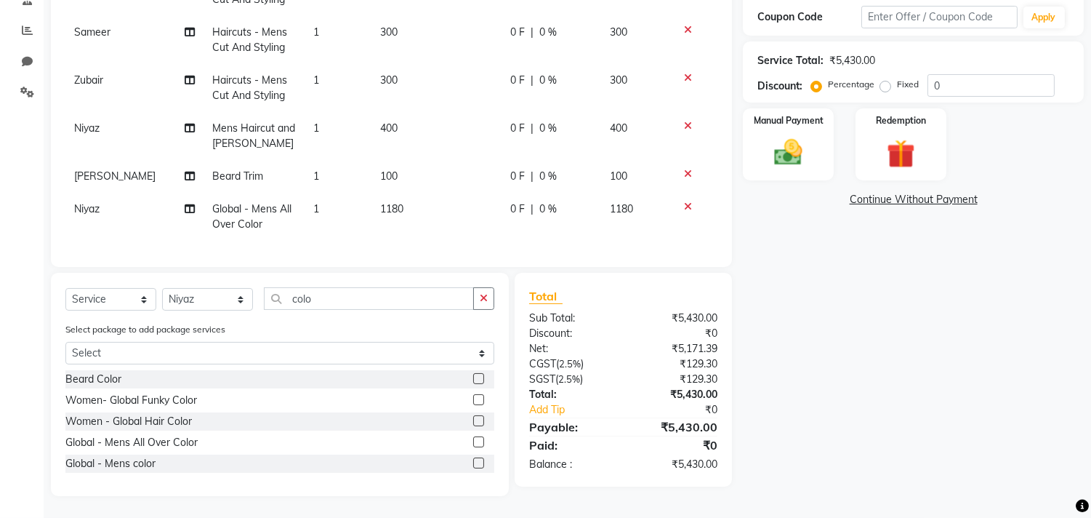
click at [422, 197] on td "1180" at bounding box center [437, 217] width 130 height 48
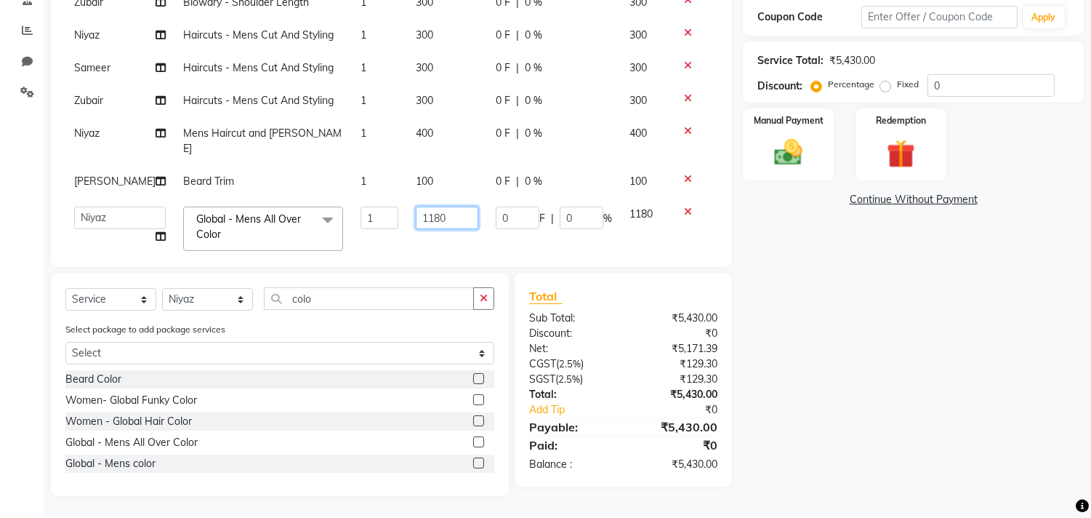
click at [422, 207] on input "1180" at bounding box center [447, 218] width 63 height 23
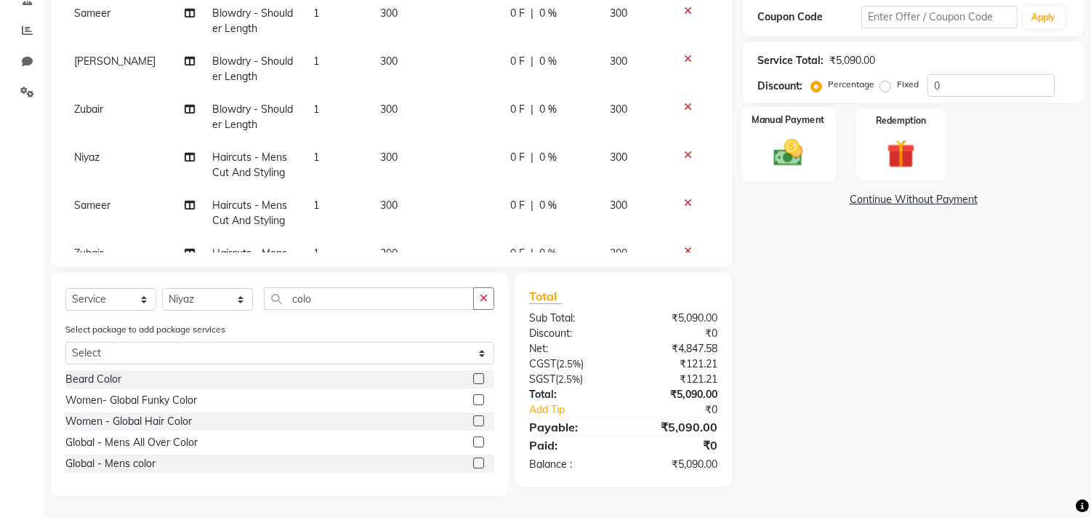
scroll to position [349, 0]
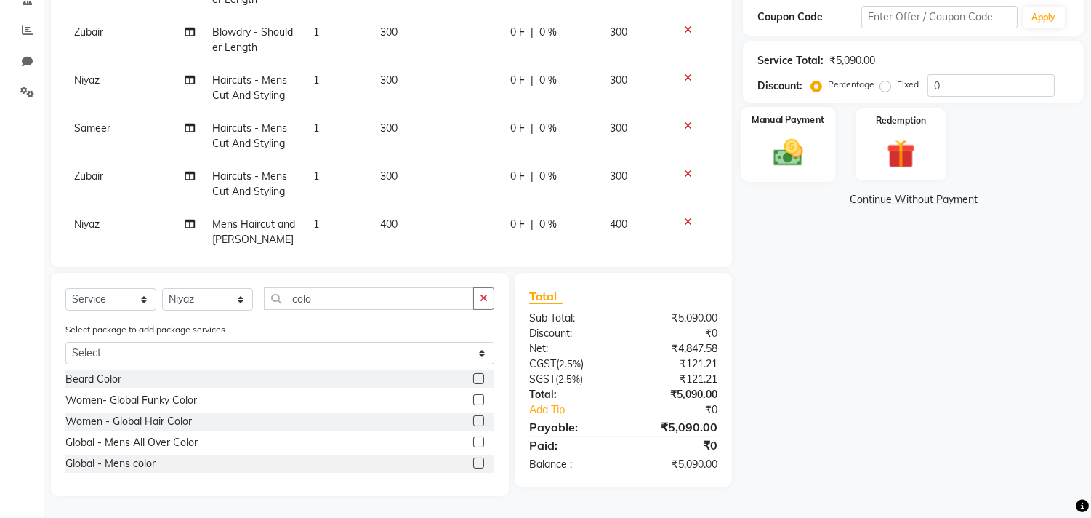
click at [758, 148] on div "Manual Payment" at bounding box center [789, 144] width 95 height 74
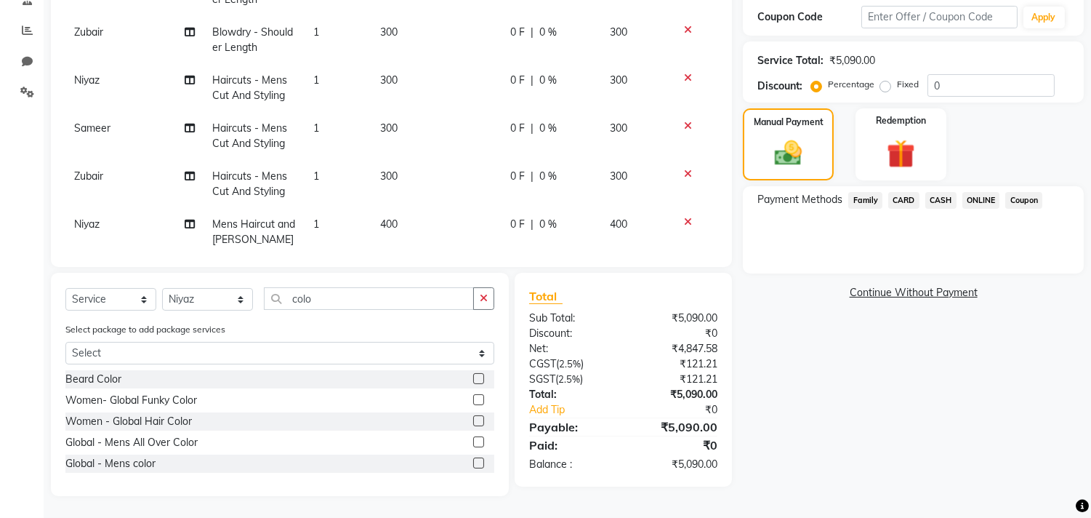
scroll to position [456, 0]
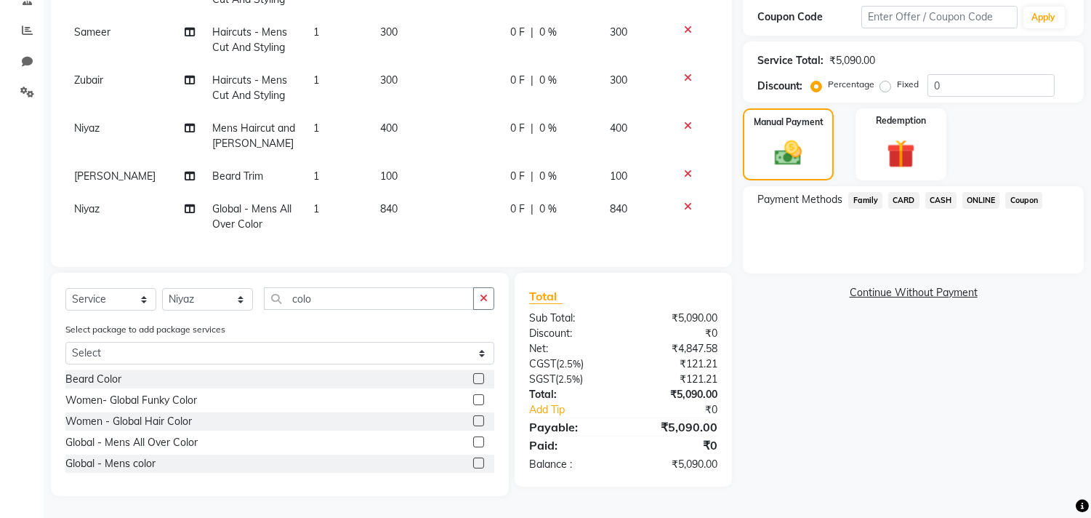
click at [980, 201] on span "ONLINE" at bounding box center [982, 200] width 38 height 17
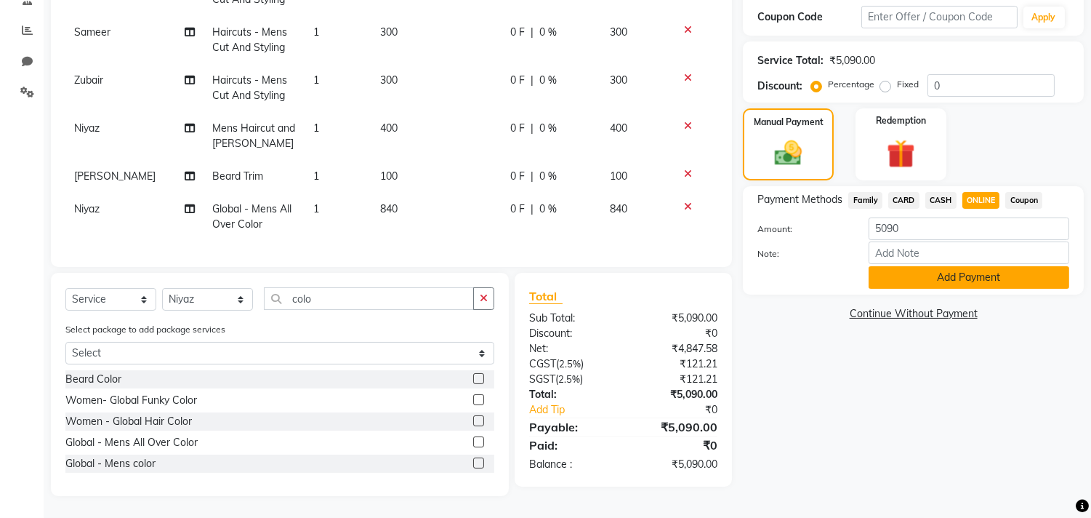
click at [950, 284] on button "Add Payment" at bounding box center [969, 277] width 201 height 23
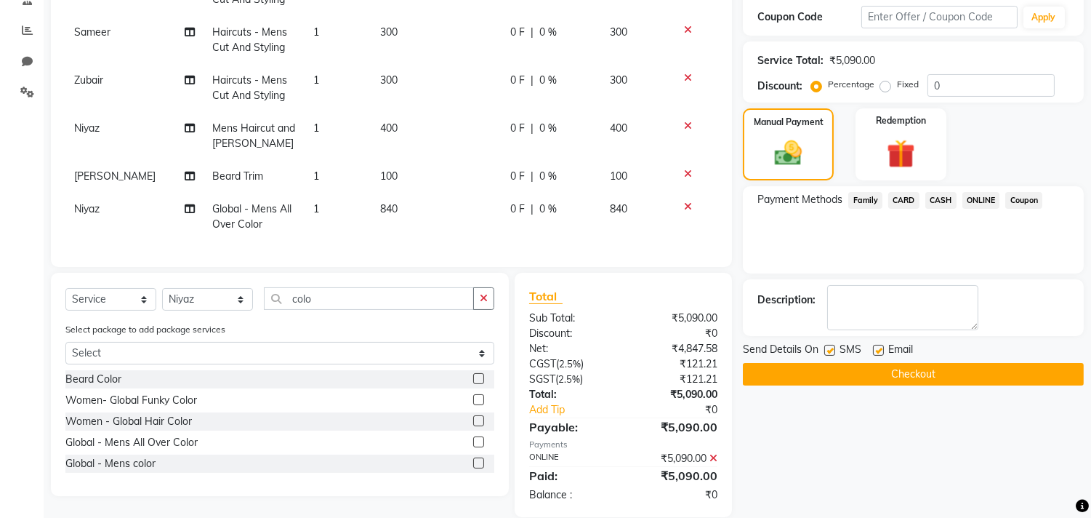
click at [934, 363] on button "Checkout" at bounding box center [913, 374] width 341 height 23
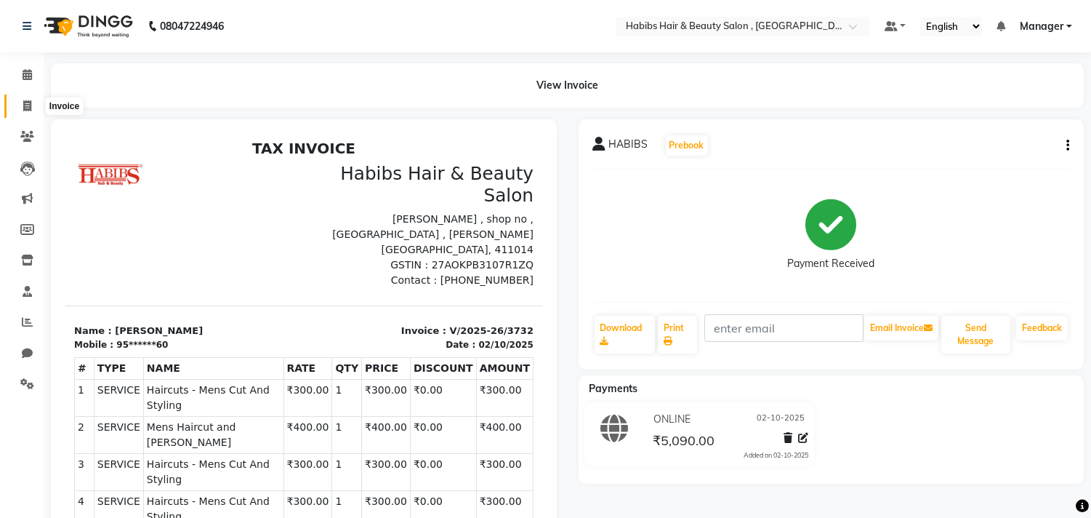
click at [30, 107] on icon at bounding box center [27, 105] width 8 height 11
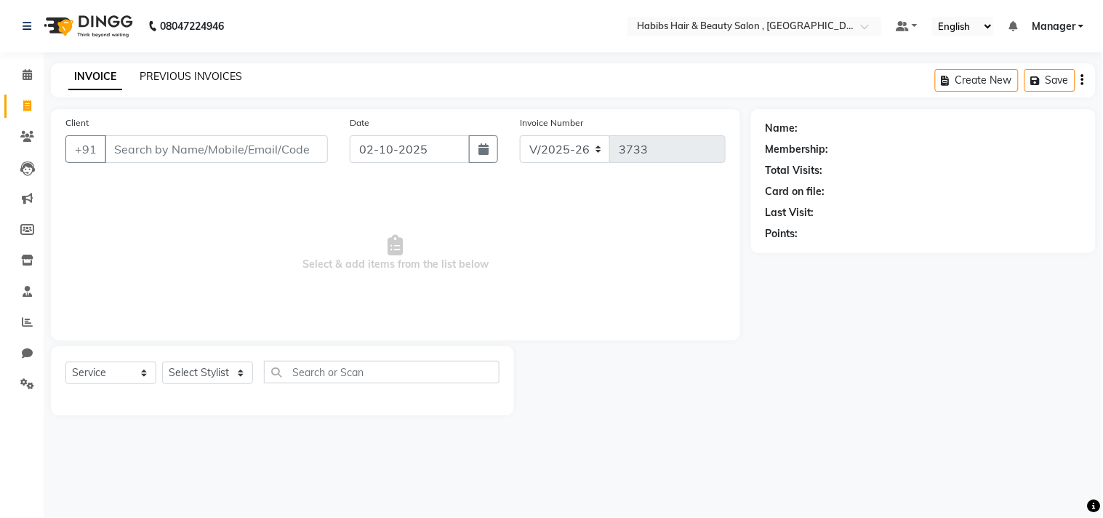
click at [185, 81] on link "PREVIOUS INVOICES" at bounding box center [191, 76] width 103 height 13
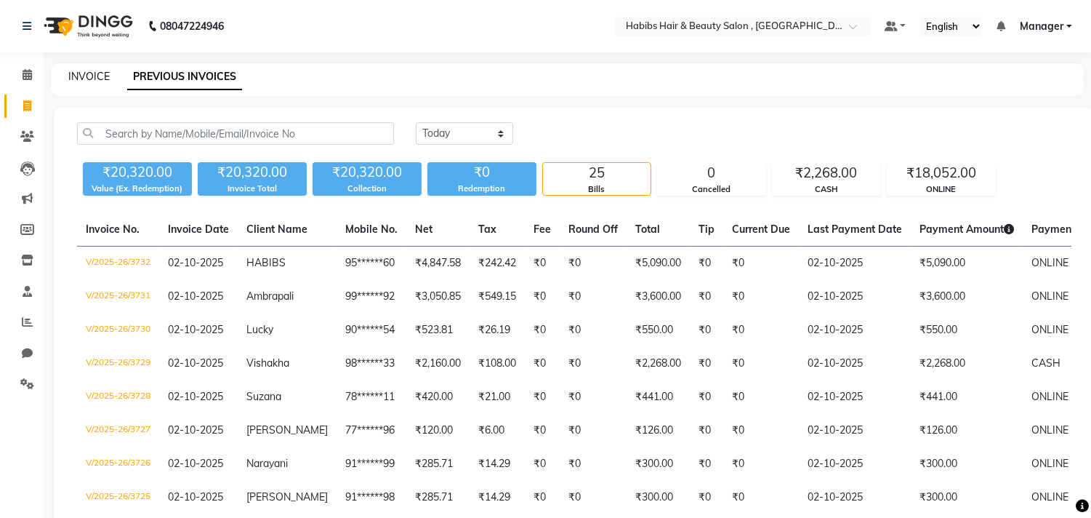
click at [105, 75] on link "INVOICE" at bounding box center [88, 76] width 41 height 13
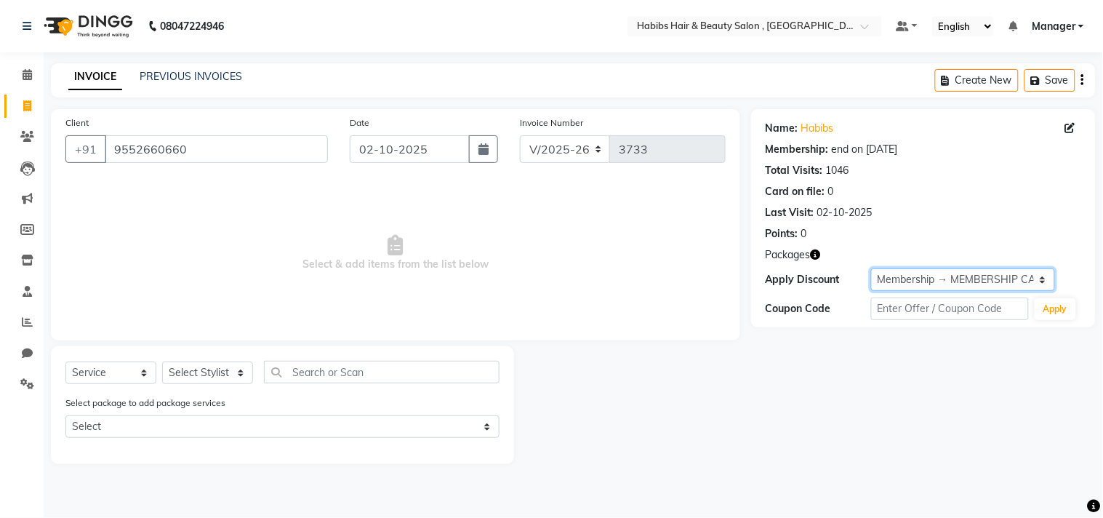
click at [904, 282] on select "Select Membership → MEMBERSHIP CARD" at bounding box center [963, 279] width 184 height 23
click at [871, 268] on select "Select Membership → MEMBERSHIP CARD" at bounding box center [963, 279] width 184 height 23
click at [213, 369] on select "Select Stylist Arif Dilnawaz Manager M M Neelam Niyaz Reshma Riyaz Salman Samee…" at bounding box center [207, 372] width 91 height 23
click at [162, 362] on select "Select Stylist Arif Dilnawaz Manager M M Neelam Niyaz Reshma Riyaz Salman Samee…" at bounding box center [207, 372] width 91 height 23
click at [217, 347] on div "Select Service Product Membership Package Voucher Prepaid Gift Card Select Styl…" at bounding box center [282, 405] width 463 height 118
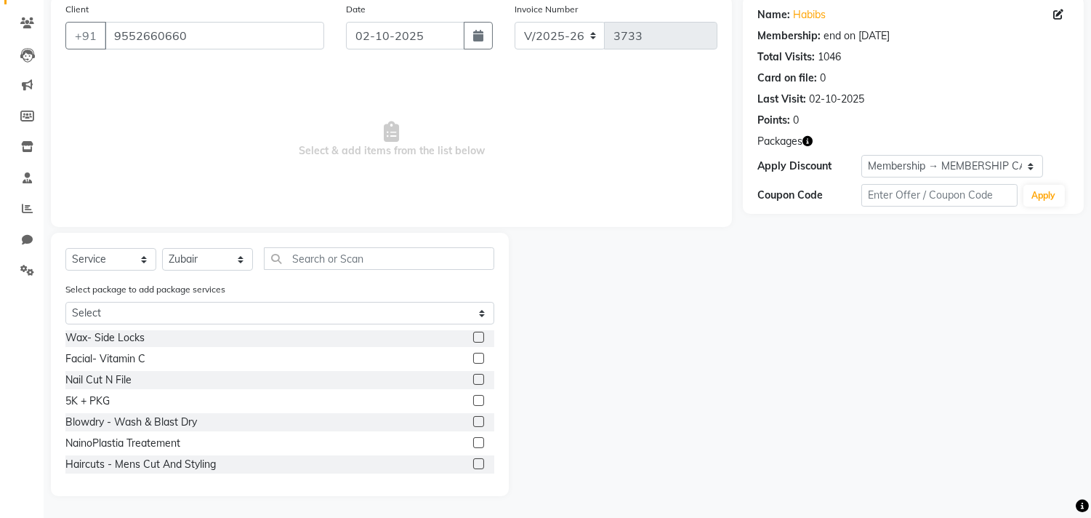
scroll to position [888, 0]
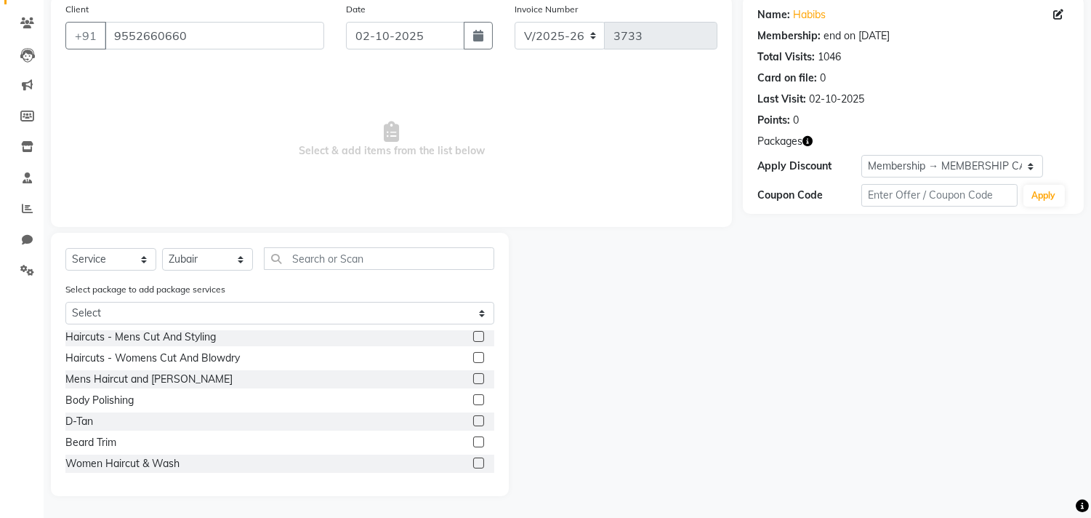
click at [473, 335] on label at bounding box center [478, 336] width 11 height 11
click at [473, 335] on input "checkbox" at bounding box center [477, 336] width 9 height 9
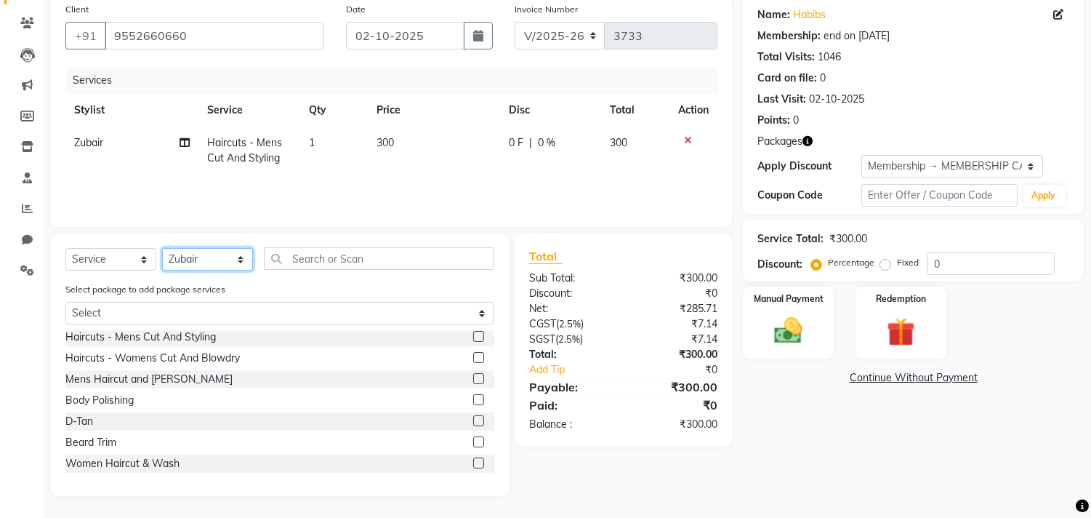
click at [183, 255] on select "Select Stylist Arif Dilnawaz Manager M M Neelam Niyaz Reshma Riyaz Salman Samee…" at bounding box center [207, 259] width 91 height 23
click at [162, 248] on select "Select Stylist Arif Dilnawaz Manager M M Neelam Niyaz Reshma Riyaz Salman Samee…" at bounding box center [207, 259] width 91 height 23
click at [473, 356] on label at bounding box center [478, 357] width 11 height 11
click at [473, 356] on input "checkbox" at bounding box center [477, 357] width 9 height 9
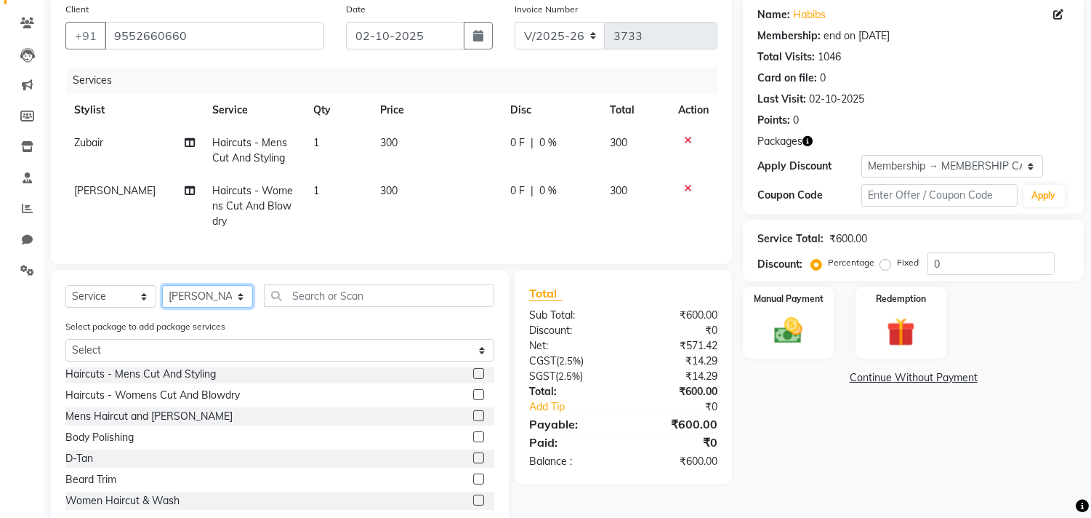
click at [212, 306] on select "Select Stylist Arif Dilnawaz Manager M M Neelam Niyaz Reshma Riyaz Salman Samee…" at bounding box center [207, 296] width 91 height 23
click at [162, 297] on select "Select Stylist Arif Dilnawaz Manager M M Neelam Niyaz Reshma Riyaz Salman Samee…" at bounding box center [207, 296] width 91 height 23
click at [303, 285] on div "Select Service Product Membership Package Voucher Prepaid Gift Card Select Styl…" at bounding box center [280, 401] width 458 height 263
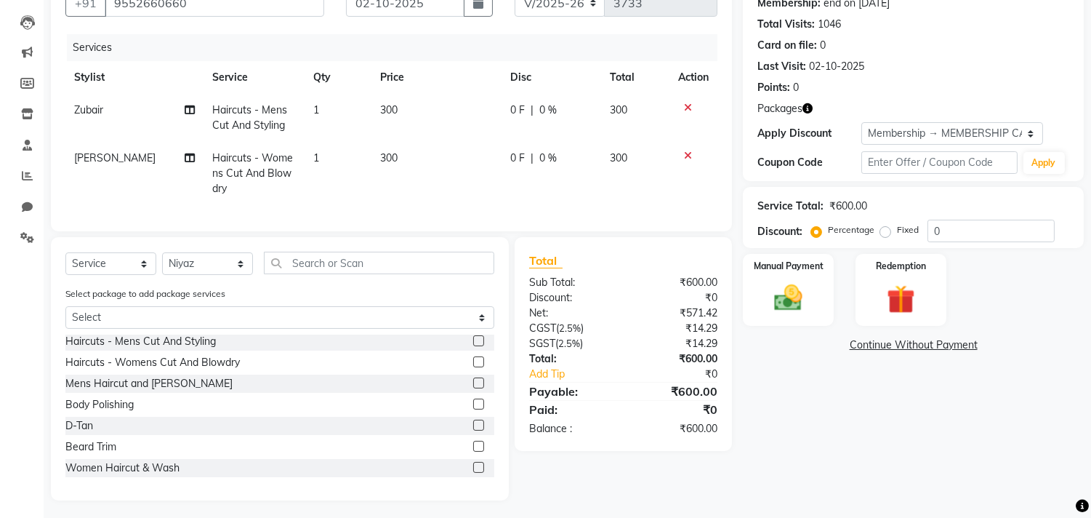
scroll to position [162, 0]
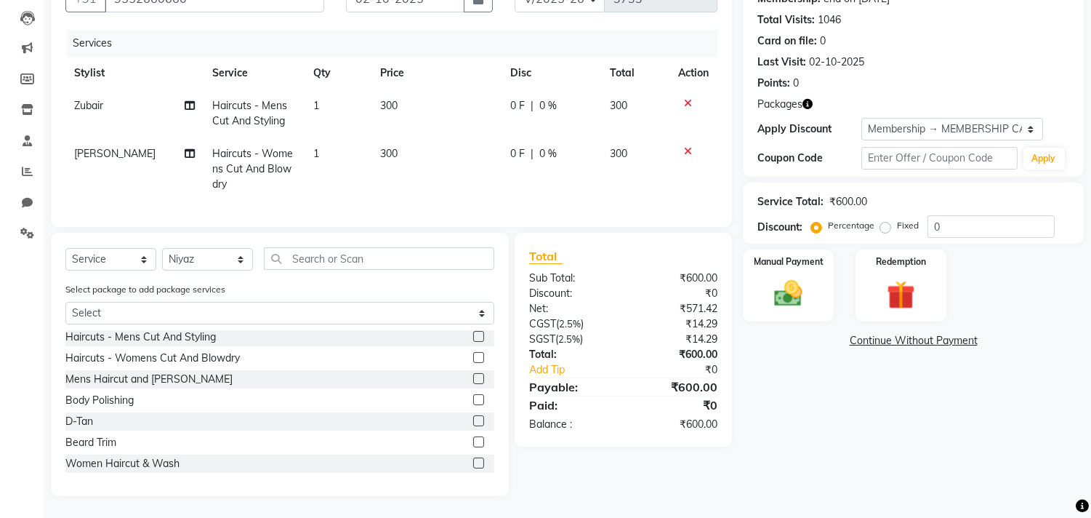
click at [473, 375] on label at bounding box center [478, 378] width 11 height 11
click at [473, 375] on input "checkbox" at bounding box center [477, 378] width 9 height 9
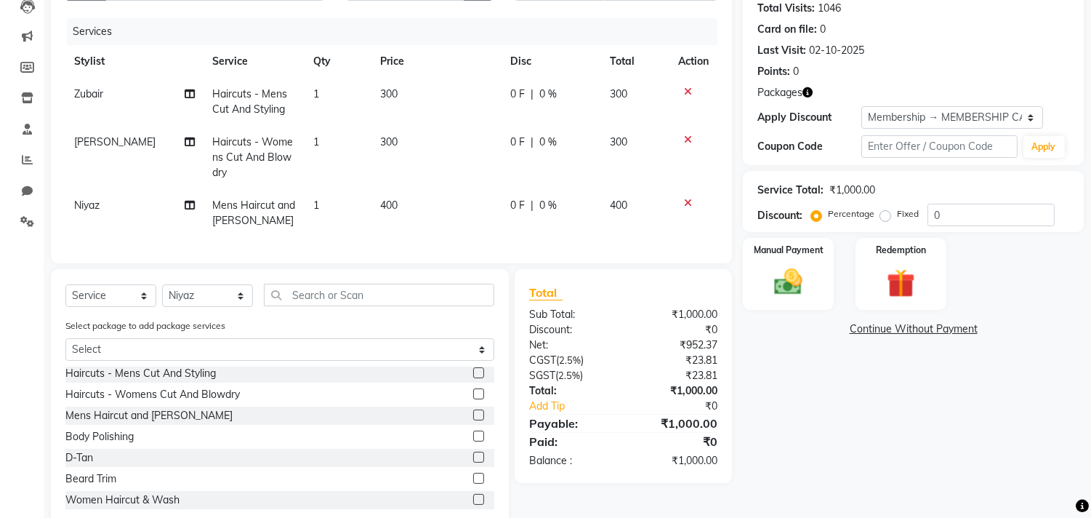
click at [408, 201] on td "400" at bounding box center [437, 213] width 130 height 48
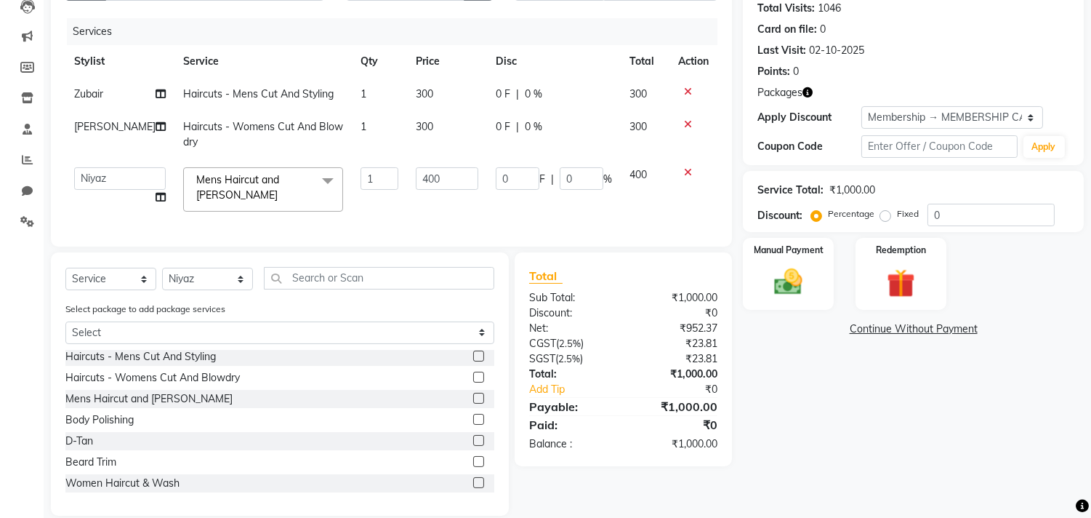
click at [408, 201] on td "400" at bounding box center [447, 190] width 80 height 62
click at [439, 183] on input "400" at bounding box center [447, 178] width 63 height 23
click at [201, 289] on div "Select Service Product Membership Package Voucher Prepaid Gift Card Select Styl…" at bounding box center [280, 383] width 458 height 263
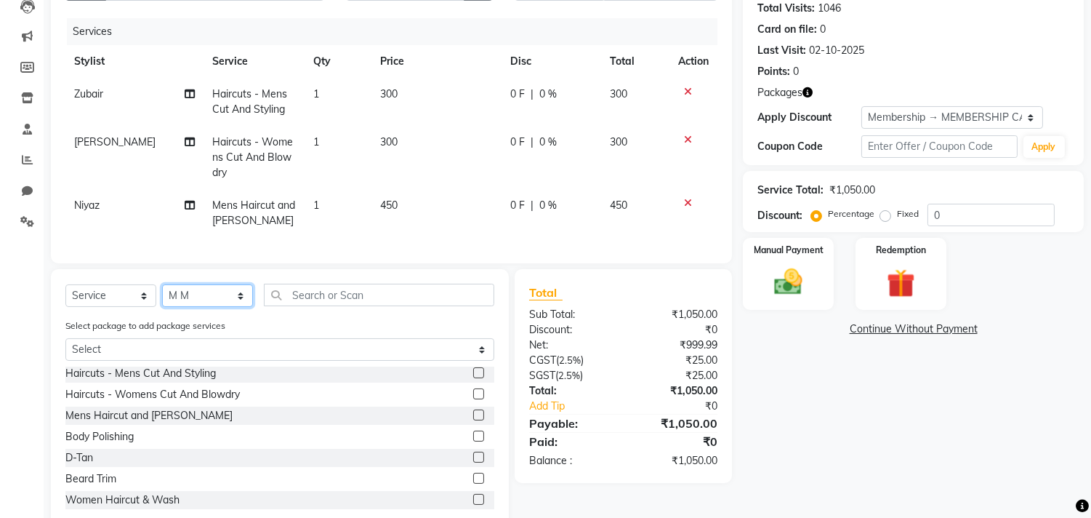
click at [162, 297] on select "Select Stylist Arif Dilnawaz Manager M M Neelam Niyaz Reshma Riyaz Salman Samee…" at bounding box center [207, 295] width 91 height 23
click at [473, 378] on label at bounding box center [478, 372] width 11 height 11
click at [473, 378] on input "checkbox" at bounding box center [477, 373] width 9 height 9
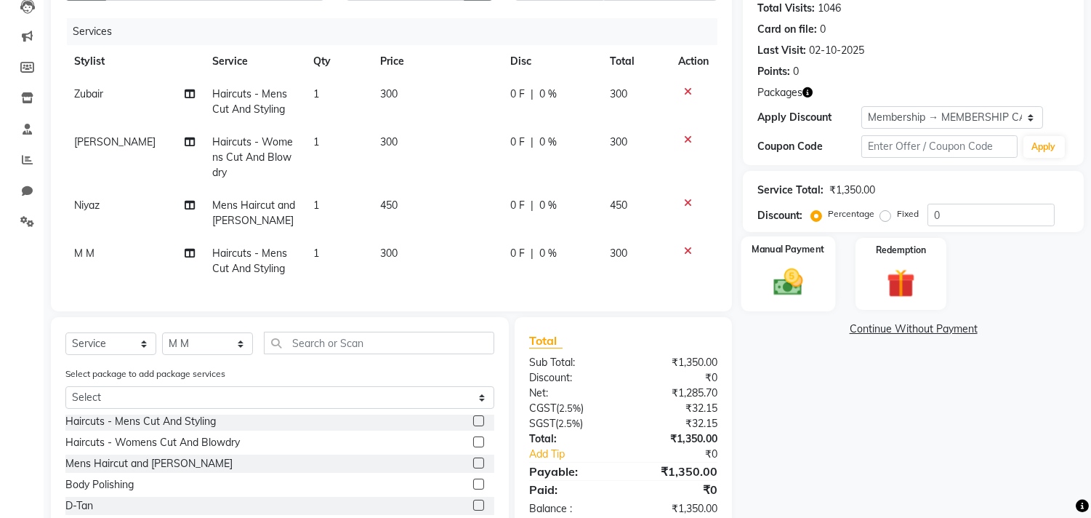
click at [798, 277] on img at bounding box center [789, 282] width 48 height 34
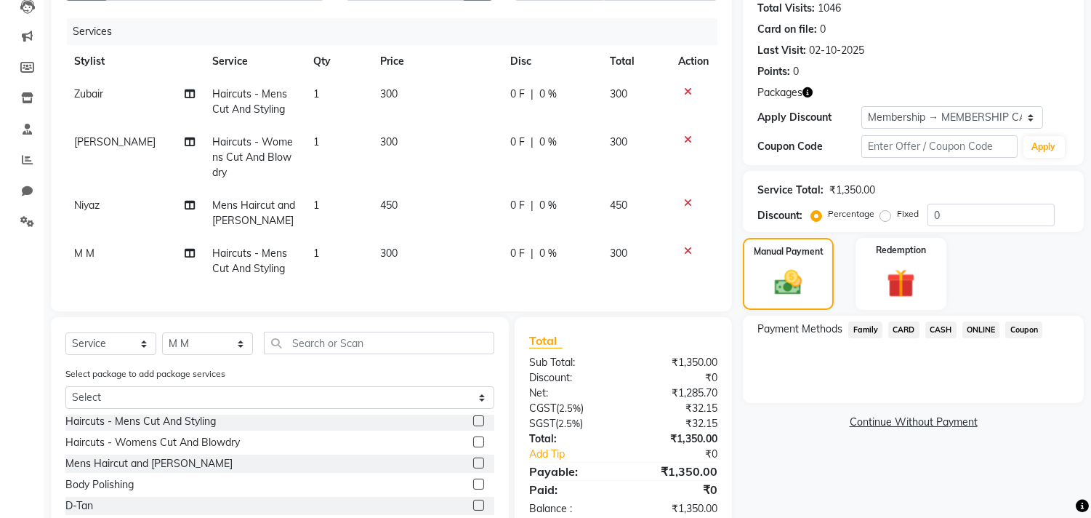
click at [947, 329] on span "CASH" at bounding box center [941, 329] width 31 height 17
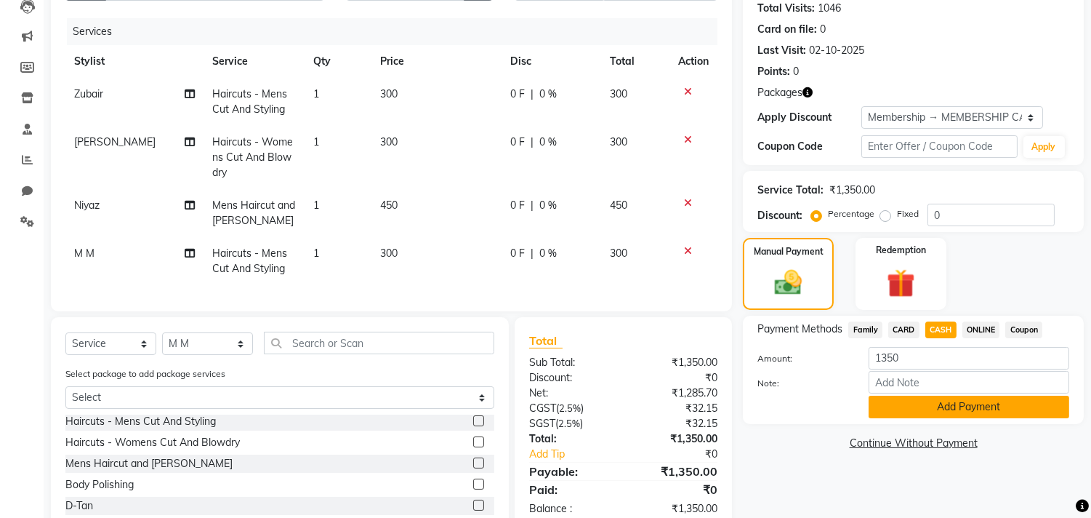
click at [948, 403] on button "Add Payment" at bounding box center [969, 407] width 201 height 23
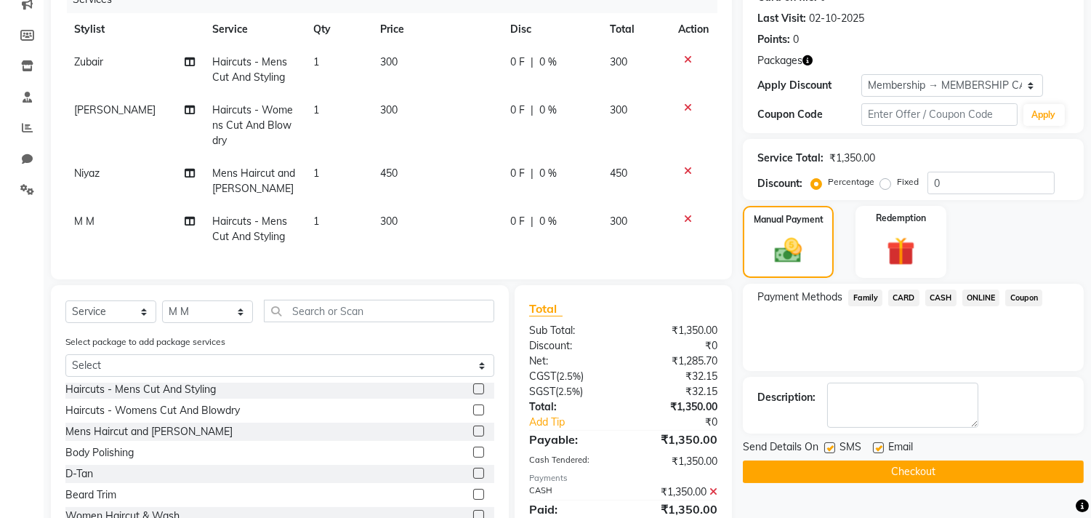
scroll to position [260, 0]
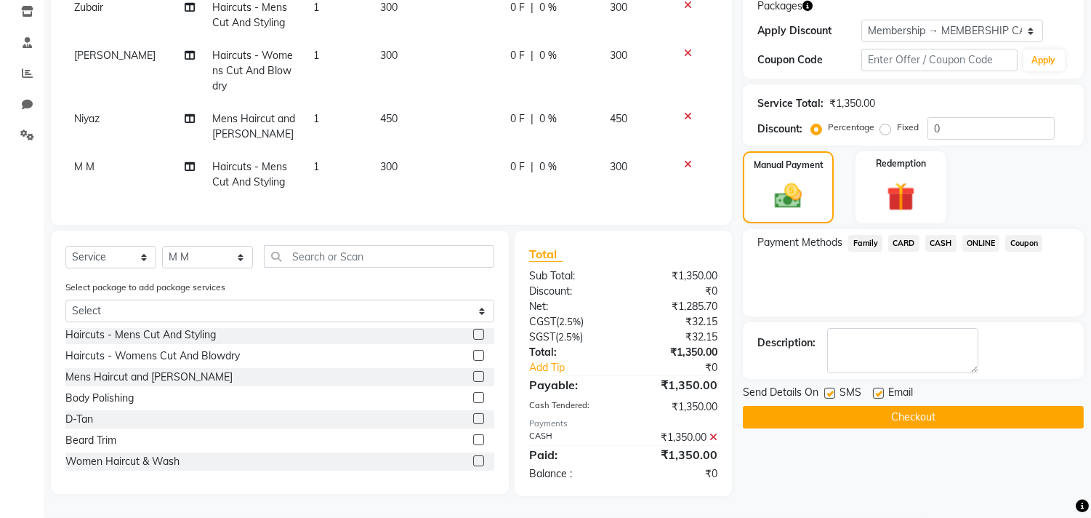
click at [948, 406] on button "Checkout" at bounding box center [913, 417] width 341 height 23
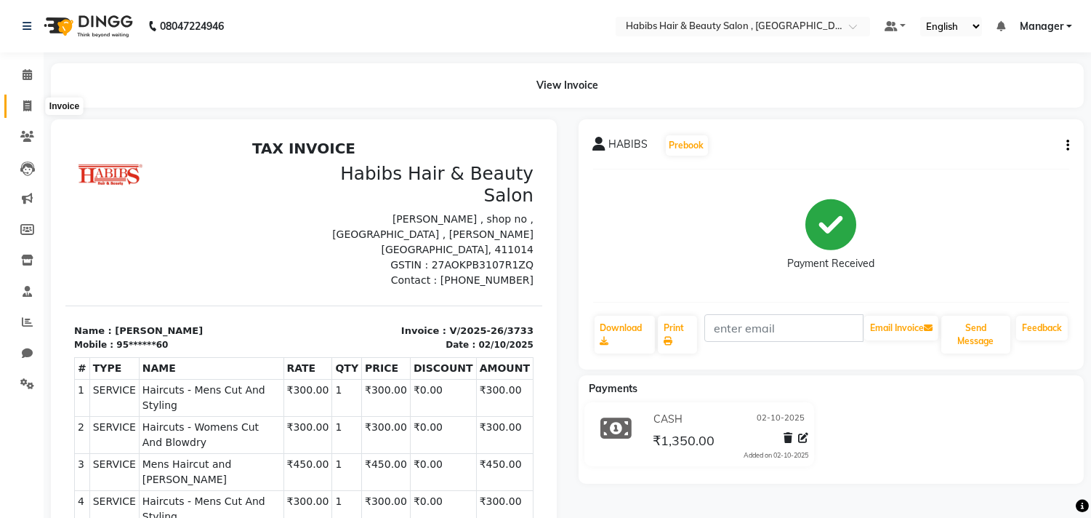
click at [33, 113] on span at bounding box center [27, 106] width 25 height 17
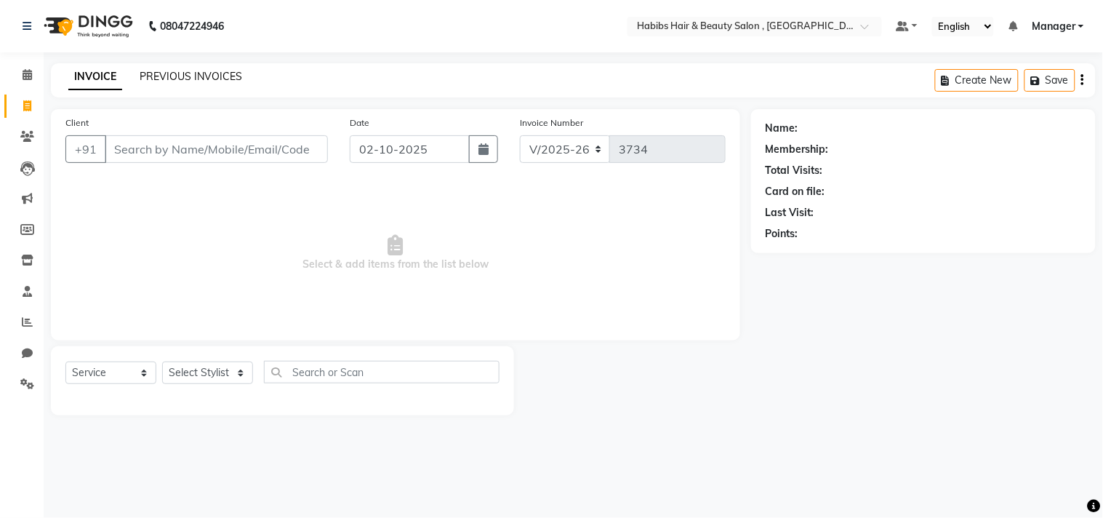
click at [183, 76] on link "PREVIOUS INVOICES" at bounding box center [191, 76] width 103 height 13
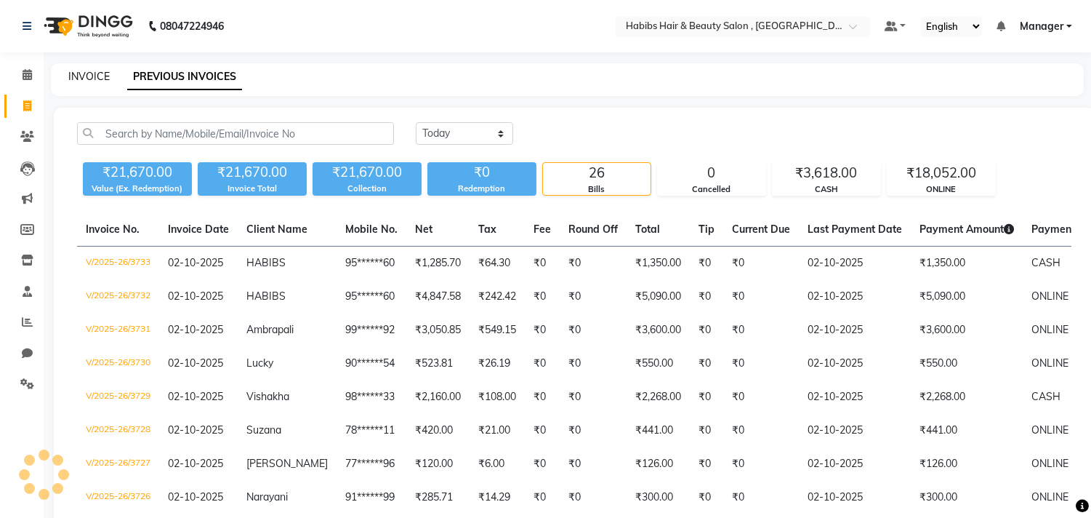
click at [95, 71] on link "INVOICE" at bounding box center [88, 76] width 41 height 13
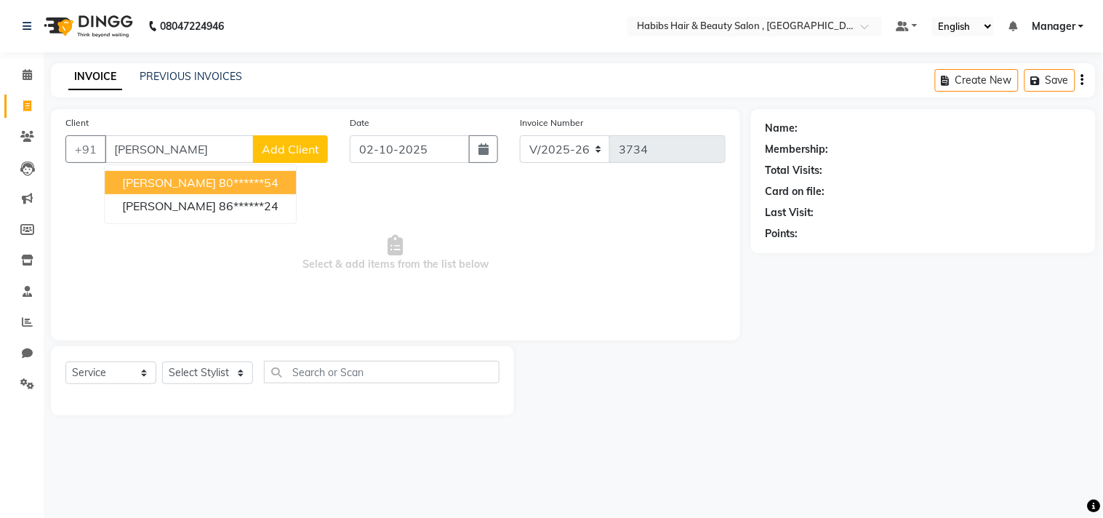
click at [219, 187] on ngb-highlight "80******54" at bounding box center [249, 182] width 60 height 15
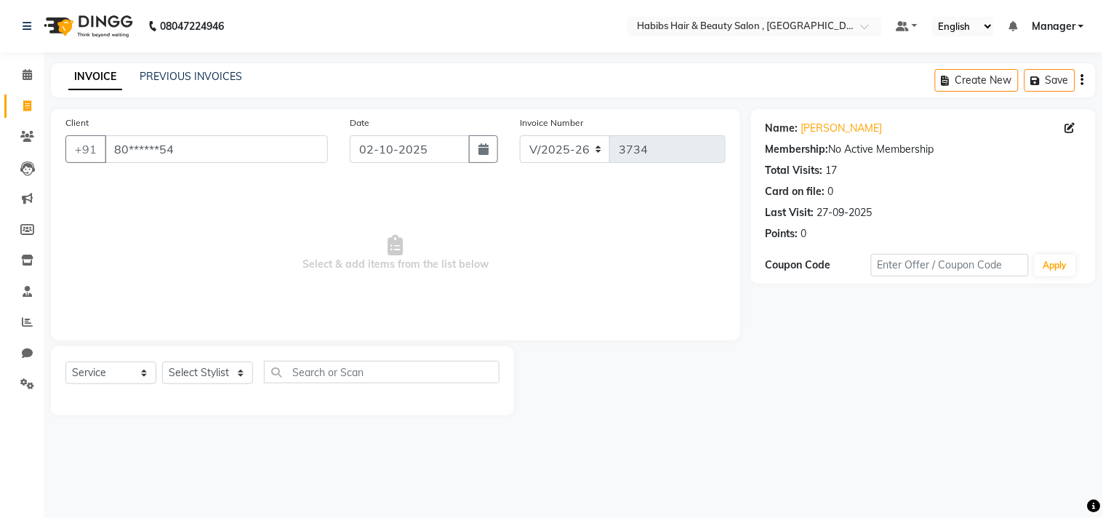
click at [201, 187] on span "Select & add items from the list below" at bounding box center [395, 252] width 660 height 145
click at [220, 372] on select "Select Stylist Arif Dilnawaz Manager M M Neelam Niyaz Reshma Riyaz Salman Samee…" at bounding box center [207, 372] width 91 height 23
click at [162, 362] on select "Select Stylist Arif Dilnawaz Manager M M Neelam Niyaz Reshma Riyaz Salman Samee…" at bounding box center [207, 372] width 91 height 23
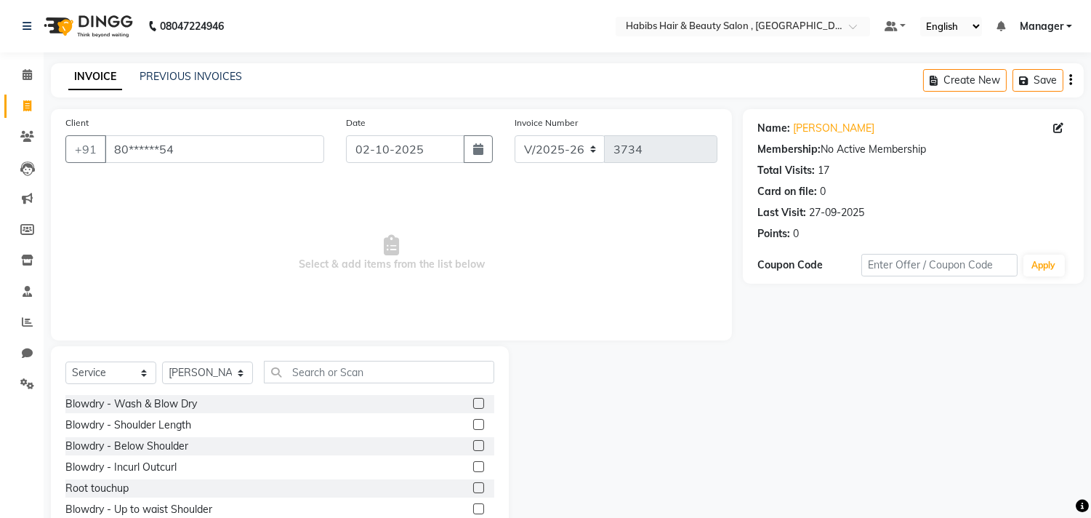
click at [473, 401] on label at bounding box center [478, 403] width 11 height 11
click at [473, 401] on input "checkbox" at bounding box center [477, 403] width 9 height 9
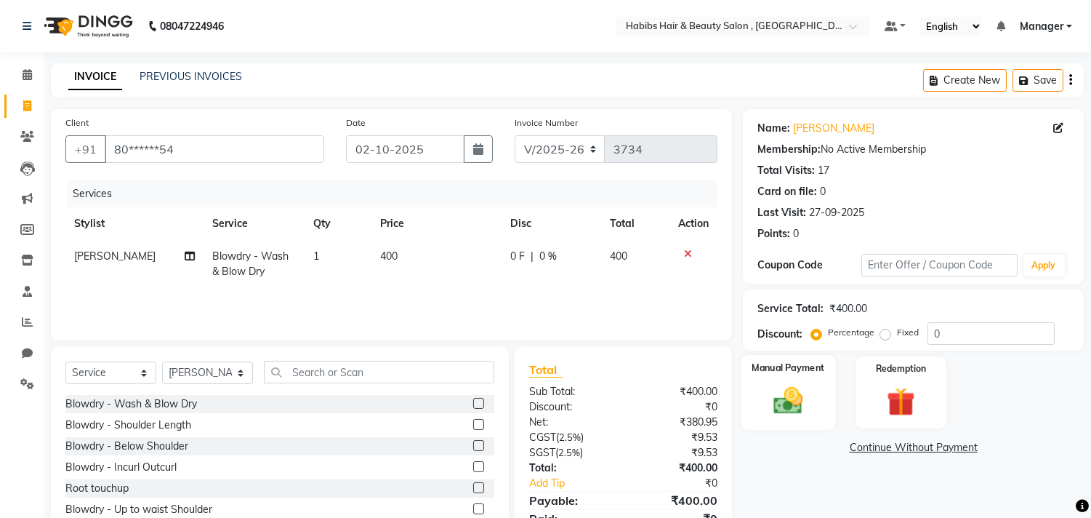
click at [768, 401] on img at bounding box center [789, 401] width 48 height 34
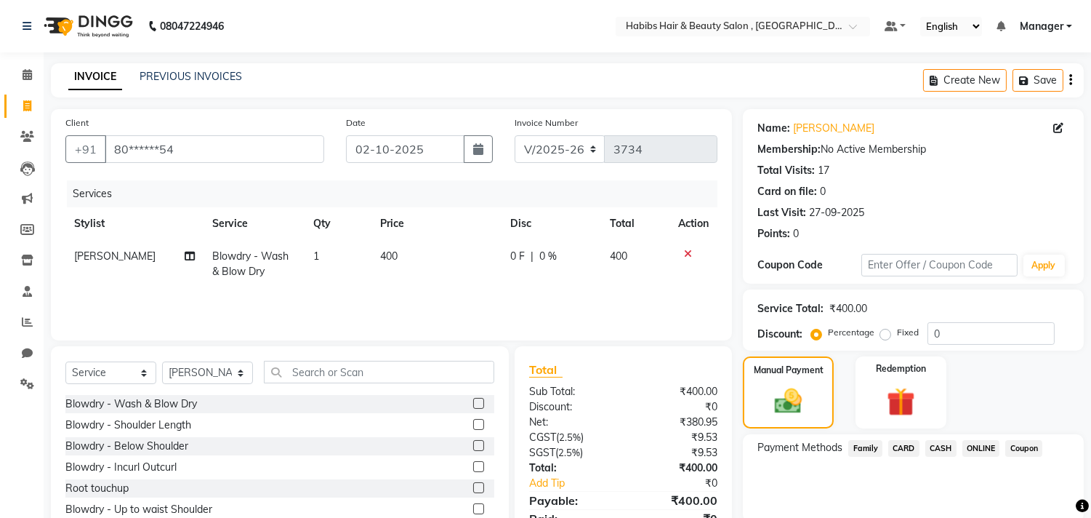
click at [977, 449] on span "ONLINE" at bounding box center [982, 448] width 38 height 17
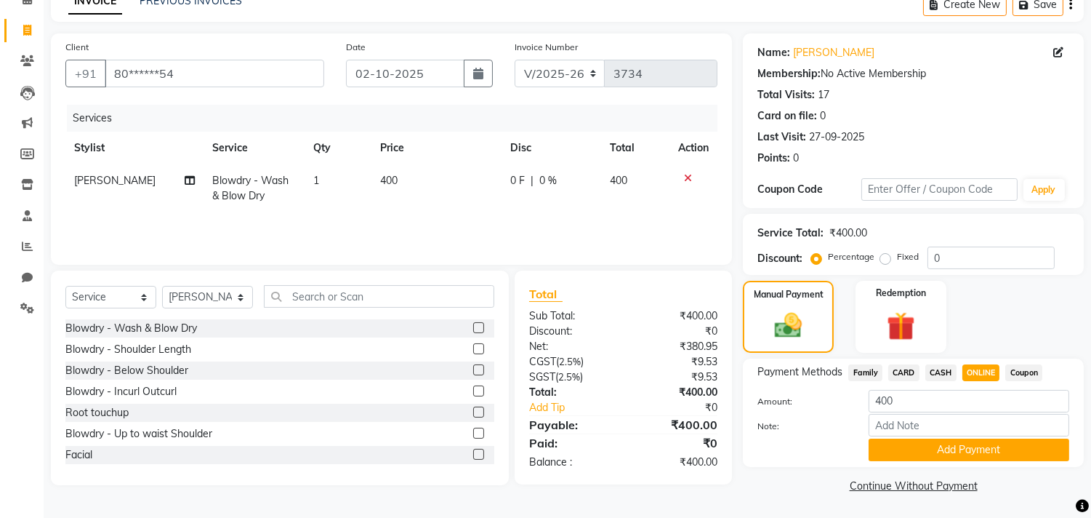
click at [977, 449] on button "Add Payment" at bounding box center [969, 449] width 201 height 23
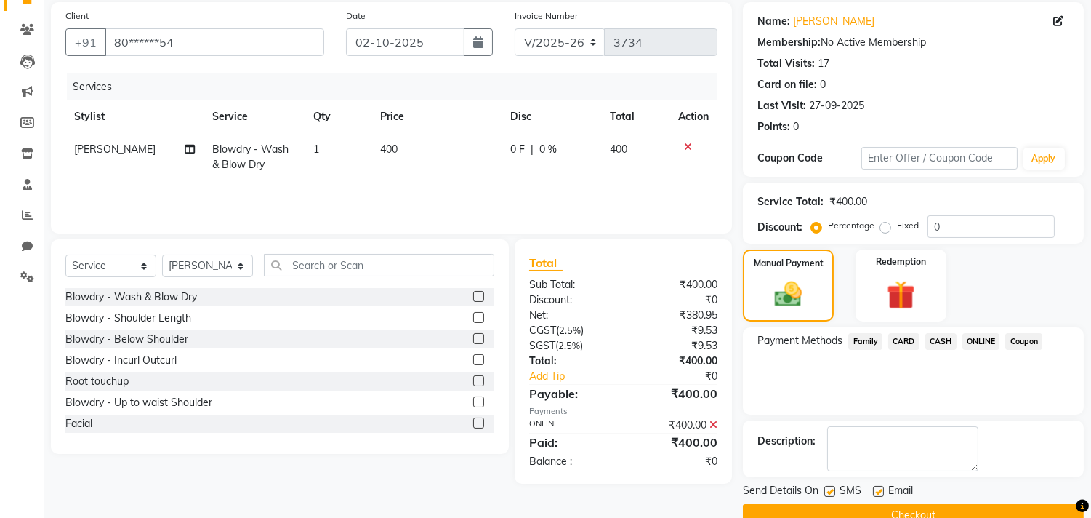
scroll to position [136, 0]
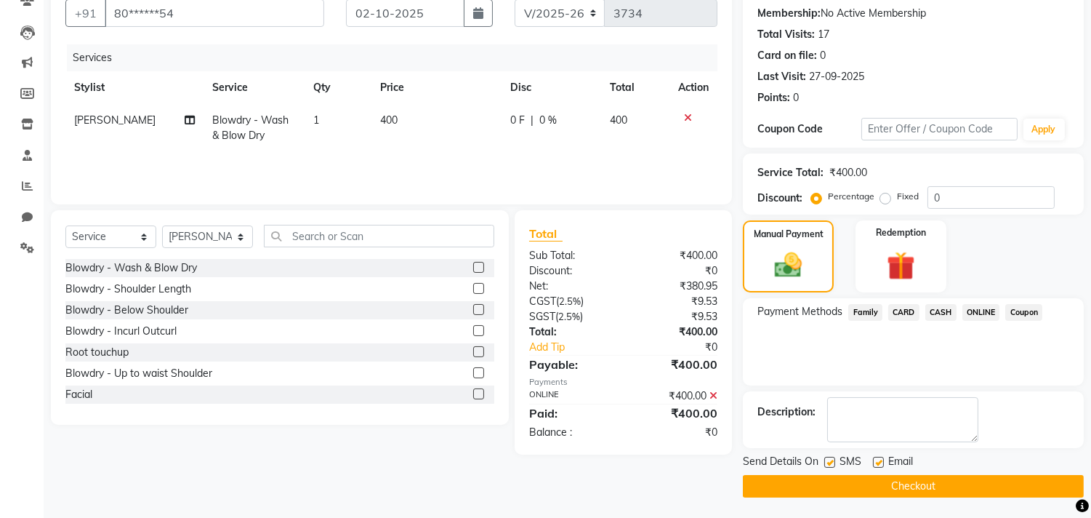
click at [973, 481] on button "Checkout" at bounding box center [913, 486] width 341 height 23
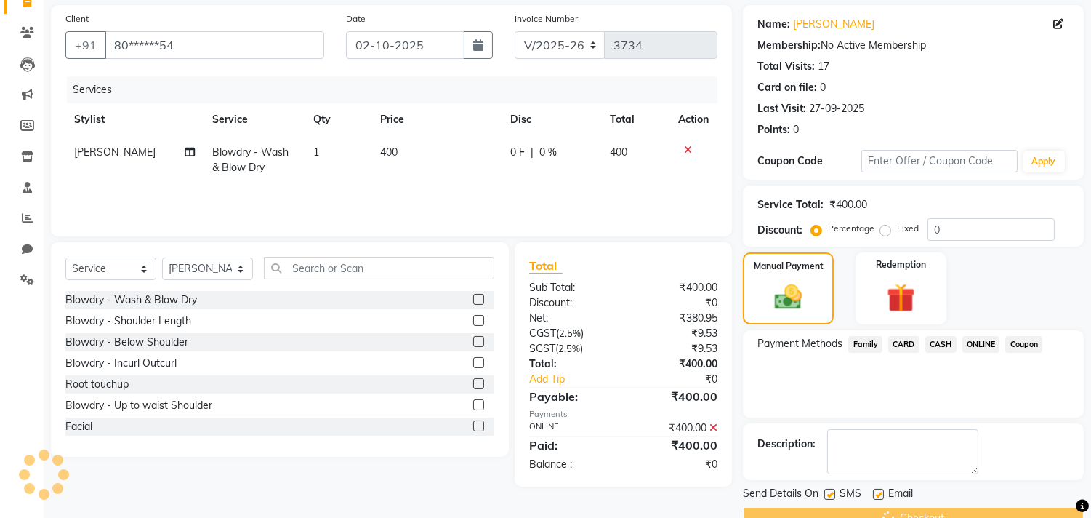
scroll to position [0, 0]
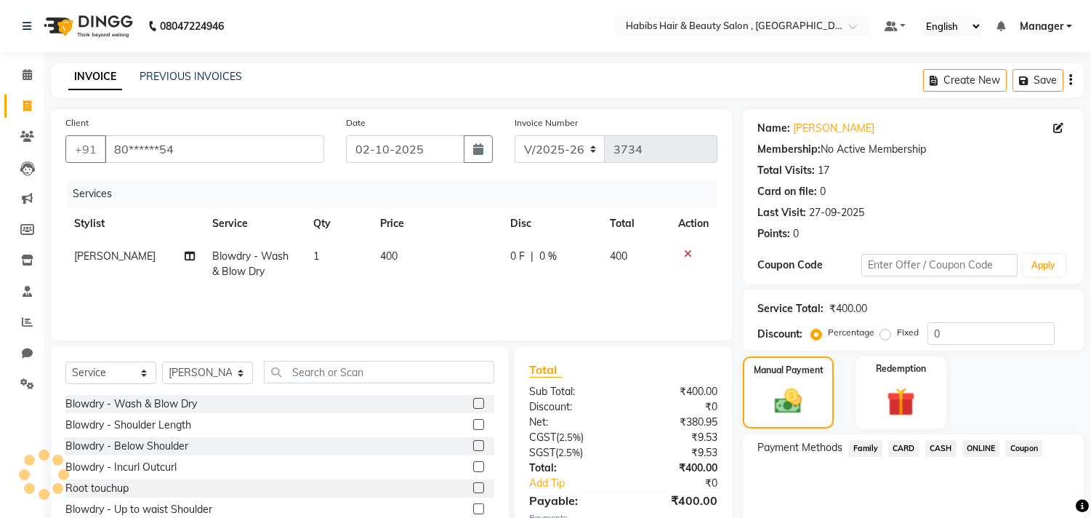
click at [691, 308] on div "Services Stylist Service Qty Price Disc Total Action Shahnawaz Blowdry - Wash &…" at bounding box center [391, 252] width 652 height 145
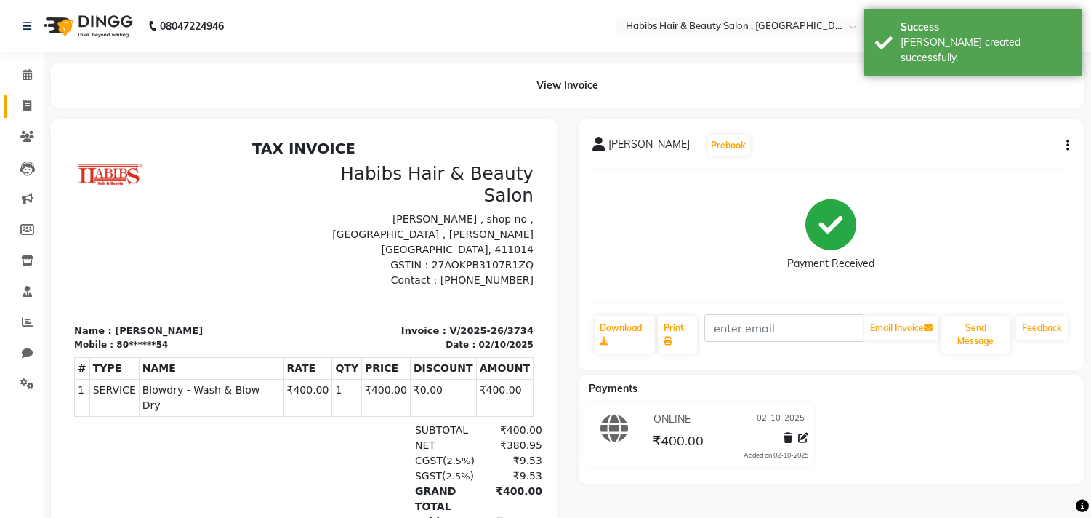
click at [25, 116] on link "Invoice" at bounding box center [21, 107] width 35 height 24
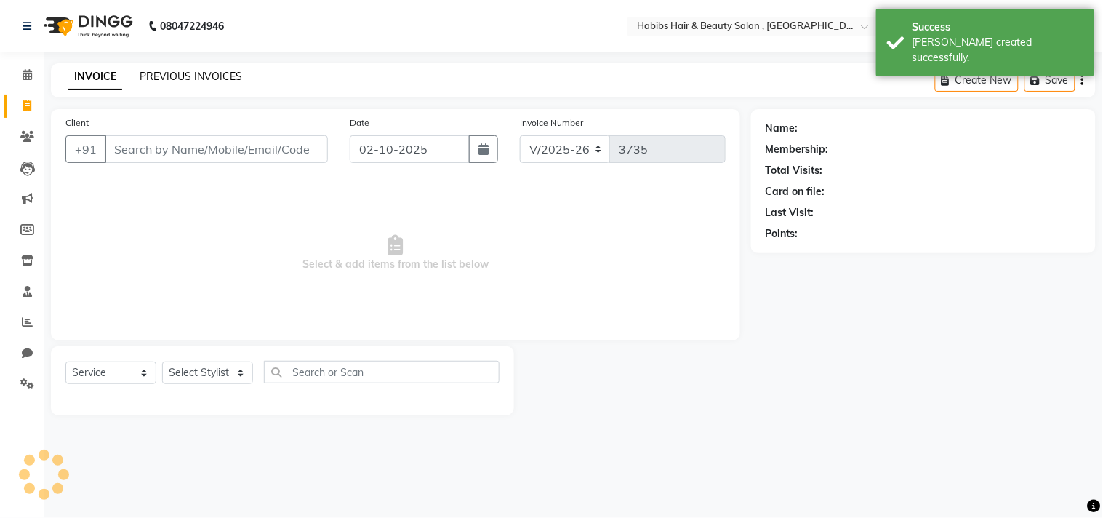
click at [204, 73] on link "PREVIOUS INVOICES" at bounding box center [191, 76] width 103 height 13
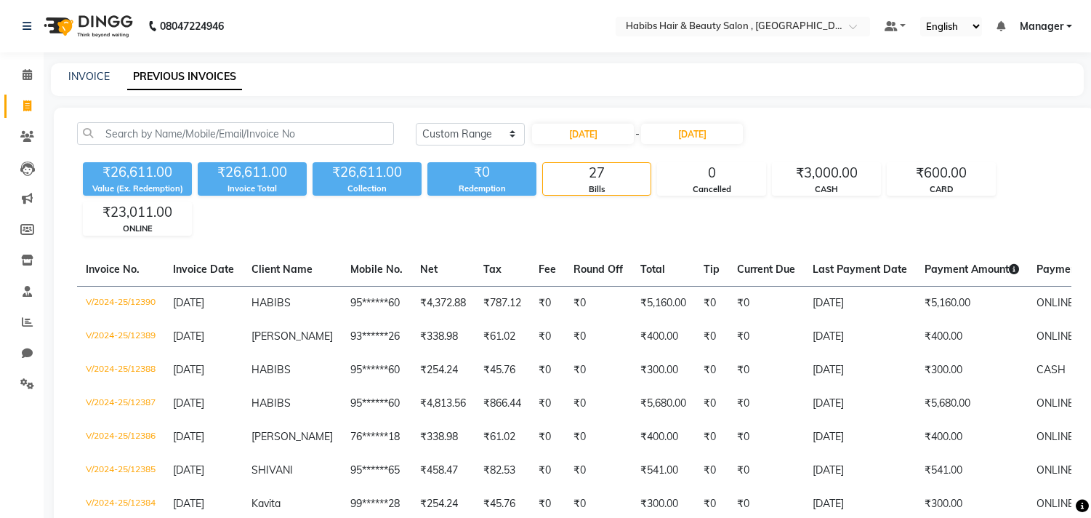
select select "range"
